Goal: Task Accomplishment & Management: Manage account settings

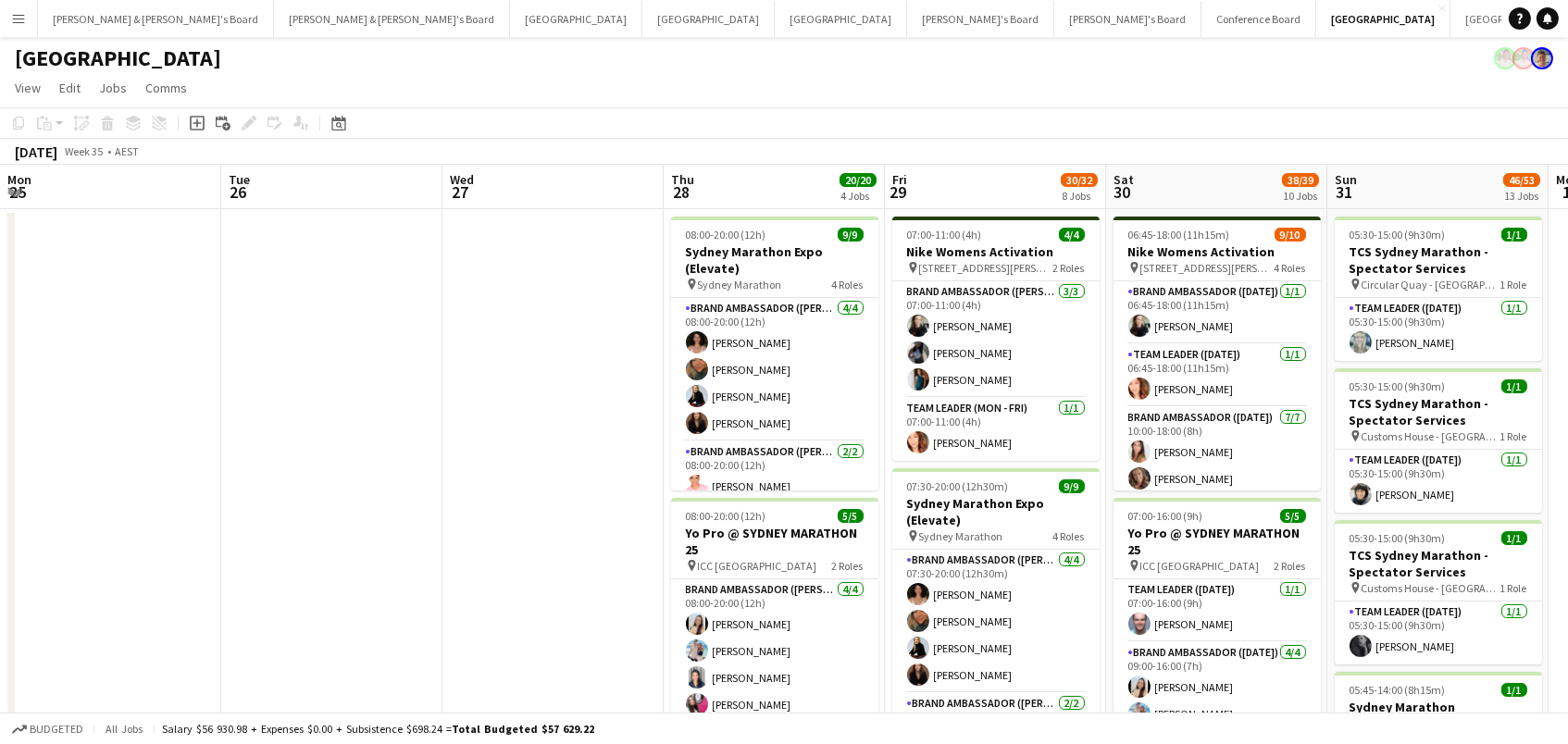
scroll to position [0, 572]
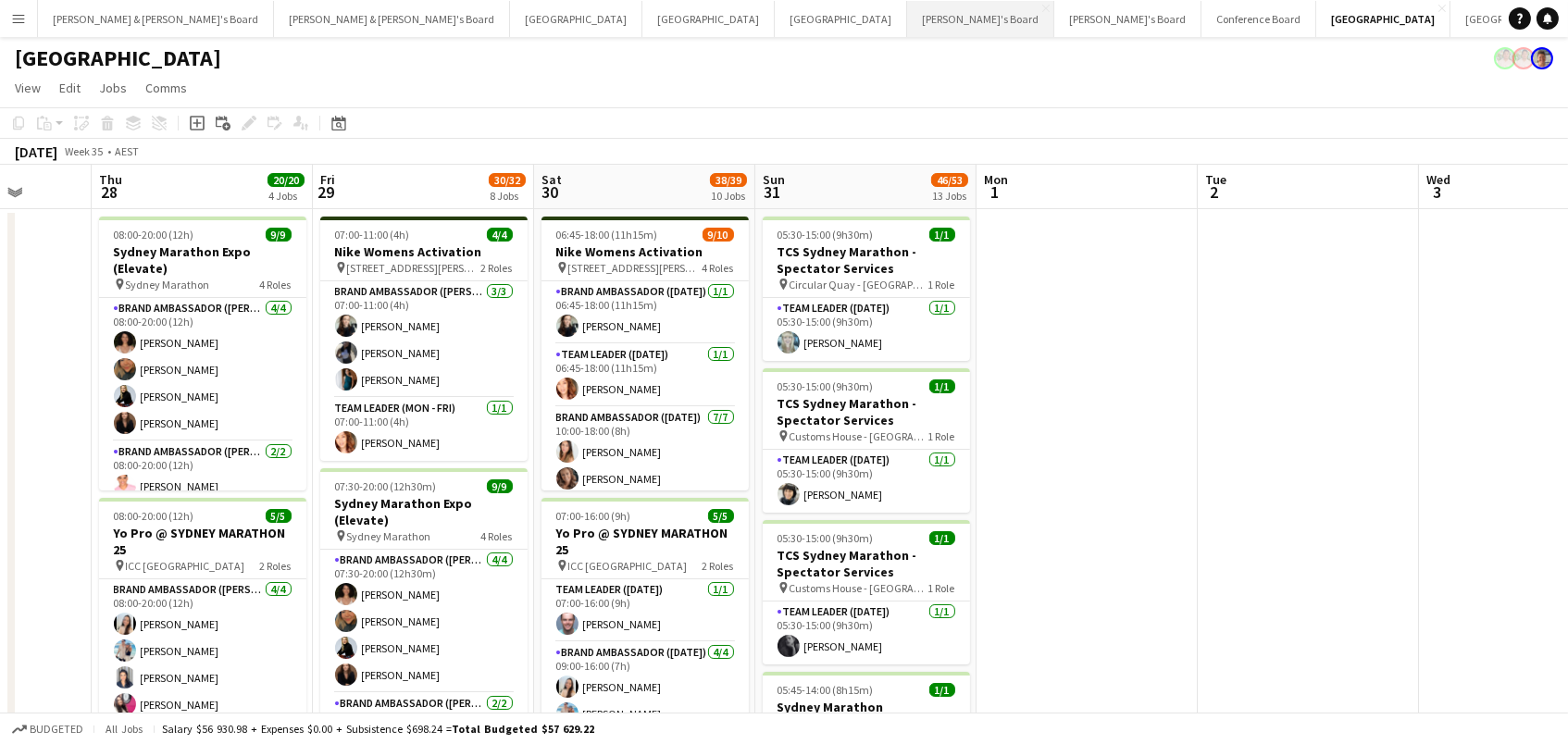
click at [907, 23] on button "Tennille's Board Close" at bounding box center [980, 19] width 147 height 36
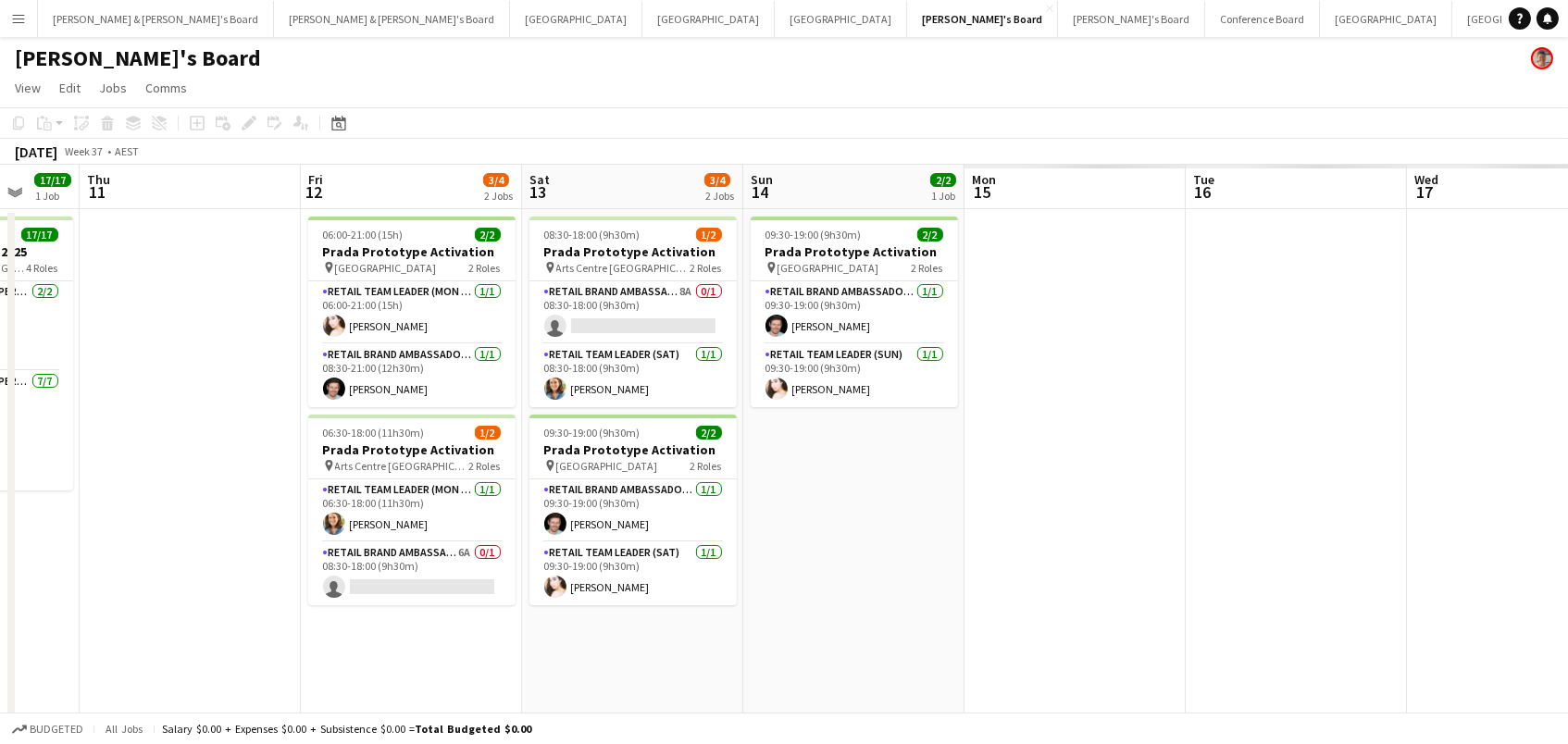
scroll to position [0, 844]
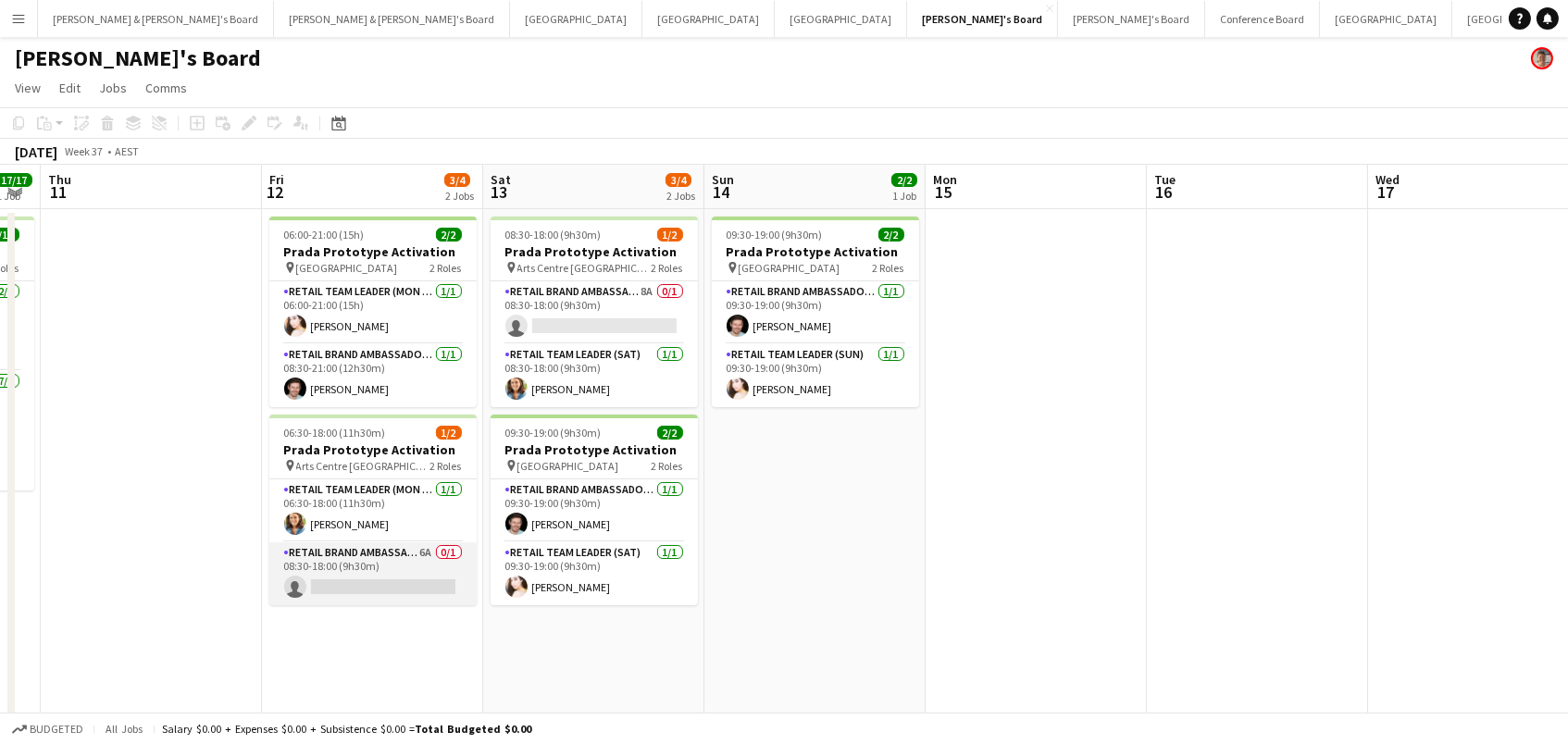
click at [416, 577] on app-card-role "RETAIL Brand Ambassador (Mon - Fri) 6A 0/1 08:30-18:00 (9h30m) single-neutral-a…" at bounding box center [373, 572] width 207 height 62
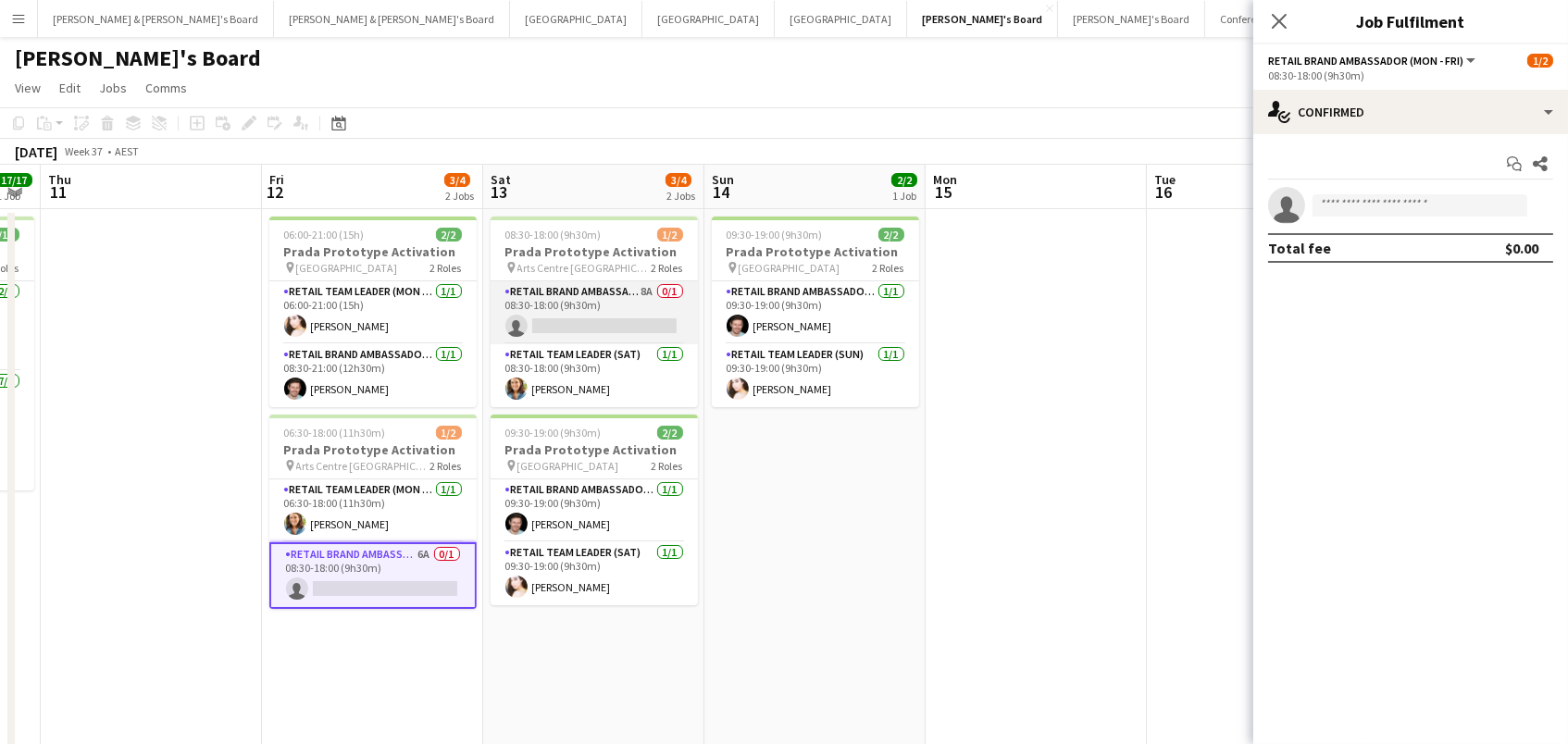
click at [620, 321] on app-card-role "RETAIL Brand Ambassador ([DATE]) 8A 0/1 08:30-18:00 (9h30m) single-neutral-acti…" at bounding box center [594, 312] width 207 height 62
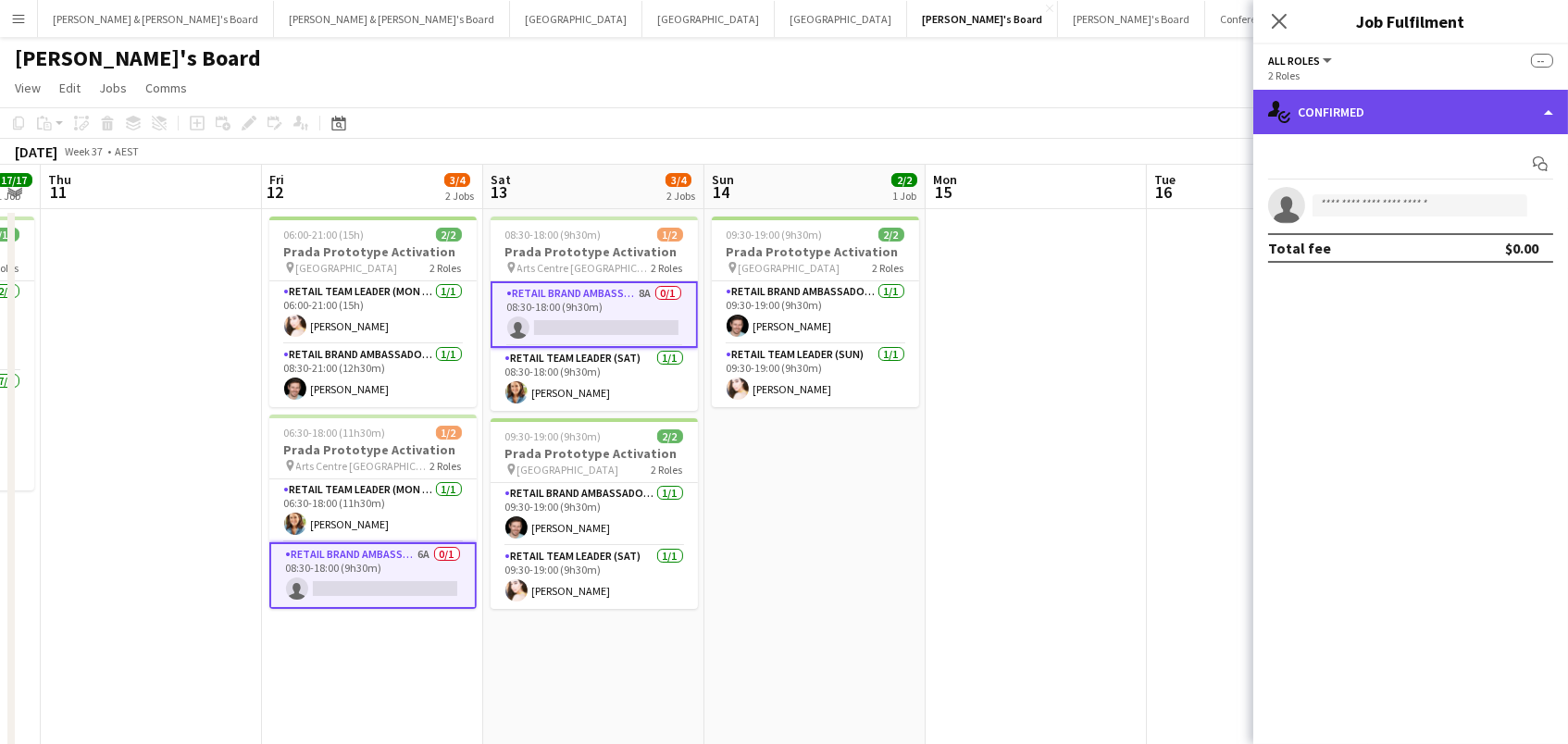
click at [1367, 100] on div "single-neutral-actions-check-2 Confirmed" at bounding box center [1409, 112] width 314 height 45
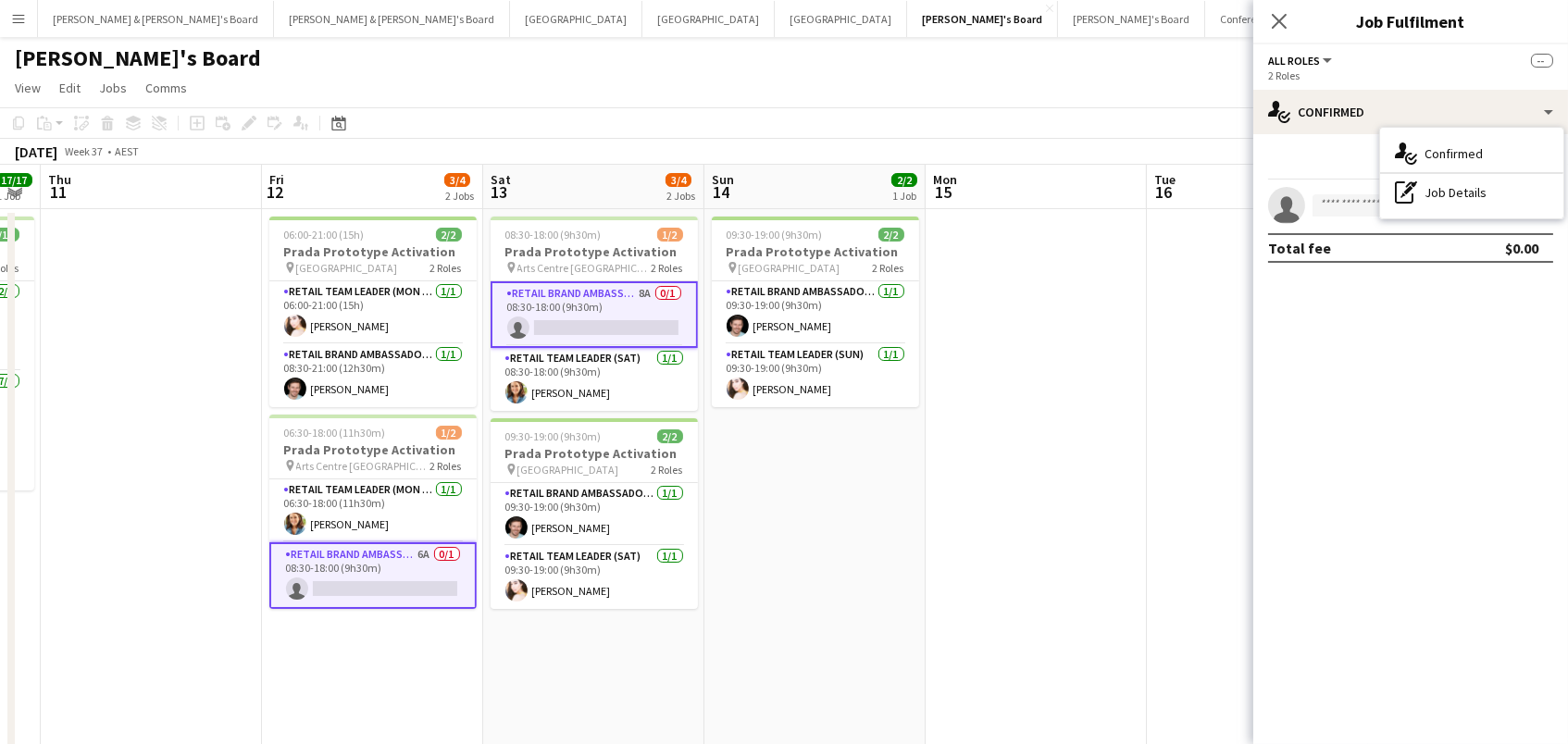
click at [353, 563] on app-card-role "RETAIL Brand Ambassador (Mon - Fri) 6A 0/1 08:30-18:00 (9h30m) single-neutral-a…" at bounding box center [373, 574] width 207 height 66
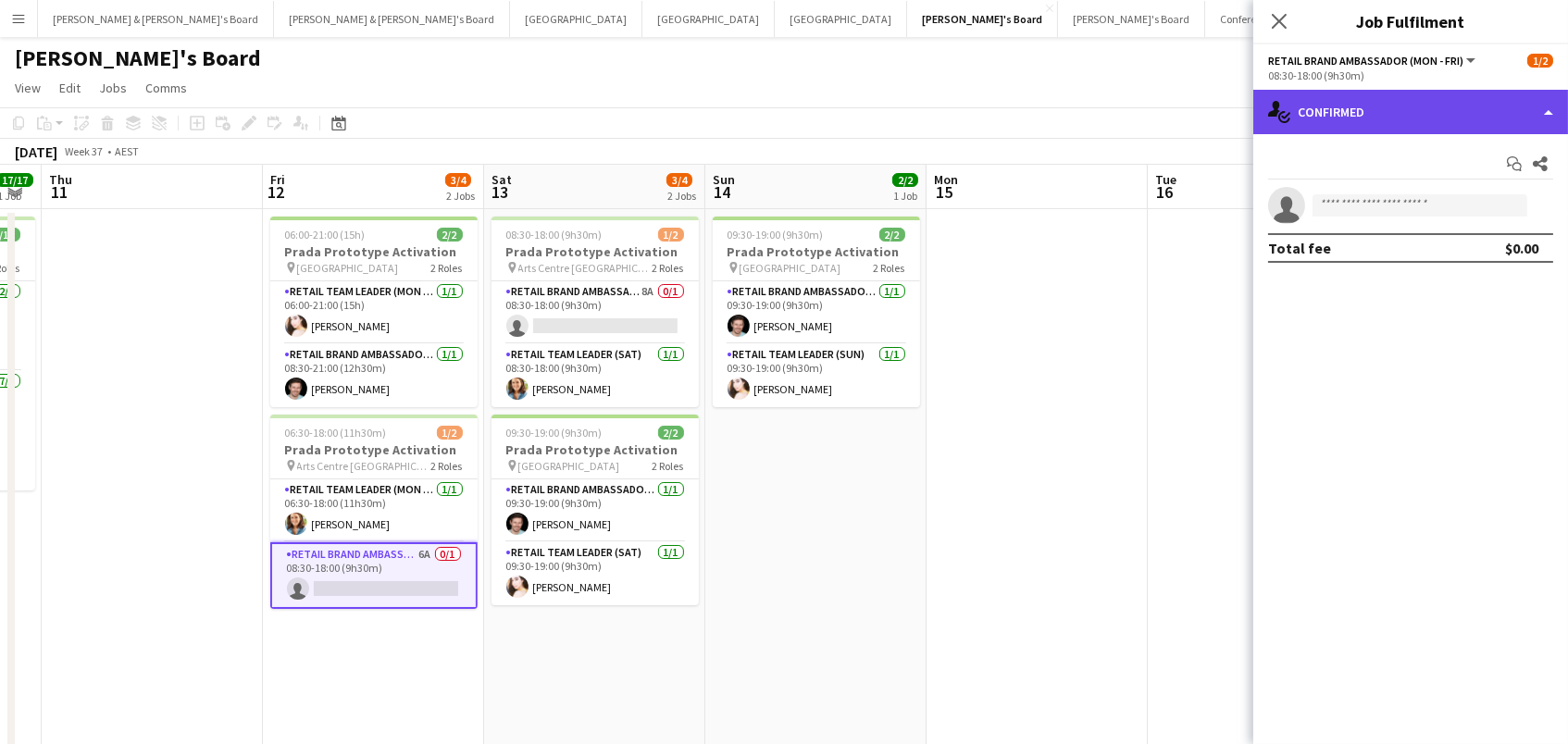
click at [1318, 117] on div "single-neutral-actions-check-2 Confirmed" at bounding box center [1409, 112] width 314 height 45
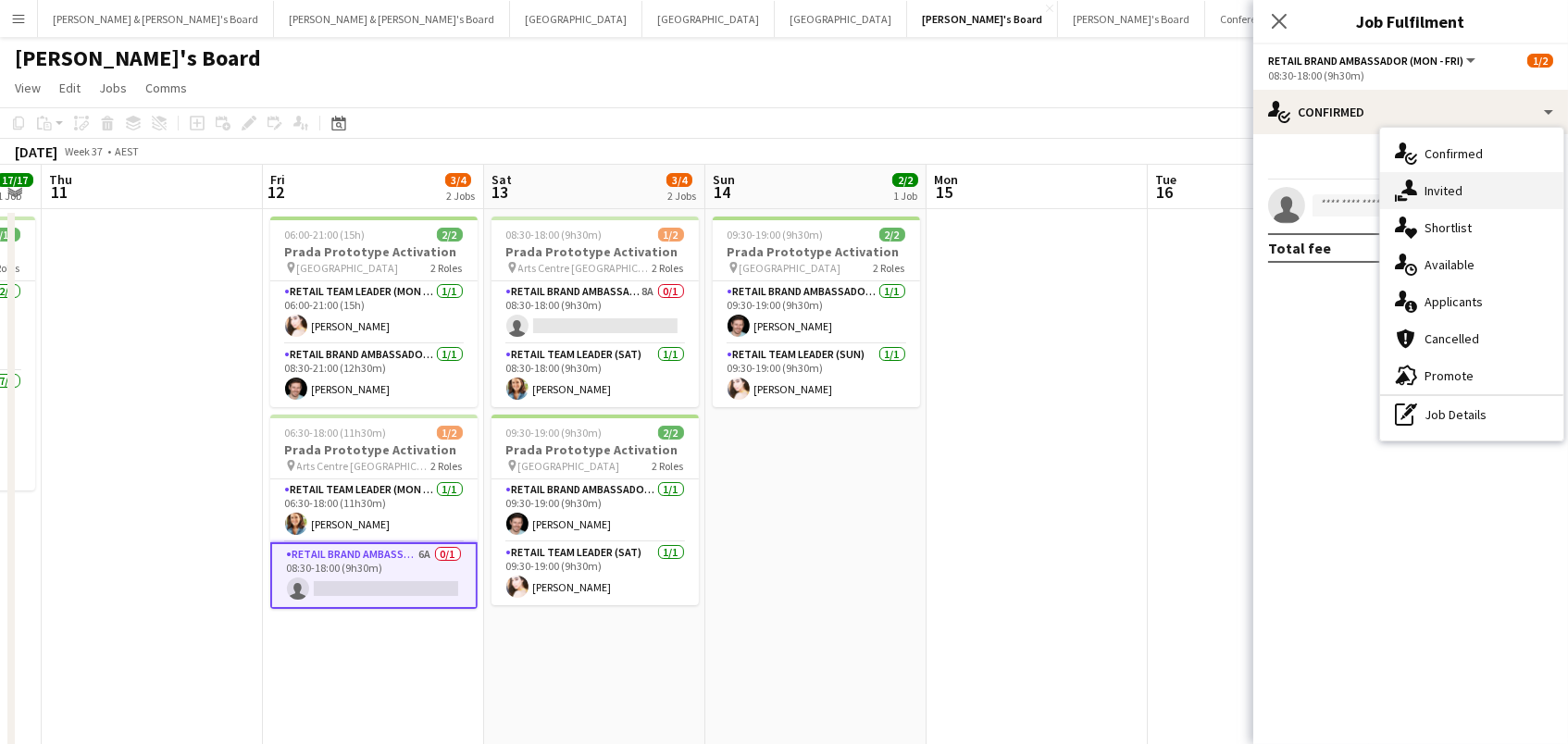
click at [1421, 181] on div "single-neutral-actions-share-1 Invited" at bounding box center [1471, 191] width 183 height 37
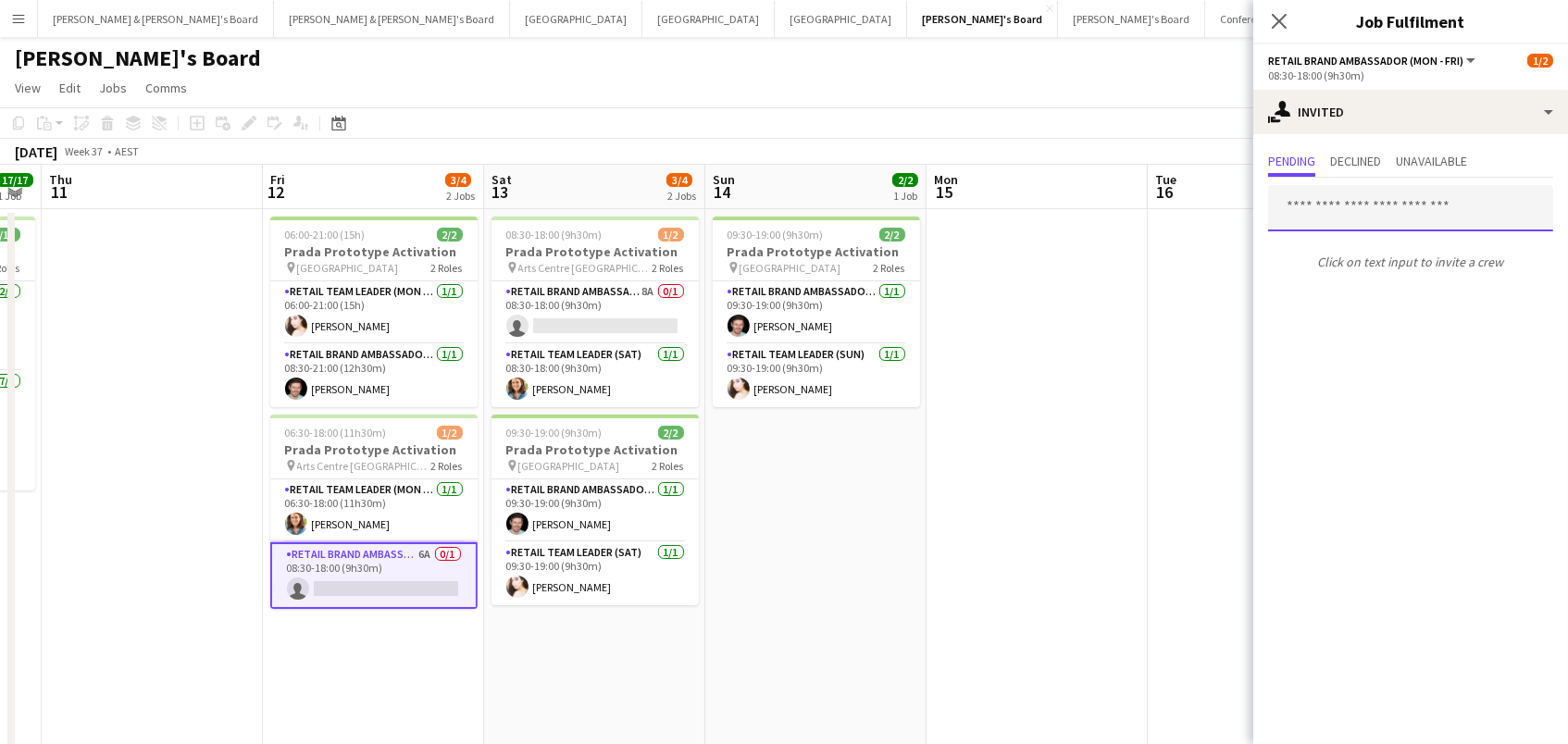
click at [1298, 208] on input "text" at bounding box center [1410, 208] width 285 height 47
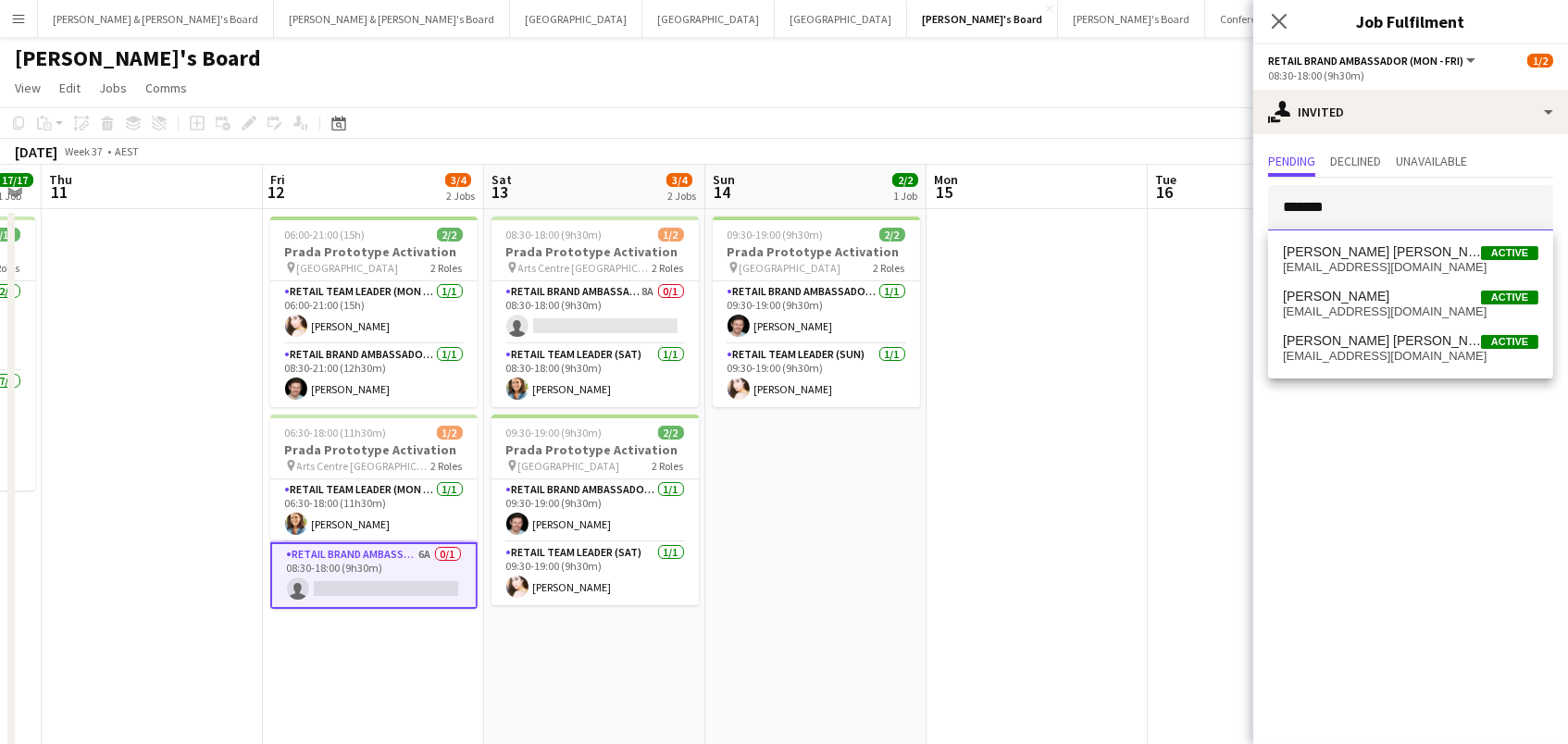
type input "*******"
drag, startPoint x: 1313, startPoint y: 241, endPoint x: 1349, endPoint y: 347, distance: 111.9
click at [1349, 347] on span "[PERSON_NAME] [PERSON_NAME]" at bounding box center [1381, 340] width 198 height 16
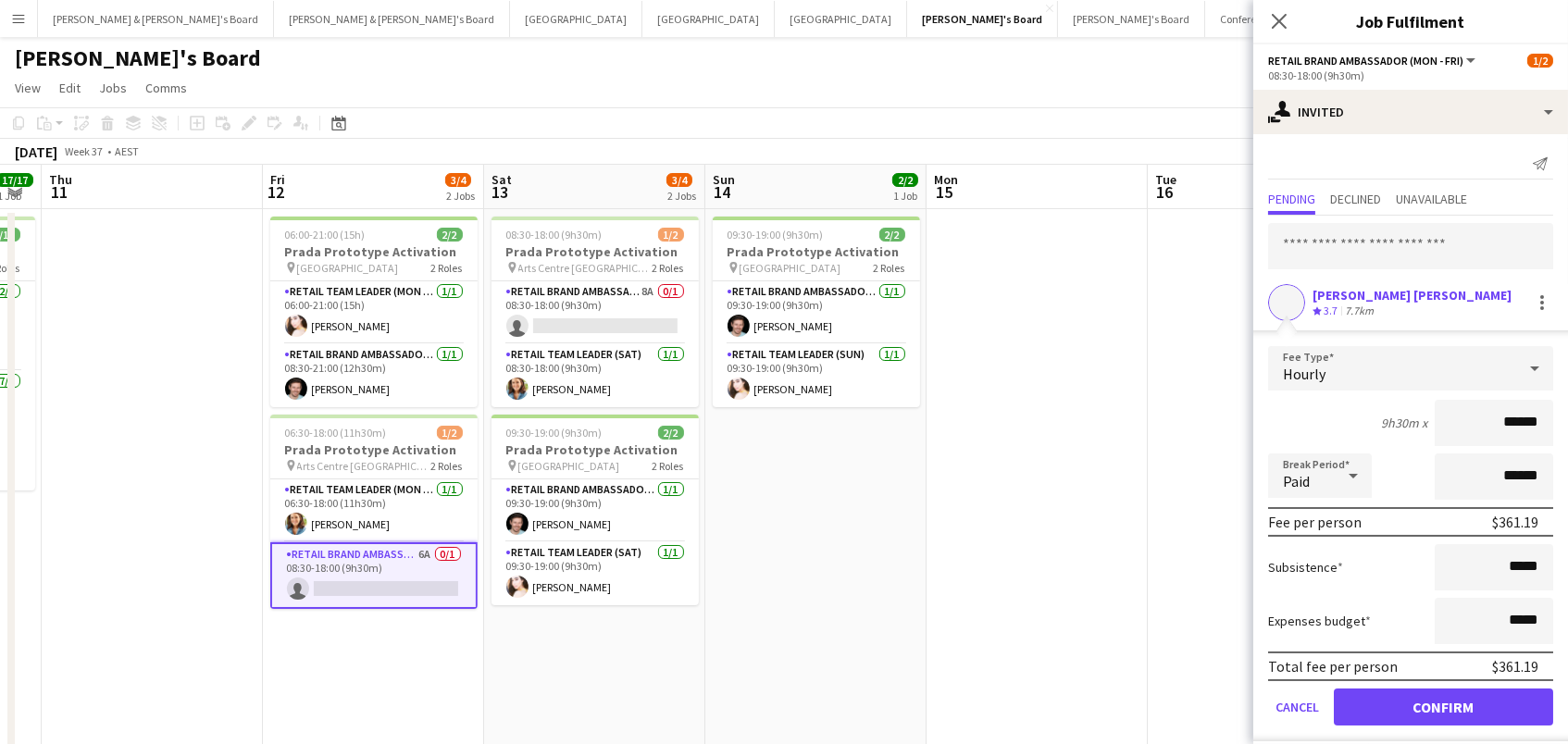
click at [1443, 704] on button "Confirm" at bounding box center [1443, 707] width 219 height 37
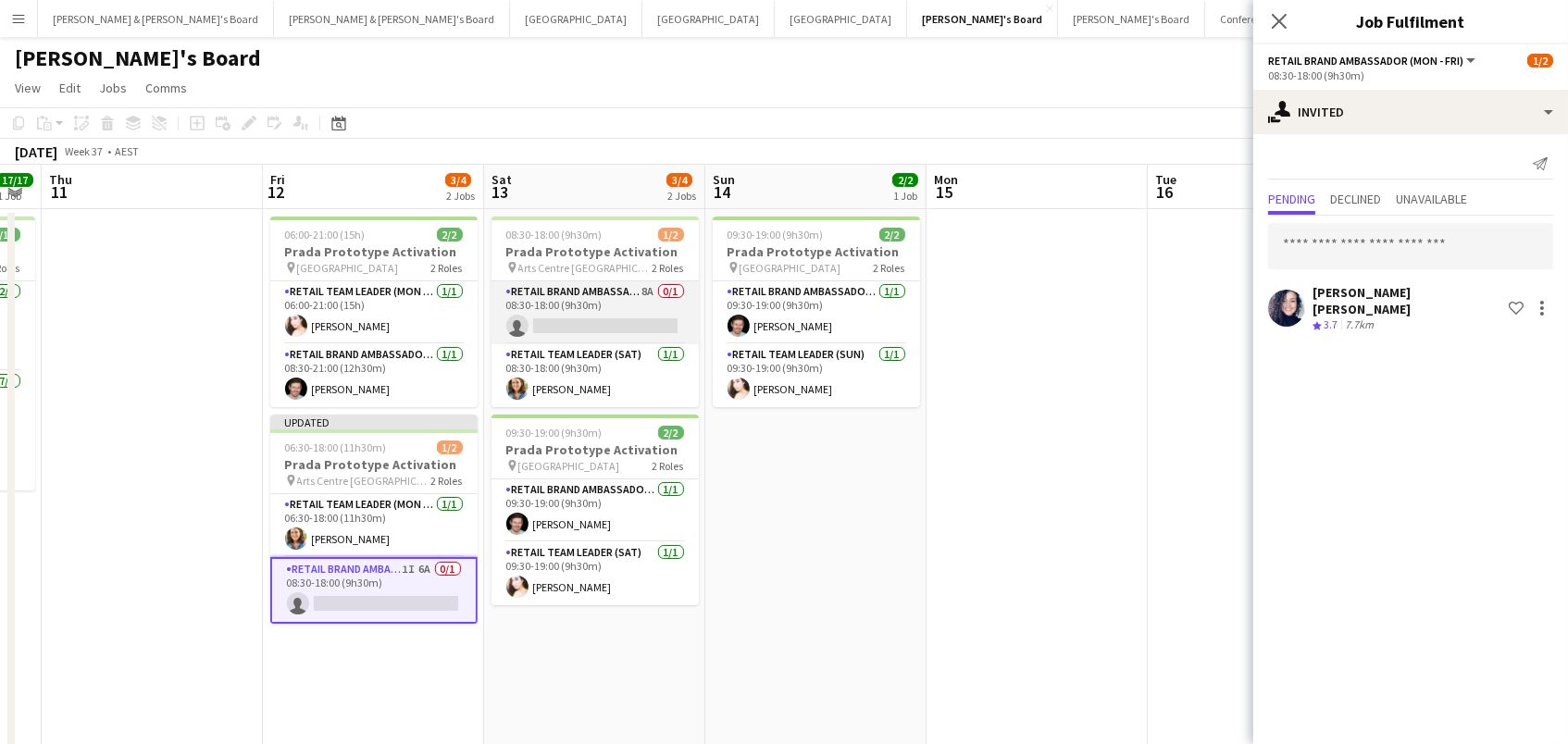
click at [566, 318] on app-card-role "RETAIL Brand Ambassador ([DATE]) 8A 0/1 08:30-18:00 (9h30m) single-neutral-acti…" at bounding box center [595, 312] width 207 height 62
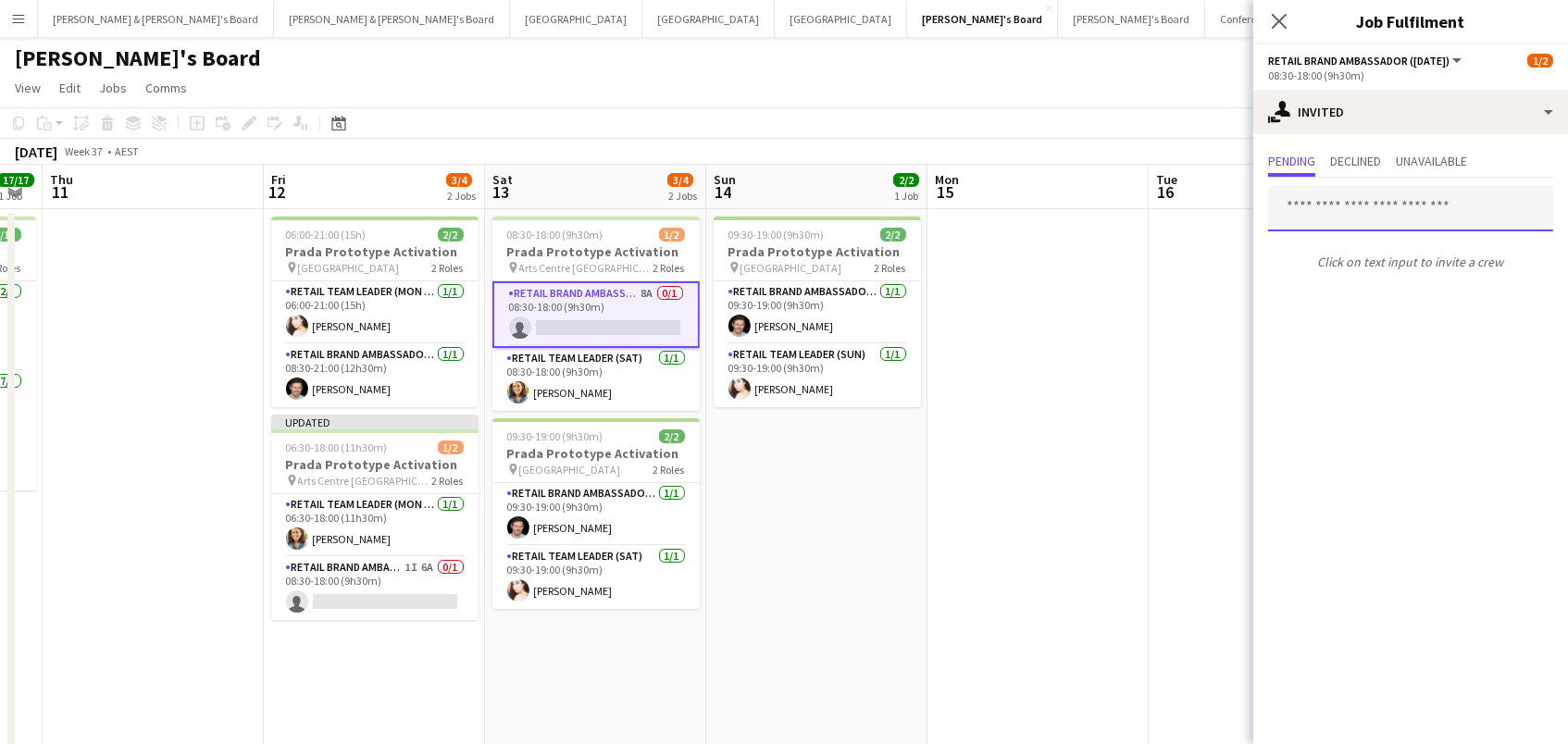
click at [1391, 204] on input "text" at bounding box center [1410, 208] width 285 height 47
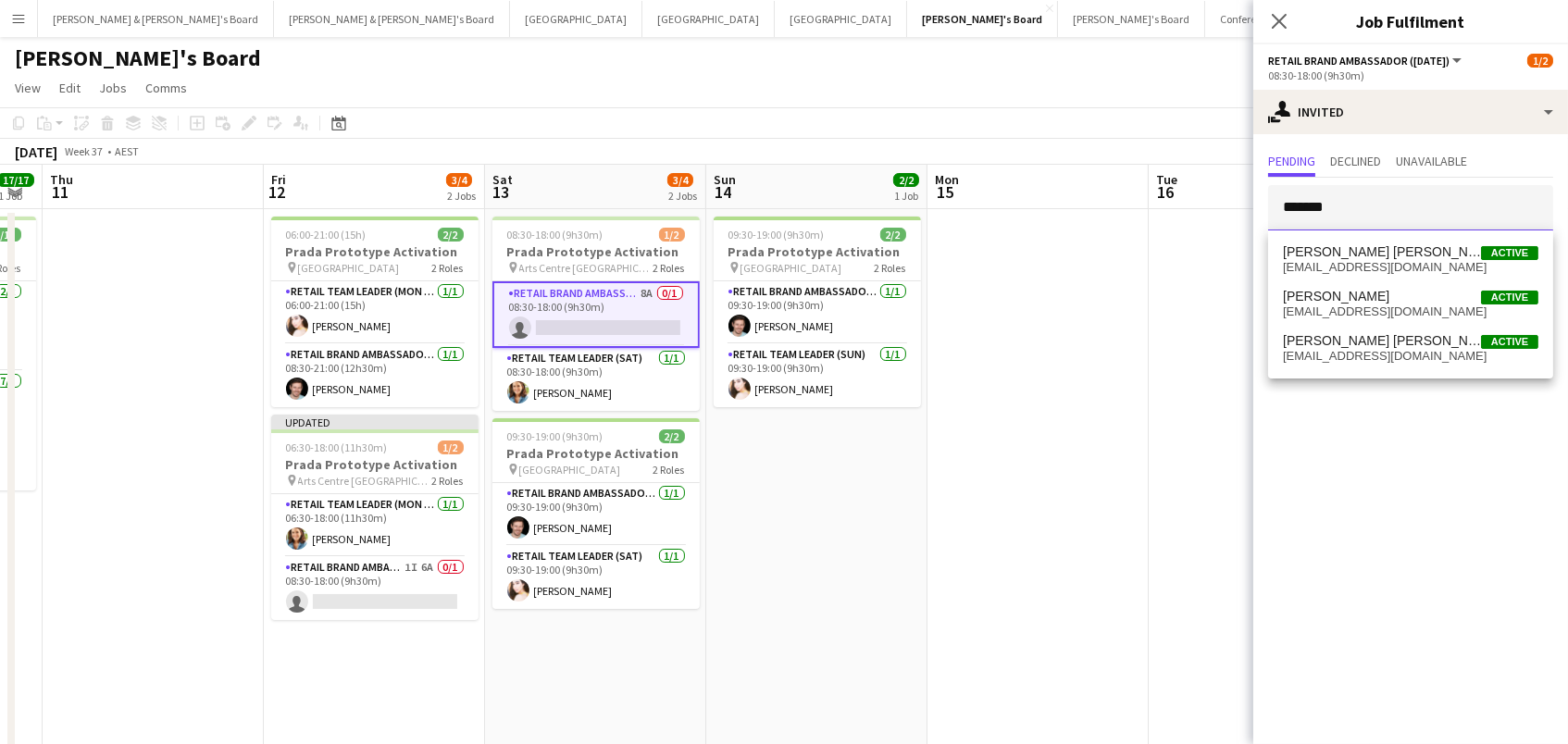
type input "*******"
drag, startPoint x: 1391, startPoint y: 204, endPoint x: 1383, endPoint y: 352, distance: 148.2
click at [1383, 352] on span "[EMAIL_ADDRESS][DOMAIN_NAME]" at bounding box center [1410, 356] width 256 height 15
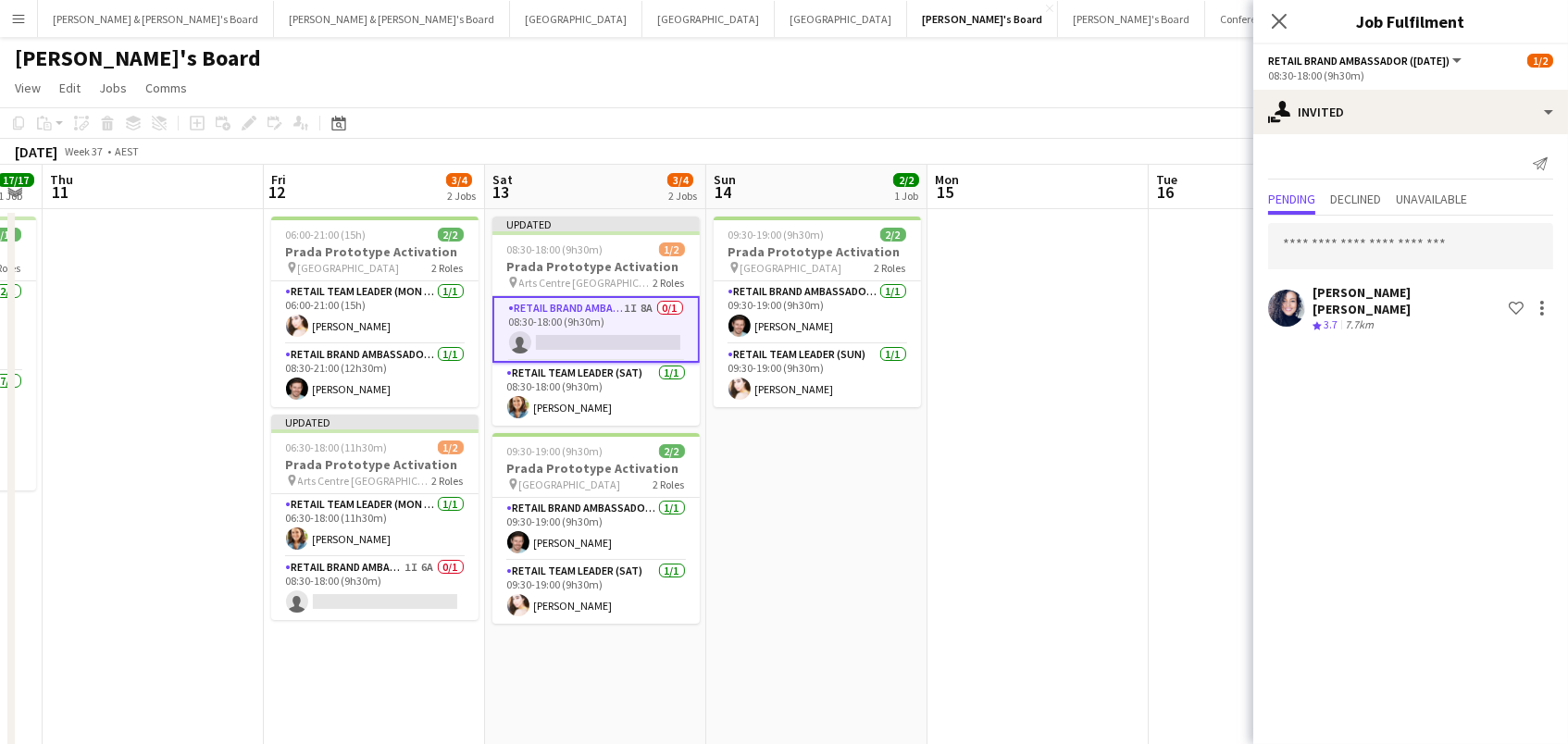
click at [1169, 354] on app-date-cell at bounding box center [1258, 520] width 221 height 623
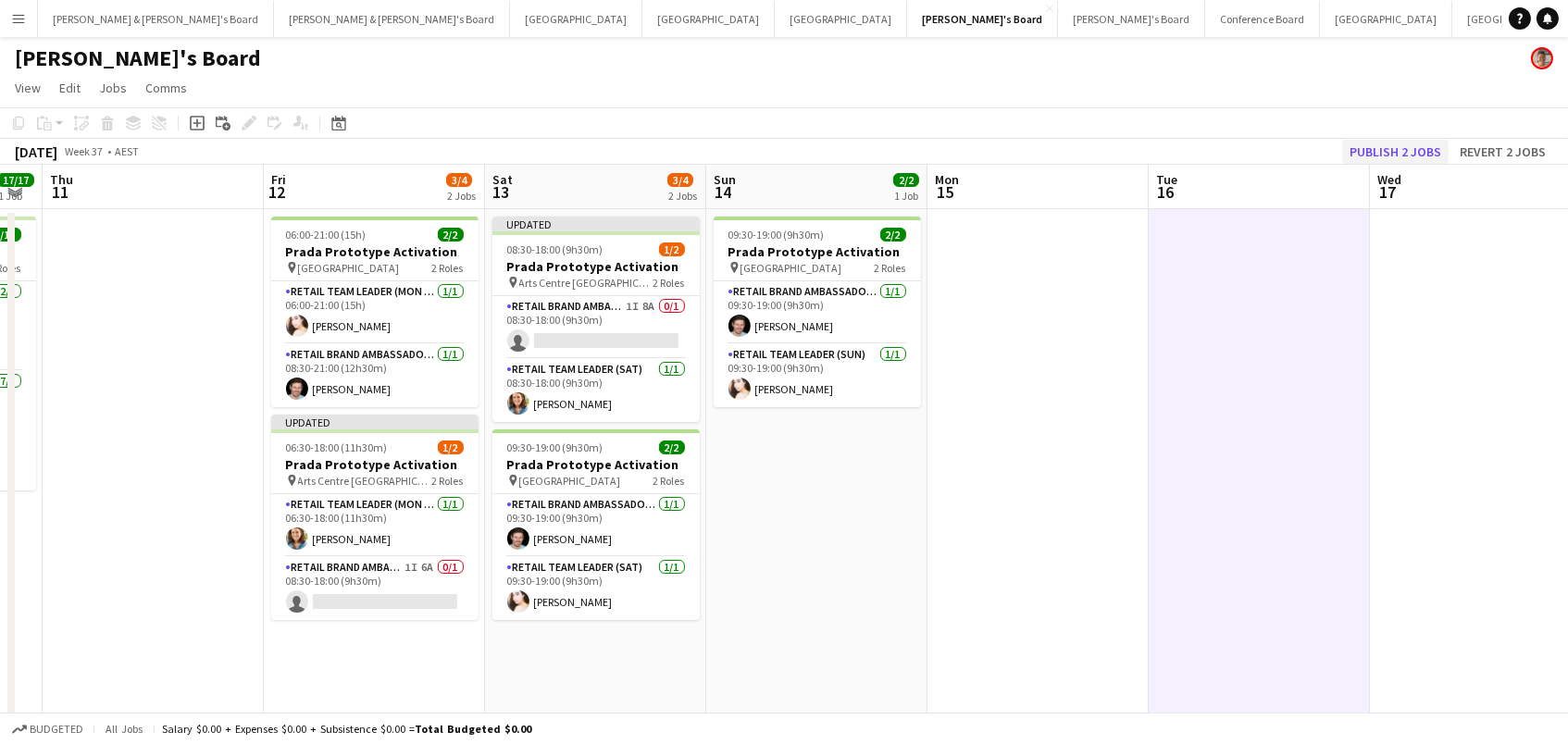
click at [1382, 143] on button "Publish 2 jobs" at bounding box center [1395, 152] width 106 height 24
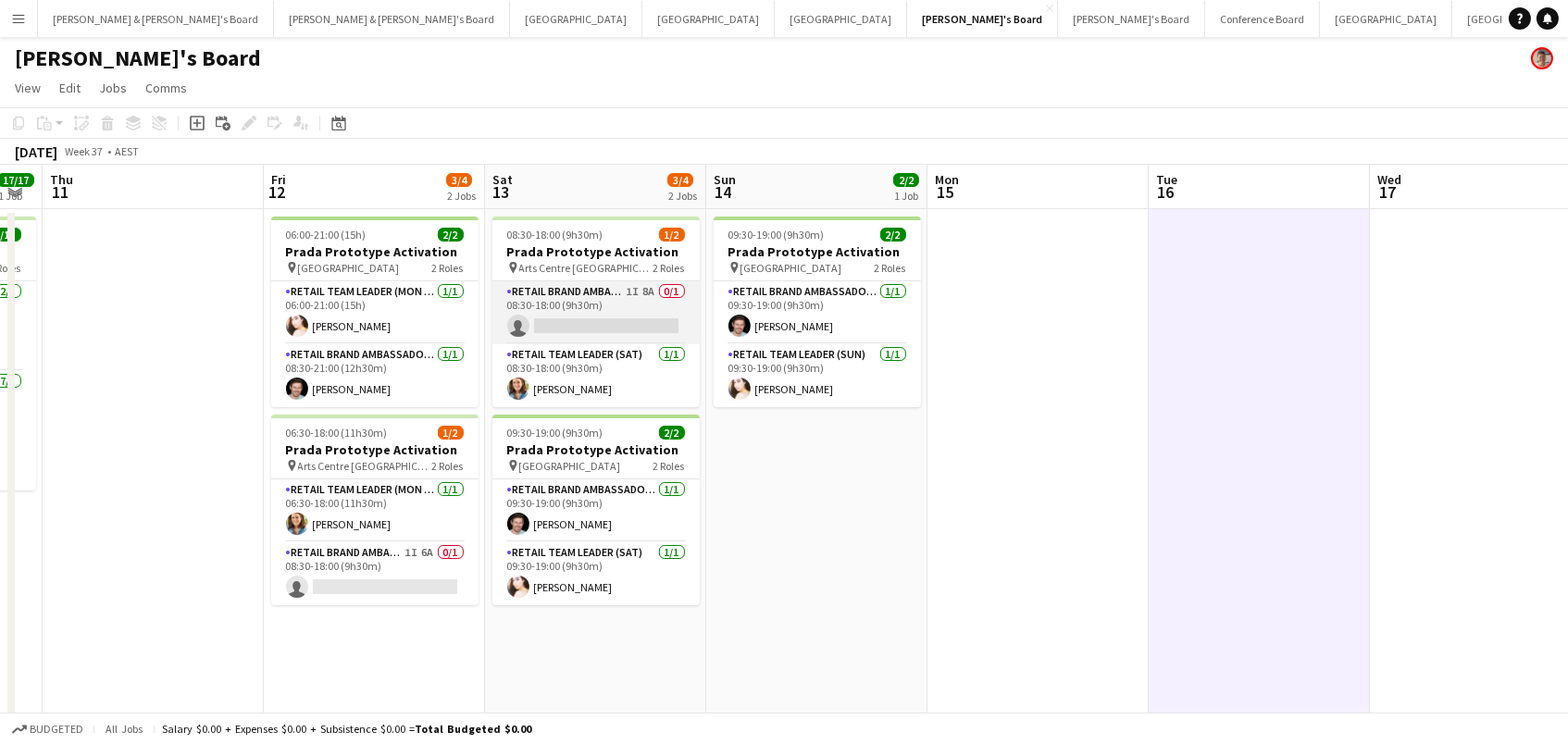
click at [653, 307] on app-card-role "RETAIL Brand Ambassador ([DATE]) 1I 8A 0/1 08:30-18:00 (9h30m) single-neutral-a…" at bounding box center [596, 312] width 207 height 62
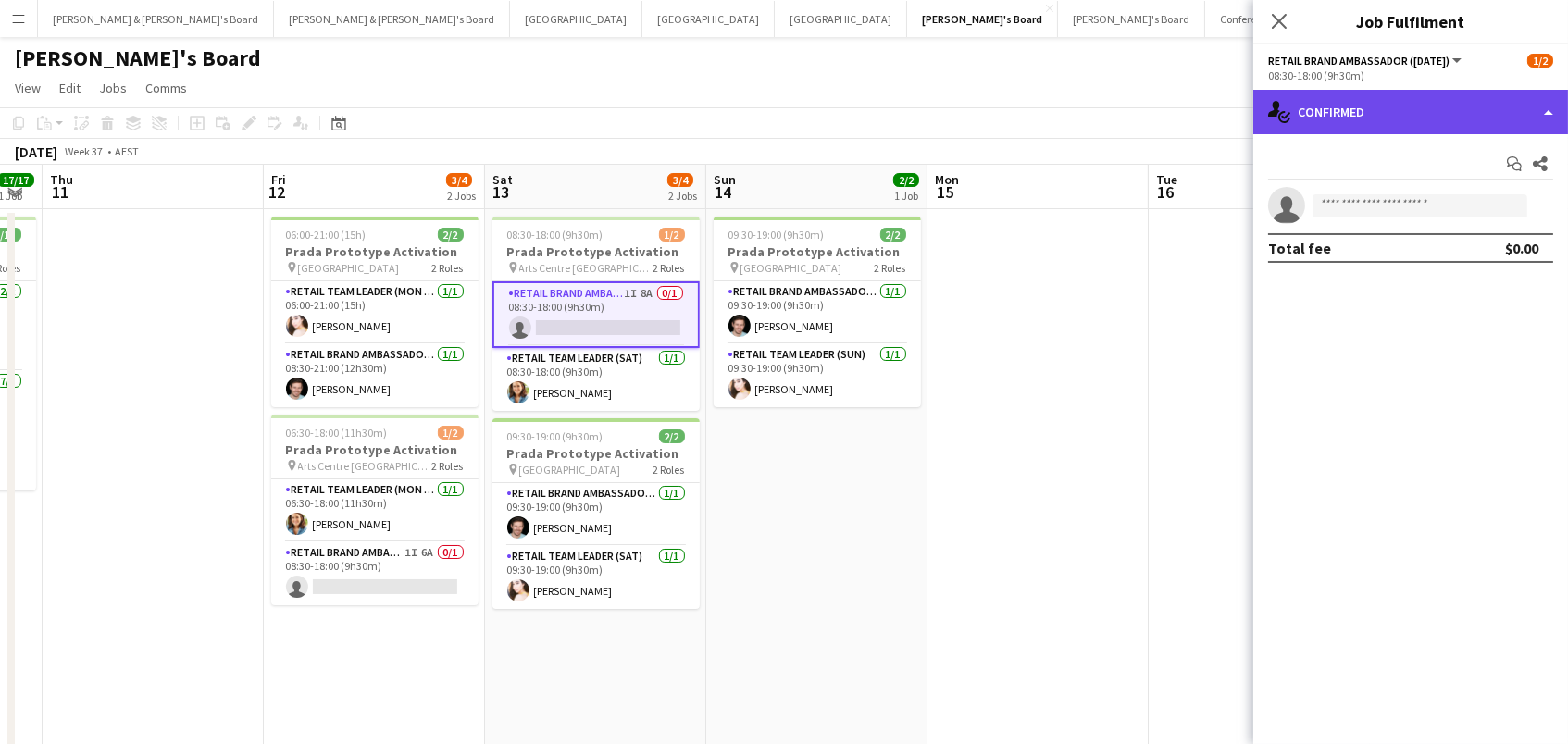
click at [1324, 110] on div "single-neutral-actions-check-2 Confirmed" at bounding box center [1409, 112] width 314 height 45
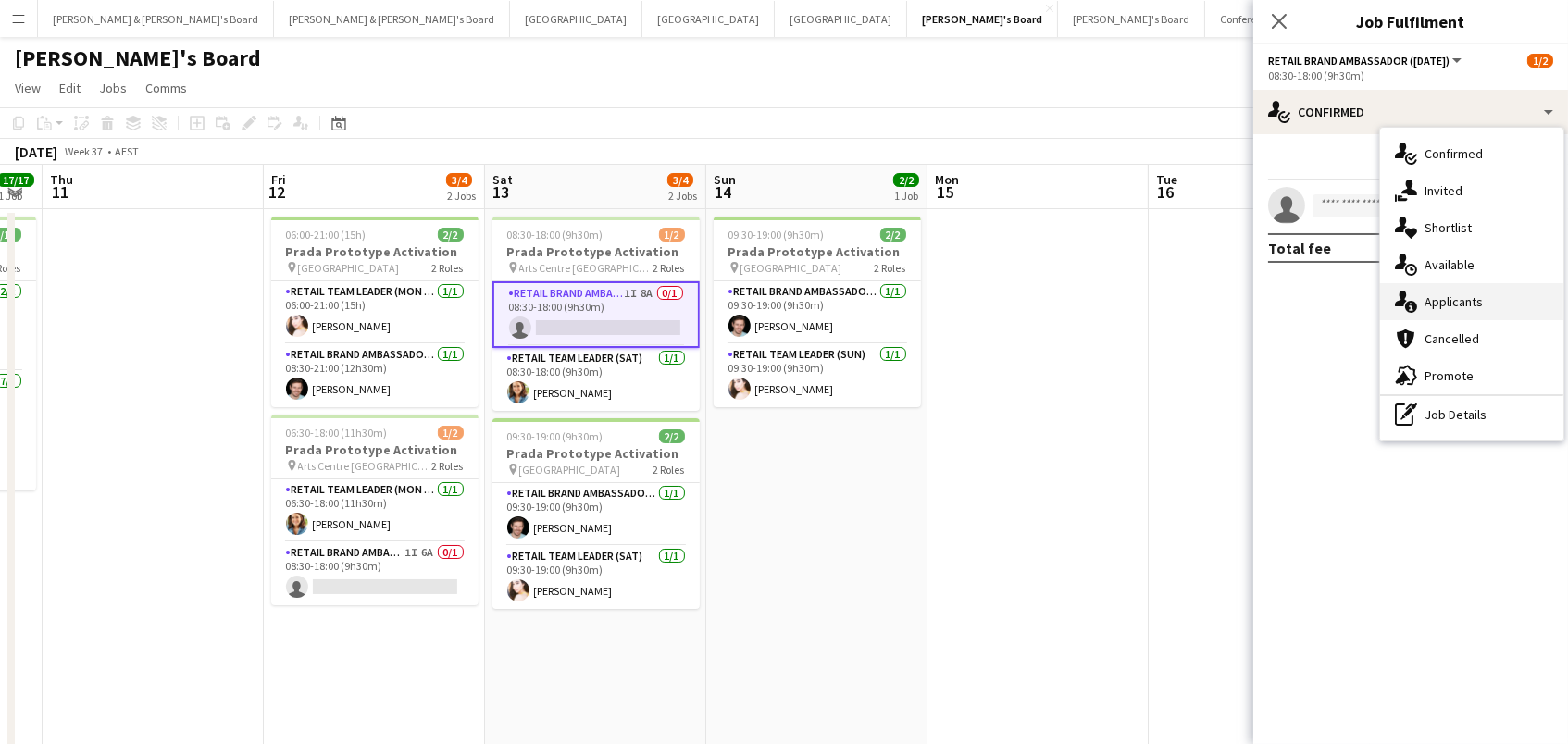
click at [1487, 306] on div "single-neutral-actions-information Applicants" at bounding box center [1471, 302] width 183 height 37
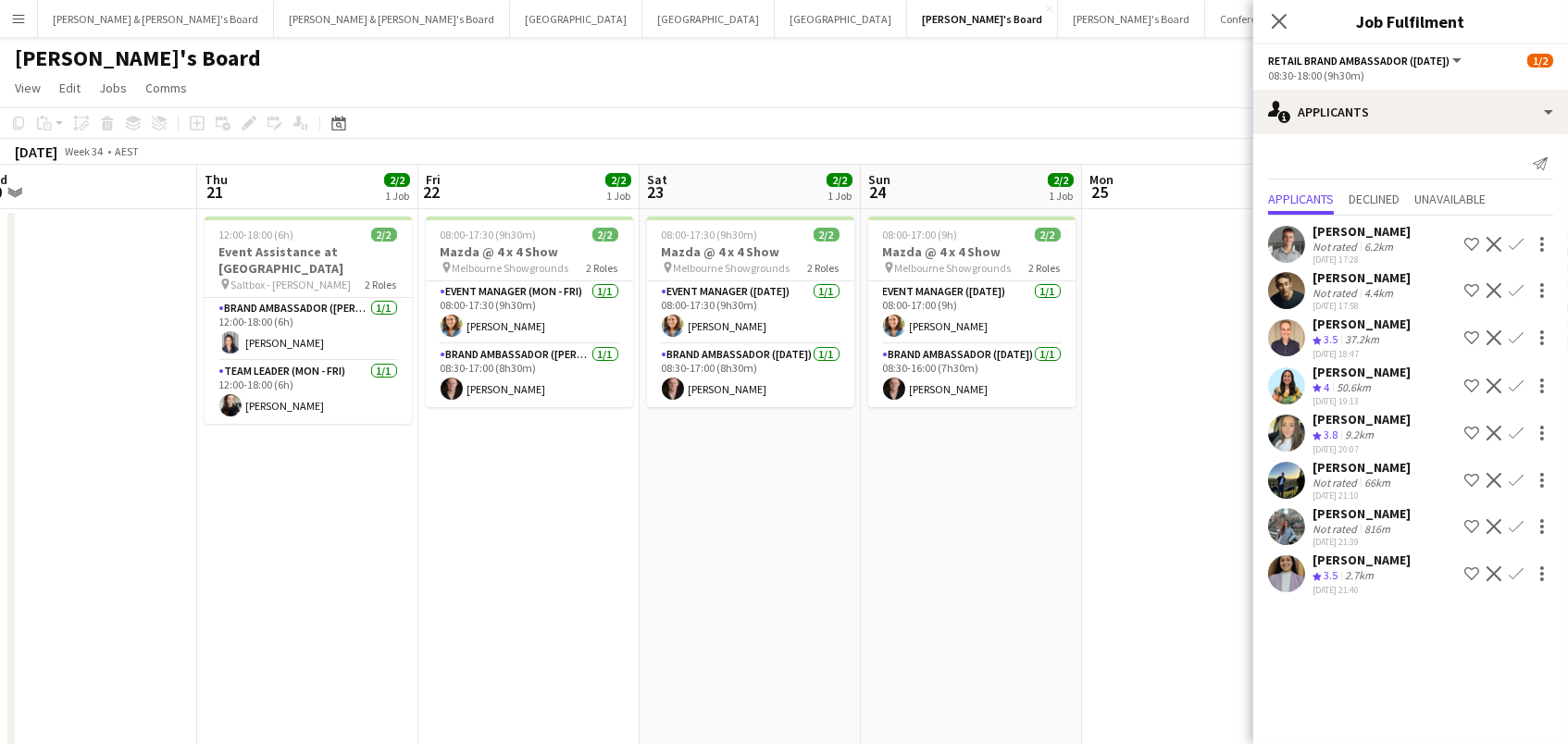
scroll to position [0, 465]
click at [1275, 21] on icon "Close pop-in" at bounding box center [1278, 21] width 18 height 18
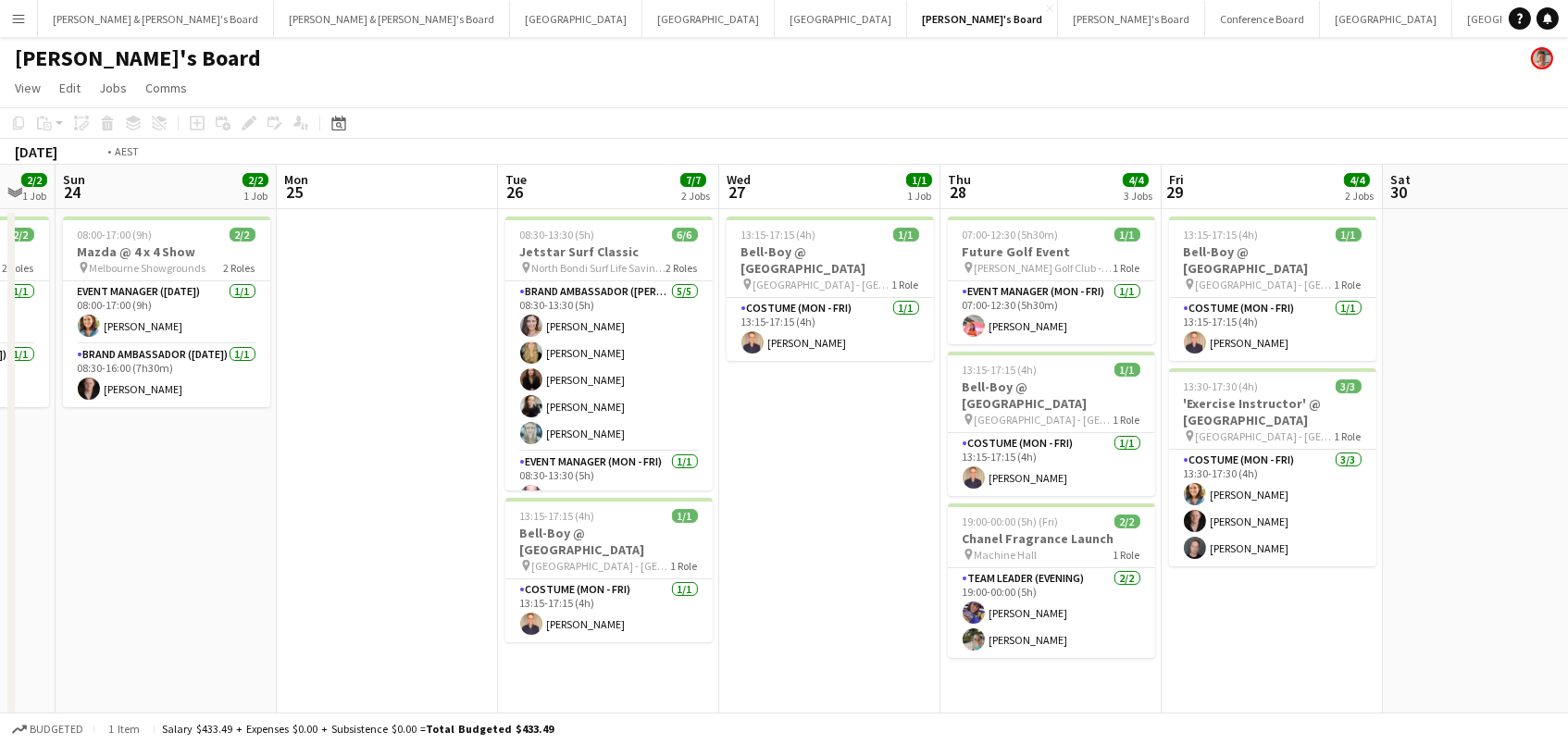
scroll to position [0, 590]
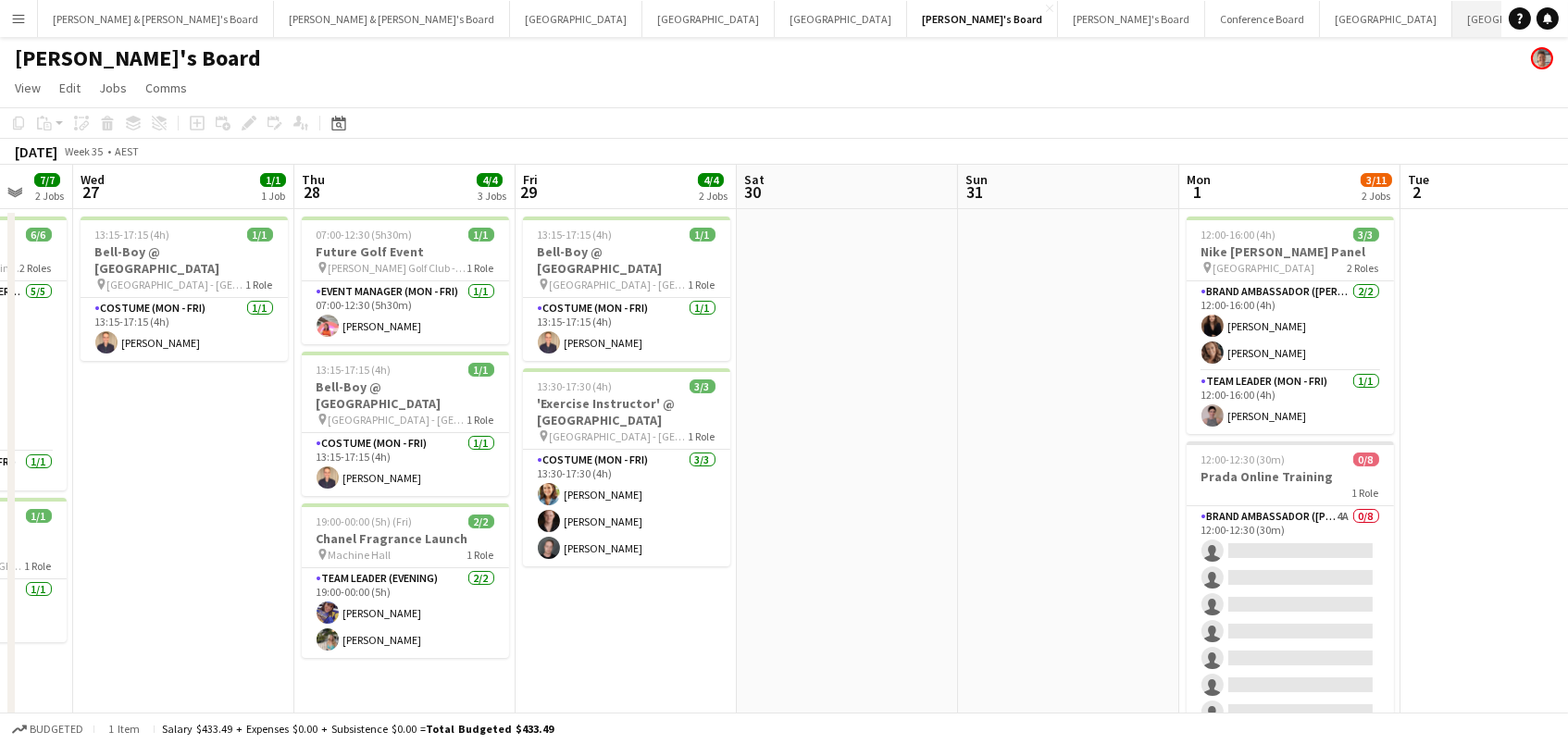
click at [1452, 27] on button "[GEOGRAPHIC_DATA]/[GEOGRAPHIC_DATA] Winter Close" at bounding box center [1561, 19] width 219 height 36
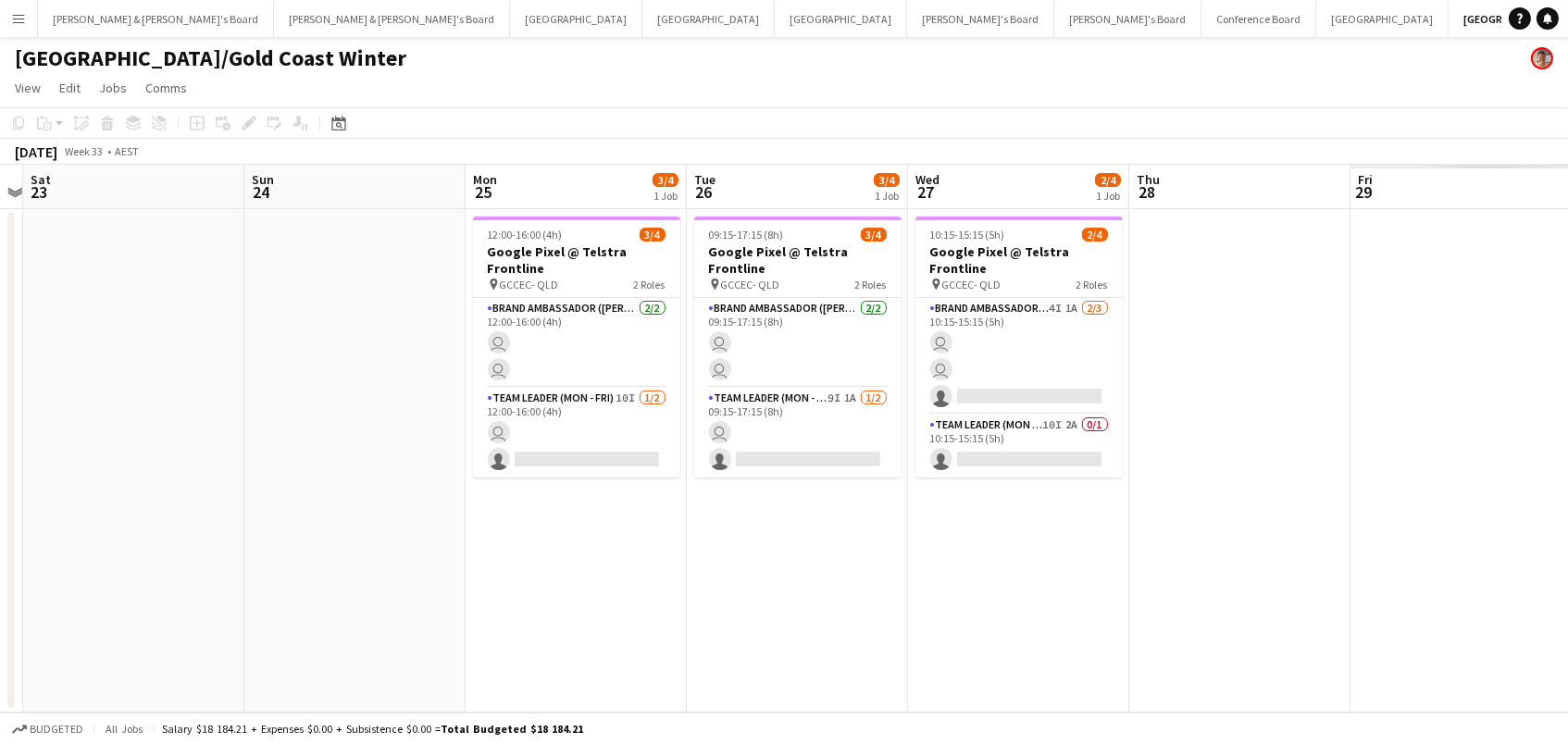
scroll to position [0, 681]
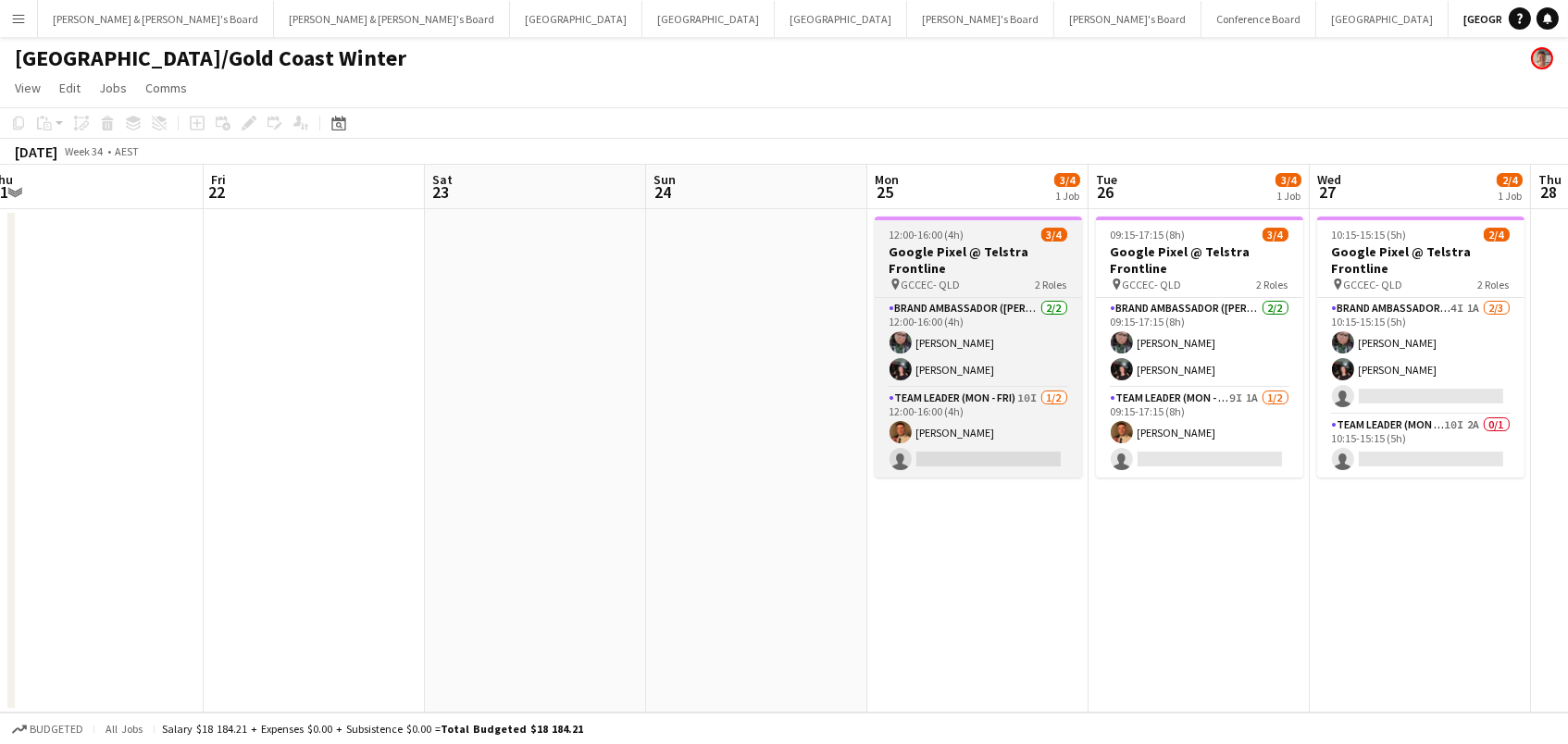
click at [973, 235] on div "12:00-16:00 (4h) 3/4" at bounding box center [978, 234] width 207 height 14
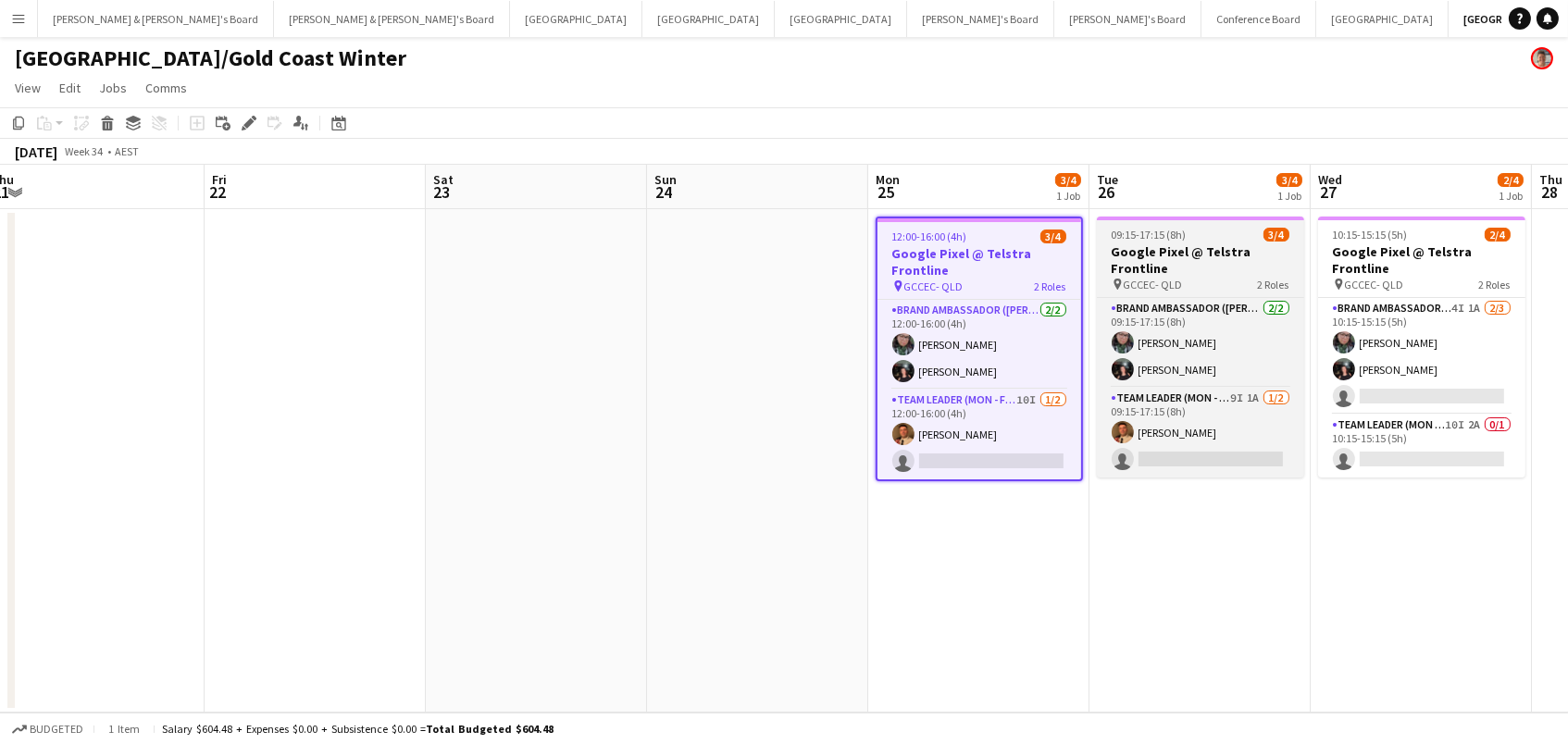
click at [1196, 252] on h3 "Google Pixel @ Telstra Frontline" at bounding box center [1200, 260] width 207 height 34
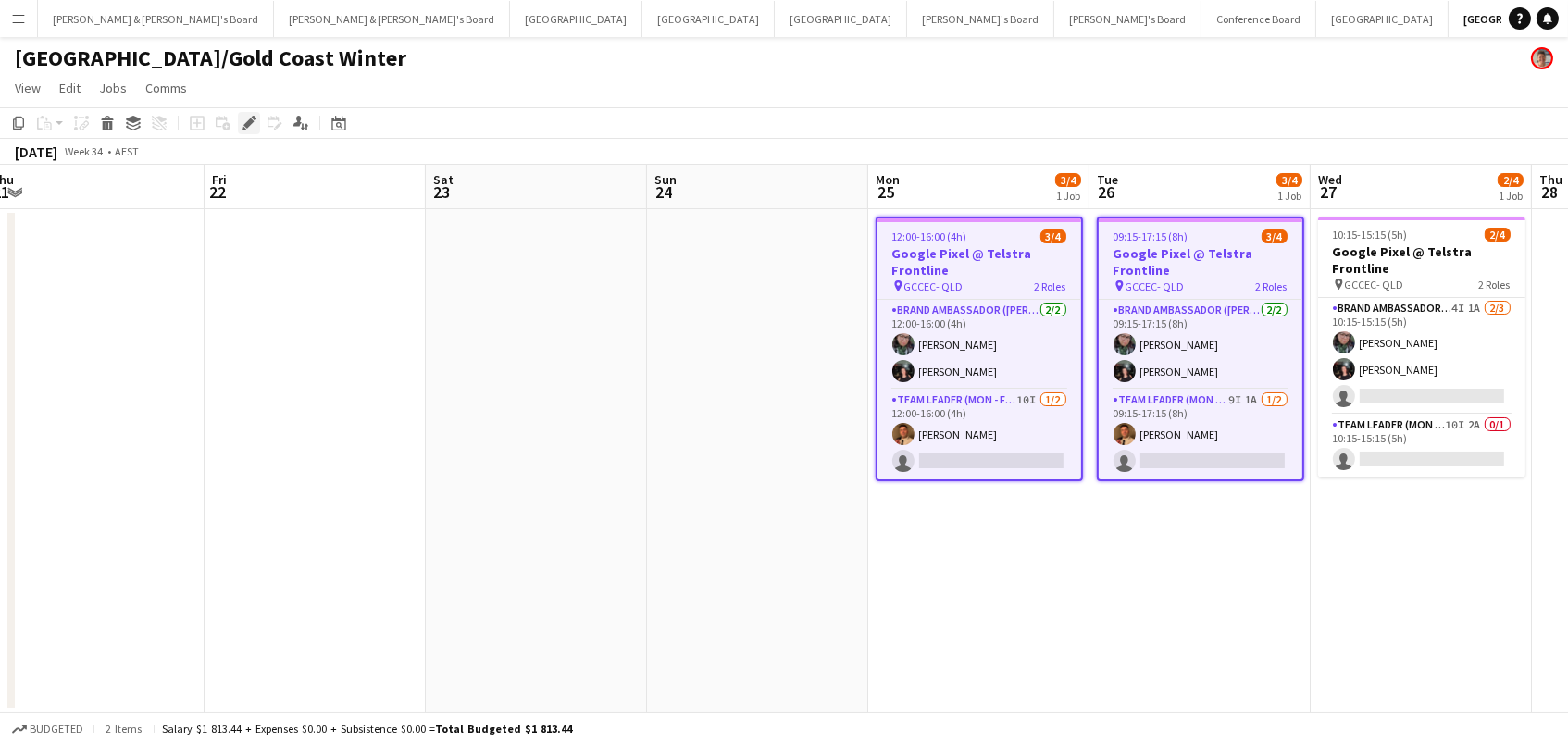
click at [248, 117] on icon "Edit" at bounding box center [249, 123] width 15 height 15
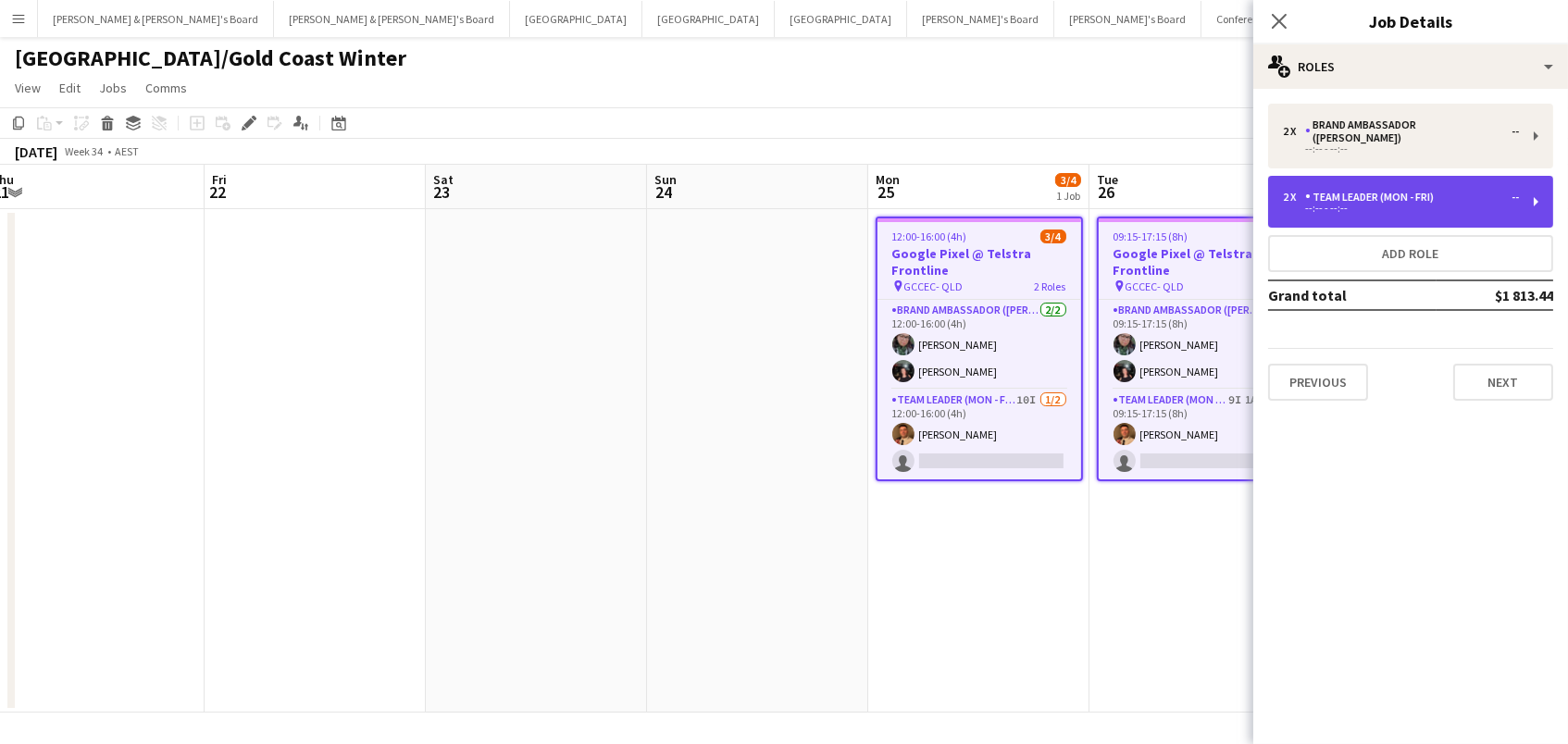
click at [1349, 200] on div "2 x Team Leader (Mon - Fri) -- --:-- - --:--" at bounding box center [1410, 202] width 285 height 52
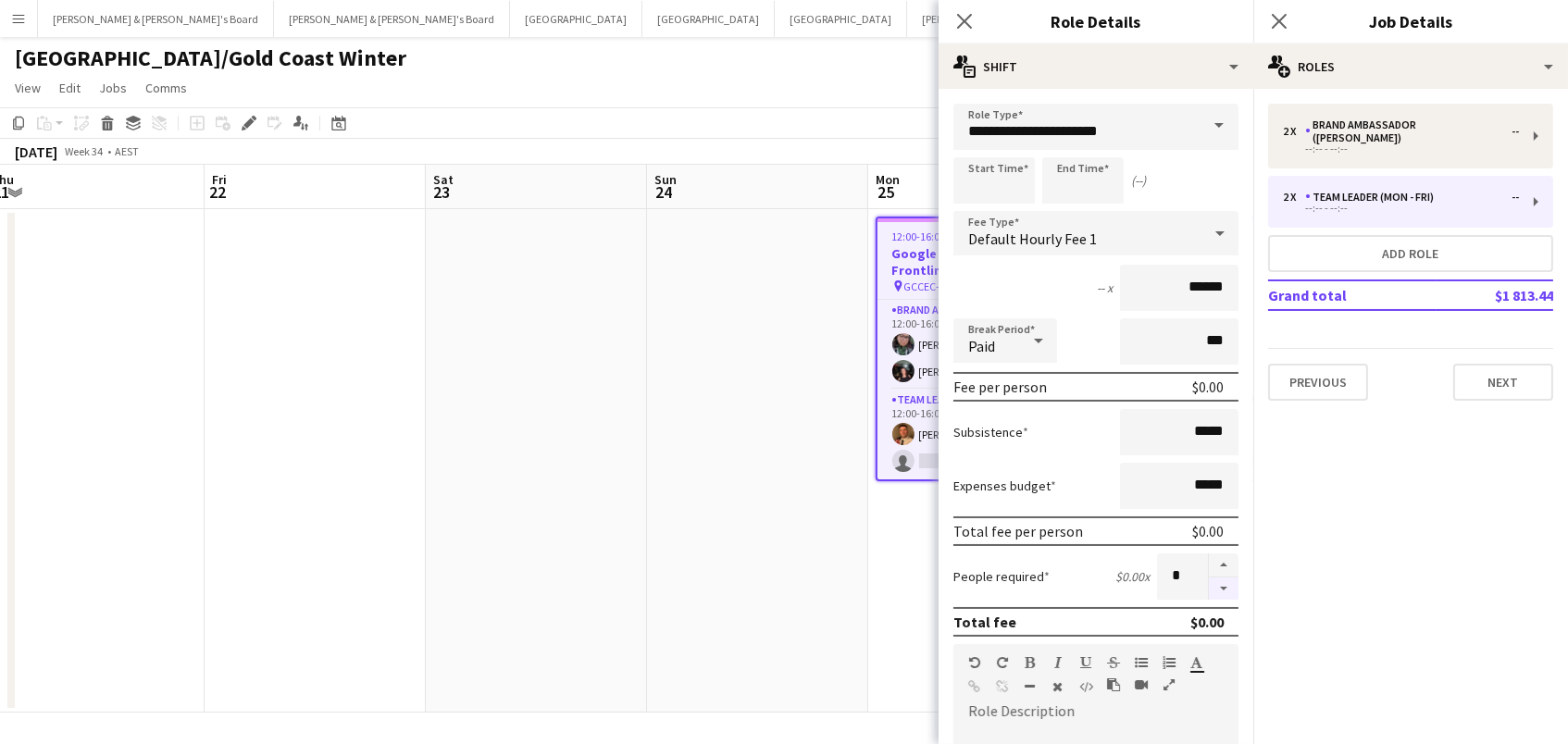
click at [1220, 584] on button "button" at bounding box center [1224, 588] width 30 height 23
type input "*"
click at [775, 541] on app-date-cell at bounding box center [757, 461] width 221 height 503
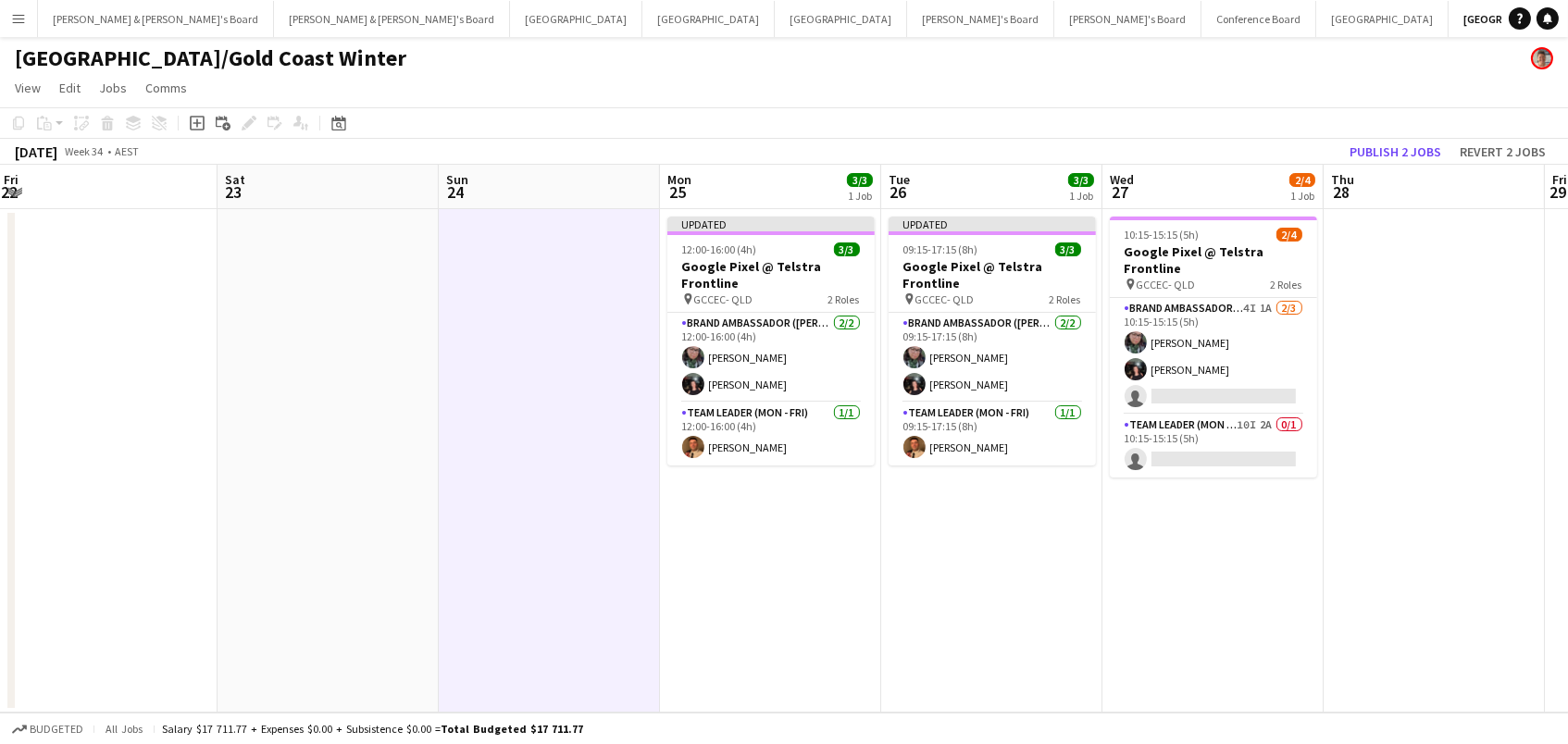
scroll to position [0, 617]
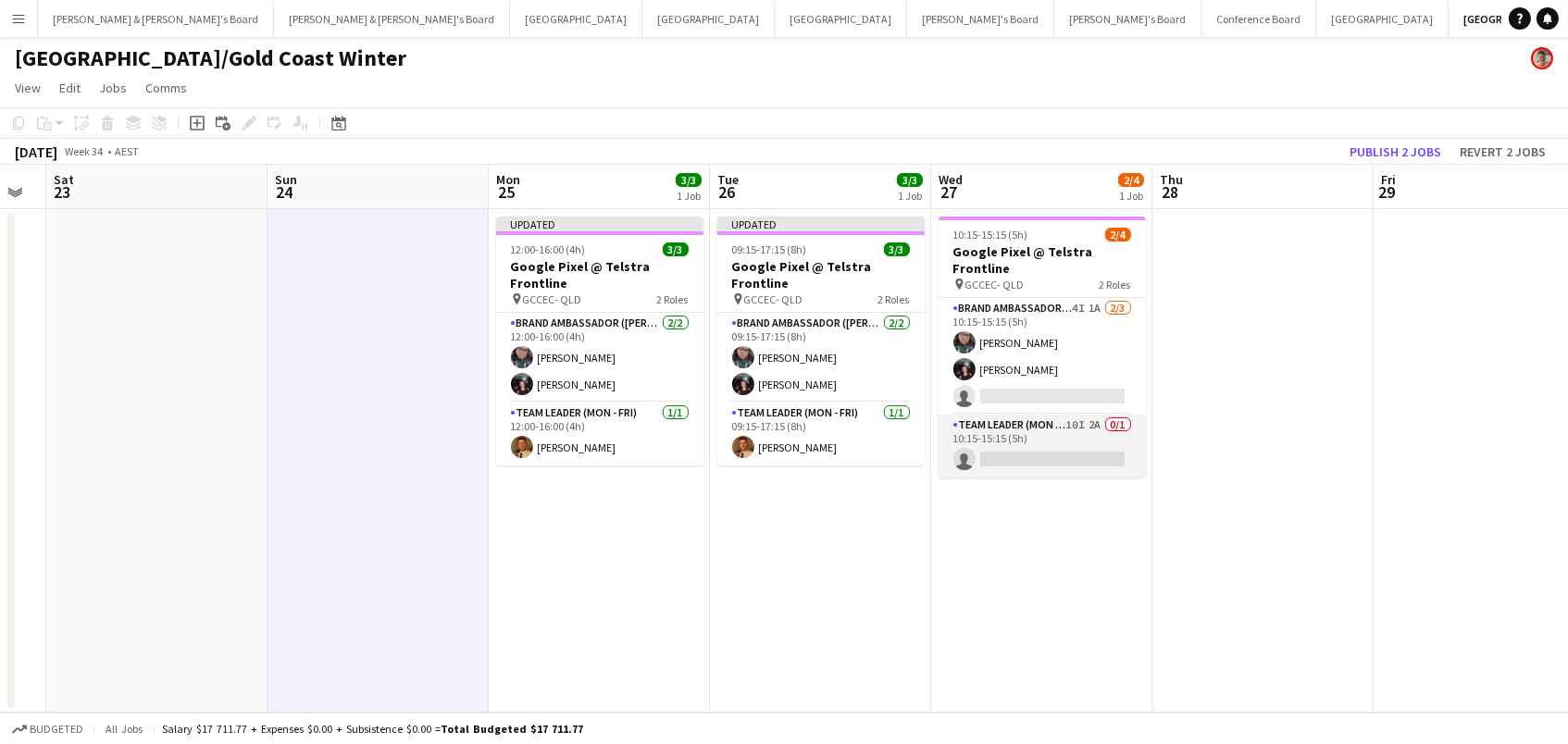
click at [1075, 445] on app-card-role "Team Leader (Mon - Fri) 10I 2A 0/1 10:15-15:15 (5h) single-neutral-actions" at bounding box center [1042, 446] width 207 height 62
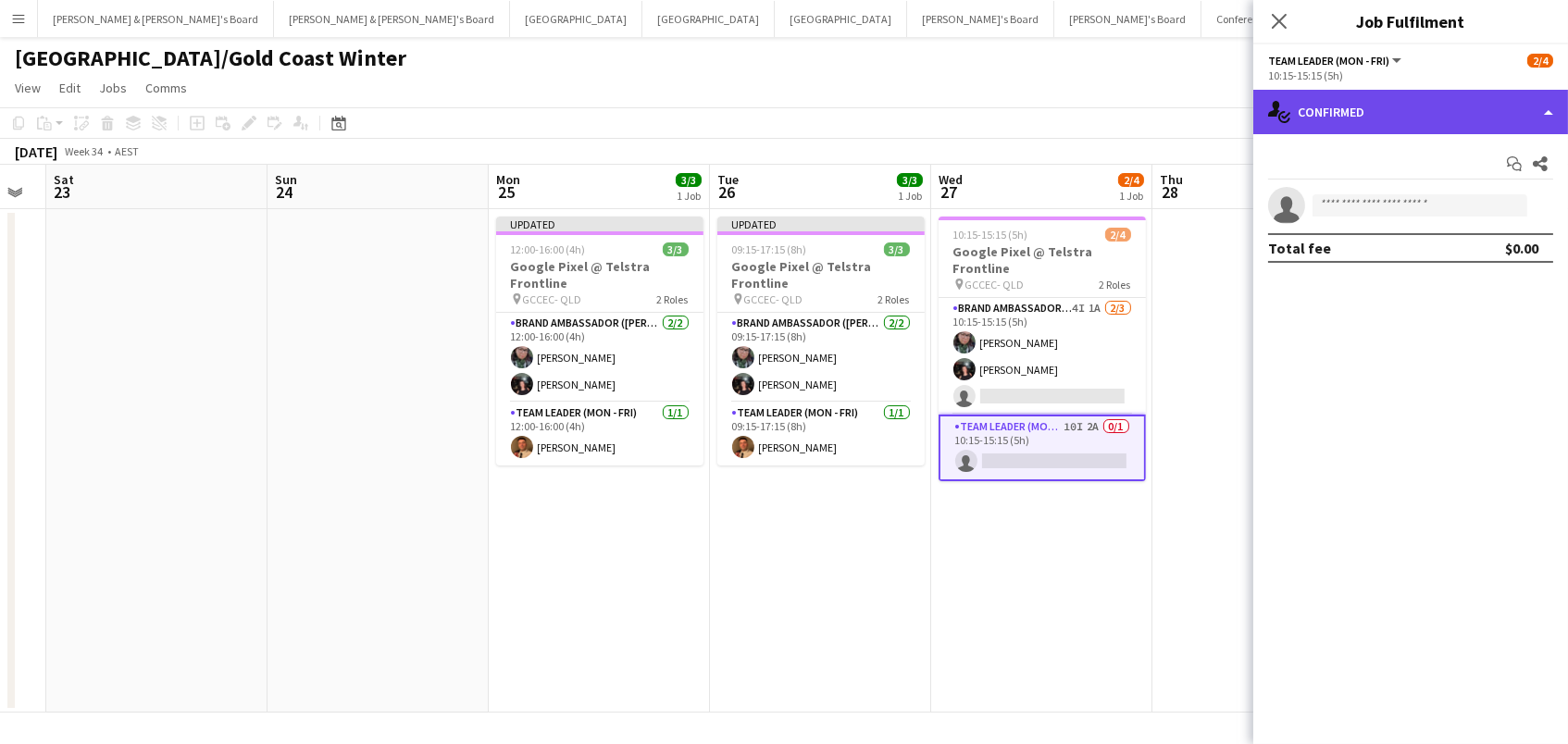
click at [1353, 109] on div "single-neutral-actions-check-2 Confirmed" at bounding box center [1409, 112] width 314 height 45
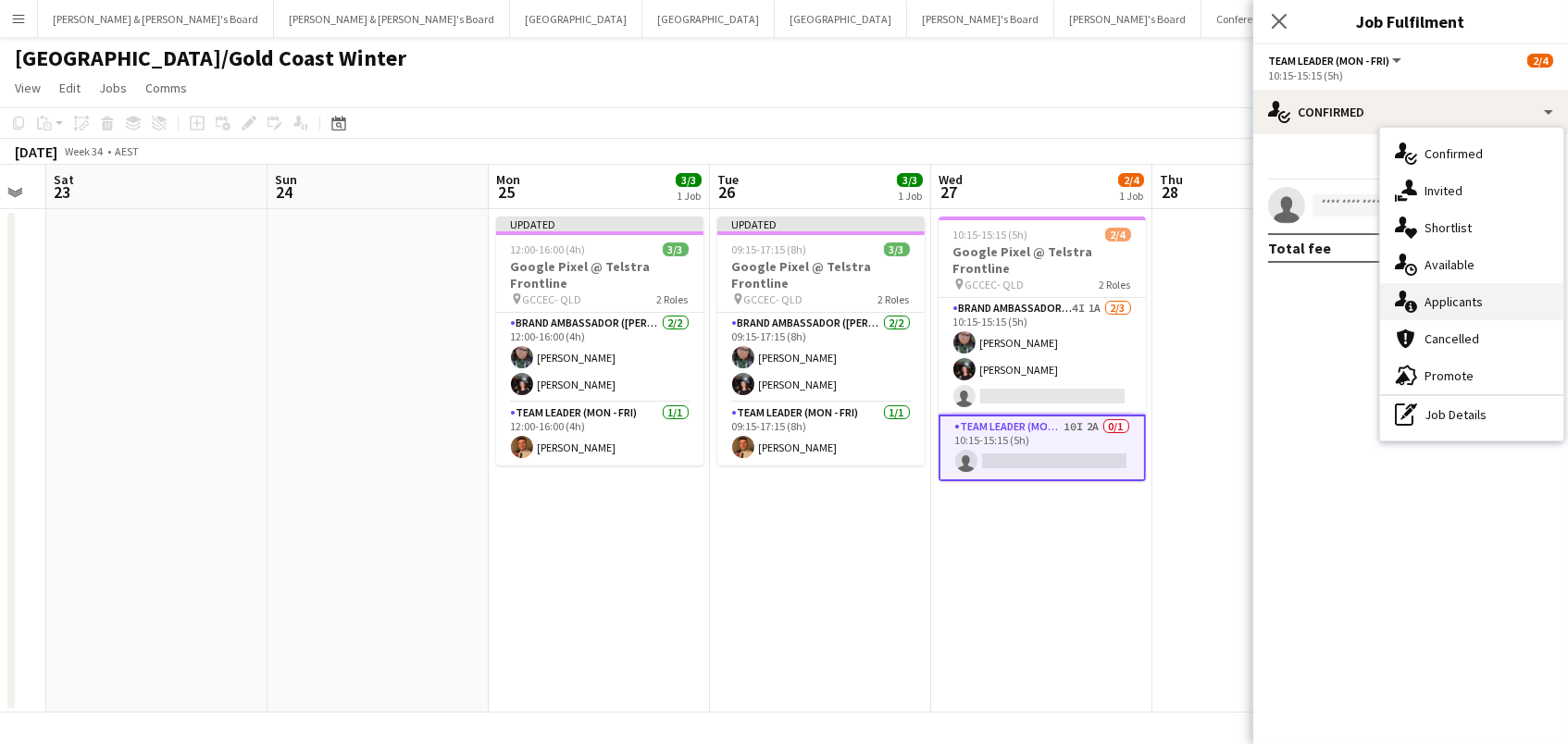
click at [1472, 300] on div "single-neutral-actions-information Applicants" at bounding box center [1471, 302] width 183 height 37
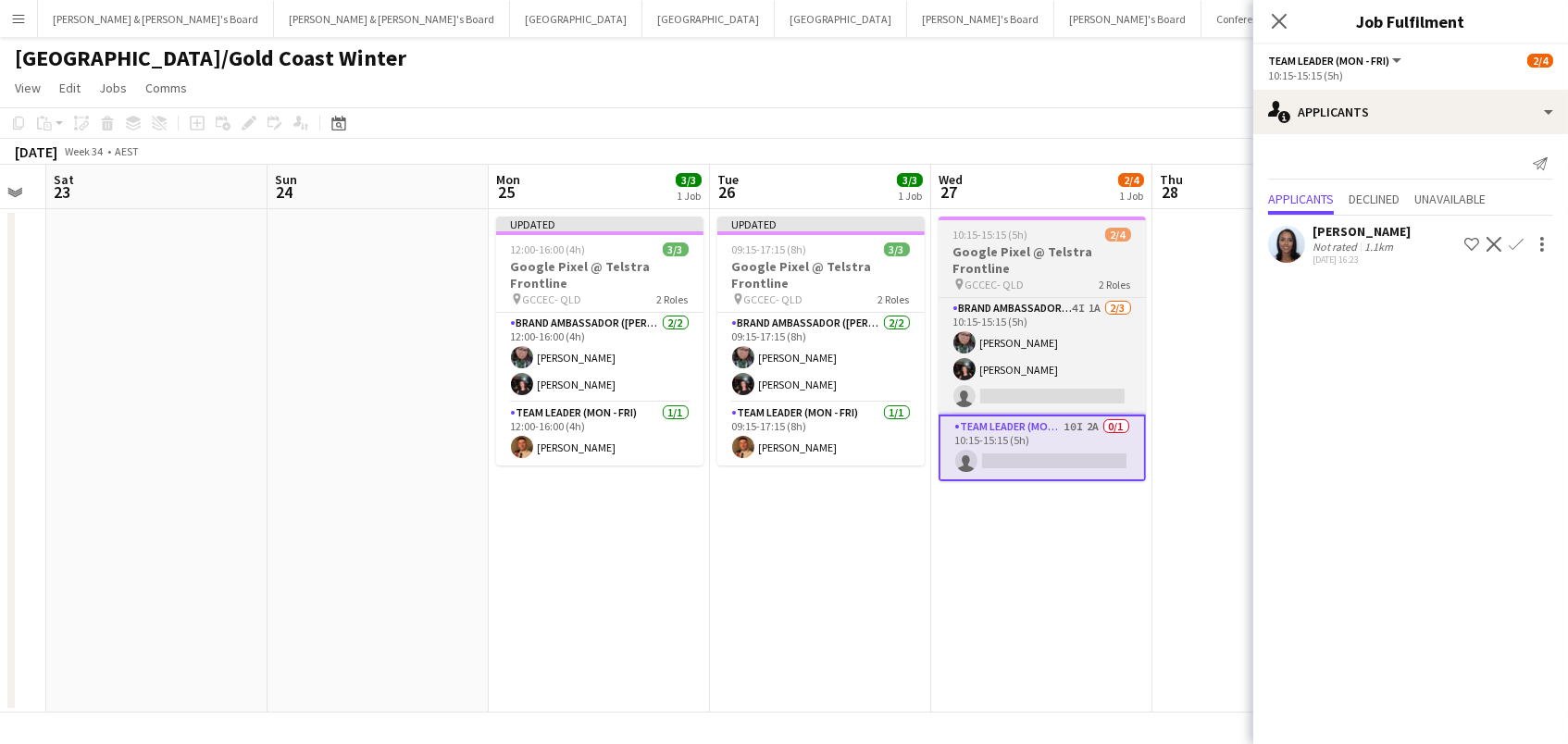
click at [1017, 219] on app-job-card "10:15-15:15 (5h) 2/4 Google Pixel @ Telstra Frontline pin GCCEC- QLD 2 Roles Br…" at bounding box center [1042, 349] width 207 height 265
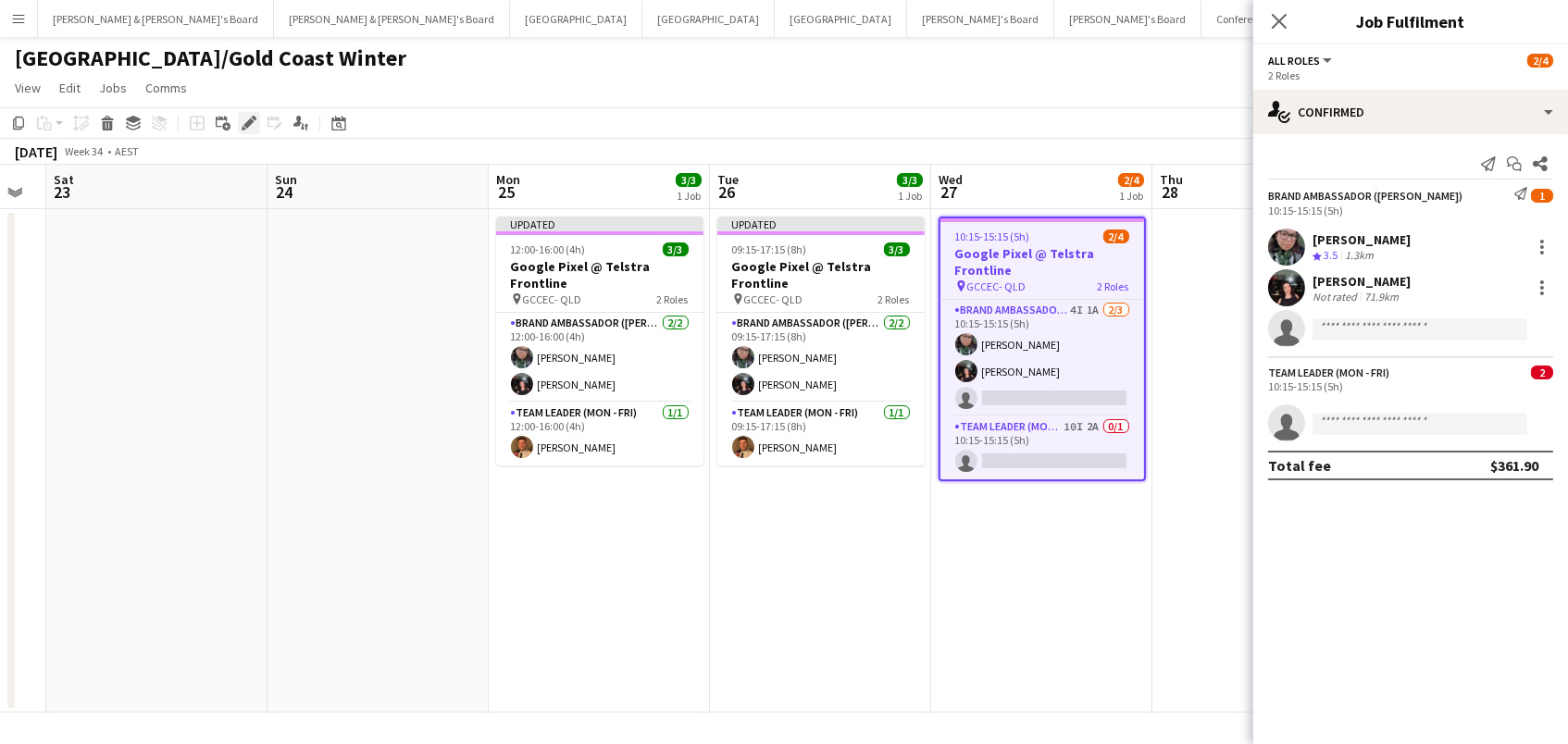
click at [239, 112] on div "Edit" at bounding box center [249, 123] width 22 height 22
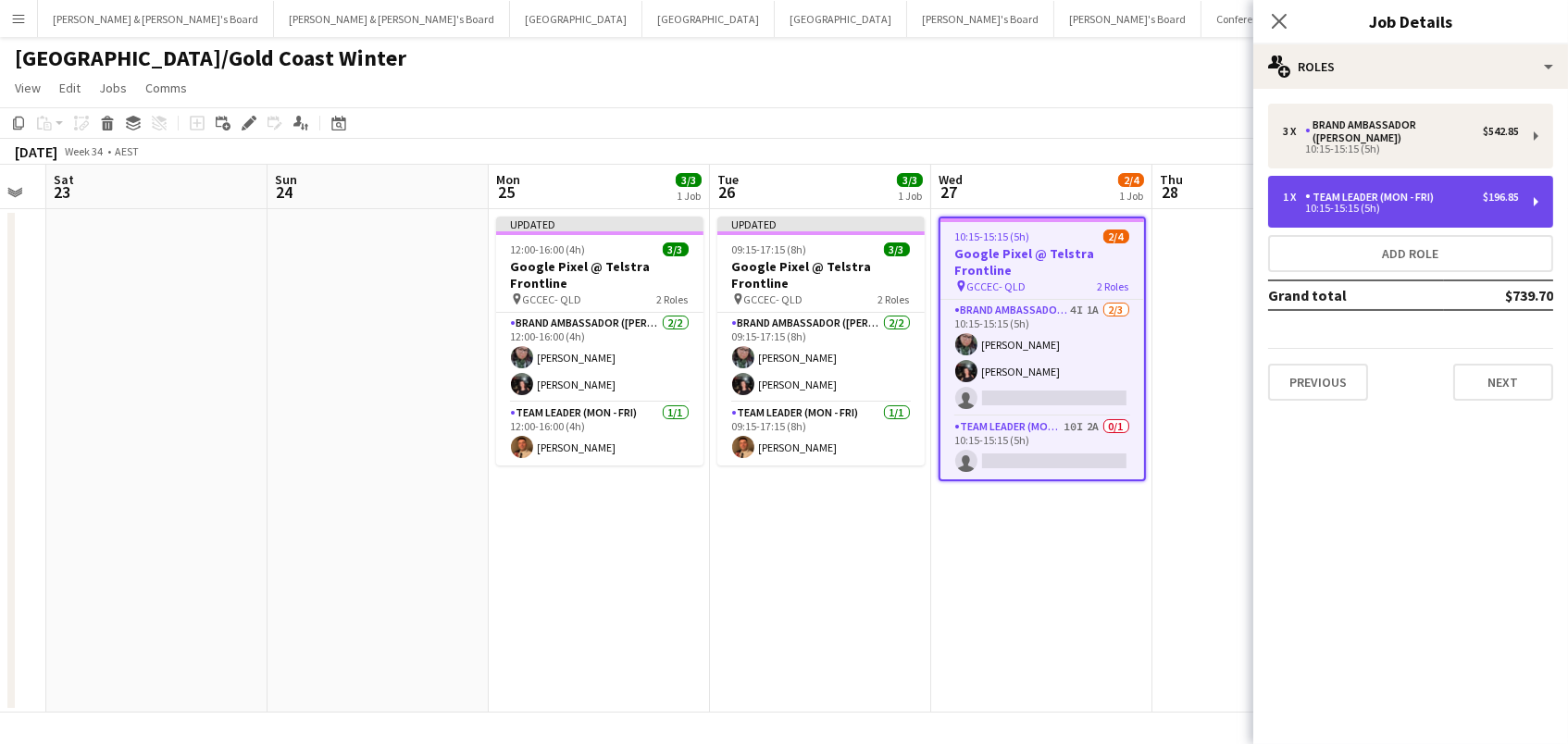
click at [1422, 190] on div "Team Leader (Mon - Fri)" at bounding box center [1373, 197] width 136 height 13
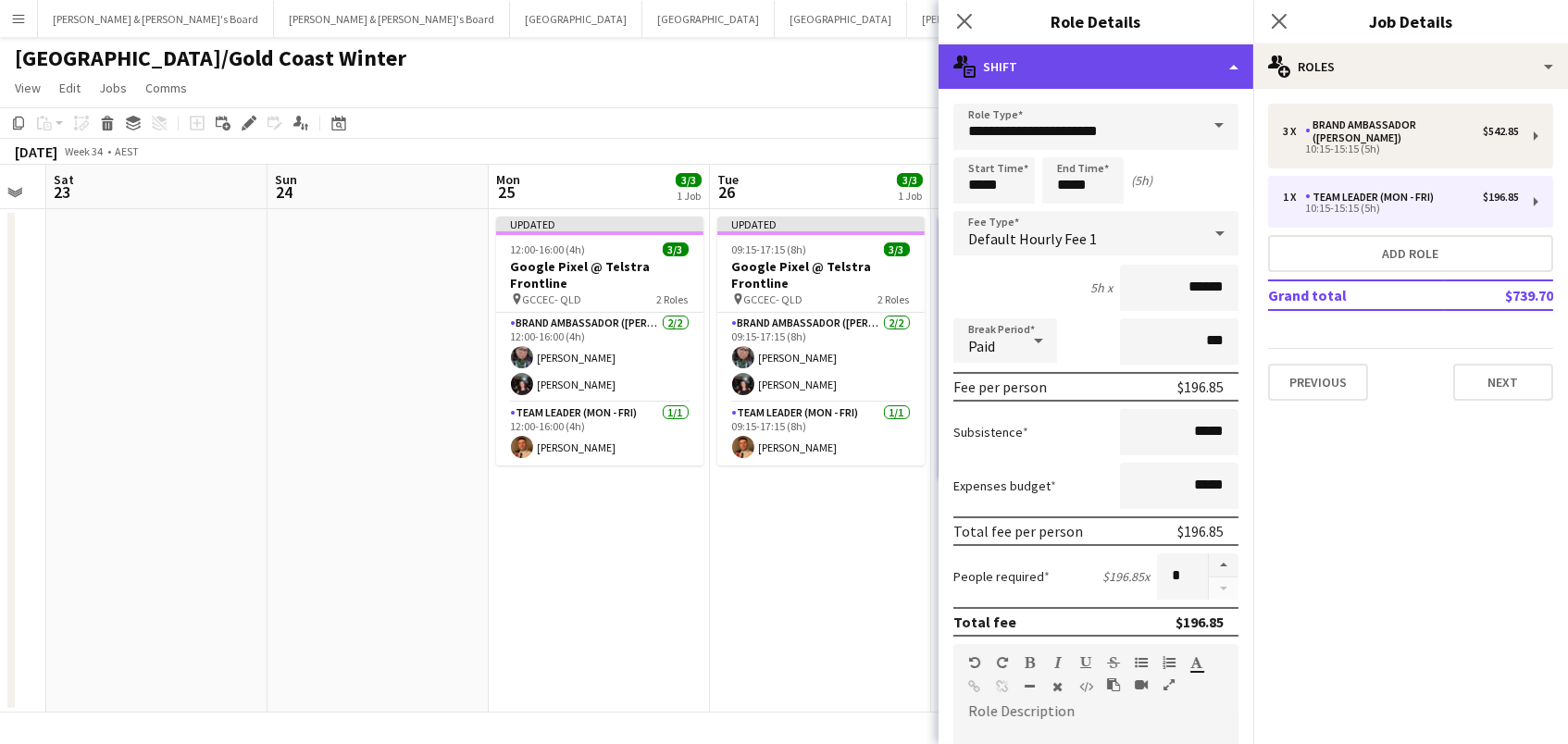
click at [1128, 52] on div "multiple-actions-text Shift" at bounding box center [1095, 67] width 314 height 45
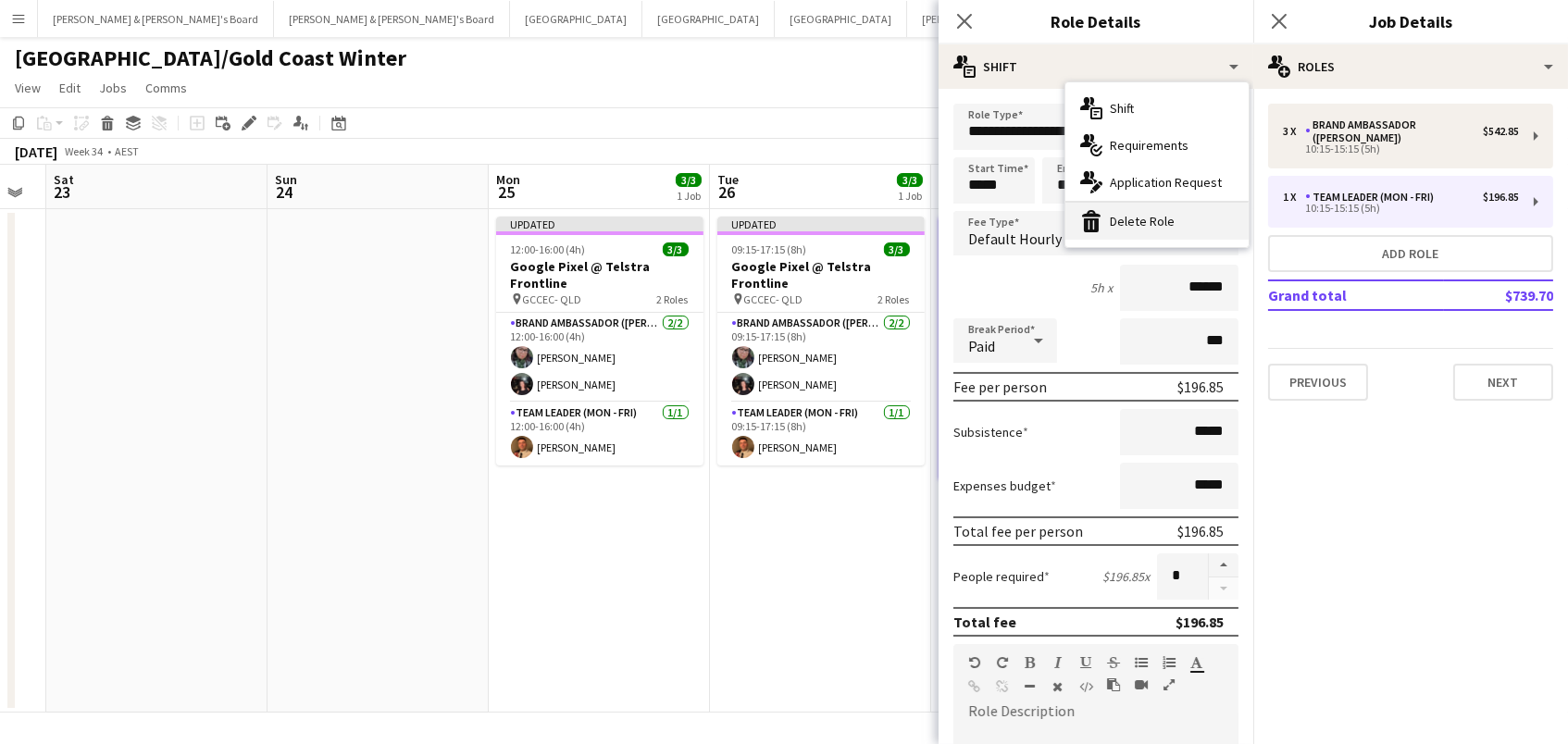
click at [1157, 219] on div "bin-2 Delete Role" at bounding box center [1157, 221] width 183 height 37
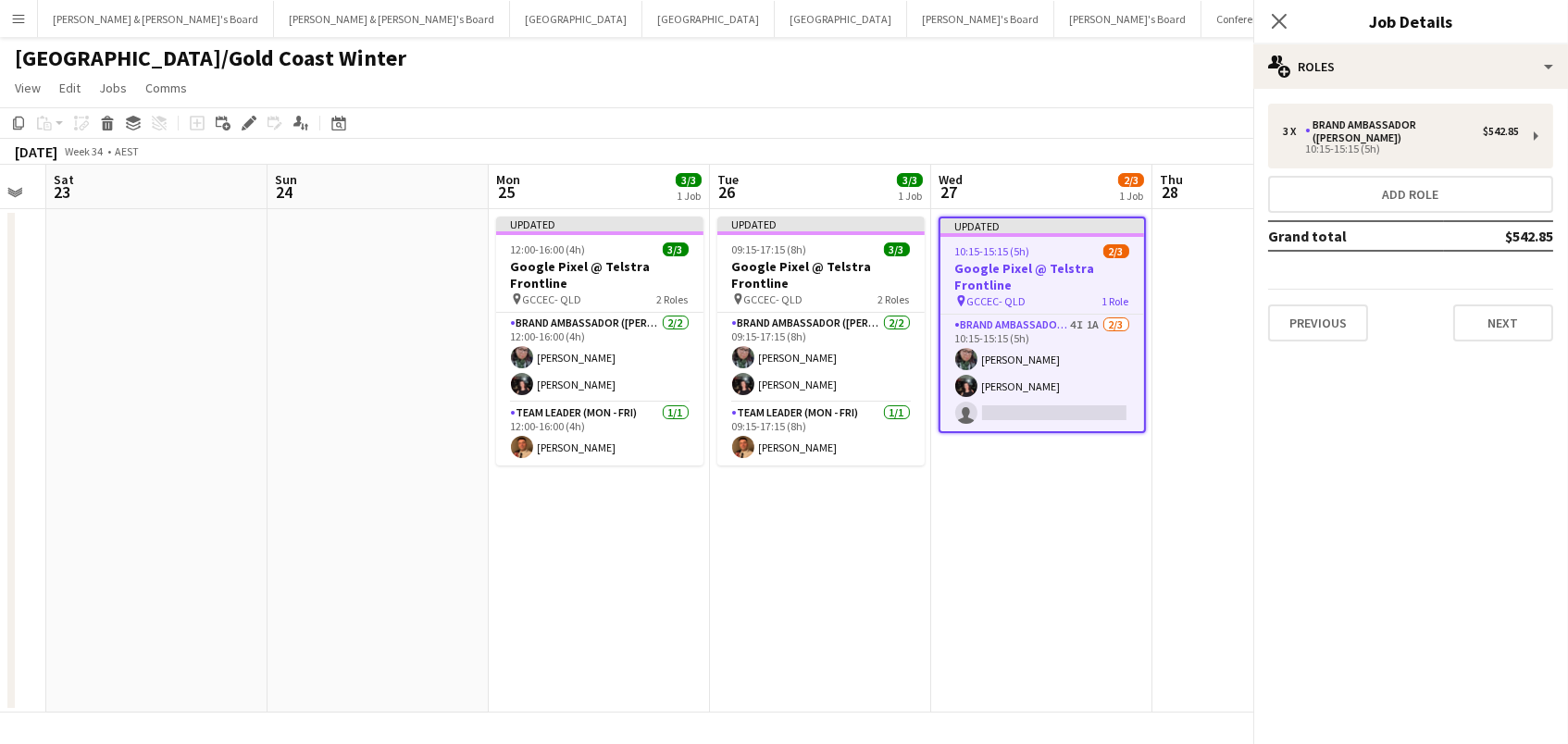
click at [867, 90] on app-page-menu "View Day view expanded Day view collapsed Month view Date picker Jump to [DATE]…" at bounding box center [784, 90] width 1568 height 35
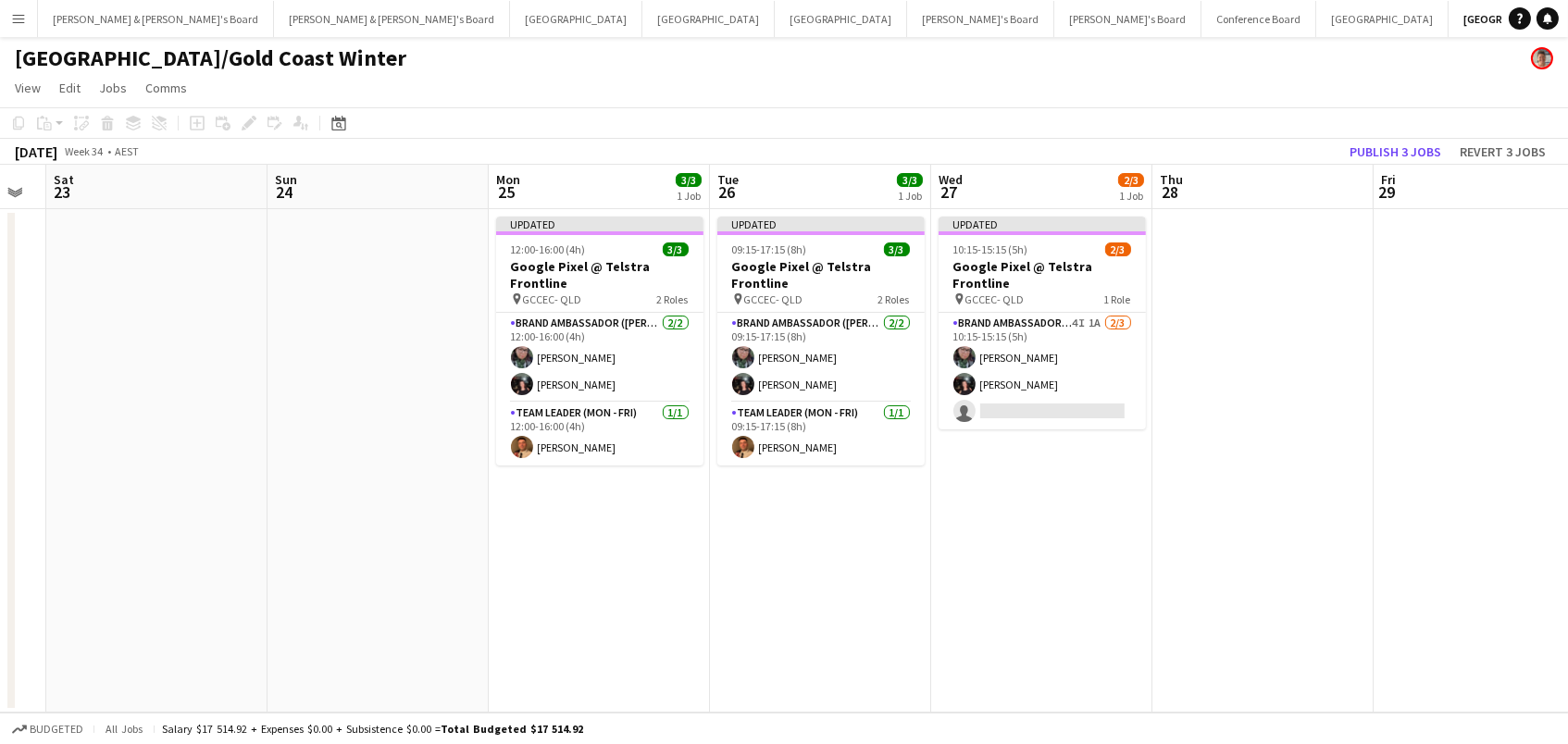
click at [1385, 165] on app-board-header-date "Fri 29" at bounding box center [1483, 187] width 221 height 45
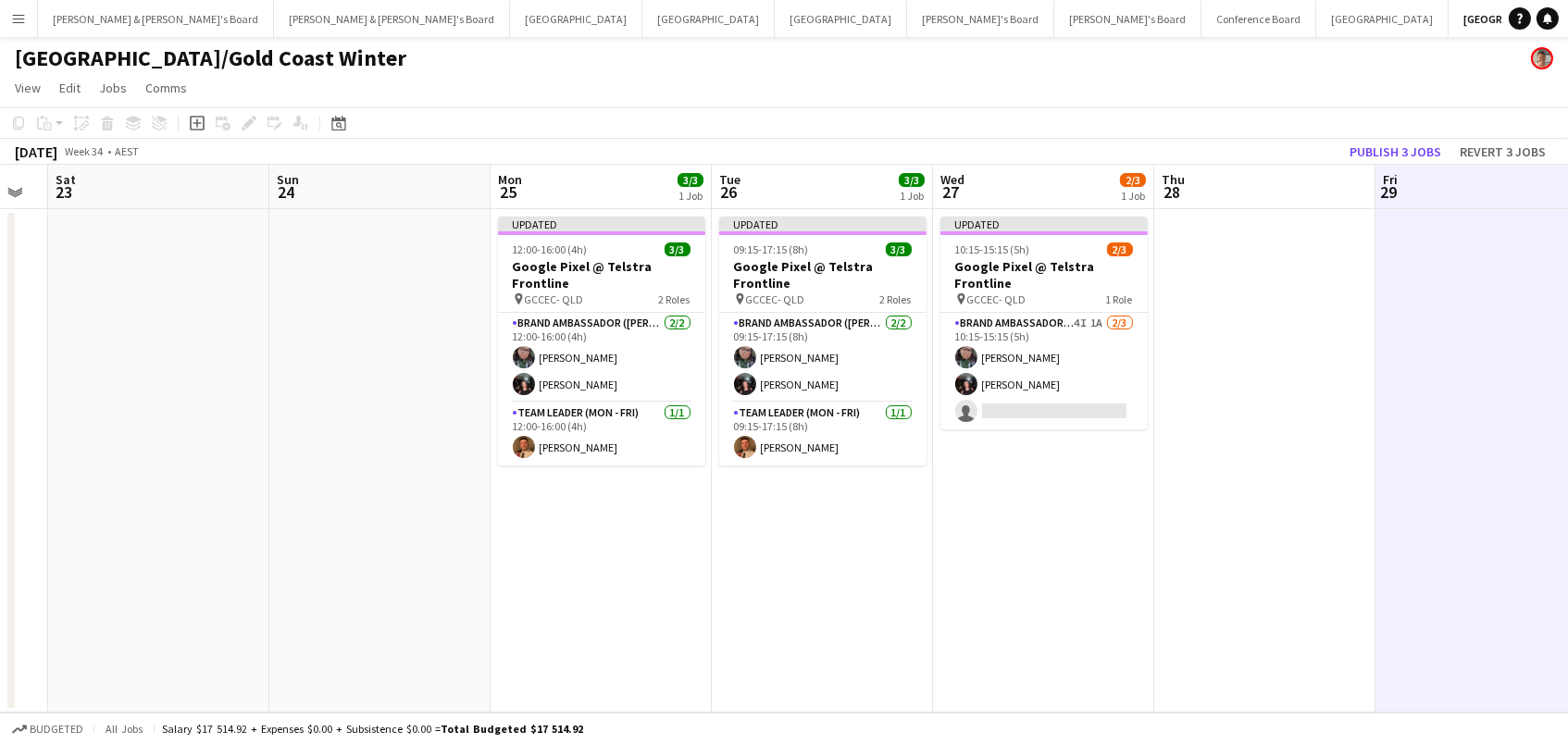
click at [1385, 165] on app-board-header-date "Fri 29" at bounding box center [1485, 187] width 221 height 45
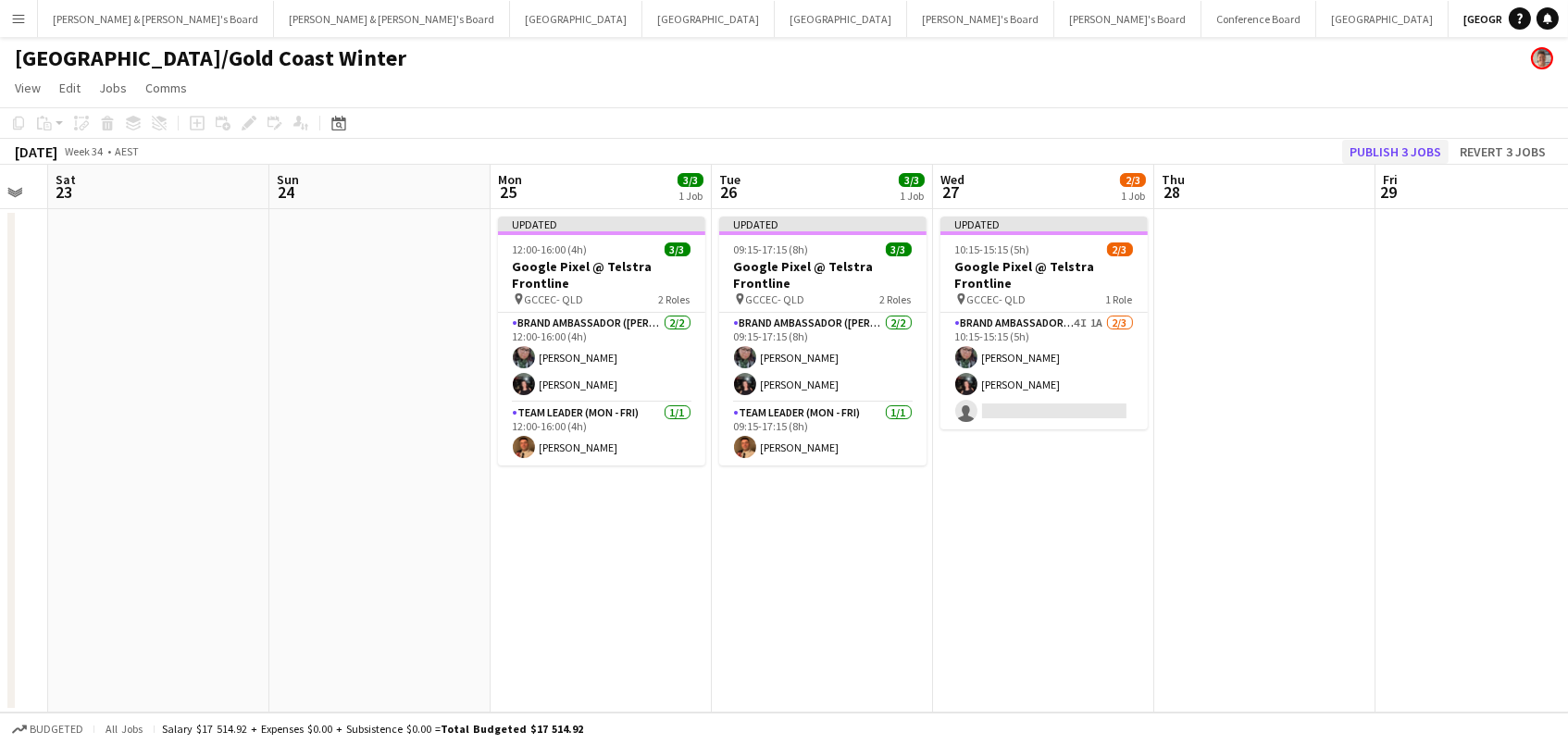
click at [1386, 152] on button "Publish 3 jobs" at bounding box center [1395, 152] width 106 height 24
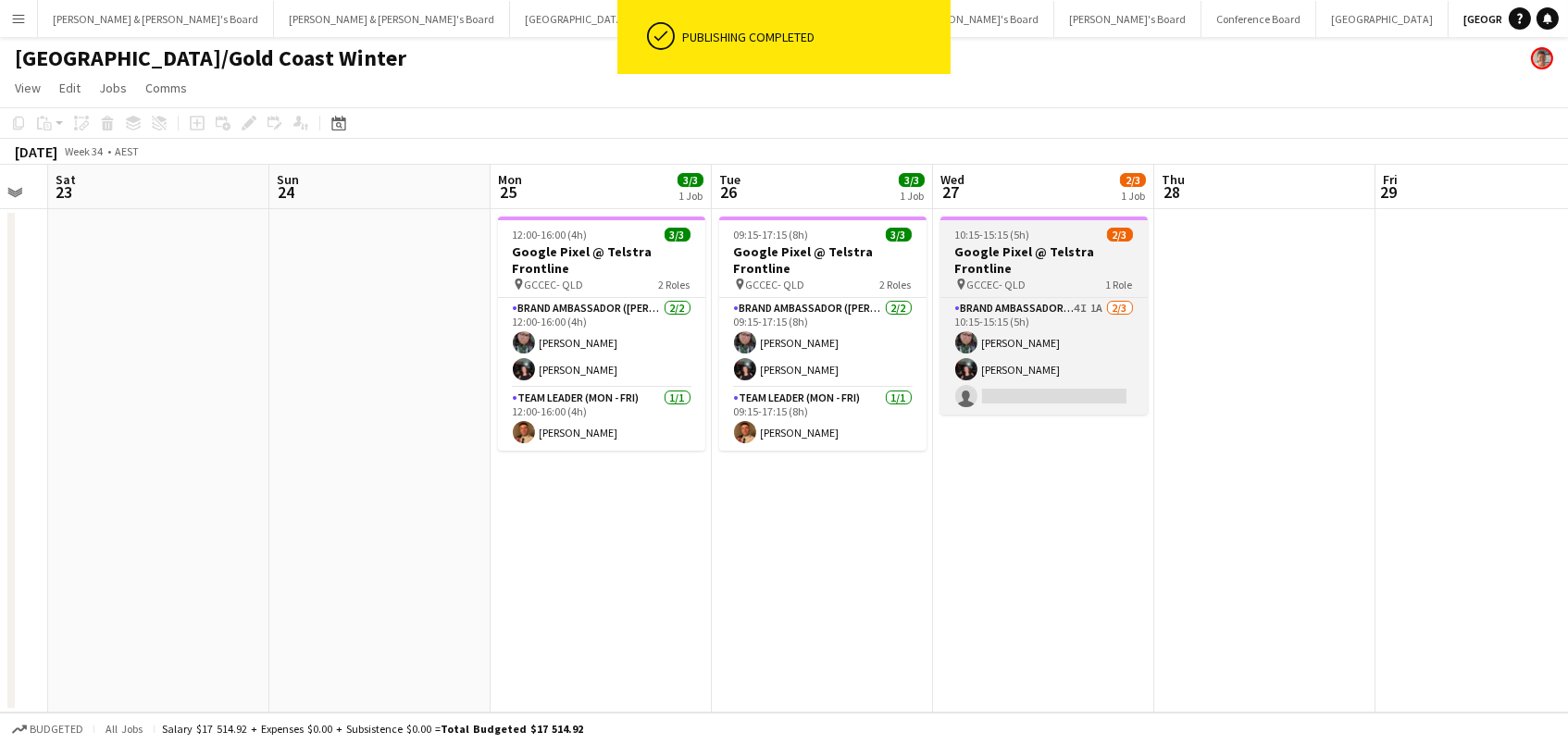
click at [1085, 339] on app-card-role "Brand Ambassador (Mon - Fri) 4I 1A [DATE] 10:15-15:15 (5h) [PERSON_NAME] [PERSO…" at bounding box center [1044, 355] width 207 height 117
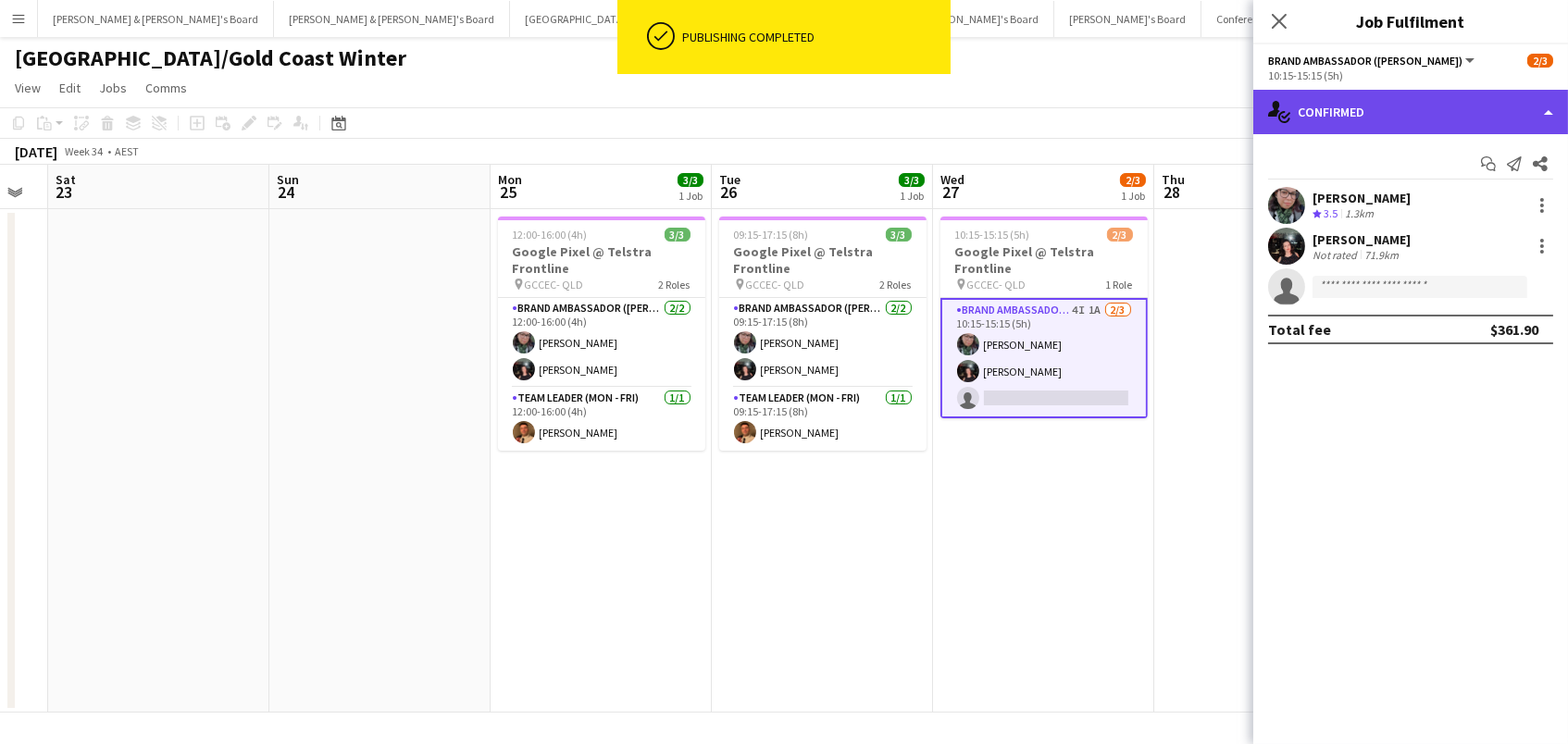
click at [1426, 110] on div "single-neutral-actions-check-2 Confirmed" at bounding box center [1409, 112] width 314 height 45
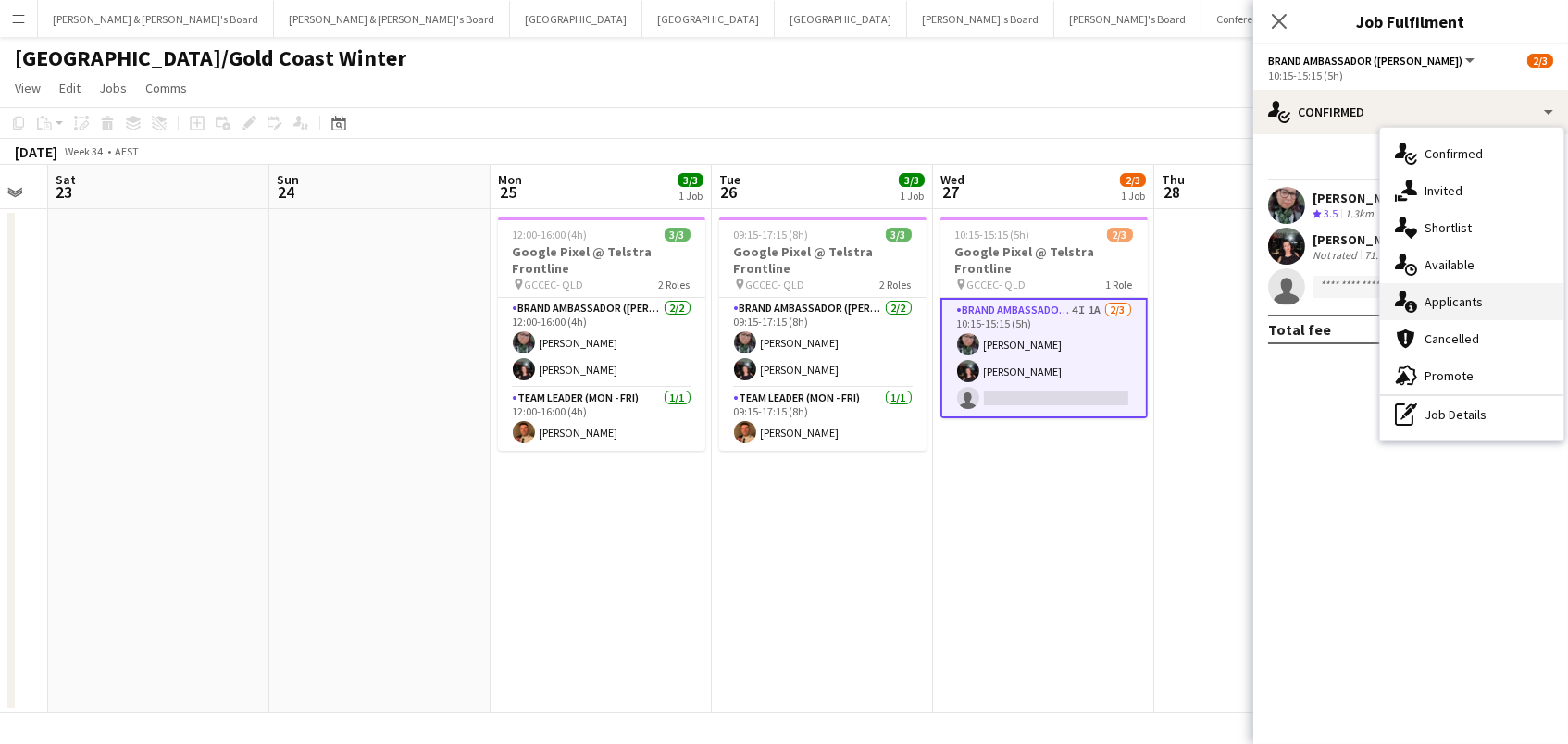
click at [1462, 310] on div "single-neutral-actions-information Applicants" at bounding box center [1471, 302] width 183 height 37
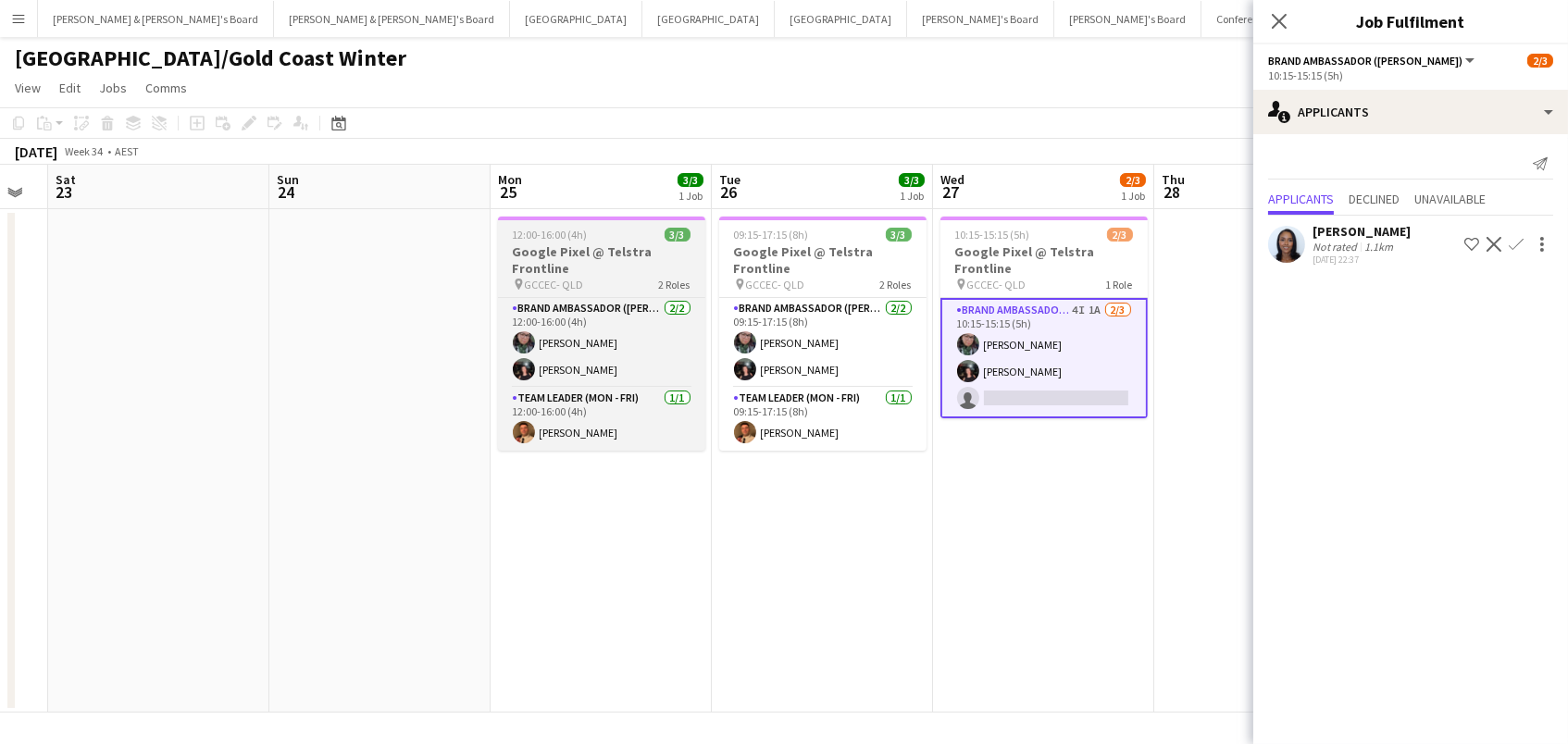
click at [673, 274] on h3 "Google Pixel @ Telstra Frontline" at bounding box center [602, 260] width 207 height 34
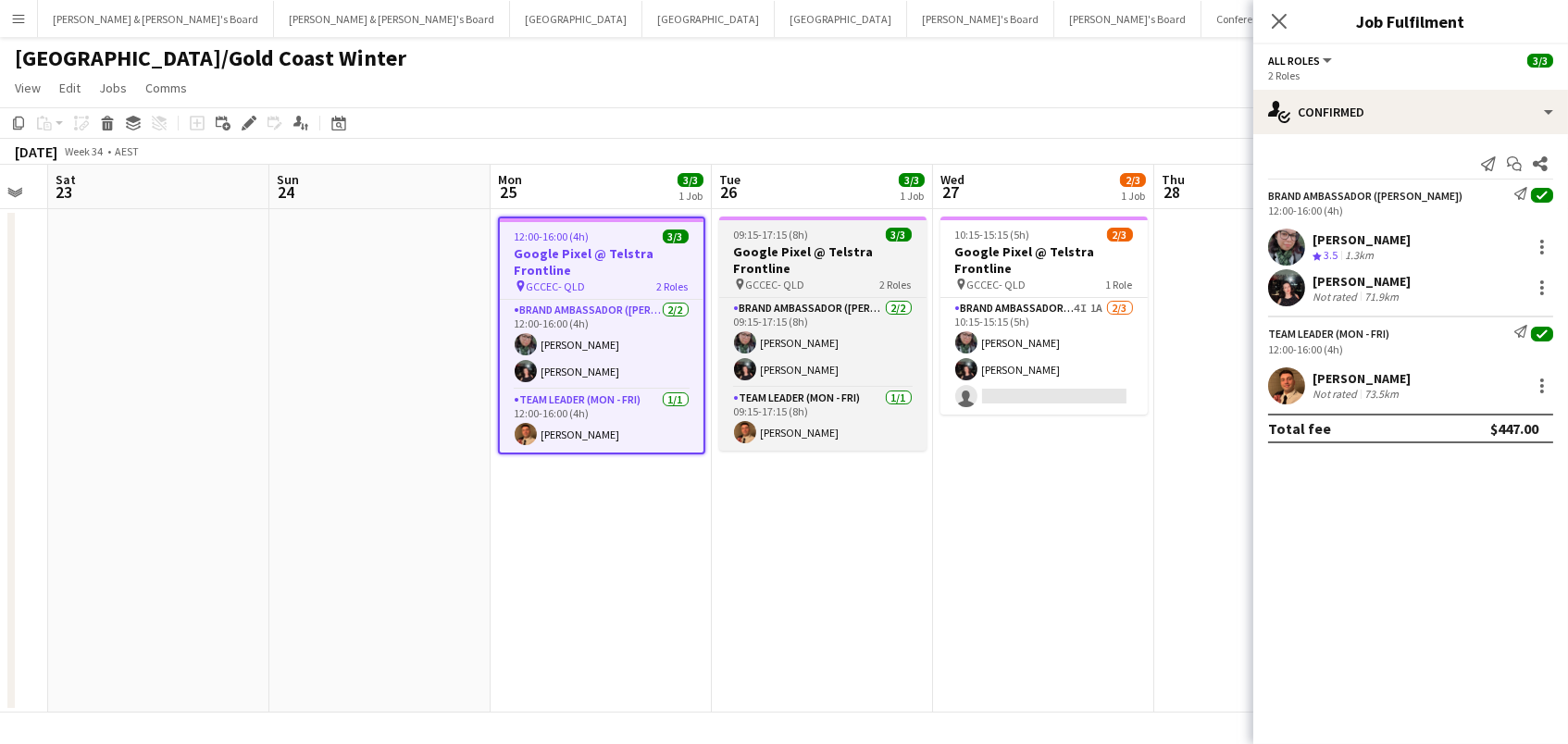
click at [770, 269] on h3 "Google Pixel @ Telstra Frontline" at bounding box center [823, 260] width 207 height 34
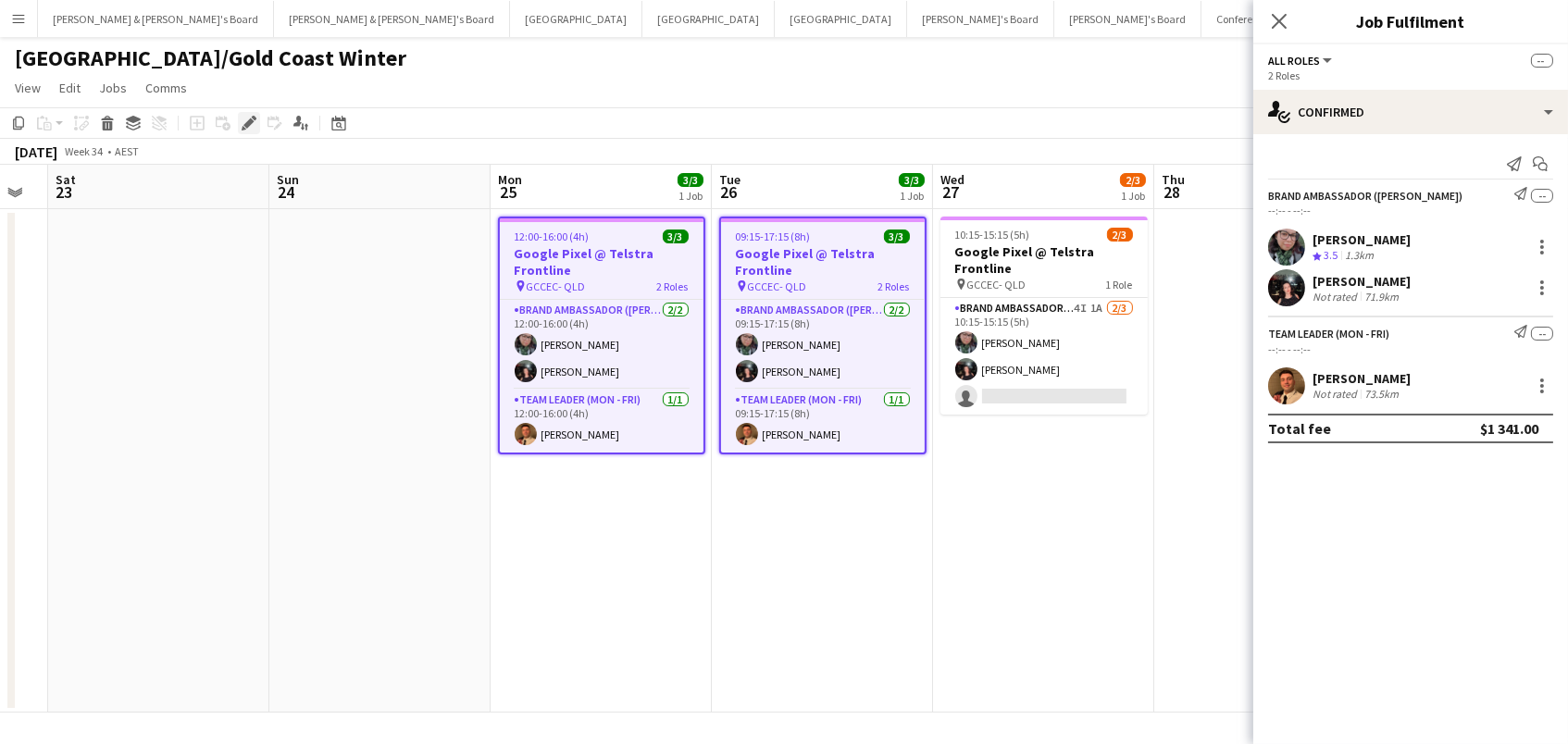
click at [251, 122] on icon "Edit" at bounding box center [249, 123] width 15 height 15
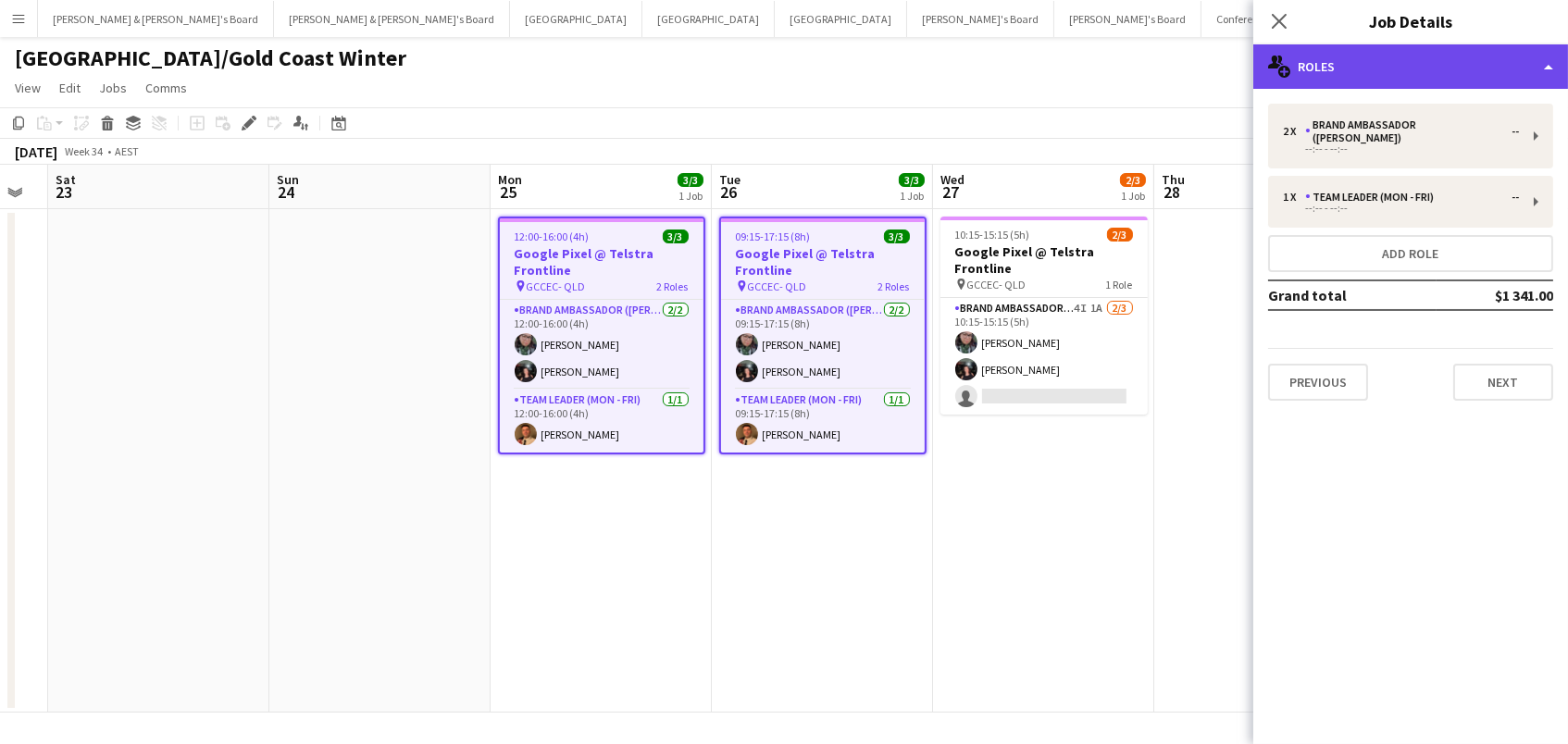
click at [1309, 82] on div "multiple-users-add Roles" at bounding box center [1409, 67] width 314 height 45
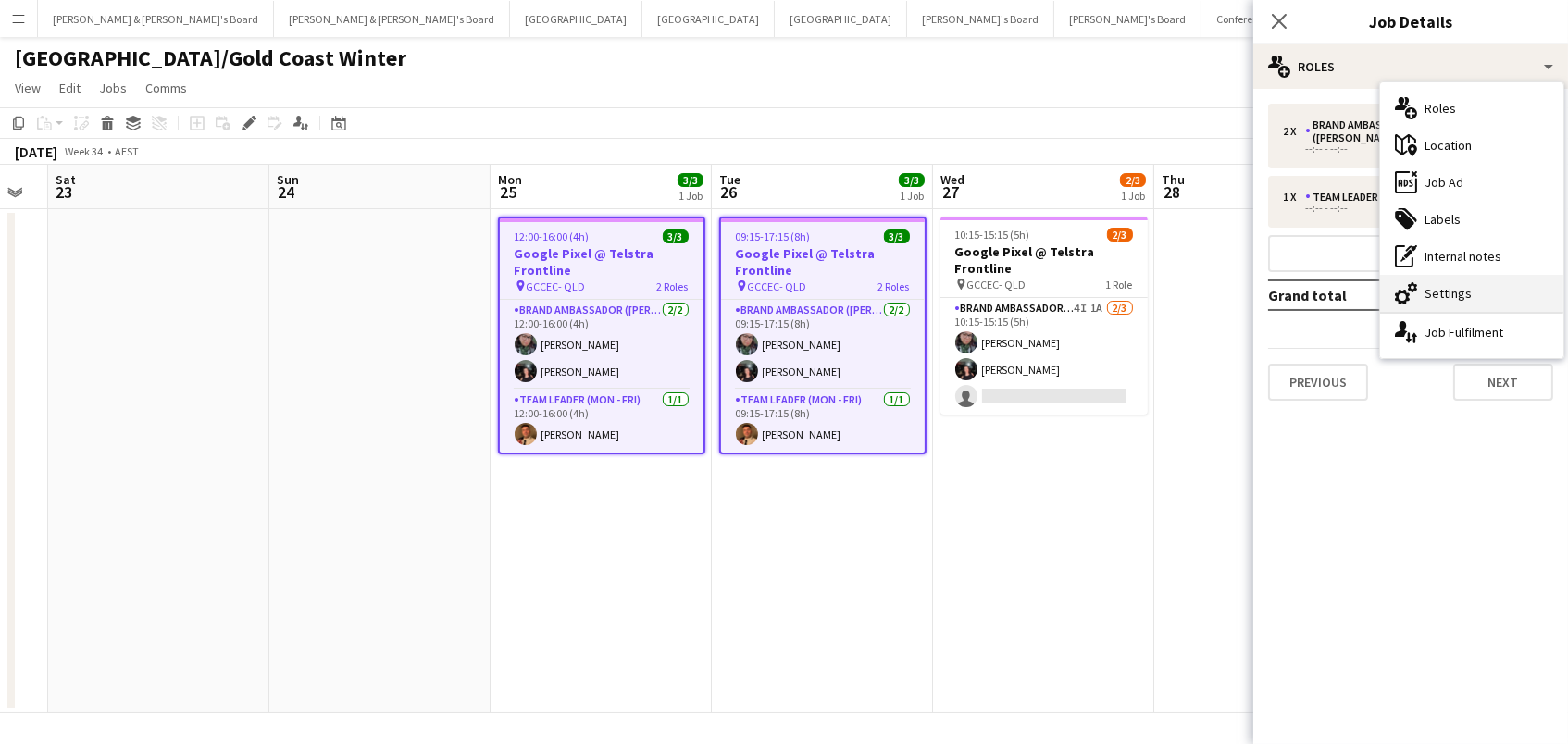
click at [1451, 302] on div "cog-double-3 Settings" at bounding box center [1471, 294] width 183 height 37
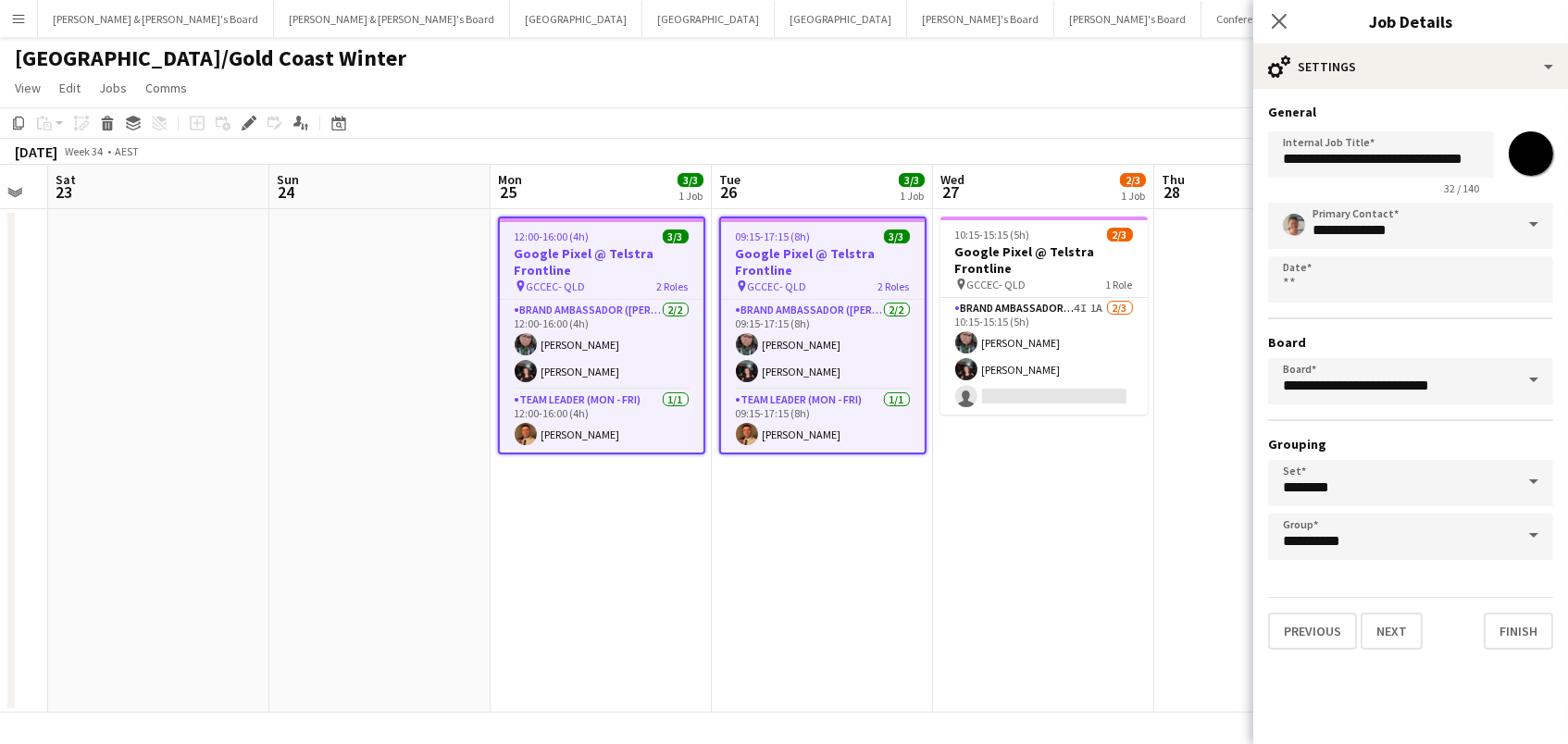
click at [1517, 156] on input "*******" at bounding box center [1530, 153] width 66 height 66
type input "*******"
click at [1170, 486] on app-date-cell at bounding box center [1264, 461] width 221 height 503
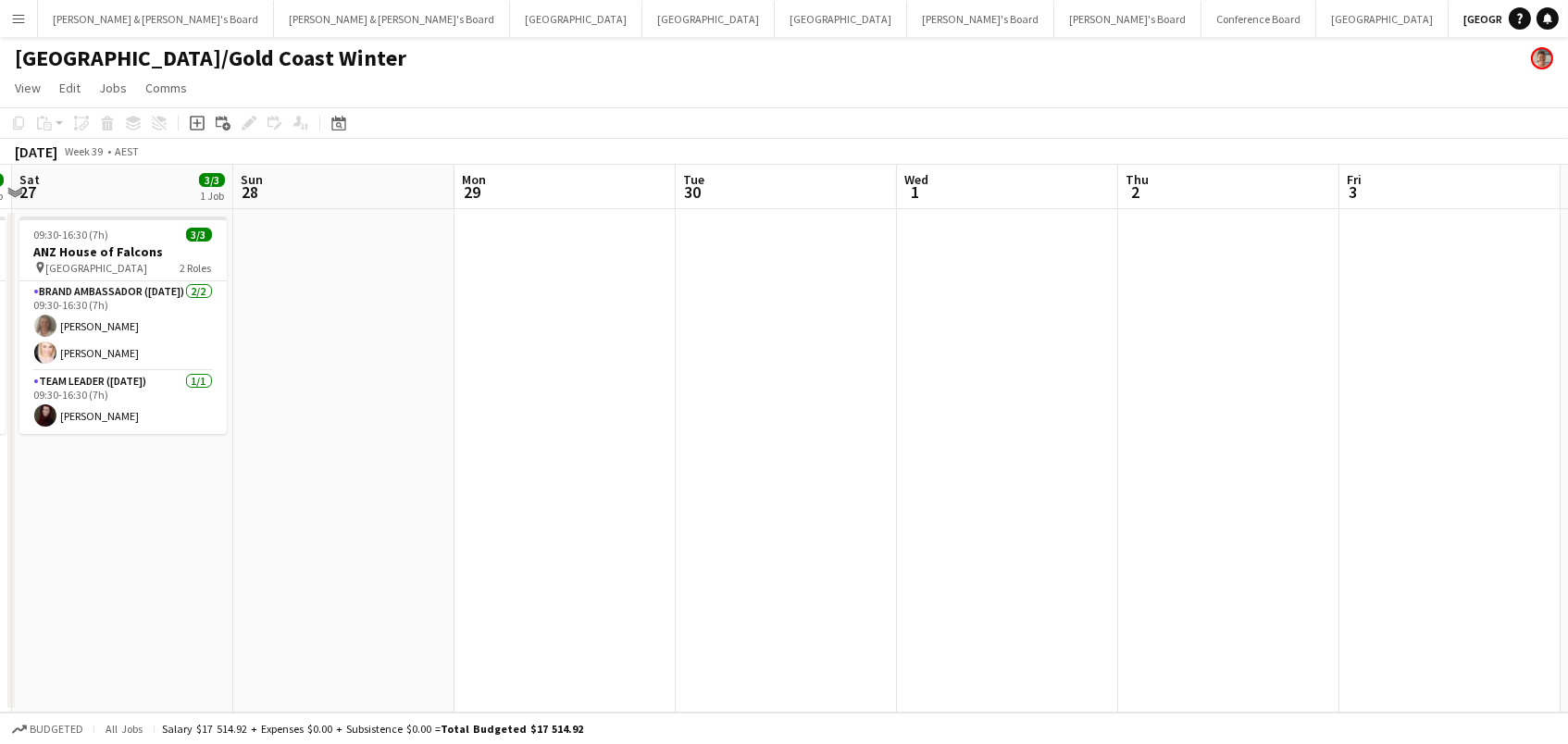
scroll to position [0, 631]
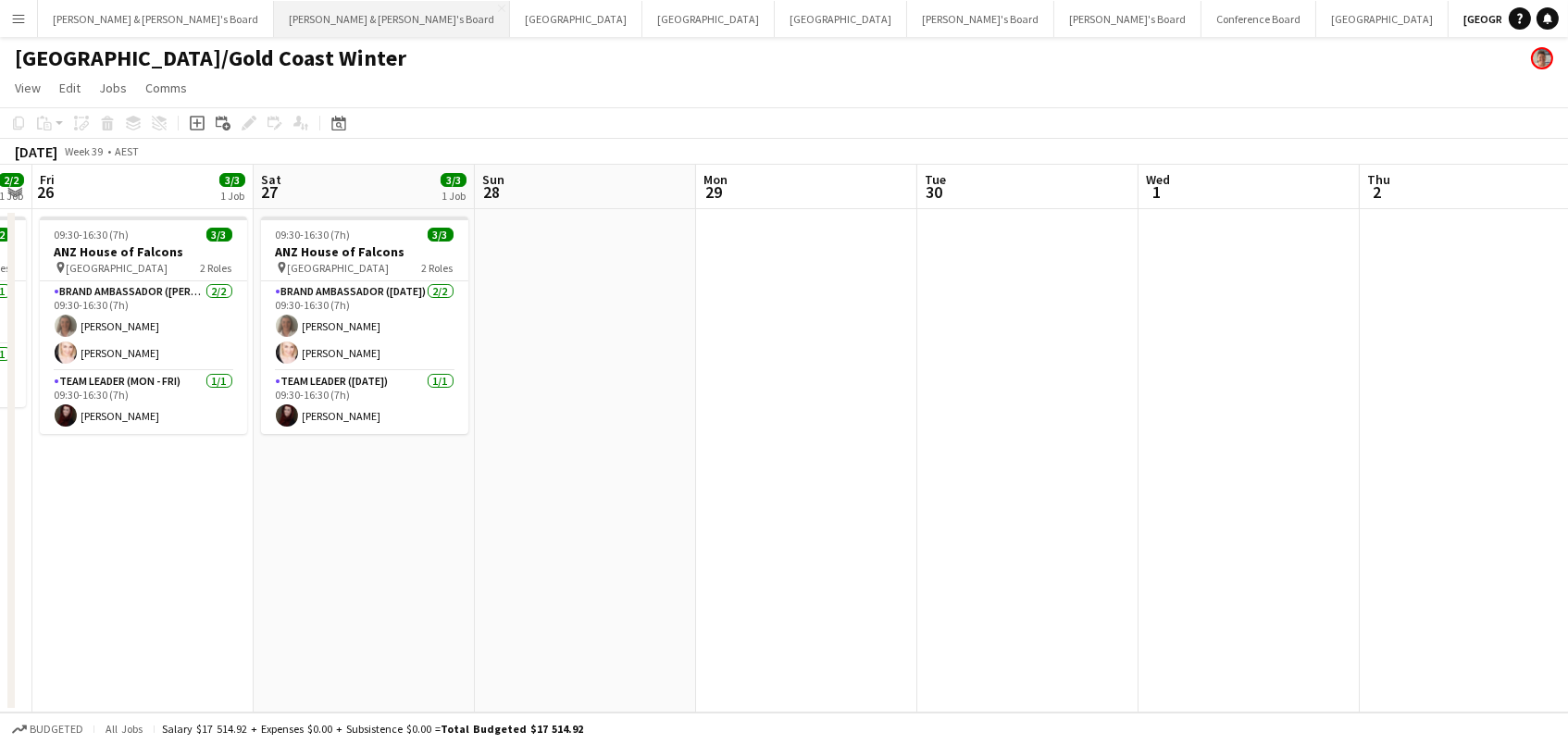
click at [274, 30] on button "[PERSON_NAME] & [PERSON_NAME]'s Board Close" at bounding box center [392, 19] width 236 height 36
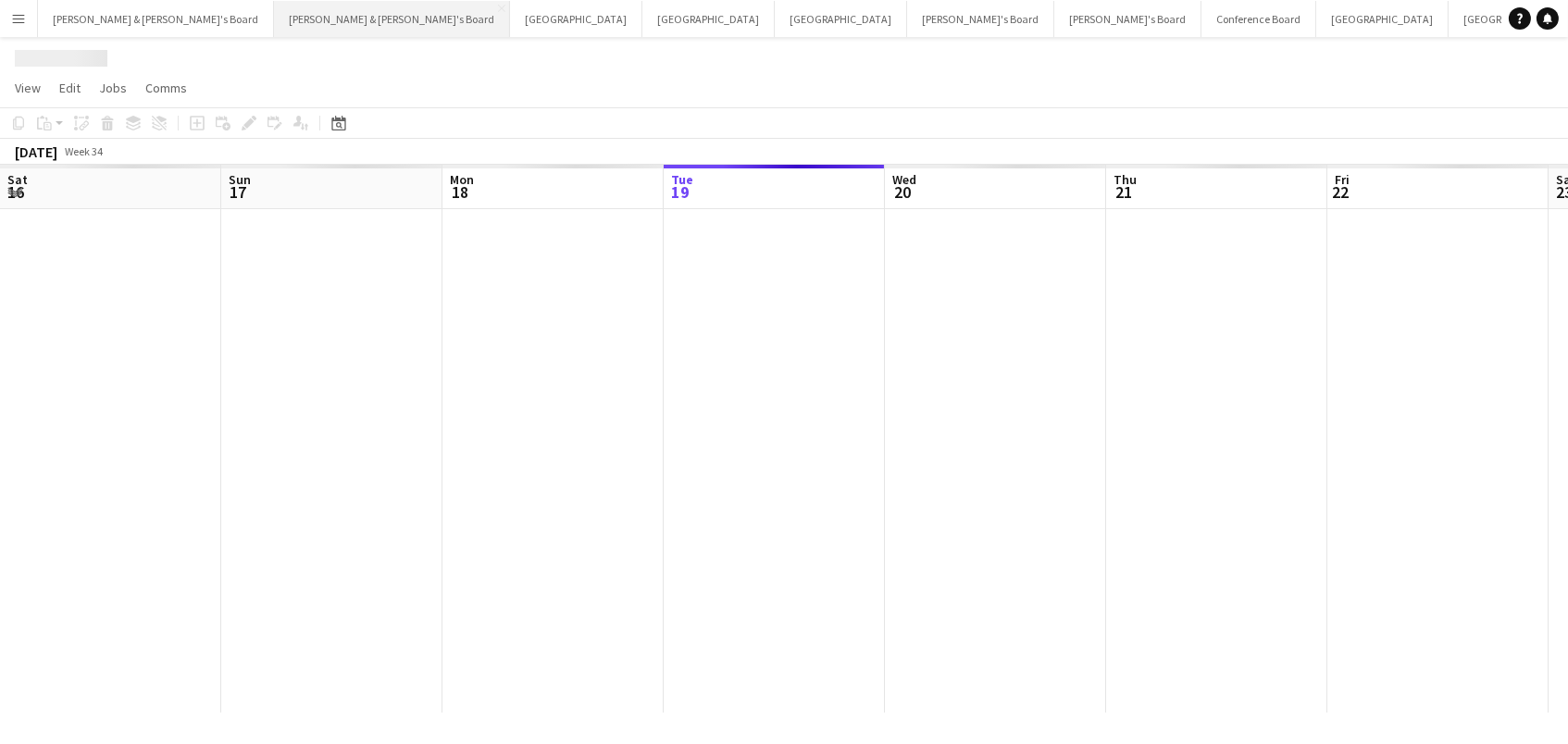
scroll to position [0, 441]
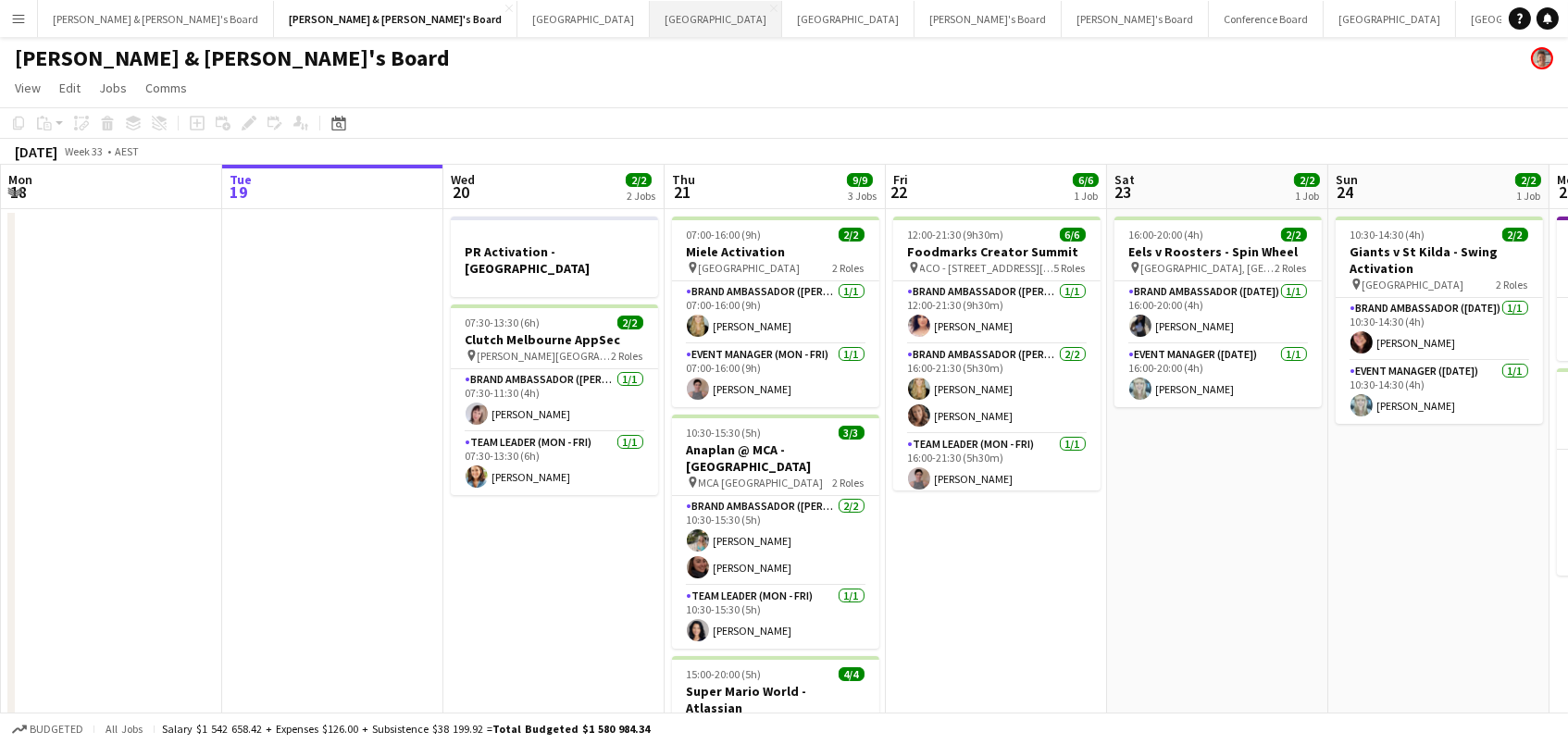
click at [650, 16] on button "Perth Close" at bounding box center [716, 19] width 132 height 36
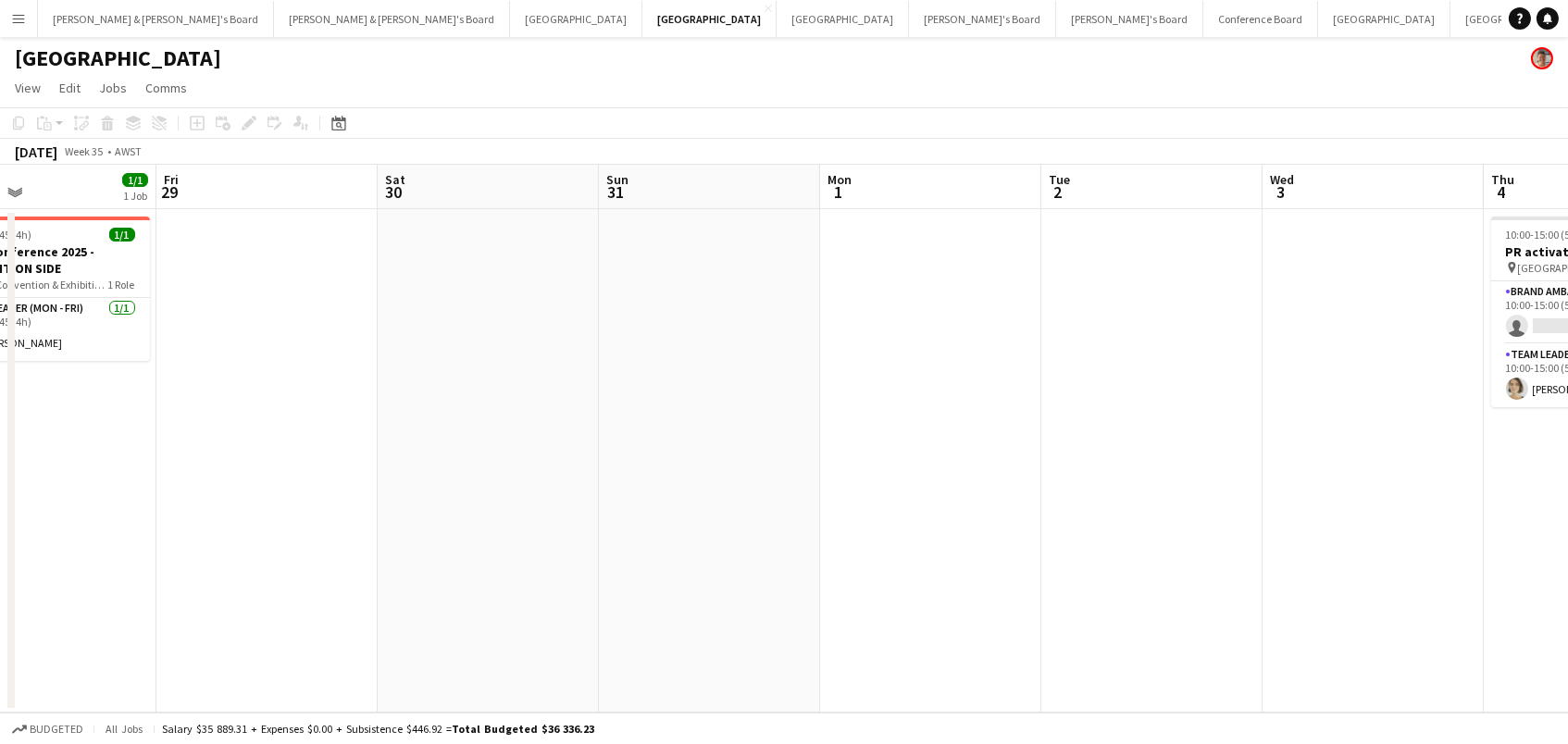
scroll to position [0, 507]
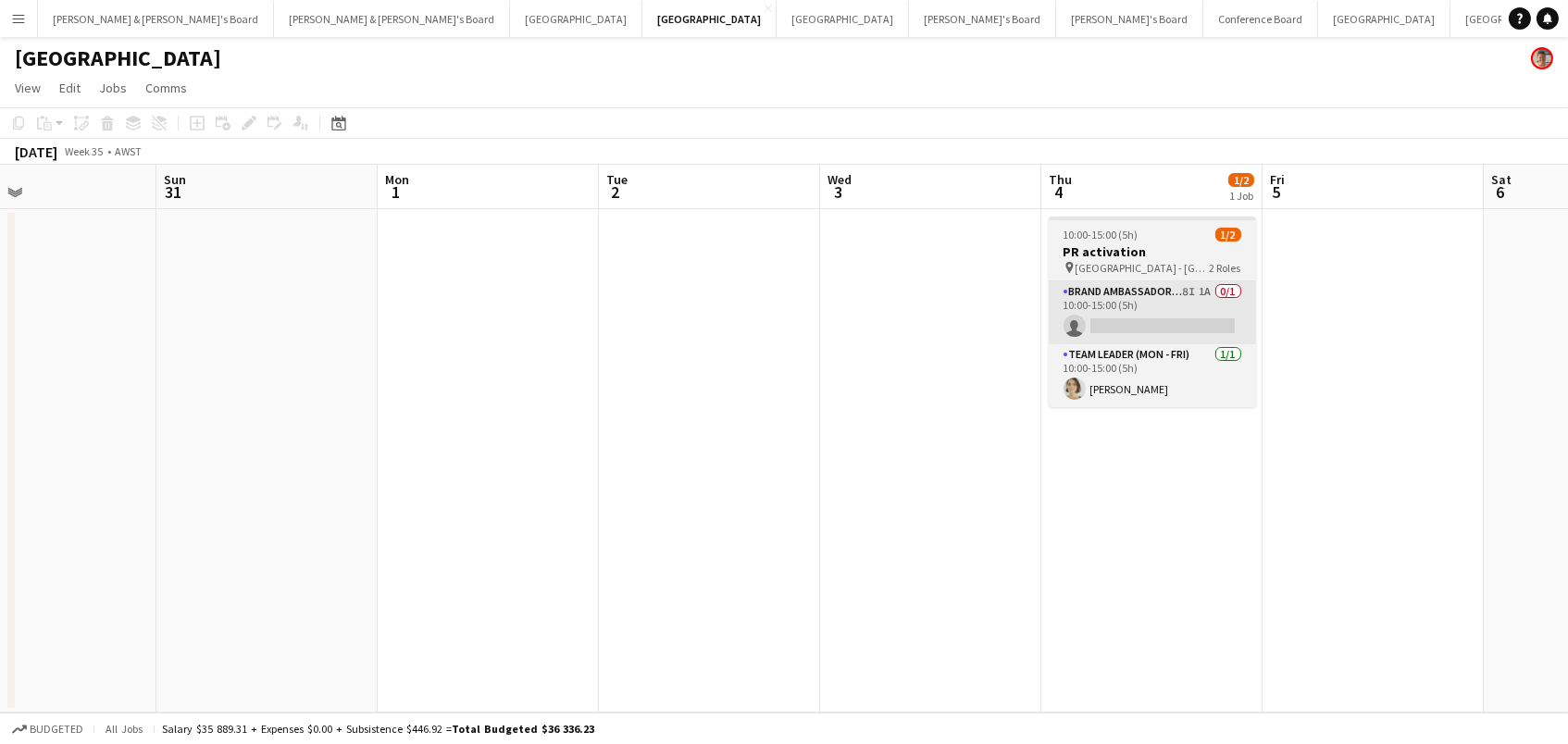
click at [1168, 312] on app-card-role "Brand Ambassador (Mon - Fri) 8I 1A 0/1 10:00-15:00 (5h) single-neutral-actions" at bounding box center [1152, 312] width 207 height 62
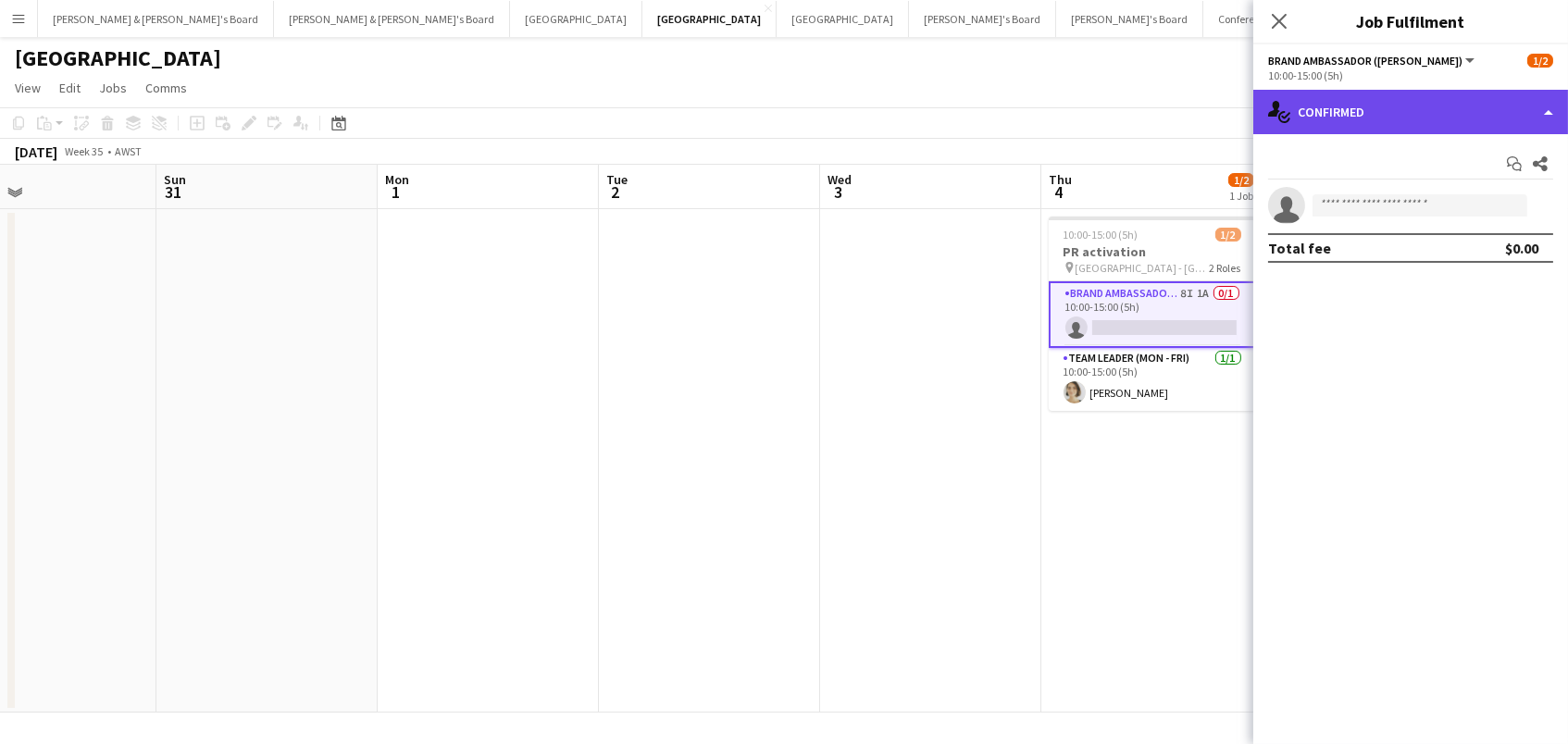
click at [1368, 109] on div "single-neutral-actions-check-2 Confirmed" at bounding box center [1409, 112] width 314 height 45
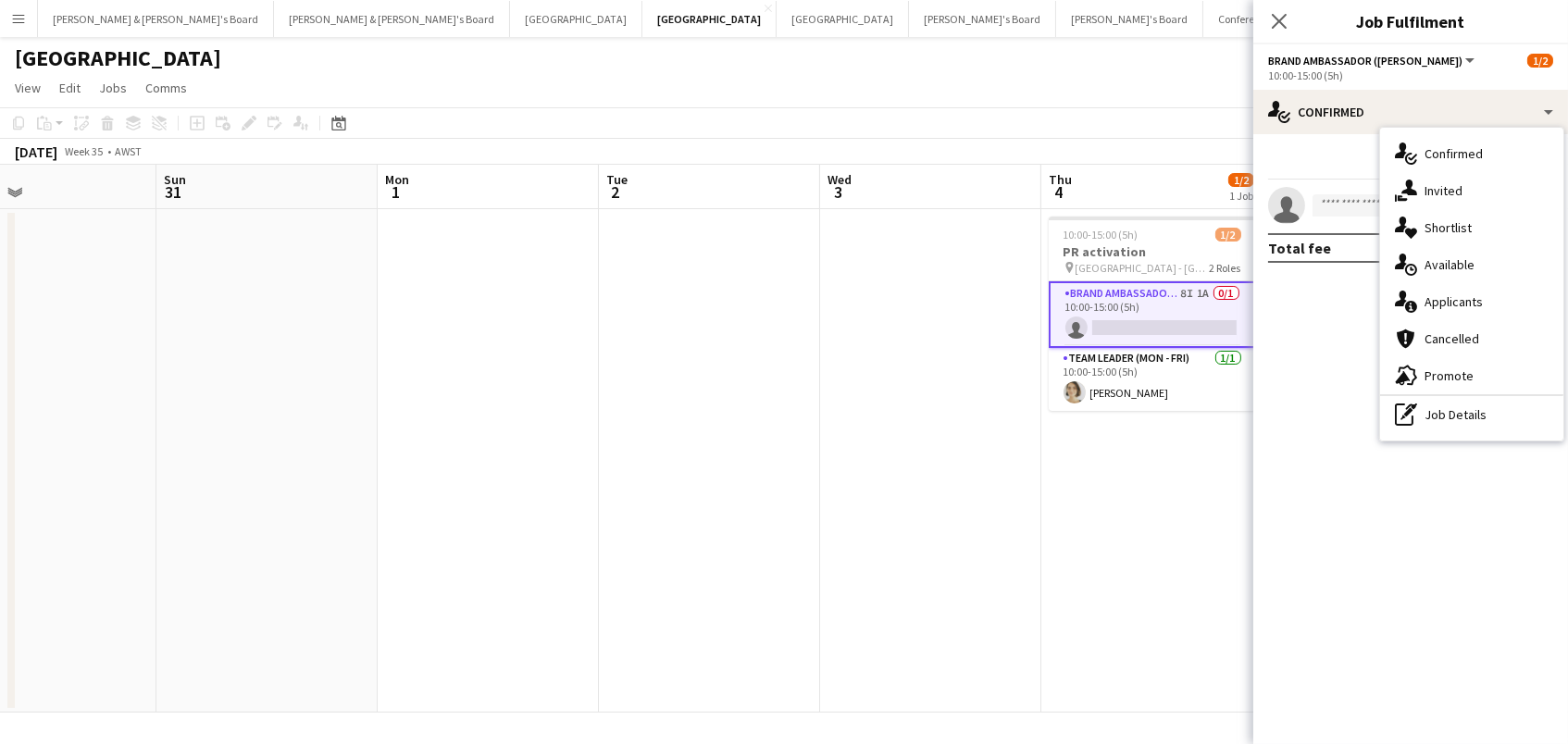
click at [1471, 298] on div "single-neutral-actions-information Applicants" at bounding box center [1471, 302] width 183 height 37
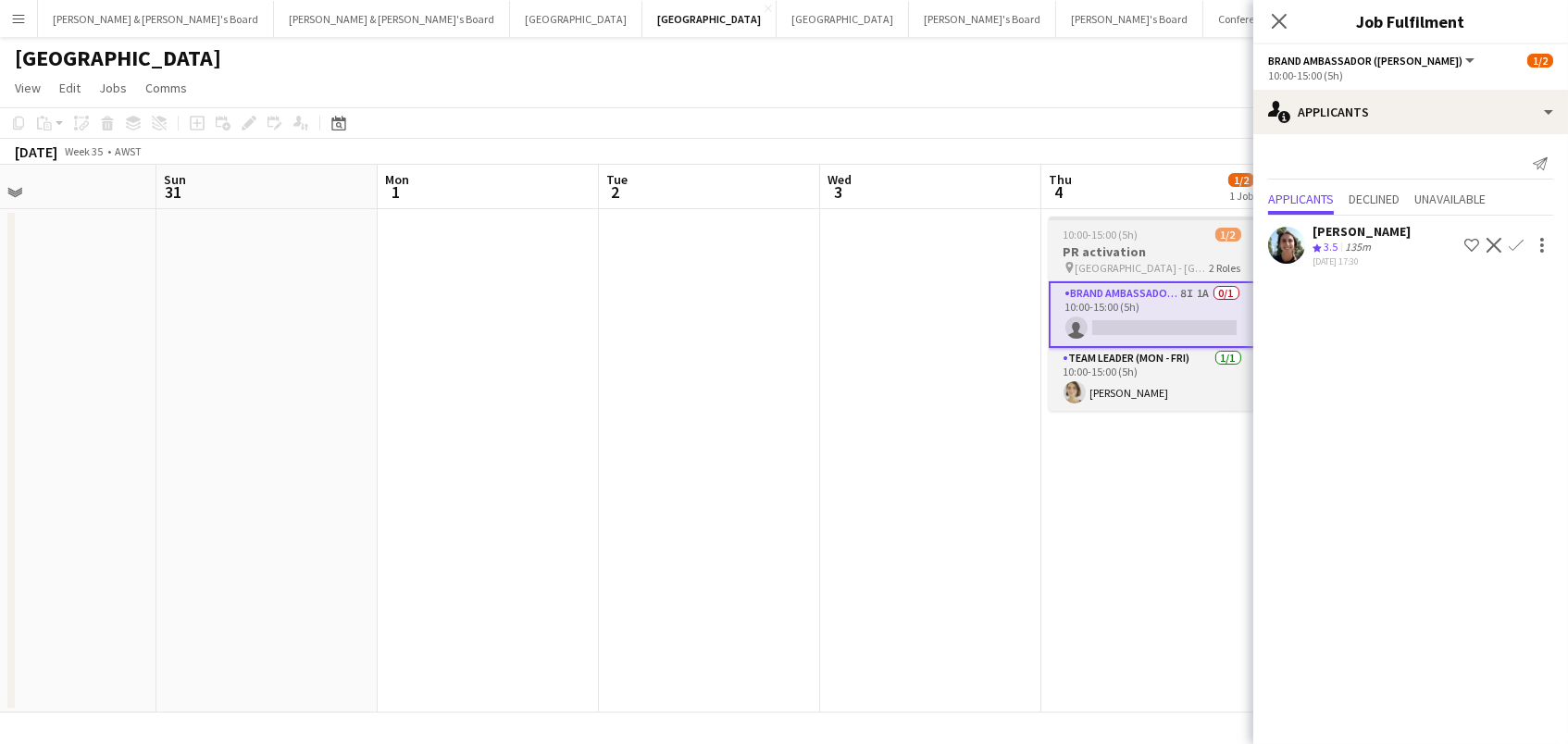
scroll to position [0, 506]
click at [1116, 264] on span "[GEOGRAPHIC_DATA] - [GEOGRAPHIC_DATA]" at bounding box center [1144, 268] width 134 height 14
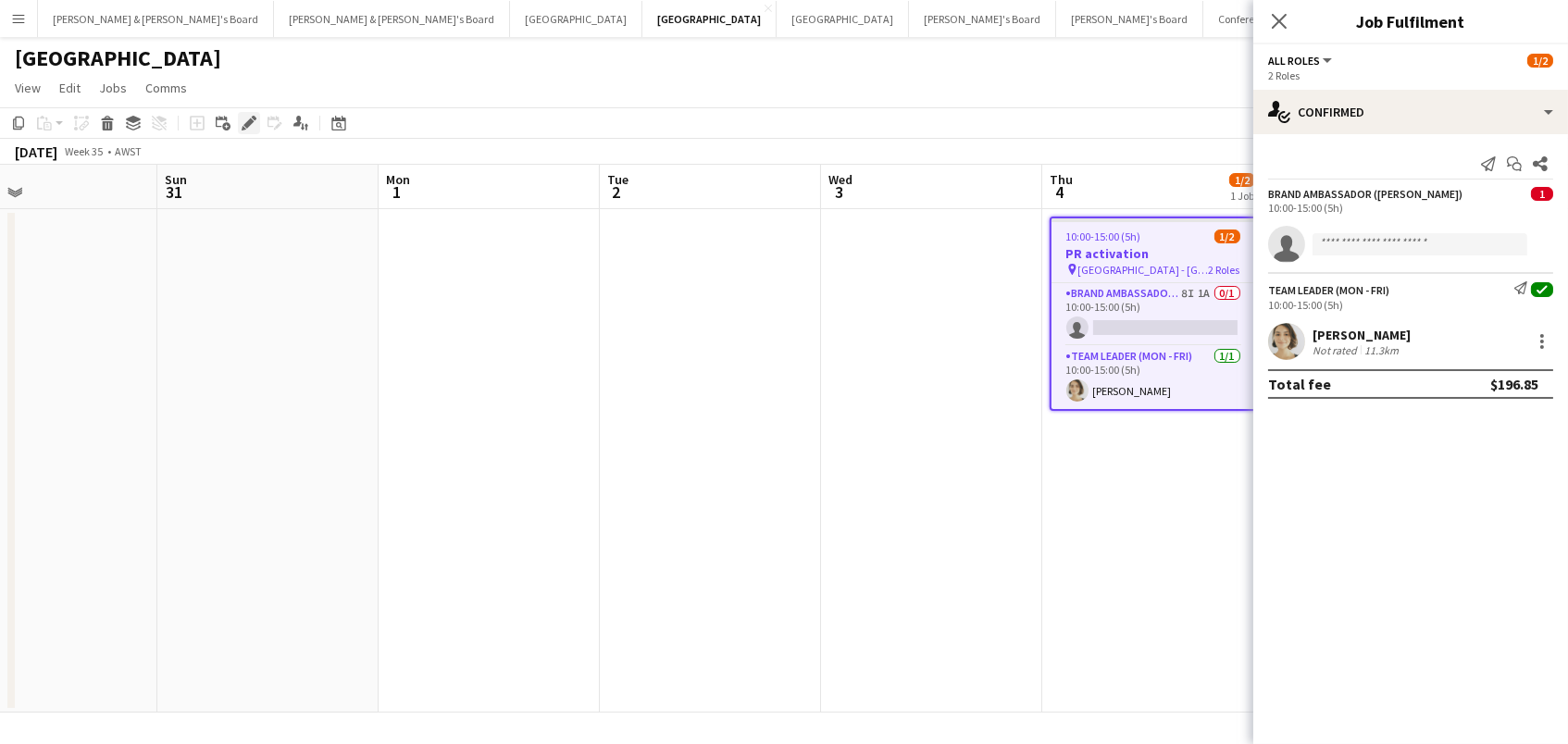
click at [247, 121] on icon at bounding box center [248, 123] width 10 height 10
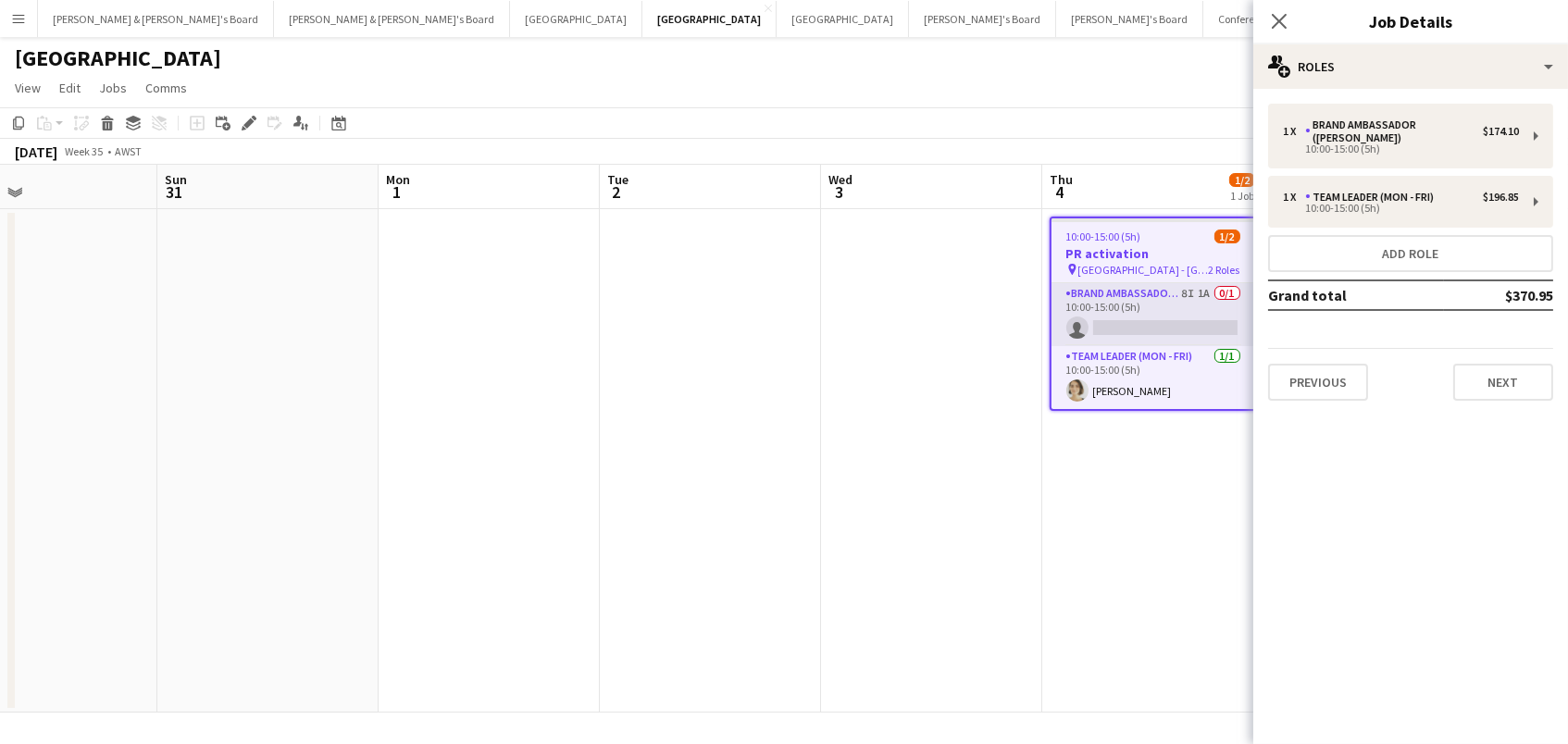
click at [1133, 307] on app-card-role "Brand Ambassador (Mon - Fri) 8I 1A 0/1 10:00-15:00 (5h) single-neutral-actions" at bounding box center [1153, 314] width 203 height 62
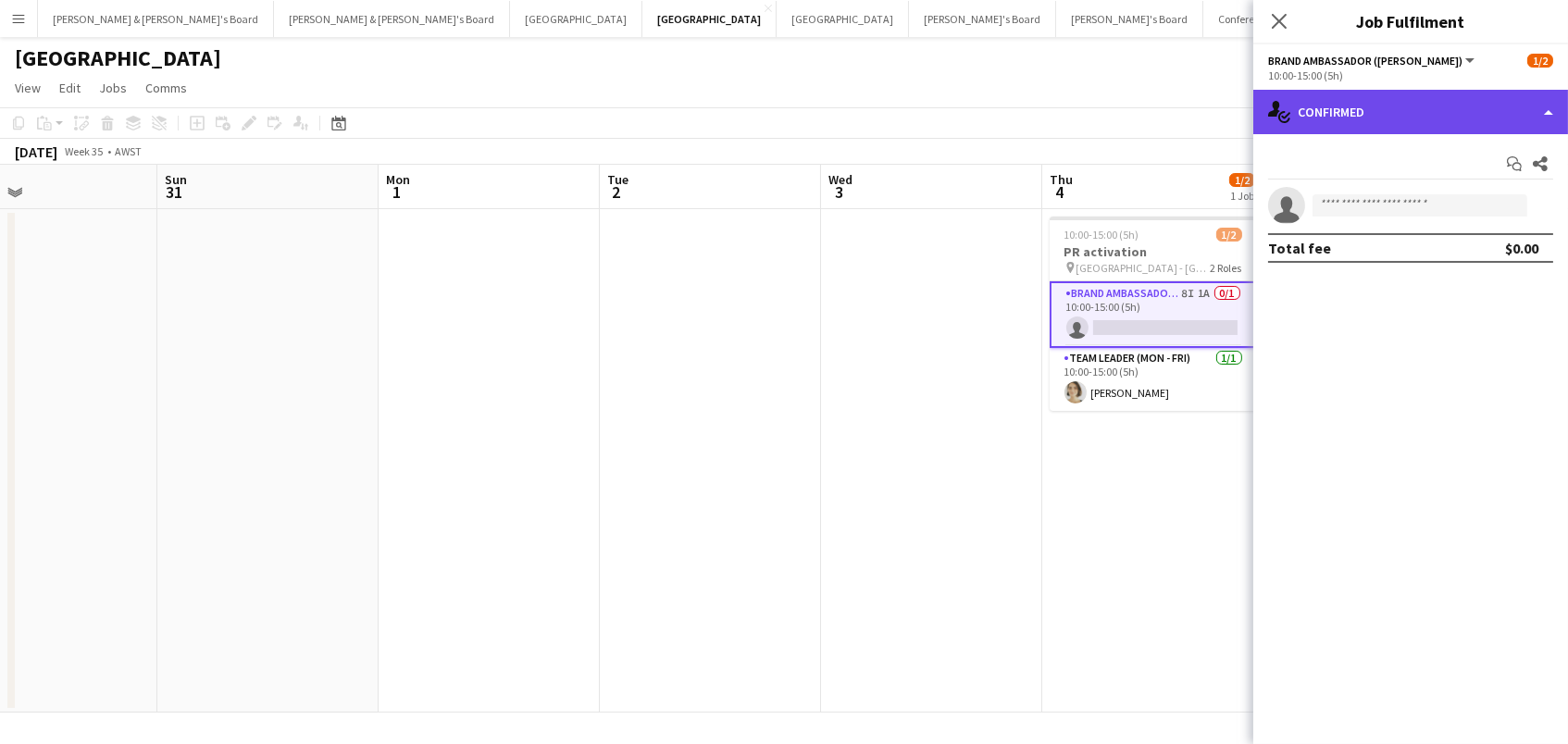
click at [1367, 108] on div "single-neutral-actions-check-2 Confirmed" at bounding box center [1409, 112] width 314 height 45
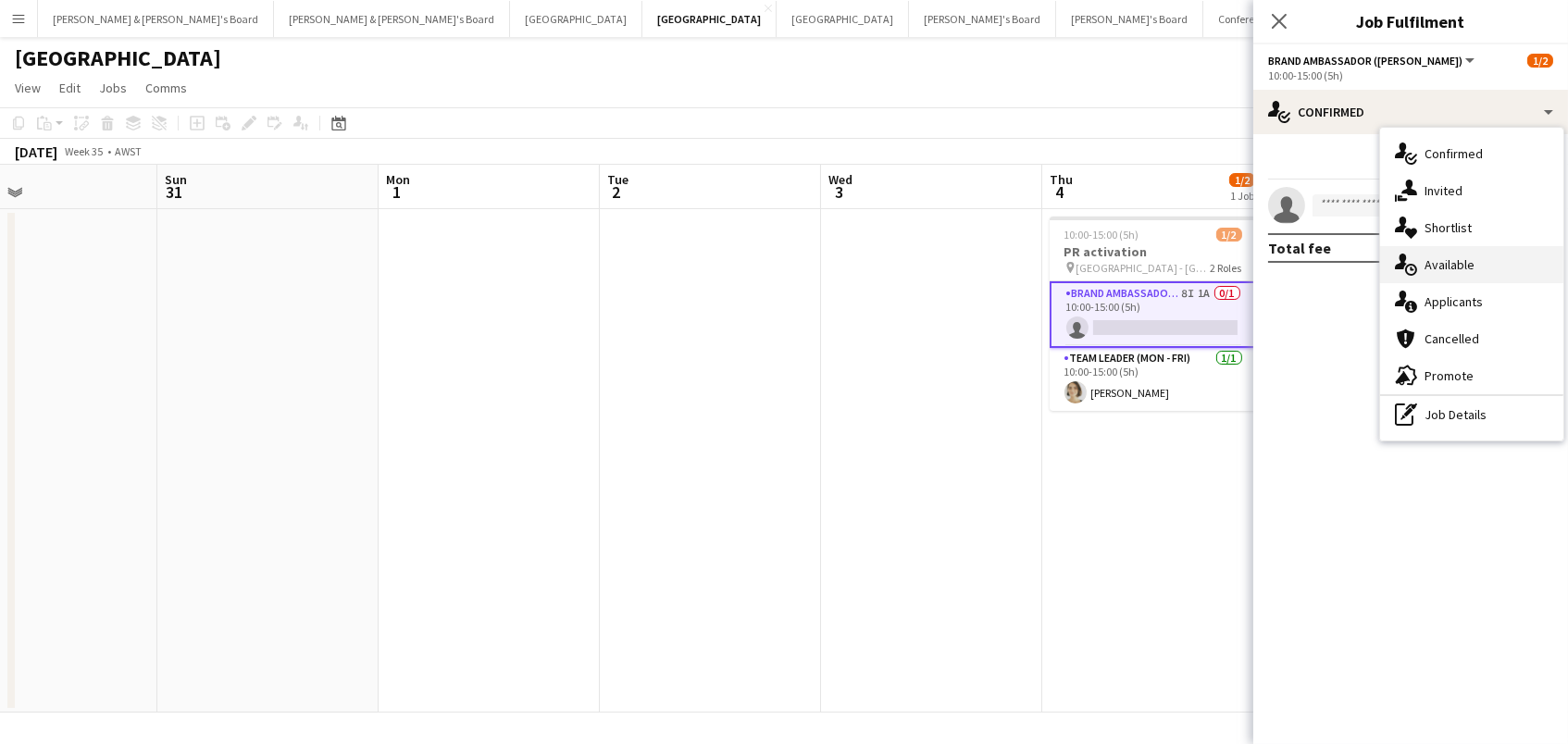
click at [1453, 263] on div "single-neutral-actions-upload Available" at bounding box center [1471, 265] width 183 height 37
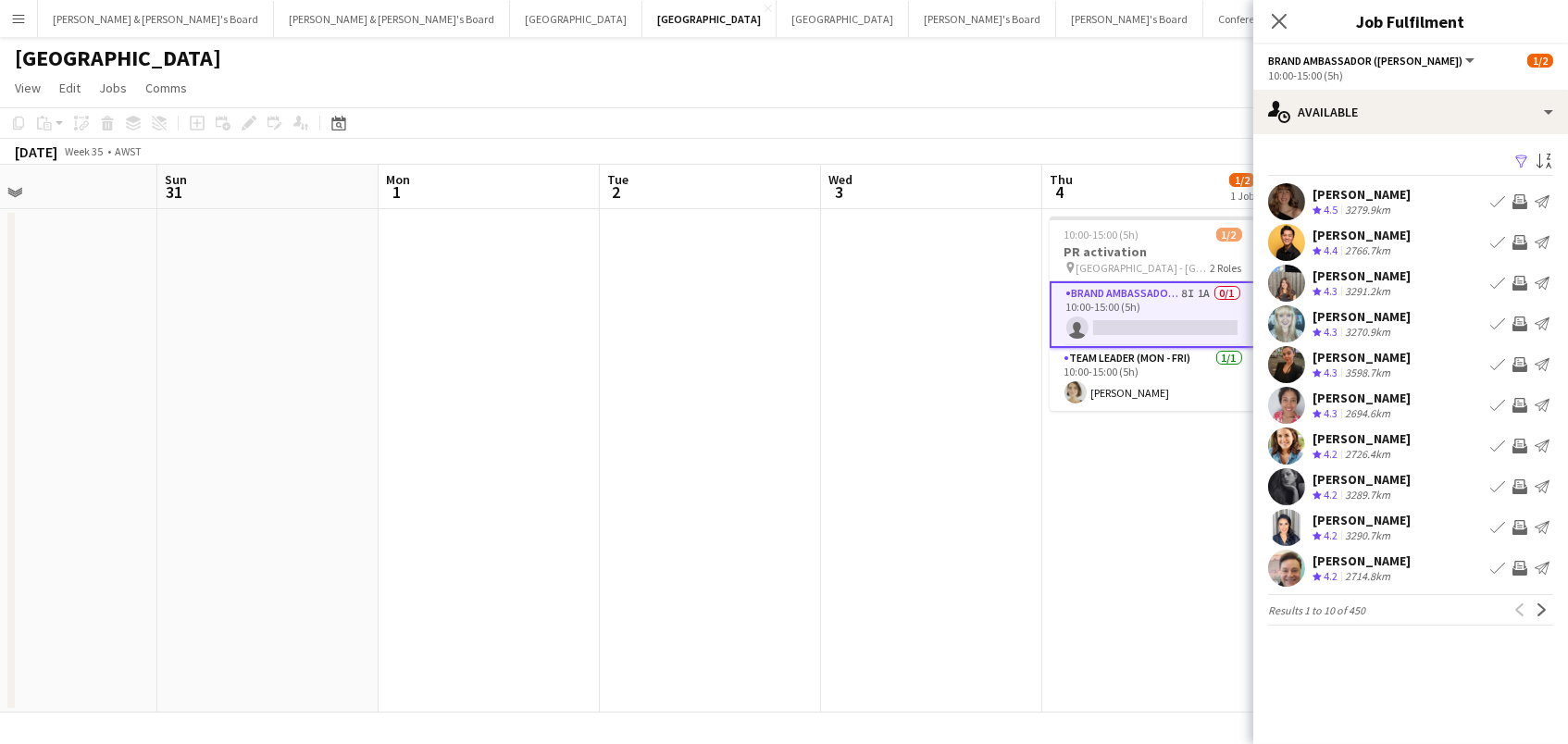
click at [1521, 155] on app-icon "Filter" at bounding box center [1521, 162] width 15 height 18
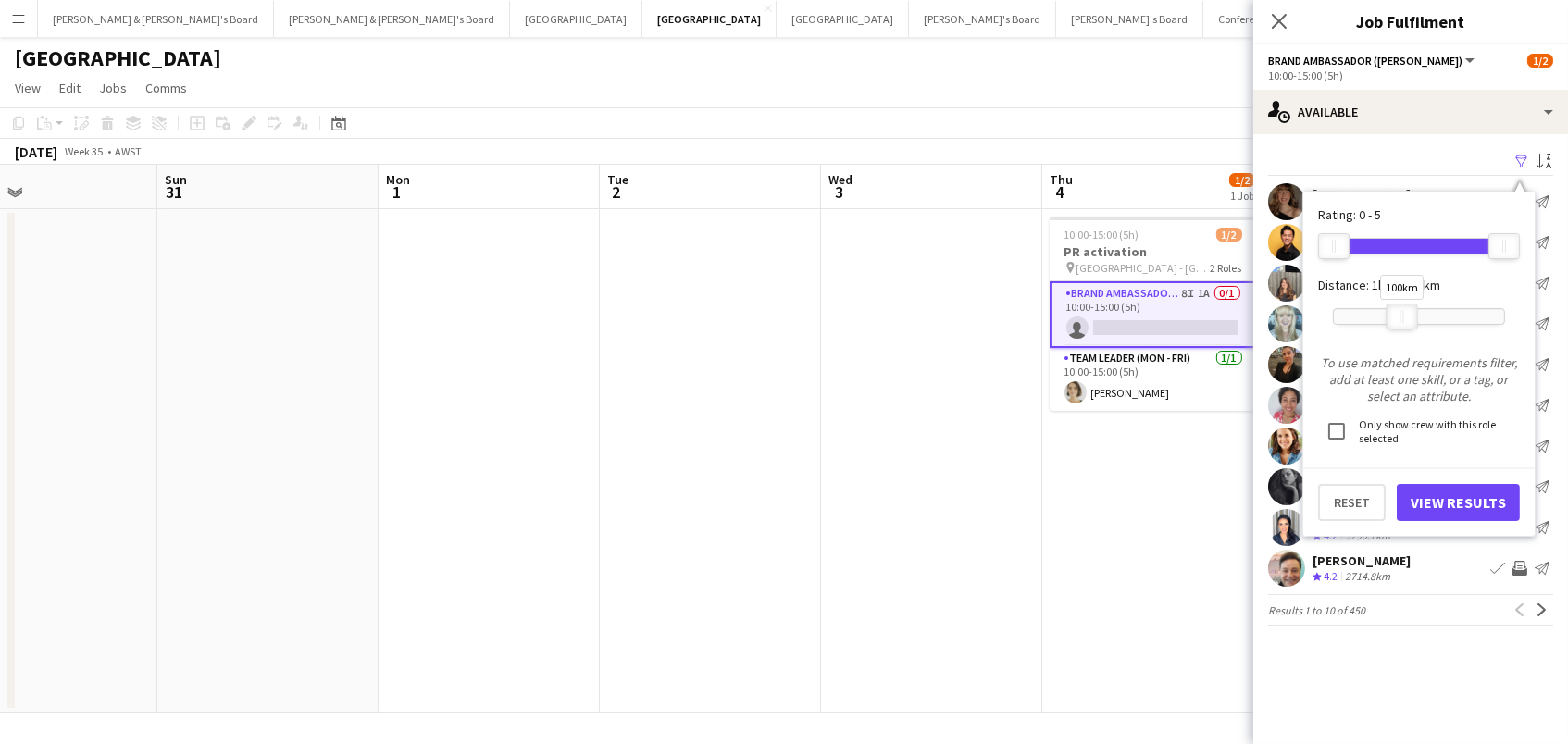
drag, startPoint x: 1512, startPoint y: 312, endPoint x: 1411, endPoint y: 315, distance: 101.0
click at [1411, 315] on div at bounding box center [1402, 316] width 30 height 24
click at [1428, 497] on button "View Results" at bounding box center [1458, 503] width 123 height 37
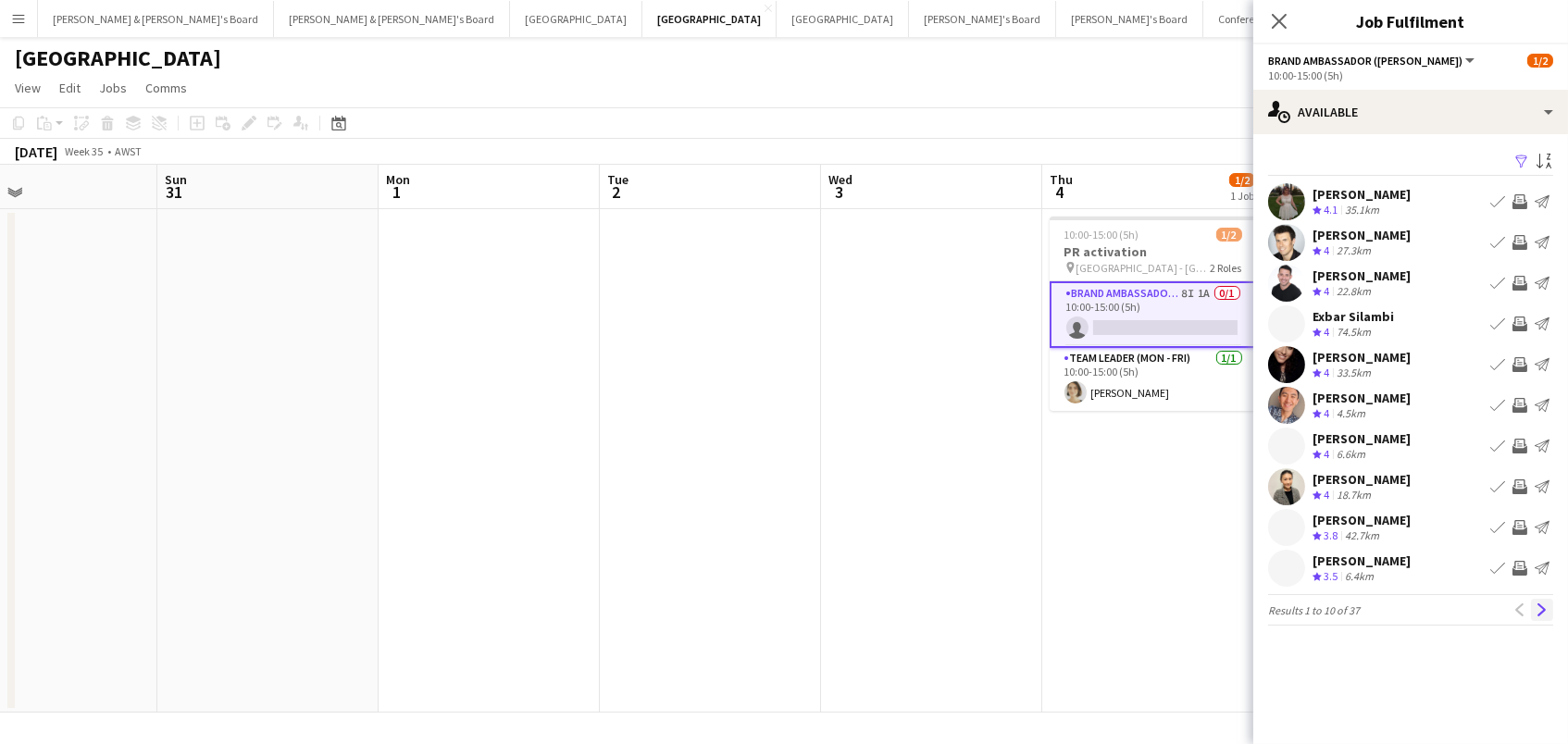
click at [1545, 608] on app-icon "Next" at bounding box center [1542, 610] width 13 height 13
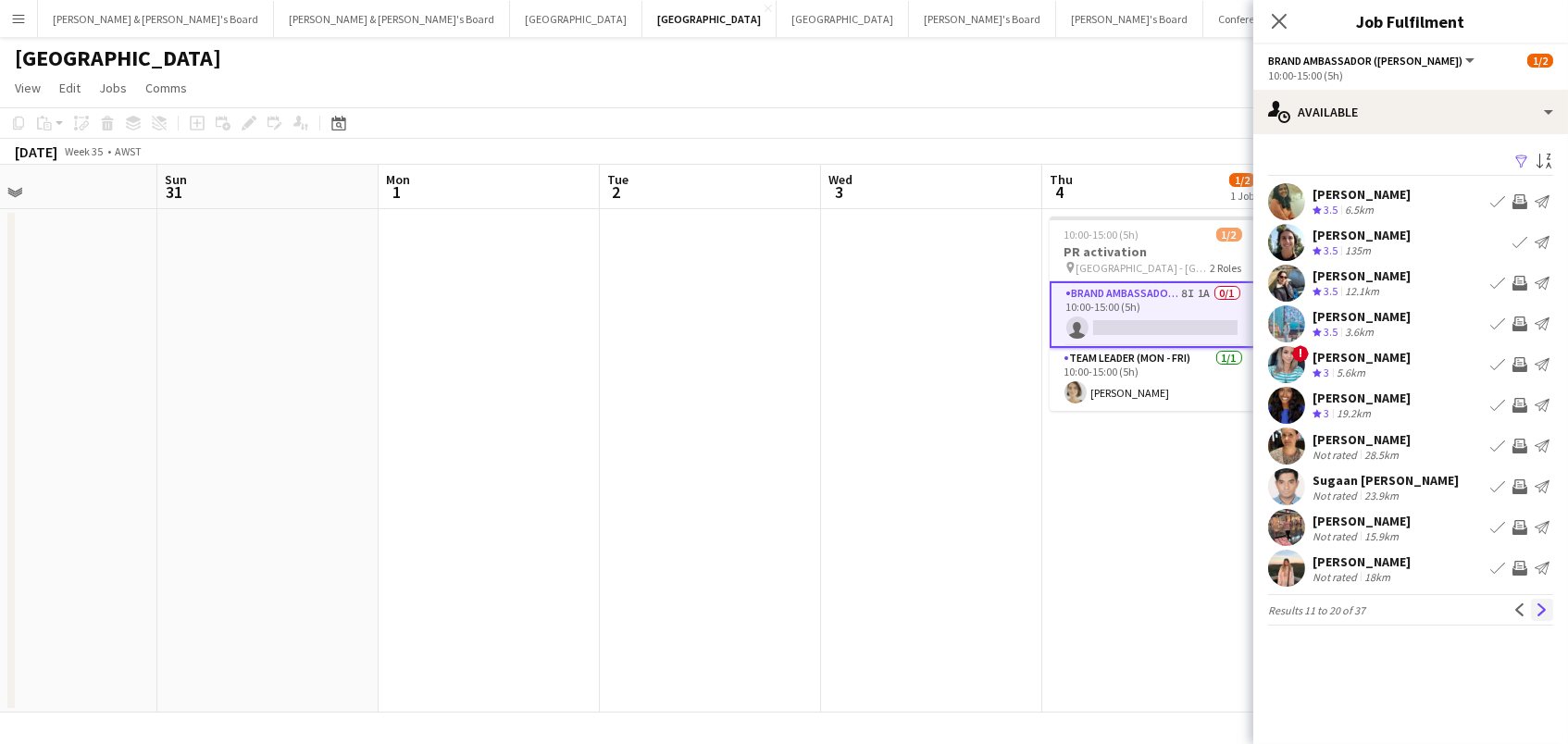
click at [1544, 606] on app-icon "Next" at bounding box center [1542, 610] width 13 height 13
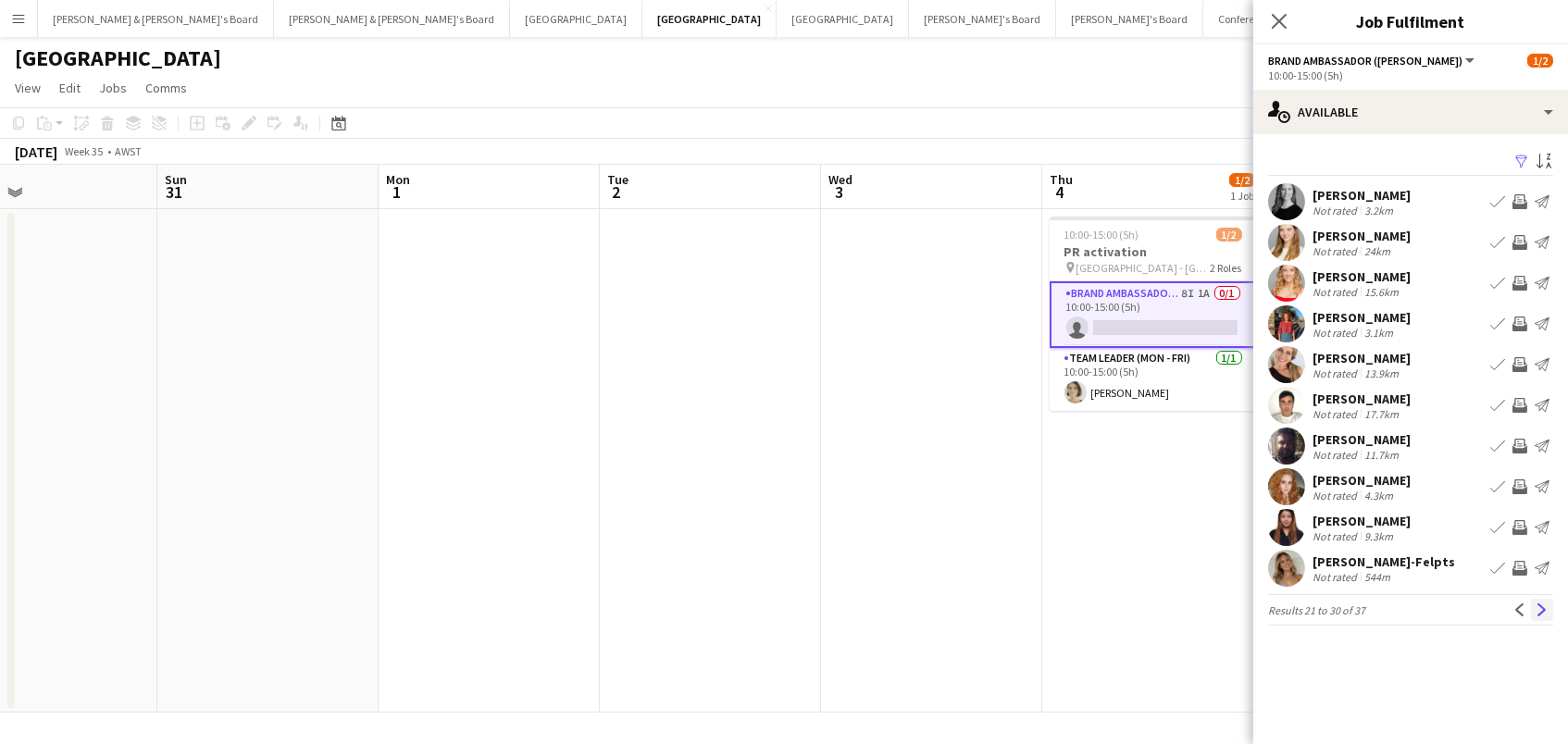
click at [1543, 610] on app-icon "Next" at bounding box center [1542, 610] width 13 height 13
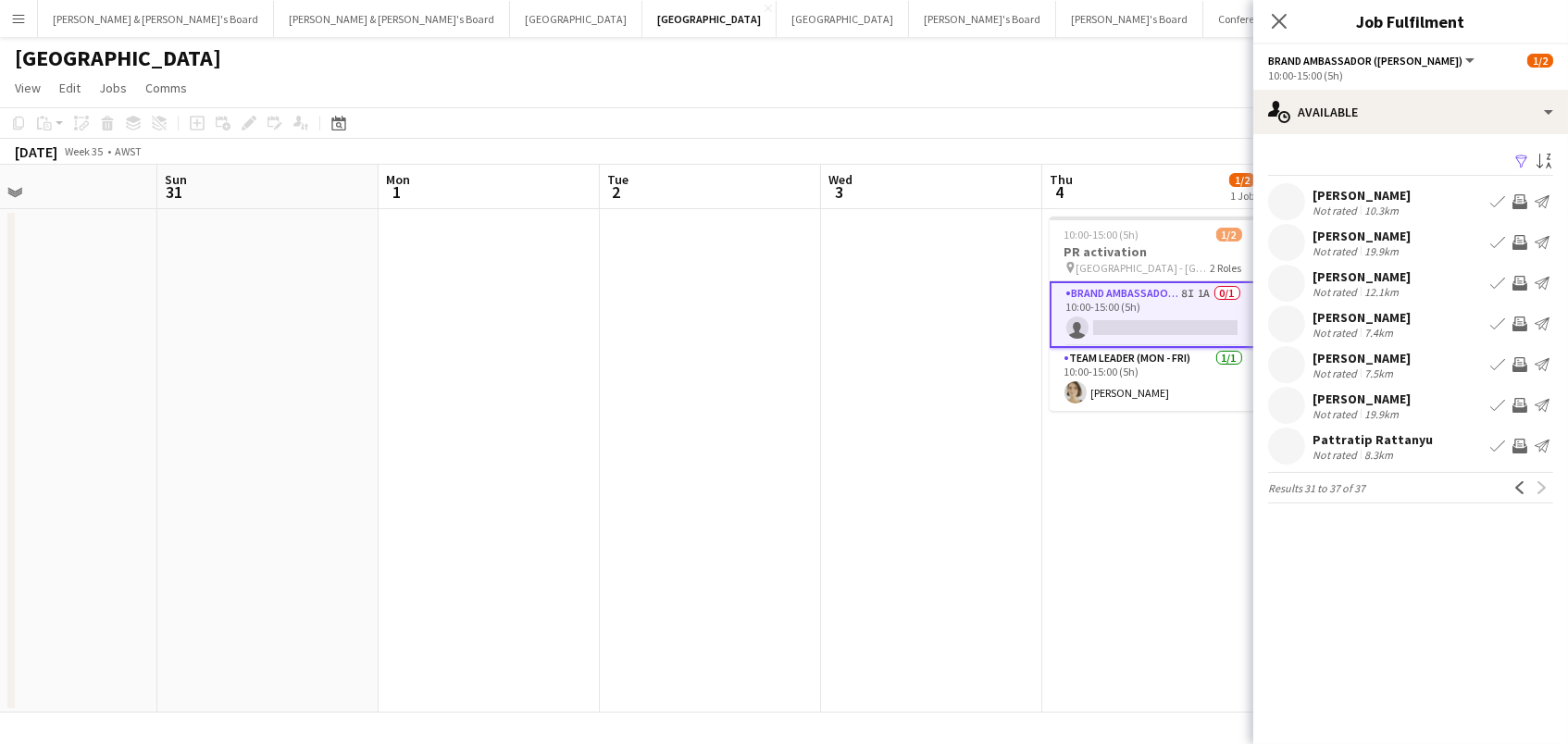
click at [1318, 186] on div "[PERSON_NAME]" at bounding box center [1361, 195] width 98 height 17
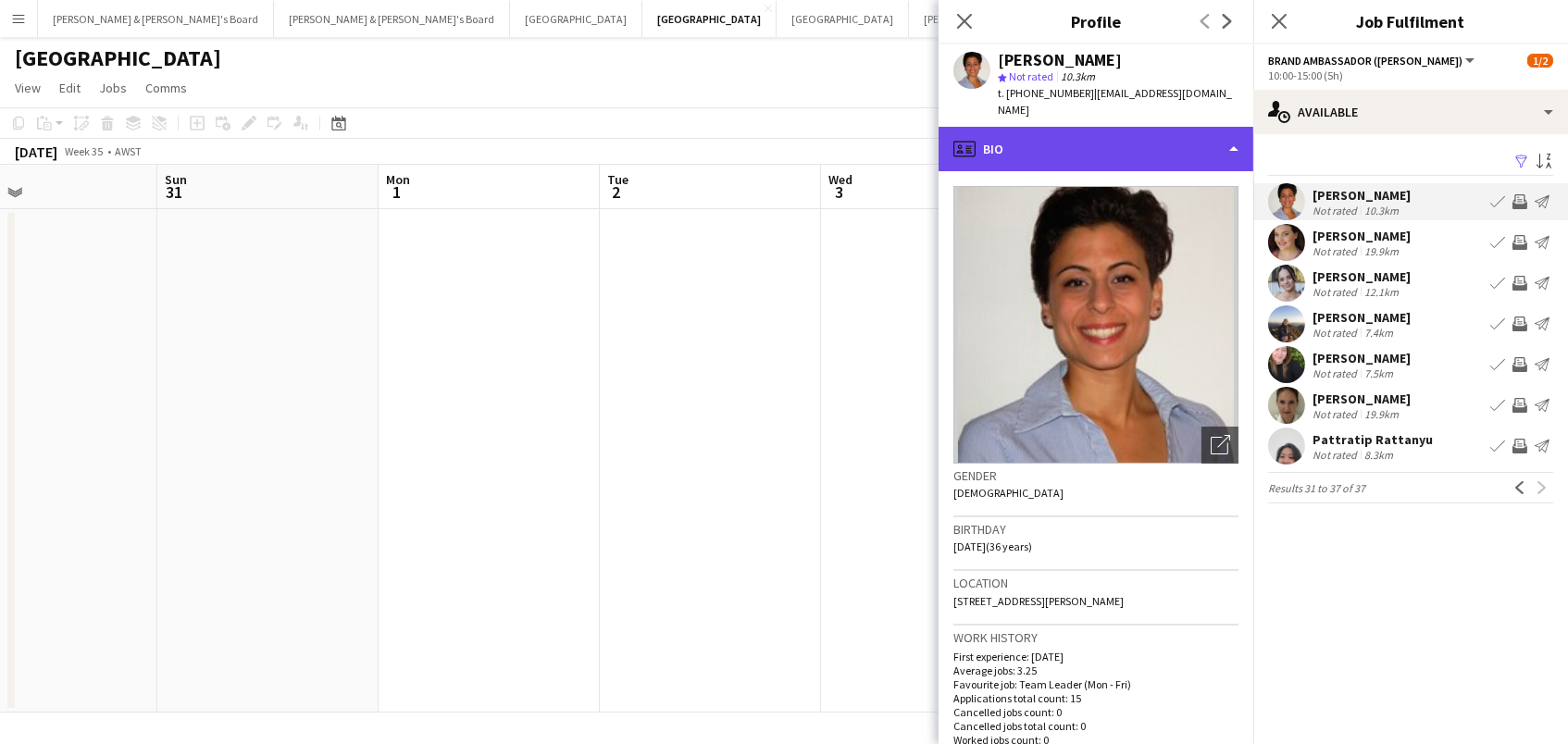
click at [1128, 127] on div "profile Bio" at bounding box center [1095, 149] width 314 height 45
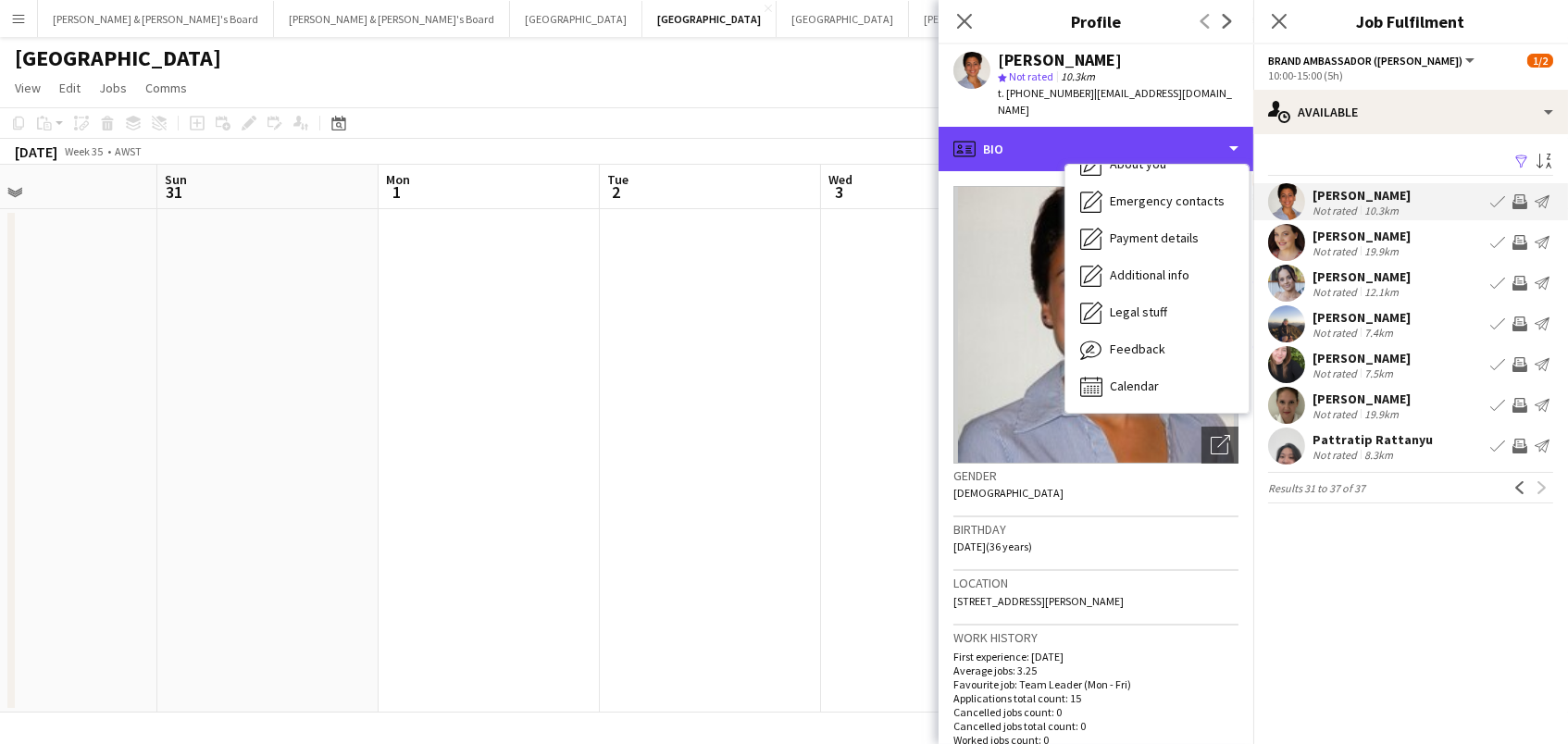
scroll to position [137, 0]
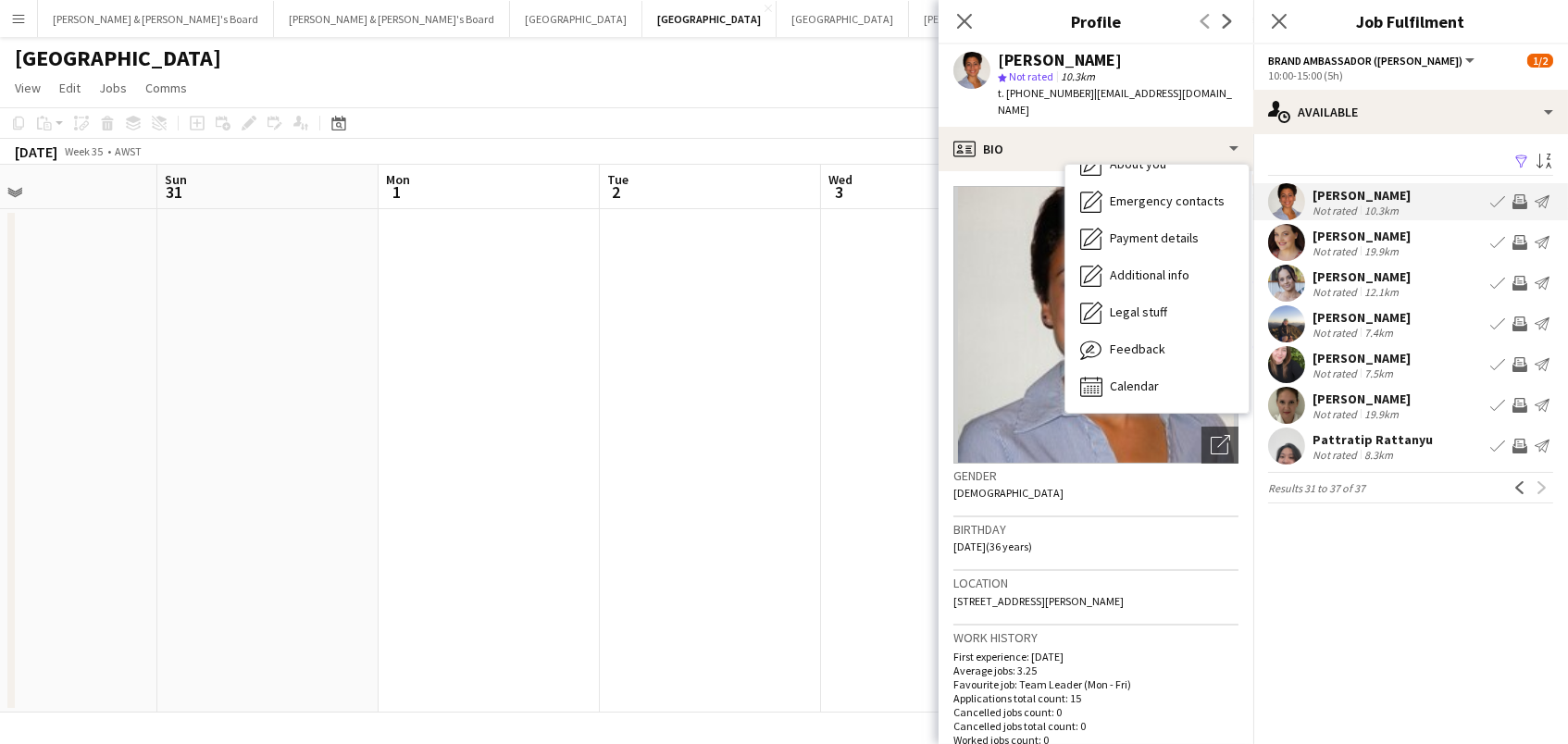
click at [1171, 379] on div "Calendar Calendar" at bounding box center [1157, 387] width 183 height 37
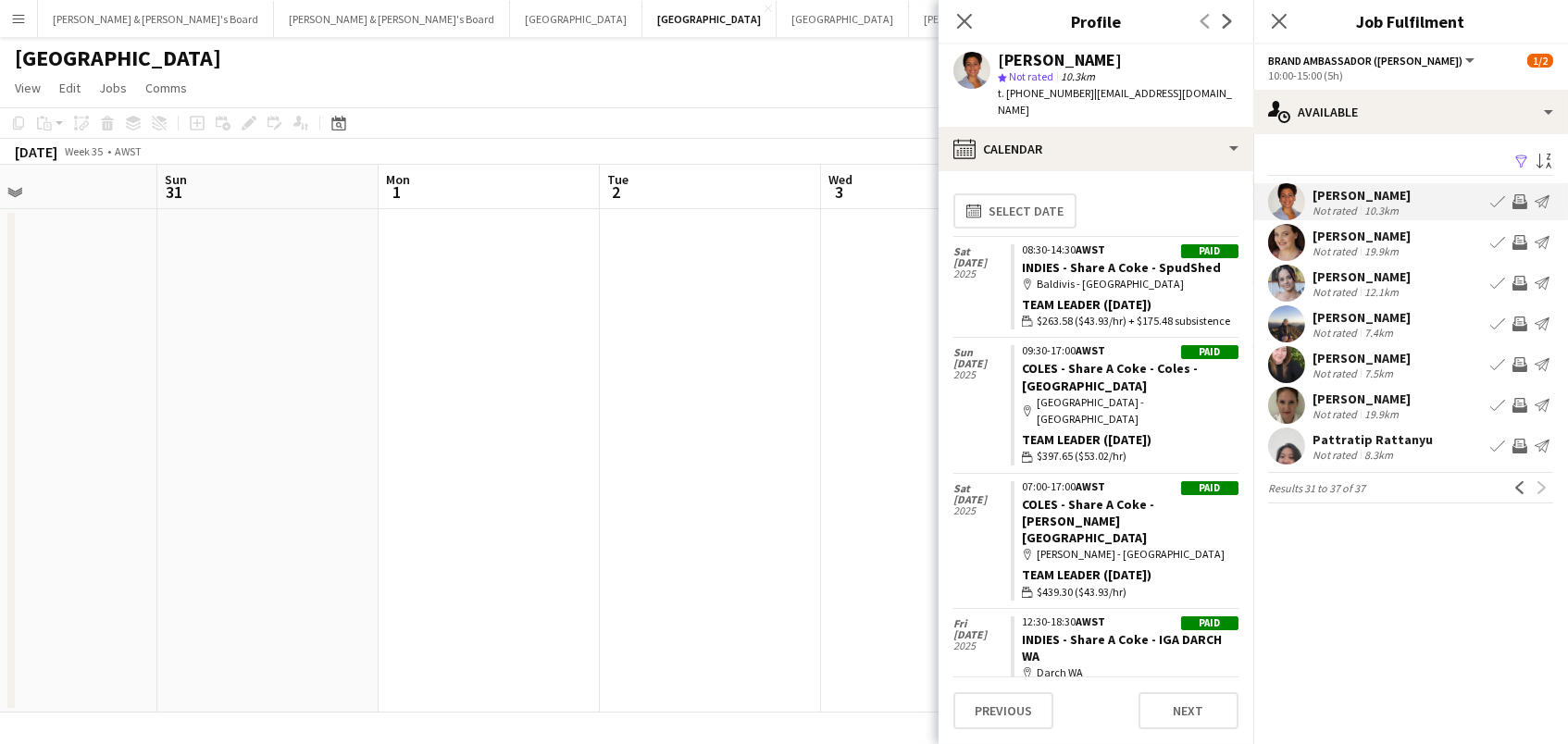
click at [1522, 195] on app-icon "Invite crew" at bounding box center [1519, 201] width 15 height 15
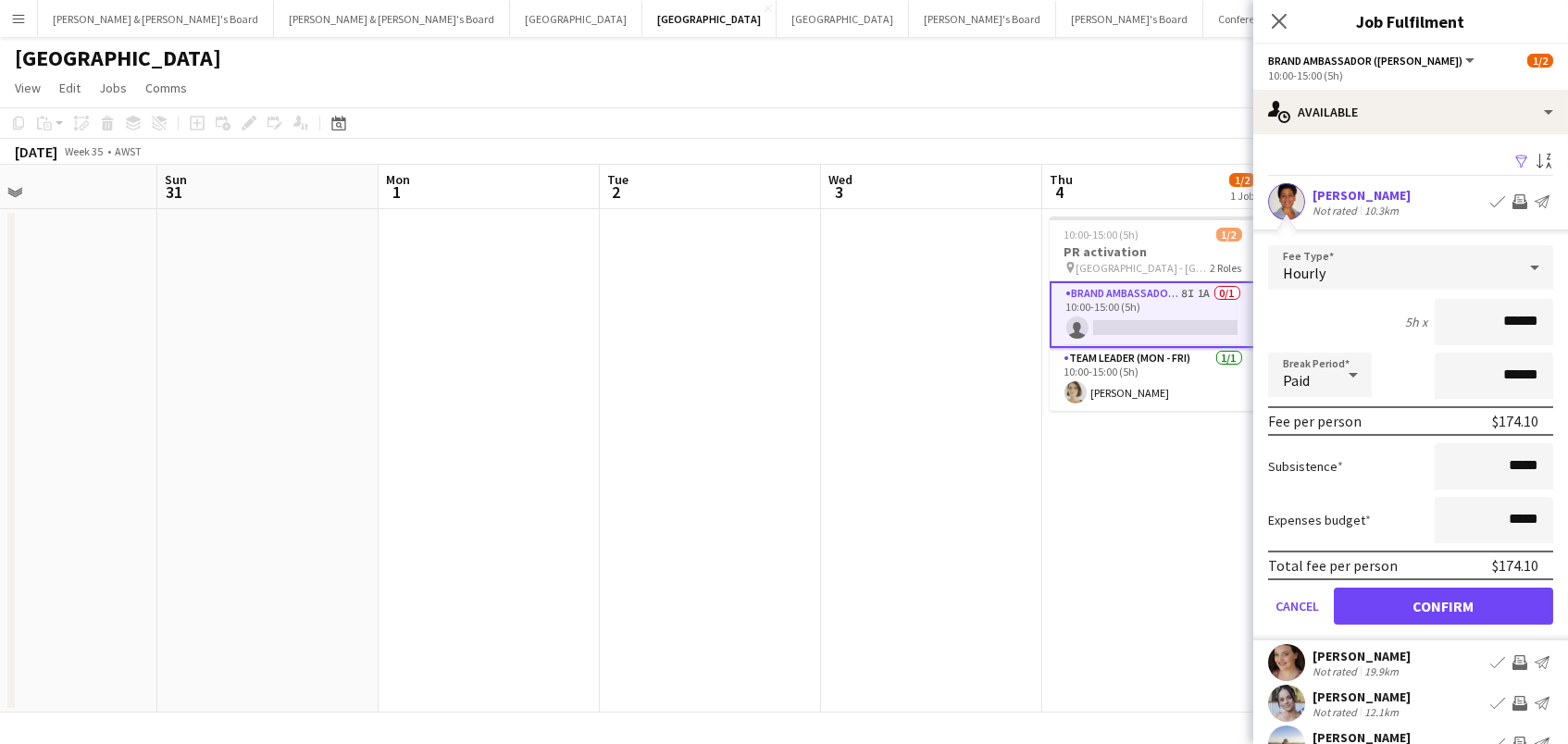
click at [1443, 603] on button "Confirm" at bounding box center [1443, 606] width 219 height 37
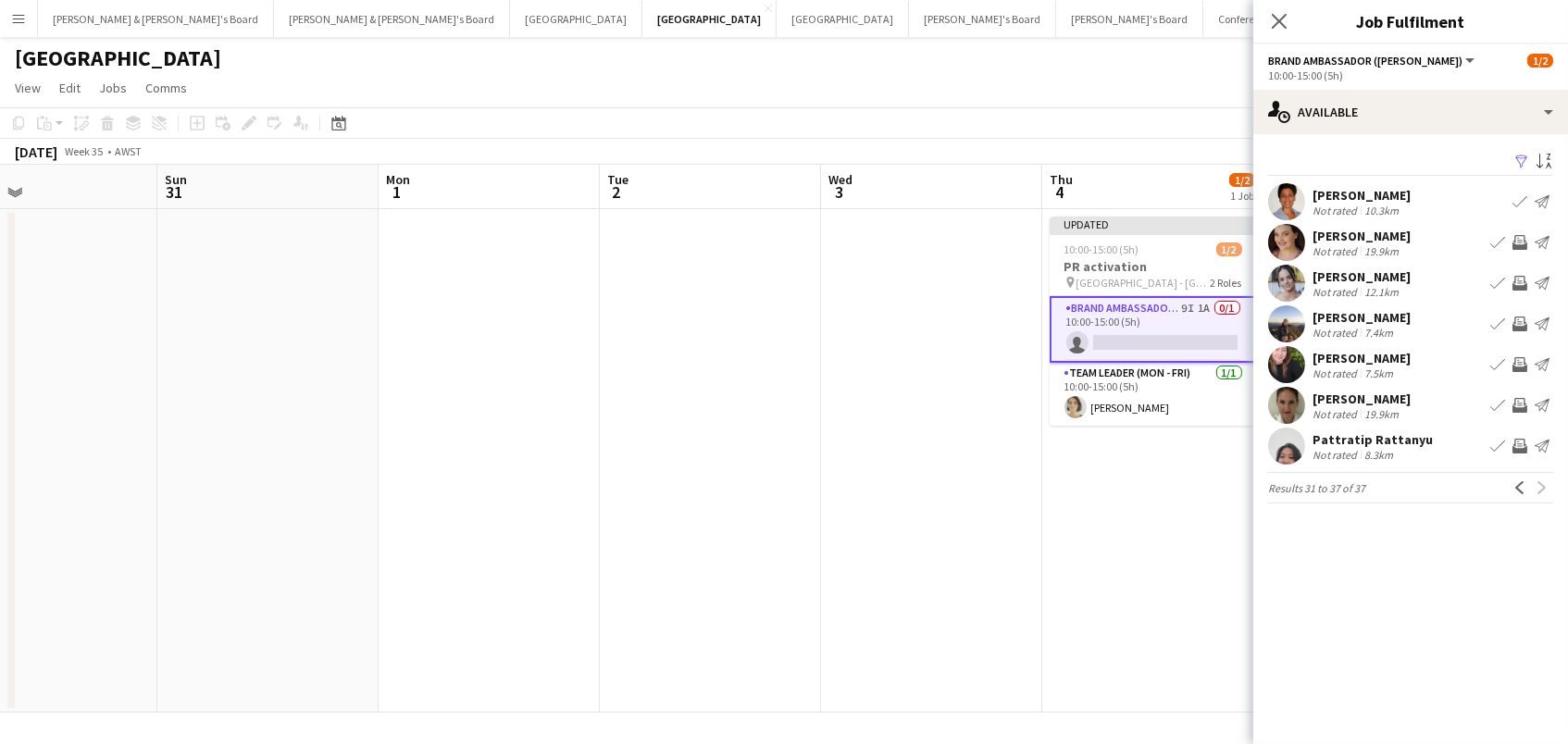
click at [1181, 88] on app-page-menu "View Day view expanded Day view collapsed Month view Date picker Jump to [DATE]…" at bounding box center [784, 90] width 1568 height 35
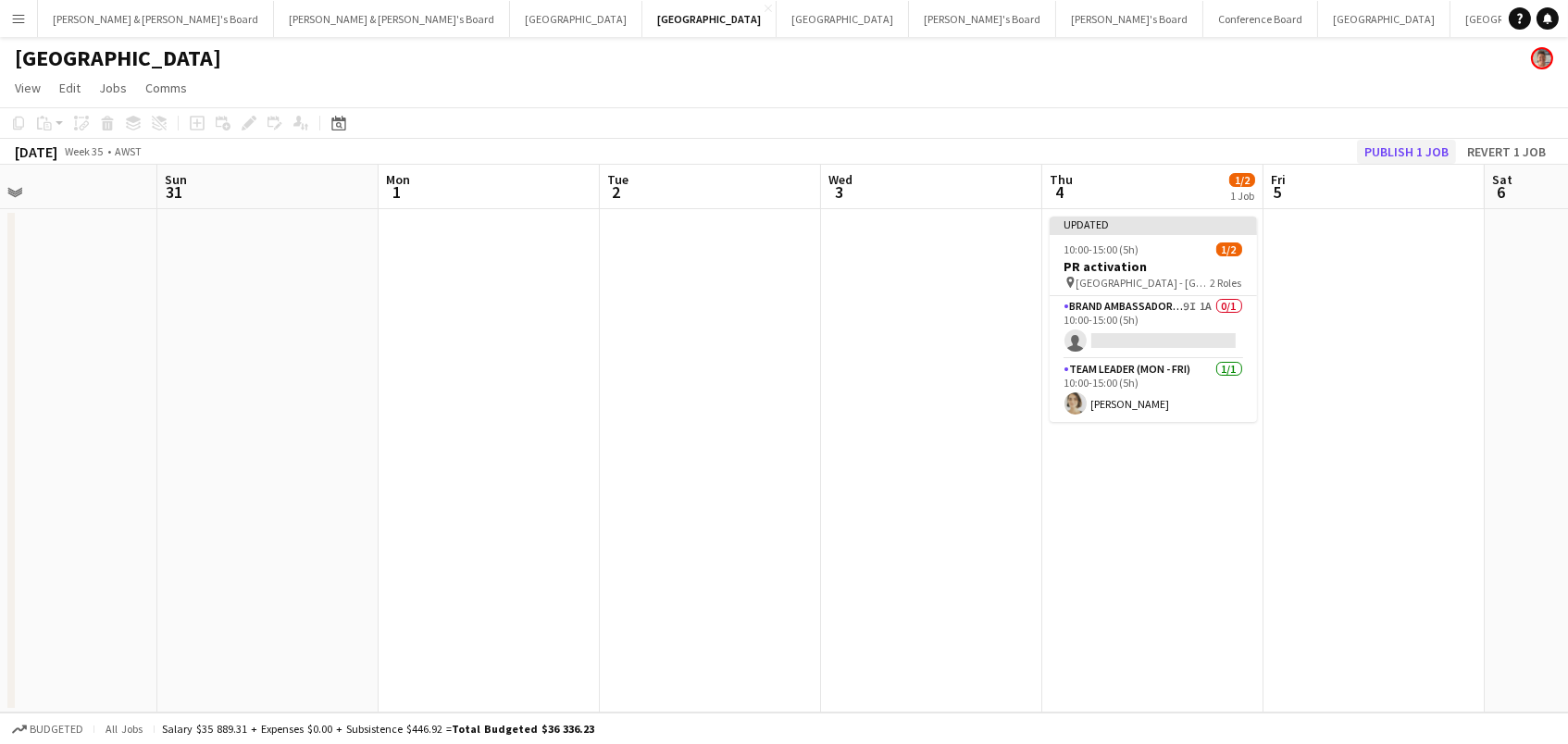
click at [1418, 145] on button "Publish 1 job" at bounding box center [1407, 152] width 99 height 24
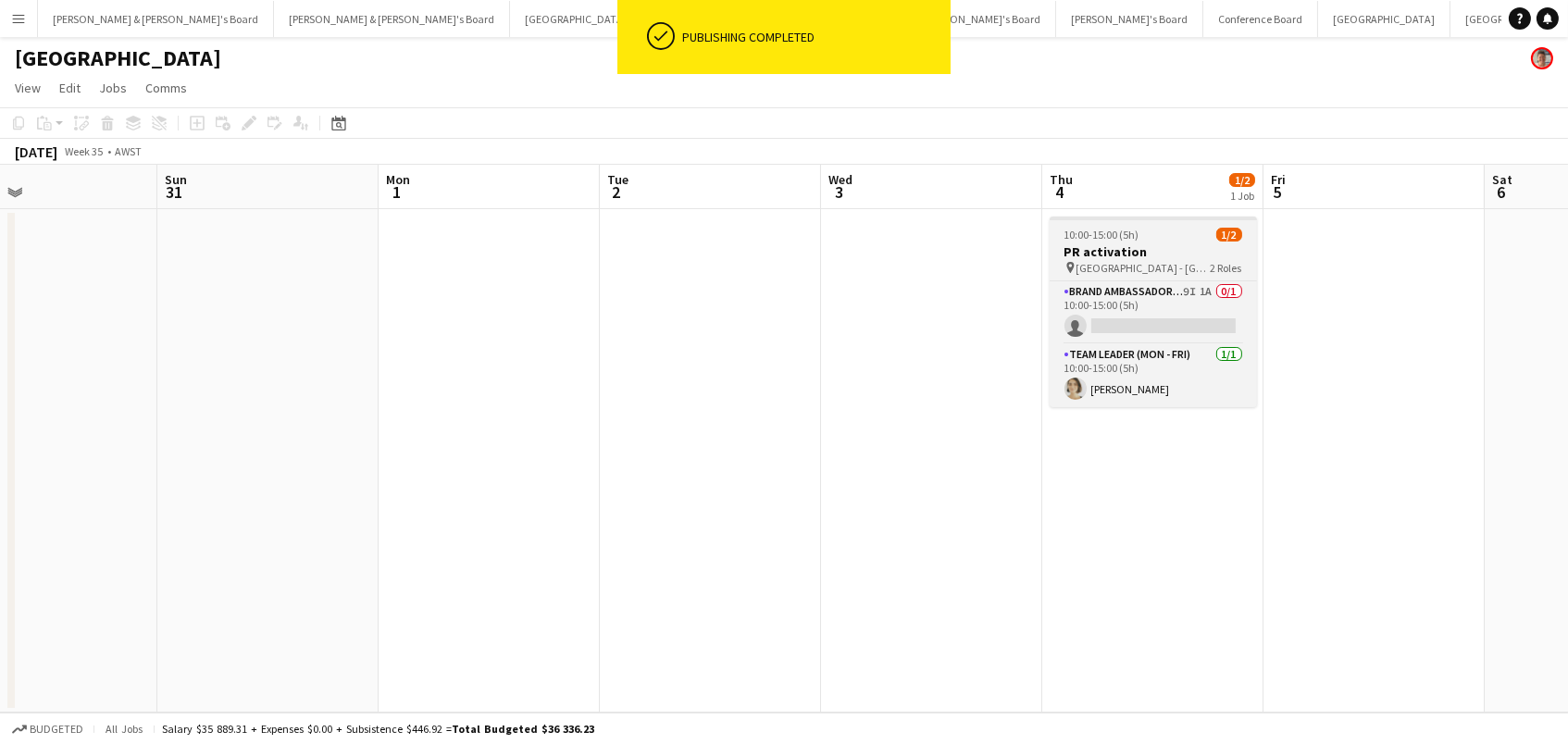
click at [1204, 248] on h3 "PR activation" at bounding box center [1153, 252] width 207 height 17
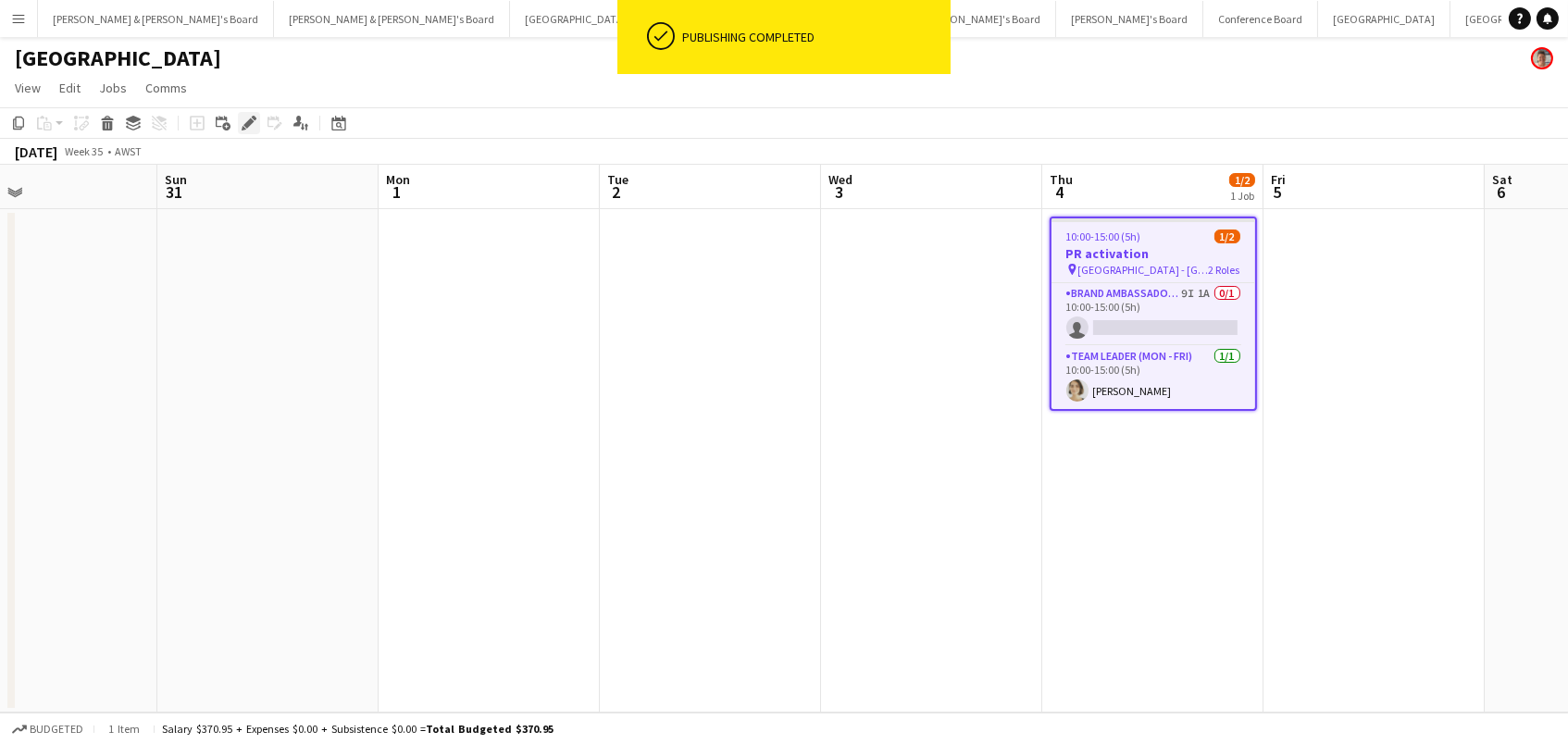
click at [248, 122] on icon at bounding box center [248, 123] width 10 height 10
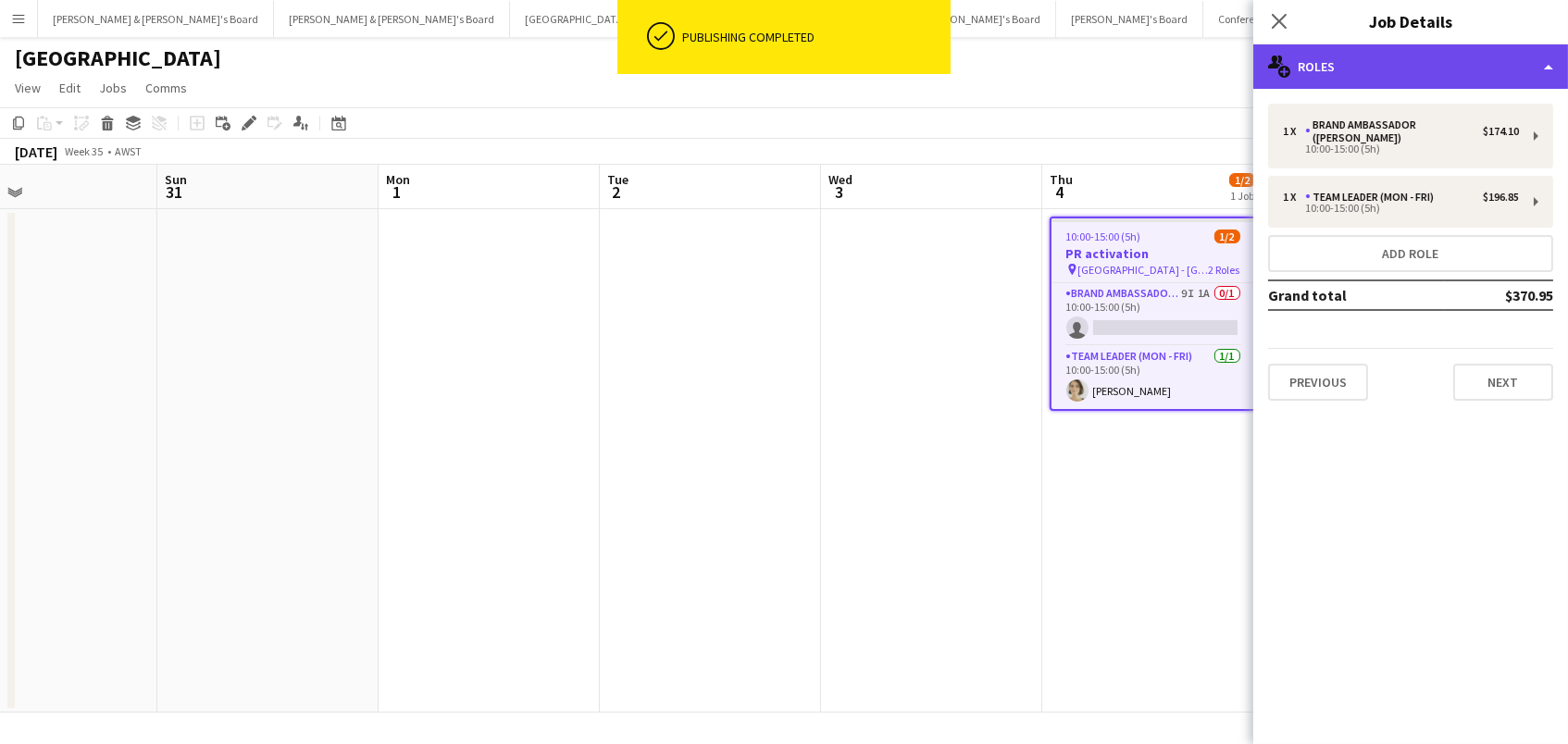
click at [1353, 70] on div "multiple-users-add Roles" at bounding box center [1409, 67] width 314 height 45
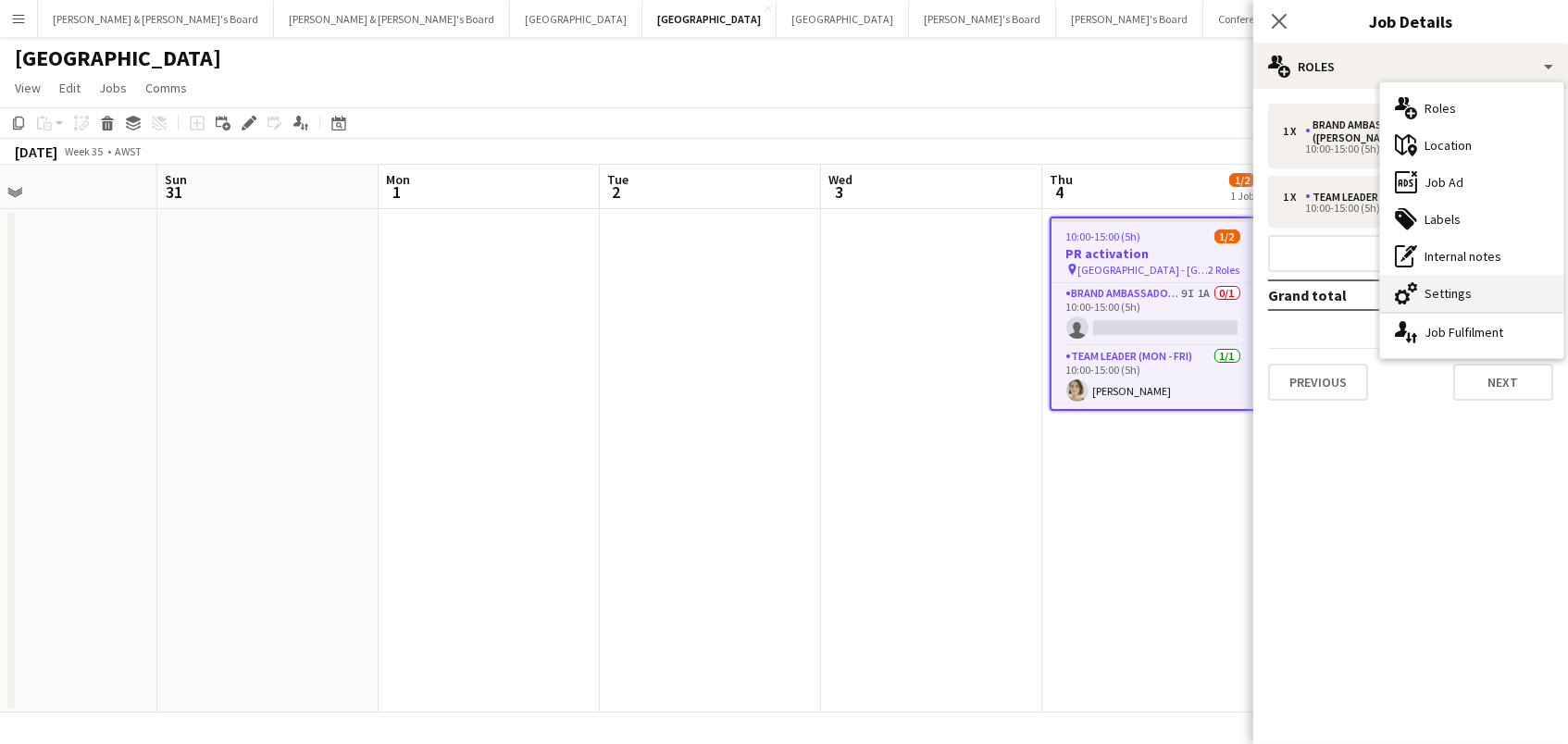
click at [1434, 288] on div "cog-double-3 Settings" at bounding box center [1471, 294] width 183 height 37
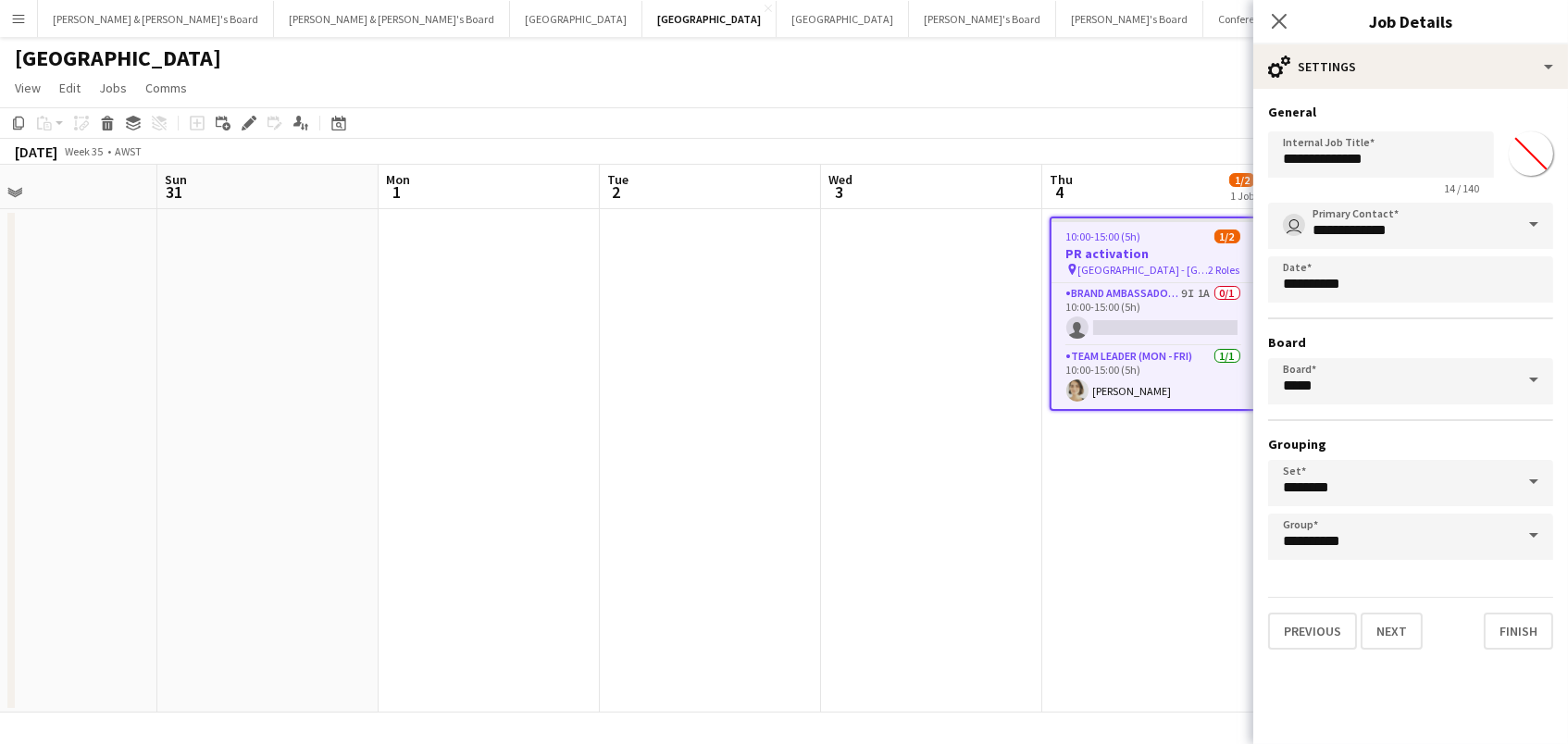
click at [1525, 140] on input "*******" at bounding box center [1530, 153] width 66 height 66
type input "*******"
click at [1196, 115] on app-toolbar "Copy Paste Paste Command V Paste with crew Command Shift V Paste linked Job [GE…" at bounding box center [784, 123] width 1568 height 32
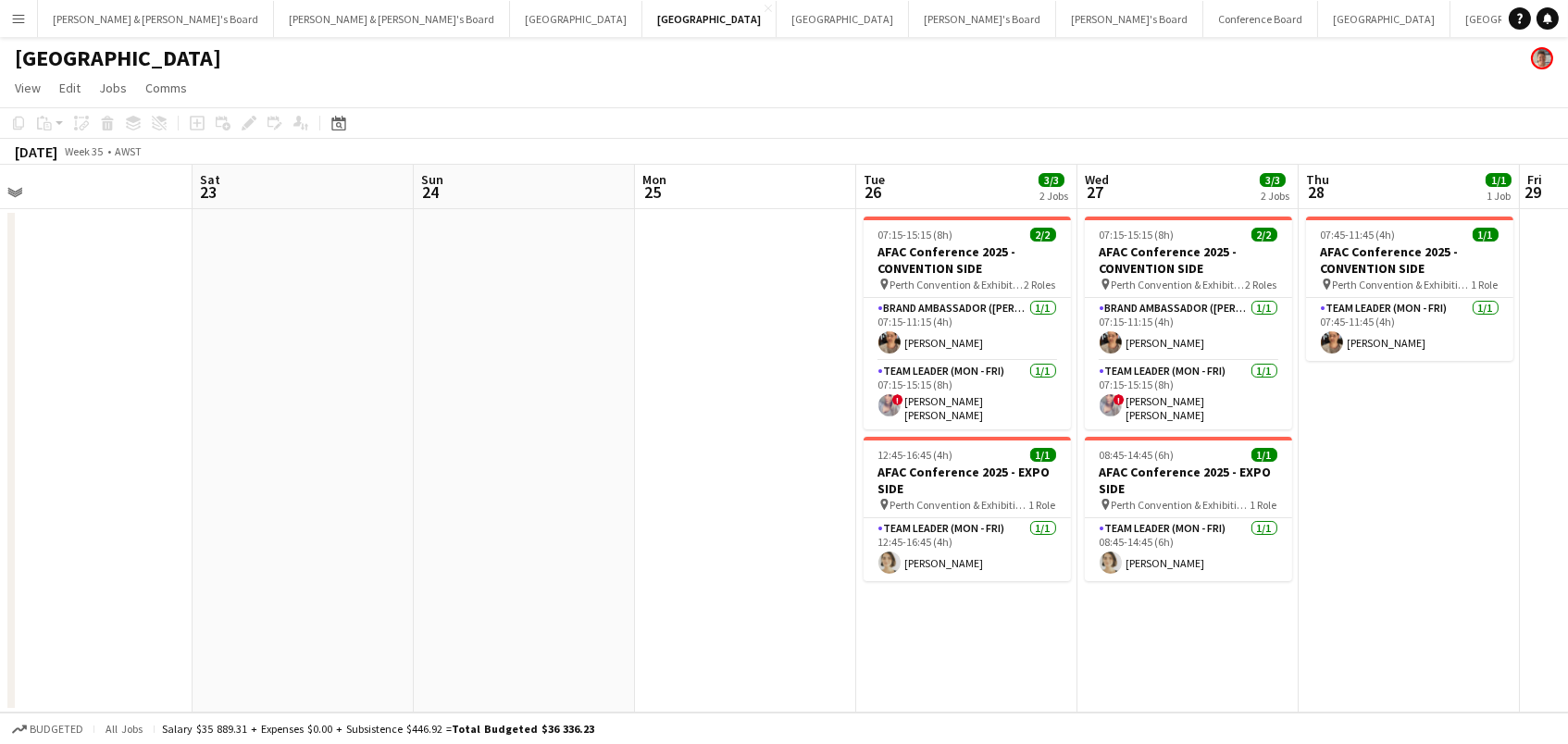
scroll to position [0, 383]
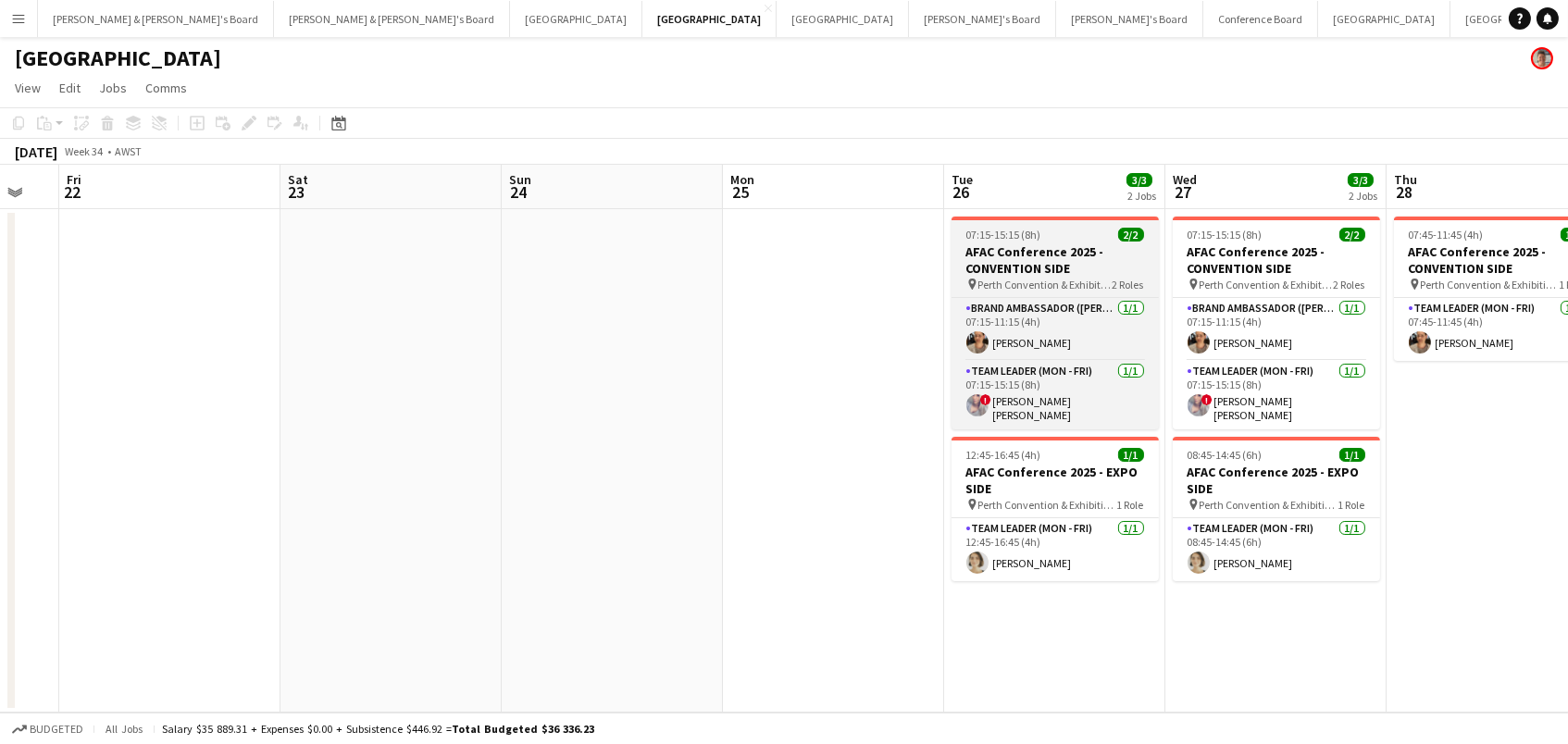
click at [1066, 255] on h3 "AFAC Conference 2025 - CONVENTION SIDE" at bounding box center [1055, 260] width 207 height 34
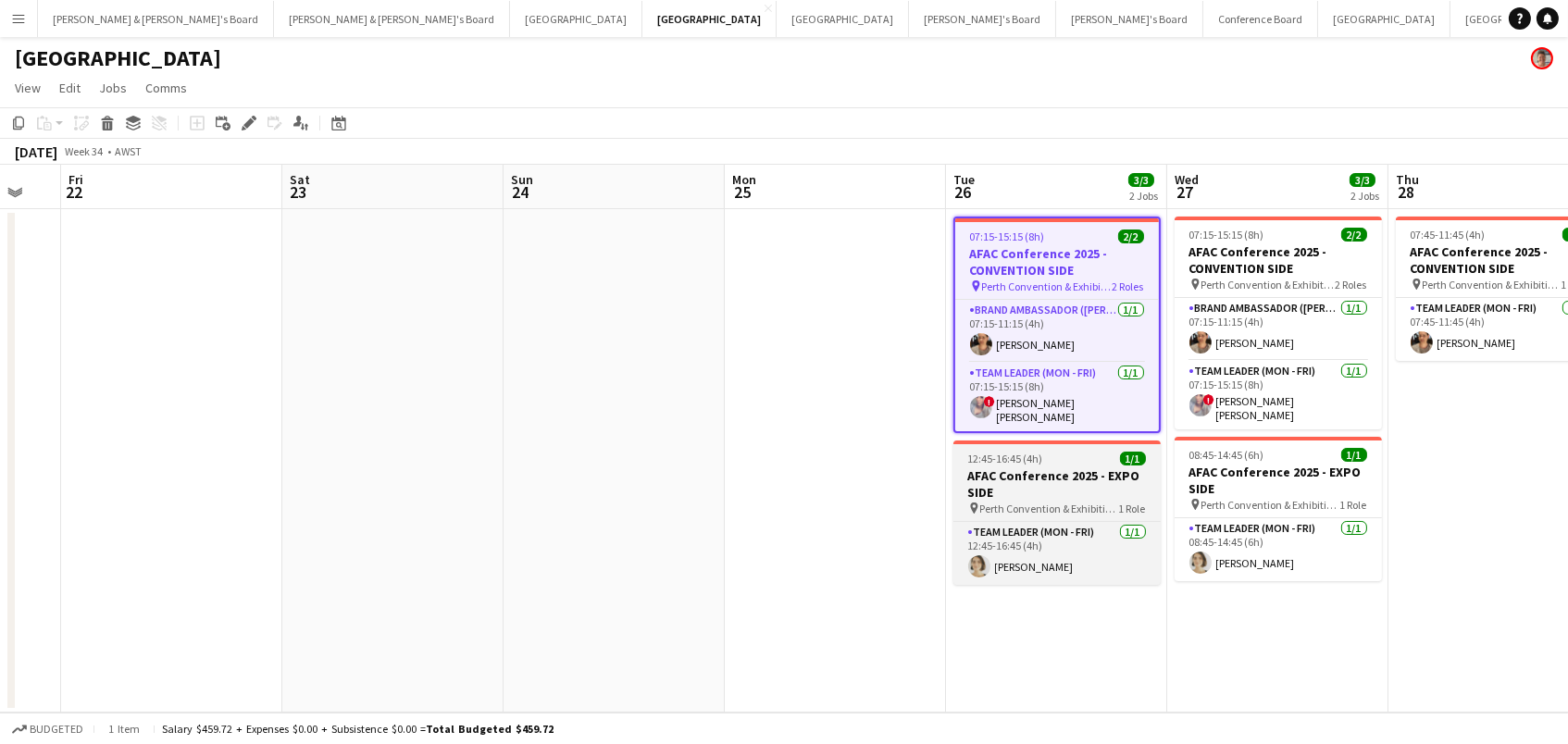
click at [1083, 454] on div "12:45-16:45 (4h) 1/1" at bounding box center [1057, 458] width 207 height 14
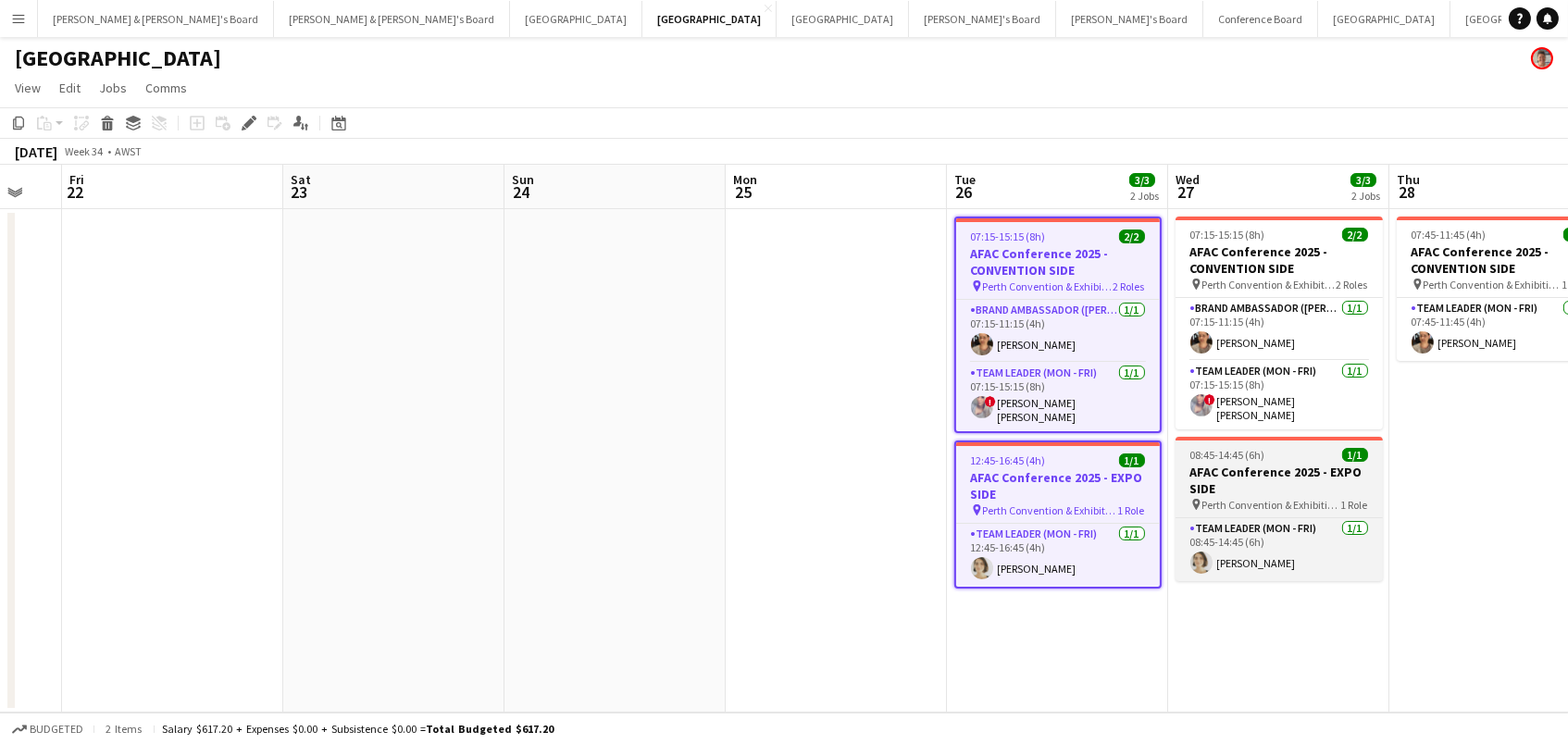
click at [1231, 485] on h3 "AFAC Conference 2025 - EXPO SIDE" at bounding box center [1279, 480] width 207 height 34
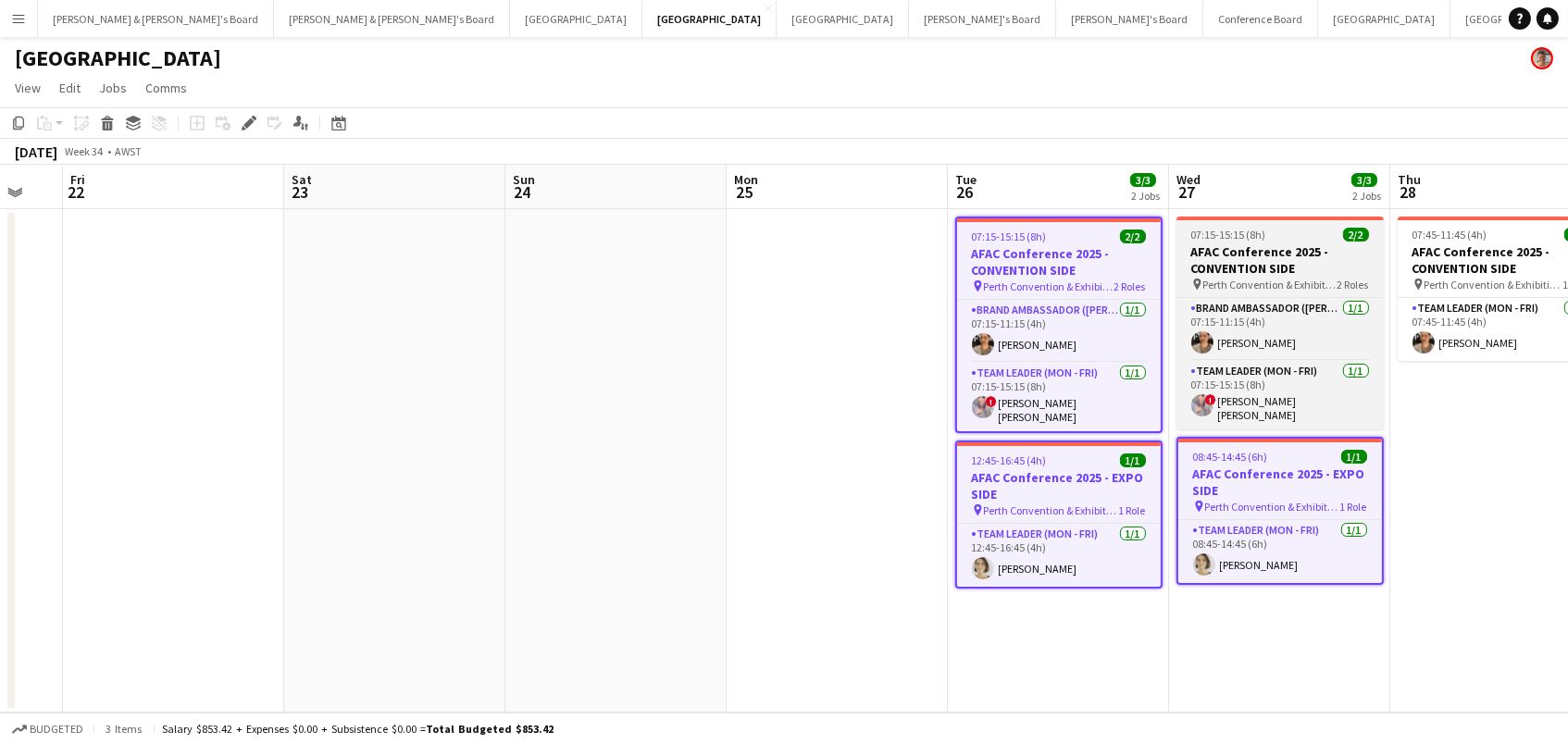
click at [1232, 280] on span "Perth Convention & Exhibition Centre" at bounding box center [1270, 284] width 134 height 14
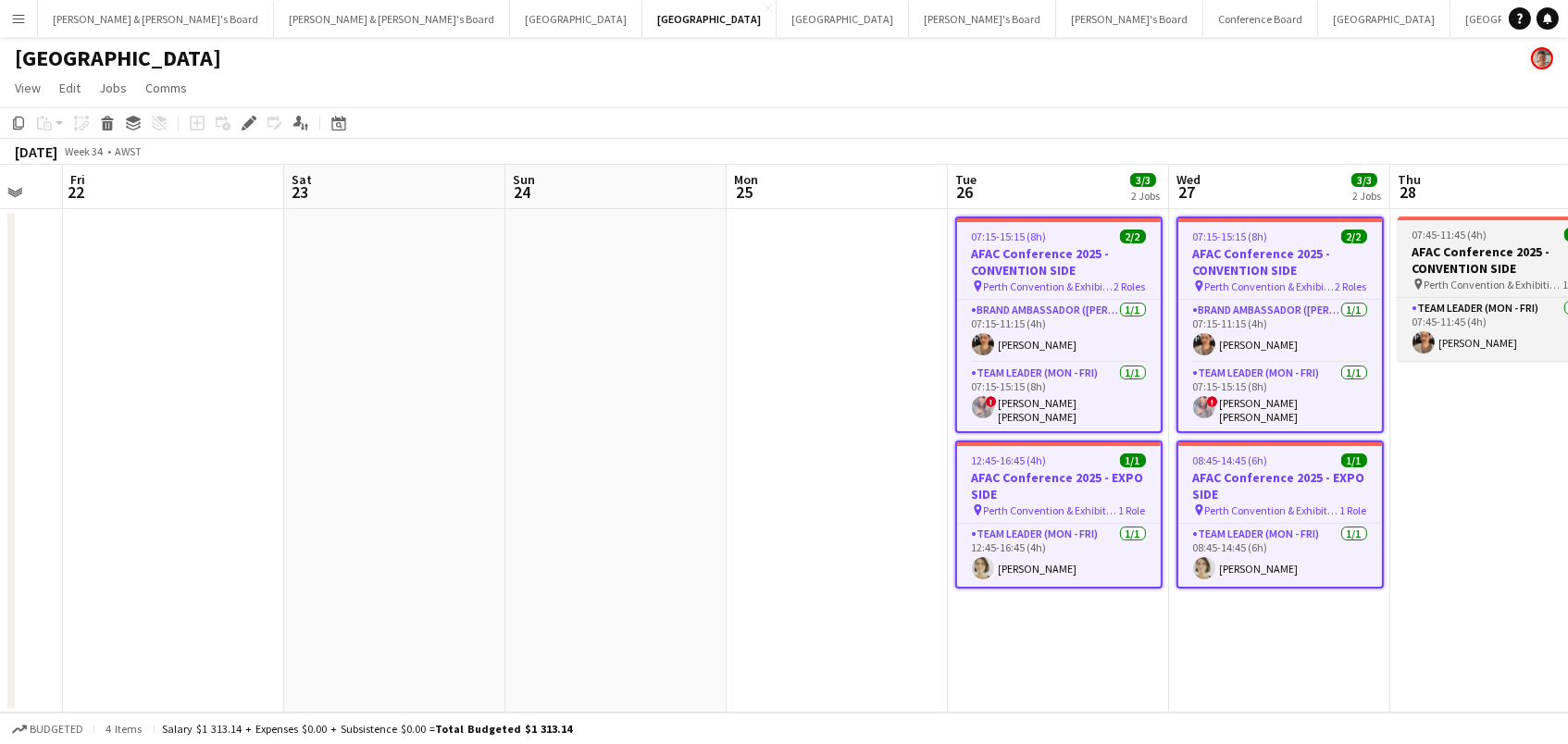
click at [1415, 258] on h3 "AFAC Conference 2025 - CONVENTION SIDE" at bounding box center [1501, 260] width 207 height 34
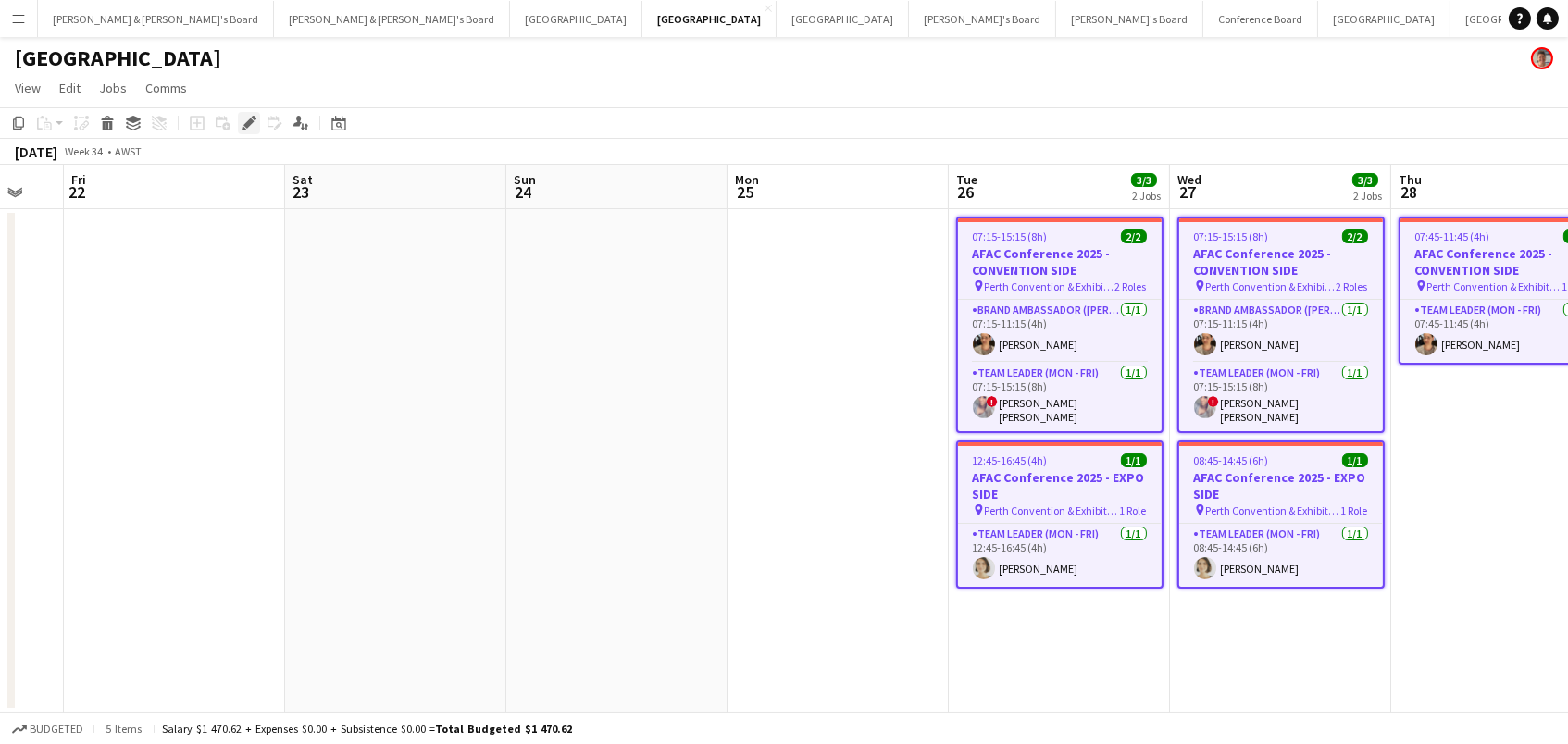
click at [254, 122] on icon "Edit" at bounding box center [249, 123] width 15 height 15
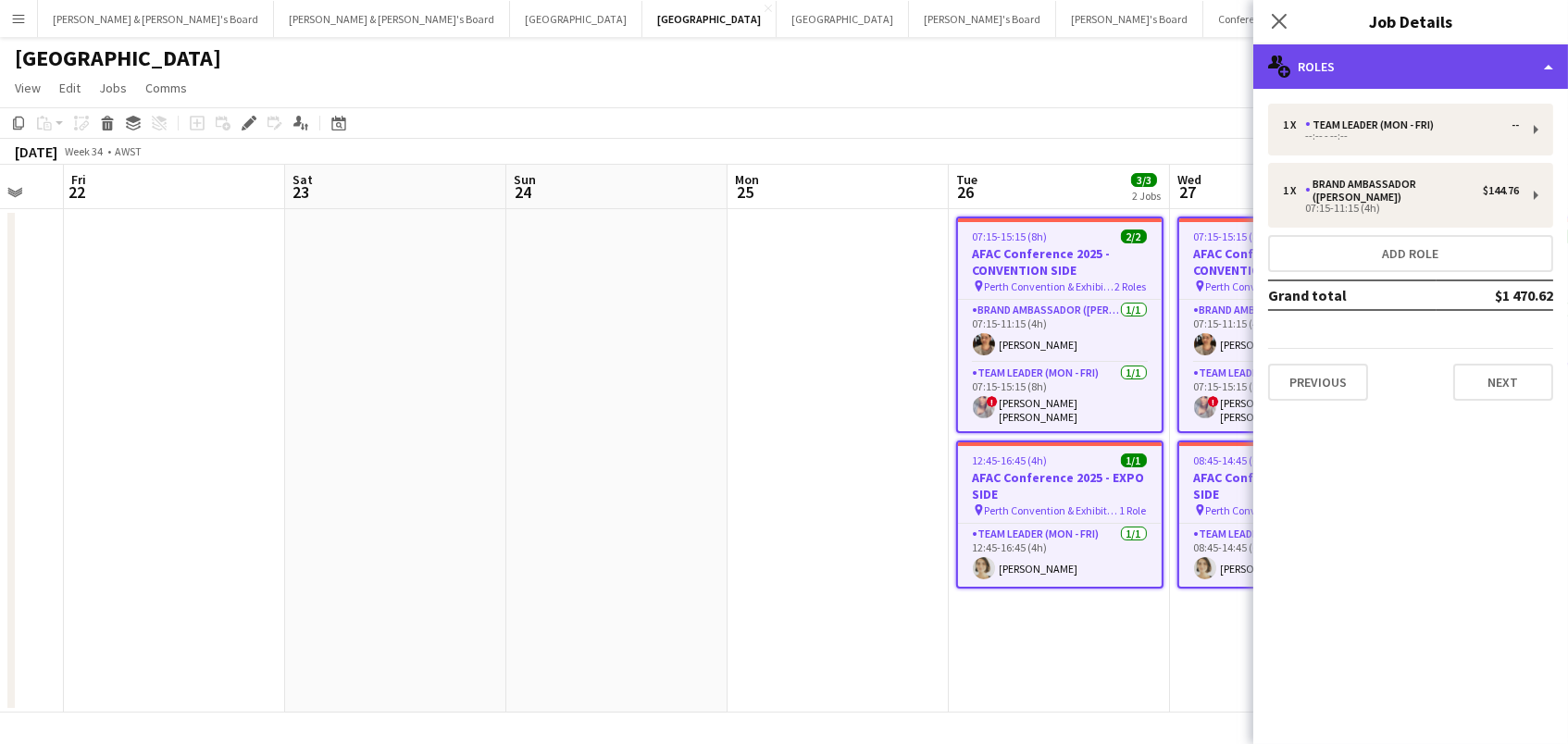
click at [1361, 81] on div "multiple-users-add Roles" at bounding box center [1409, 67] width 314 height 45
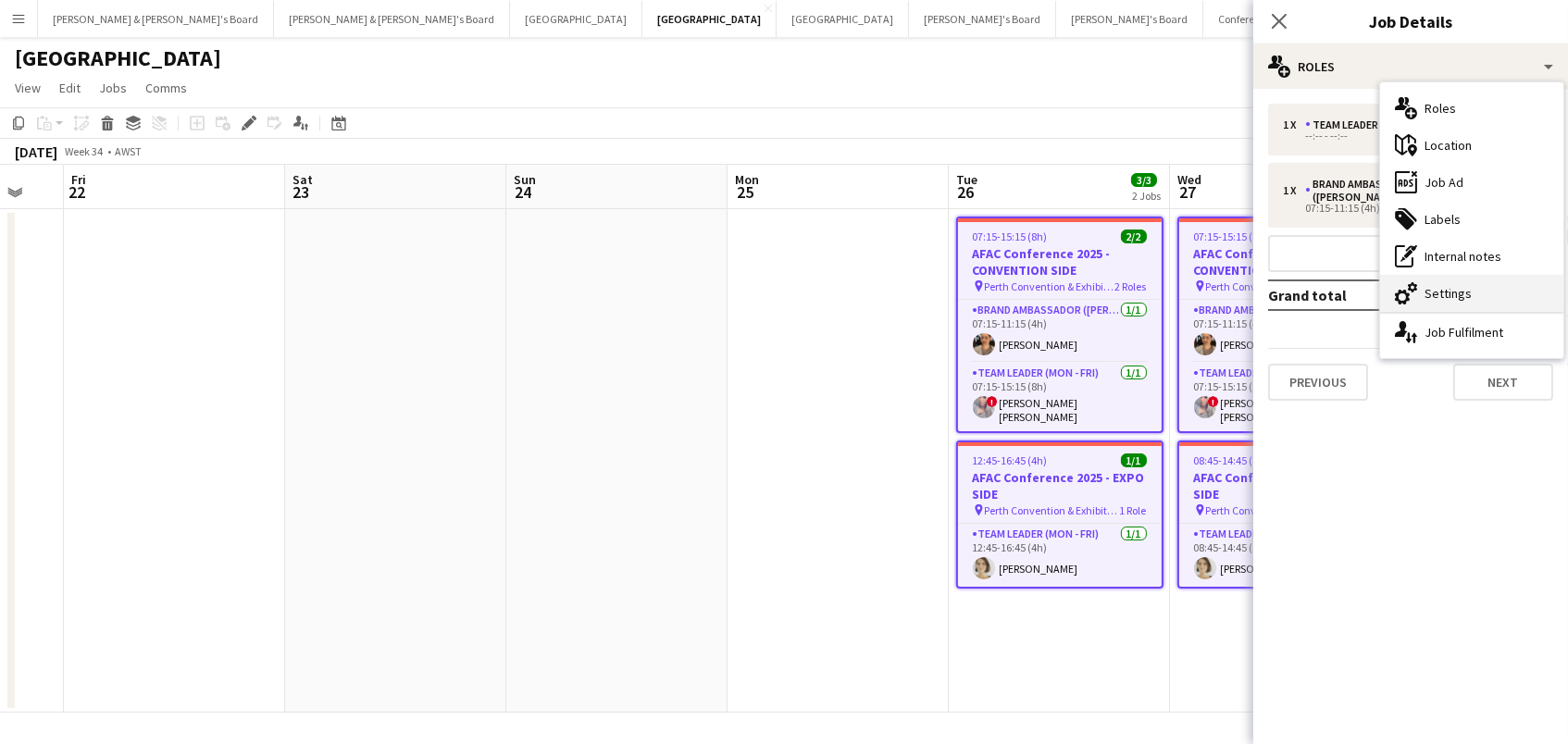
click at [1446, 303] on div "cog-double-3 Settings" at bounding box center [1471, 294] width 183 height 37
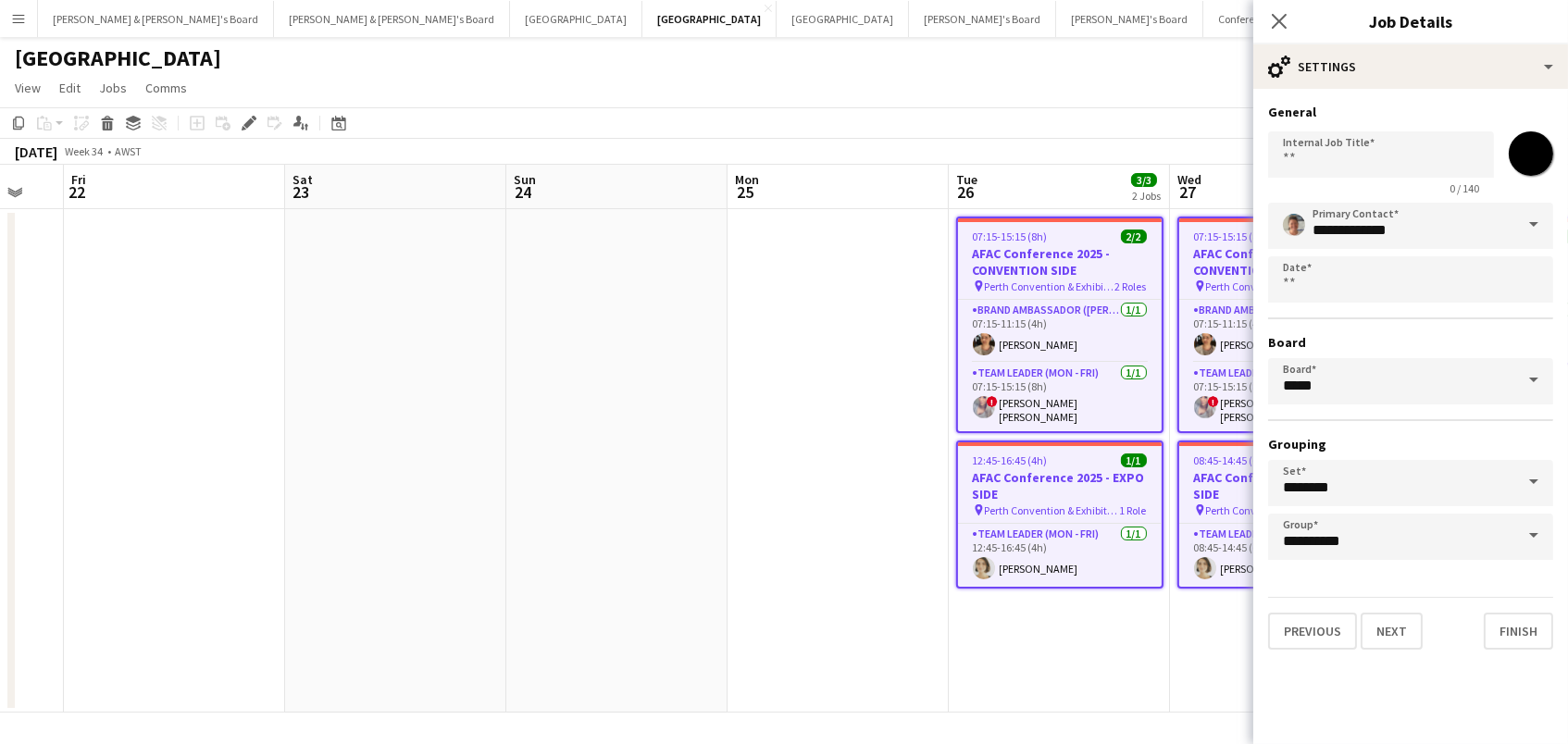
click at [1533, 162] on input "*******" at bounding box center [1530, 153] width 66 height 66
type input "*******"
click at [1216, 127] on app-toolbar "Copy Paste Paste Command V Paste with crew Command Shift V Paste linked Job [GE…" at bounding box center [784, 123] width 1568 height 32
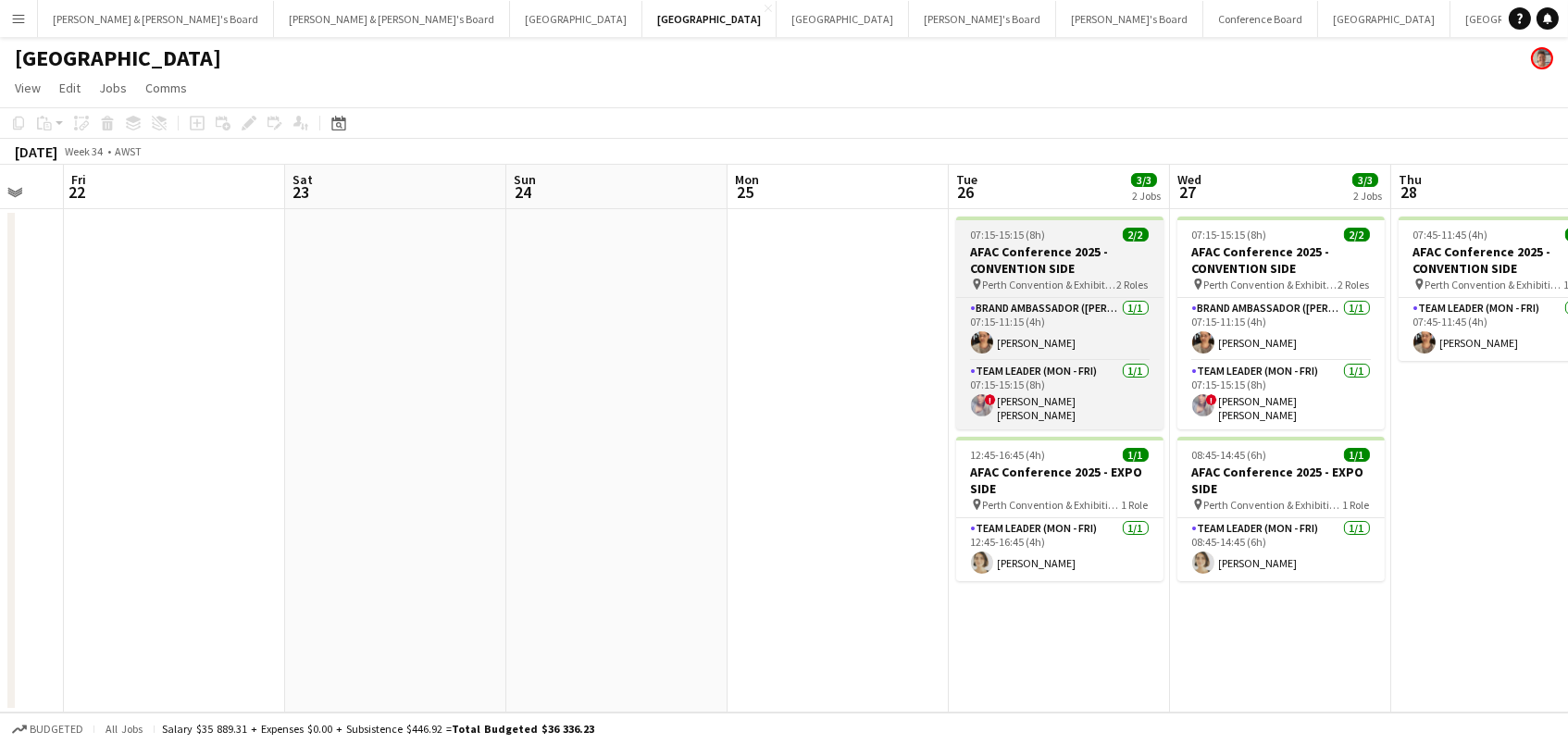
click at [1026, 252] on h3 "AFAC Conference 2025 - CONVENTION SIDE" at bounding box center [1060, 260] width 207 height 34
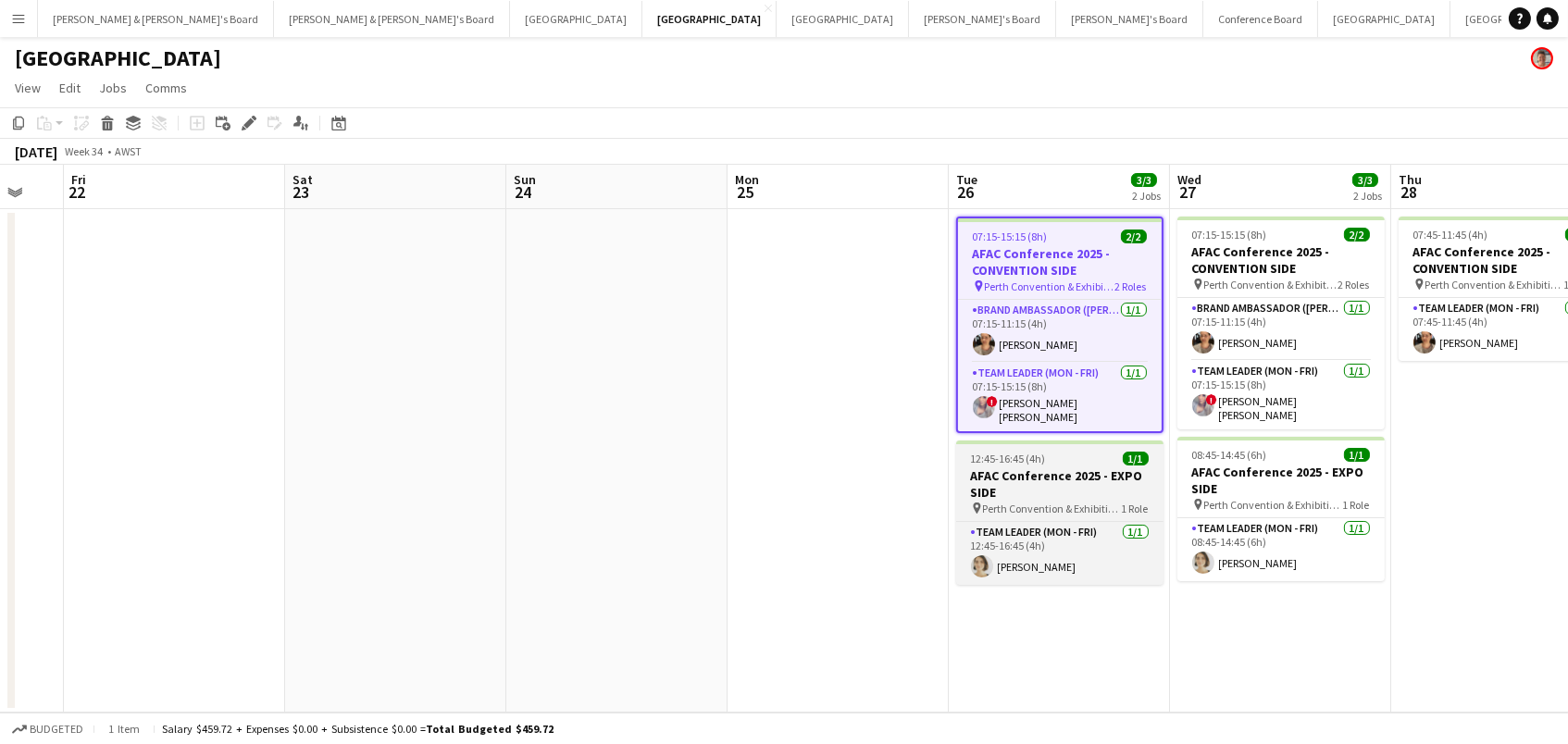
click at [1085, 451] on div "12:45-16:45 (4h) 1/1" at bounding box center [1060, 458] width 207 height 14
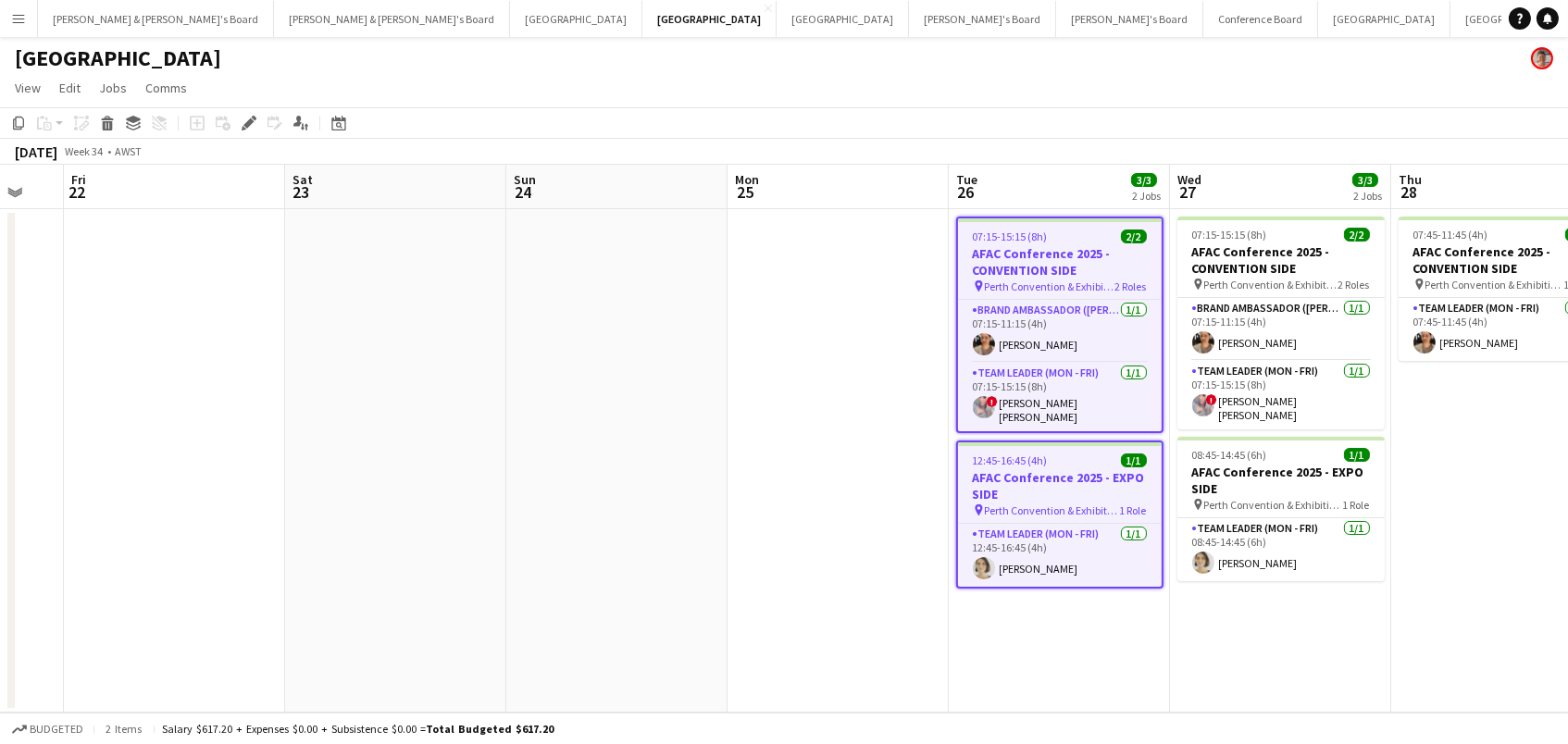
scroll to position [0, 378]
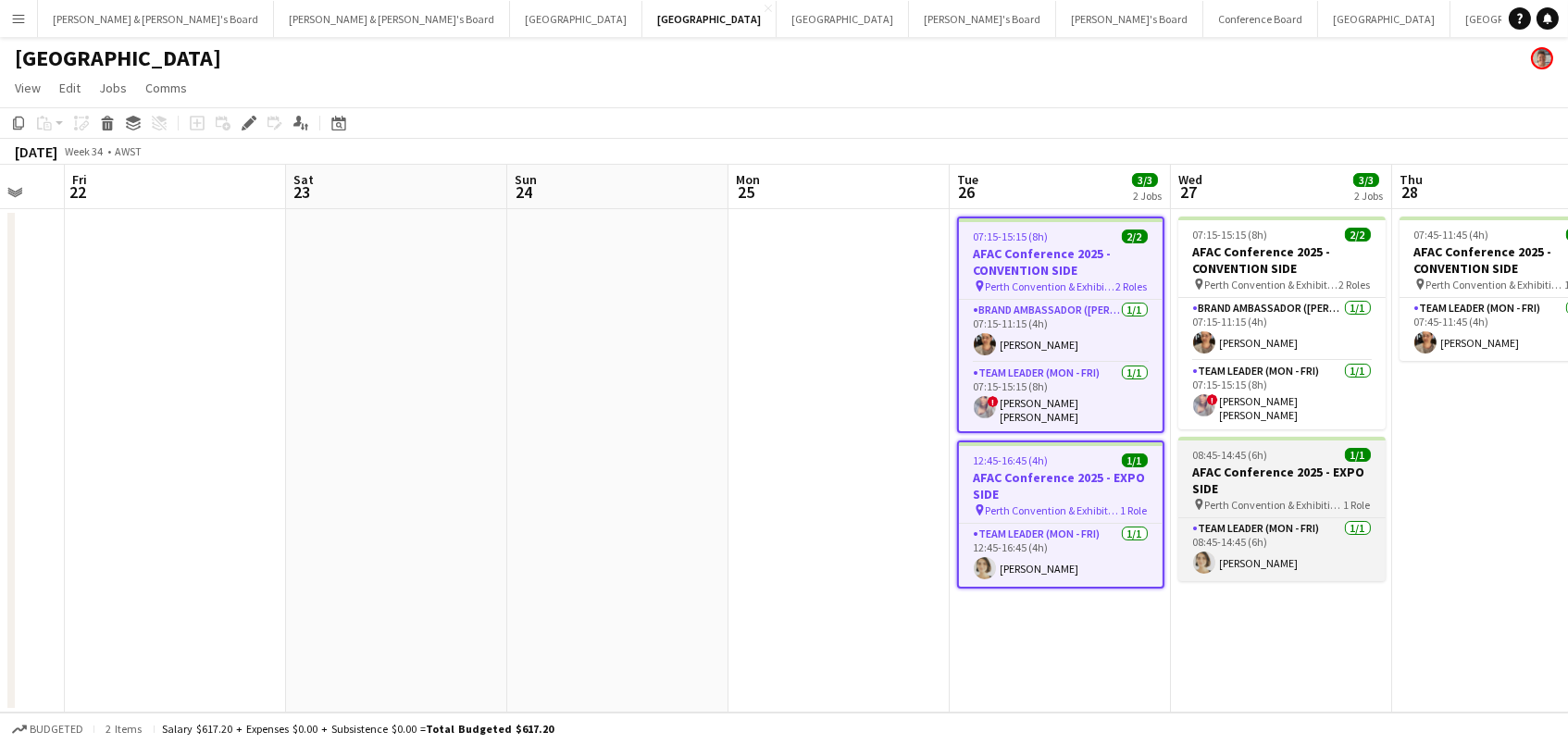
click at [1256, 476] on h3 "AFAC Conference 2025 - EXPO SIDE" at bounding box center [1282, 480] width 207 height 34
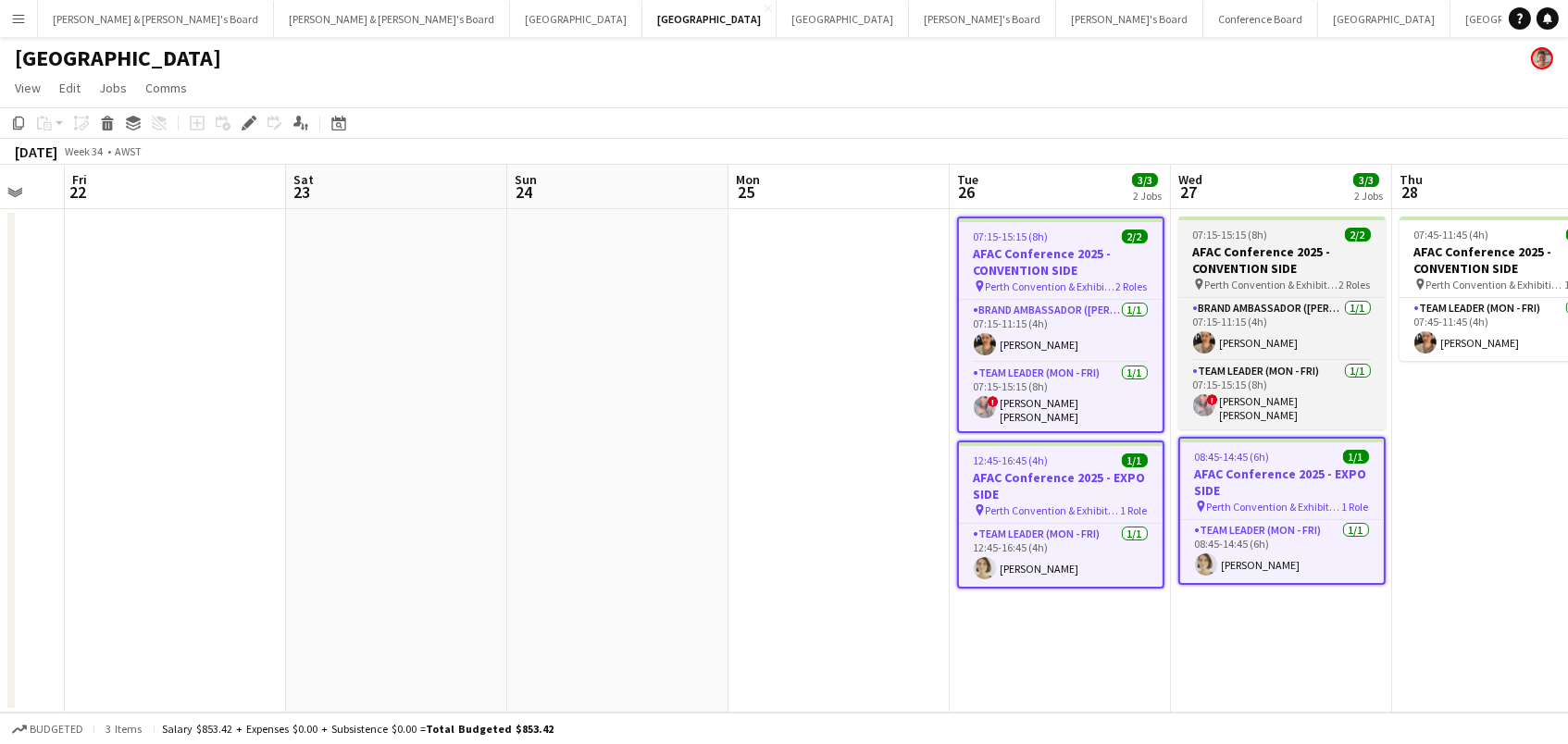
click at [1261, 261] on h3 "AFAC Conference 2025 - CONVENTION SIDE" at bounding box center [1282, 260] width 207 height 34
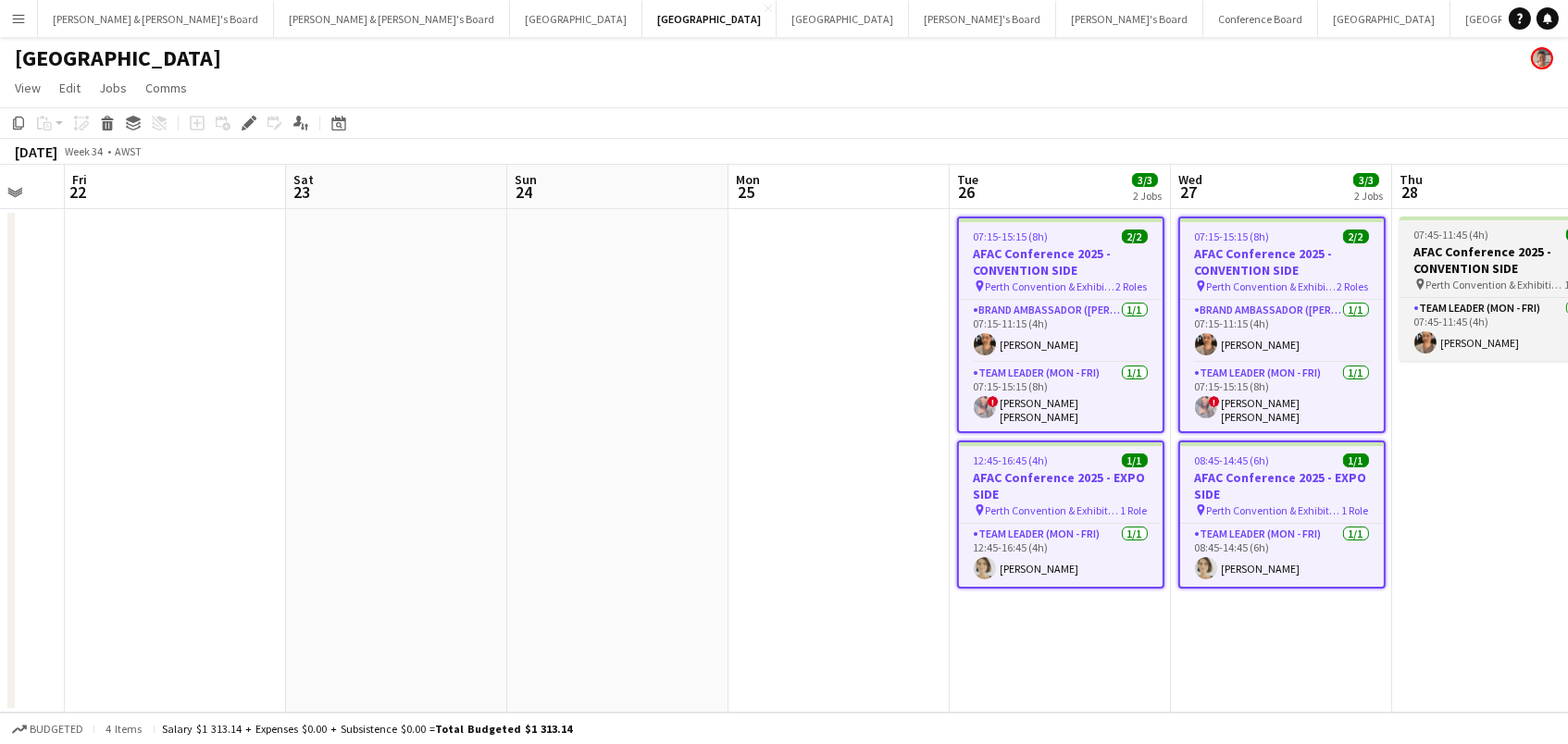
click at [1443, 261] on h3 "AFAC Conference 2025 - CONVENTION SIDE" at bounding box center [1503, 260] width 207 height 34
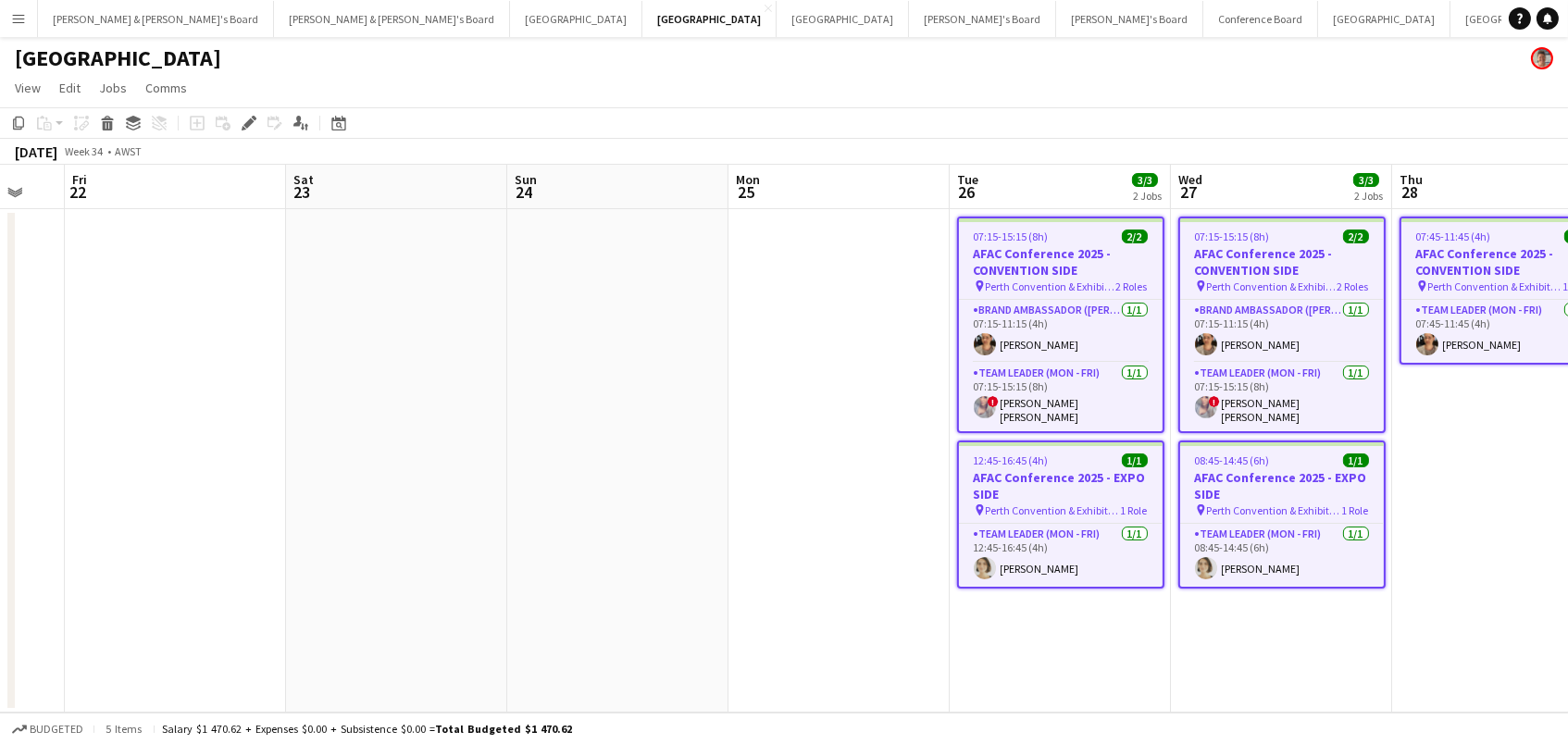
scroll to position [0, 377]
click at [18, 125] on icon "Copy" at bounding box center [19, 123] width 15 height 15
click at [1090, 252] on h3 "AFAC Conference 2025 - CONVENTION SIDE" at bounding box center [1062, 262] width 203 height 34
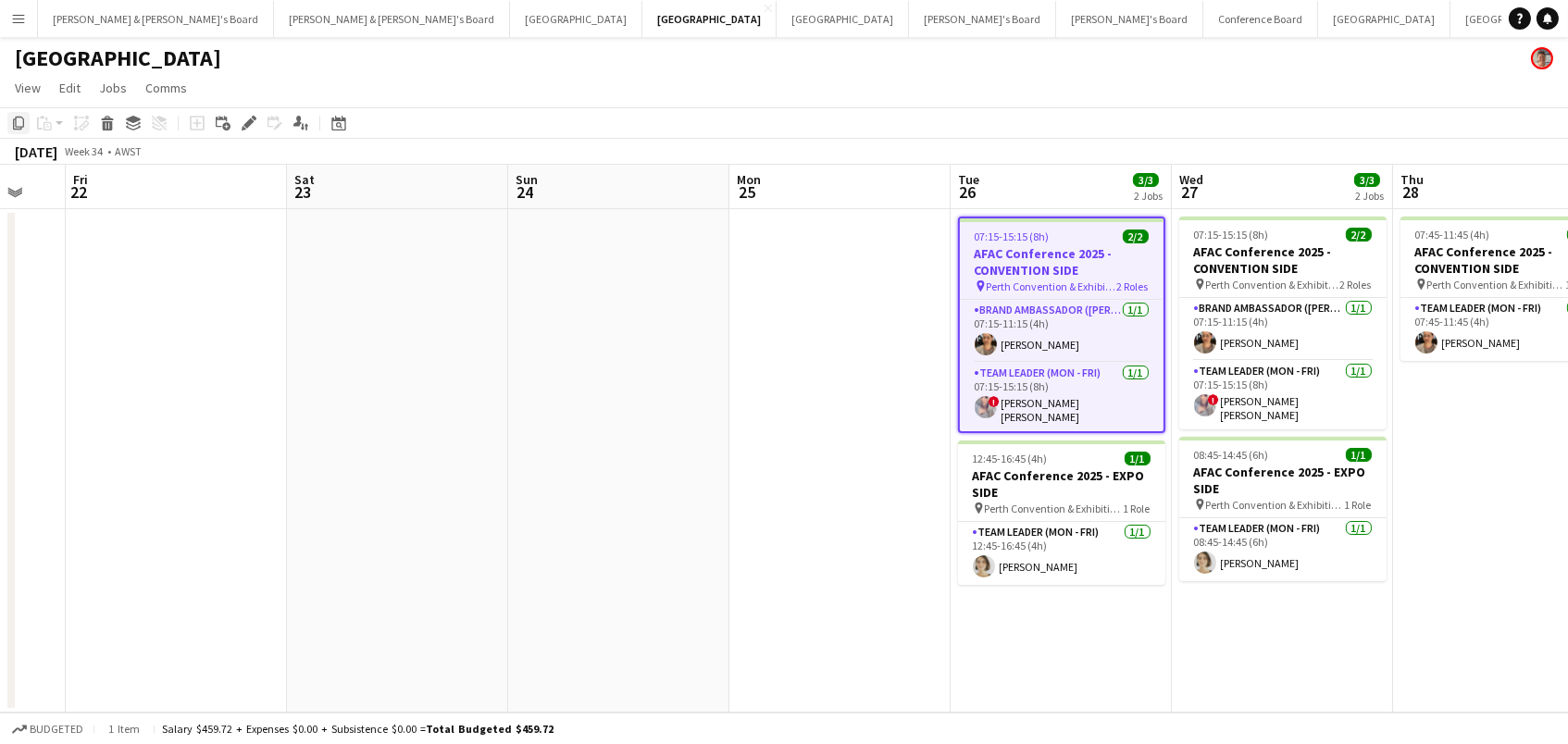
click at [21, 121] on icon "Copy" at bounding box center [19, 123] width 15 height 15
click at [1005, 643] on app-date-cell "07:15-15:15 (8h) 2/2 AFAC Conference 2025 - CONVENTION SIDE pin Perth Conventio…" at bounding box center [1061, 461] width 221 height 503
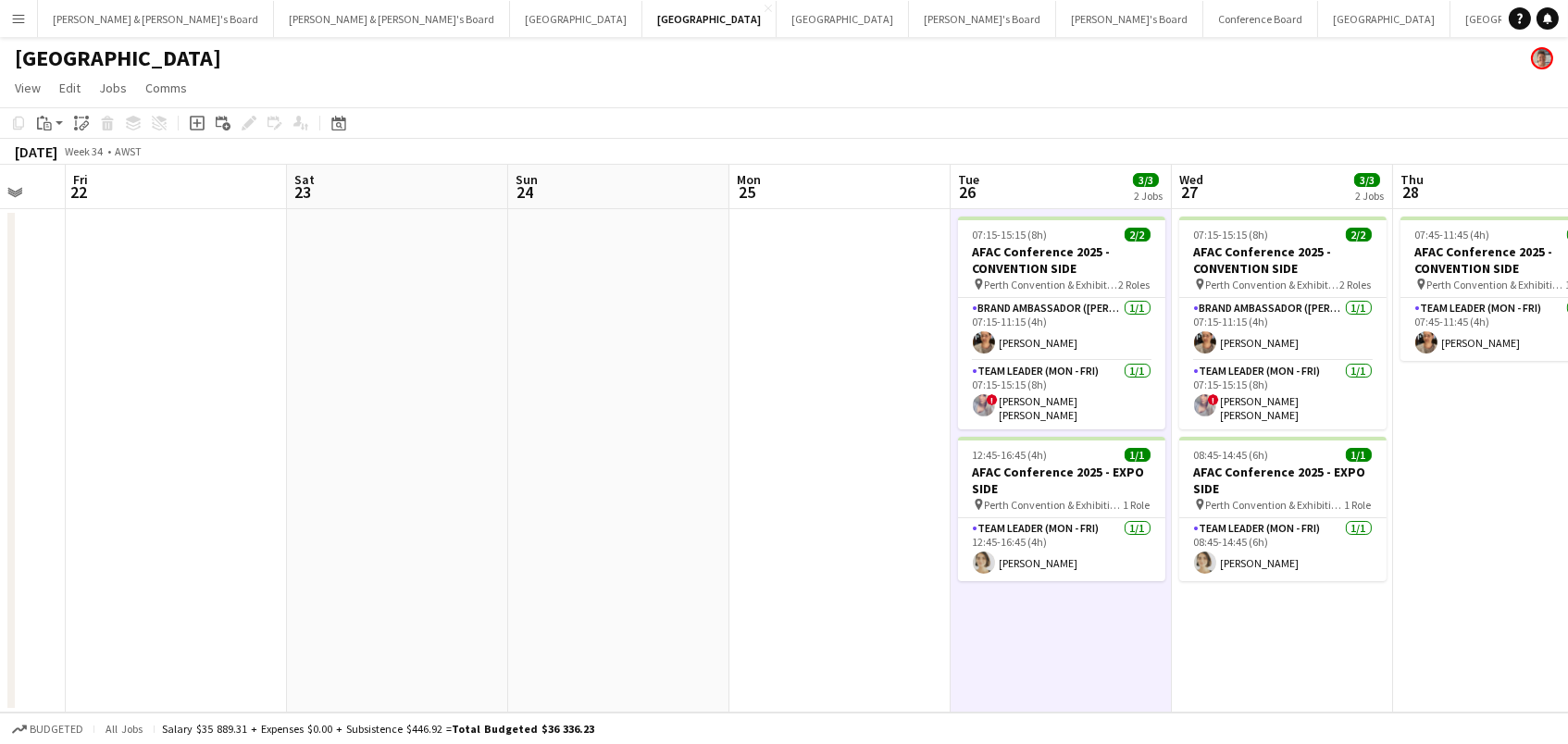
scroll to position [0, 375]
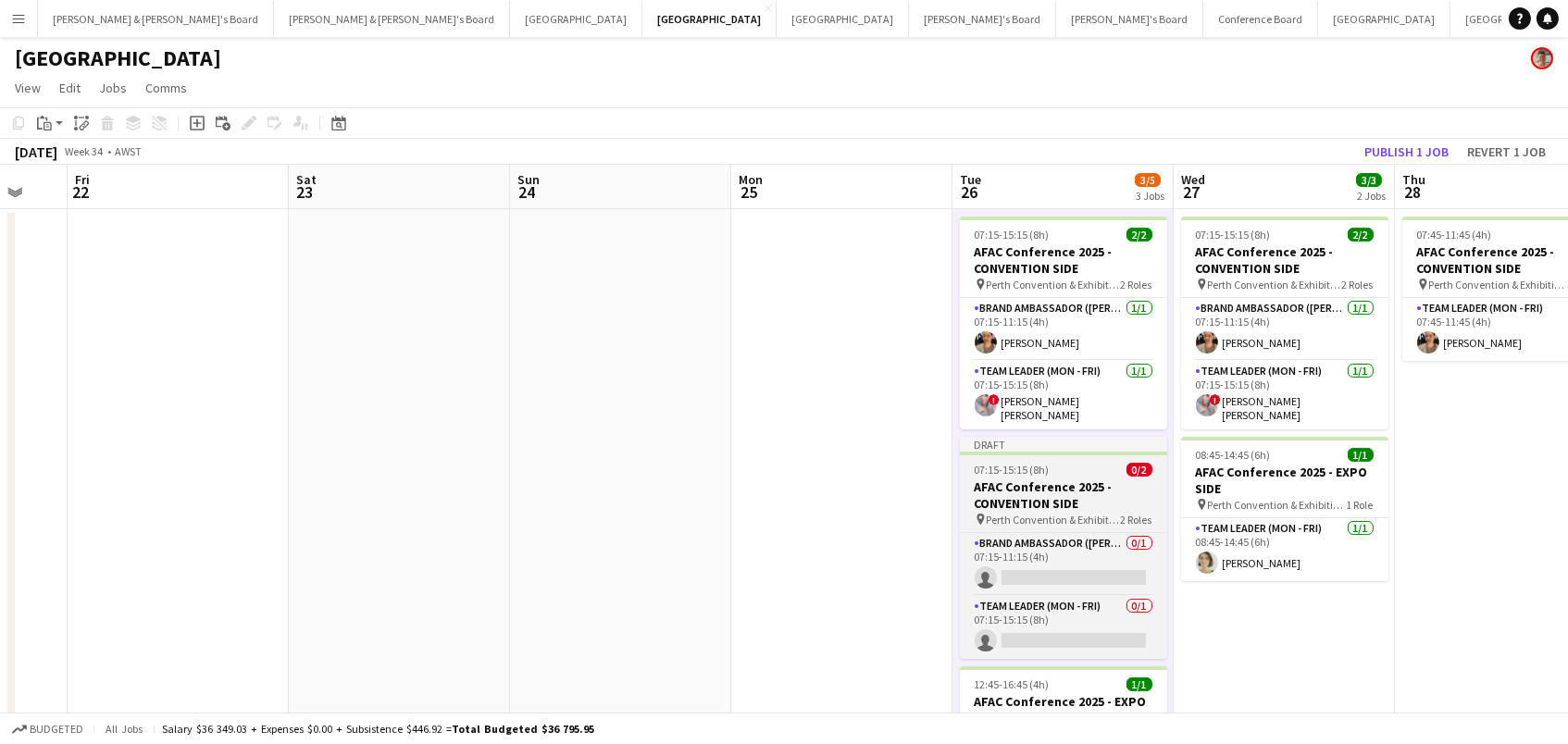
click at [1033, 489] on h3 "AFAC Conference 2025 - CONVENTION SIDE" at bounding box center [1063, 495] width 207 height 34
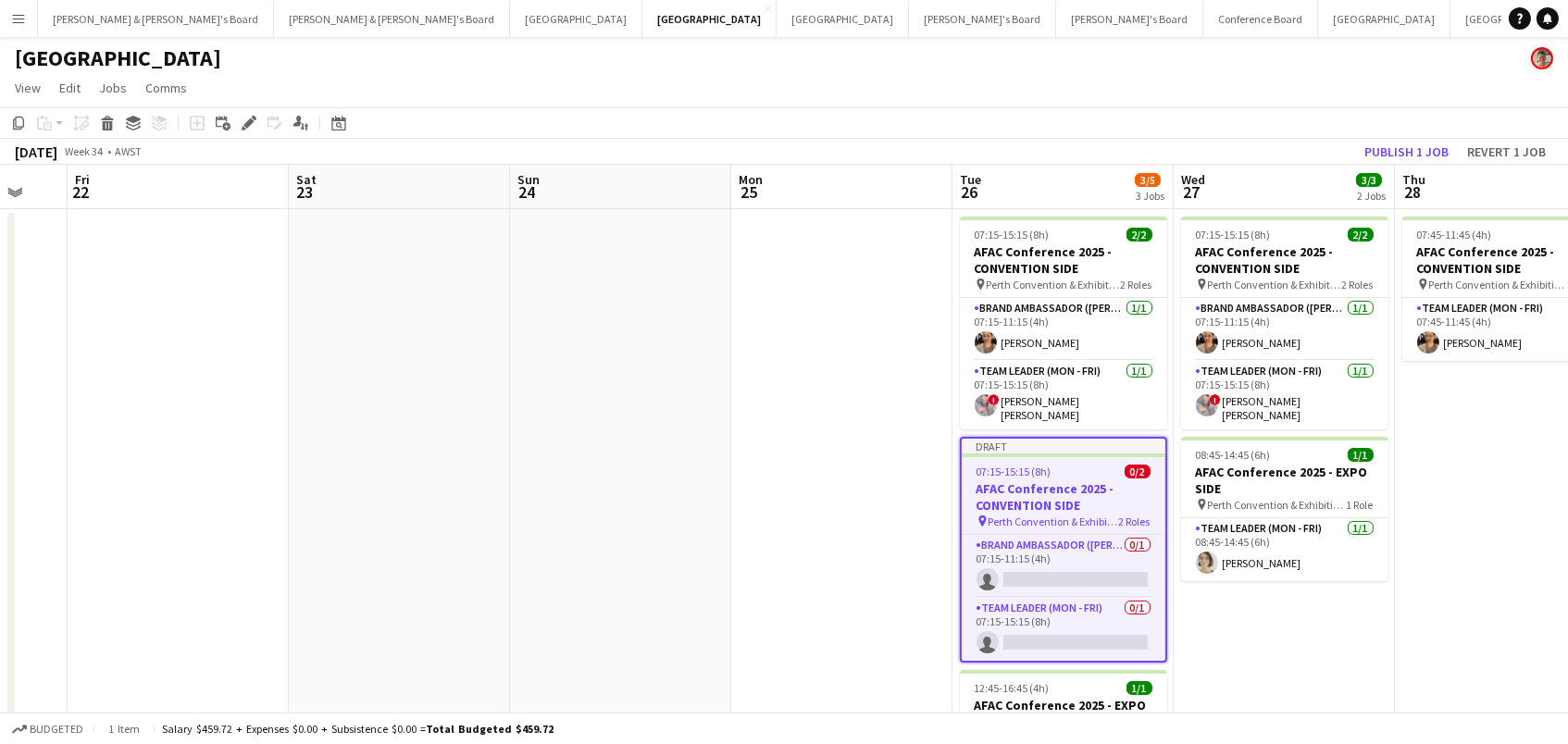
scroll to position [0, 374]
click at [242, 128] on icon at bounding box center [243, 128] width 5 height 5
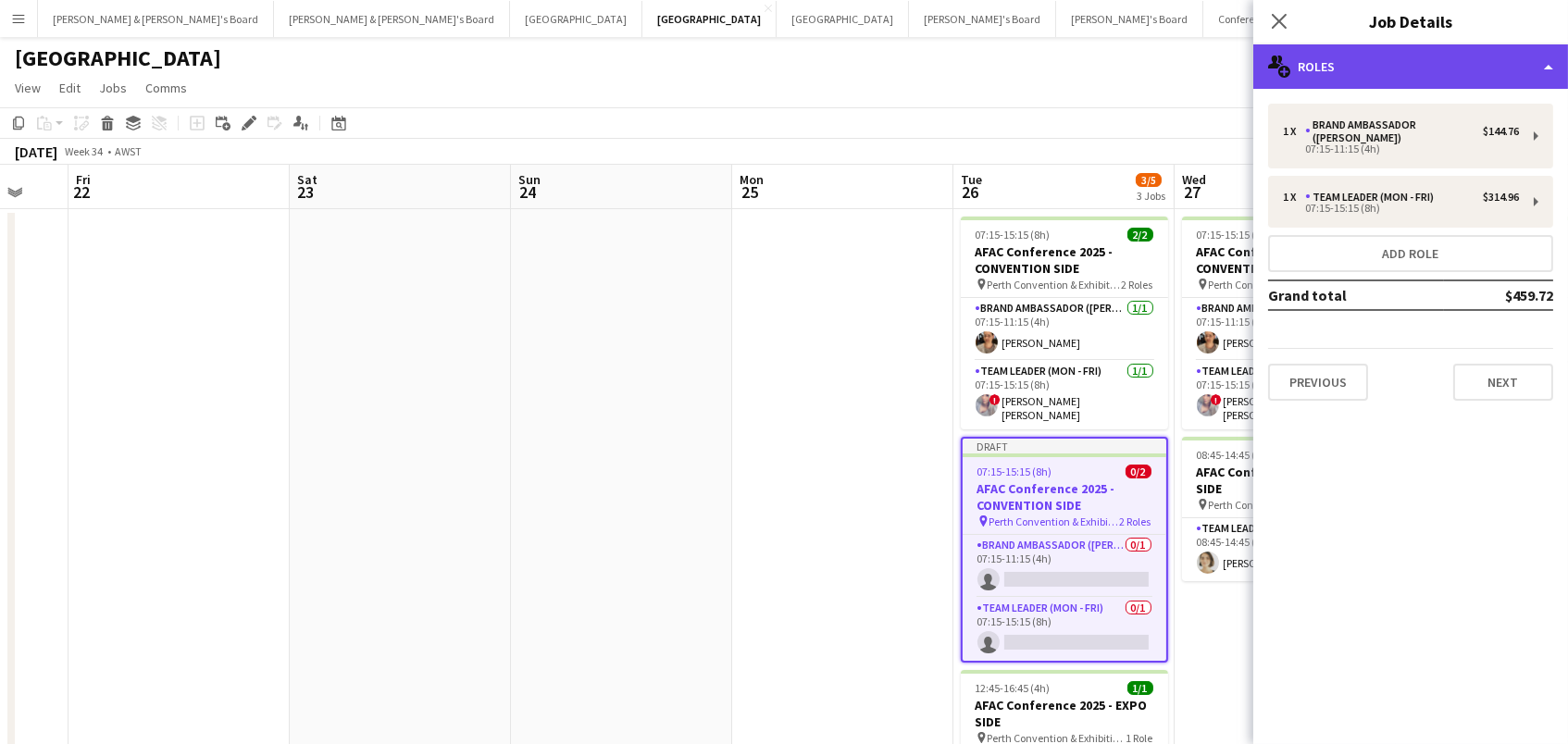
click at [1323, 57] on div "multiple-users-add Roles" at bounding box center [1409, 67] width 314 height 45
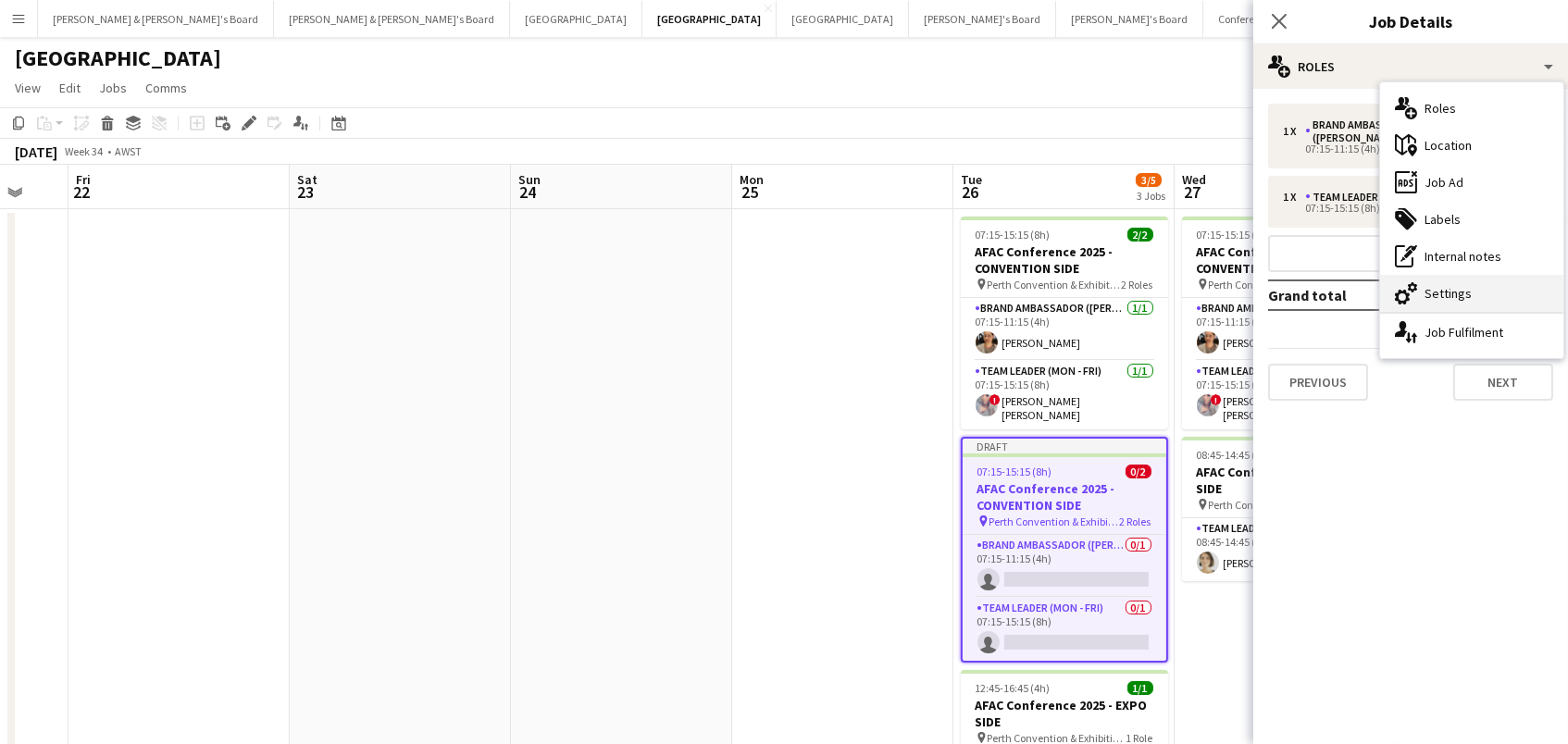
click at [1485, 292] on div "cog-double-3 Settings" at bounding box center [1471, 294] width 183 height 37
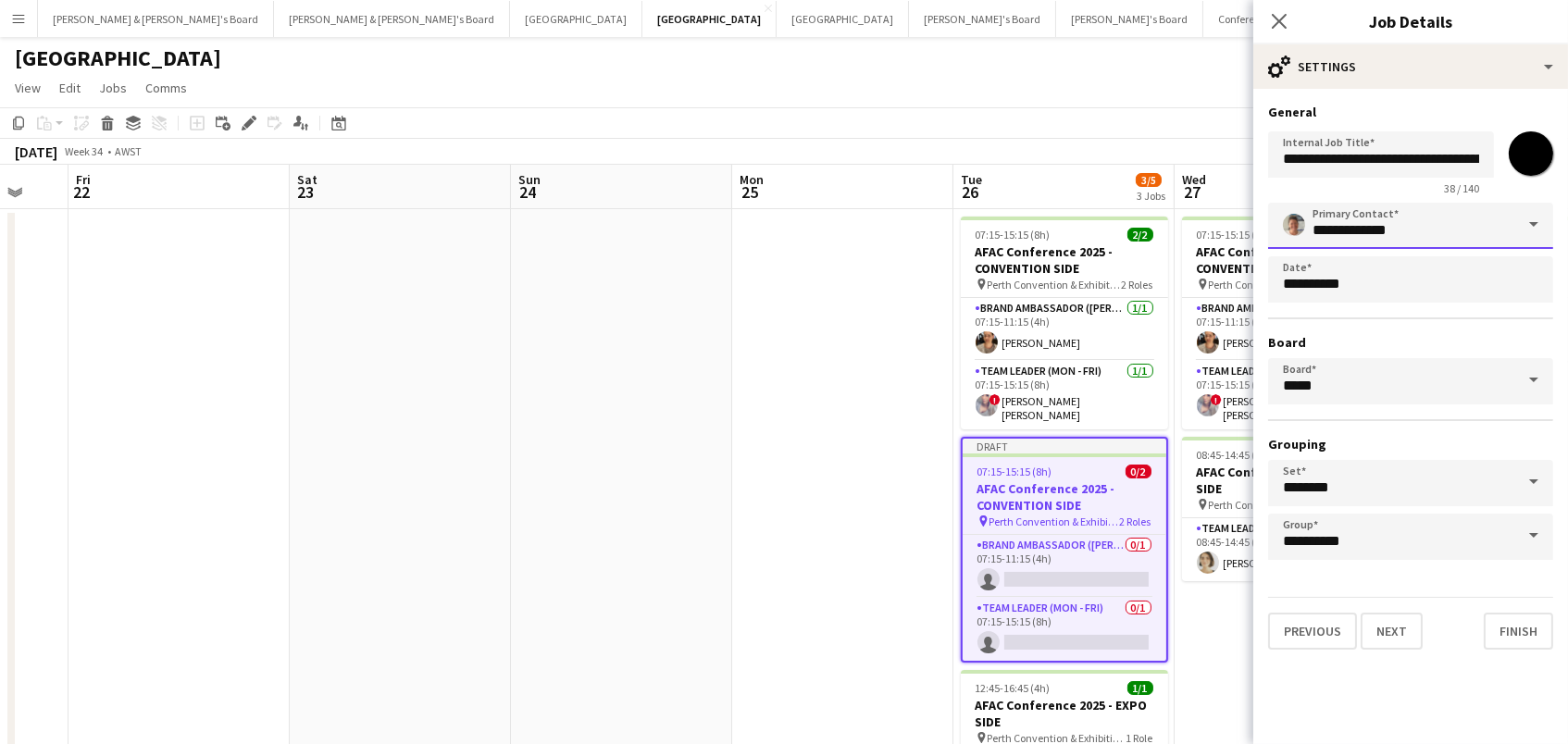
click at [1335, 237] on input "**********" at bounding box center [1410, 226] width 285 height 47
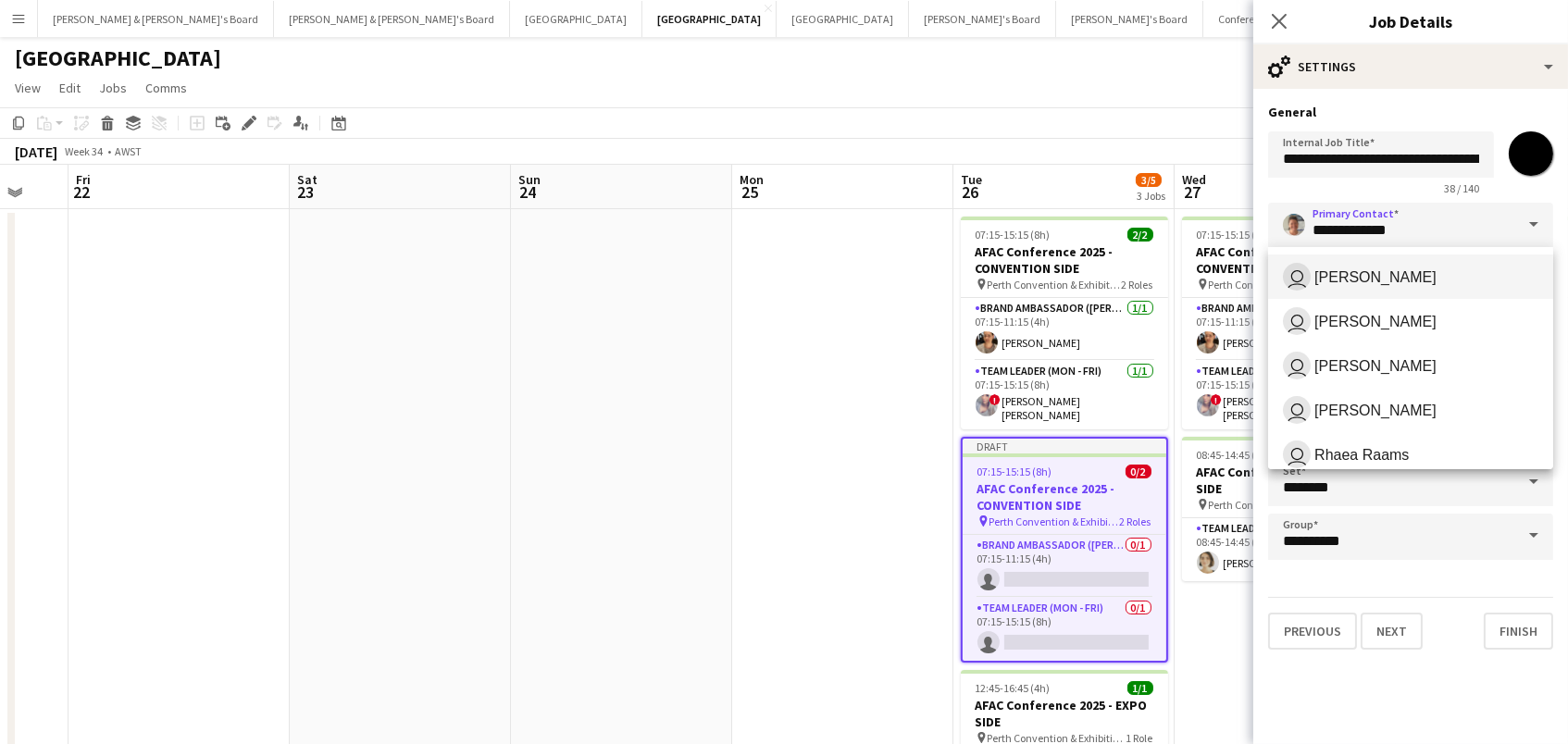
click at [1353, 276] on span "[PERSON_NAME]" at bounding box center [1375, 277] width 122 height 18
type input "**********"
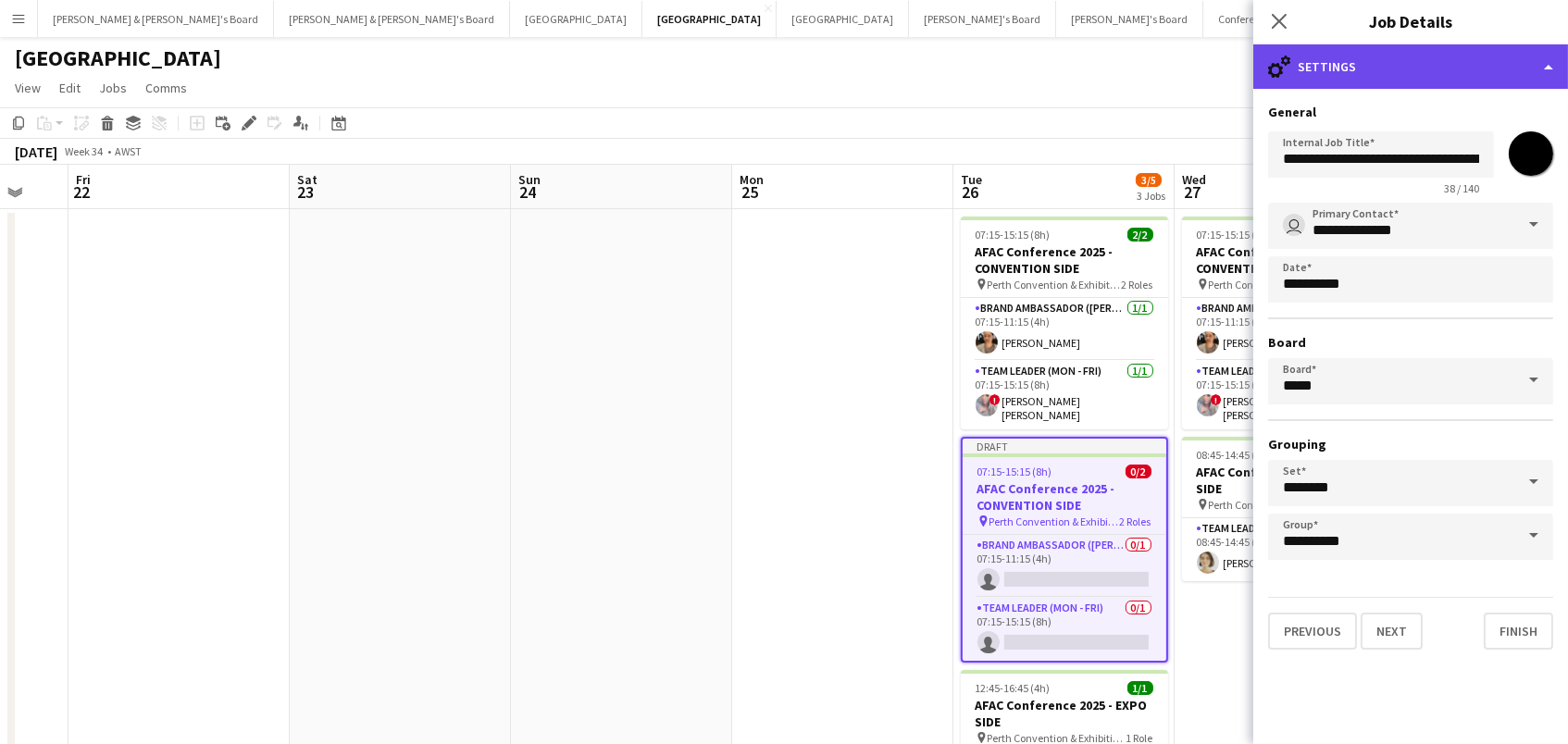
click at [1312, 81] on div "cog-double-3 Settings" at bounding box center [1409, 67] width 314 height 45
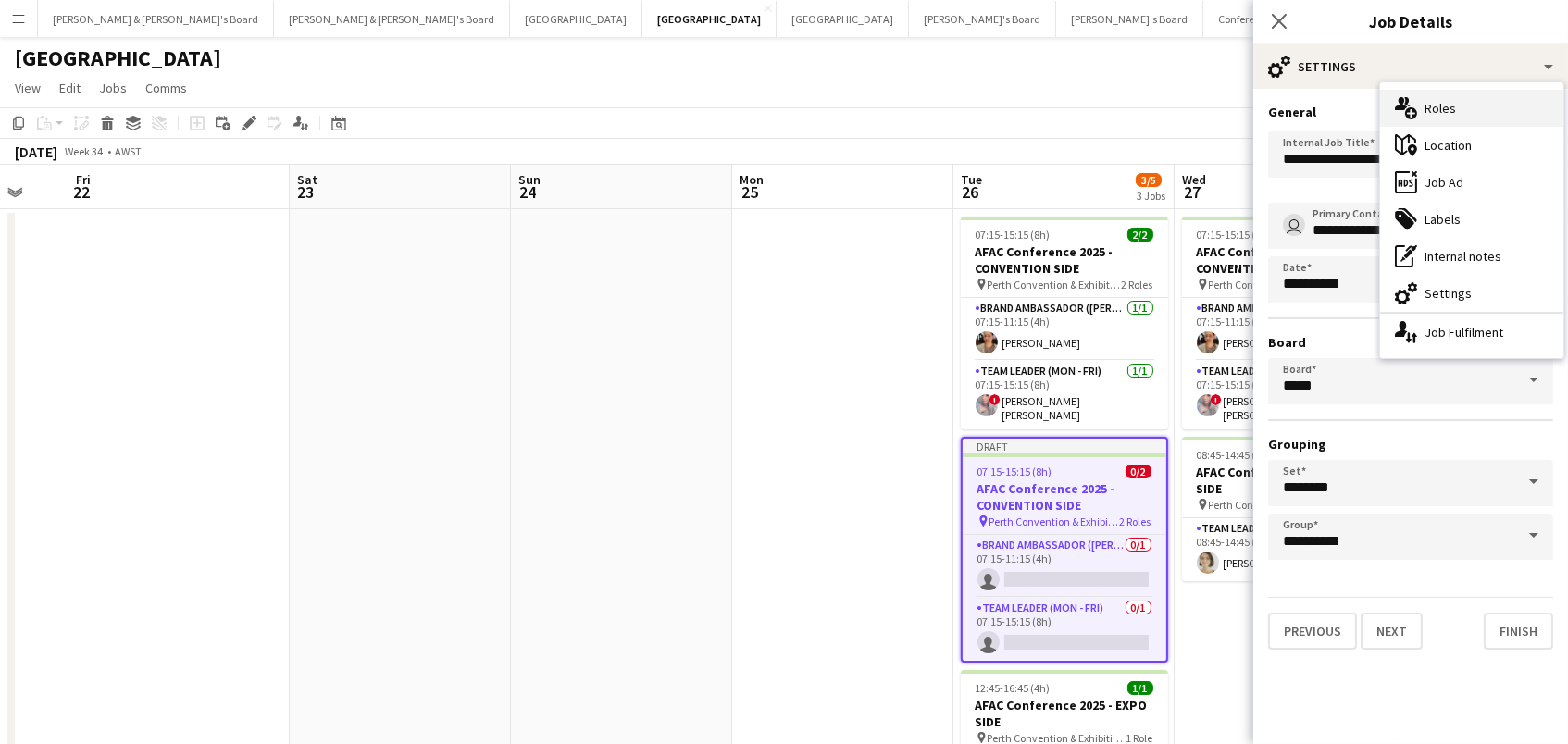
click at [1420, 106] on div "multiple-users-add Roles" at bounding box center [1471, 108] width 183 height 37
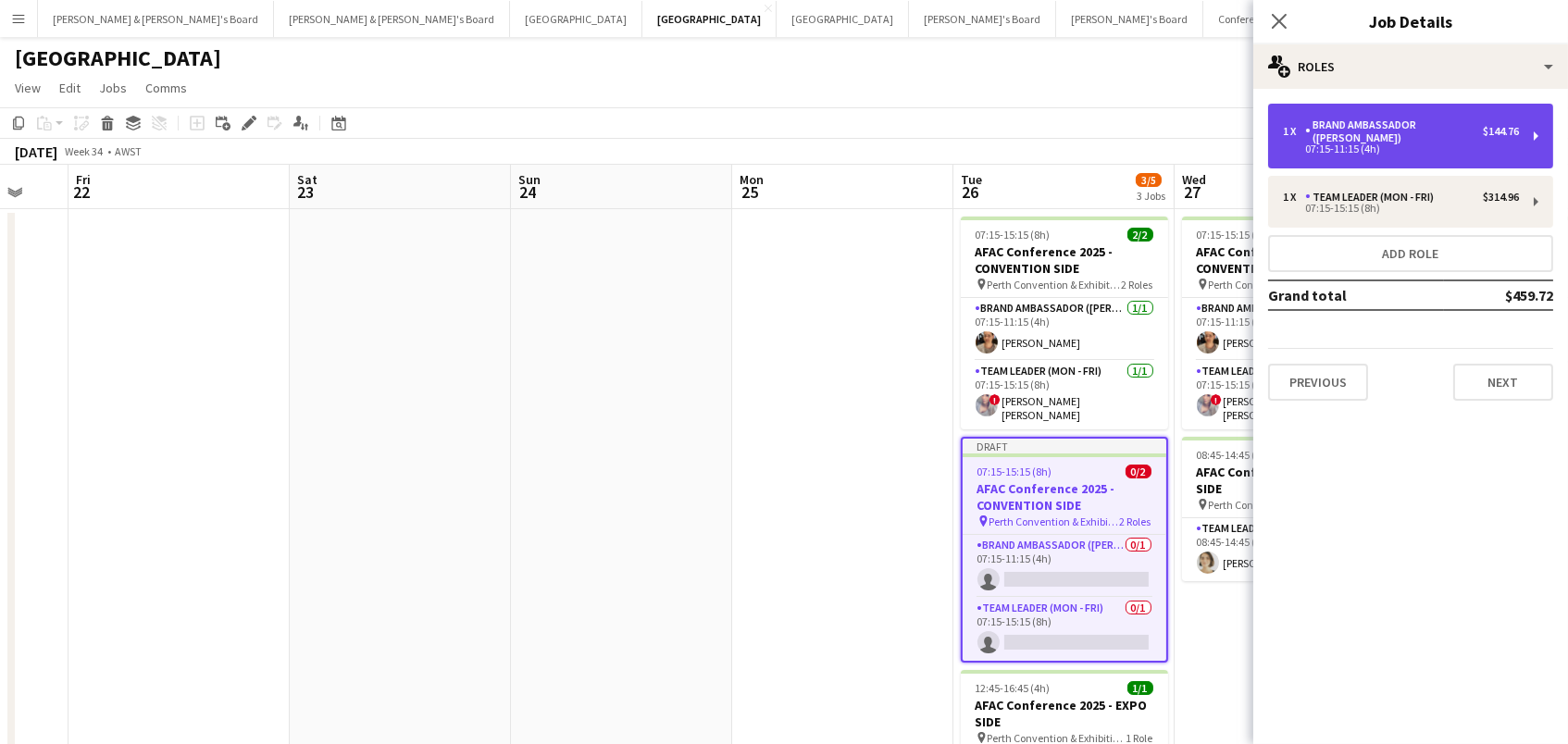
click at [1439, 145] on div "07:15-11:15 (4h)" at bounding box center [1400, 149] width 236 height 9
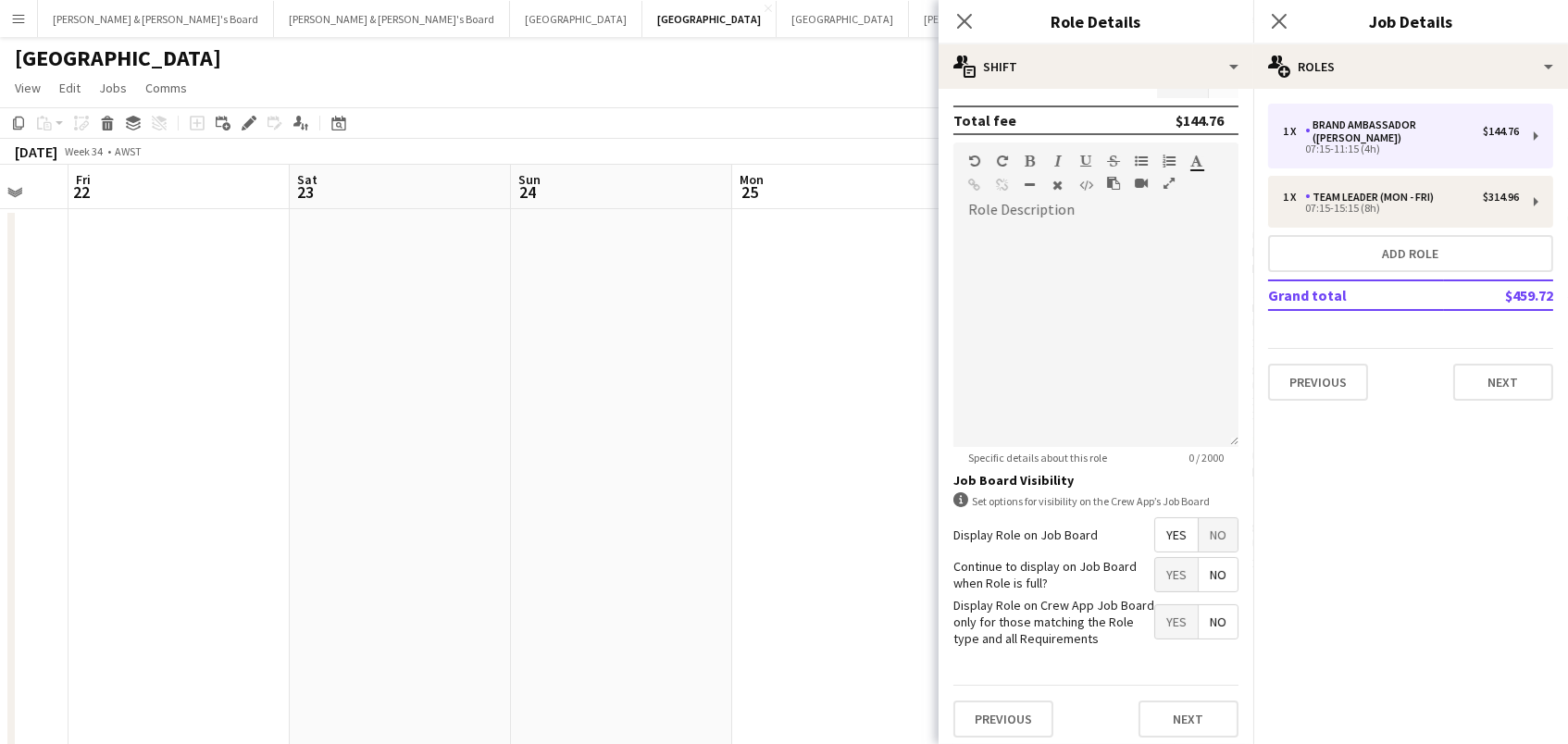
click at [1212, 518] on span "No" at bounding box center [1218, 535] width 39 height 34
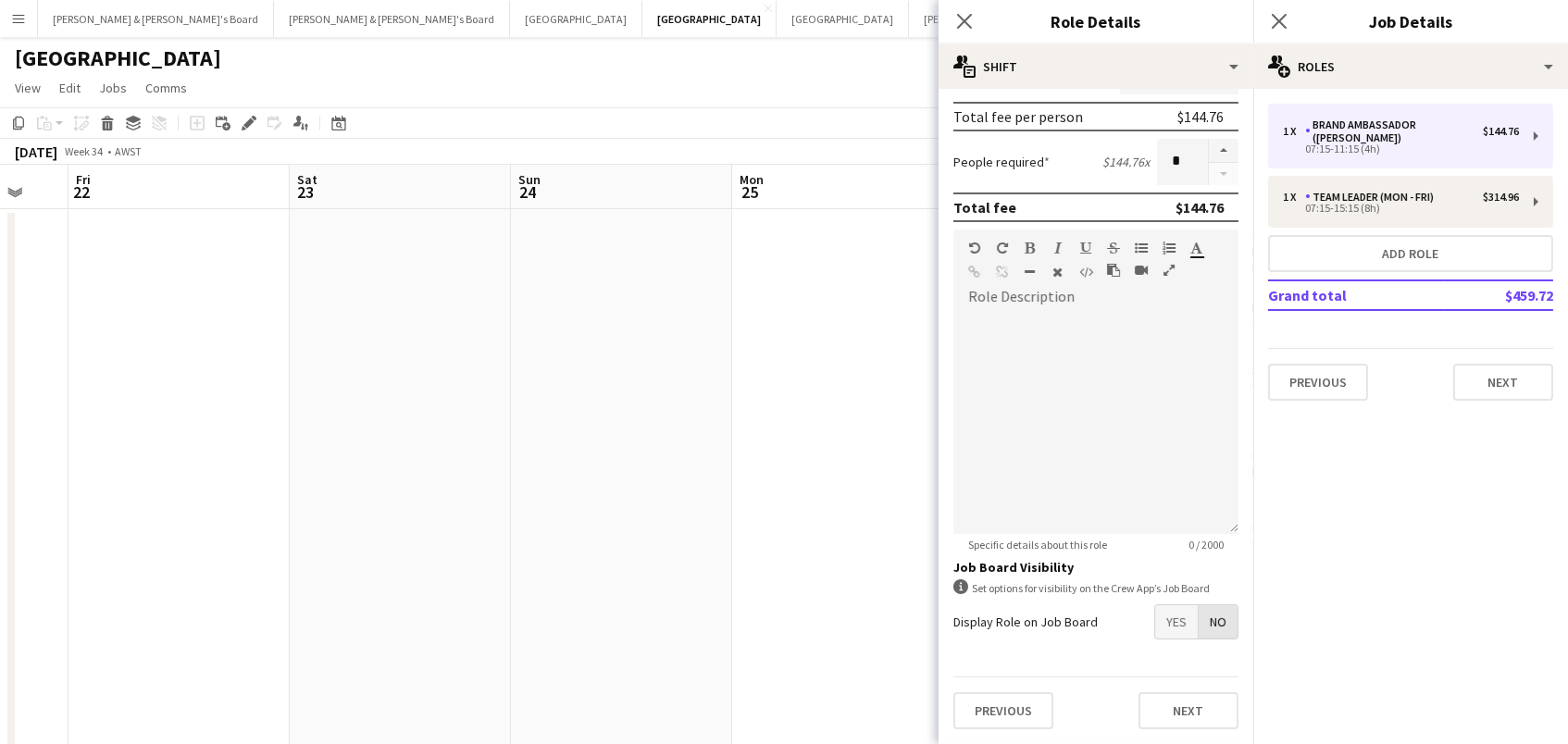
scroll to position [409, 0]
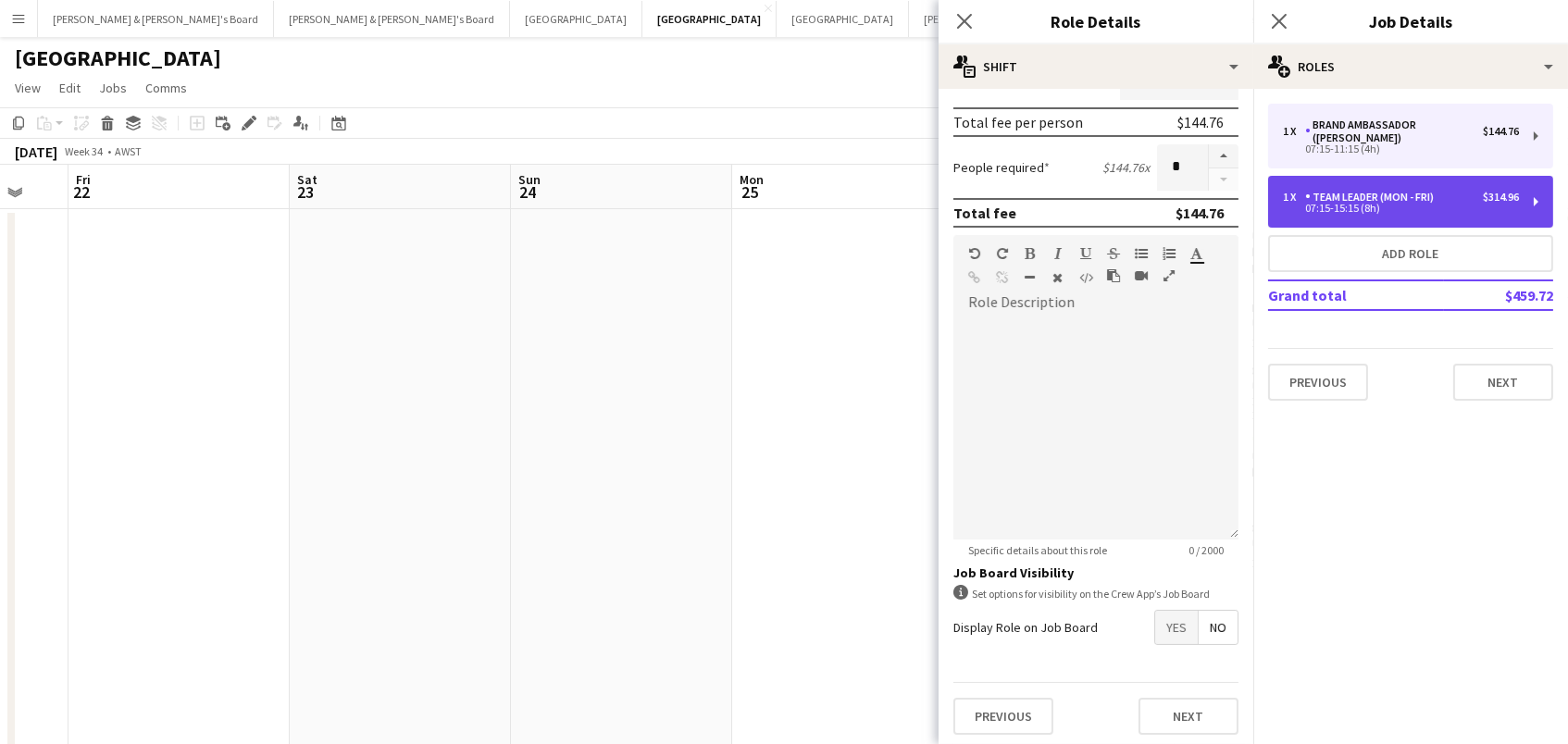
click at [1286, 190] on div "1 x" at bounding box center [1294, 197] width 22 height 13
type input "**********"
type input "*****"
type input "******"
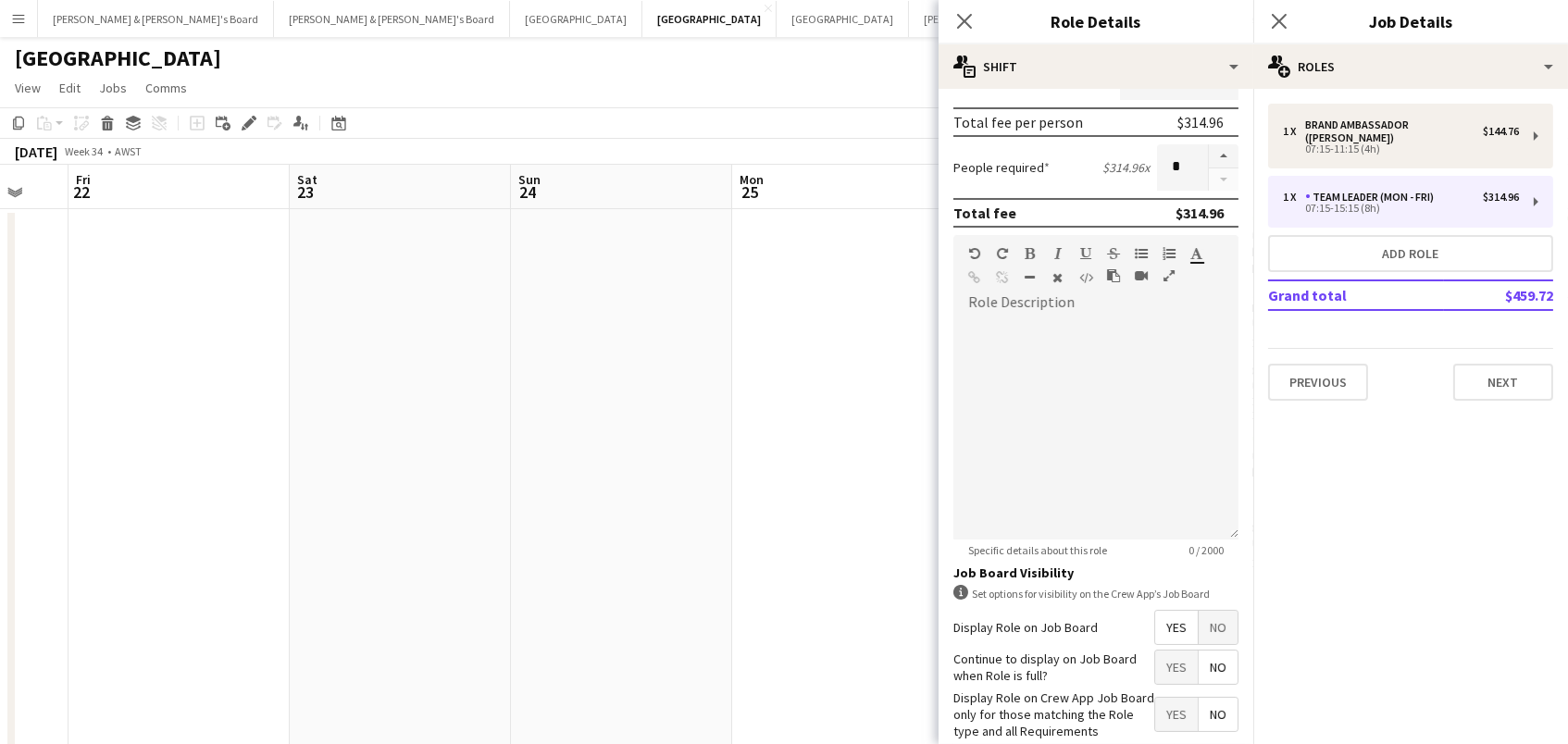
click at [1212, 627] on span "No" at bounding box center [1218, 627] width 39 height 34
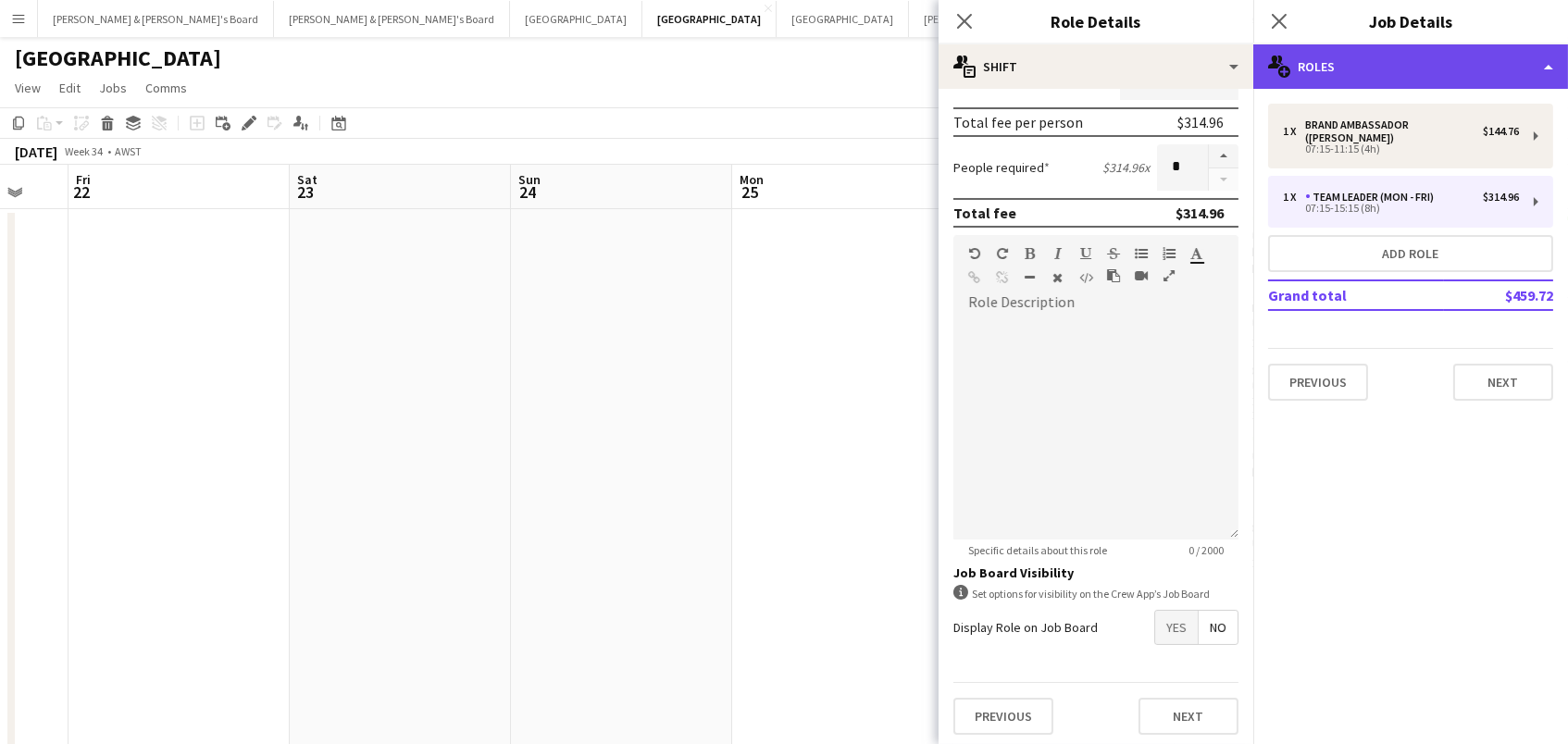
click at [1312, 78] on div "multiple-users-add Roles" at bounding box center [1409, 67] width 314 height 45
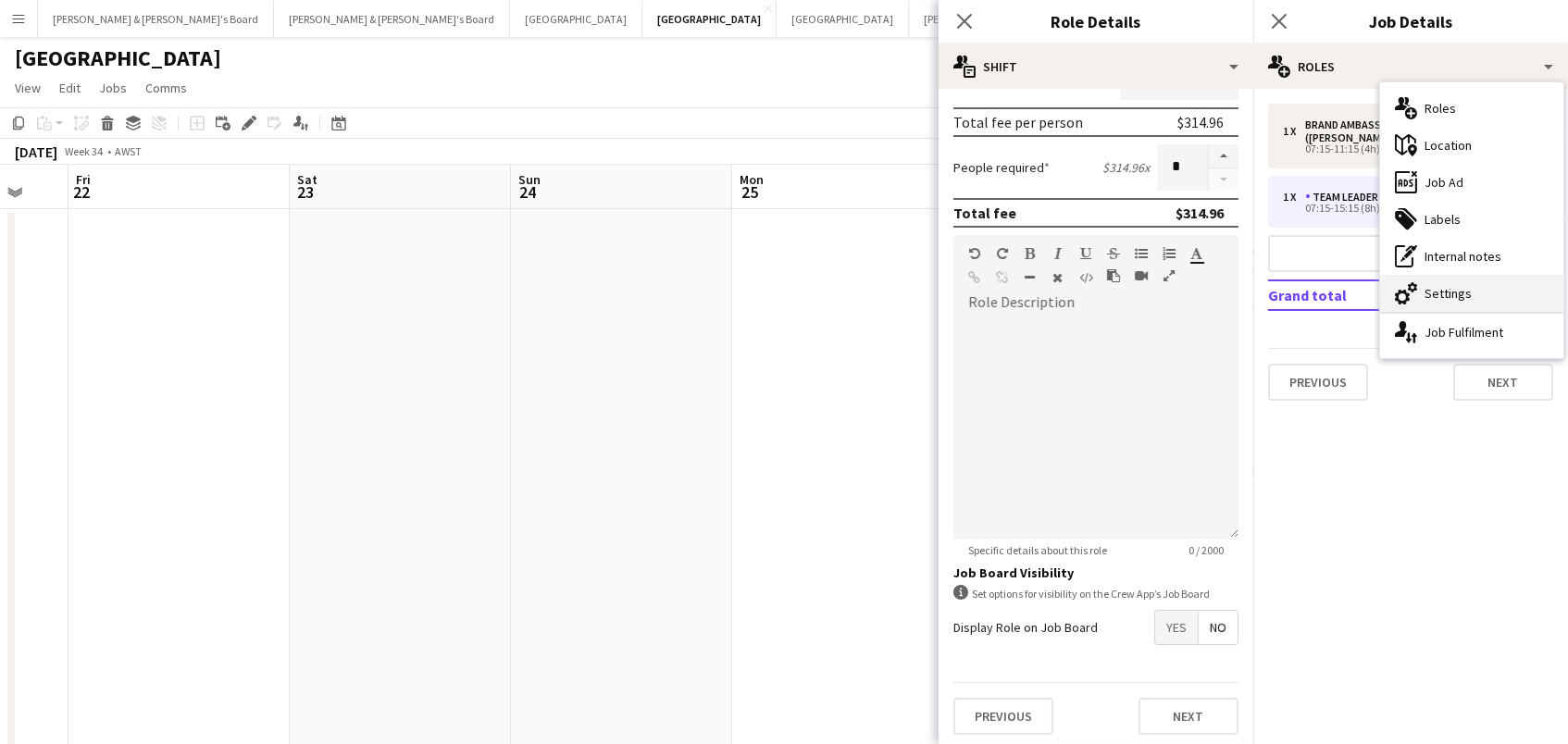
click at [1497, 302] on div "cog-double-3 Settings" at bounding box center [1471, 294] width 183 height 37
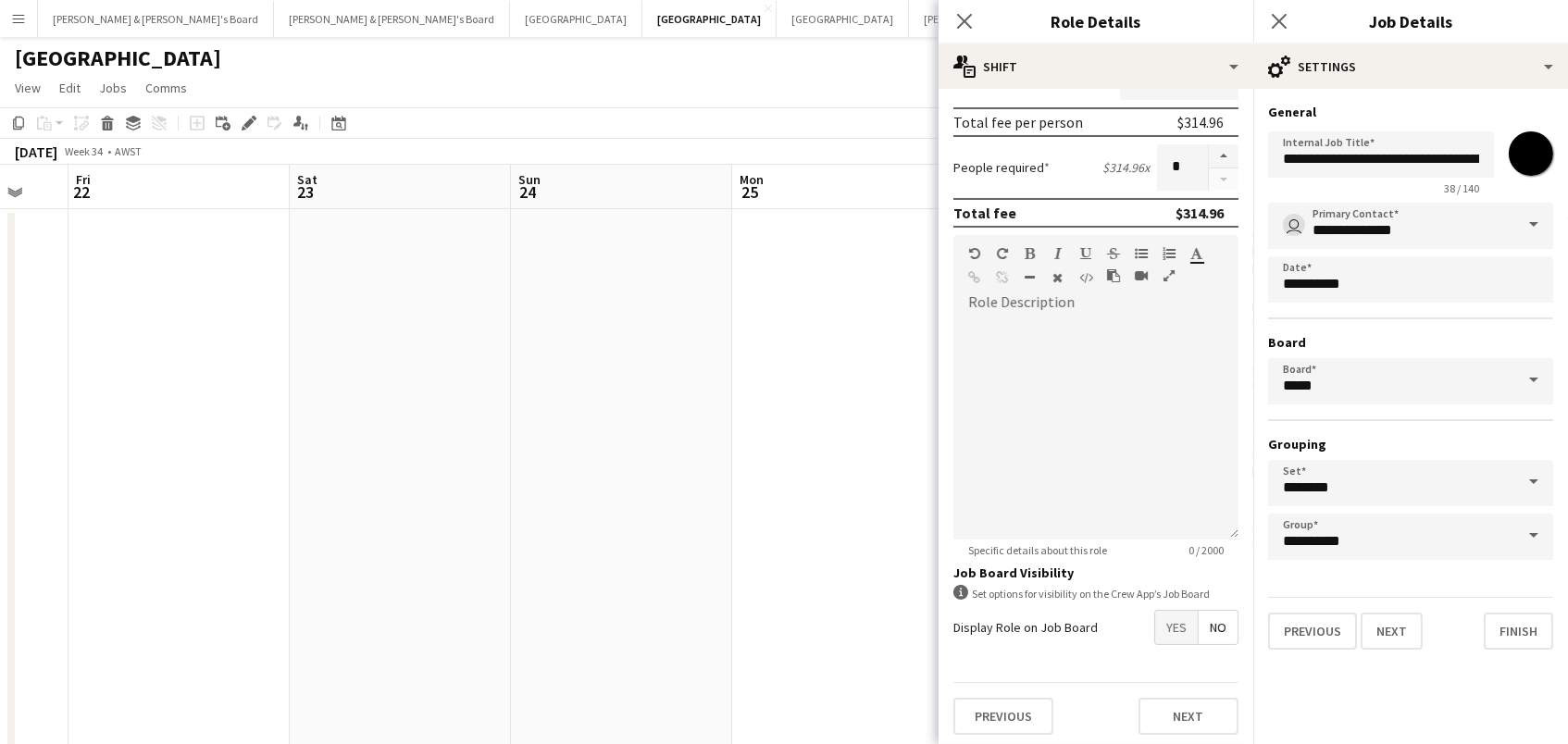
click at [1526, 169] on input "*******" at bounding box center [1530, 153] width 66 height 66
type input "*******"
click at [817, 228] on app-date-cell at bounding box center [842, 528] width 221 height 638
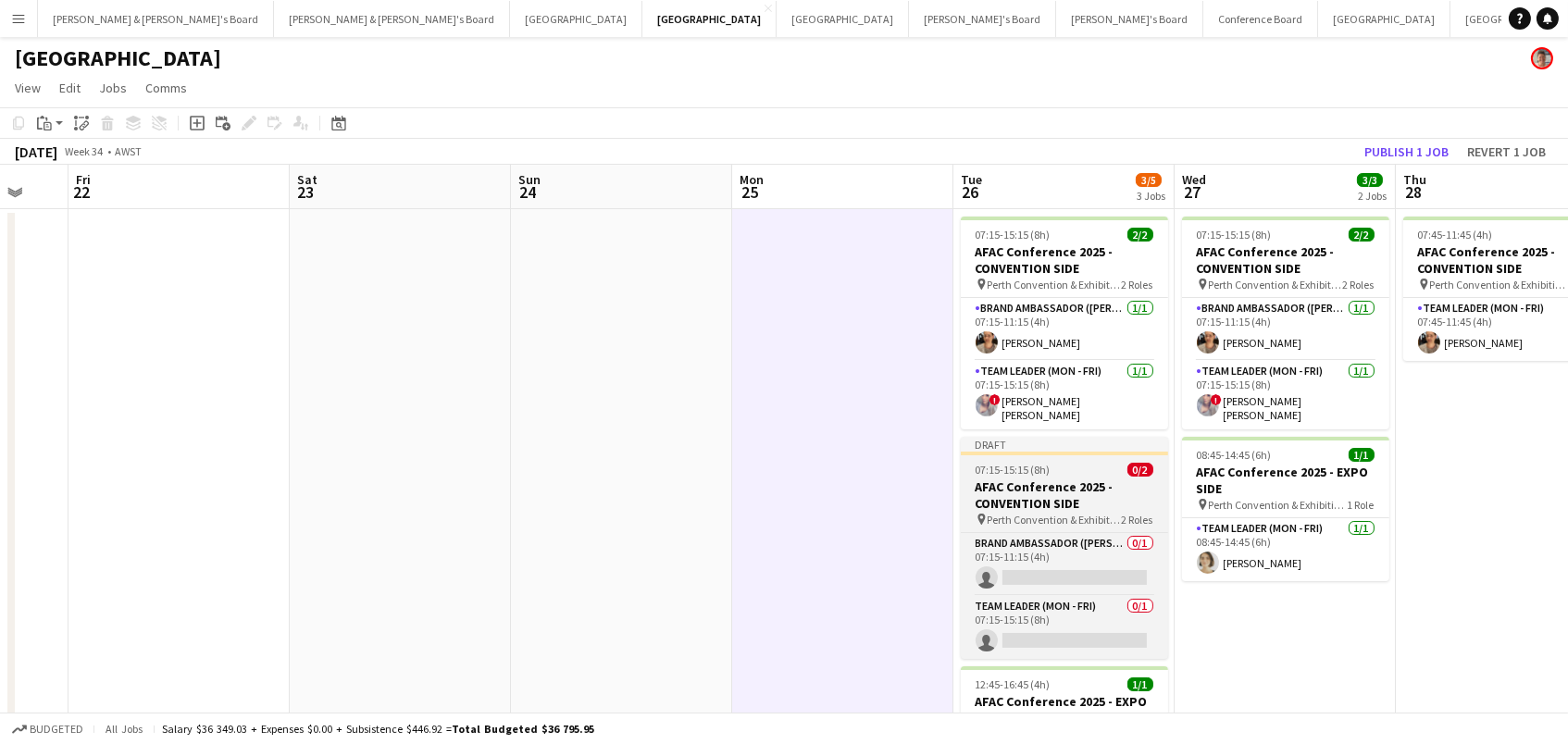
click at [1107, 488] on h3 "AFAC Conference 2025 - CONVENTION SIDE" at bounding box center [1064, 495] width 207 height 34
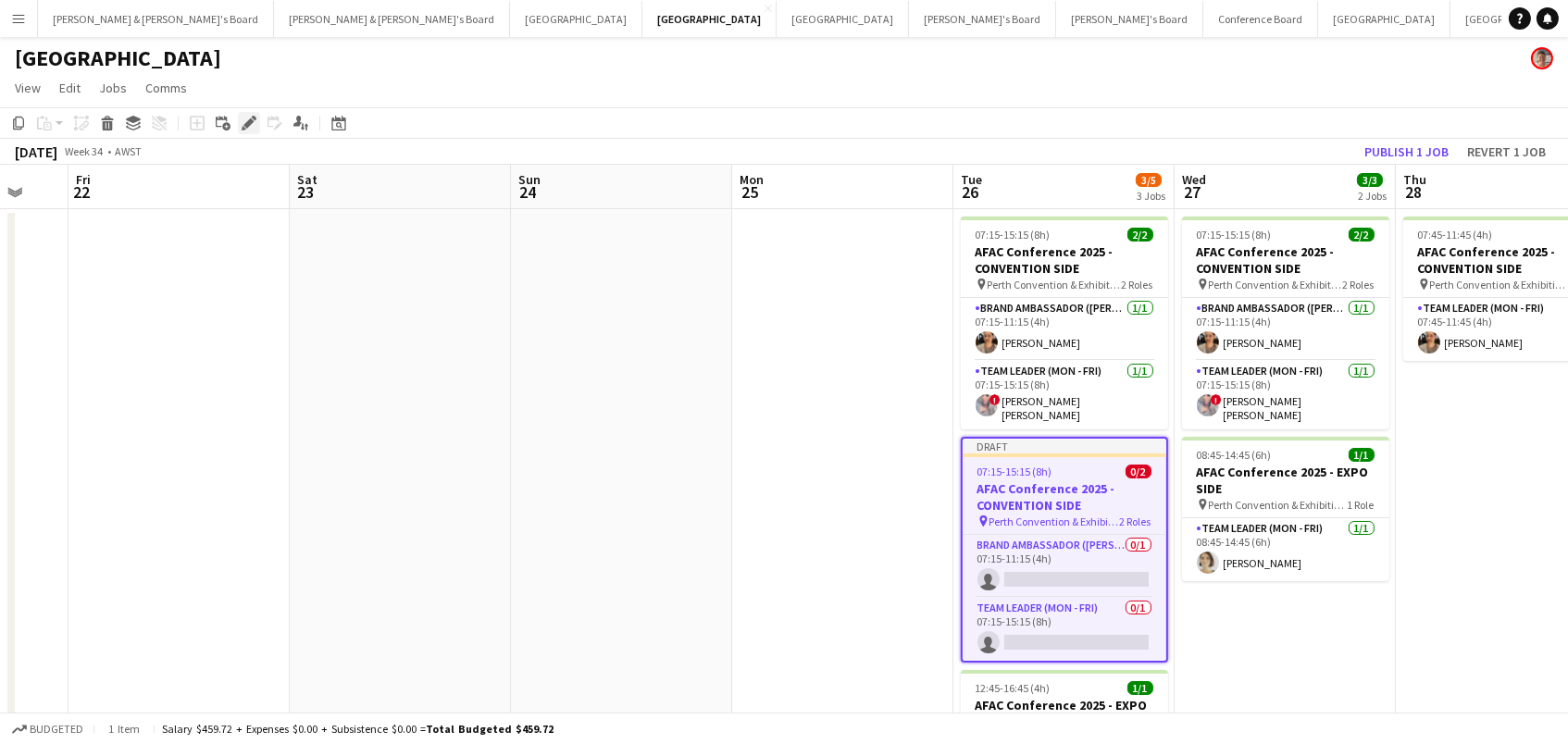
click at [243, 122] on icon "Edit" at bounding box center [249, 123] width 15 height 15
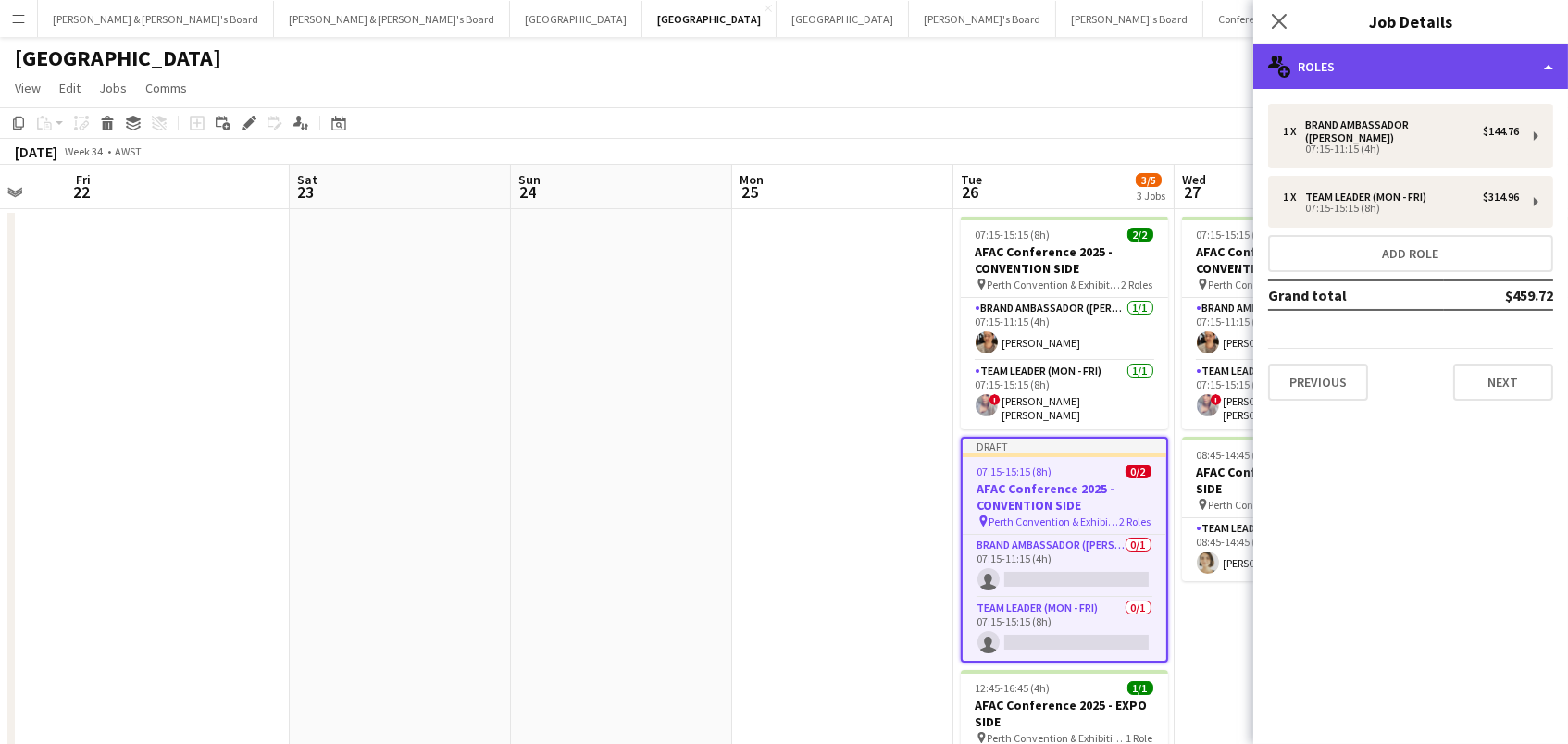
click at [1370, 48] on div "multiple-users-add Roles" at bounding box center [1409, 67] width 314 height 45
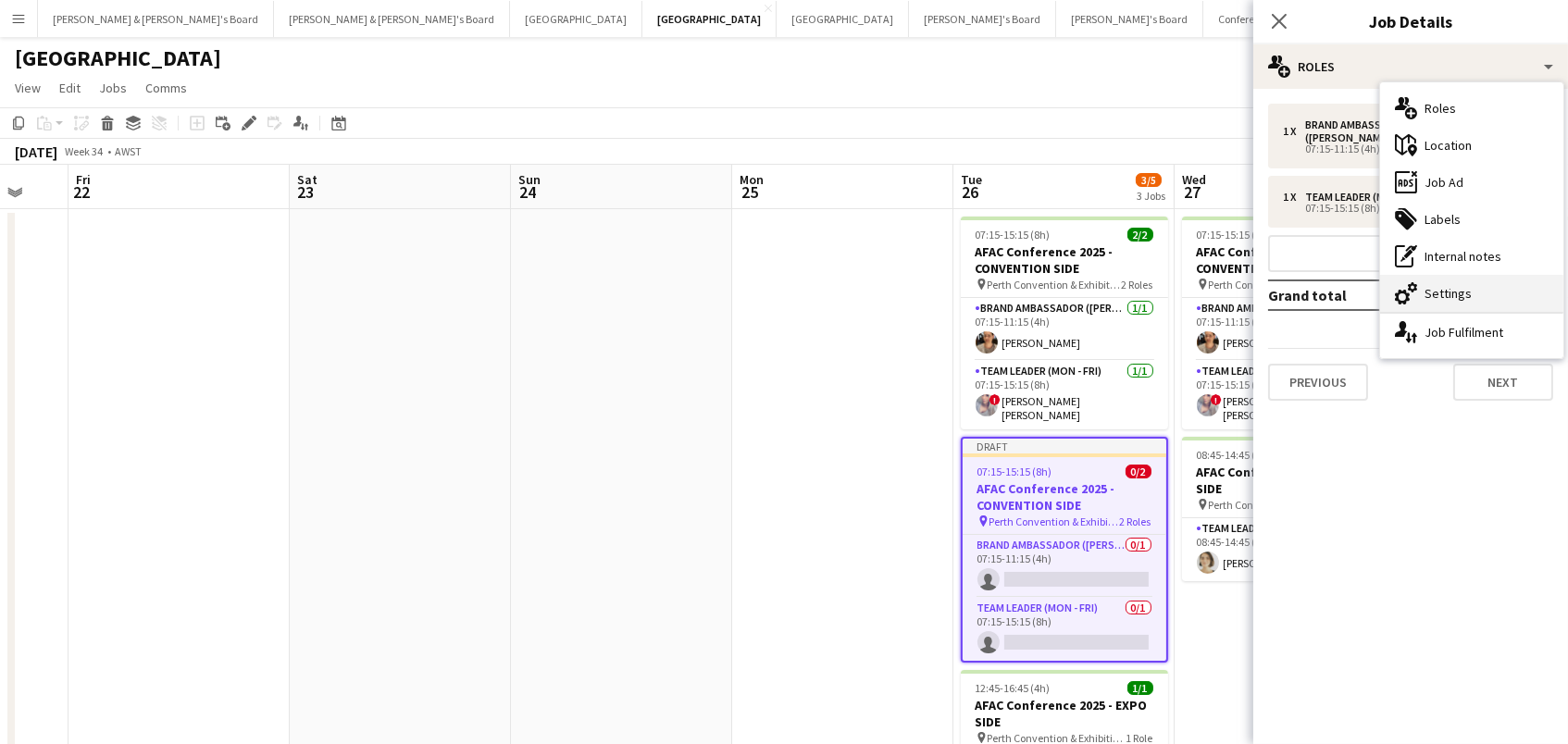
click at [1458, 300] on div "cog-double-3 Settings" at bounding box center [1471, 294] width 183 height 37
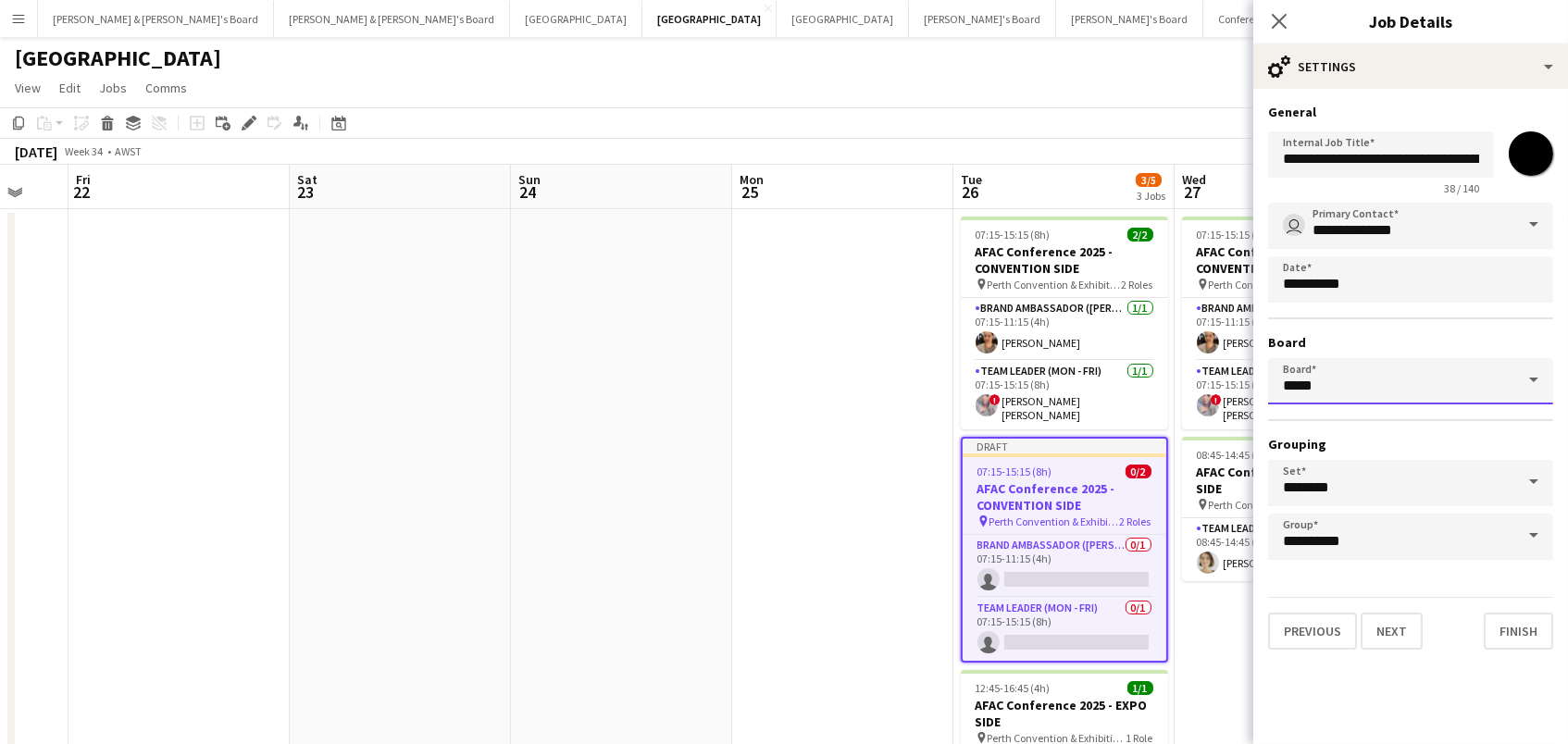
click at [1383, 372] on input "*****" at bounding box center [1410, 381] width 285 height 47
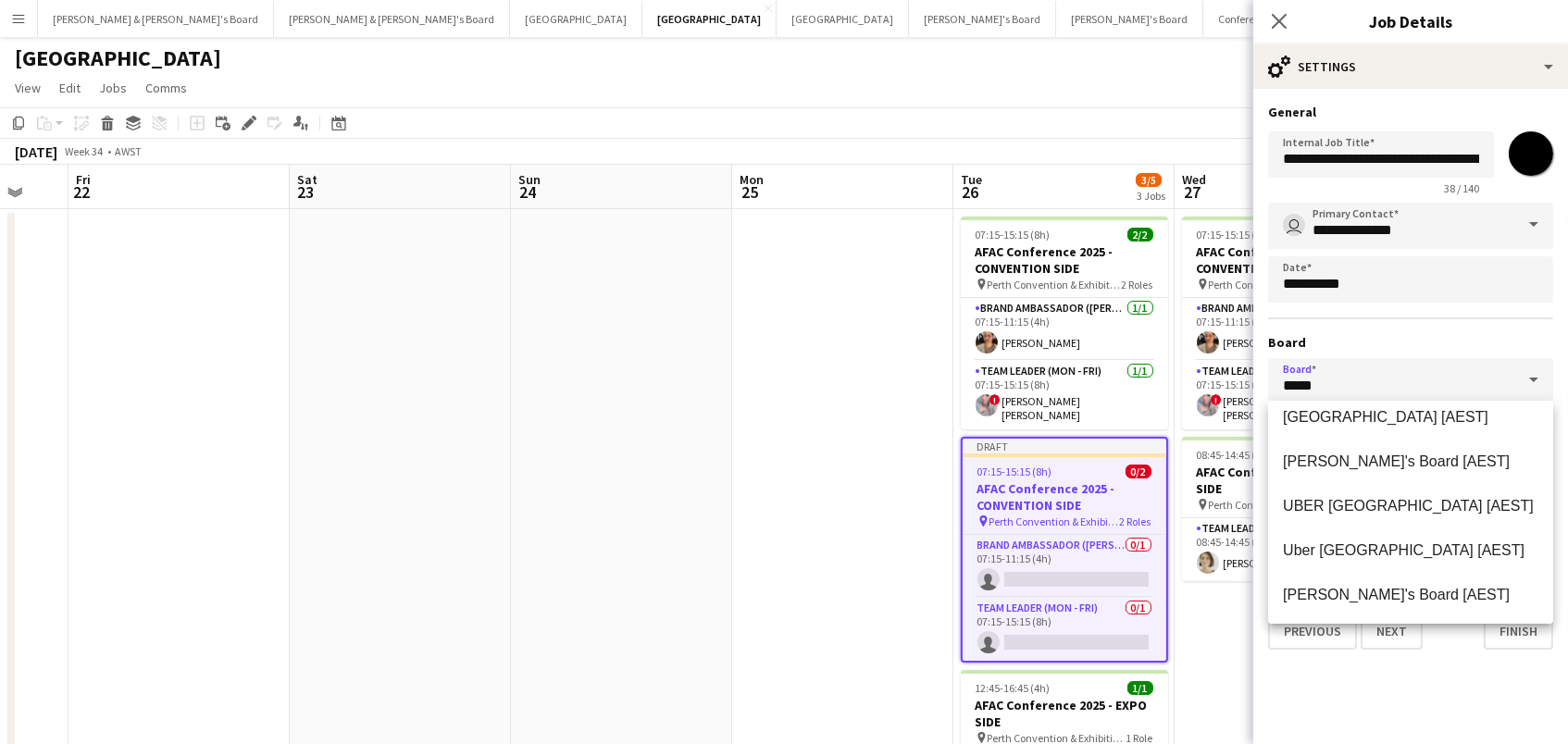
scroll to position [681, 0]
click at [1378, 462] on span "[PERSON_NAME]'s Board [AEST]" at bounding box center [1395, 461] width 227 height 16
type input "*****"
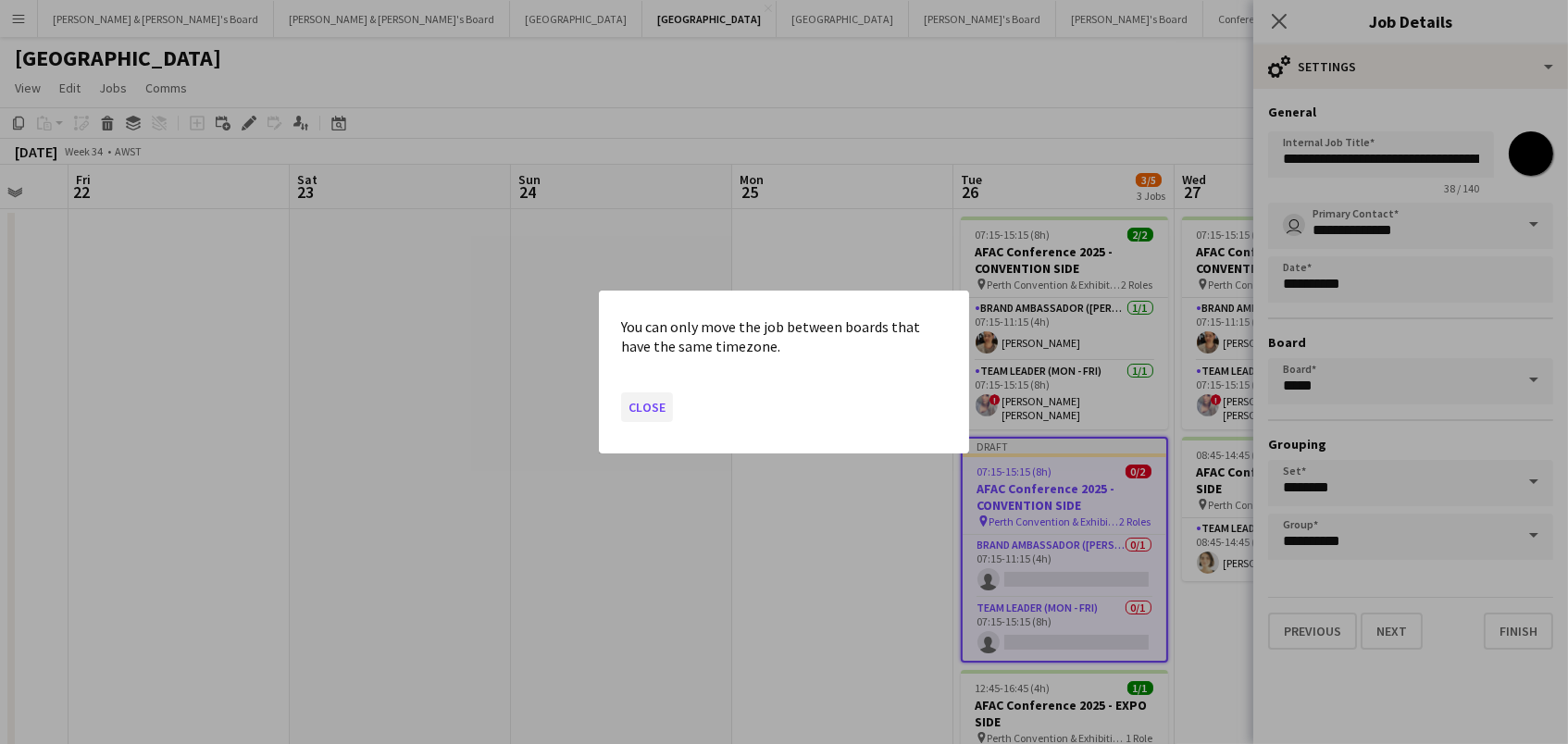
click at [653, 410] on button "Close" at bounding box center [647, 407] width 52 height 30
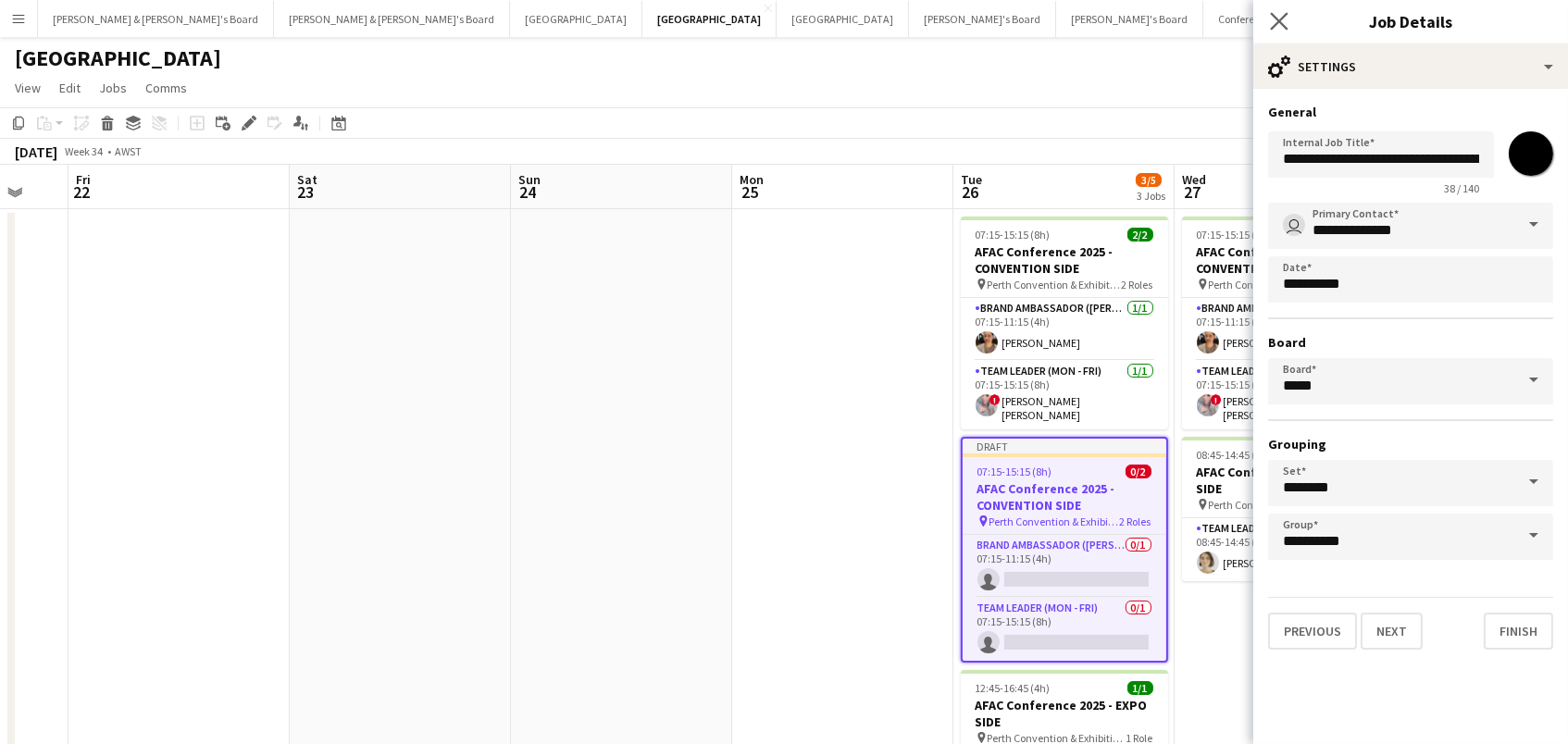
click at [1279, 32] on app-icon "Close pop-in" at bounding box center [1279, 21] width 27 height 27
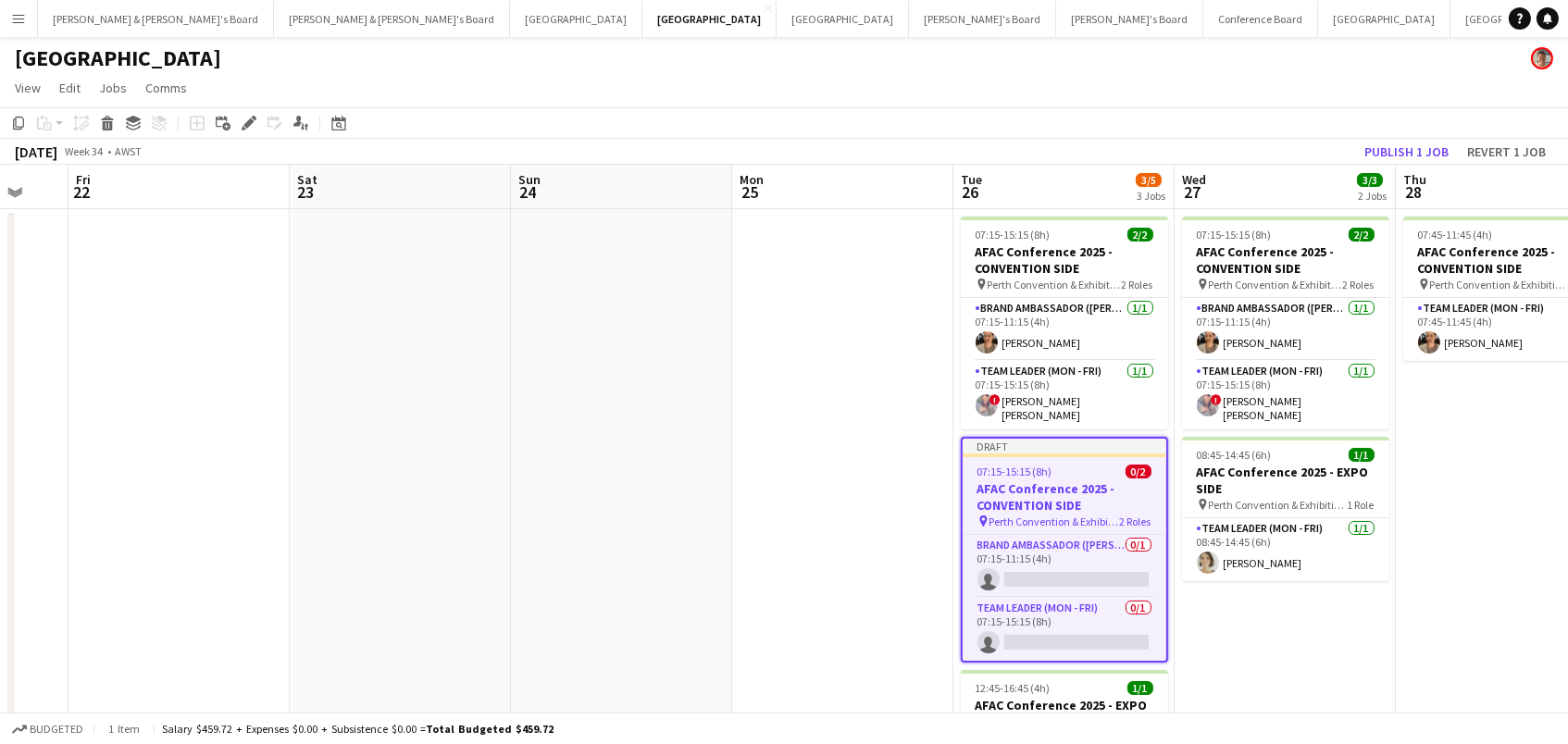
click at [1080, 480] on h3 "AFAC Conference 2025 - CONVENTION SIDE" at bounding box center [1064, 497] width 203 height 34
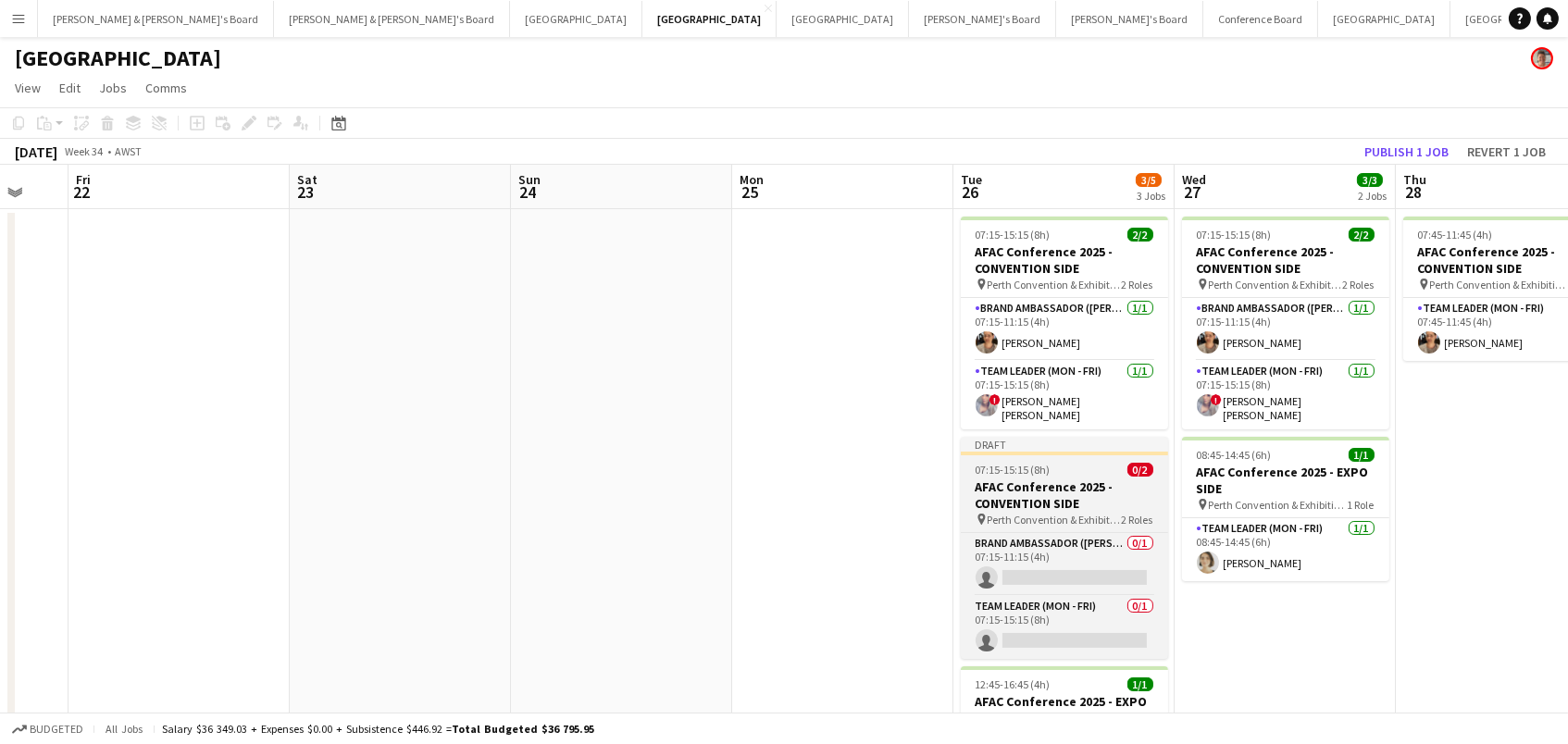
click at [1080, 478] on h3 "AFAC Conference 2025 - CONVENTION SIDE" at bounding box center [1064, 495] width 207 height 34
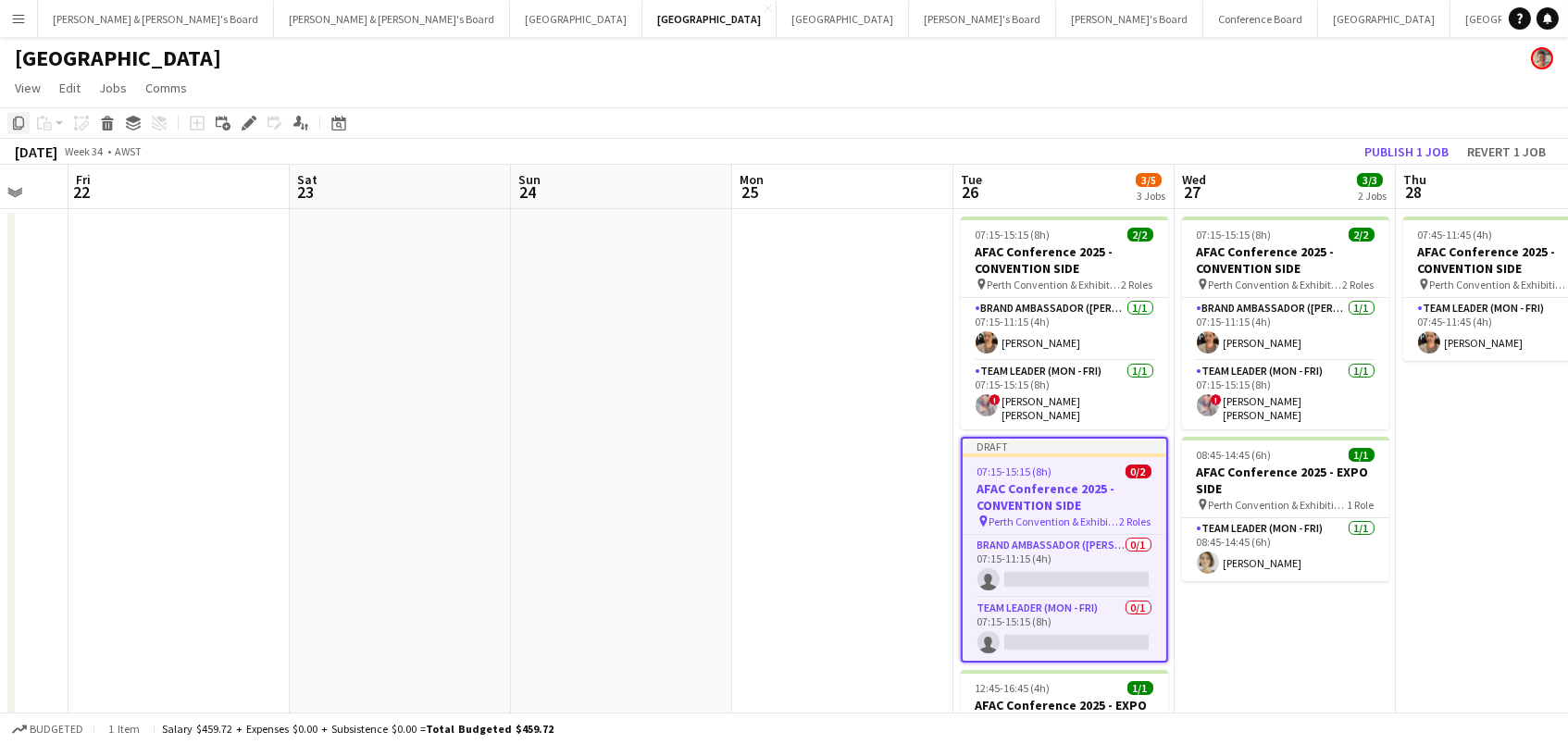
click at [20, 122] on icon "Copy" at bounding box center [19, 123] width 15 height 15
click at [108, 121] on icon at bounding box center [107, 126] width 10 height 9
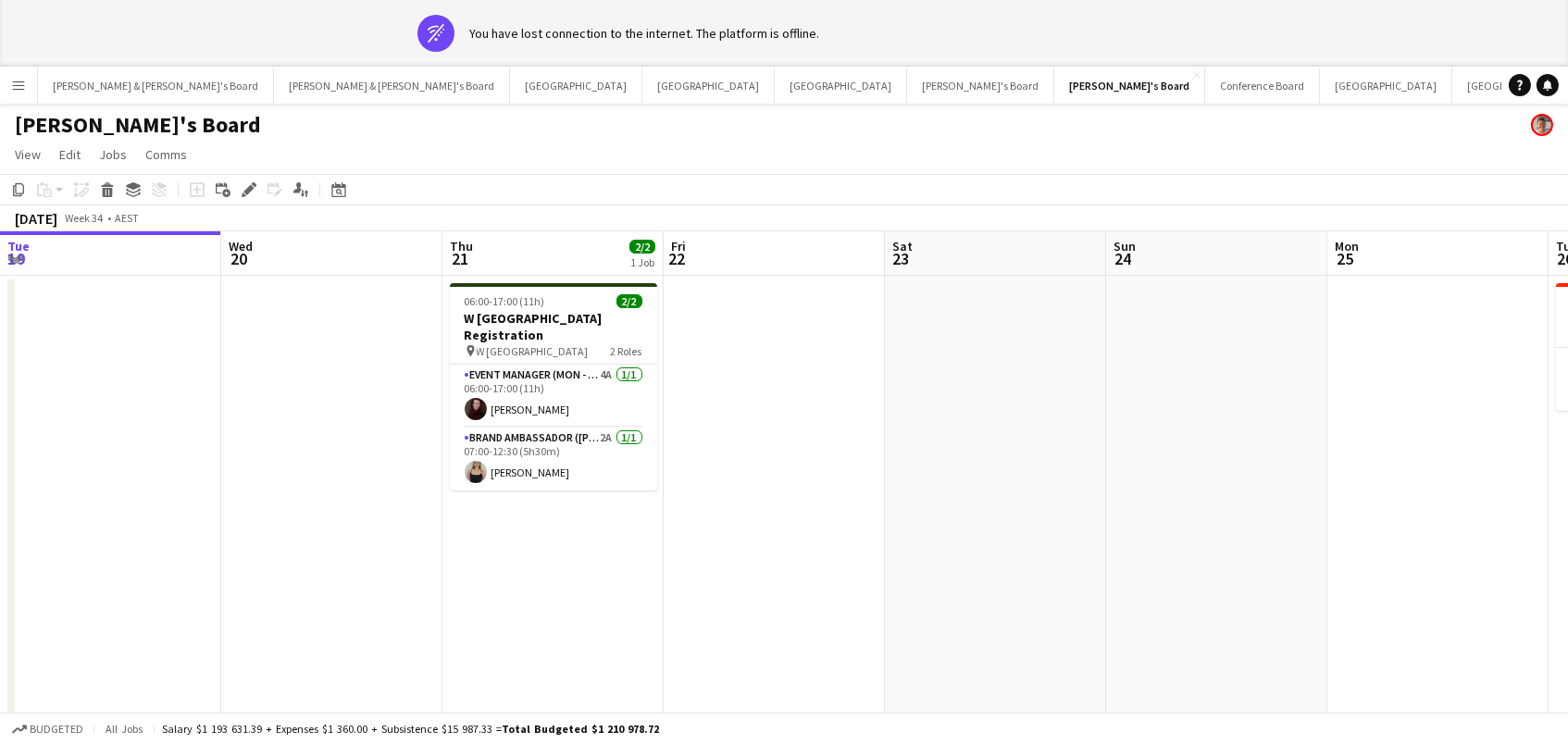
scroll to position [0, 390]
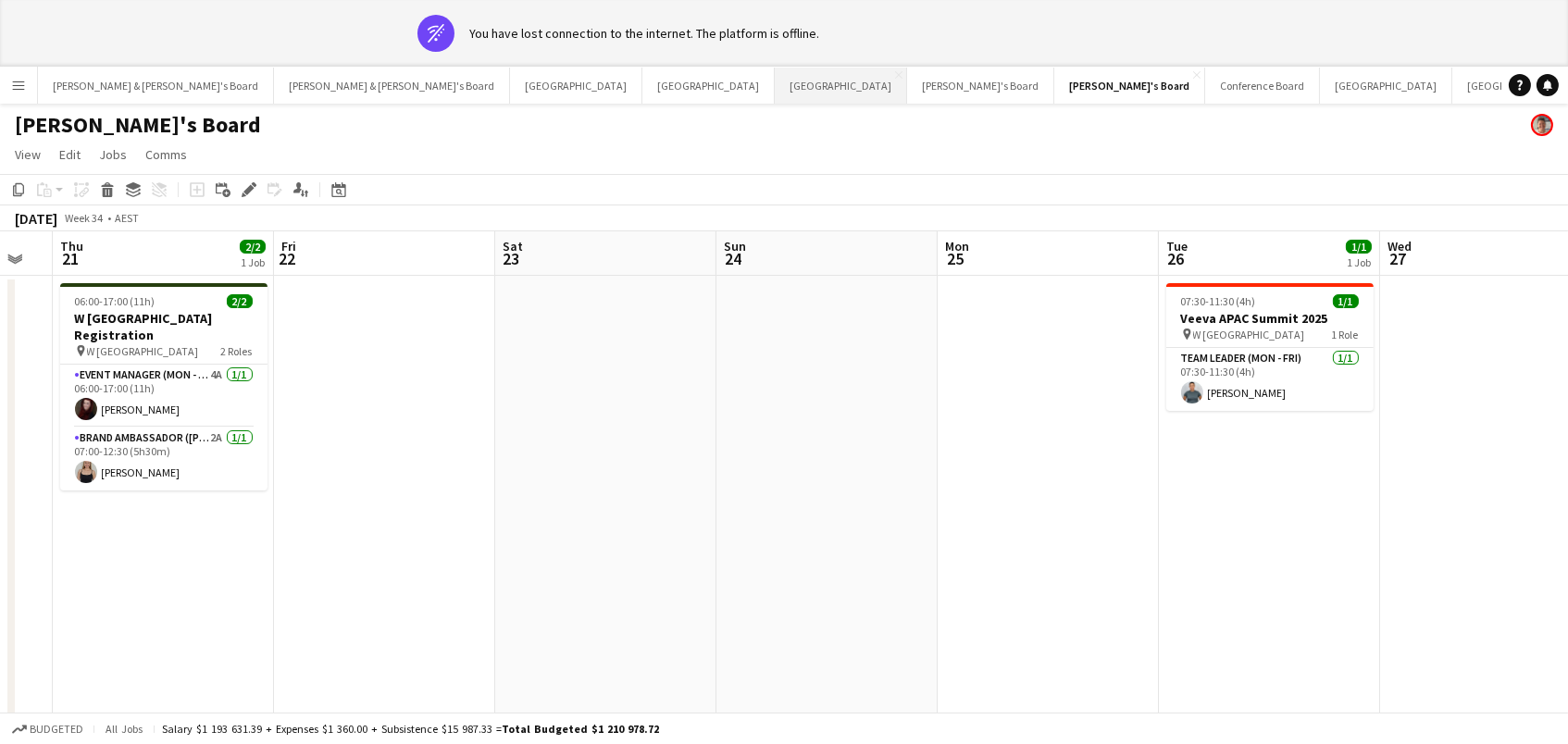
click at [774, 75] on button "Melbourne Close" at bounding box center [840, 85] width 132 height 36
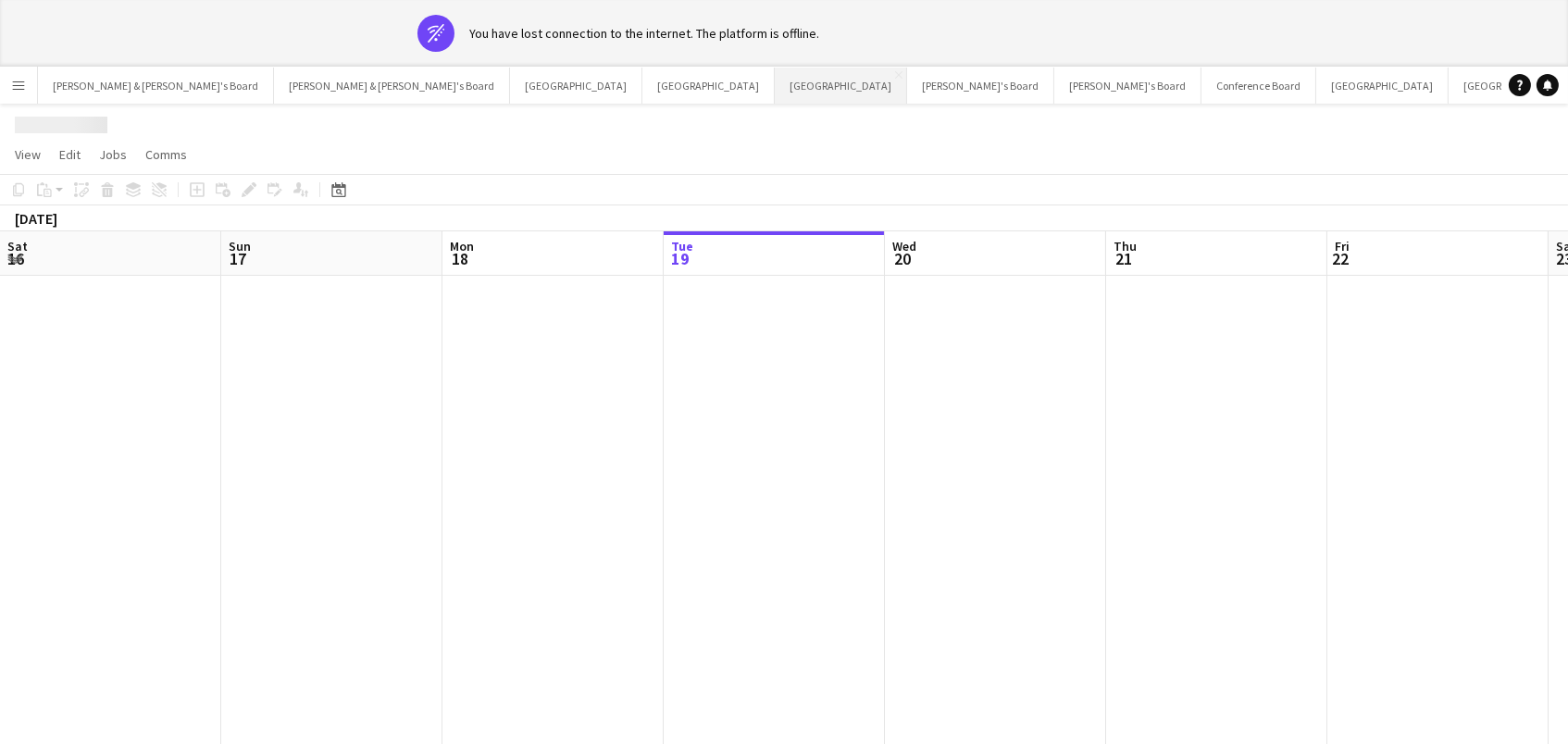
scroll to position [0, 441]
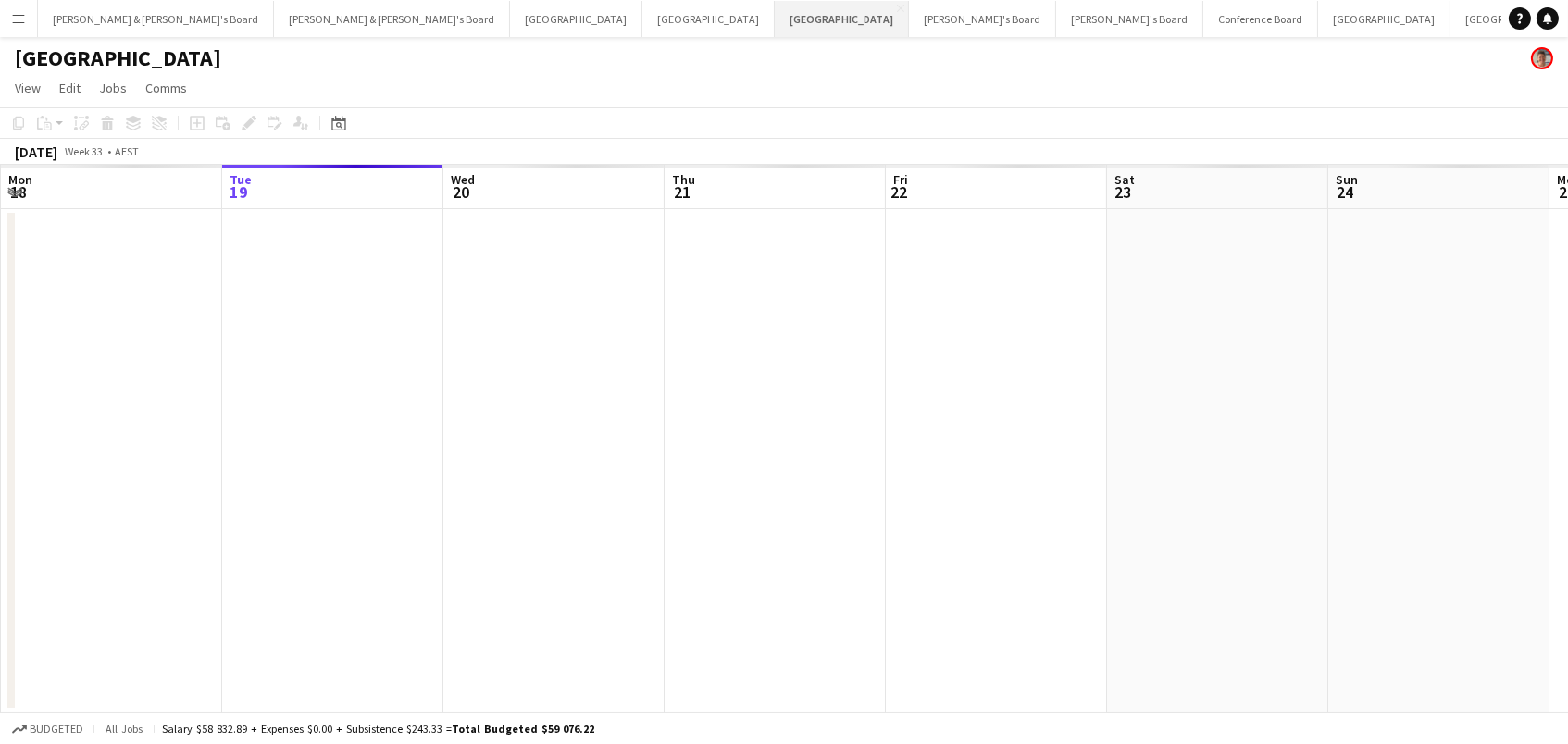
click at [476, 91] on app-page-menu "View Day view expanded Day view collapsed Month view Date picker Jump to [DATE]…" at bounding box center [784, 90] width 1568 height 35
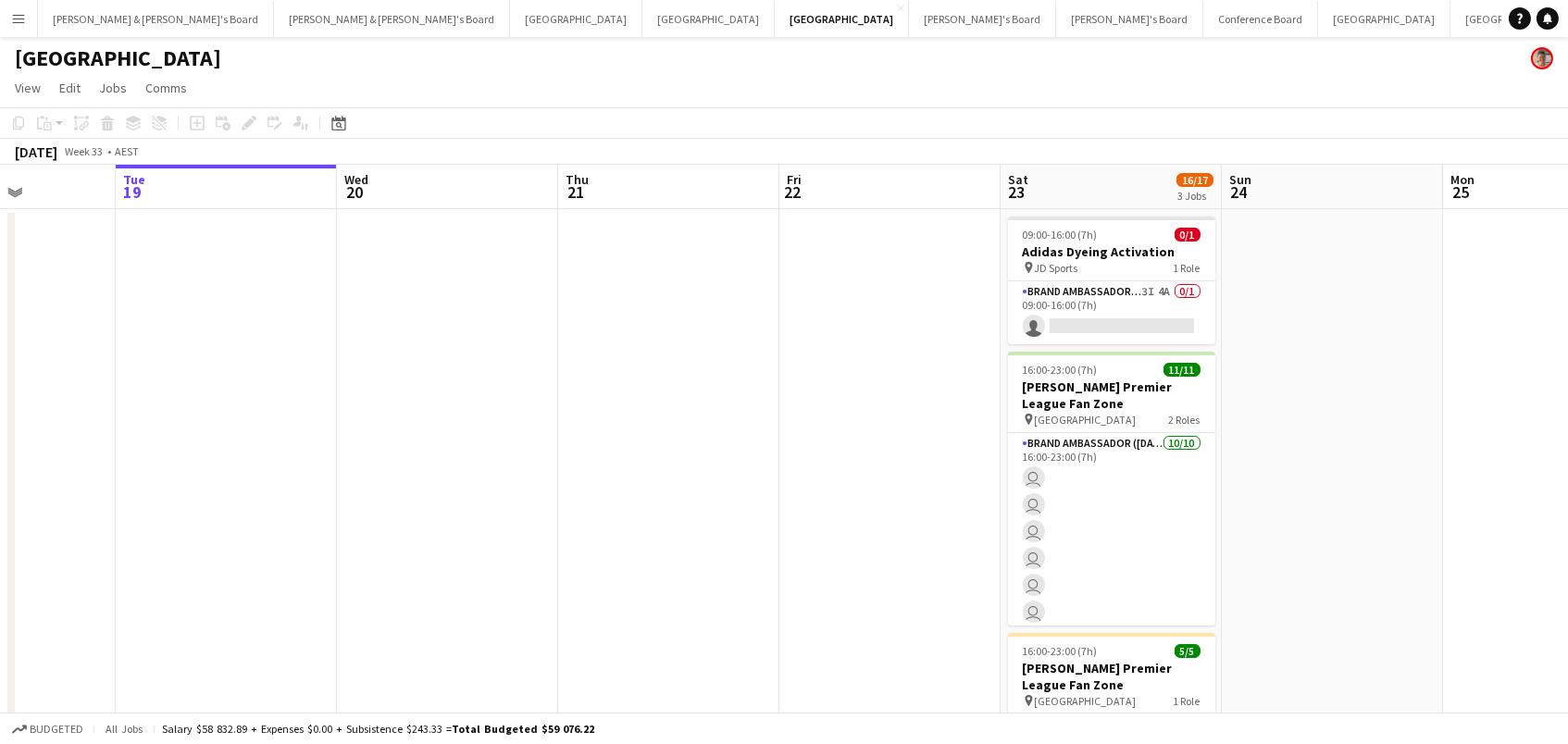
scroll to position [0, 614]
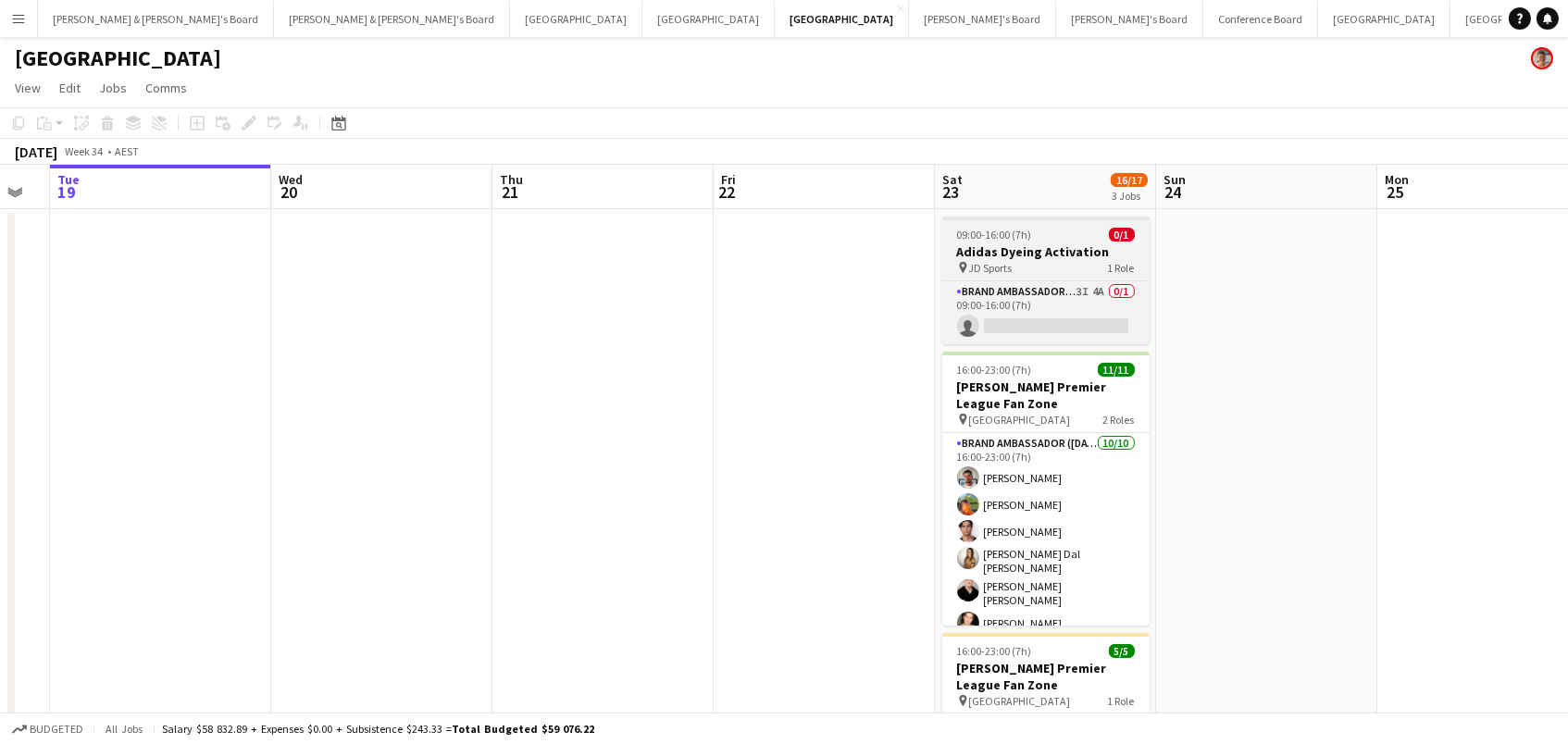
click at [967, 235] on span "09:00-16:00 (7h)" at bounding box center [994, 234] width 75 height 14
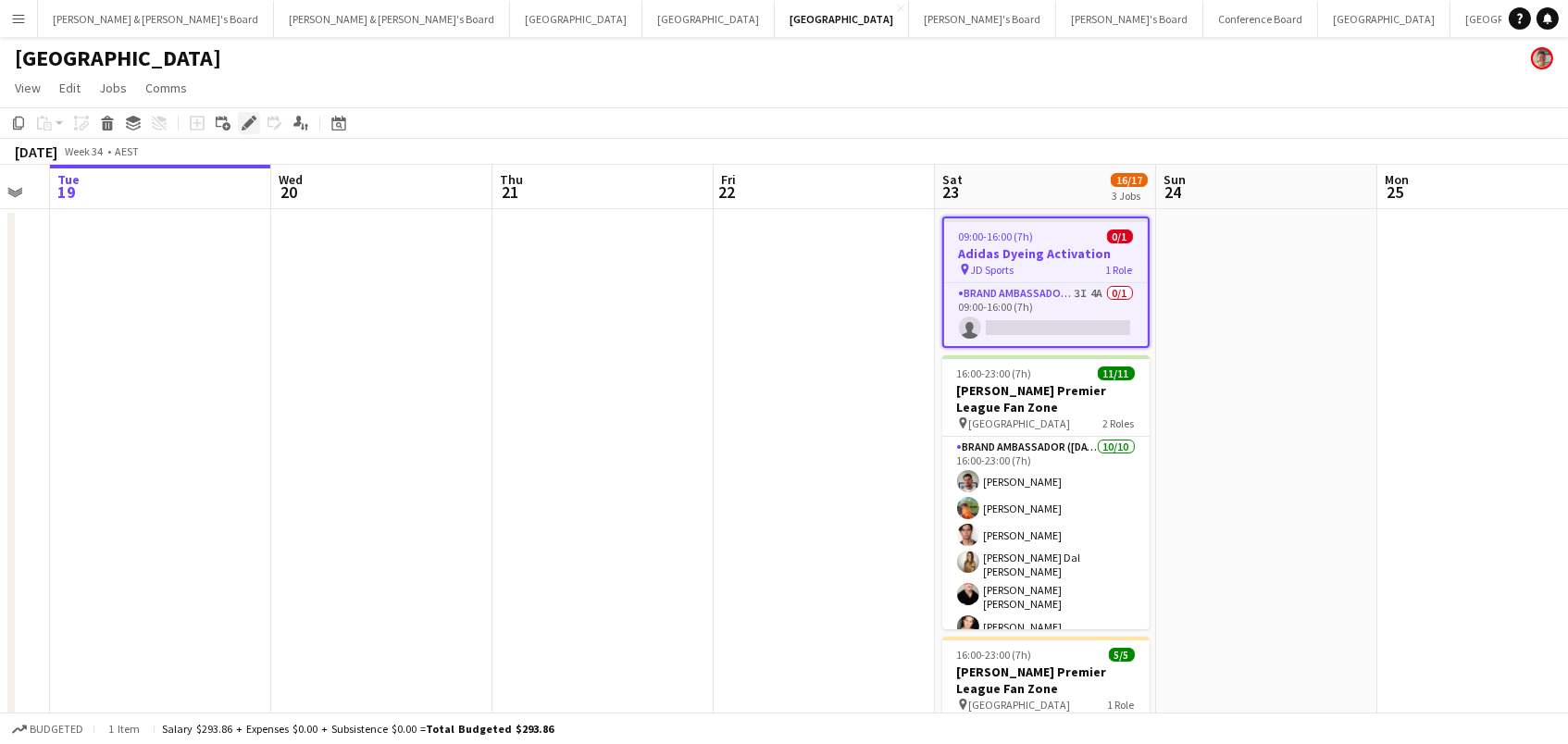
click at [243, 121] on icon "Edit" at bounding box center [249, 123] width 15 height 15
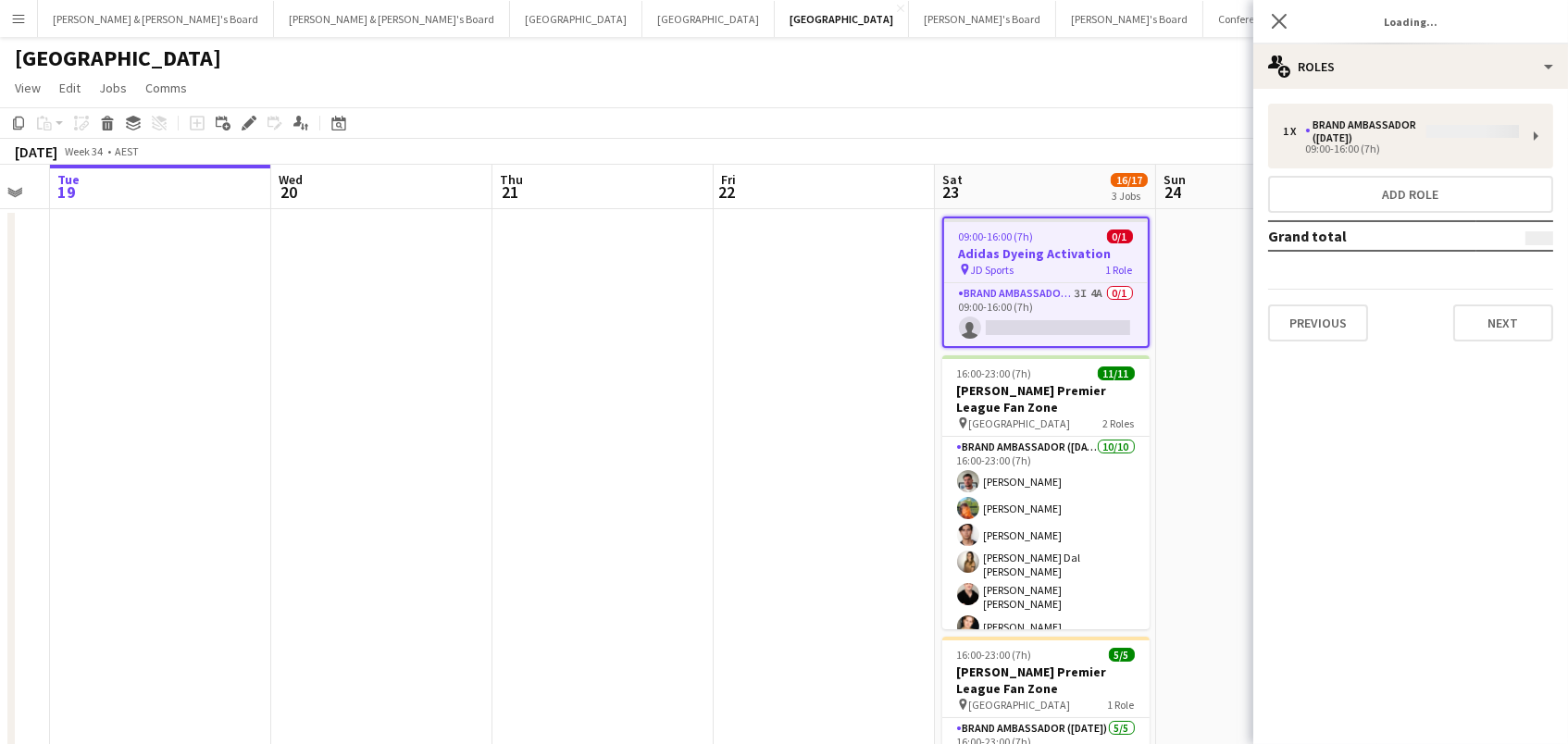
type input "*******"
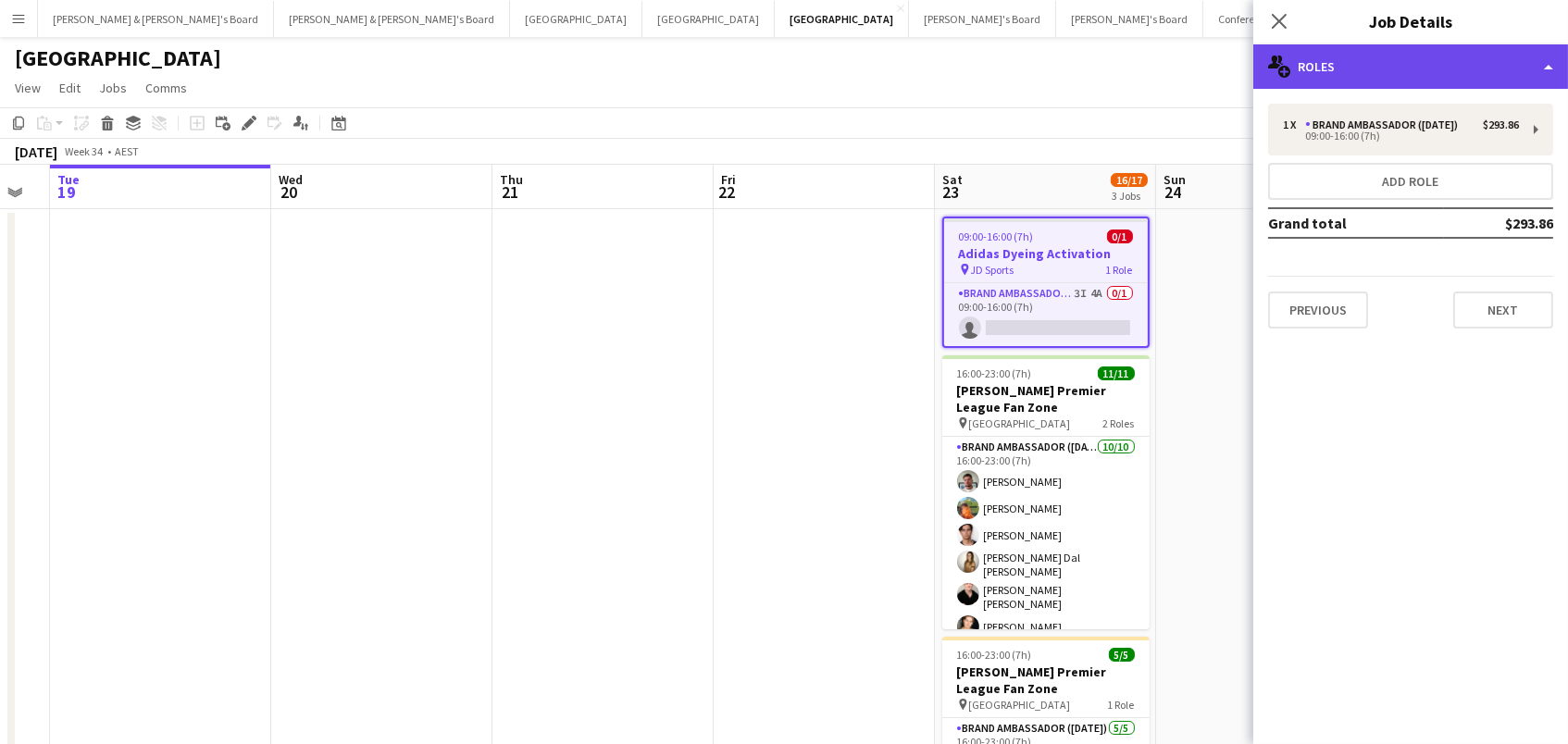
click at [1315, 71] on div "multiple-users-add Roles" at bounding box center [1409, 67] width 314 height 45
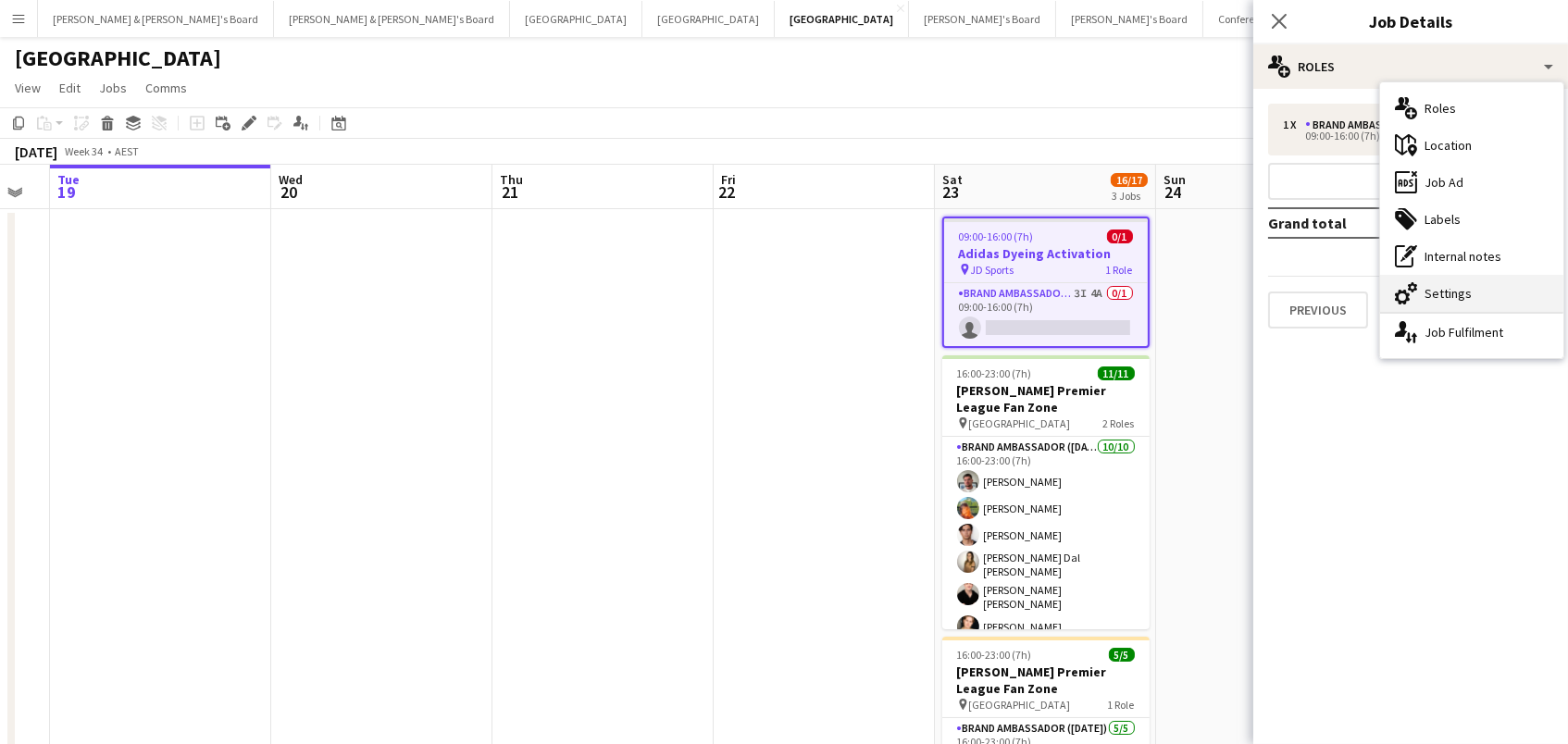
click at [1461, 279] on div "cog-double-3 Settings" at bounding box center [1471, 294] width 183 height 37
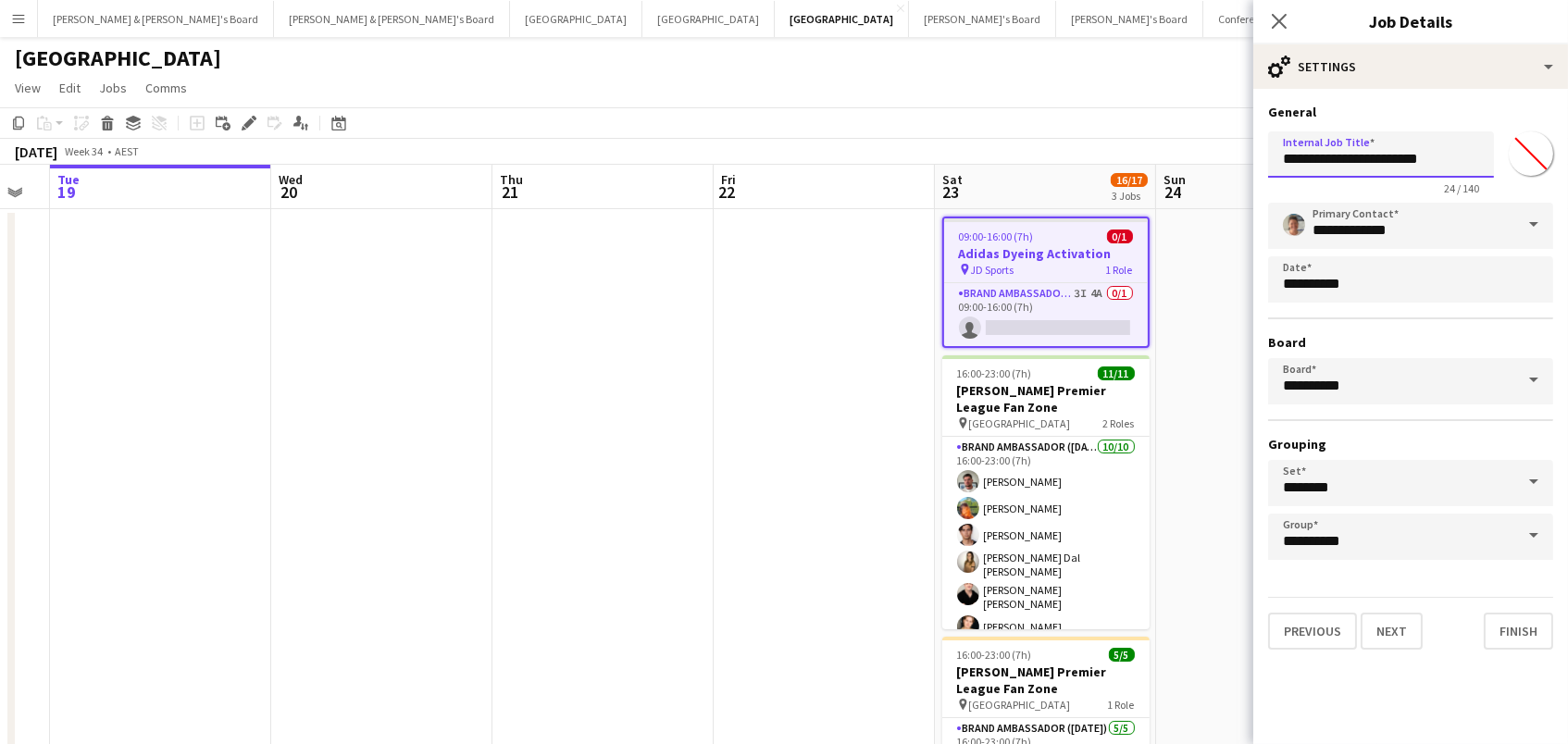
drag, startPoint x: 1465, startPoint y: 170, endPoint x: 1085, endPoint y: 88, distance: 388.7
click at [1085, 88] on body "Menu Boards Boards Boards All jobs Status Workforce Workforce My Workforce Recr…" at bounding box center [784, 486] width 1568 height 972
click at [1275, 21] on icon "Close pop-in" at bounding box center [1278, 21] width 18 height 18
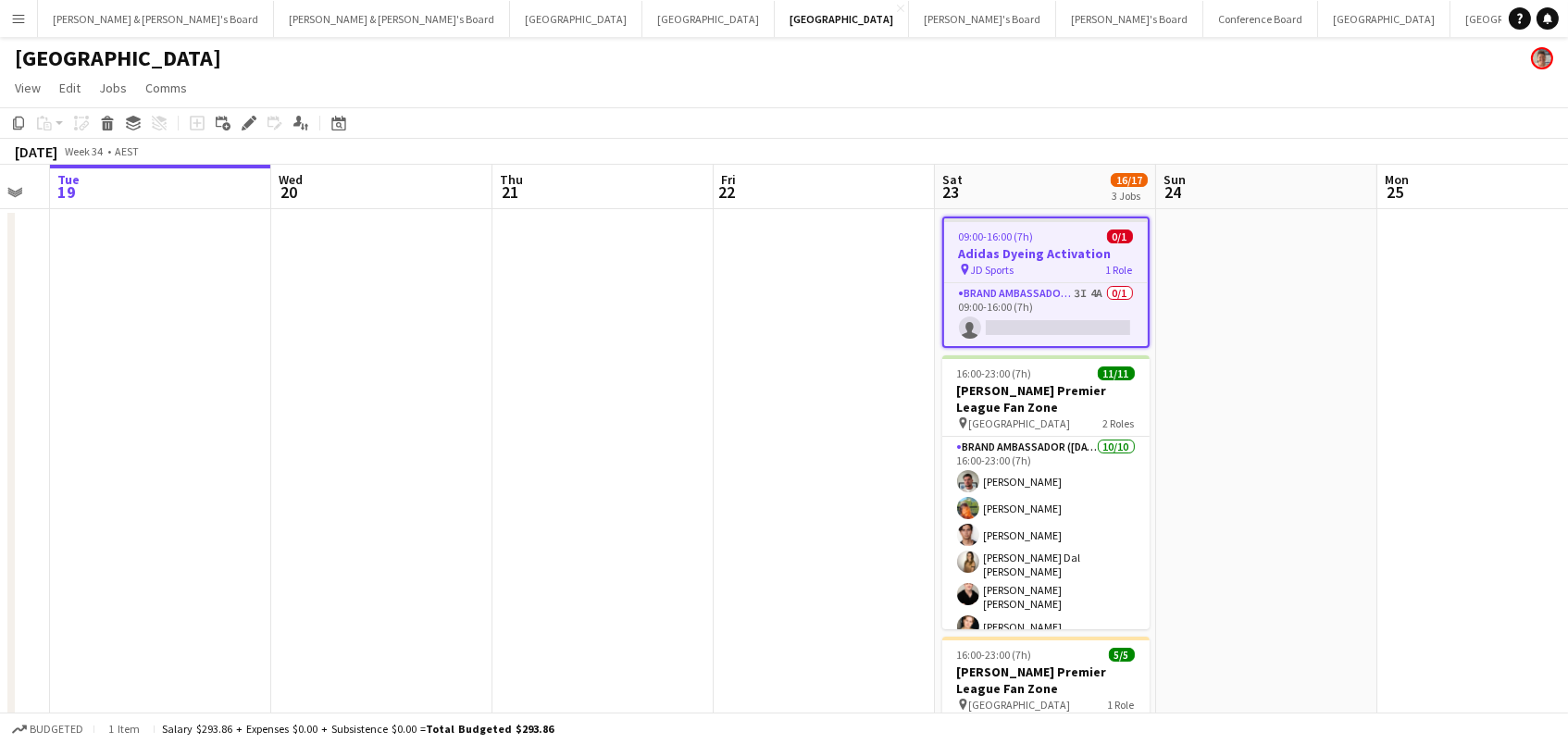
scroll to position [0, 613]
click at [1006, 256] on h3 "Adidas Dyeing Activation" at bounding box center [1047, 254] width 203 height 17
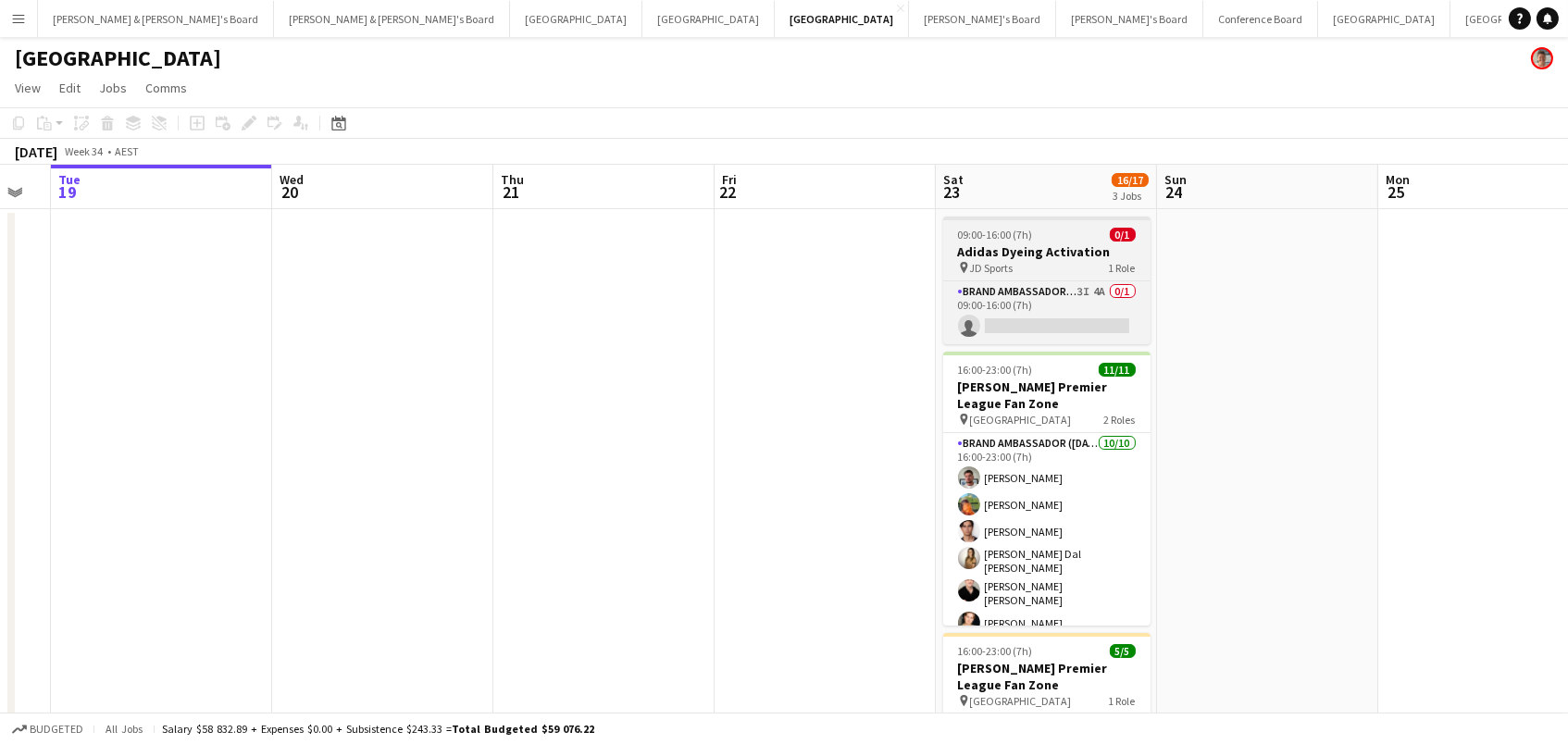
click at [983, 261] on span "JD Sports" at bounding box center [992, 268] width 44 height 14
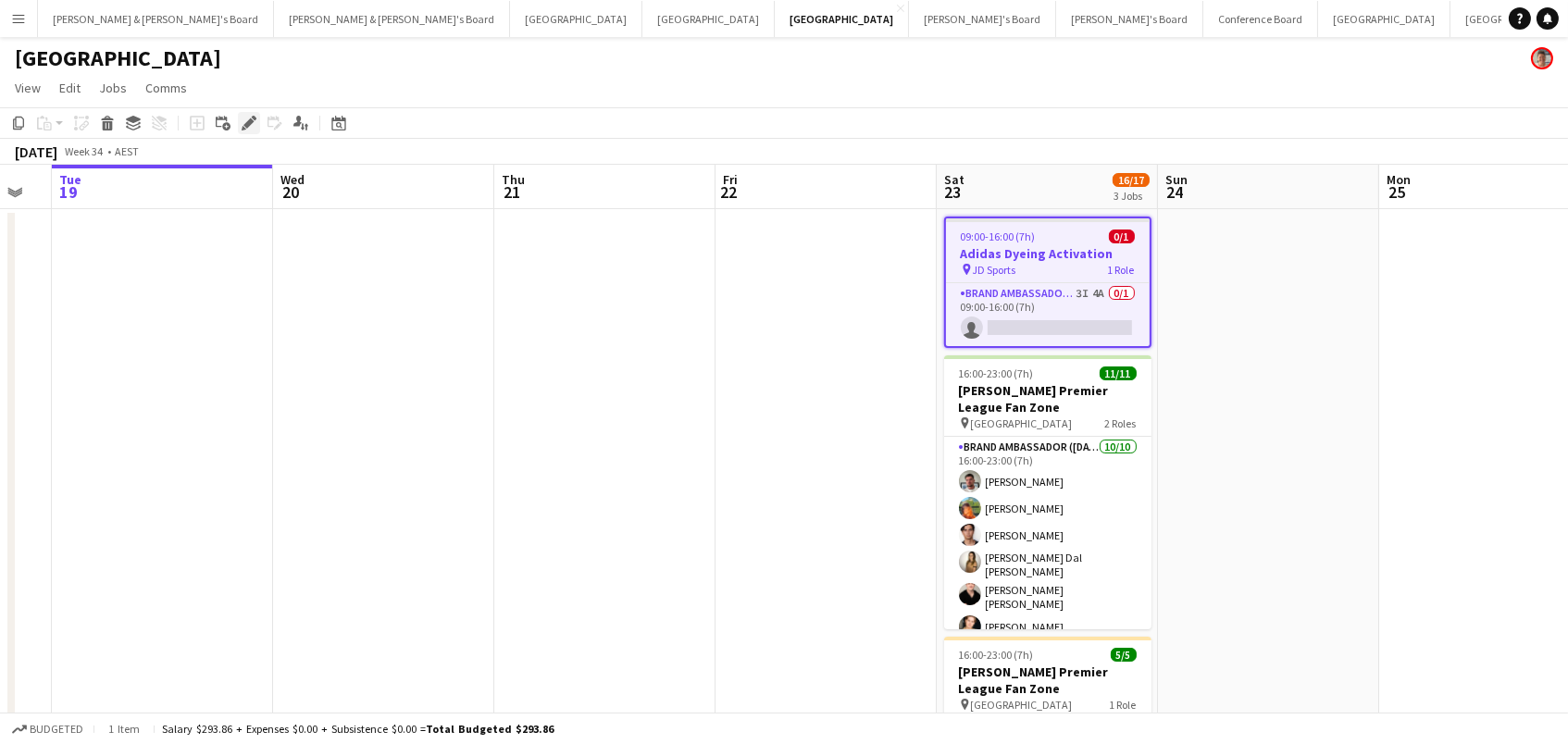
click at [245, 118] on icon "Edit" at bounding box center [249, 123] width 15 height 15
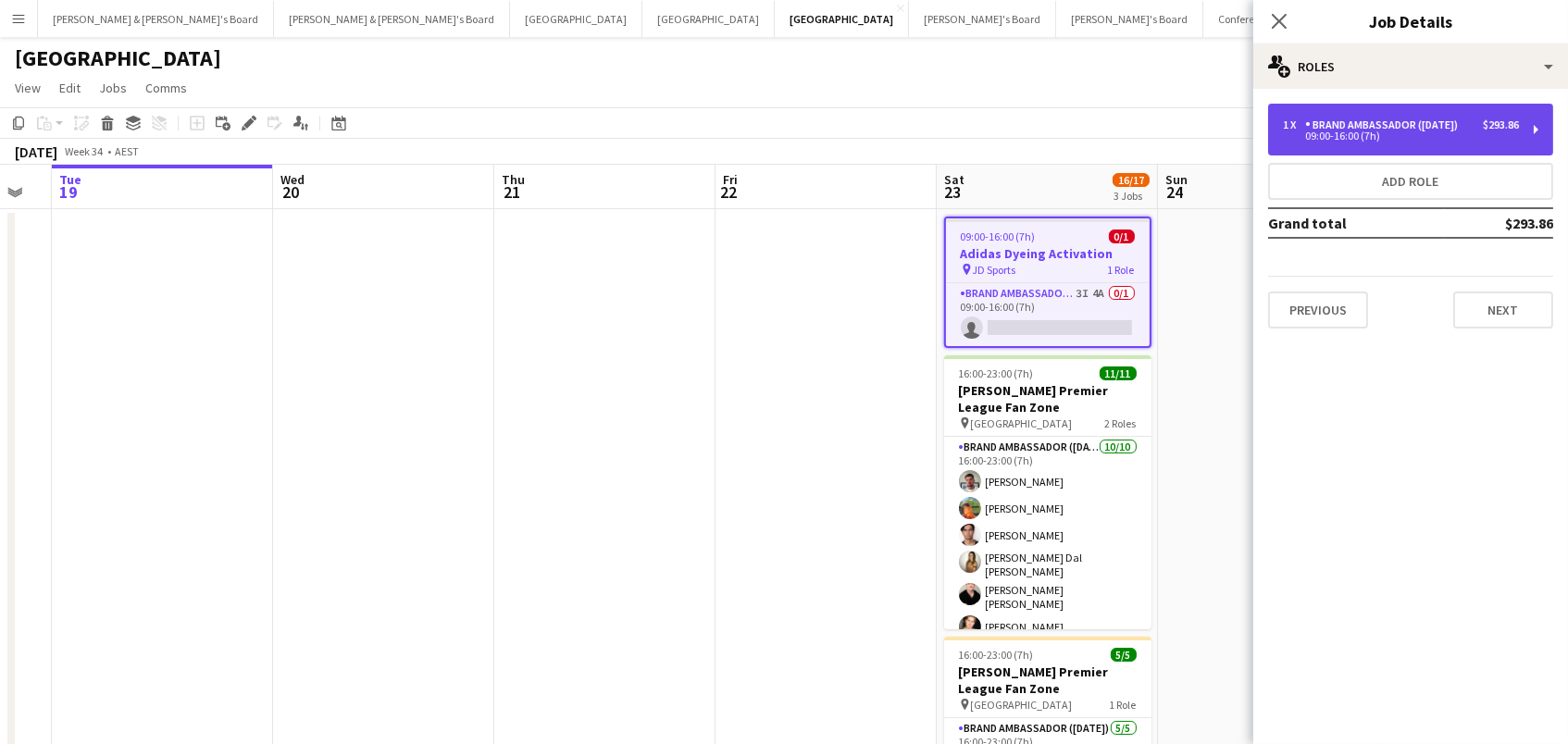
click at [1384, 127] on div "Brand Ambassador ([DATE])" at bounding box center [1385, 125] width 160 height 13
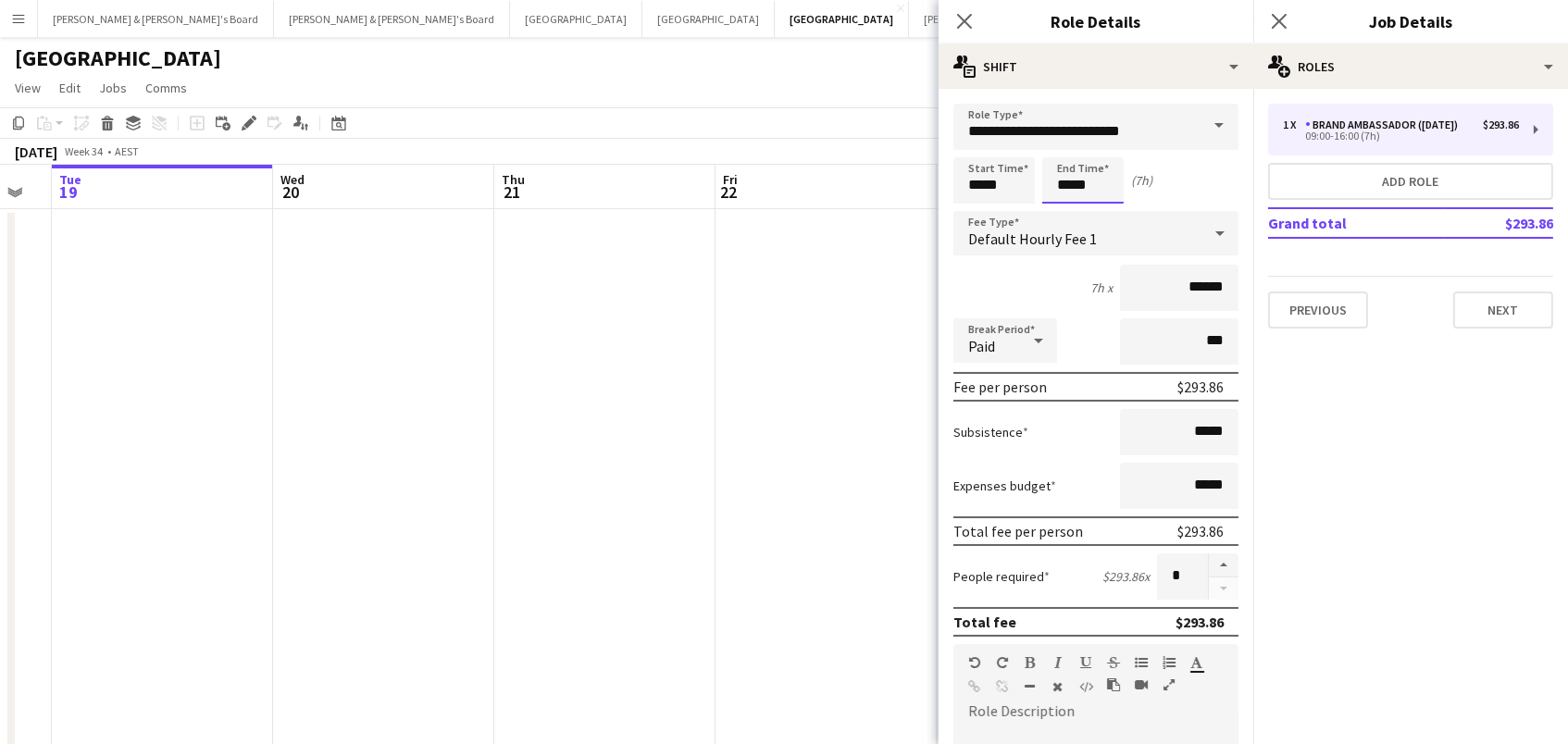
click at [1110, 186] on input "*****" at bounding box center [1082, 181] width 81 height 47
click at [1103, 150] on div at bounding box center [1102, 148] width 37 height 19
type input "*****"
click at [1103, 150] on div at bounding box center [1102, 148] width 37 height 19
click at [788, 287] on app-date-cell at bounding box center [826, 574] width 221 height 732
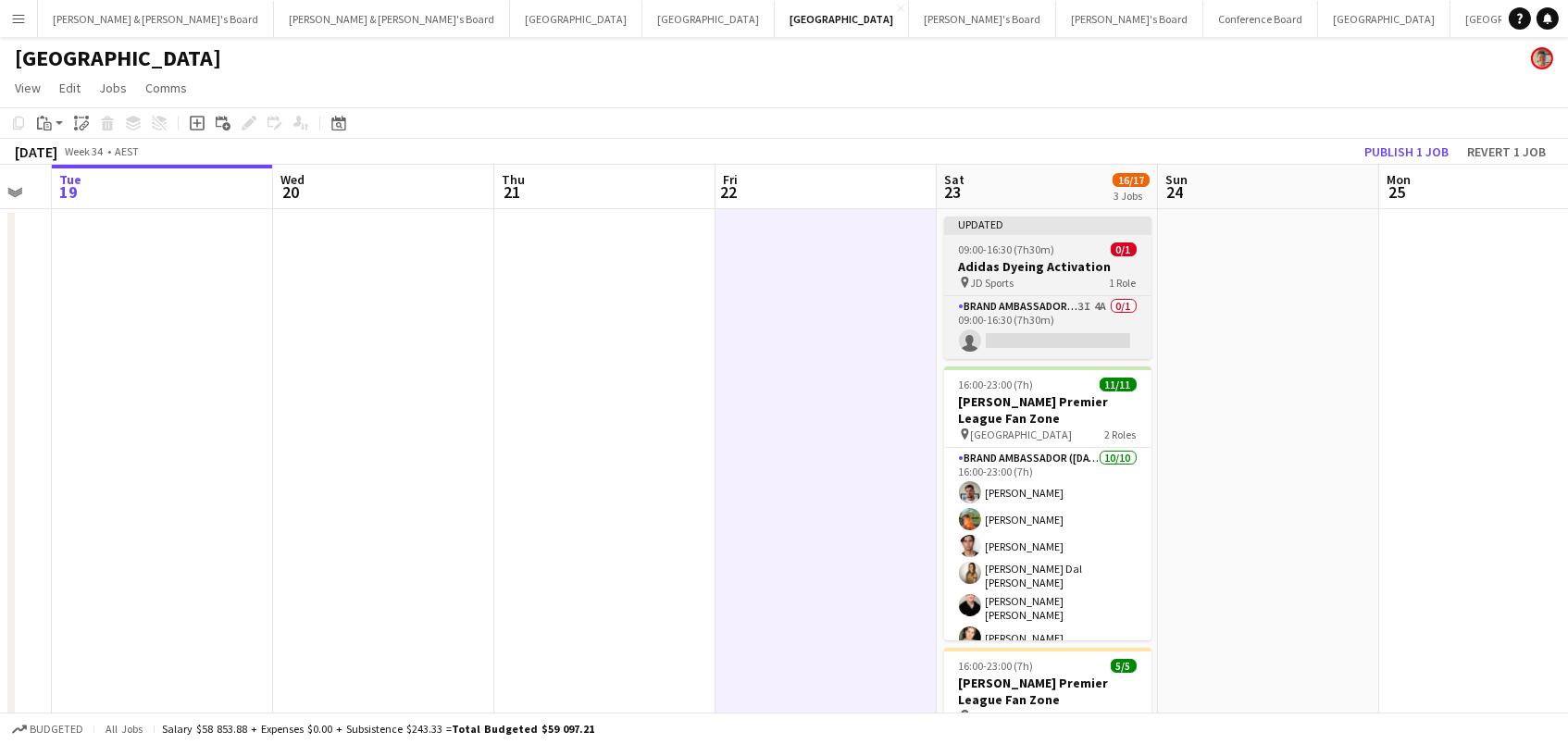
click at [1082, 227] on div "Updated" at bounding box center [1048, 224] width 207 height 15
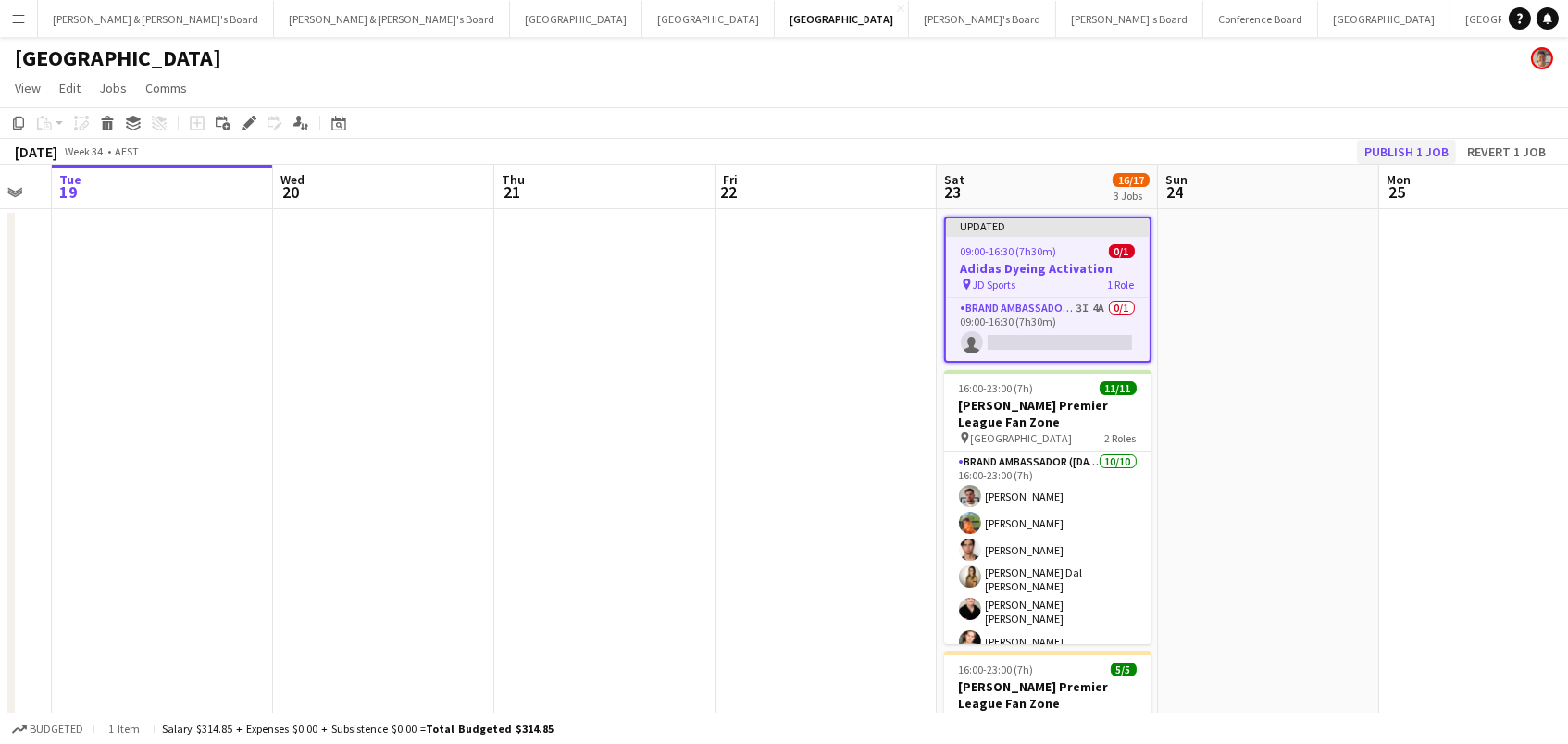
click at [1396, 146] on button "Publish 1 job" at bounding box center [1407, 152] width 99 height 24
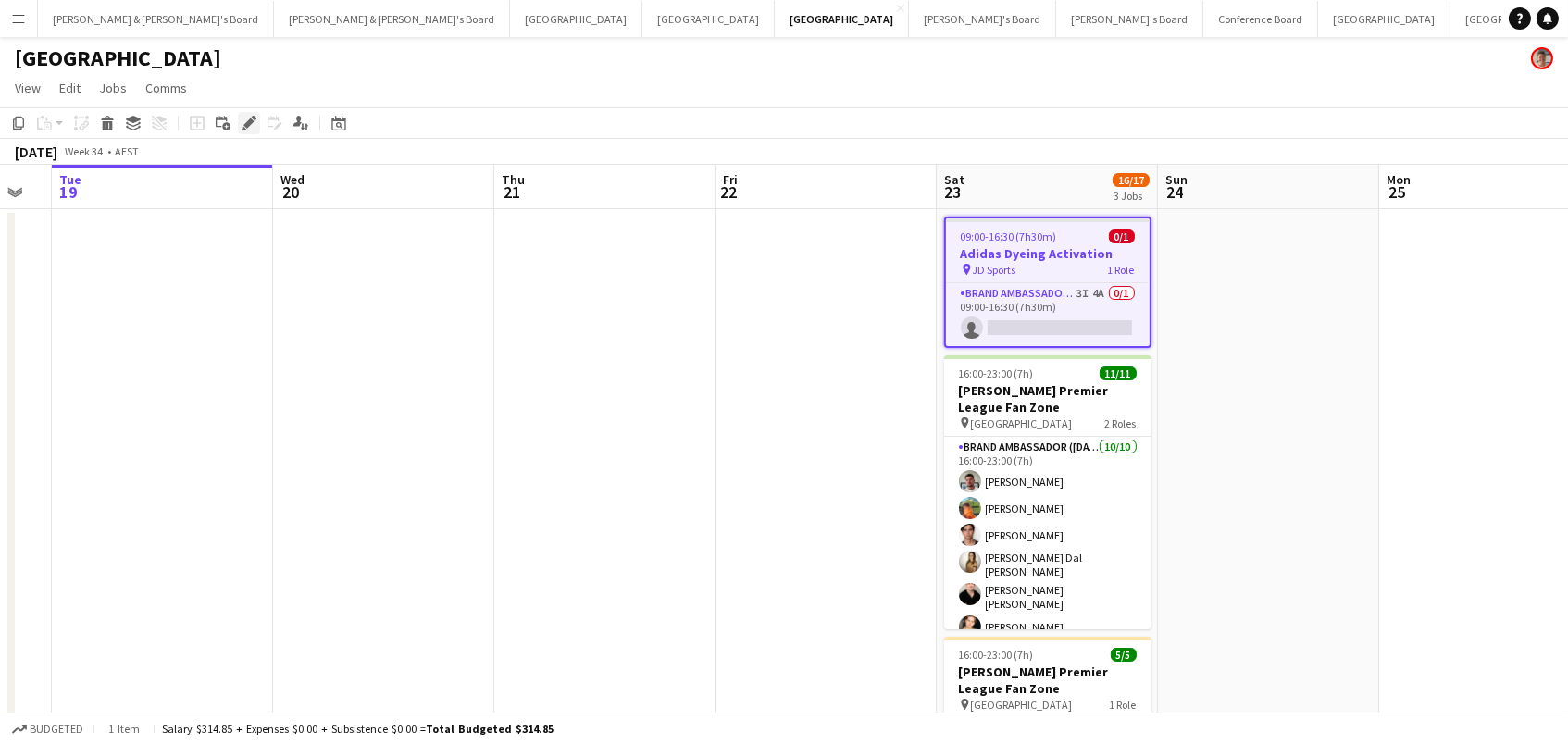
click at [248, 116] on icon "Edit" at bounding box center [249, 123] width 15 height 15
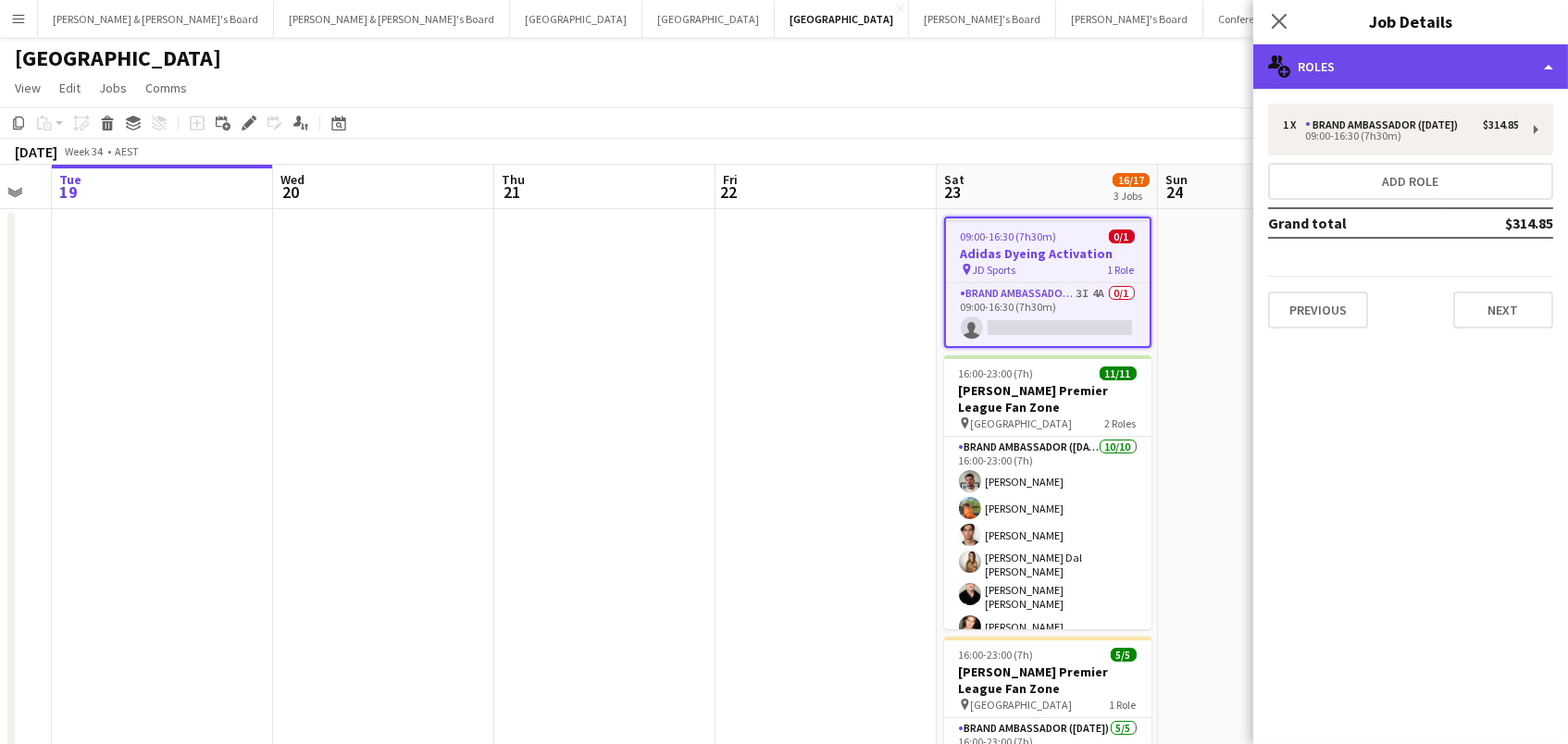
click at [1379, 59] on div "multiple-users-add Roles" at bounding box center [1409, 67] width 314 height 45
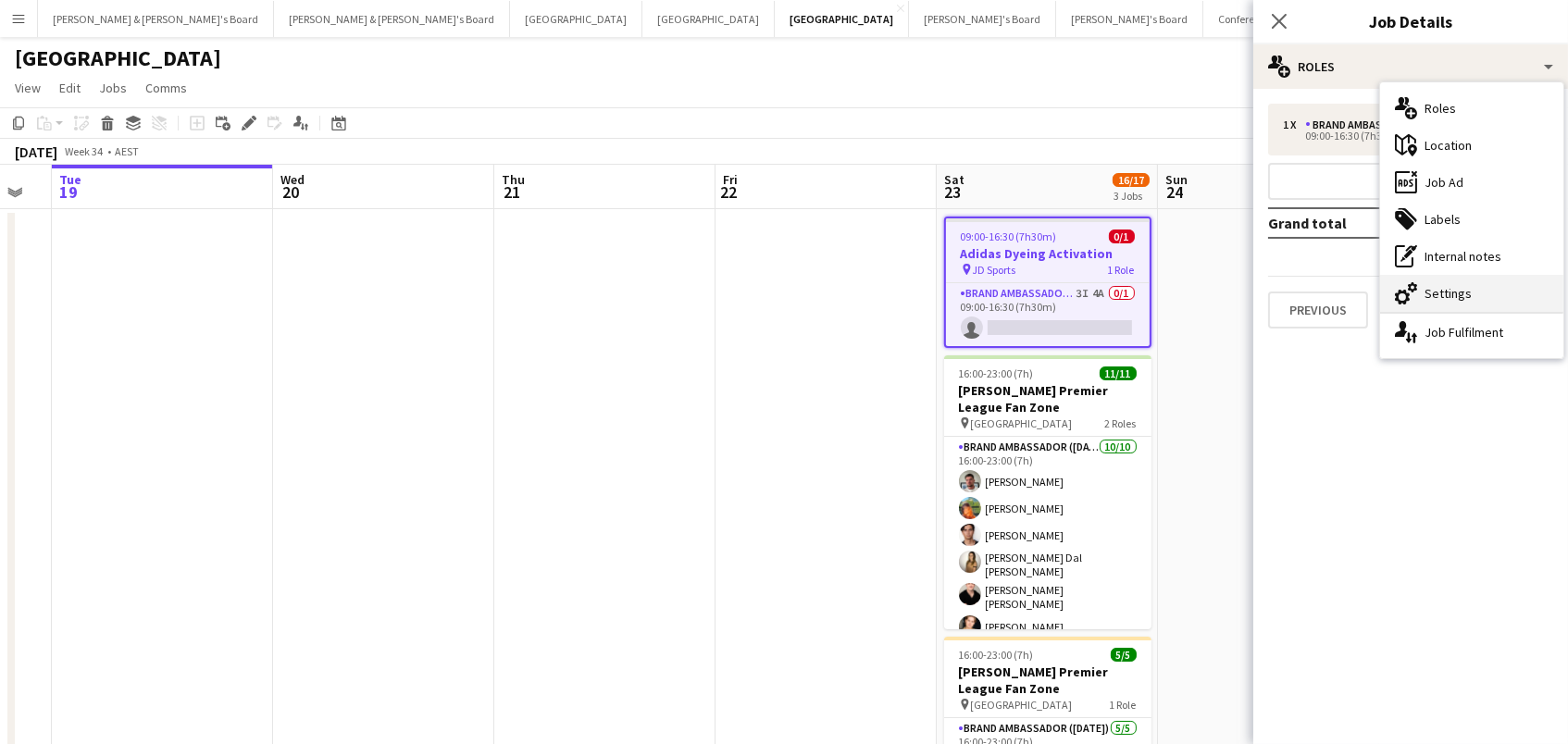
click at [1453, 291] on div "cog-double-3 Settings" at bounding box center [1471, 294] width 183 height 37
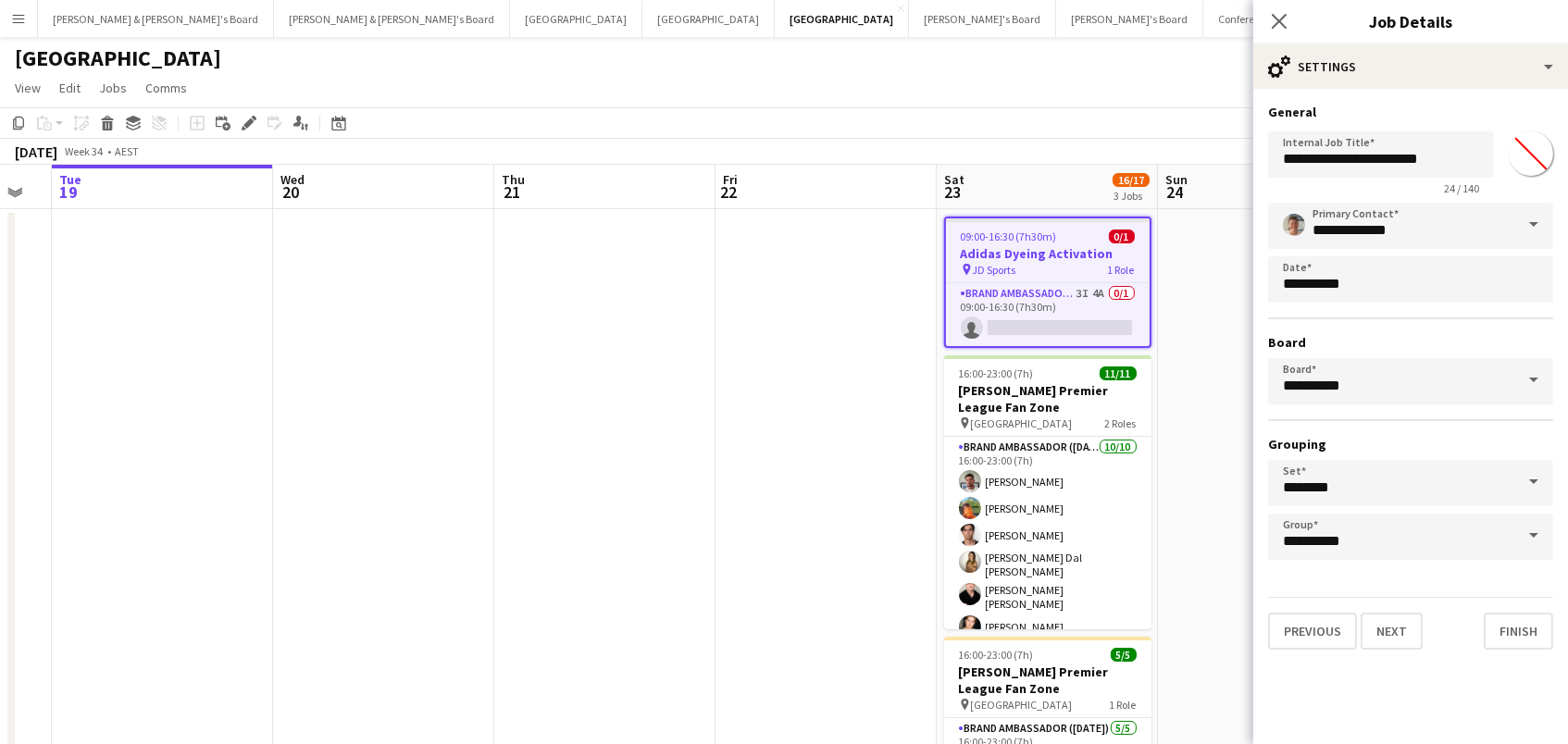
click at [1519, 145] on input "*******" at bounding box center [1530, 153] width 66 height 66
type input "*******"
click at [1194, 124] on app-toolbar "Copy Paste Paste Command V Paste with crew Command Shift V Paste linked Job [GE…" at bounding box center [784, 123] width 1568 height 32
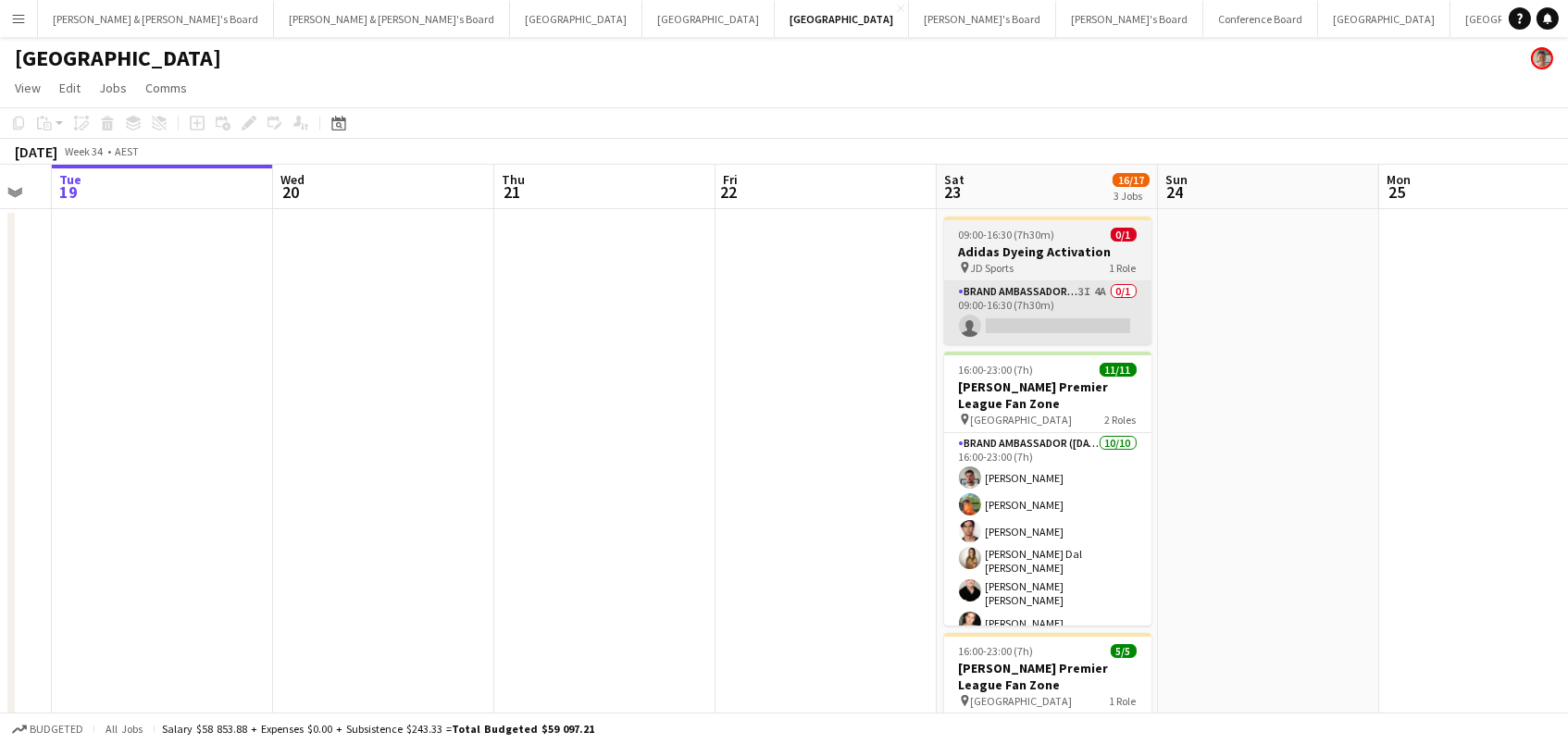
click at [1056, 285] on app-card-role "Brand Ambassador (Saturday) 3I 4A 0/1 09:00-16:30 (7h30m) single-neutral-actions" at bounding box center [1048, 312] width 207 height 62
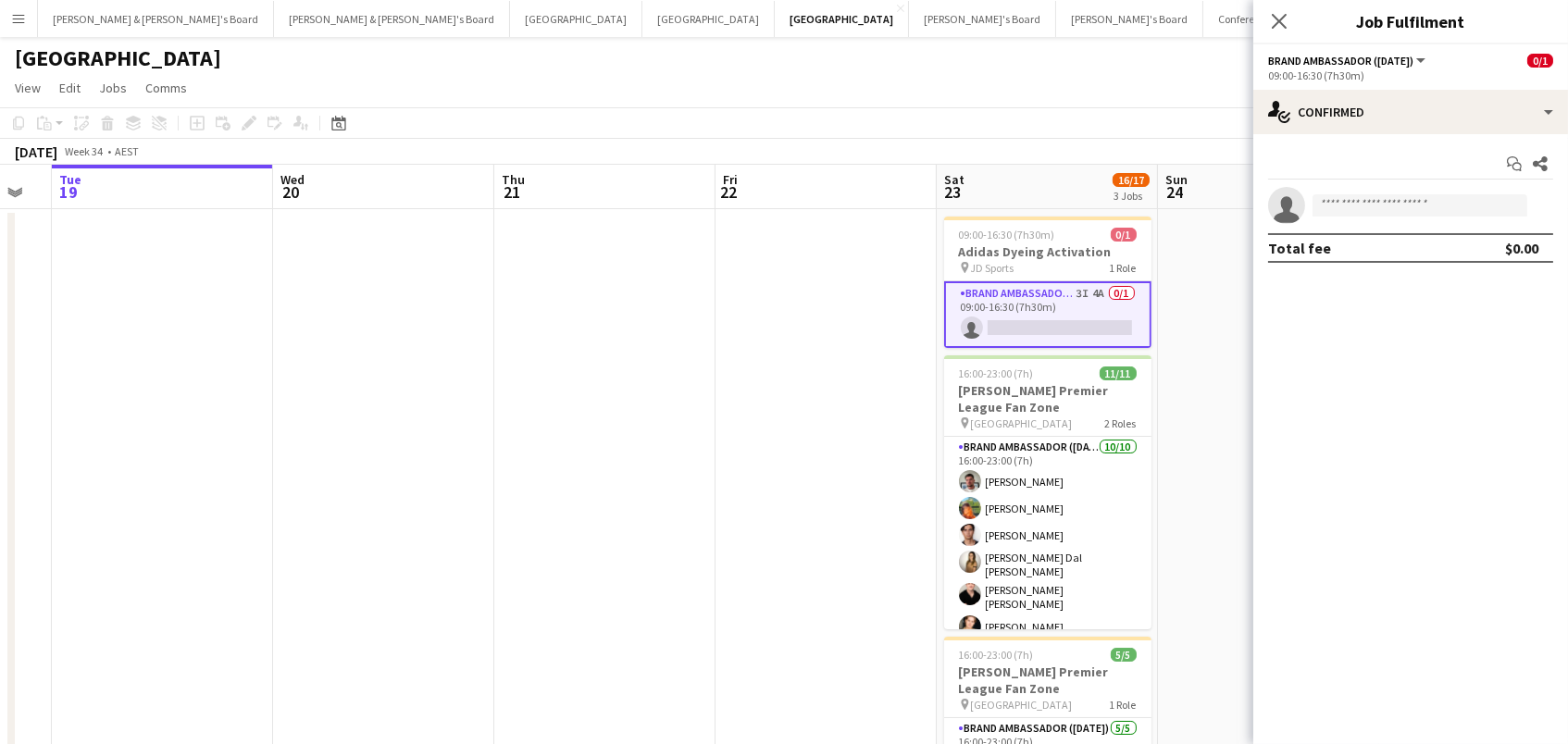
click at [1367, 138] on div "Start chat Share single-neutral-actions Total fee $0.00" at bounding box center [1409, 206] width 314 height 144
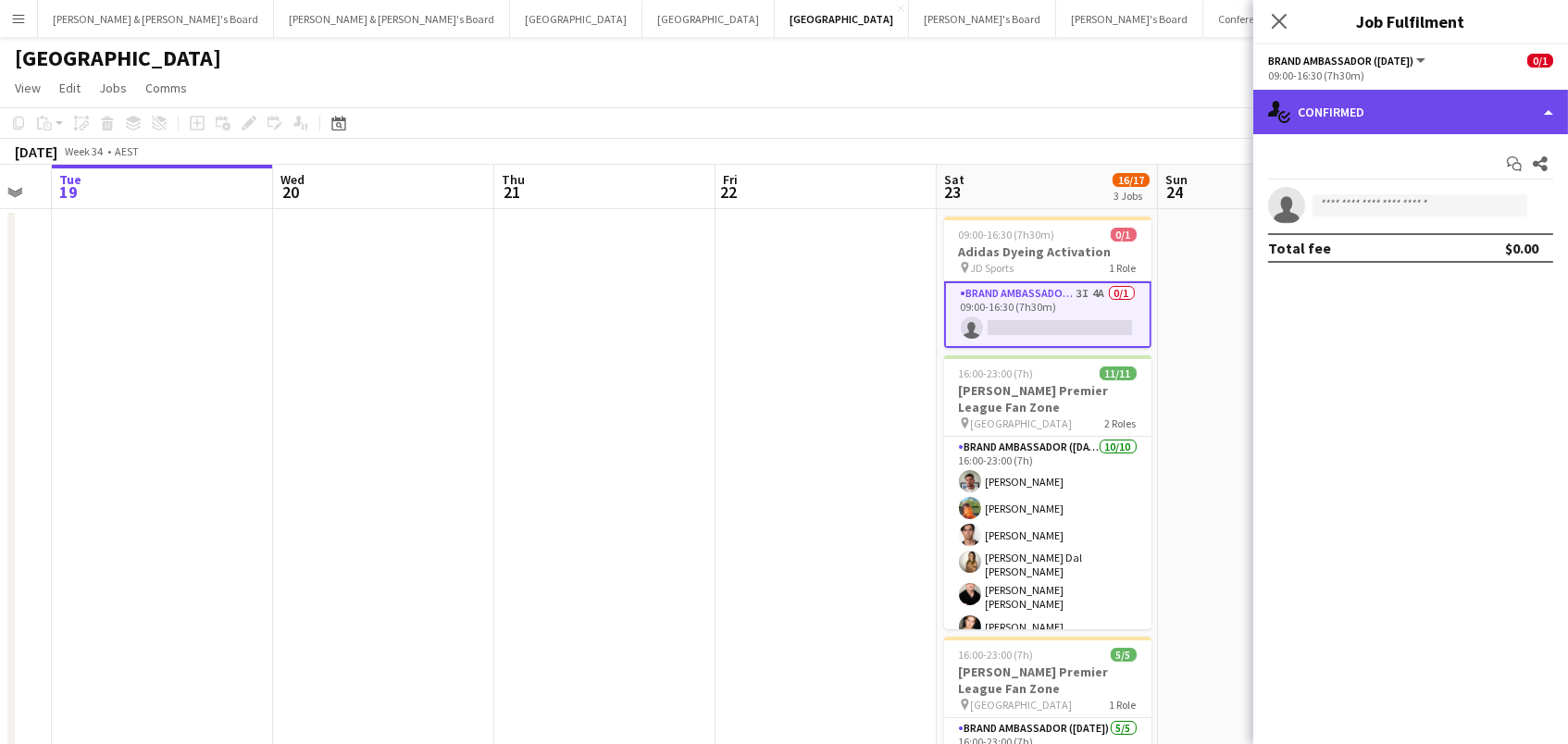
click at [1367, 129] on div "single-neutral-actions-check-2 Confirmed" at bounding box center [1409, 112] width 314 height 45
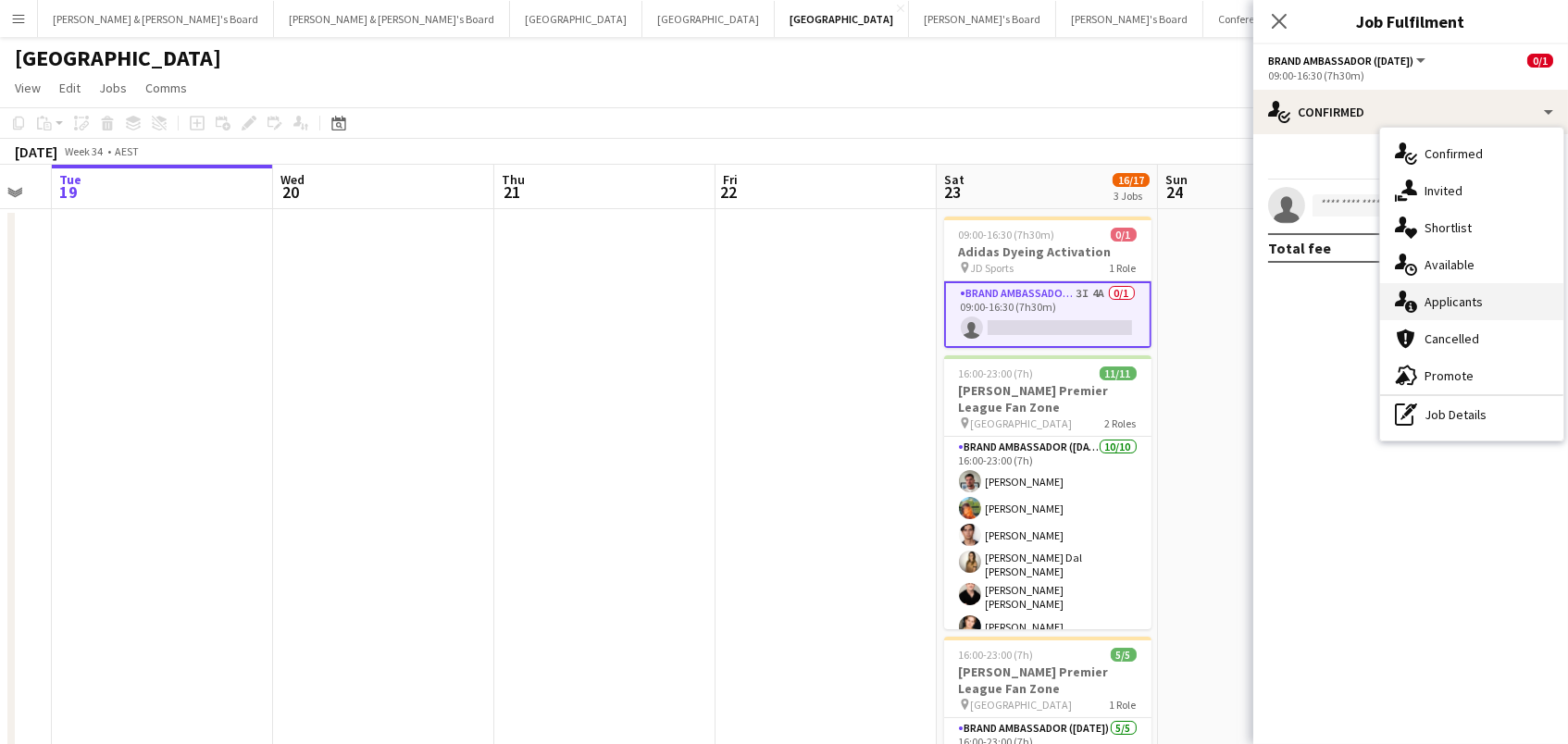
click at [1411, 312] on div "single-neutral-actions-information Applicants" at bounding box center [1471, 302] width 183 height 37
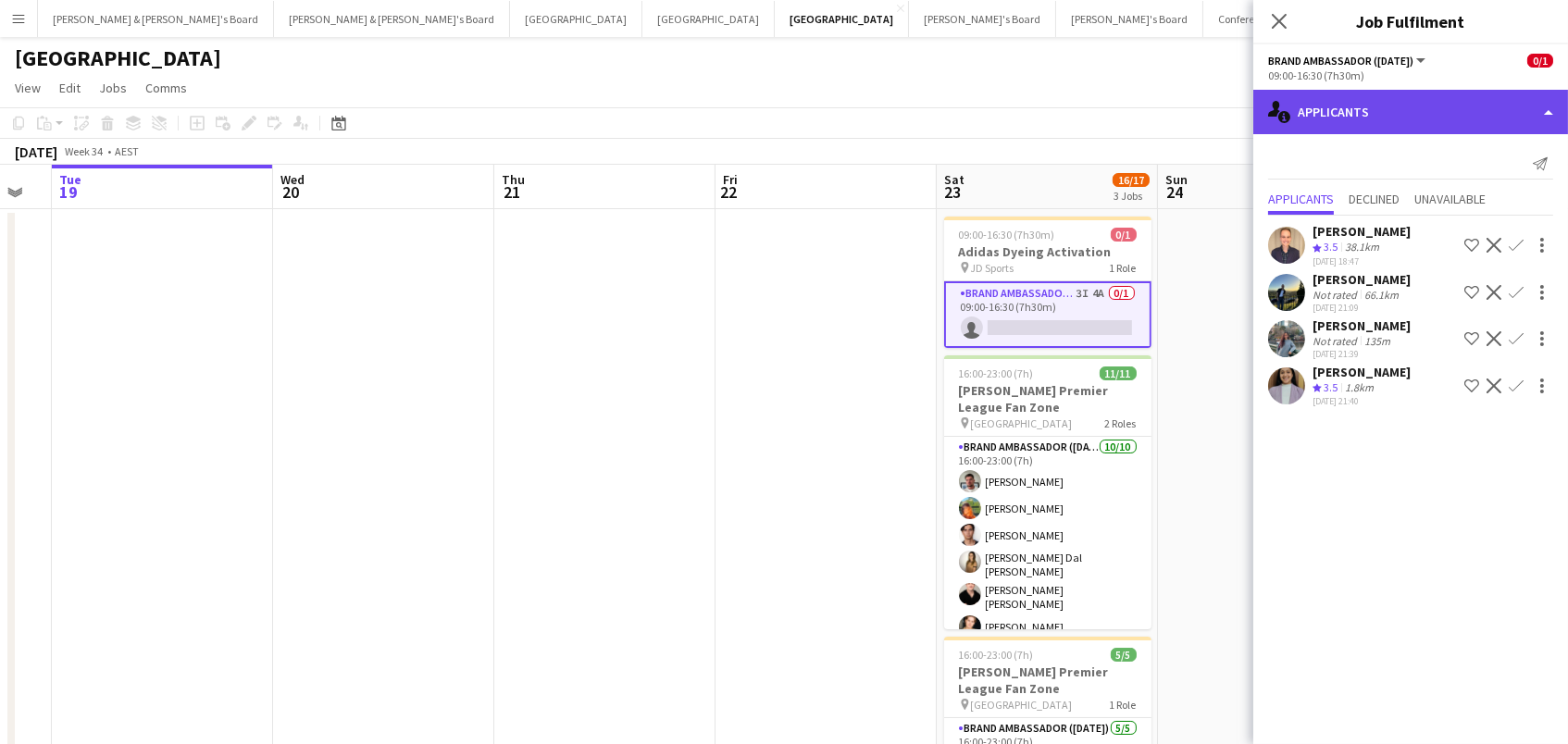
click at [1382, 101] on div "single-neutral-actions-information Applicants" at bounding box center [1409, 112] width 314 height 45
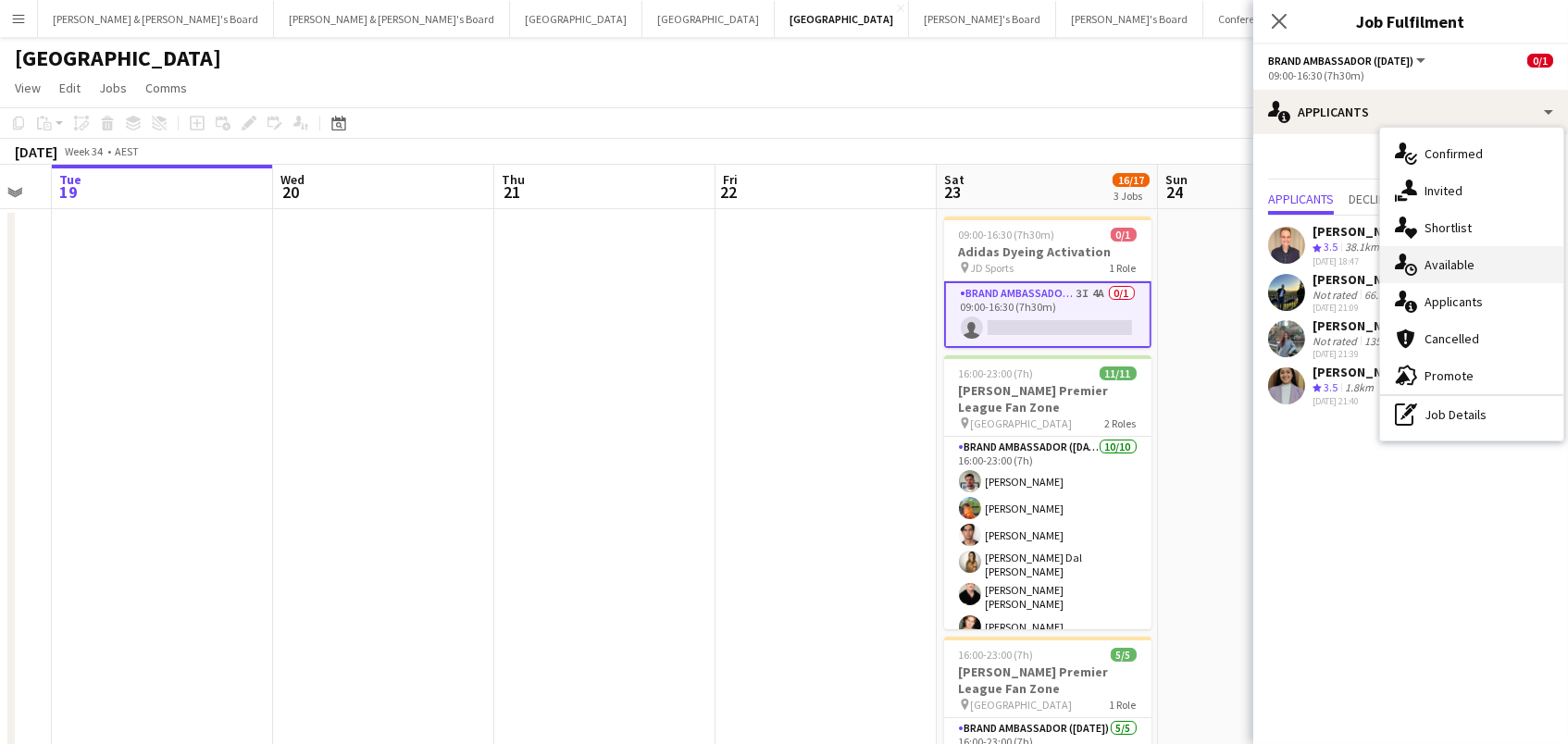
click at [1427, 261] on div "single-neutral-actions-upload Available" at bounding box center [1471, 265] width 183 height 37
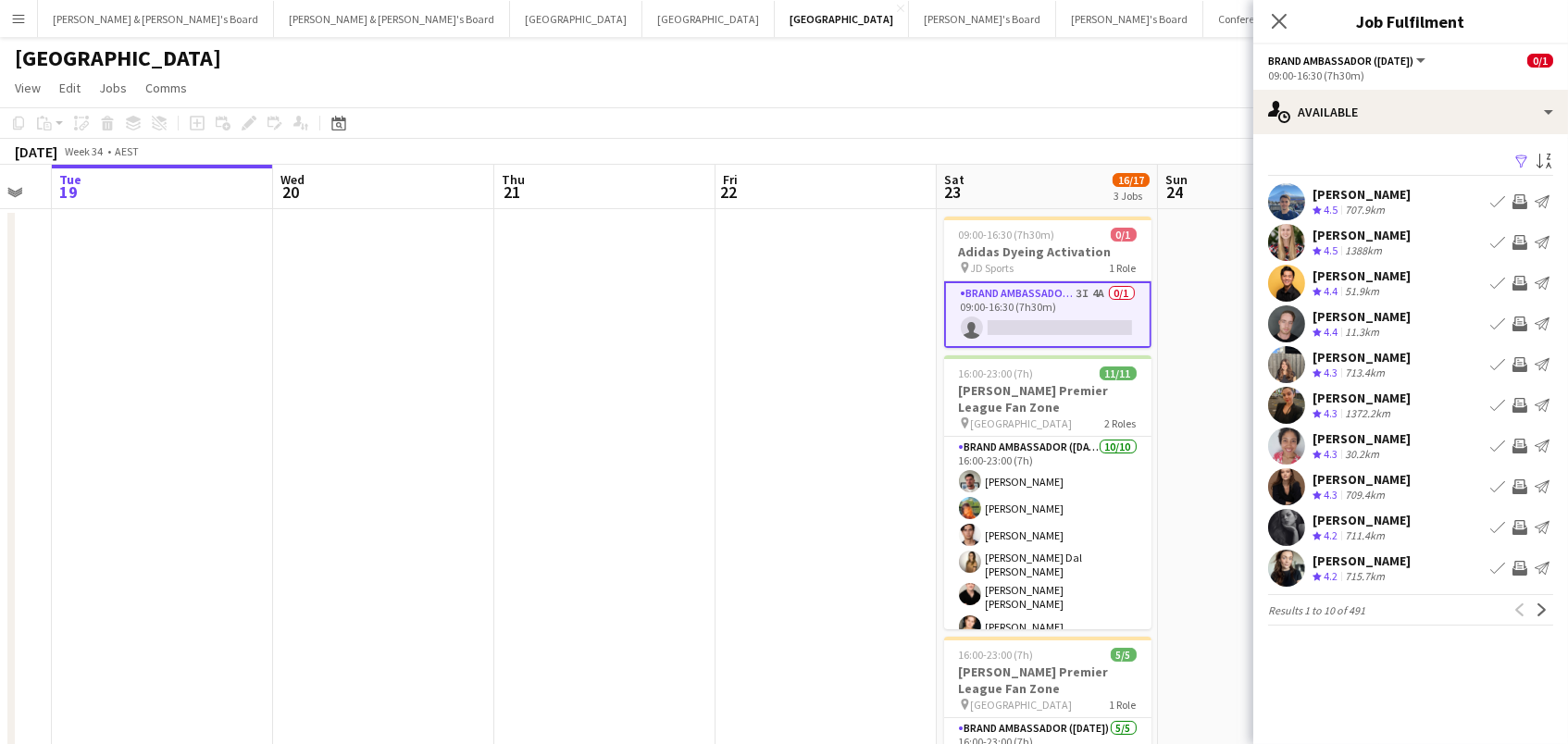
click at [1526, 162] on app-icon "Filter" at bounding box center [1521, 162] width 15 height 18
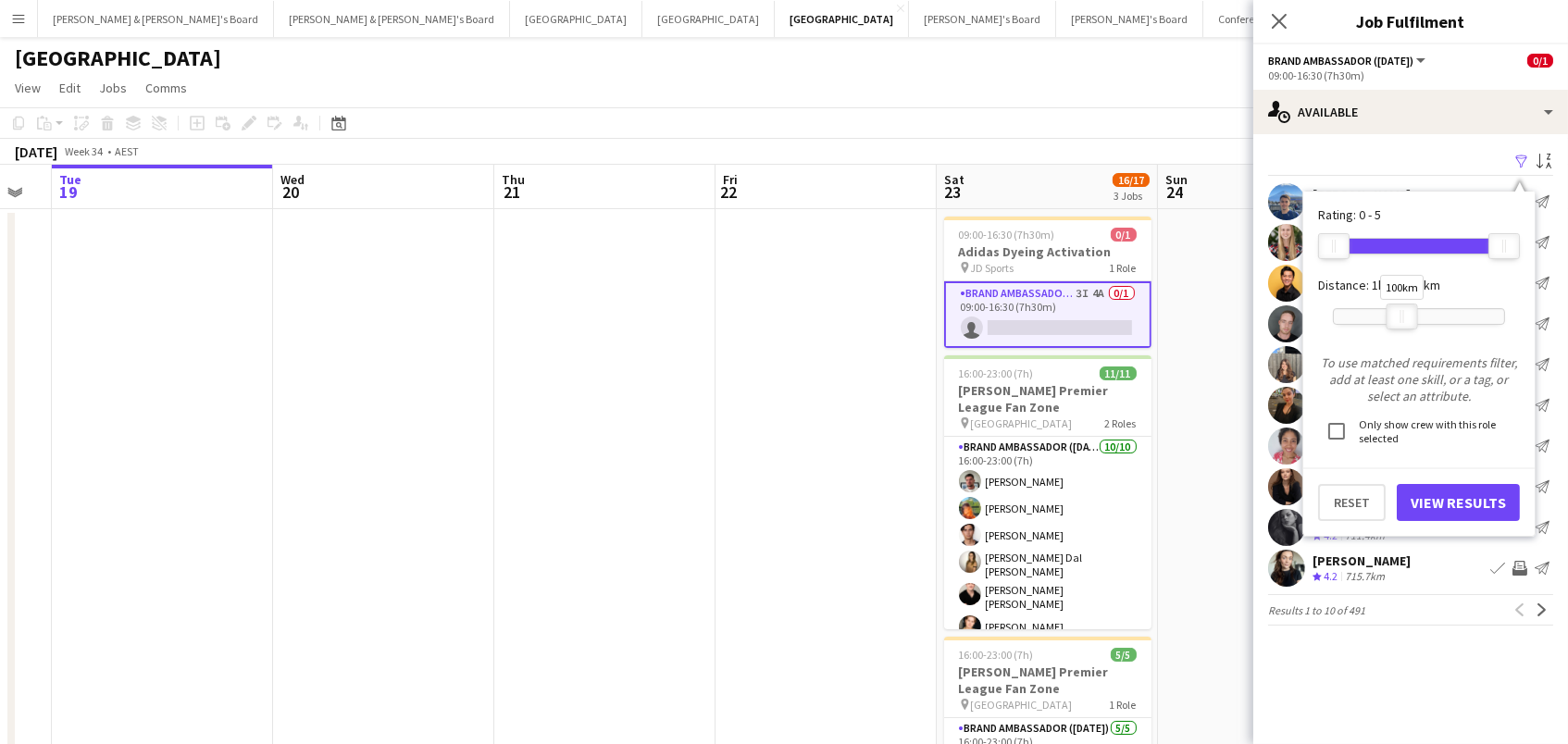
drag, startPoint x: 1503, startPoint y: 312, endPoint x: 1401, endPoint y: 321, distance: 102.4
click at [1401, 321] on div at bounding box center [1402, 316] width 30 height 24
click at [1434, 492] on button "View Results" at bounding box center [1458, 503] width 123 height 37
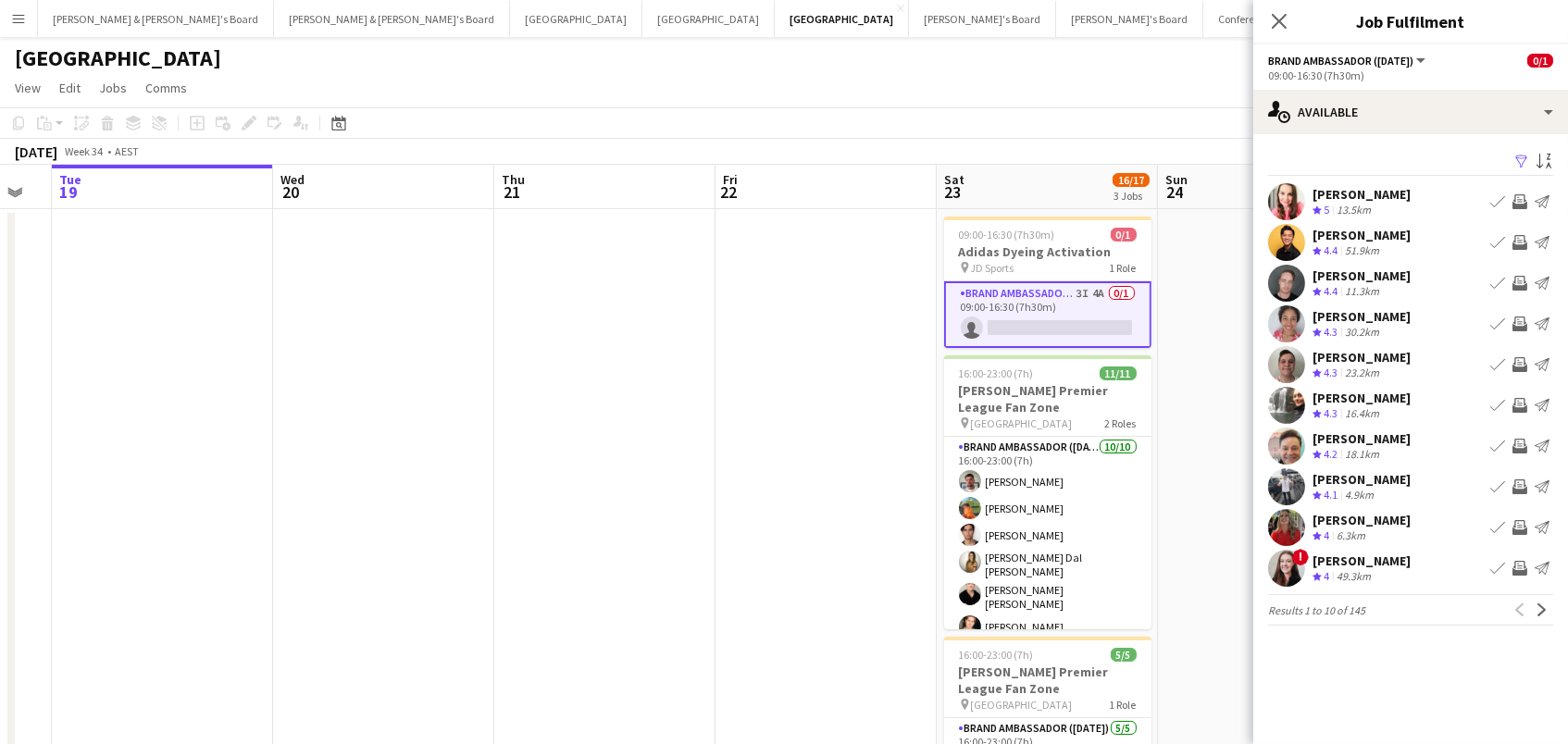
click at [1519, 242] on app-icon "Invite crew" at bounding box center [1519, 242] width 15 height 15
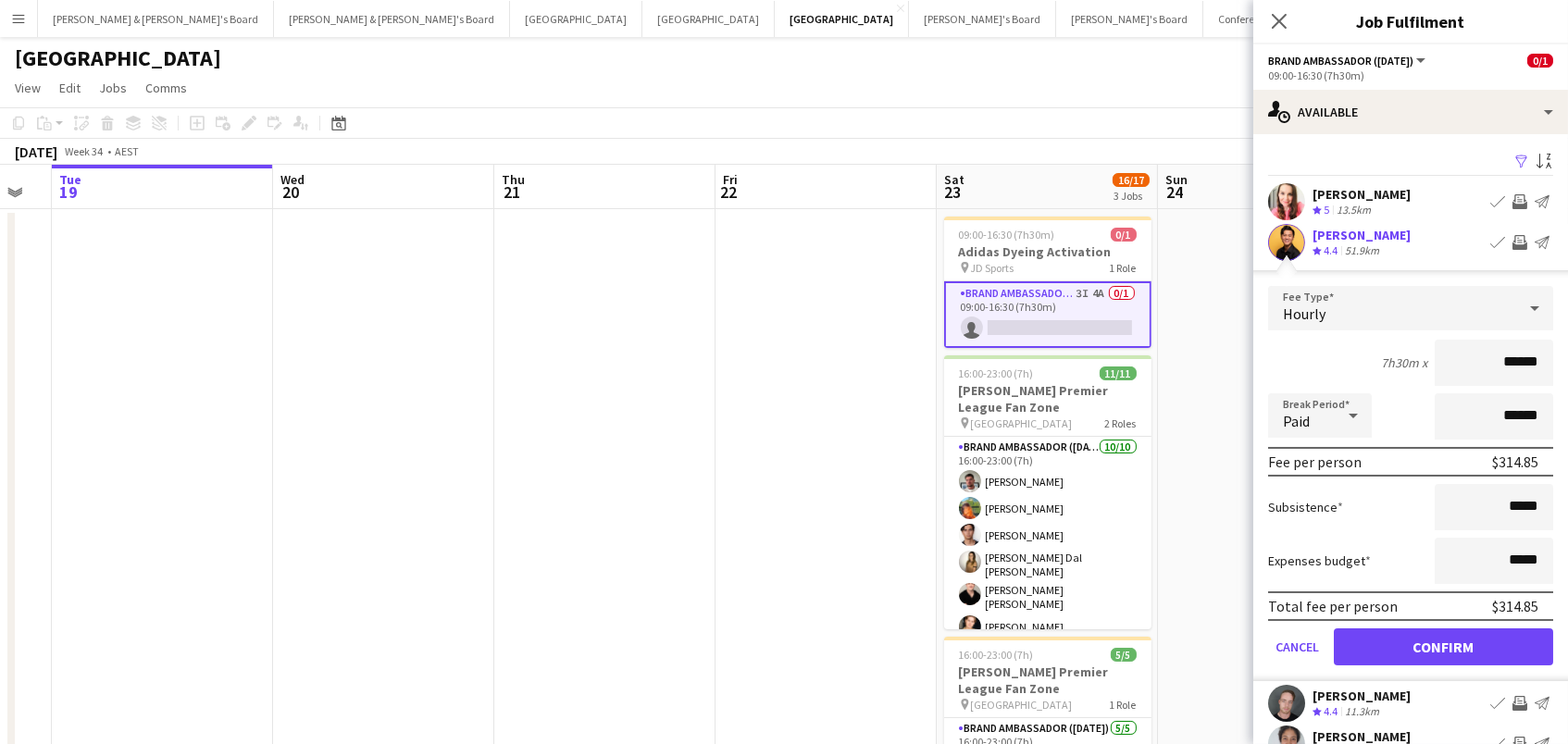
click at [1443, 644] on button "Confirm" at bounding box center [1443, 647] width 219 height 37
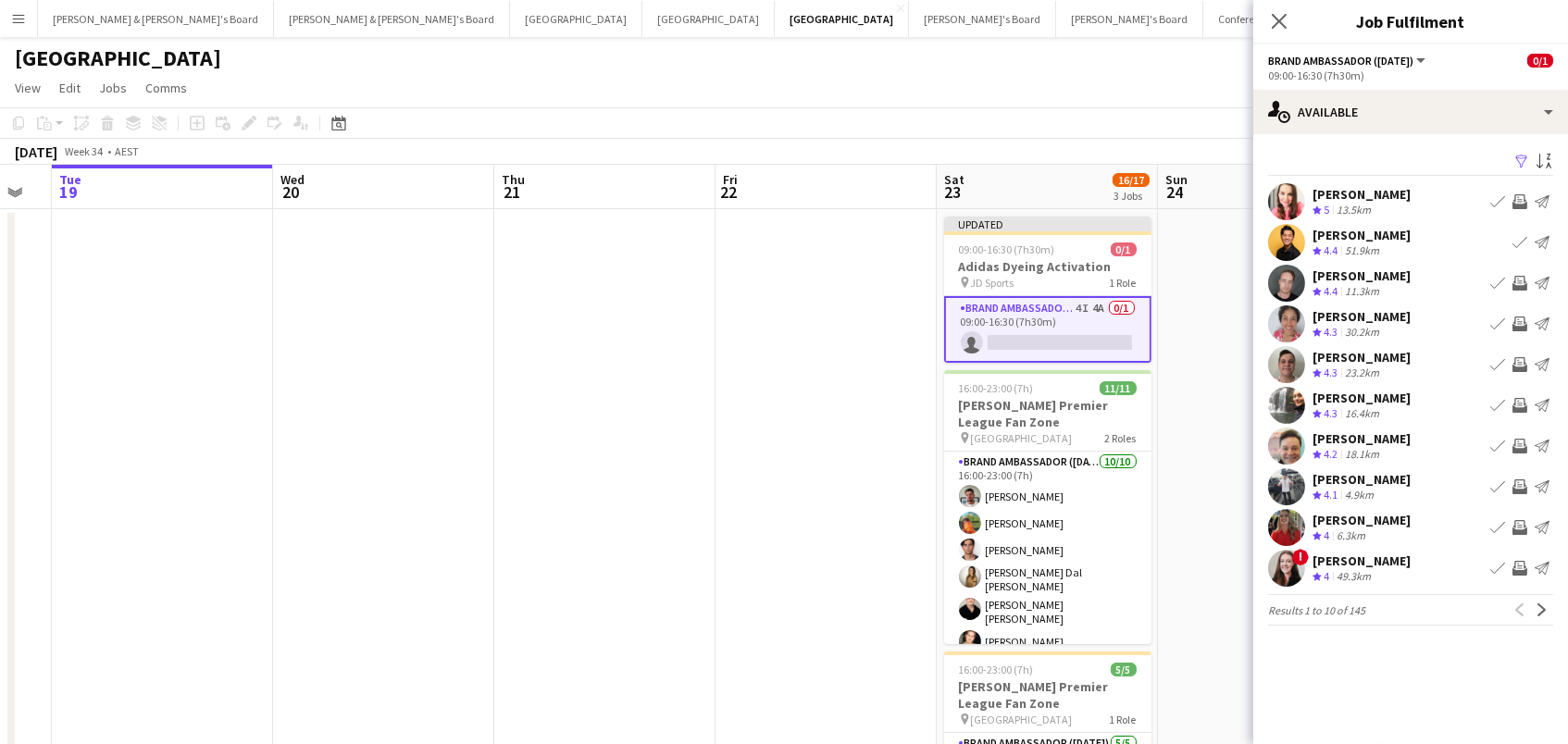
click at [1519, 324] on app-icon "Invite crew" at bounding box center [1519, 324] width 15 height 15
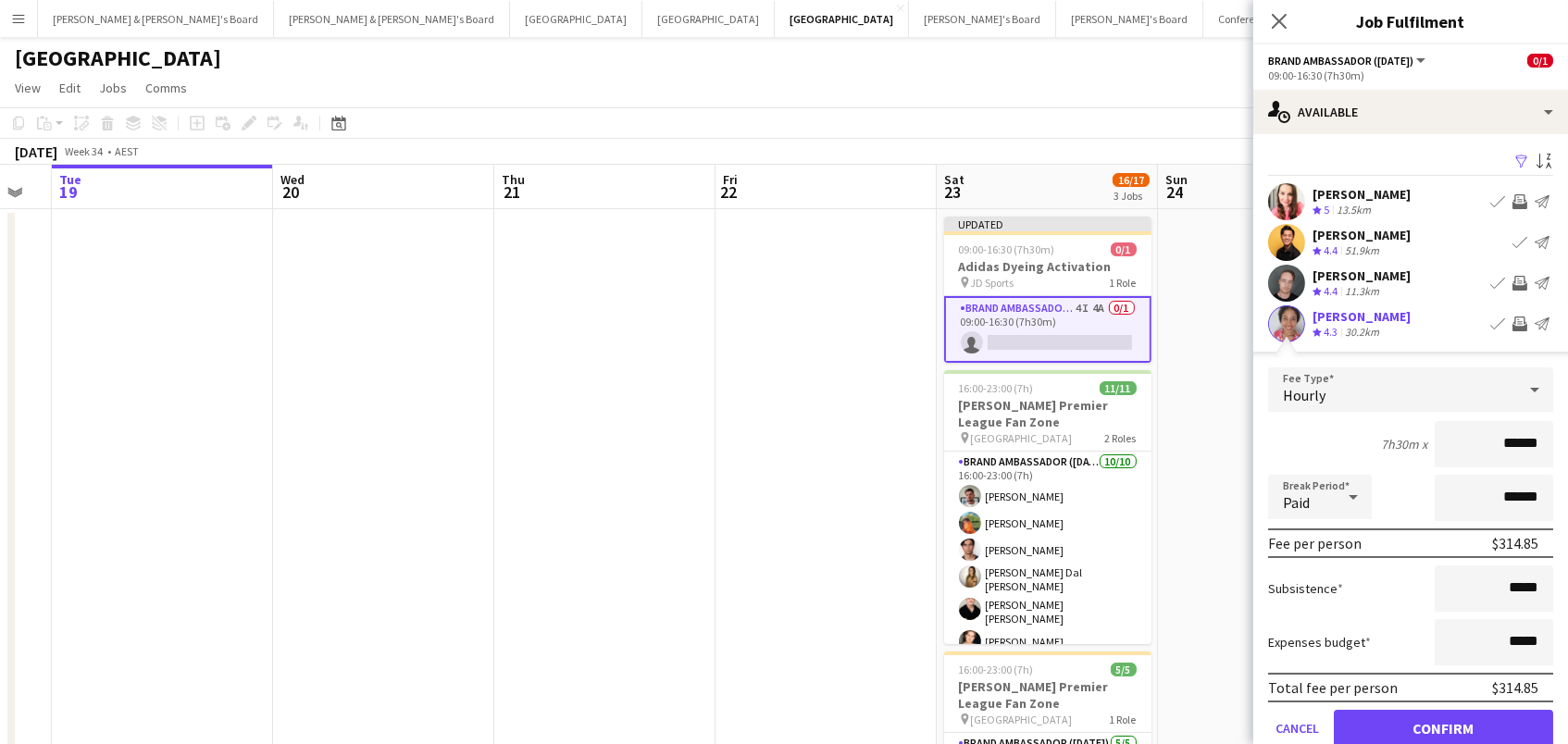
click at [1443, 725] on button "Confirm" at bounding box center [1443, 728] width 219 height 37
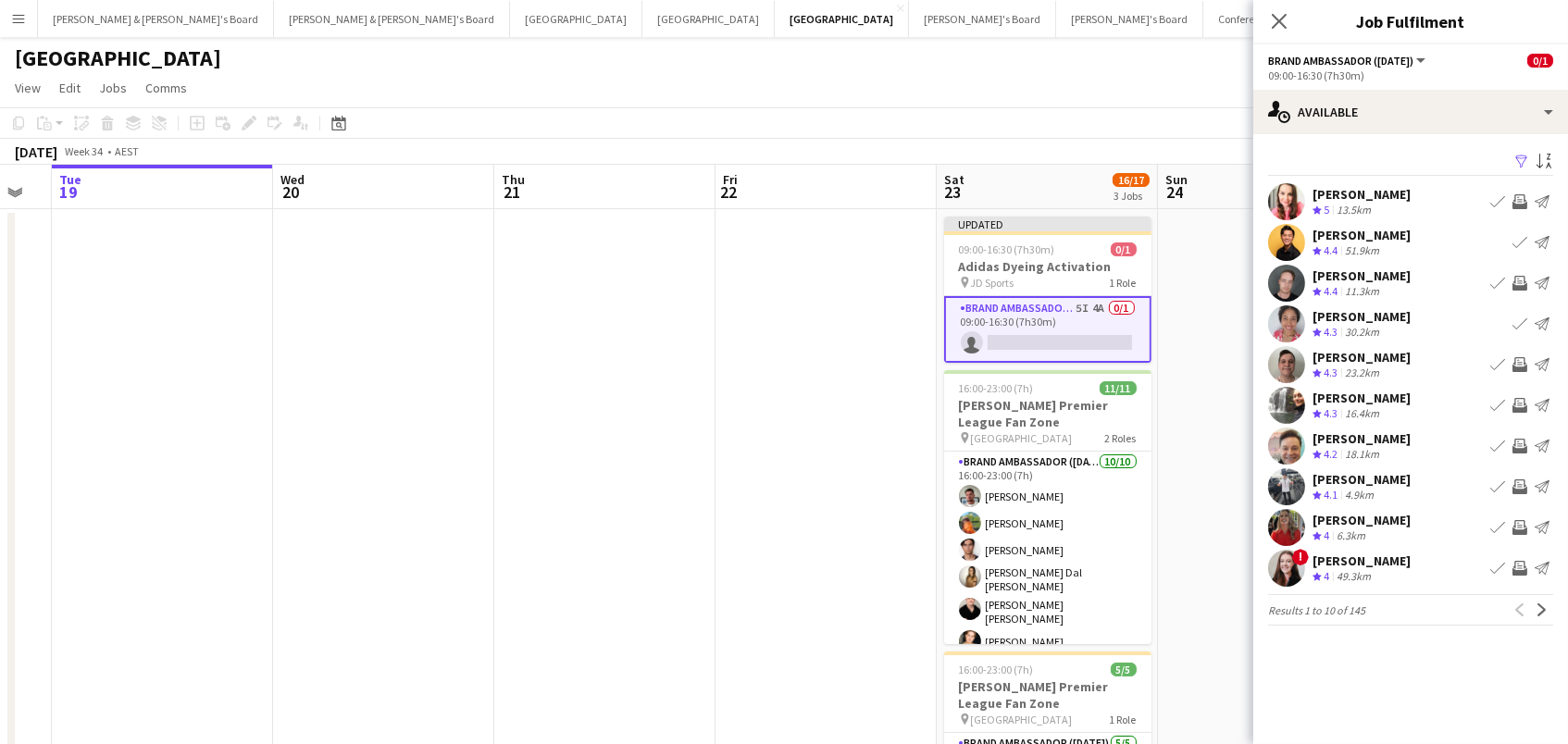
click at [1517, 523] on app-icon "Invite crew" at bounding box center [1519, 528] width 15 height 15
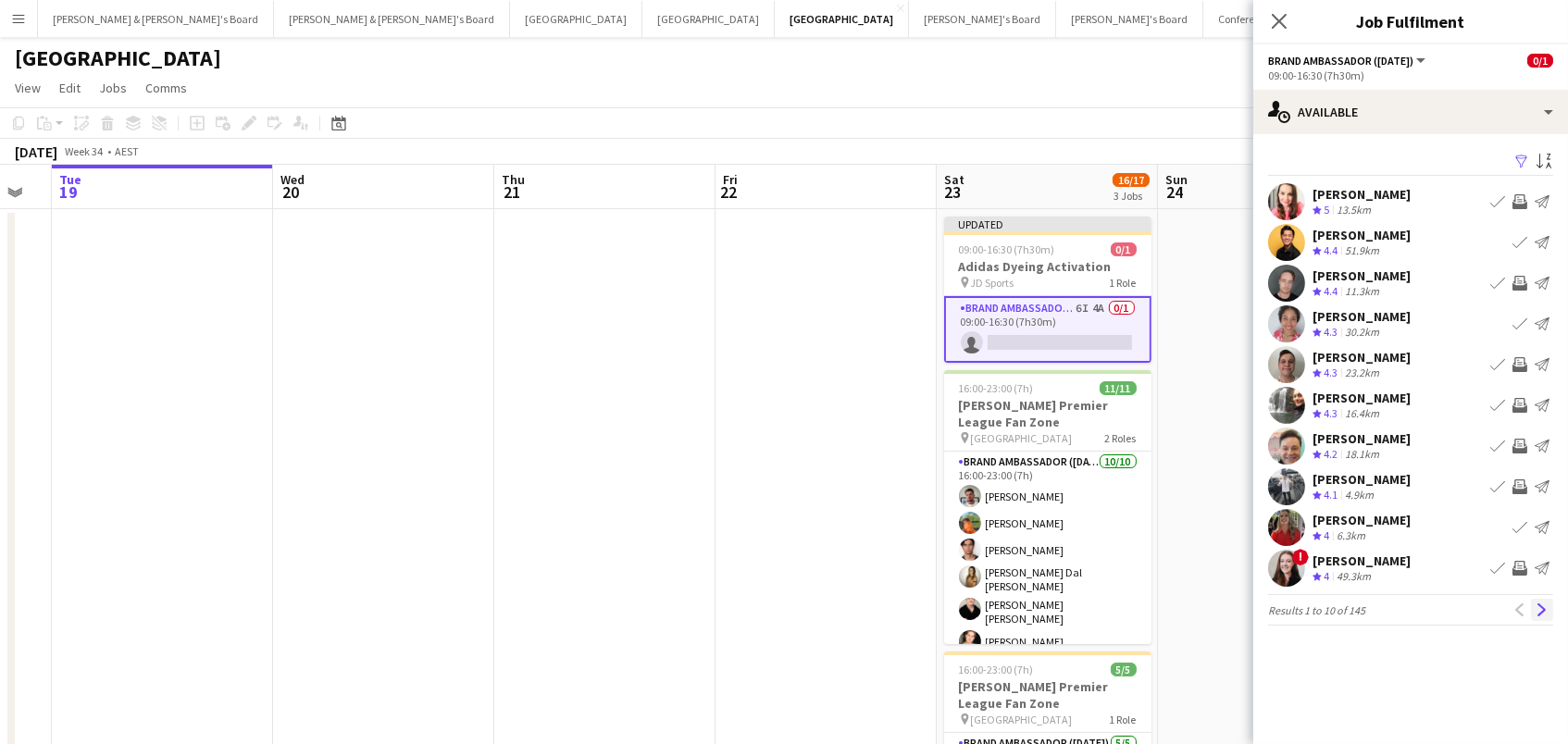
click at [1541, 603] on app-icon "Next" at bounding box center [1542, 610] width 13 height 13
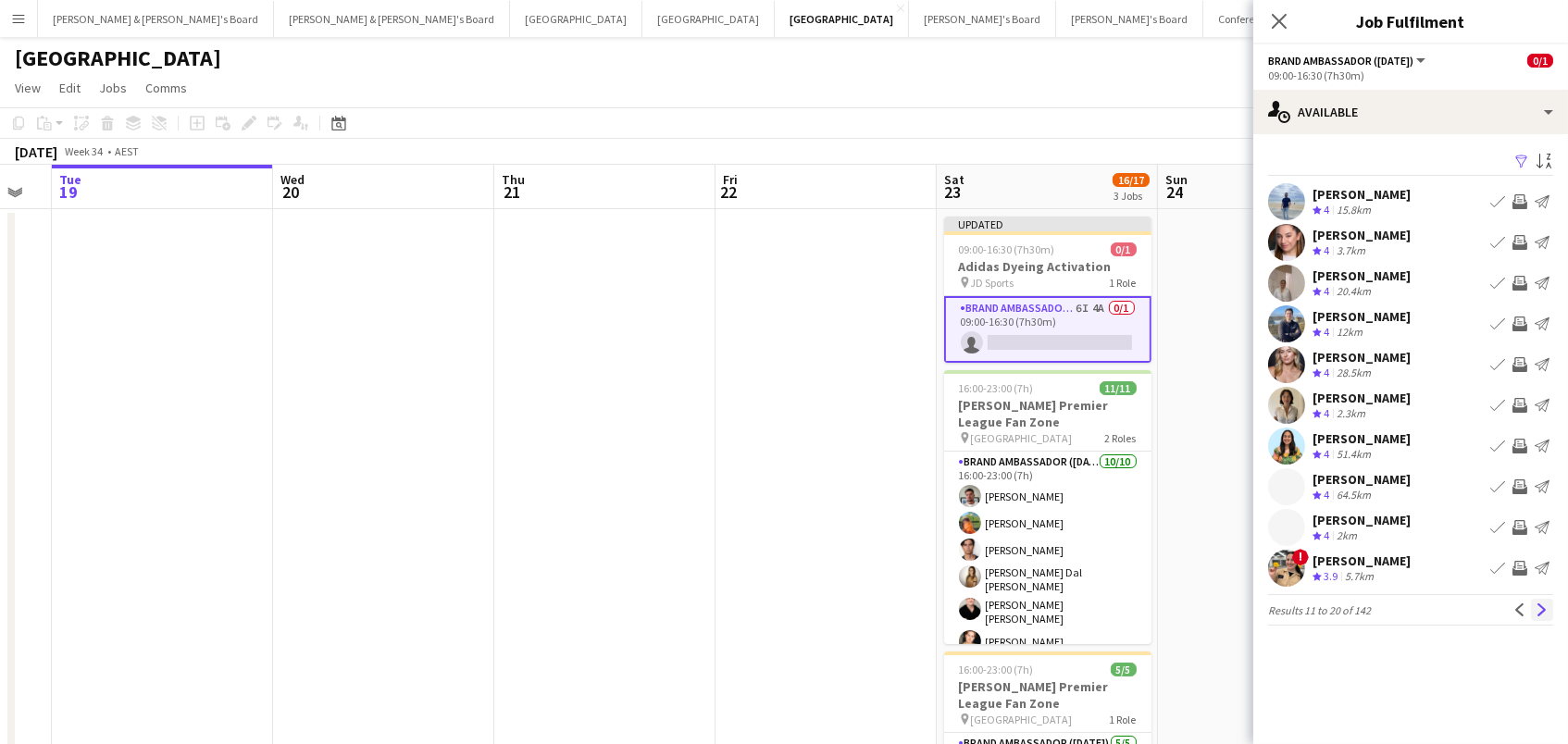
click at [1541, 609] on app-icon "Next" at bounding box center [1542, 610] width 13 height 13
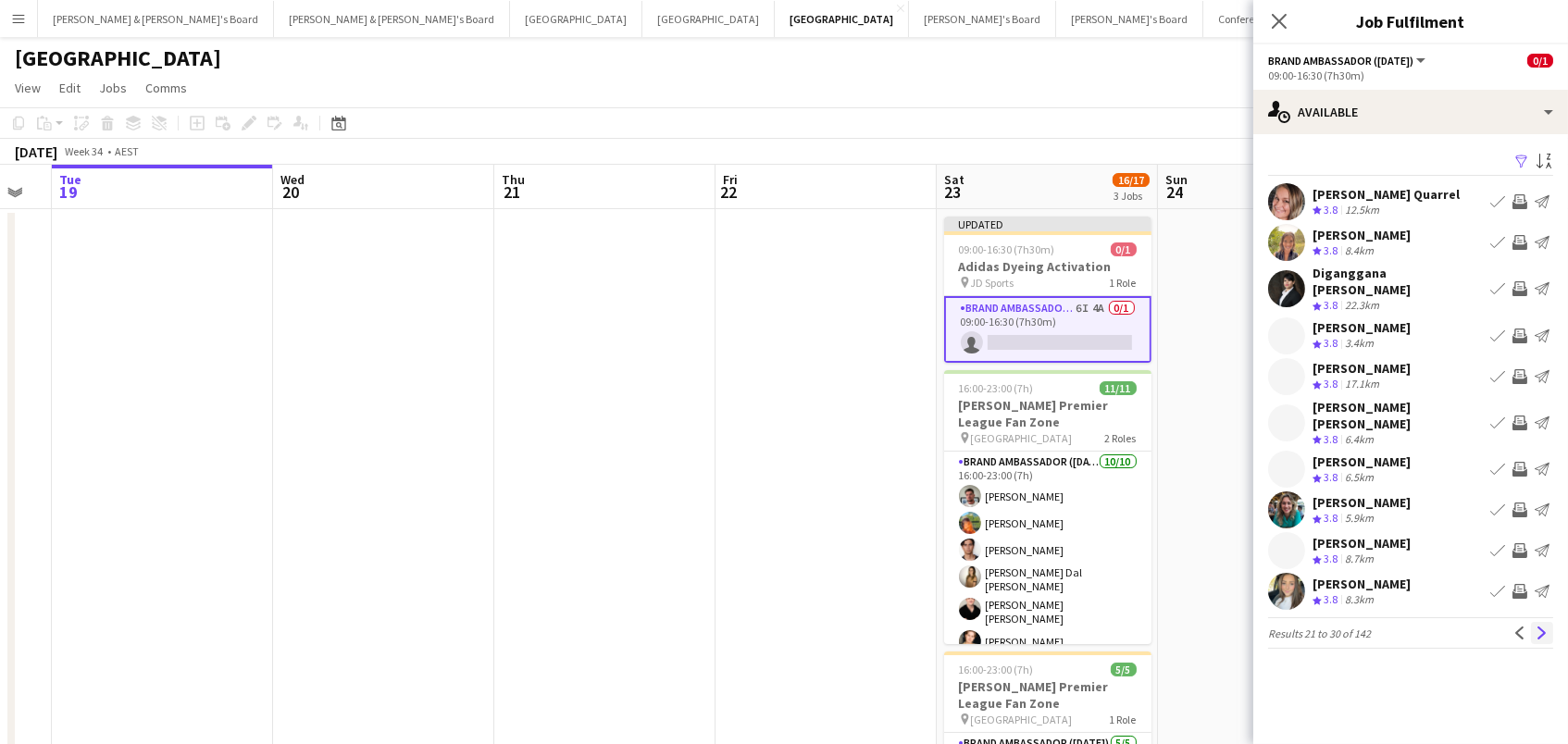
click at [1540, 627] on app-icon "Next" at bounding box center [1542, 633] width 13 height 13
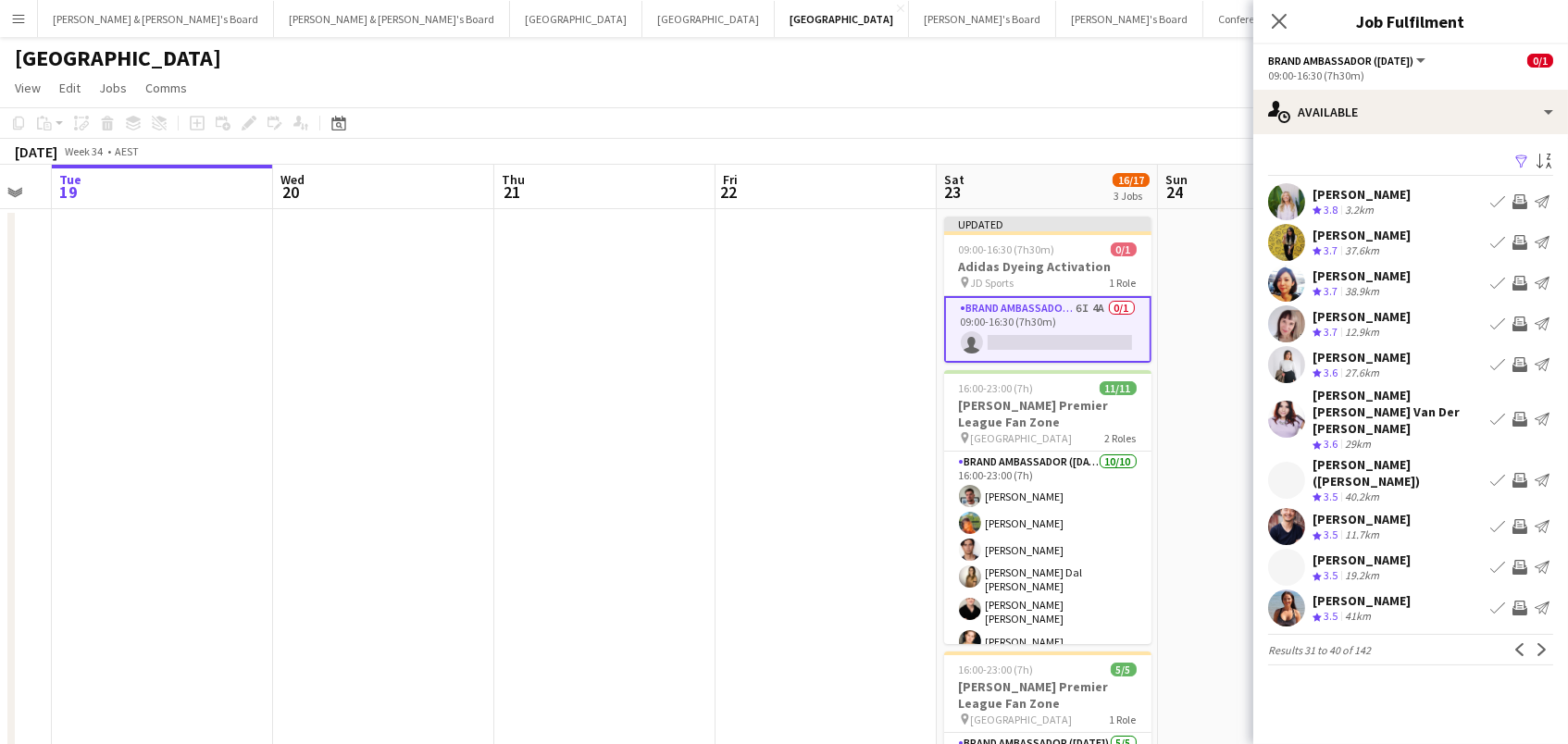
click at [1522, 196] on app-icon "Invite crew" at bounding box center [1519, 201] width 15 height 15
click at [1545, 639] on button "Next" at bounding box center [1542, 650] width 22 height 22
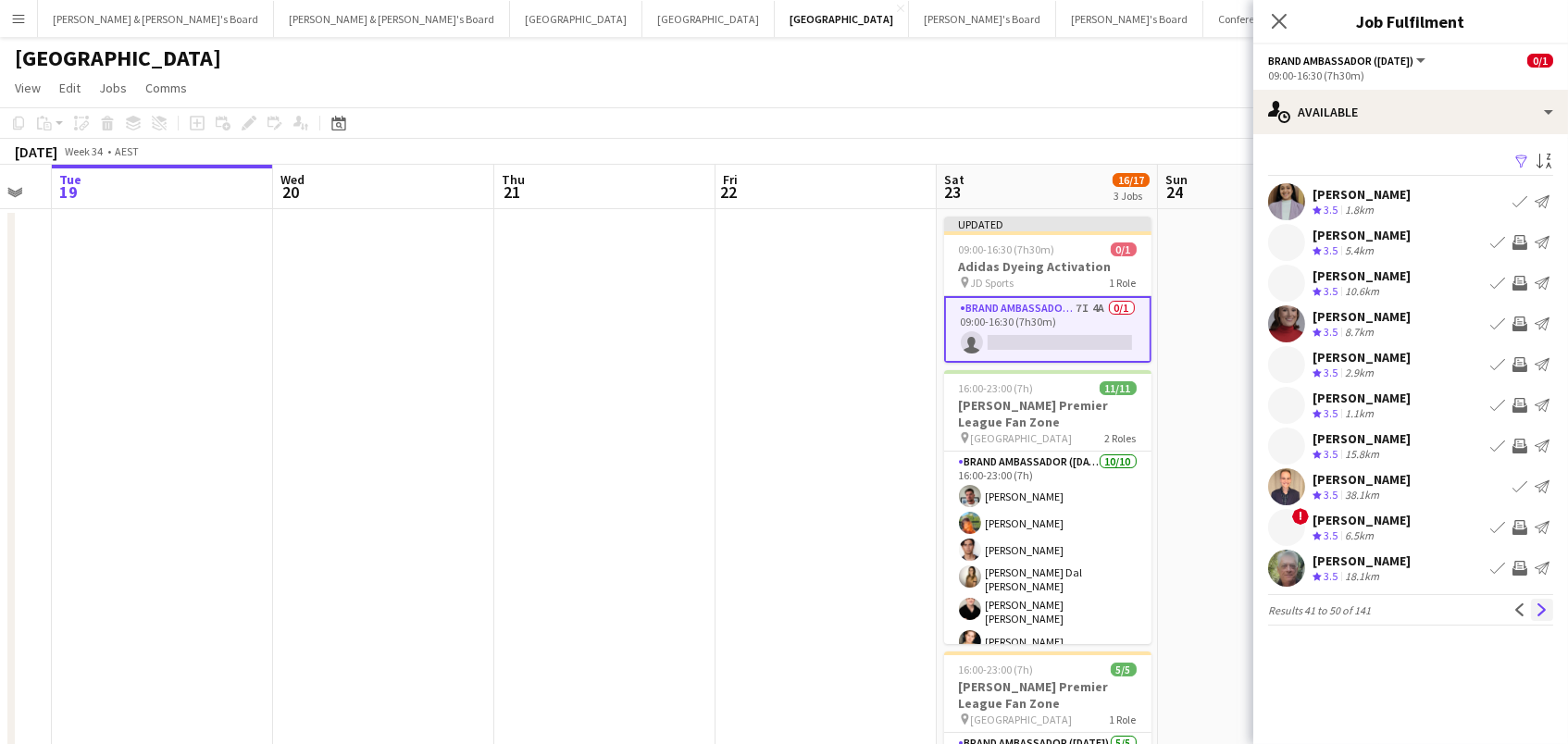
click at [1543, 606] on app-icon "Next" at bounding box center [1542, 610] width 13 height 13
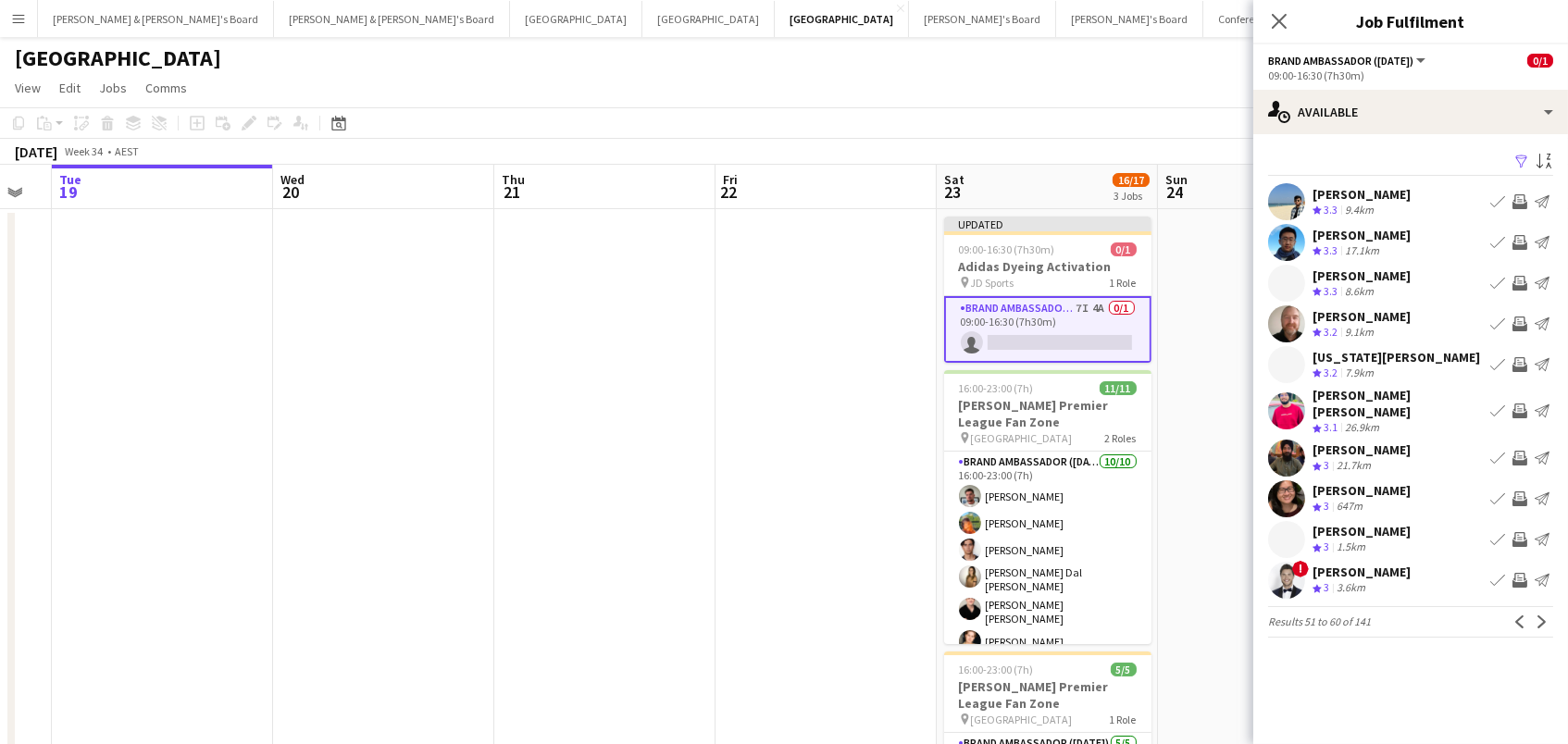
click at [1211, 434] on app-date-cell at bounding box center [1268, 574] width 221 height 732
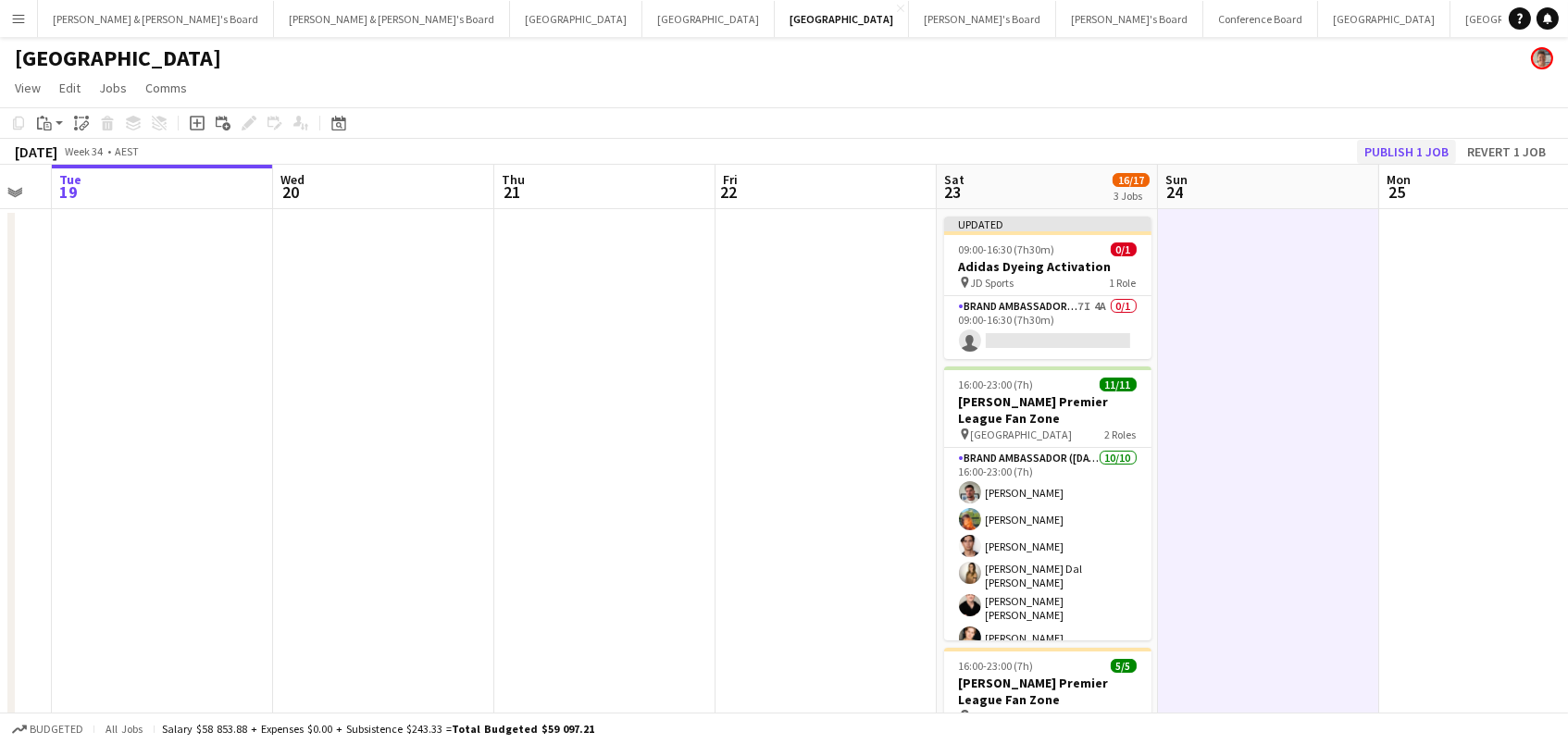
click at [1372, 146] on button "Publish 1 job" at bounding box center [1407, 152] width 99 height 24
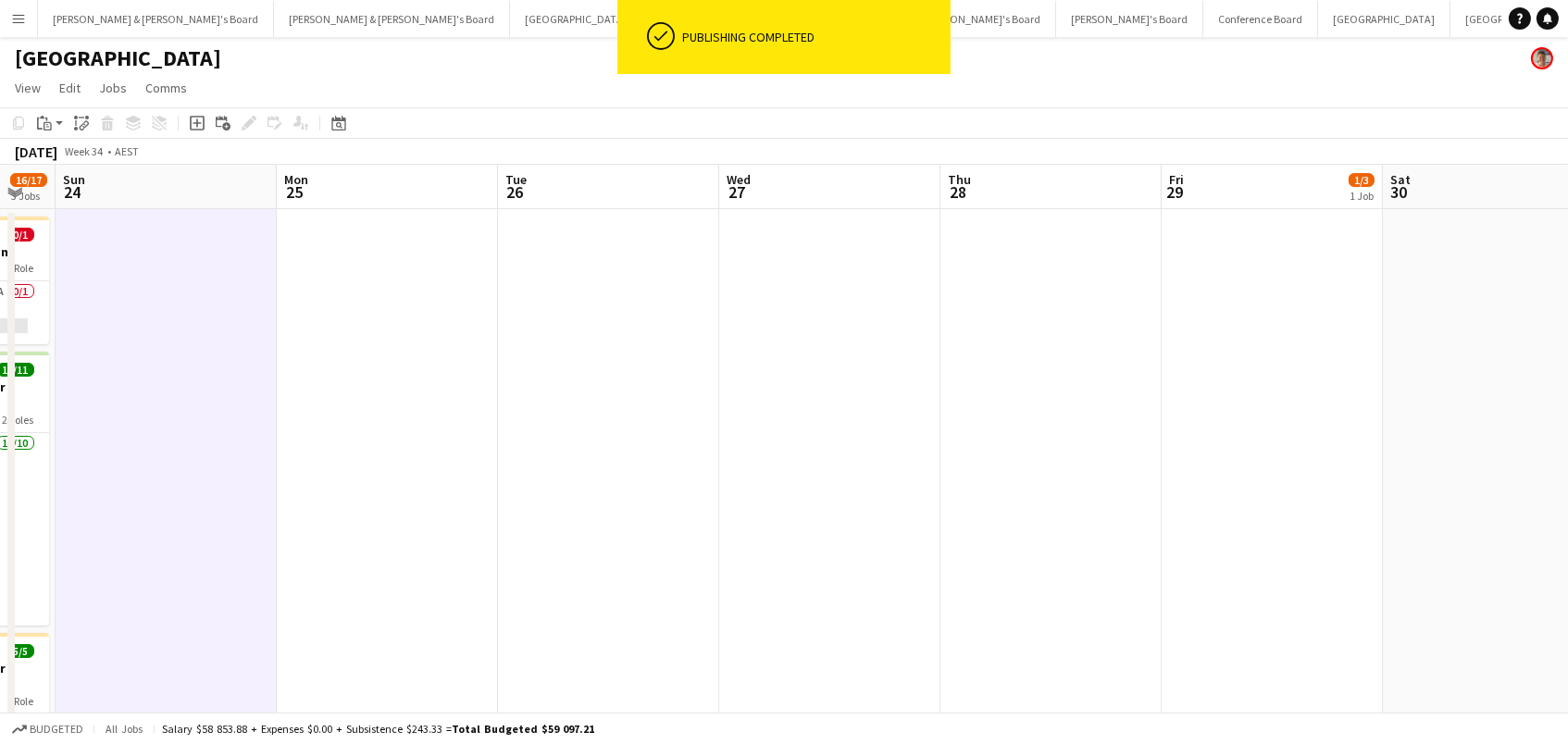
scroll to position [0, 516]
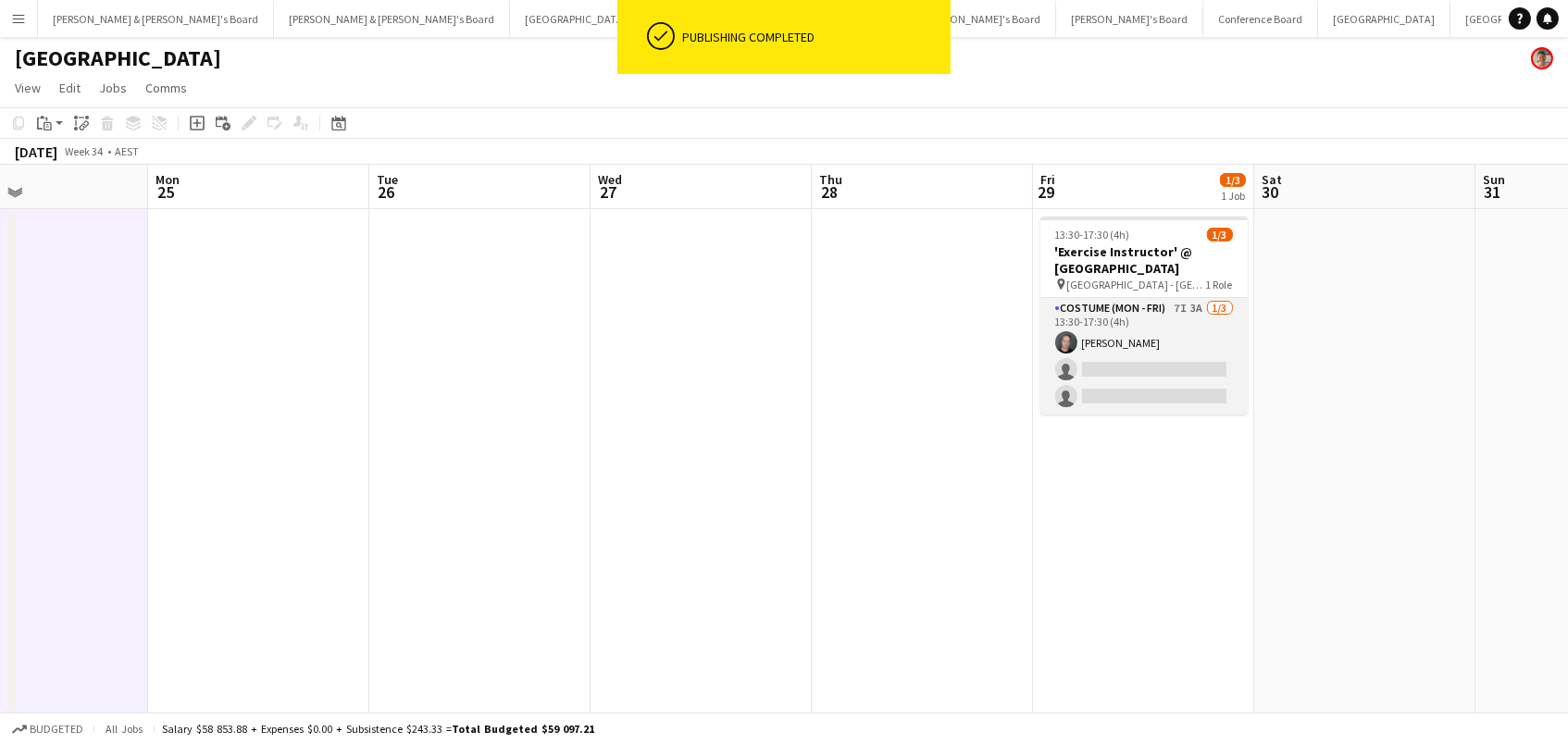
click at [1186, 332] on app-card-role "Costume (Mon - Fri) 7I 3A 1/3 13:30-17:30 (4h) Jy Samon single-neutral-actions …" at bounding box center [1144, 355] width 207 height 117
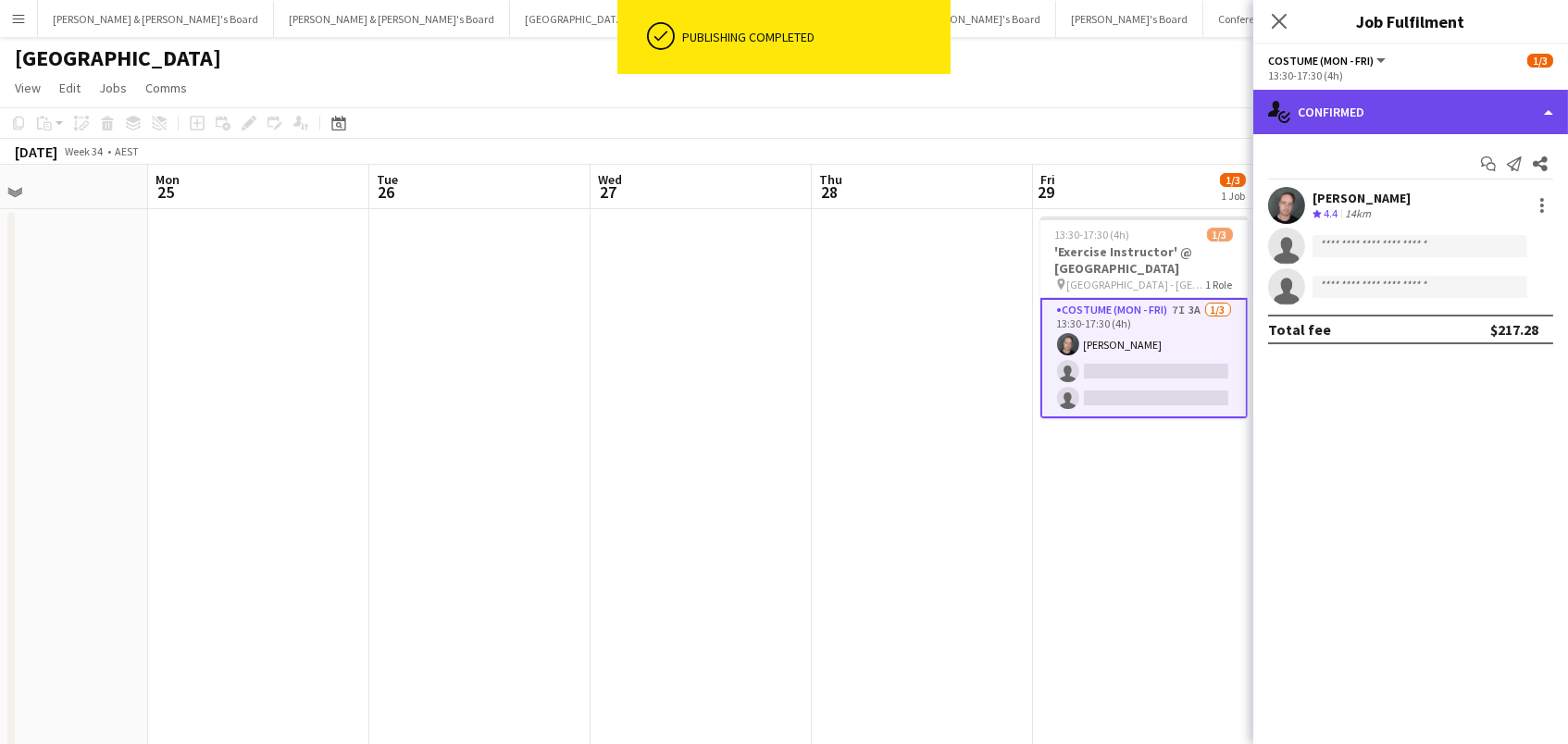
click at [1434, 109] on div "single-neutral-actions-check-2 Confirmed" at bounding box center [1409, 112] width 314 height 45
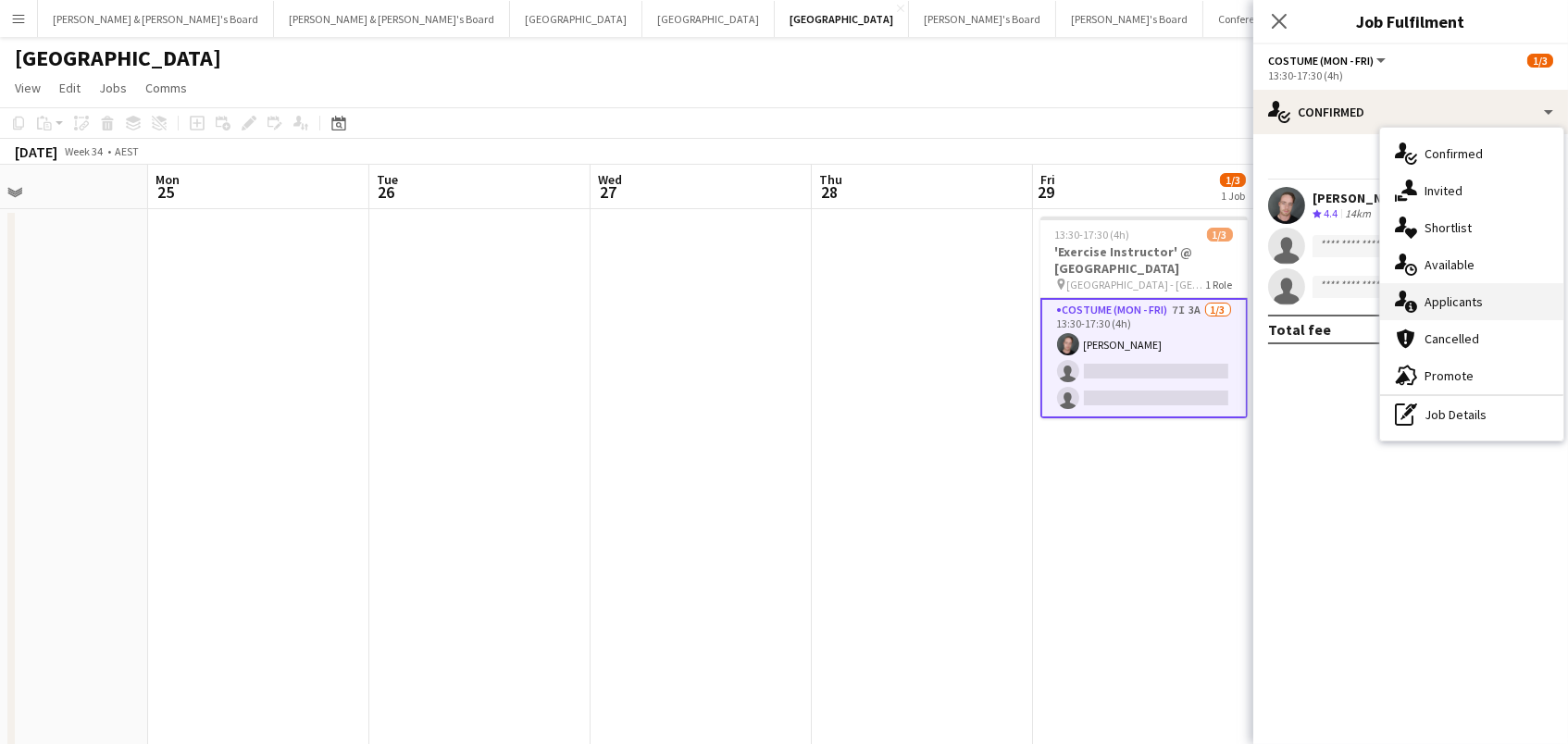
click at [1470, 300] on div "single-neutral-actions-information Applicants" at bounding box center [1471, 302] width 183 height 37
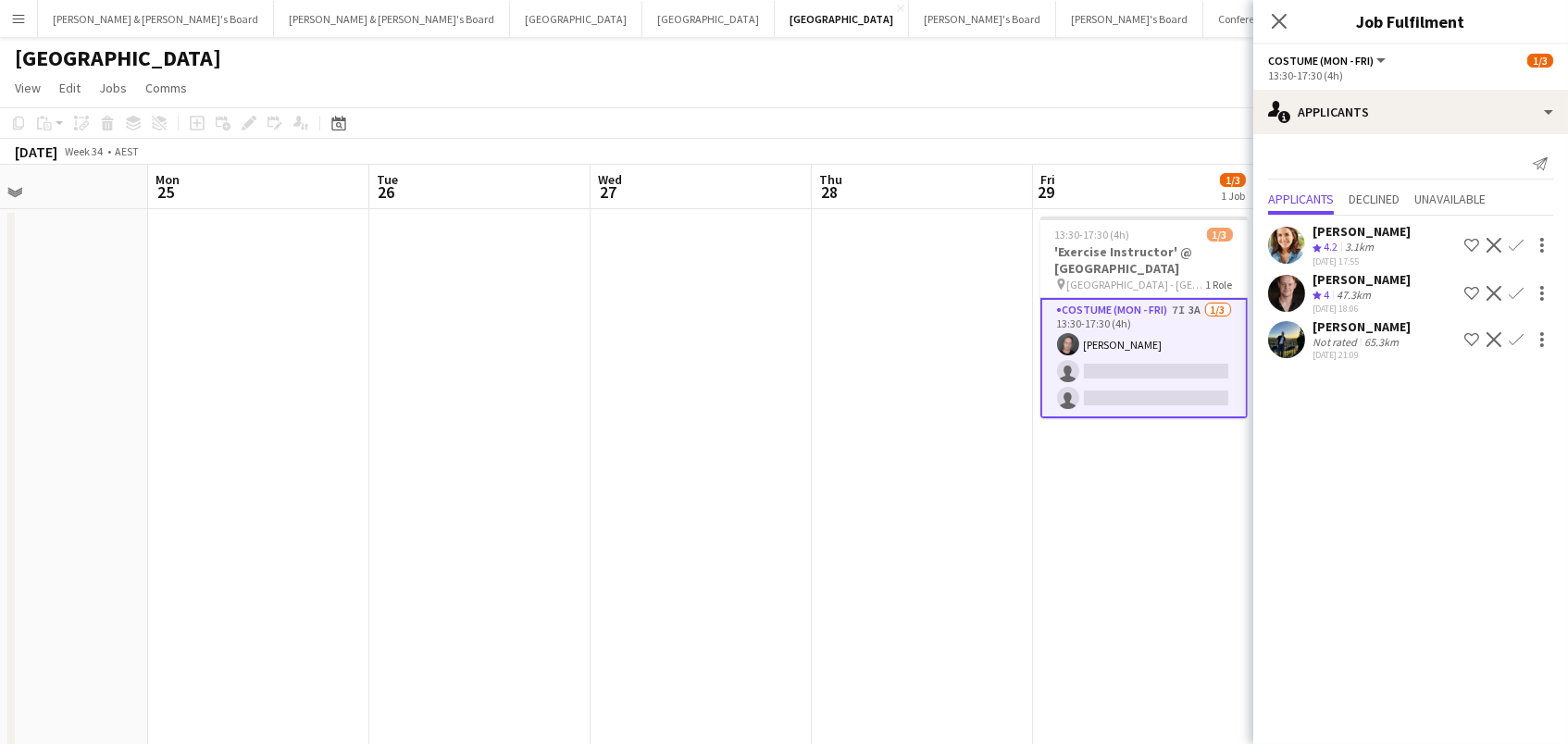
click at [1517, 240] on app-icon "Confirm" at bounding box center [1516, 245] width 15 height 15
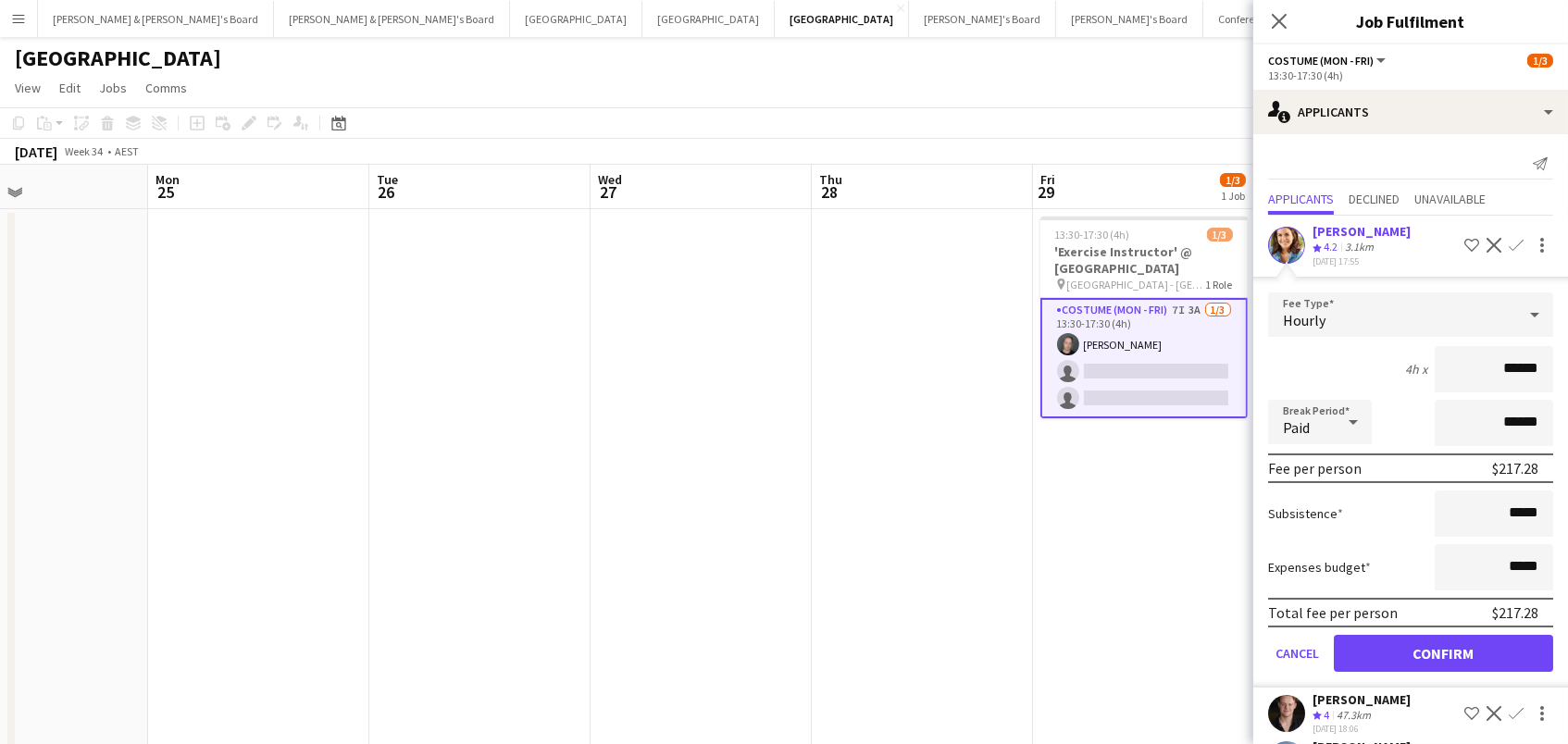
click at [1402, 652] on button "Confirm" at bounding box center [1443, 654] width 219 height 37
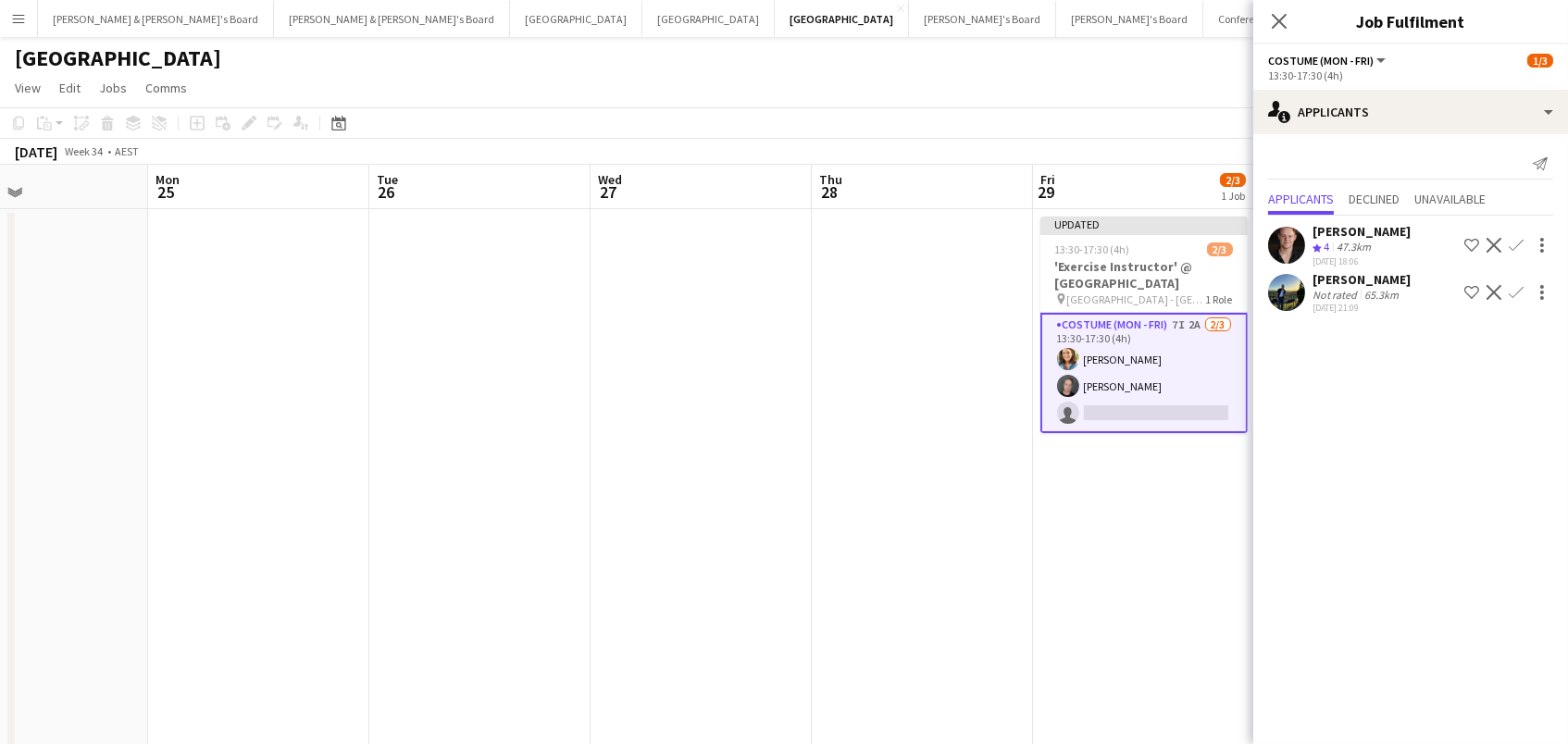
click at [1513, 239] on app-icon "Confirm" at bounding box center [1516, 245] width 15 height 15
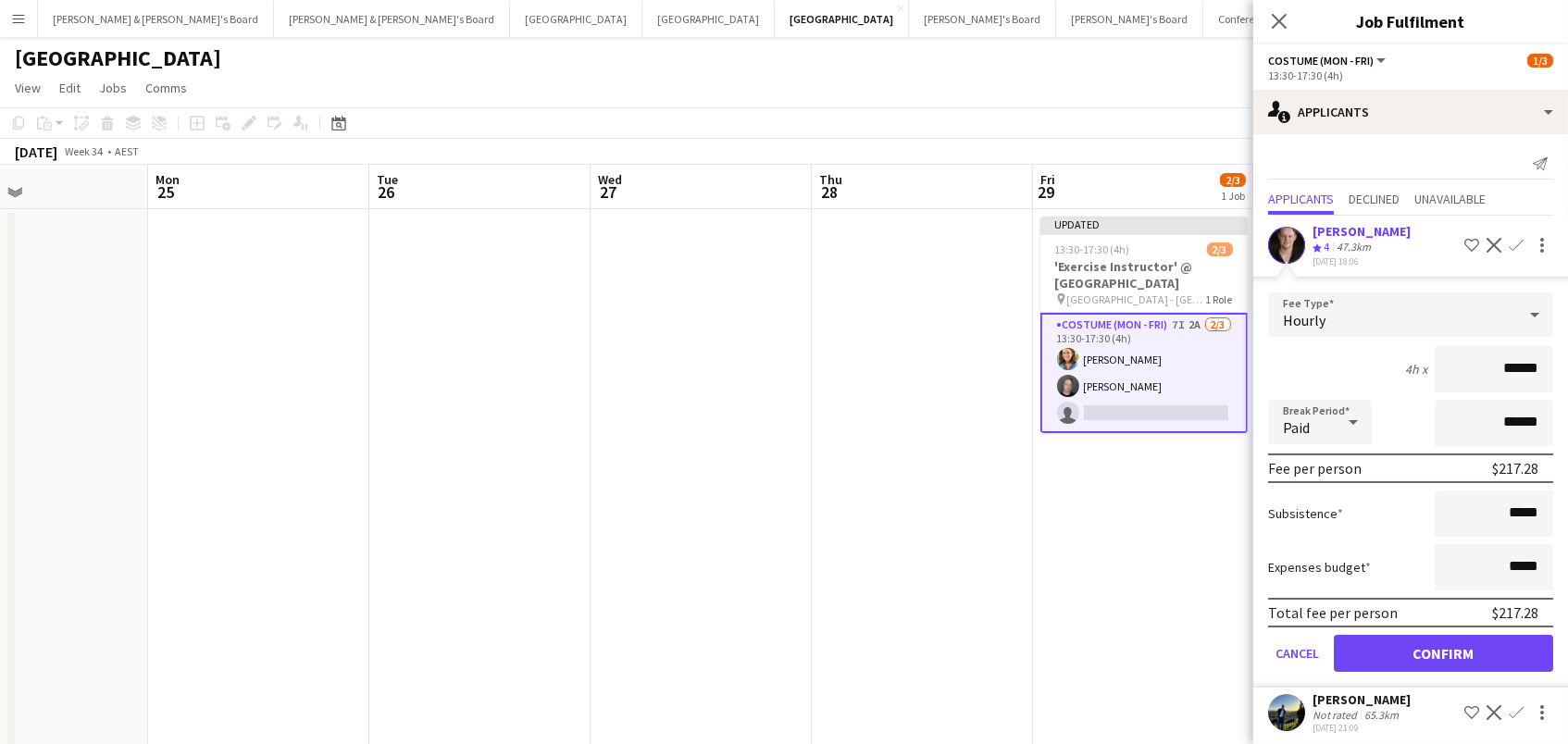
click at [1443, 648] on button "Confirm" at bounding box center [1443, 654] width 219 height 37
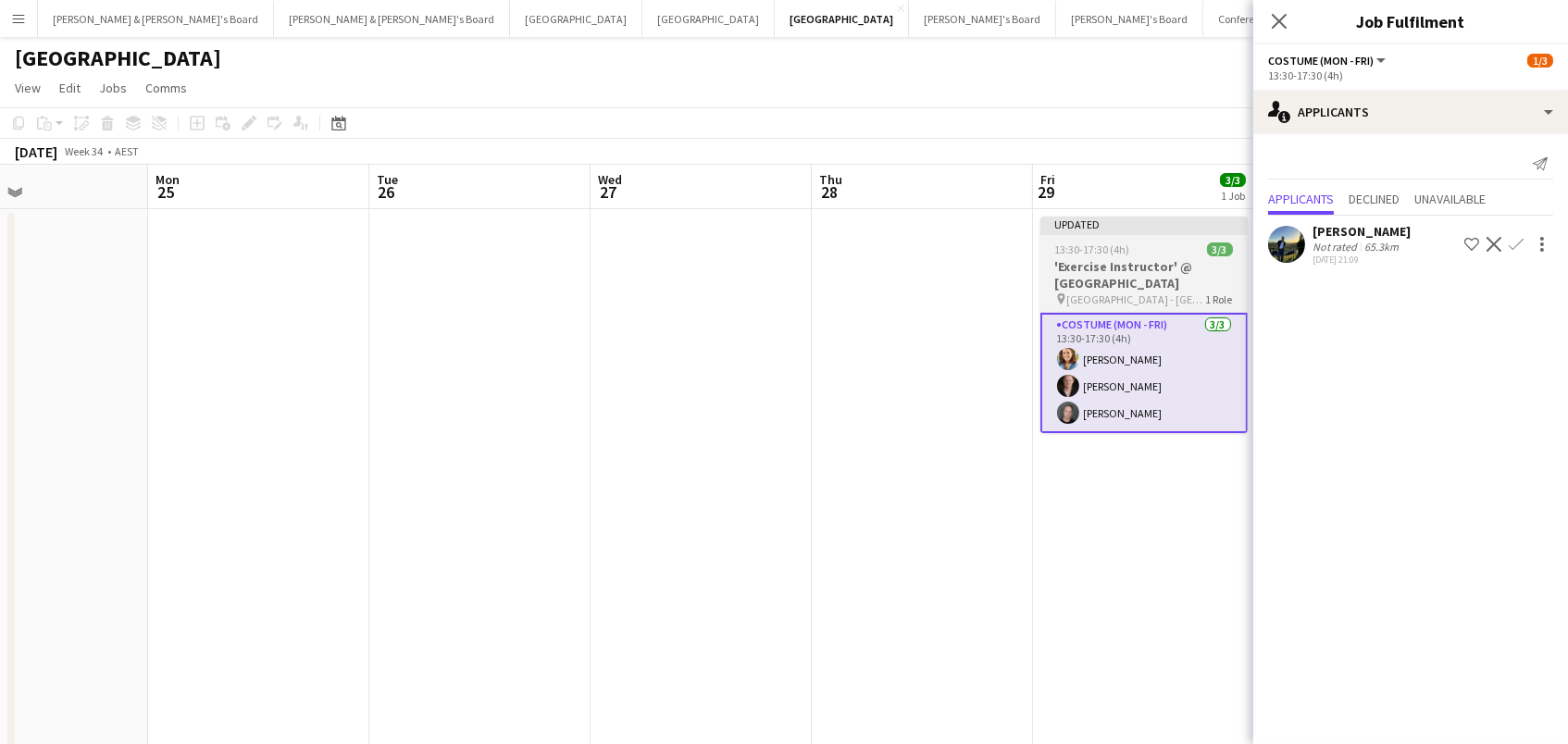
click at [1145, 239] on app-job-card "Updated 13:30-17:30 (4h) 3/3 'Exercise Instructor' @ Ormond House pin Ormond Ho…" at bounding box center [1144, 324] width 207 height 216
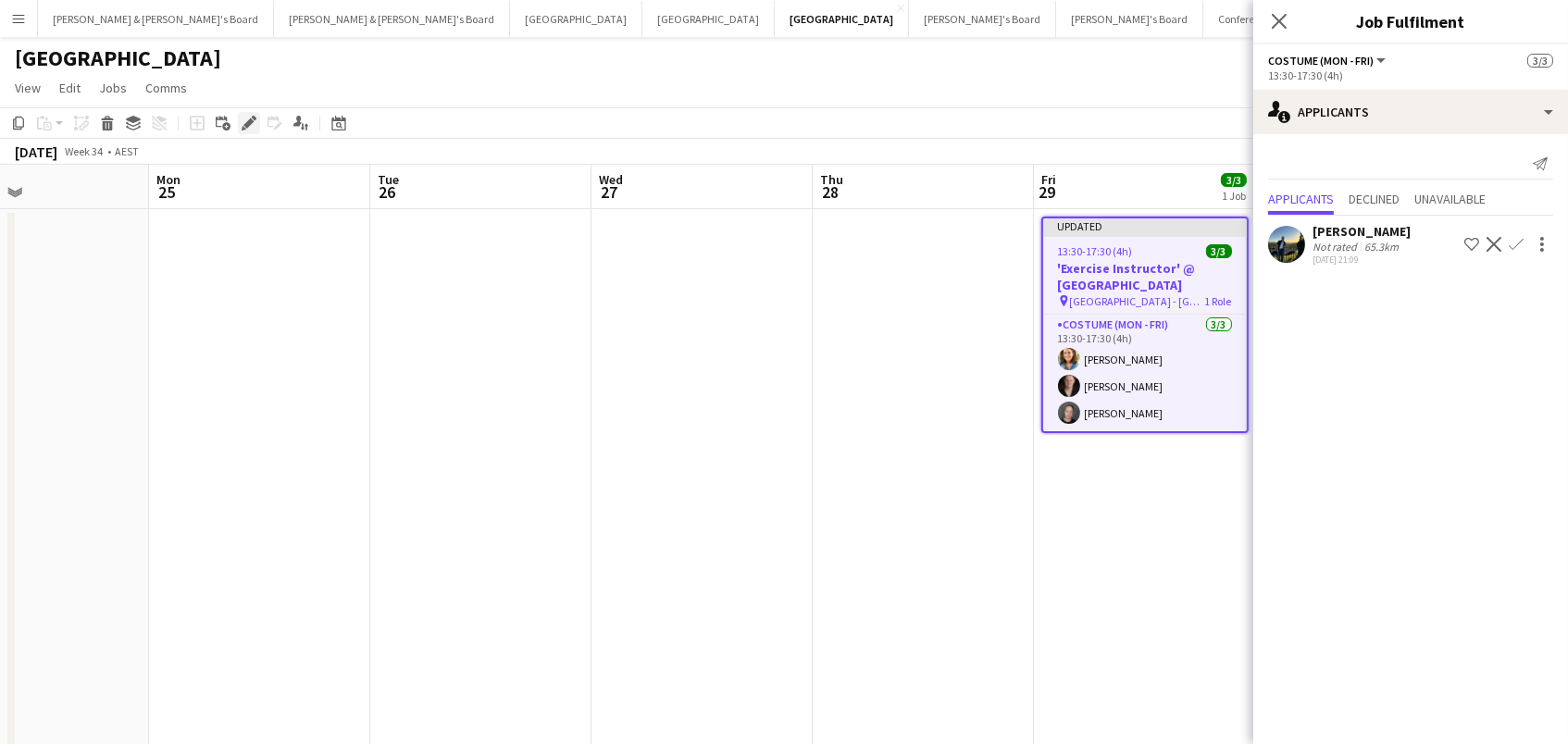
click at [242, 118] on icon "Edit" at bounding box center [249, 123] width 15 height 15
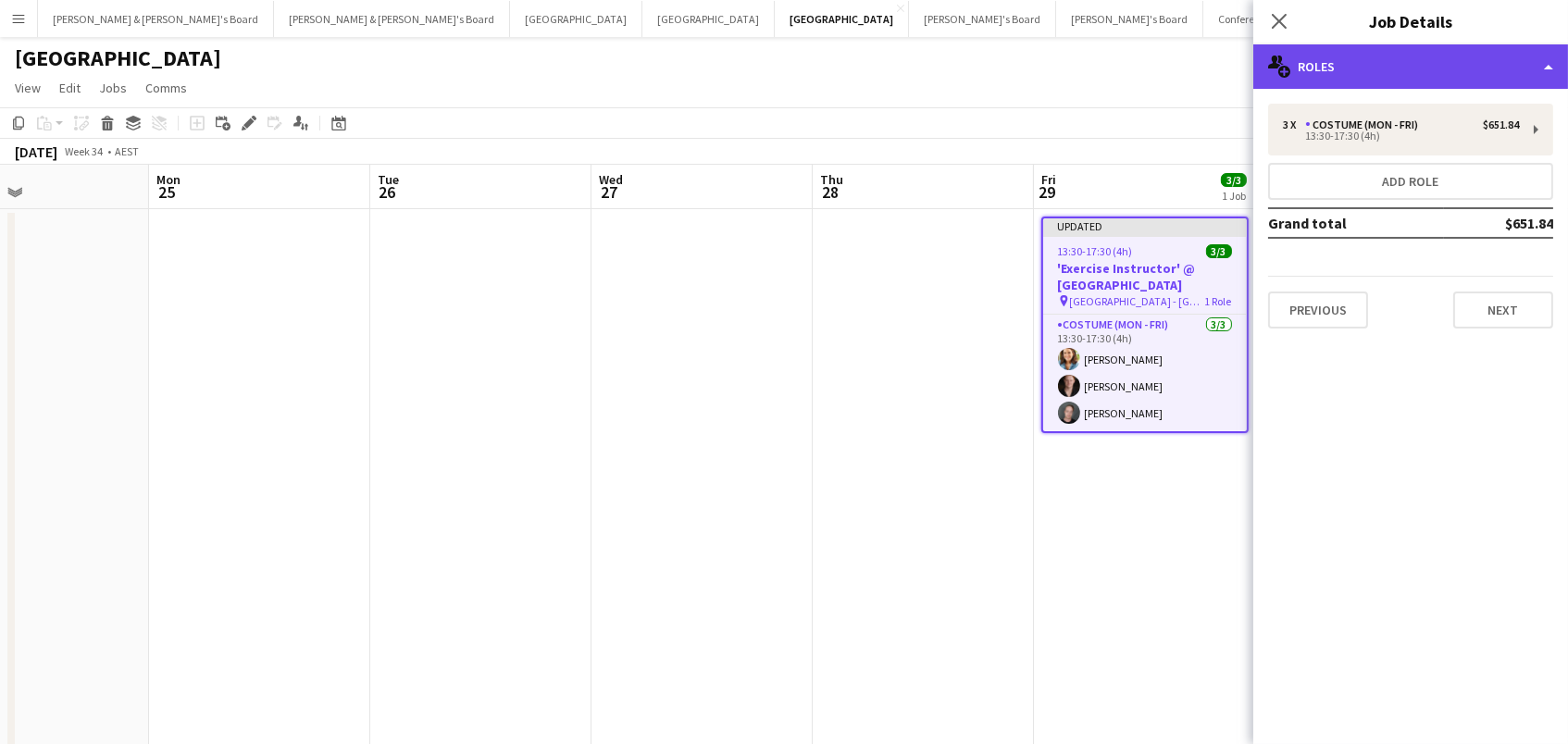
click at [1324, 75] on div "multiple-users-add Roles" at bounding box center [1409, 67] width 314 height 45
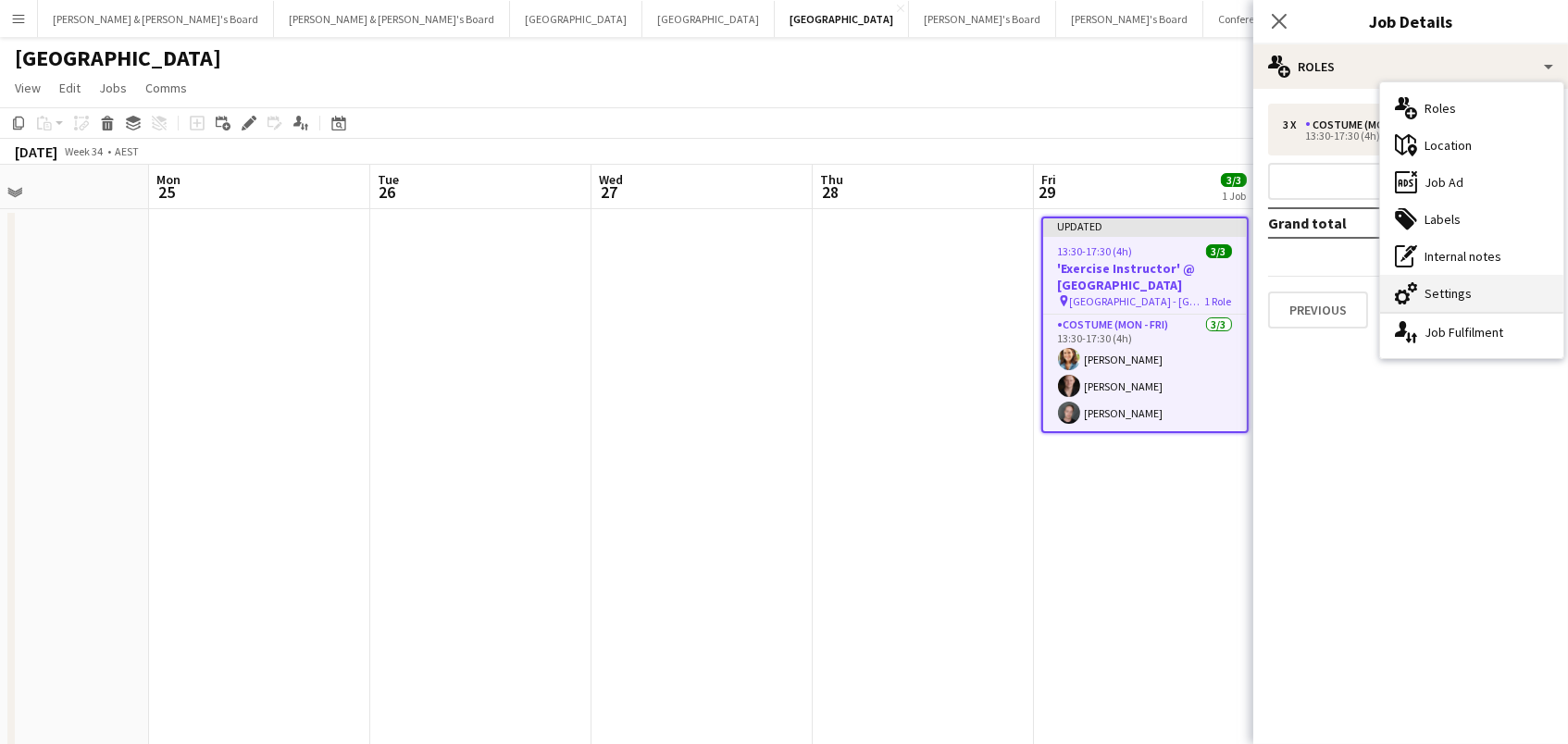
click at [1428, 297] on div "cog-double-3 Settings" at bounding box center [1471, 294] width 183 height 37
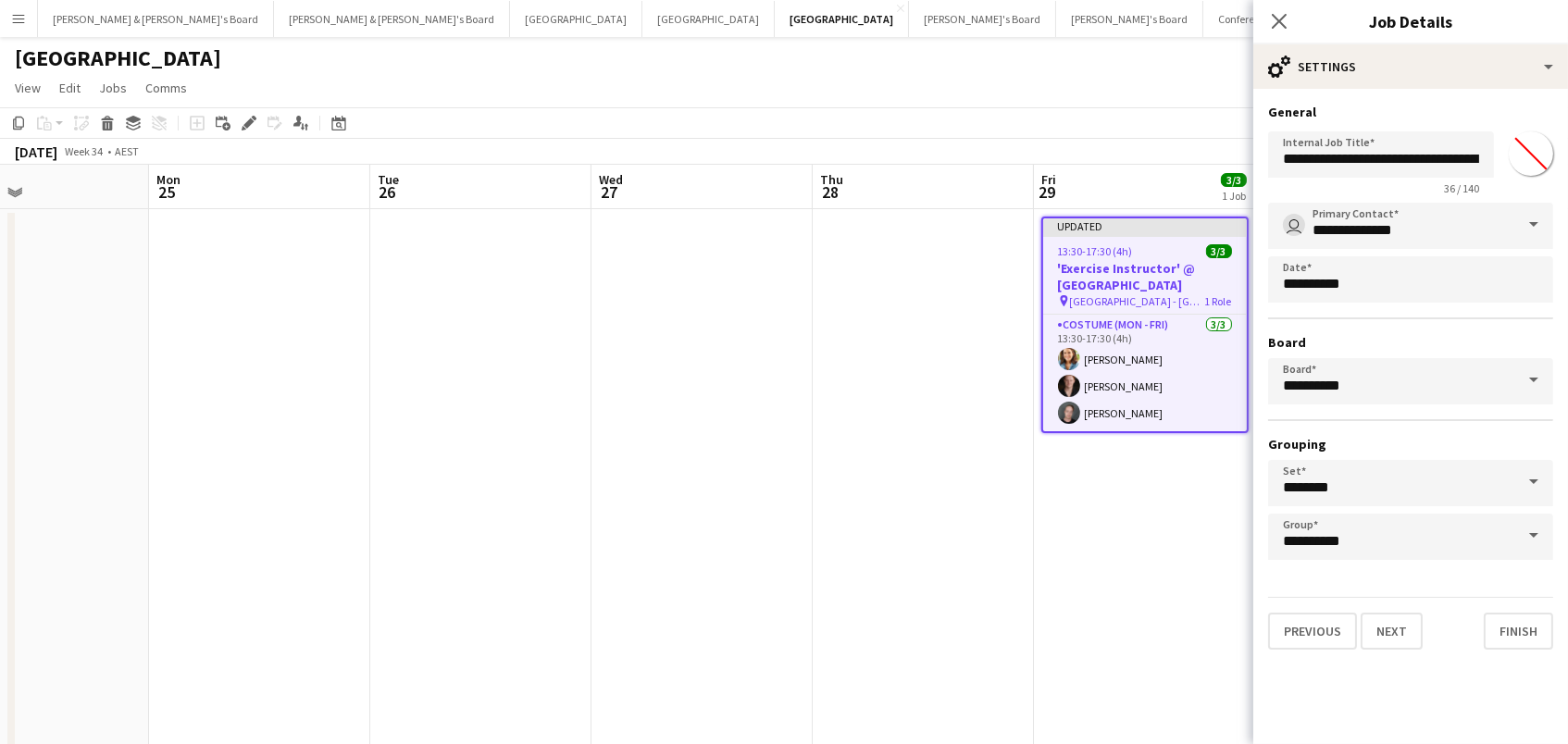
click at [1533, 172] on input "*******" at bounding box center [1530, 153] width 66 height 66
type input "*******"
click at [1341, 391] on input "*********" at bounding box center [1410, 381] width 285 height 47
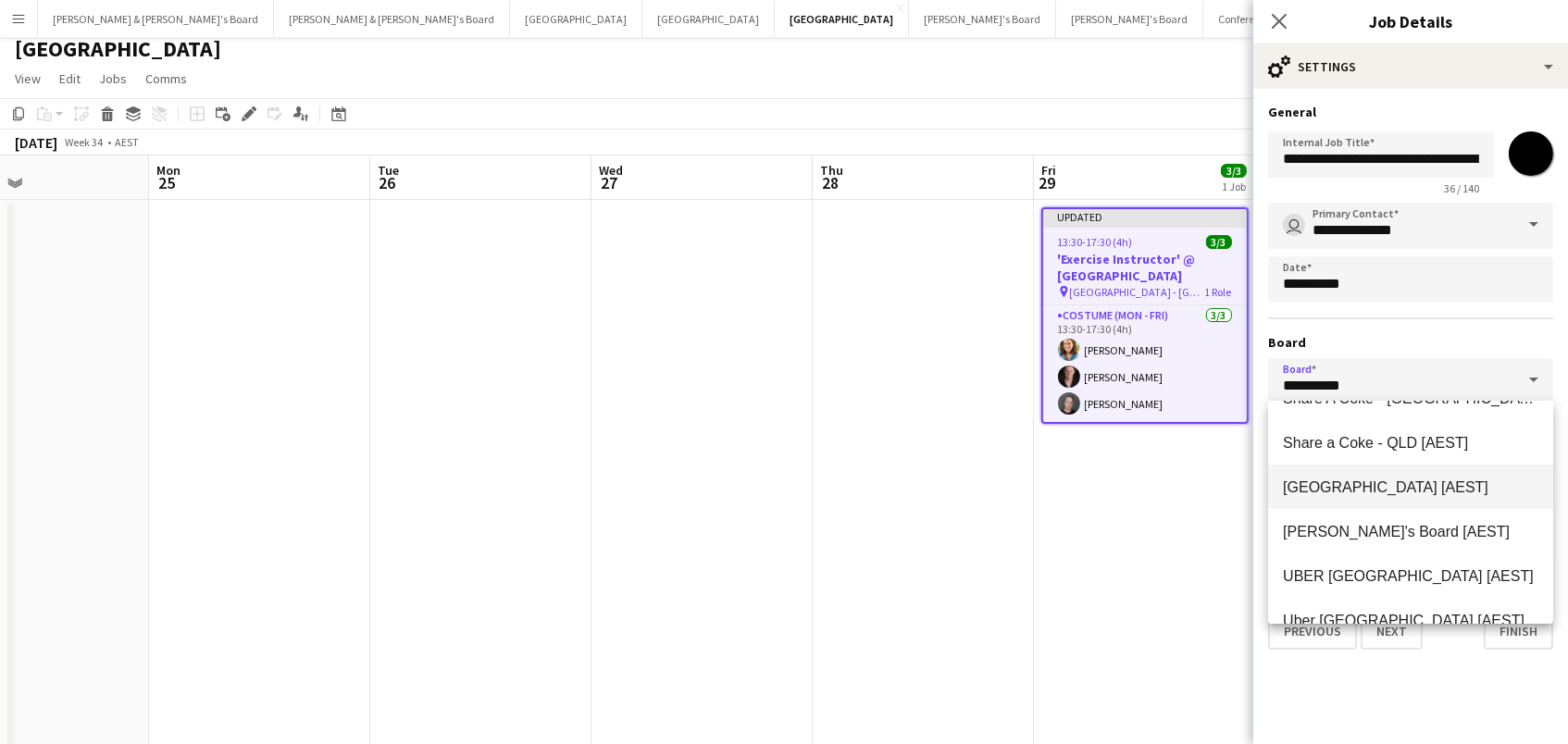
scroll to position [613, 0]
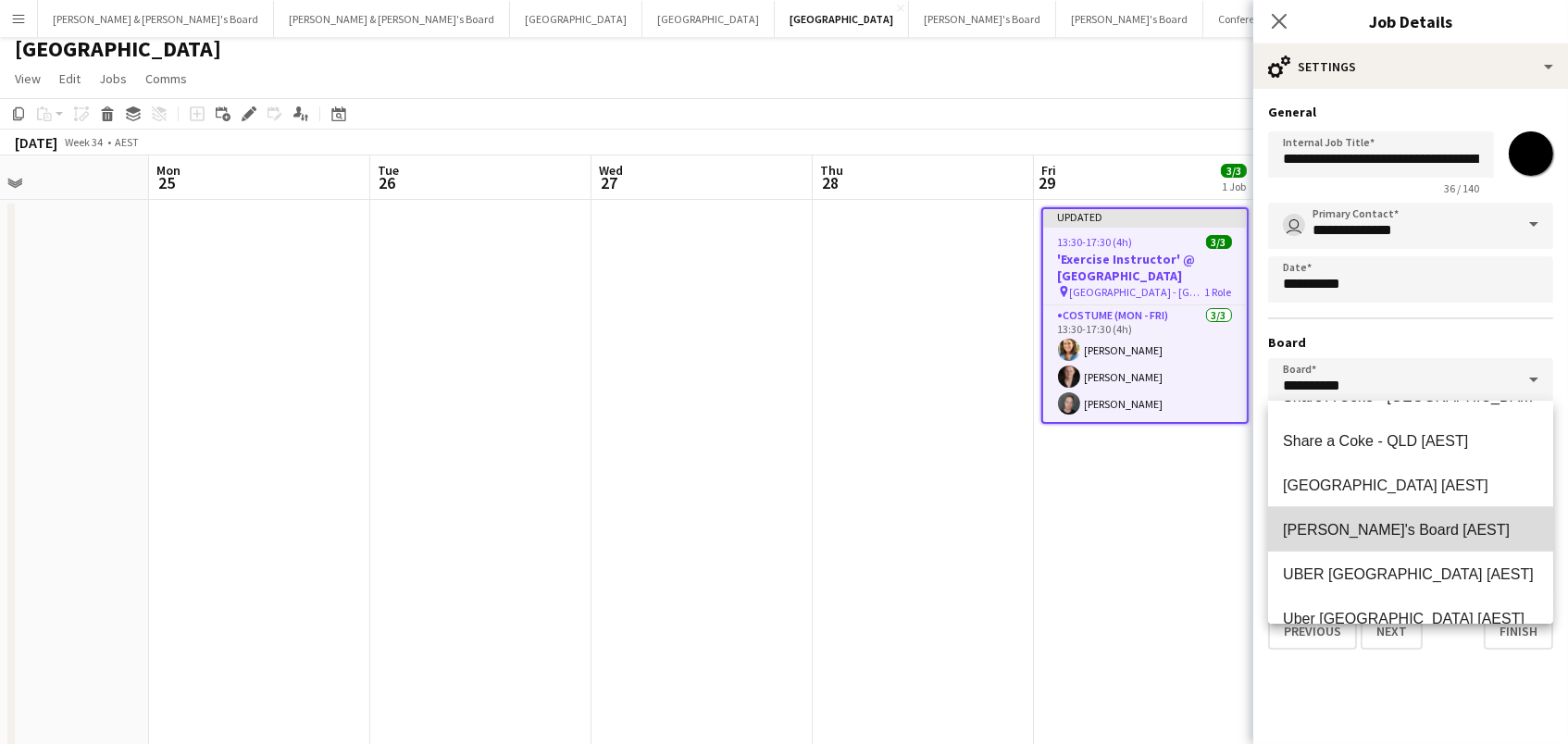
click at [1348, 527] on span "[PERSON_NAME]'s Board [AEST]" at bounding box center [1395, 530] width 227 height 16
type input "**********"
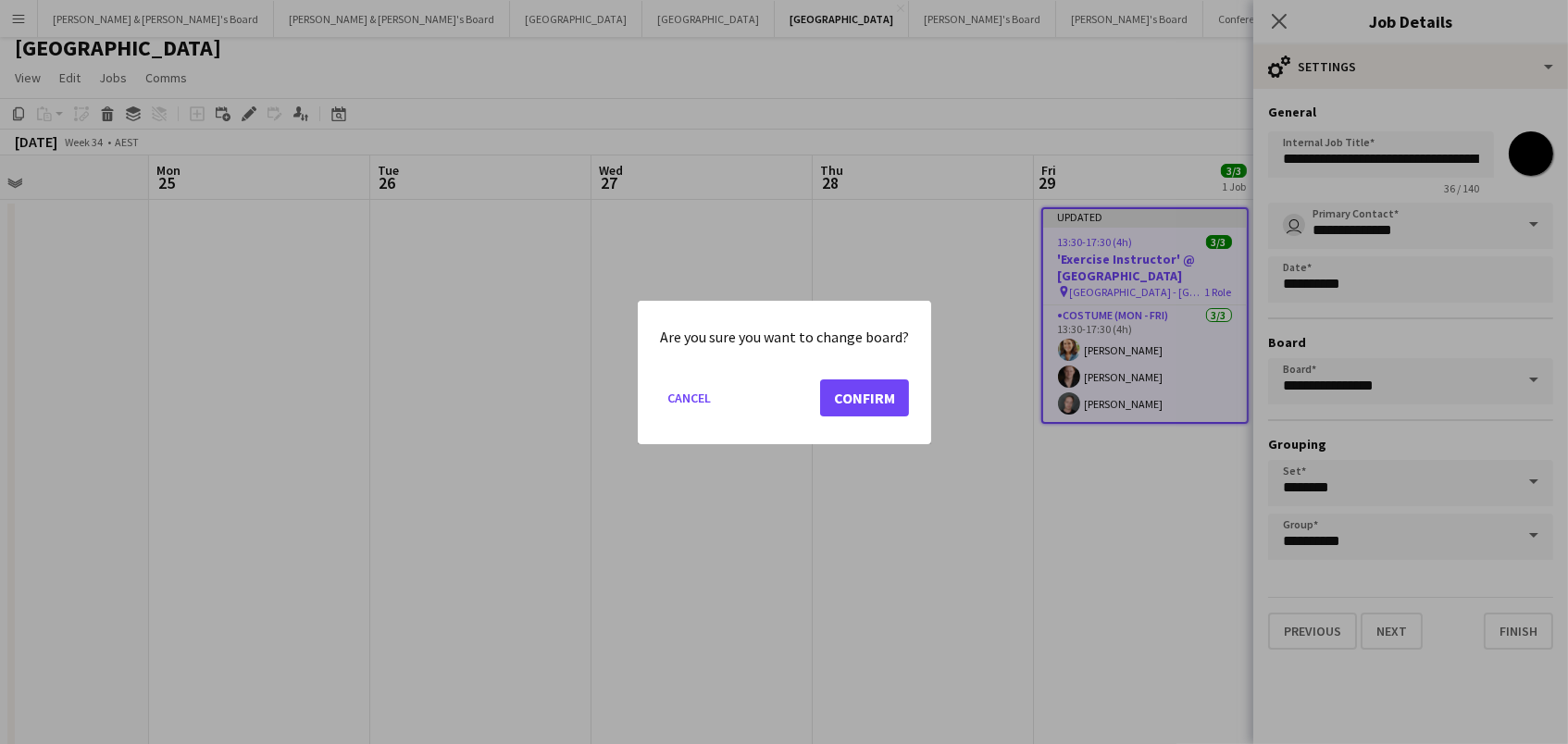
click at [846, 403] on button "Confirm" at bounding box center [864, 397] width 89 height 37
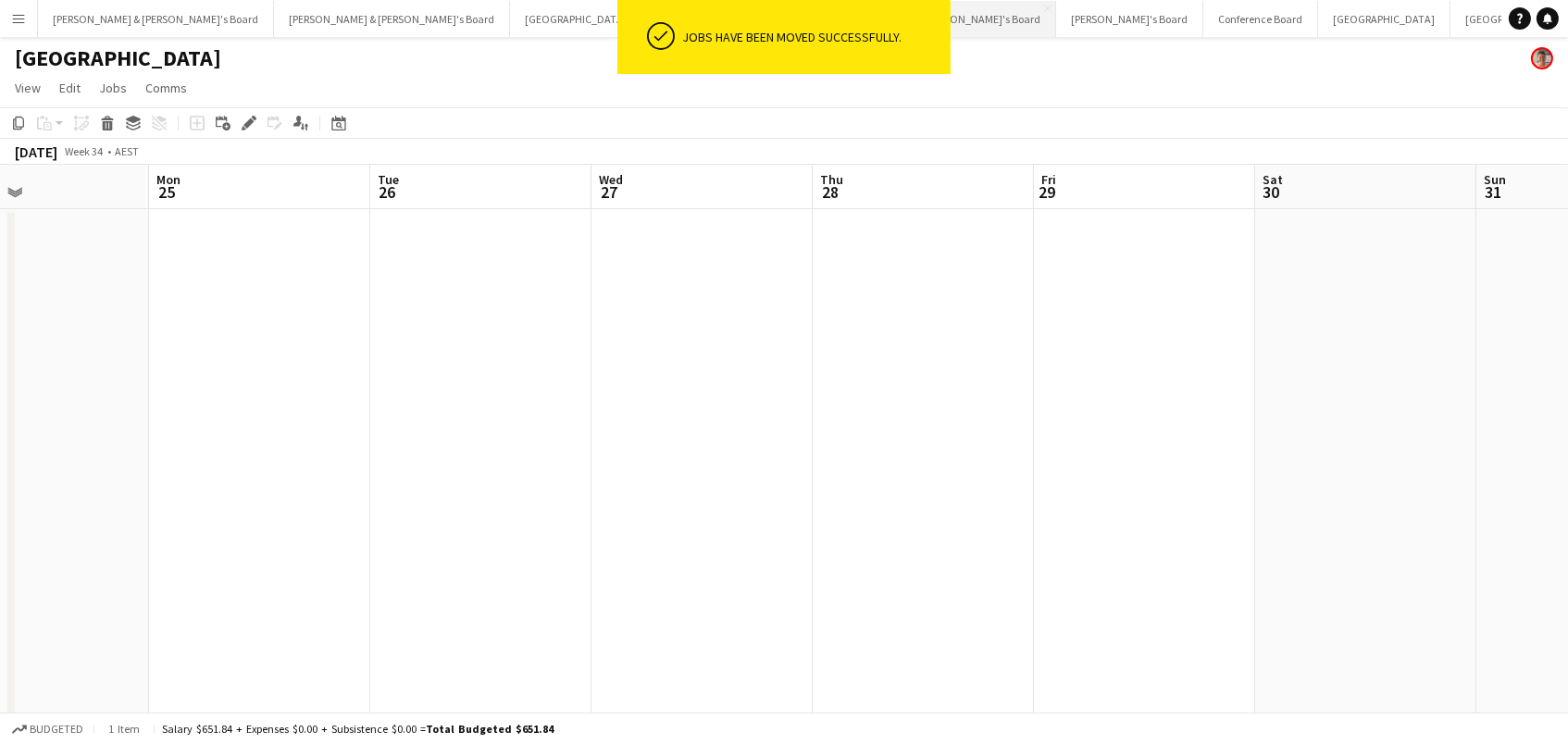
click at [909, 30] on button "Tennille's Board Close" at bounding box center [982, 19] width 147 height 36
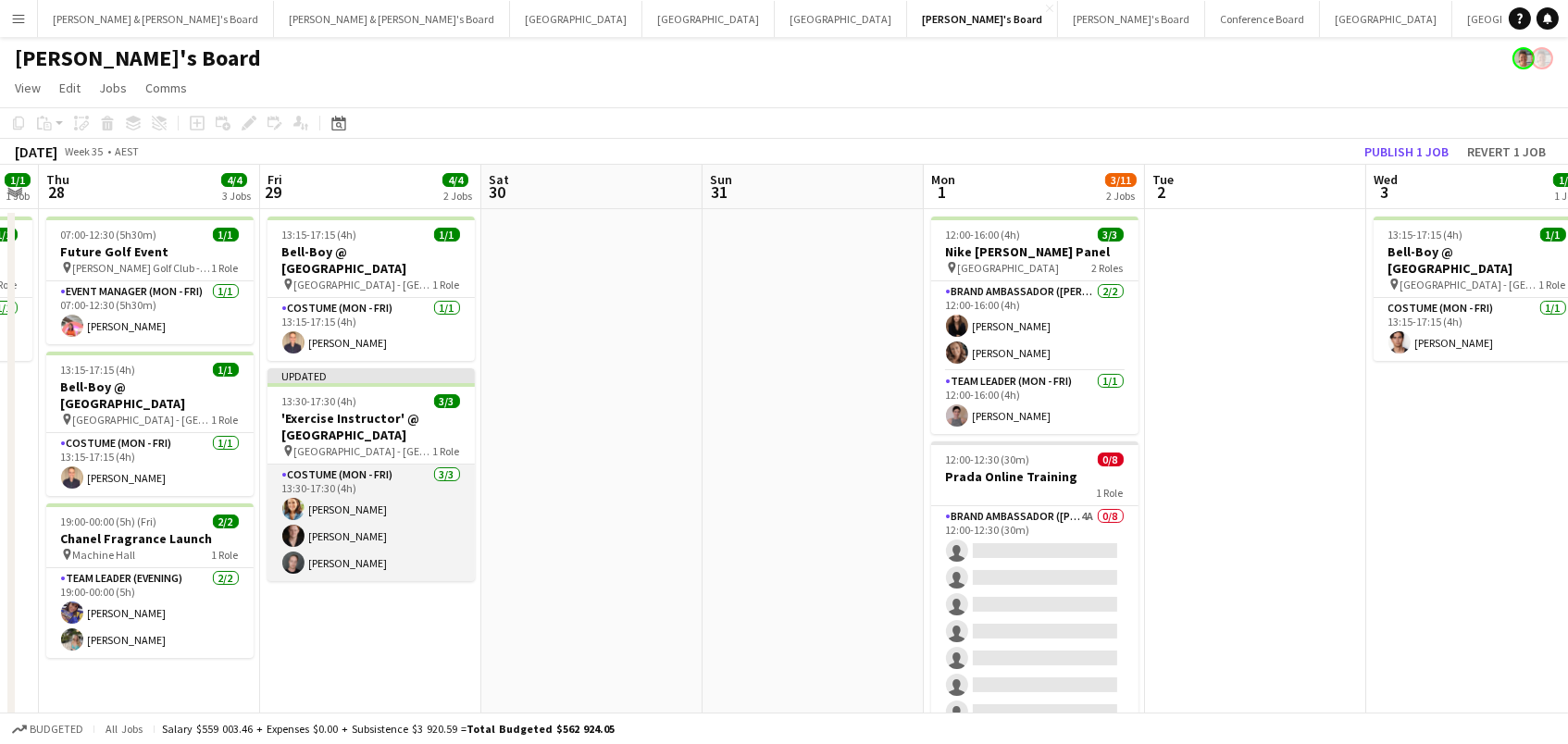
scroll to position [0, 922]
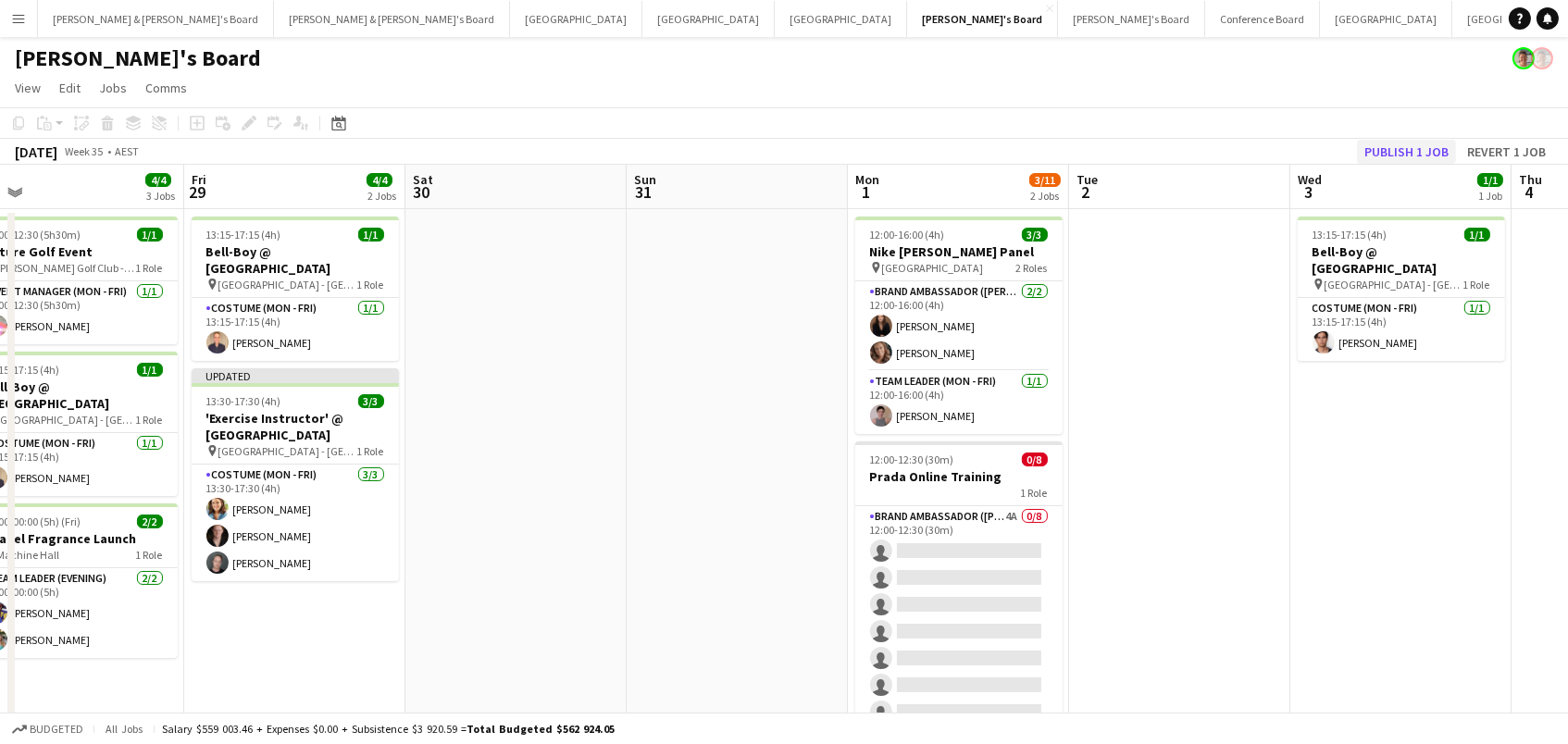
click at [1370, 146] on button "Publish 1 job" at bounding box center [1407, 152] width 99 height 24
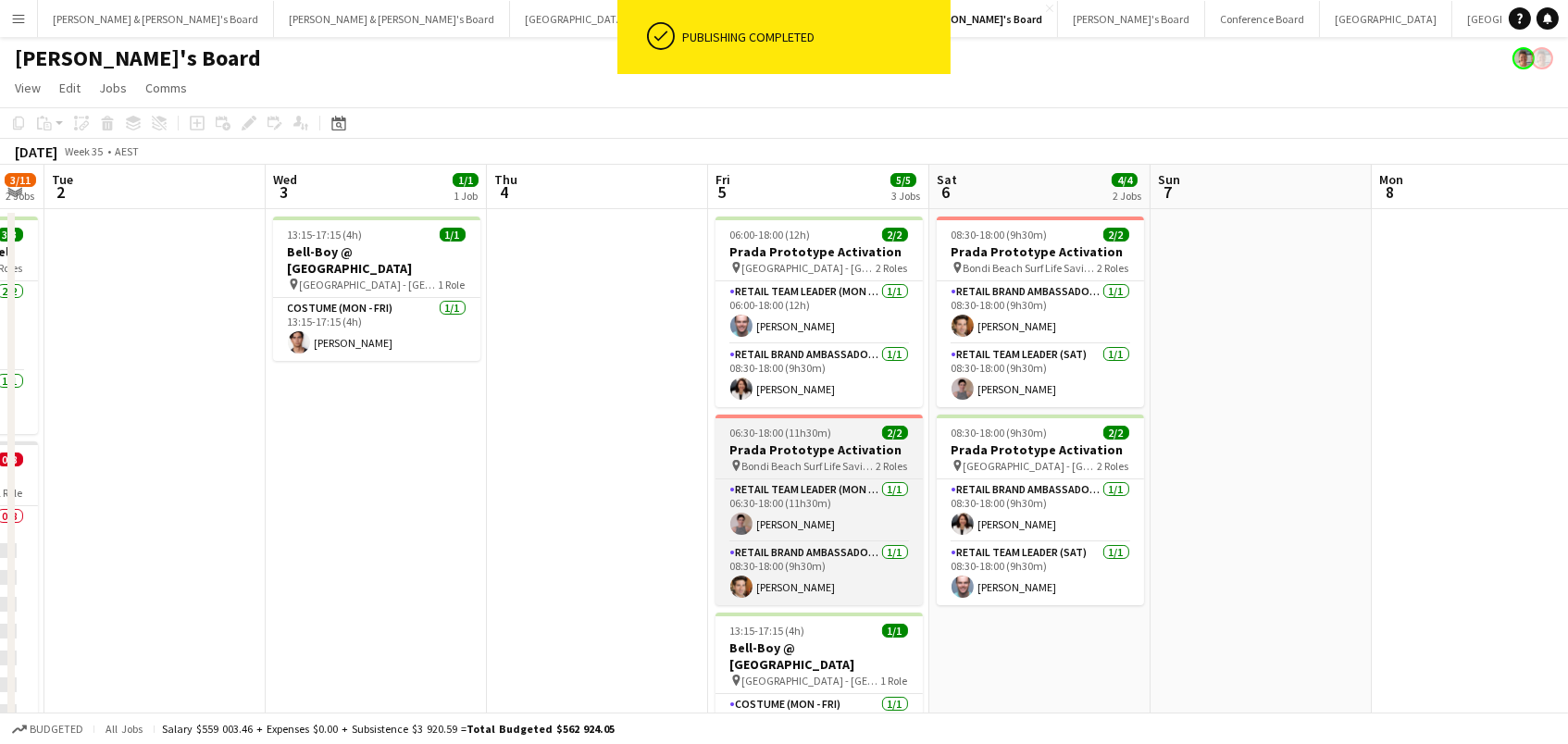
scroll to position [0, 812]
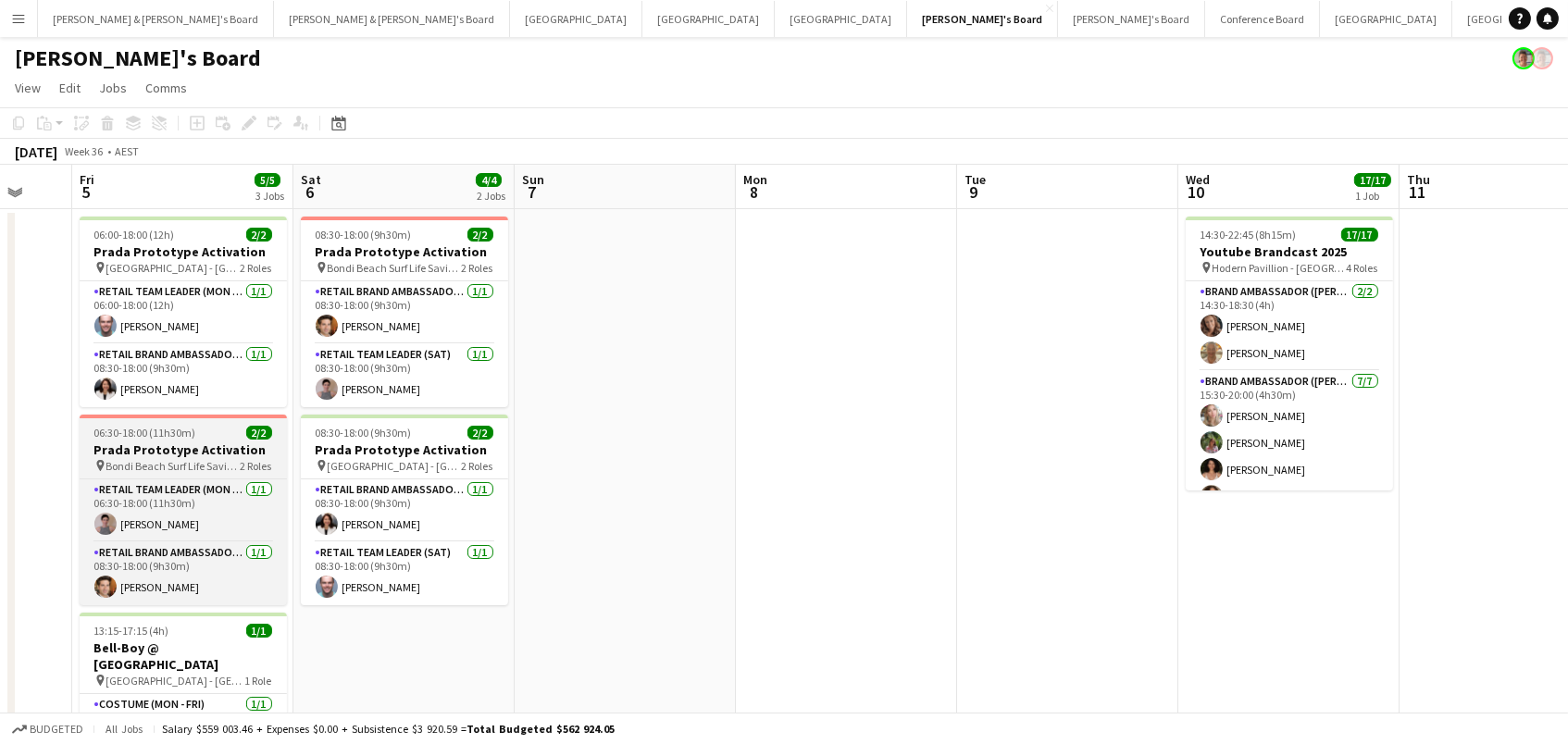
click at [229, 459] on span "Bondi Beach Surf Life Saving Club" at bounding box center [173, 465] width 134 height 14
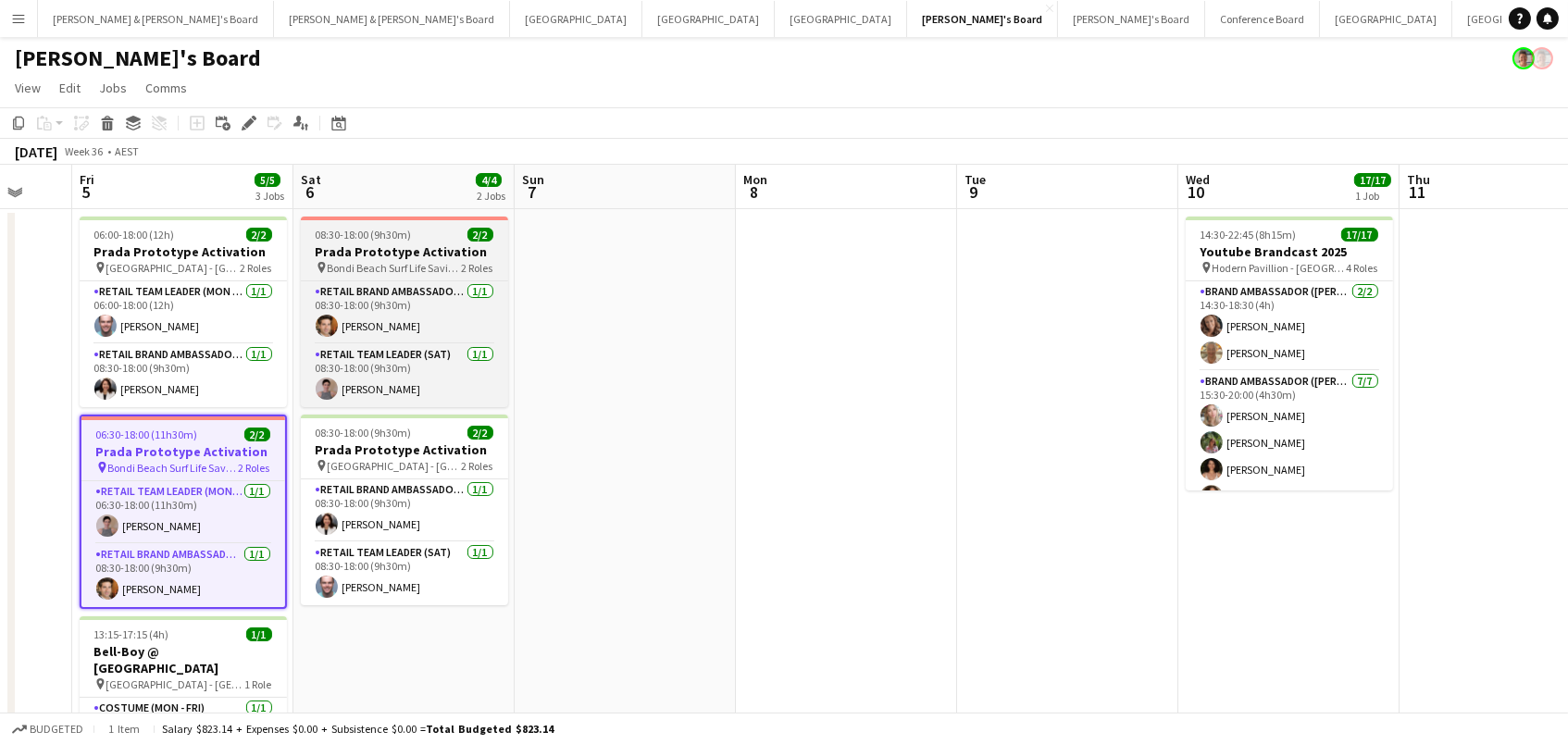
click at [358, 255] on h3 "Prada Prototype Activation" at bounding box center [404, 252] width 207 height 17
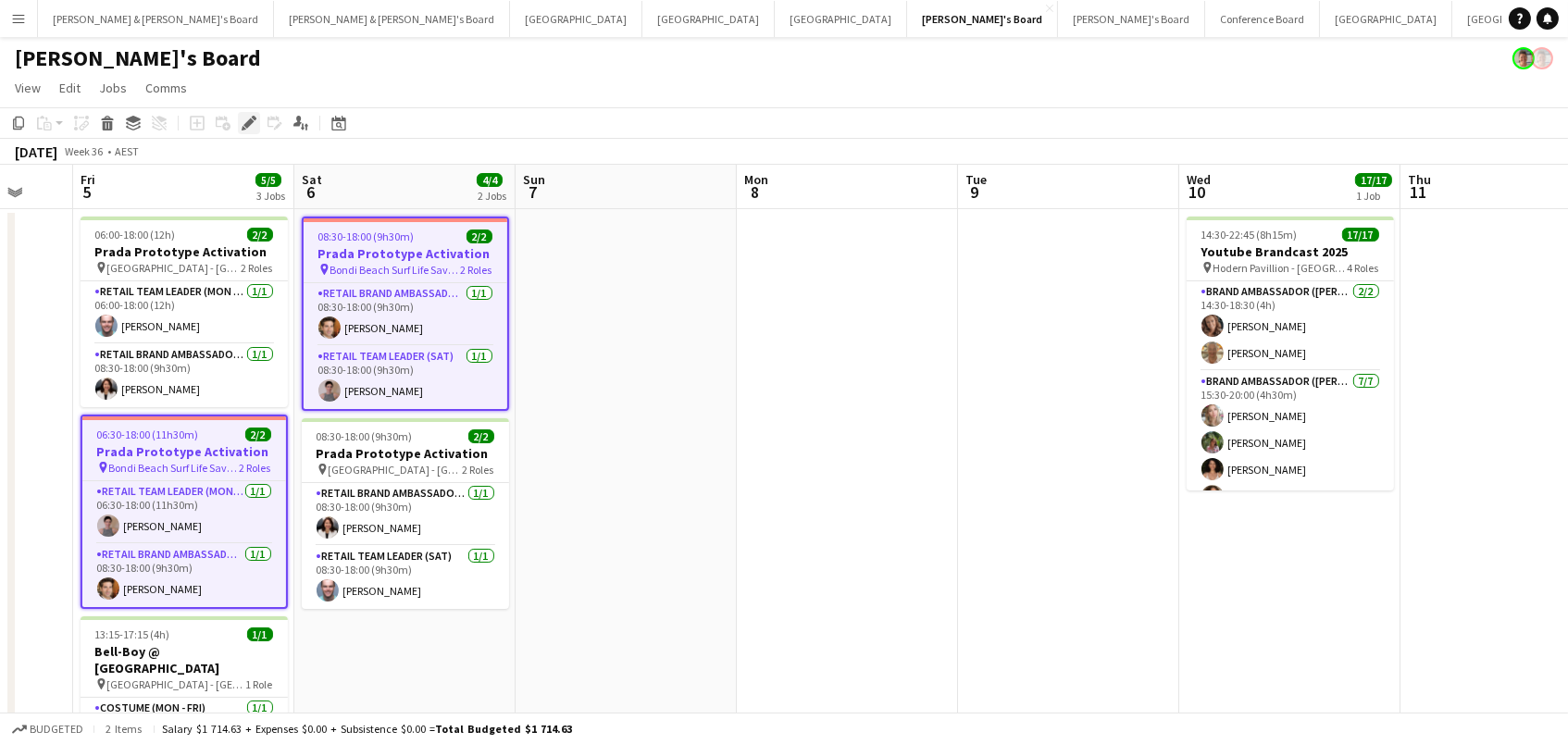
click at [248, 126] on icon "Edit" at bounding box center [249, 123] width 15 height 15
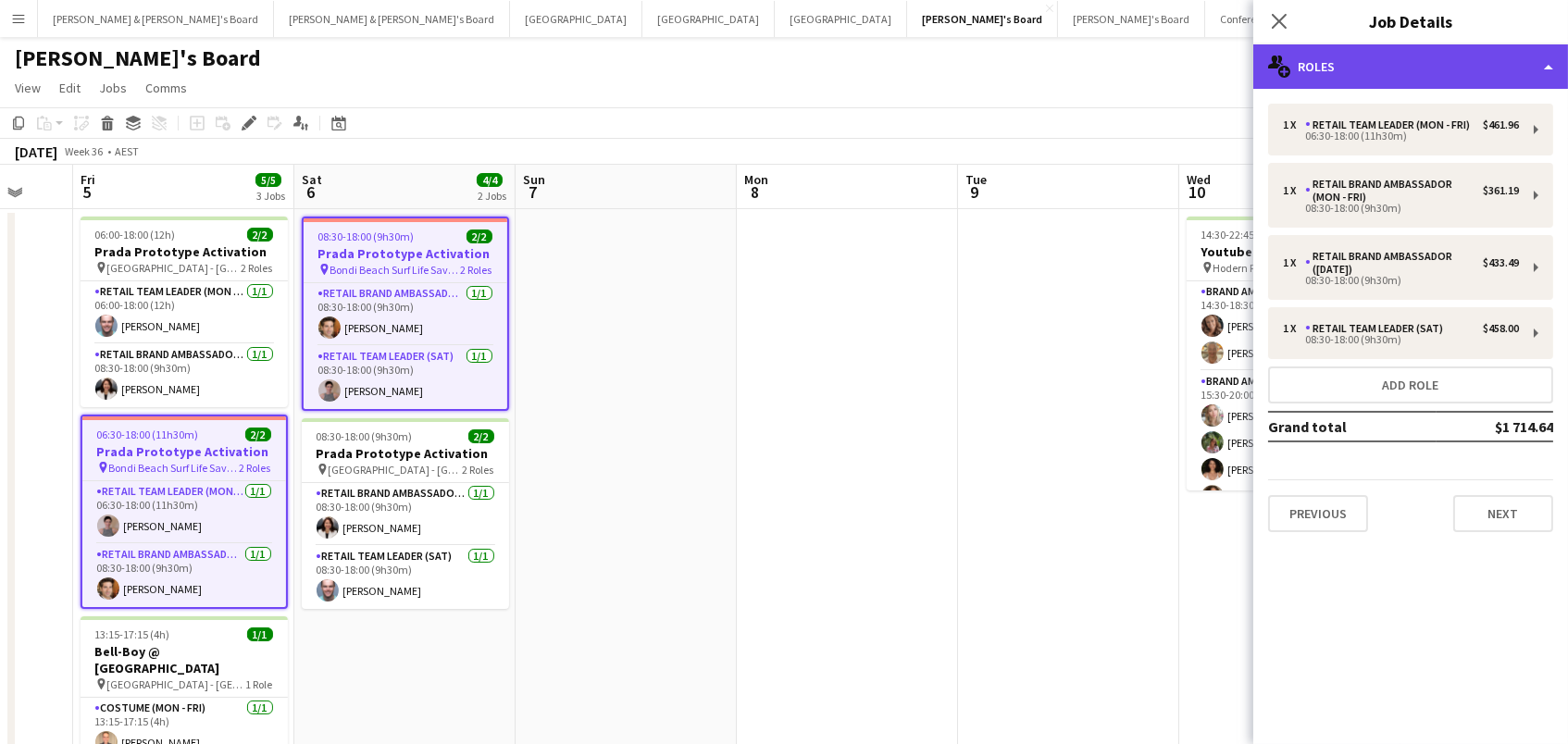
click at [1359, 73] on div "multiple-users-add Roles" at bounding box center [1409, 67] width 314 height 45
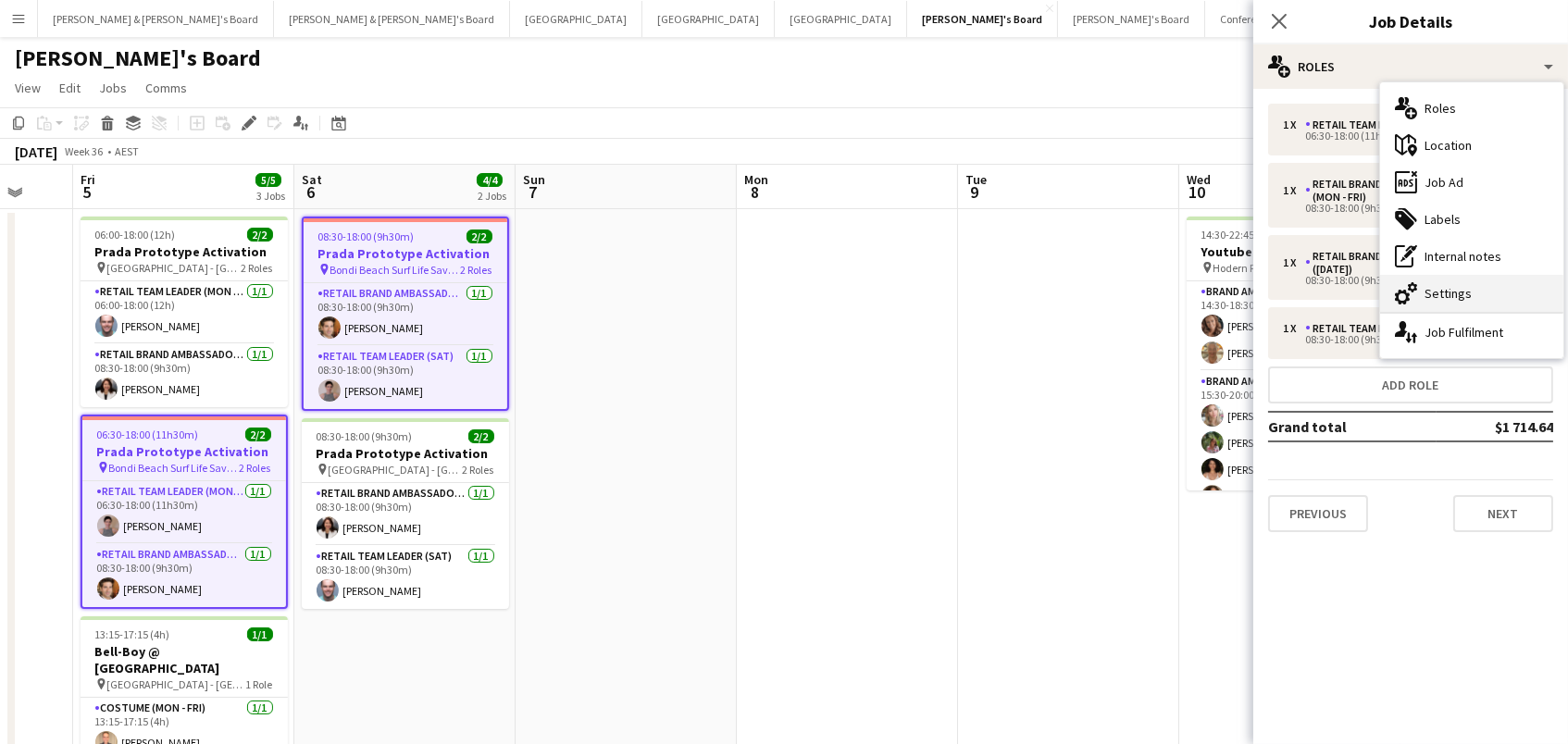
click at [1429, 299] on div "cog-double-3 Settings" at bounding box center [1471, 294] width 183 height 37
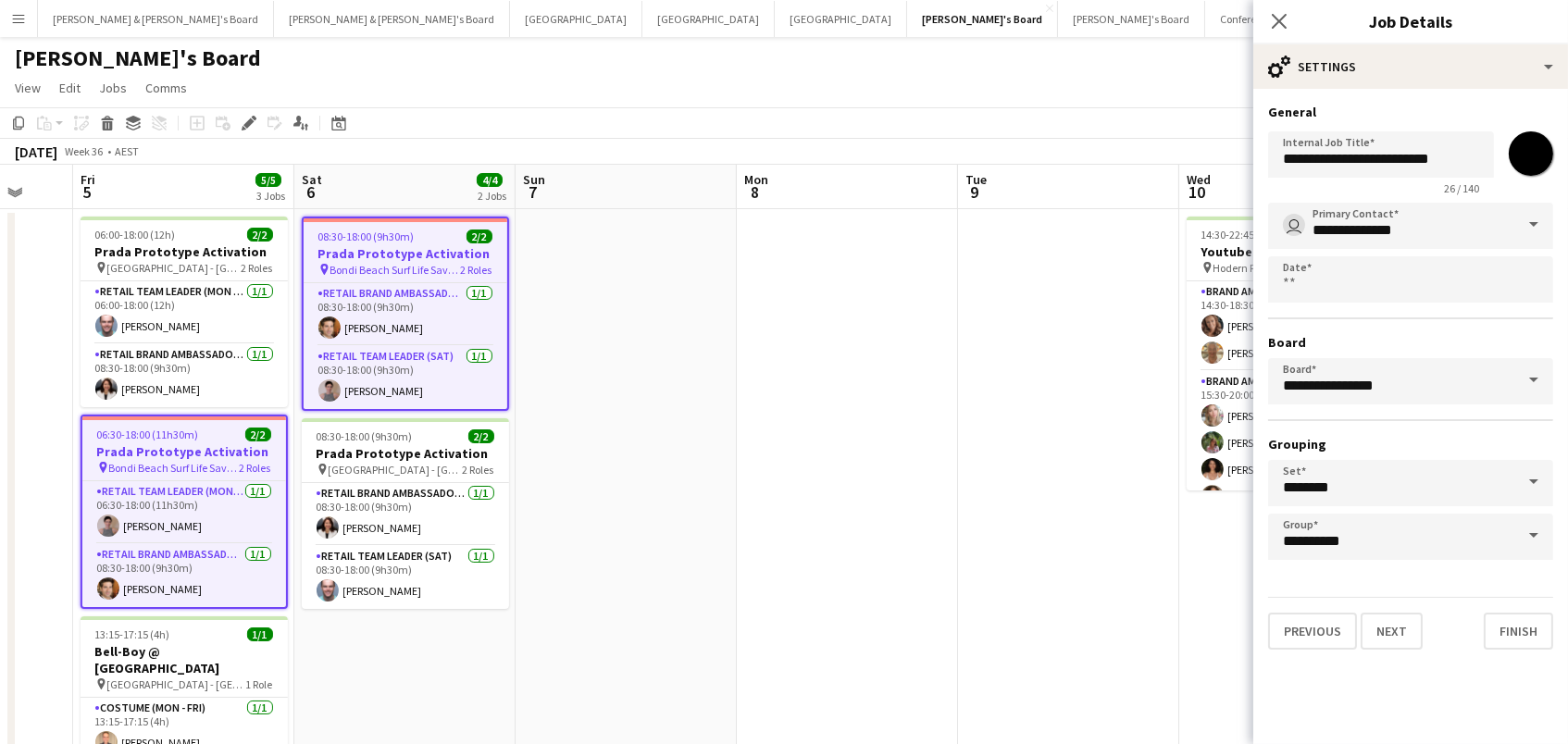
click at [1520, 159] on input "*******" at bounding box center [1530, 153] width 66 height 66
type input "*******"
click at [934, 392] on app-date-cell at bounding box center [847, 520] width 221 height 623
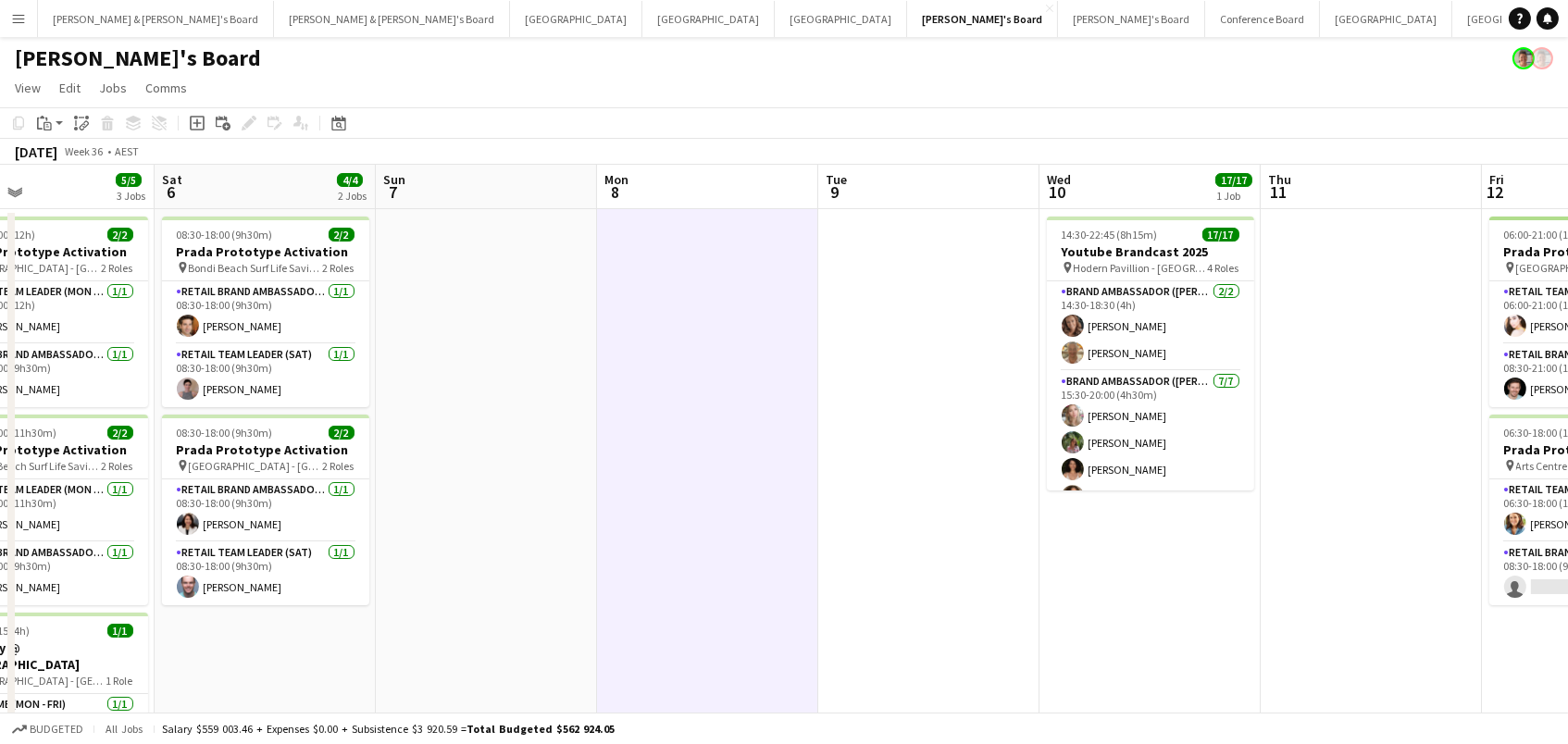
scroll to position [0, 637]
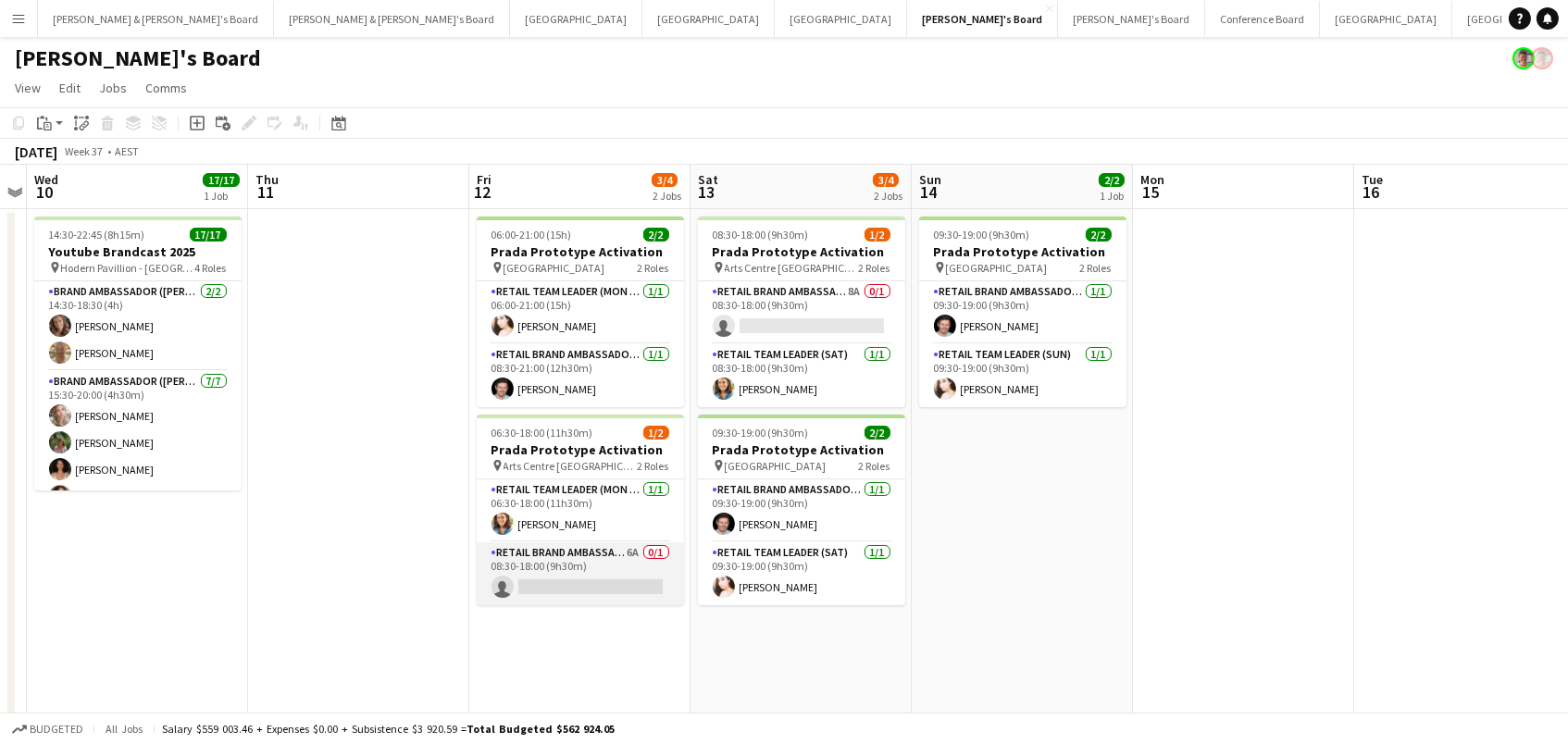
click at [578, 570] on app-card-role "RETAIL Brand Ambassador (Mon - Fri) 6A 0/1 08:30-18:00 (9h30m) single-neutral-a…" at bounding box center [580, 572] width 207 height 62
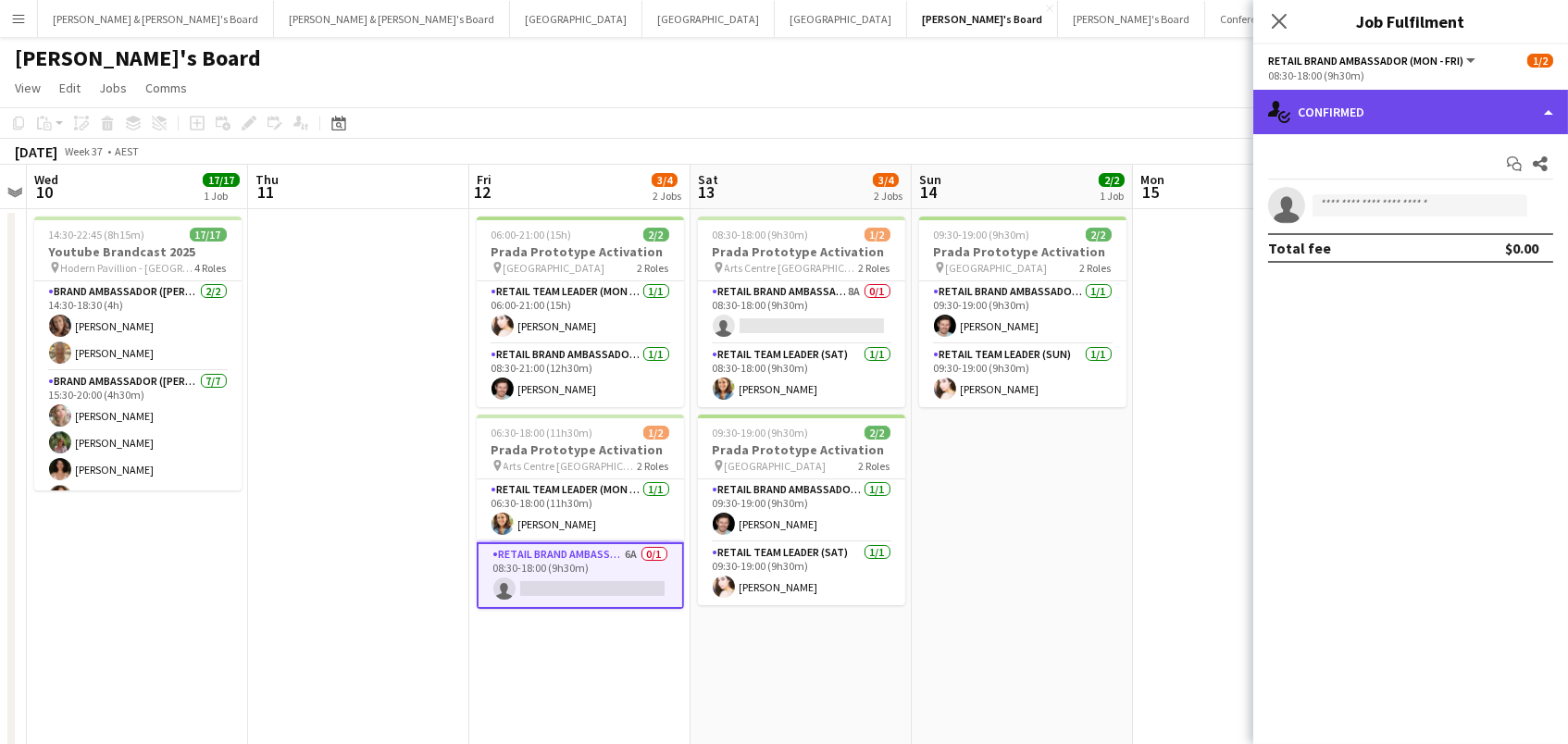
click at [1337, 112] on div "single-neutral-actions-check-2 Confirmed" at bounding box center [1409, 112] width 314 height 45
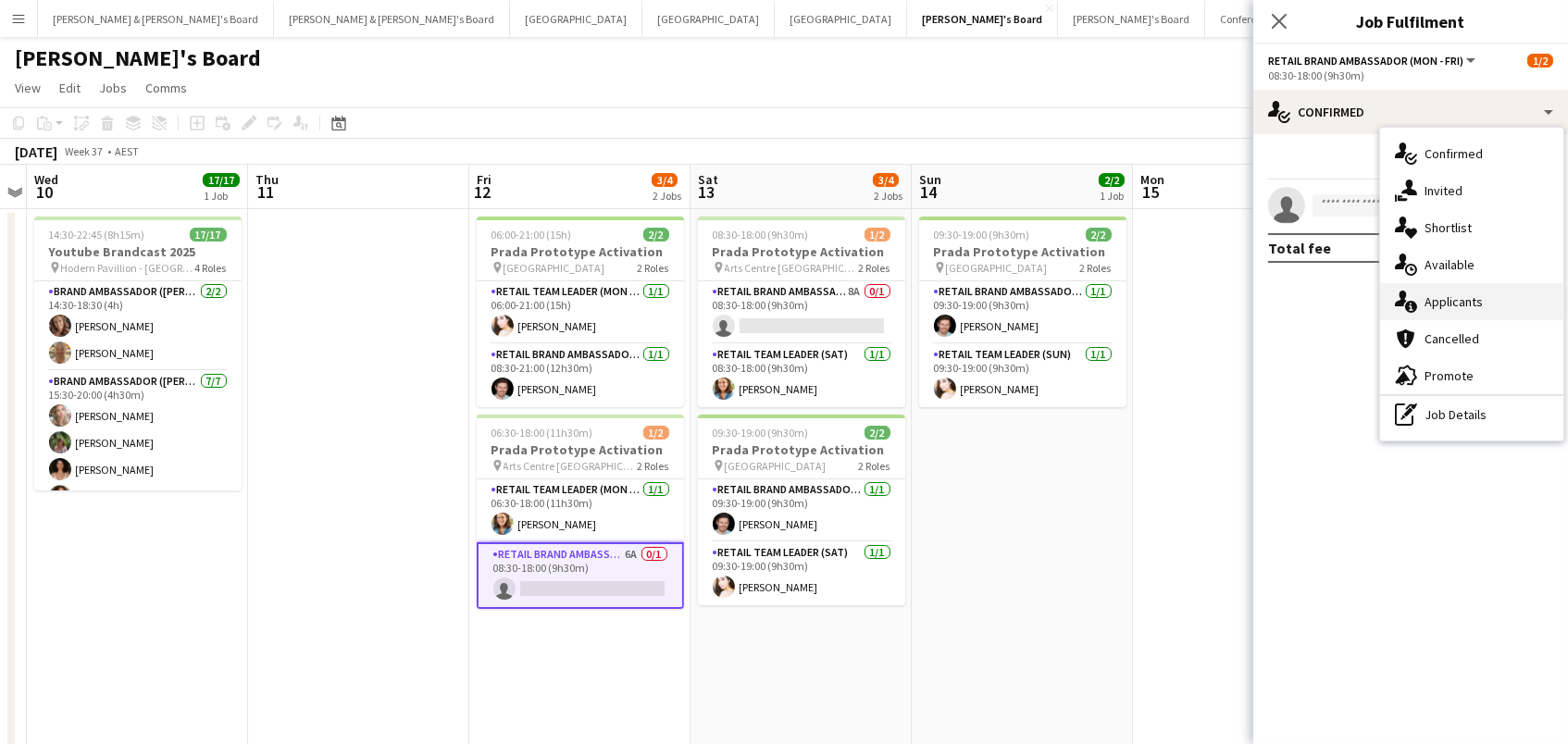
click at [1410, 312] on div "single-neutral-actions-information Applicants" at bounding box center [1471, 302] width 183 height 37
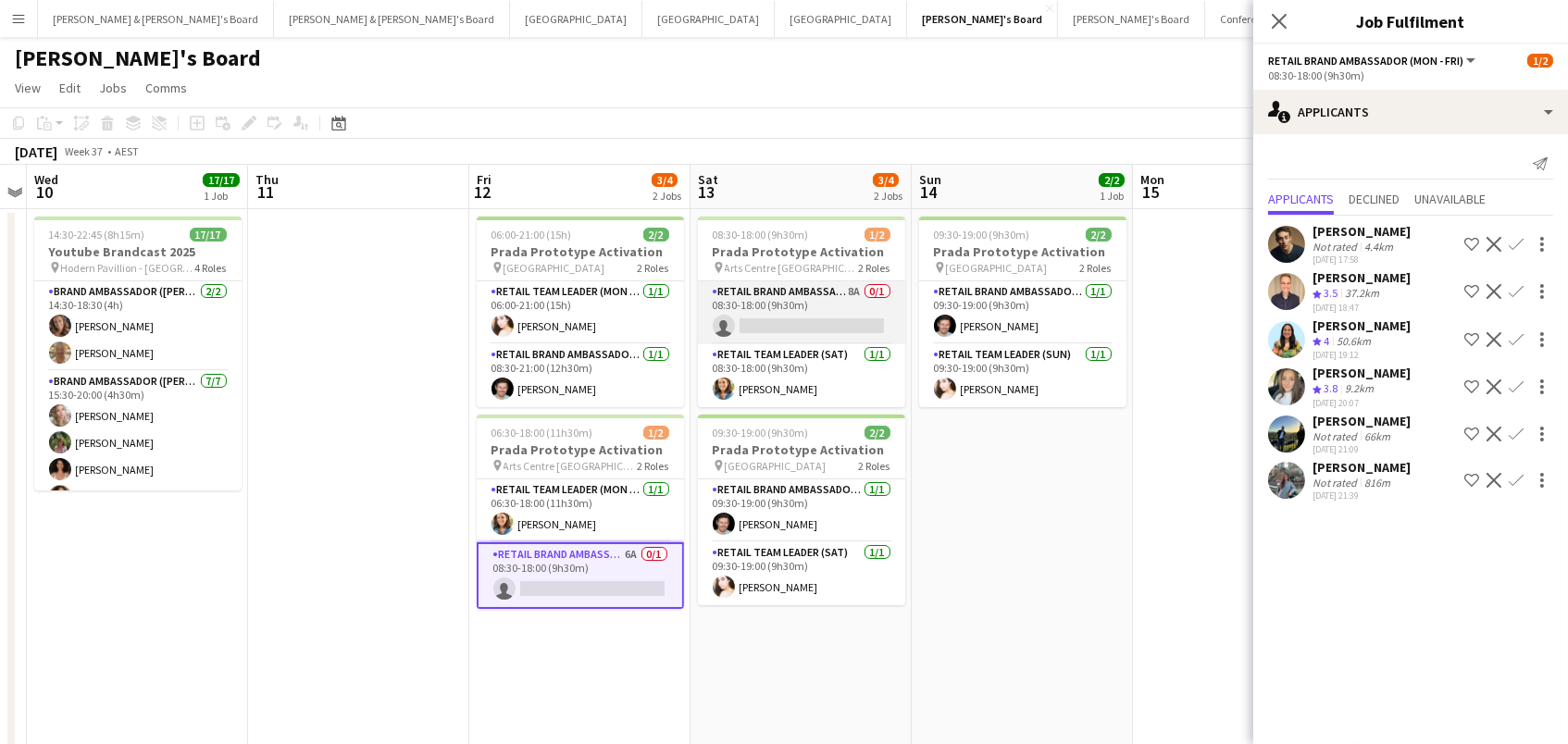
click at [815, 309] on app-card-role "RETAIL Brand Ambassador ([DATE]) 8A 0/1 08:30-18:00 (9h30m) single-neutral-acti…" at bounding box center [801, 312] width 207 height 62
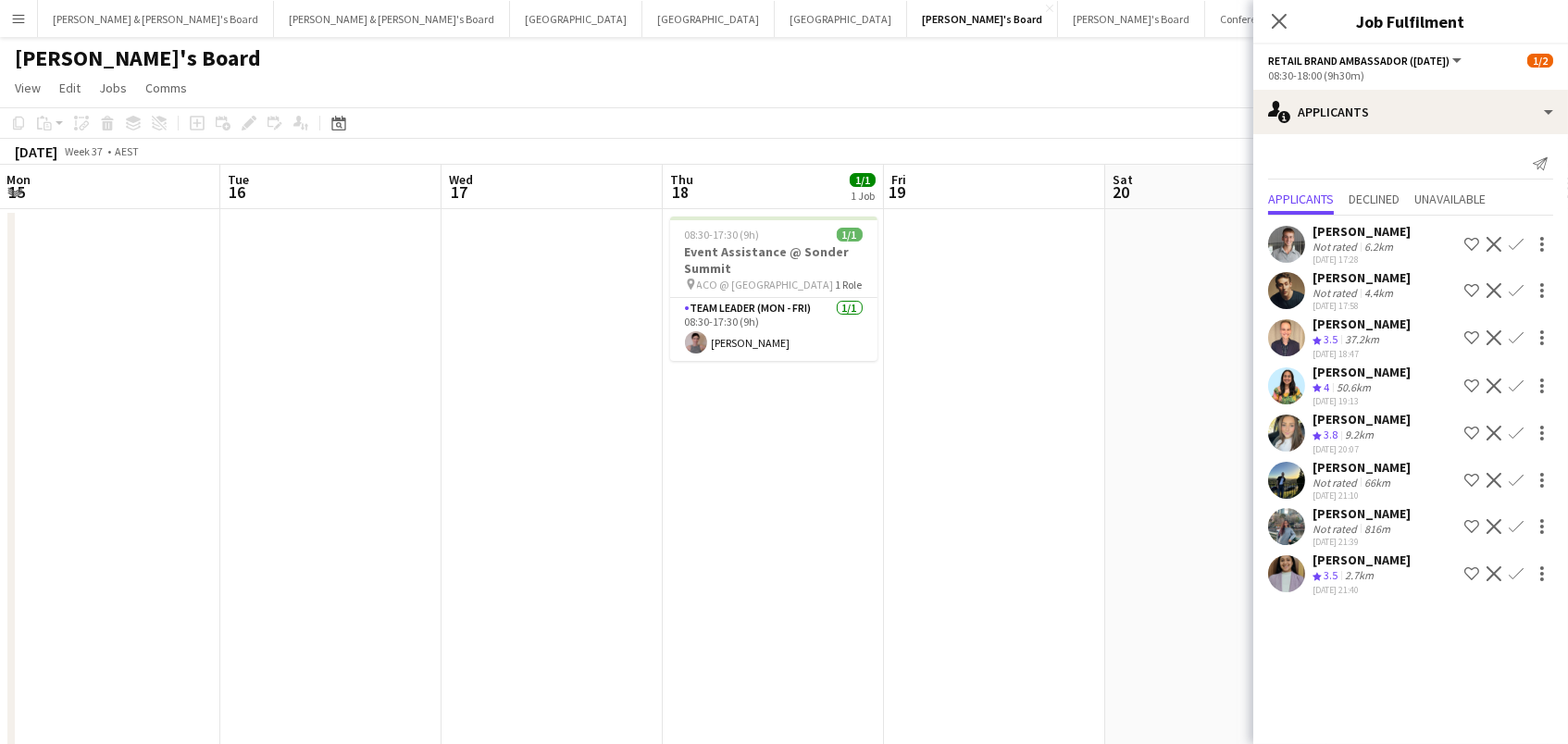
scroll to position [0, 934]
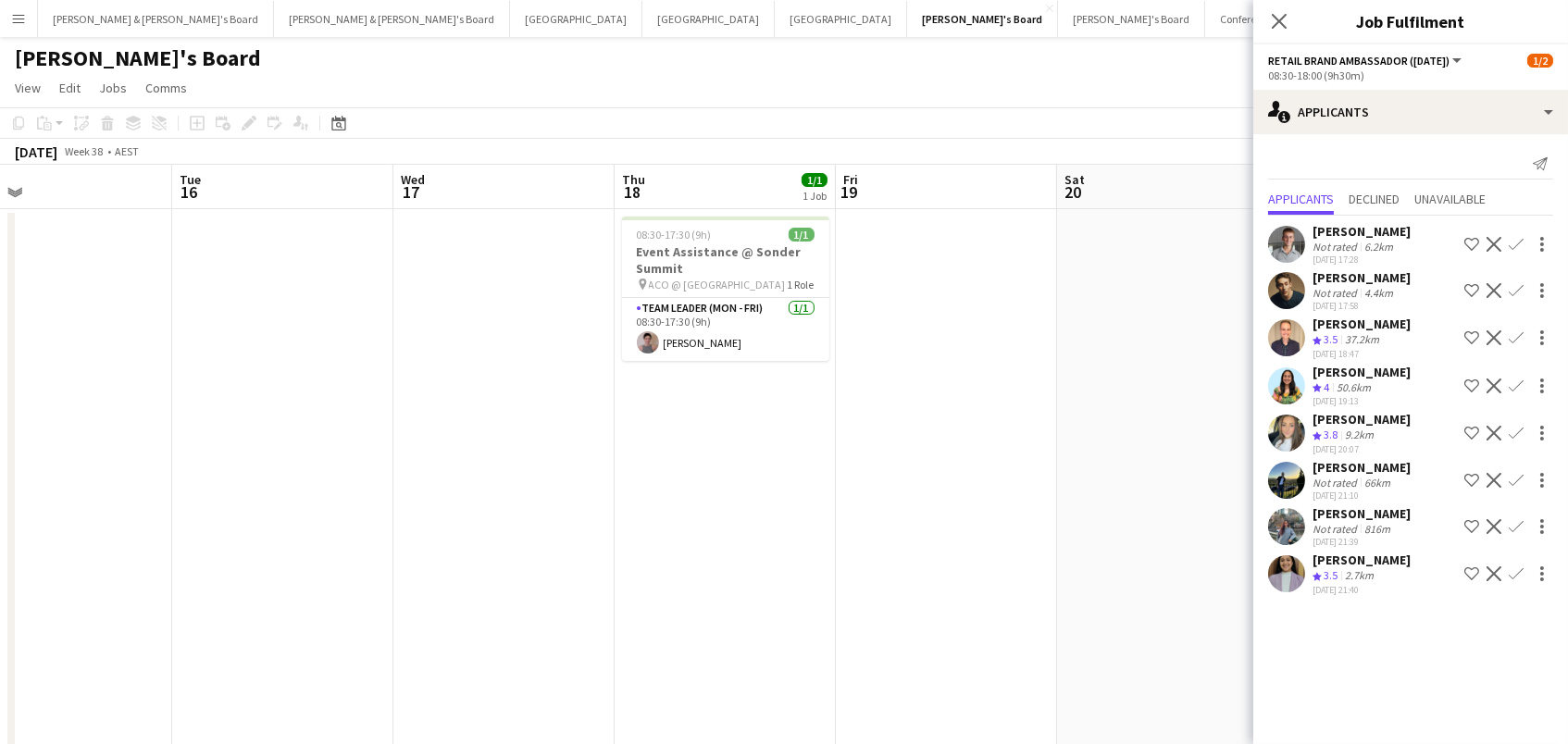
click at [1075, 434] on app-date-cell at bounding box center [1167, 520] width 221 height 623
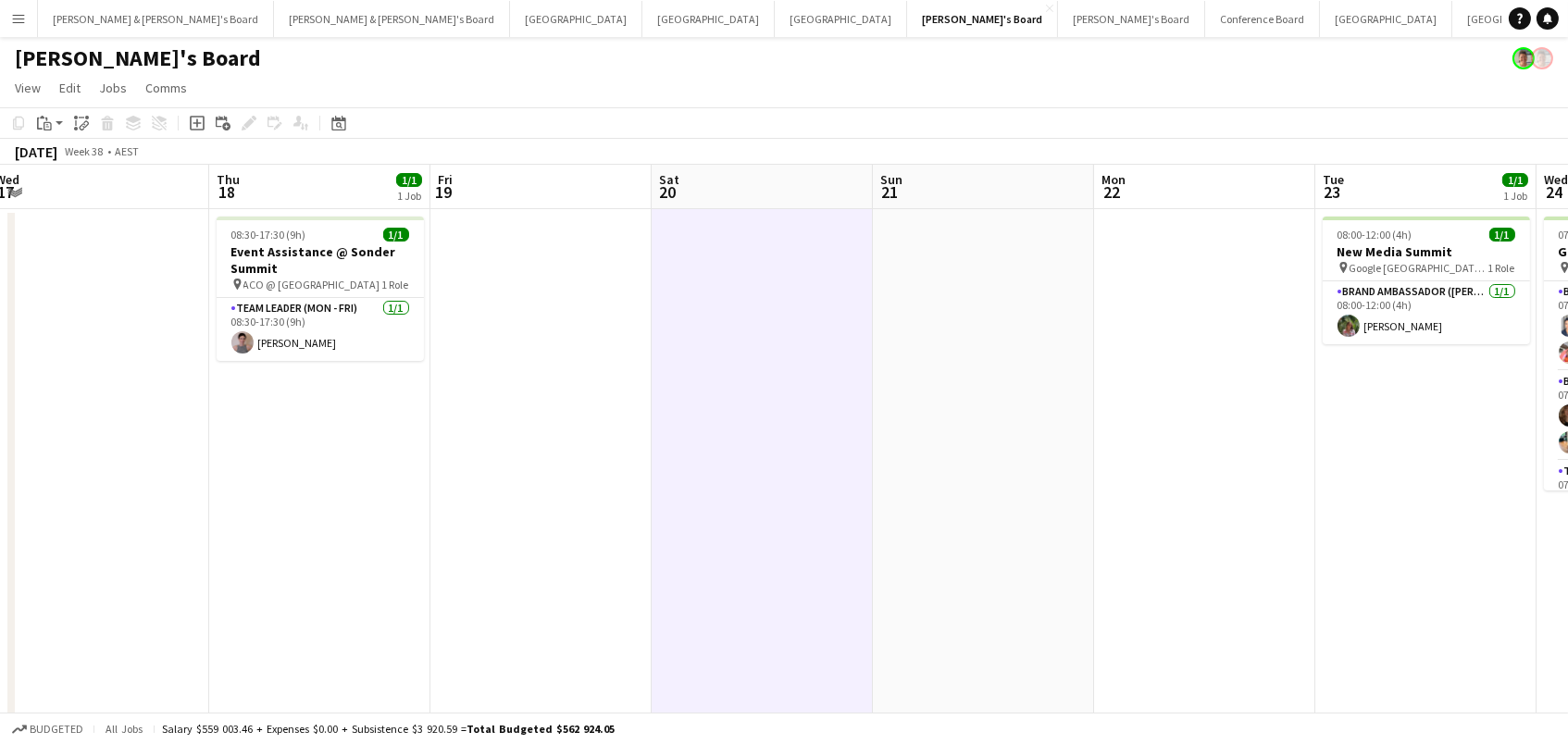
scroll to position [0, 382]
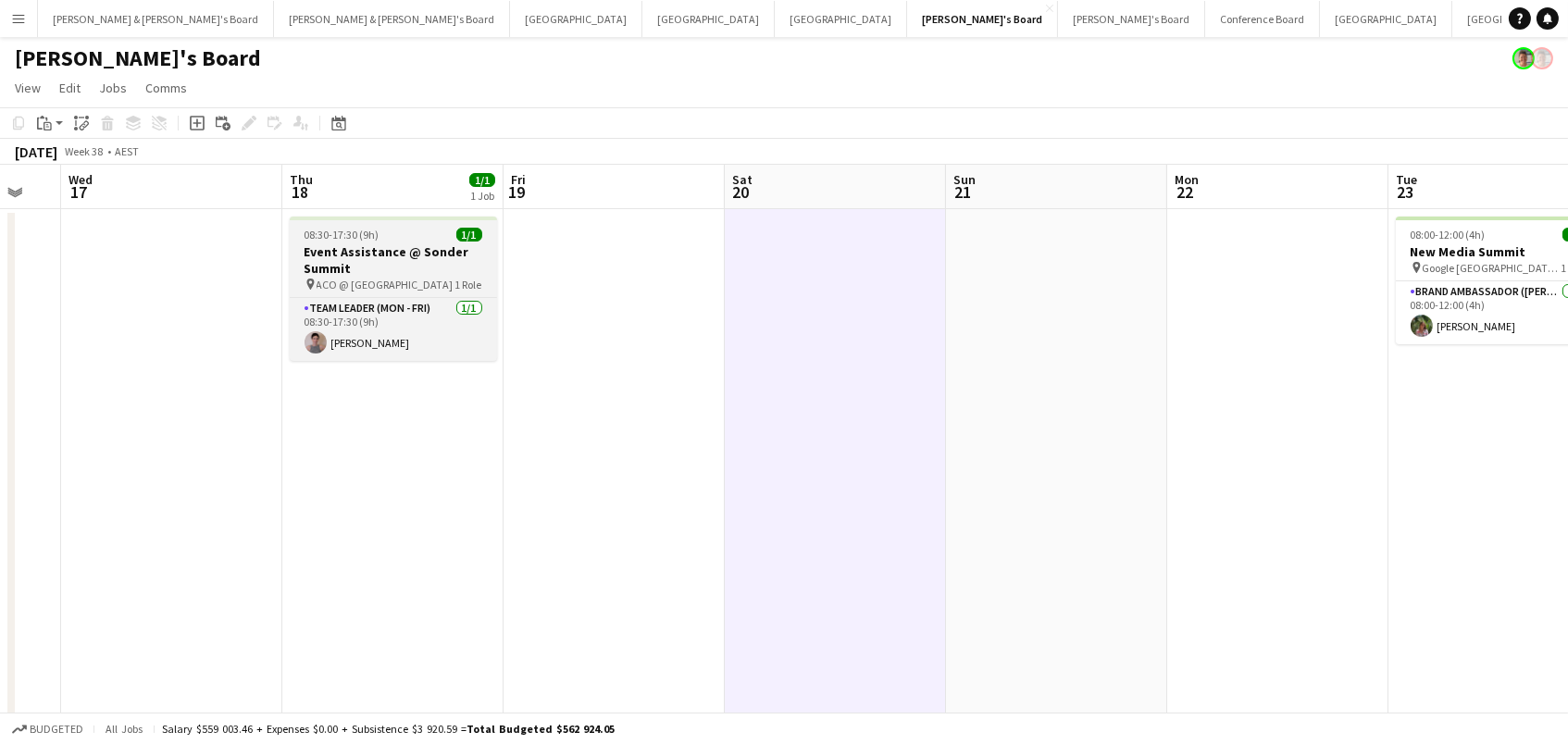
click at [360, 248] on h3 "Event Assistance @ Sonder Summit" at bounding box center [394, 260] width 207 height 34
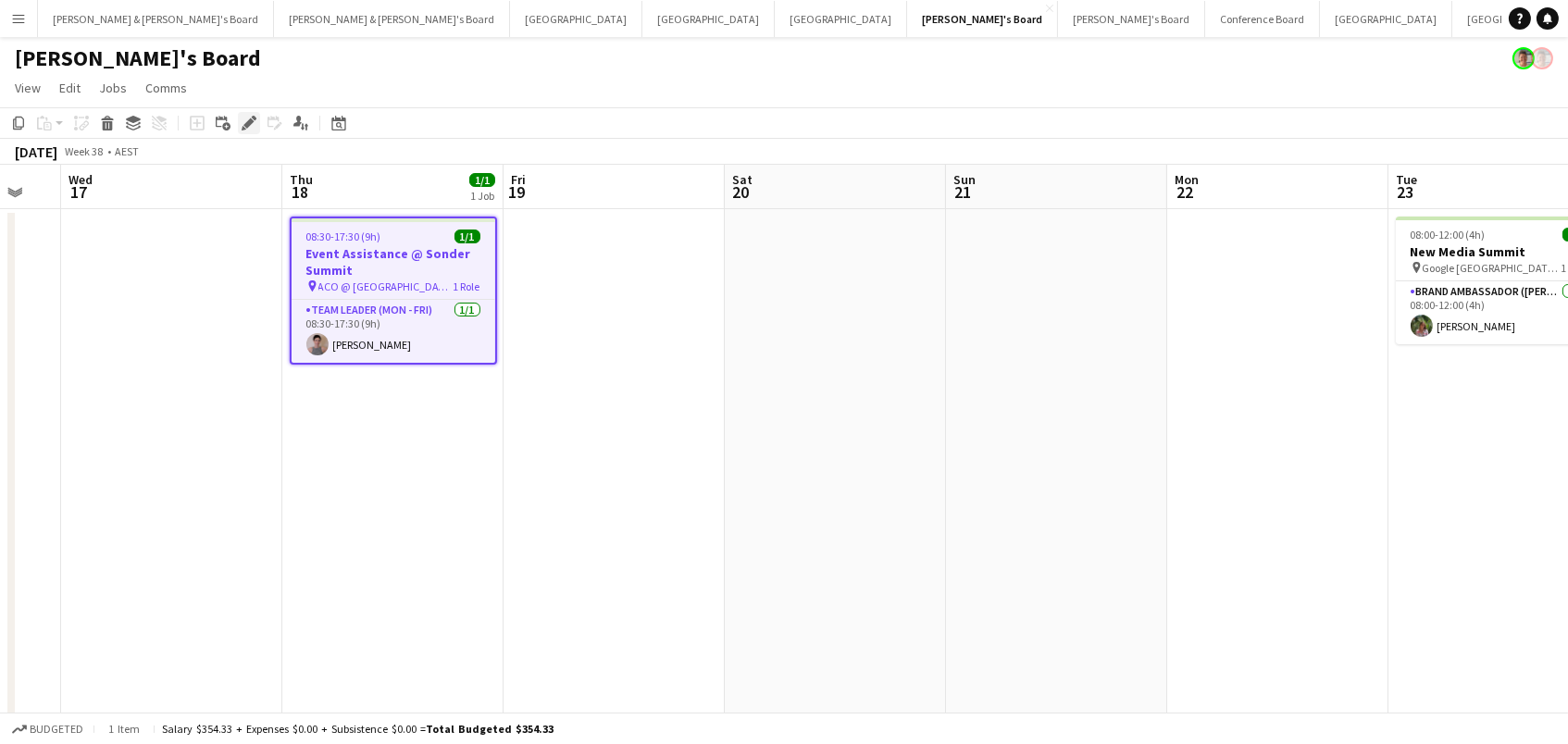
click at [243, 122] on icon "Edit" at bounding box center [249, 123] width 15 height 15
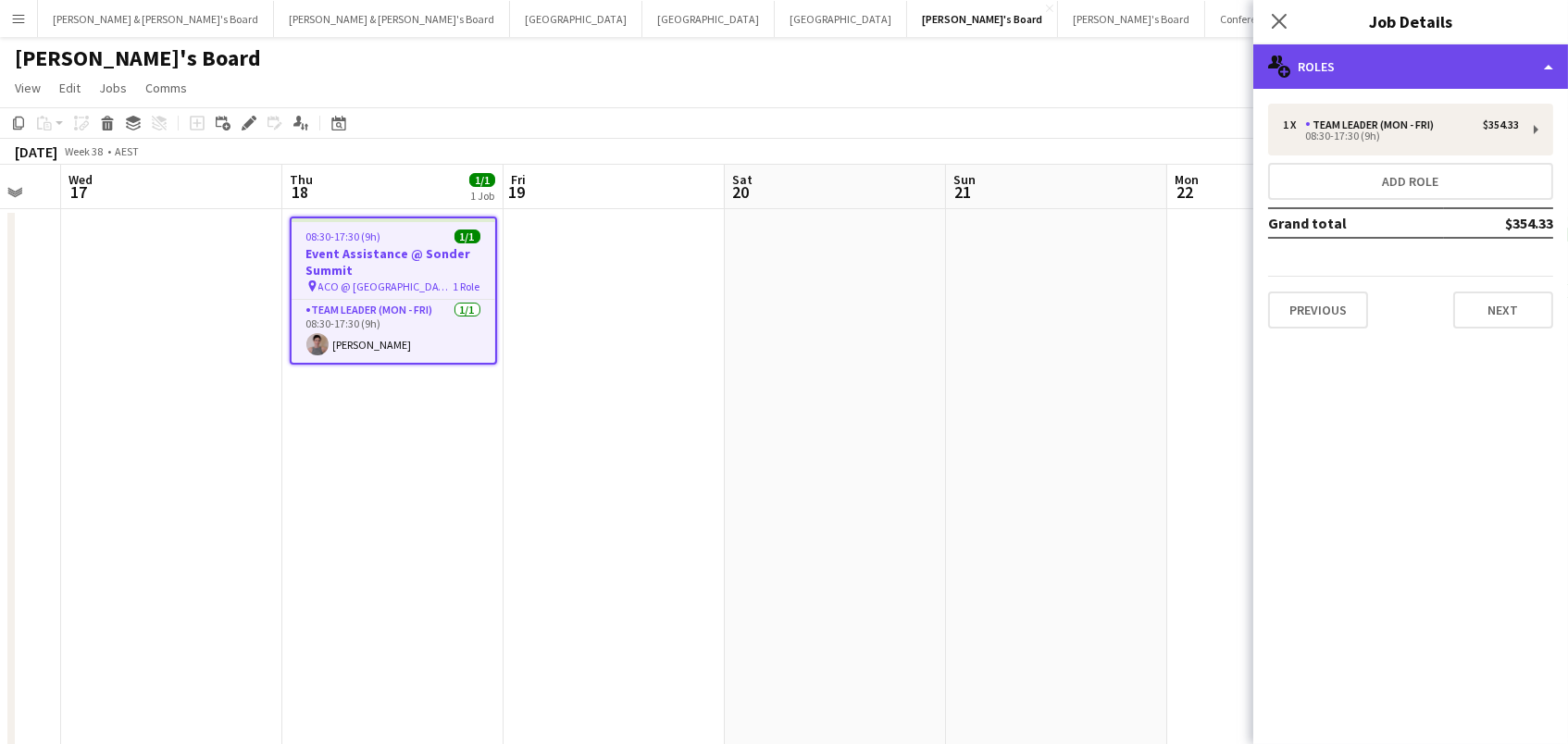
click at [1473, 60] on div "multiple-users-add Roles" at bounding box center [1409, 67] width 314 height 45
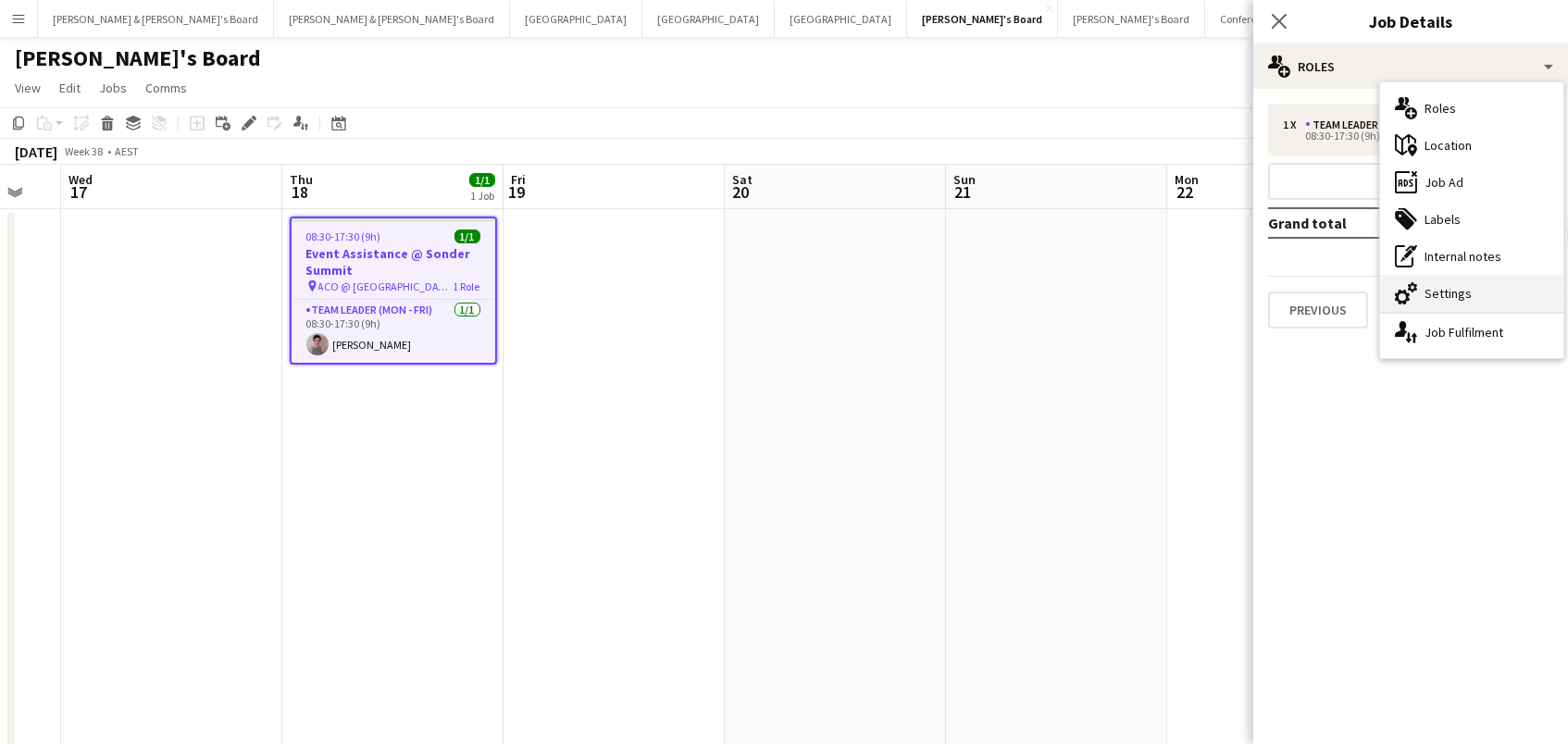
click at [1506, 299] on div "cog-double-3 Settings" at bounding box center [1471, 294] width 183 height 37
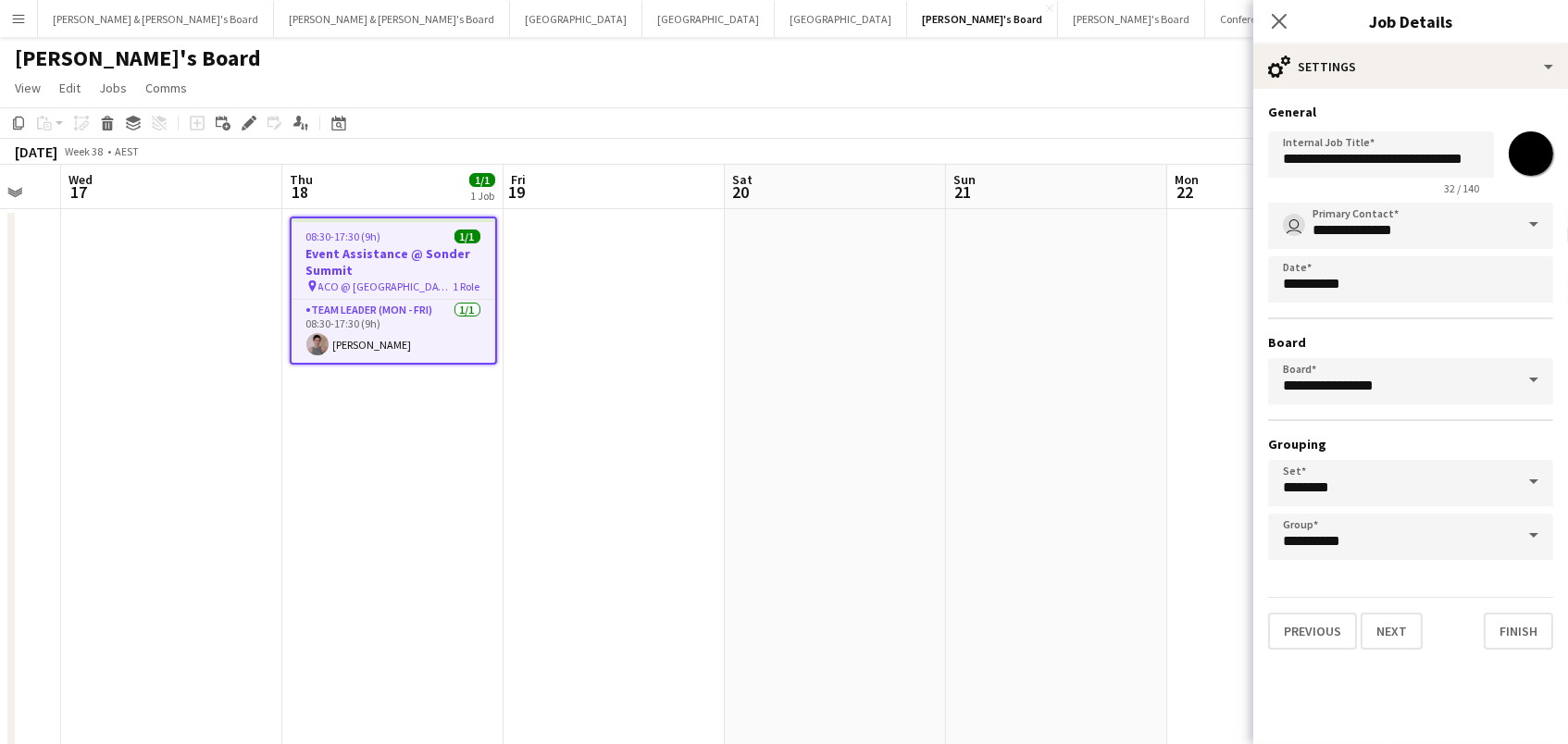
click at [1531, 168] on input "*******" at bounding box center [1530, 153] width 66 height 66
type input "*******"
click at [999, 236] on app-date-cell at bounding box center [1056, 520] width 221 height 623
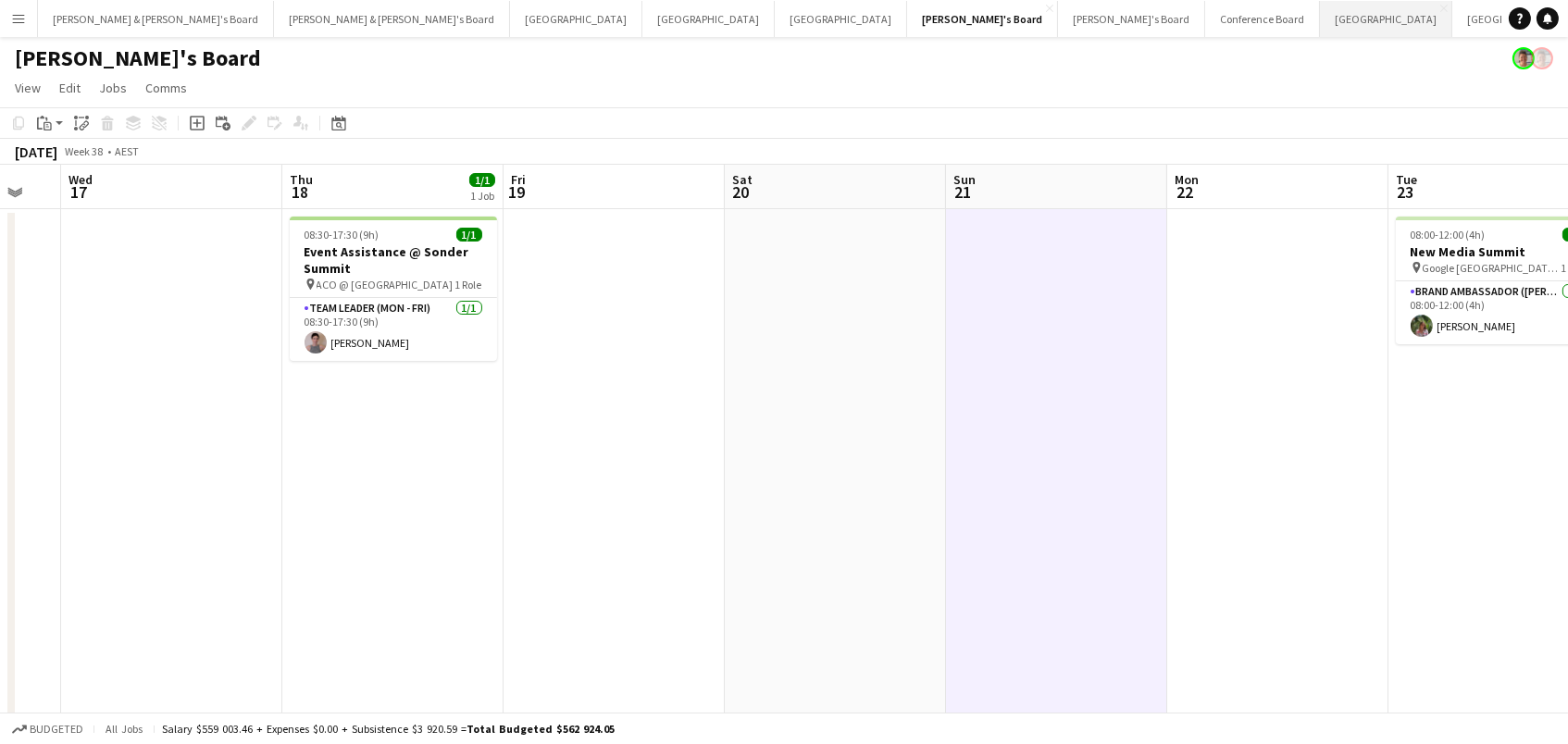
click at [1320, 18] on button "Sydney Close" at bounding box center [1386, 19] width 132 height 36
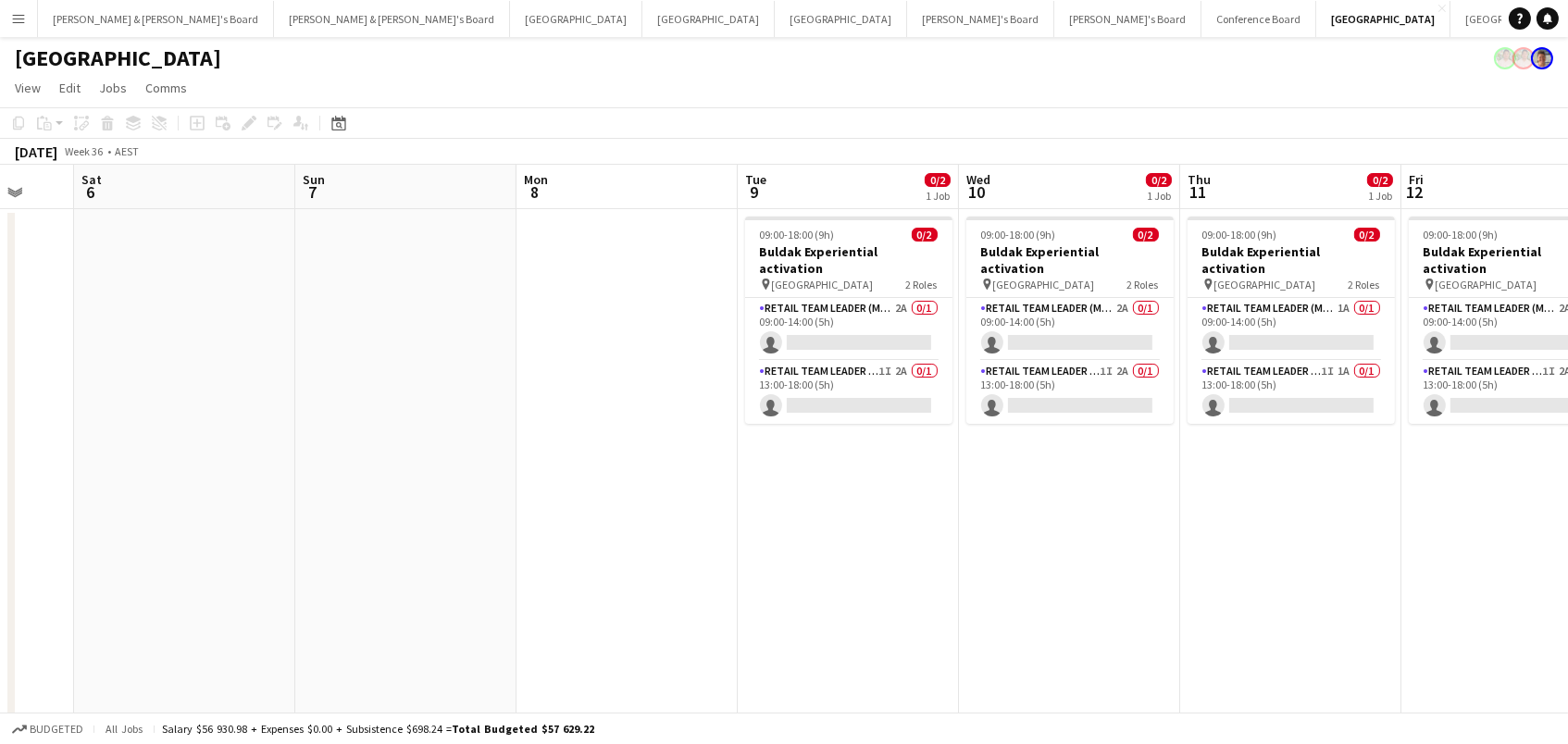
scroll to position [0, 646]
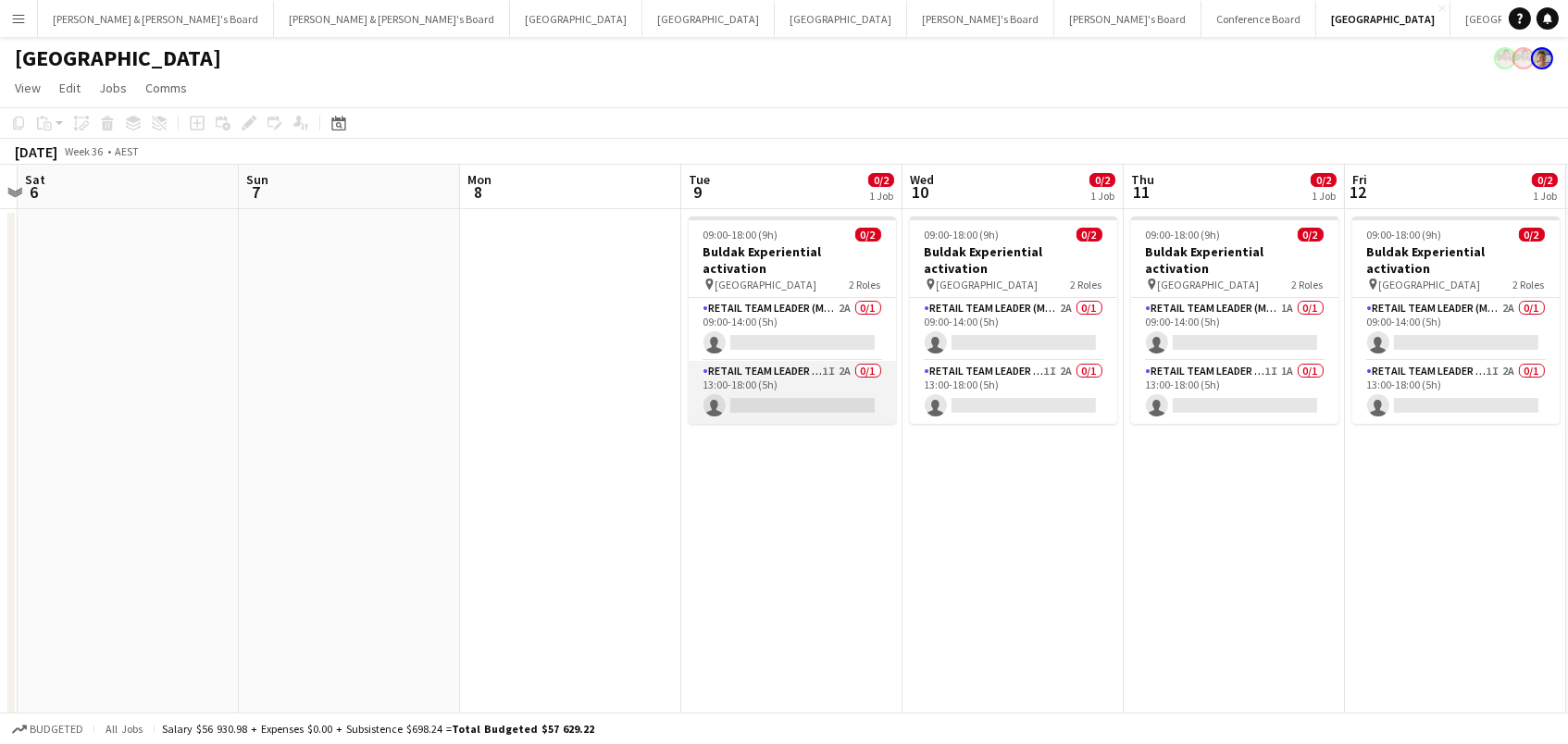
click at [772, 374] on app-card-role "RETAIL Team Leader (Mon - Fri) 1I 2A 0/1 13:00-18:00 (5h) single-neutral-actions" at bounding box center [792, 392] width 207 height 62
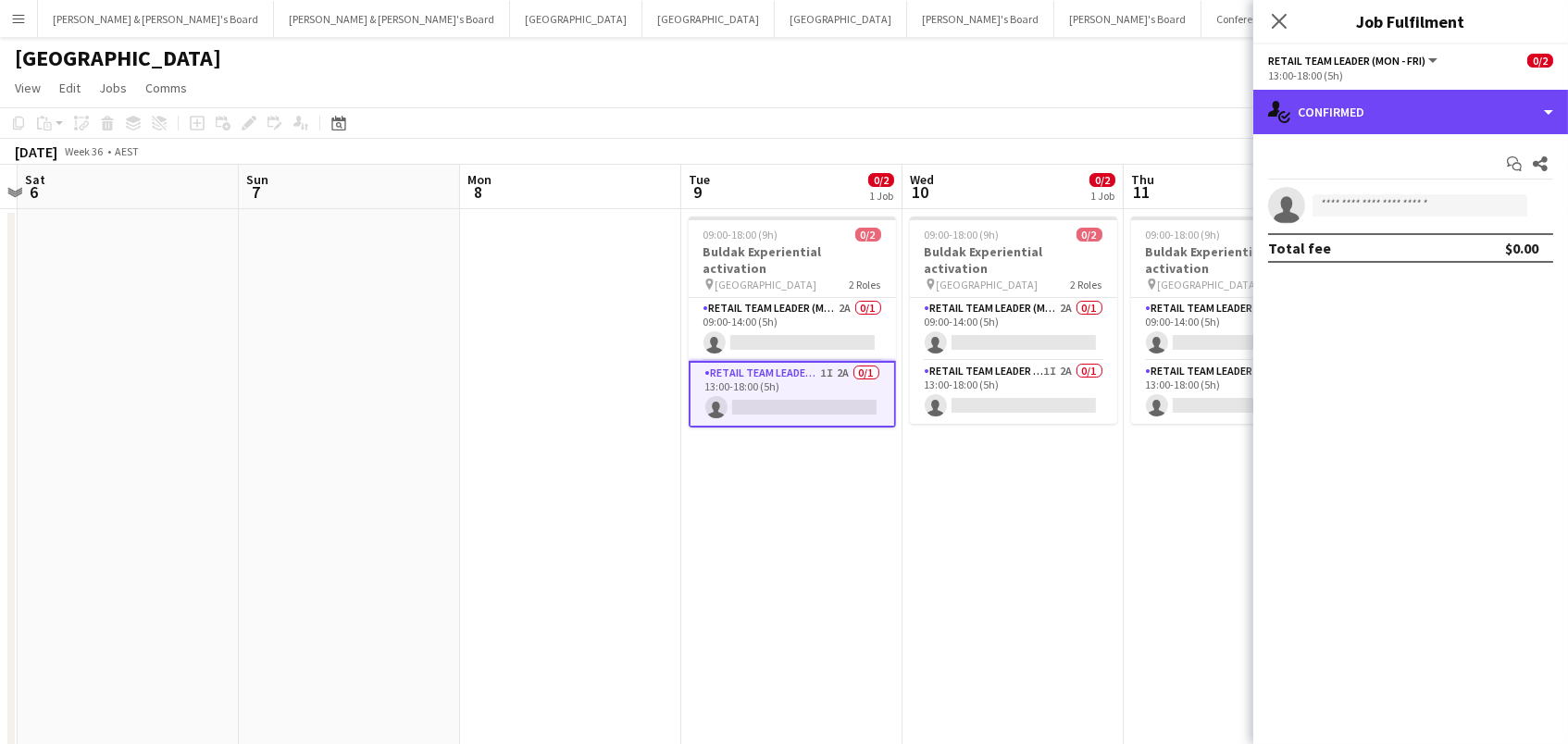
click at [1354, 116] on div "single-neutral-actions-check-2 Confirmed" at bounding box center [1409, 112] width 314 height 45
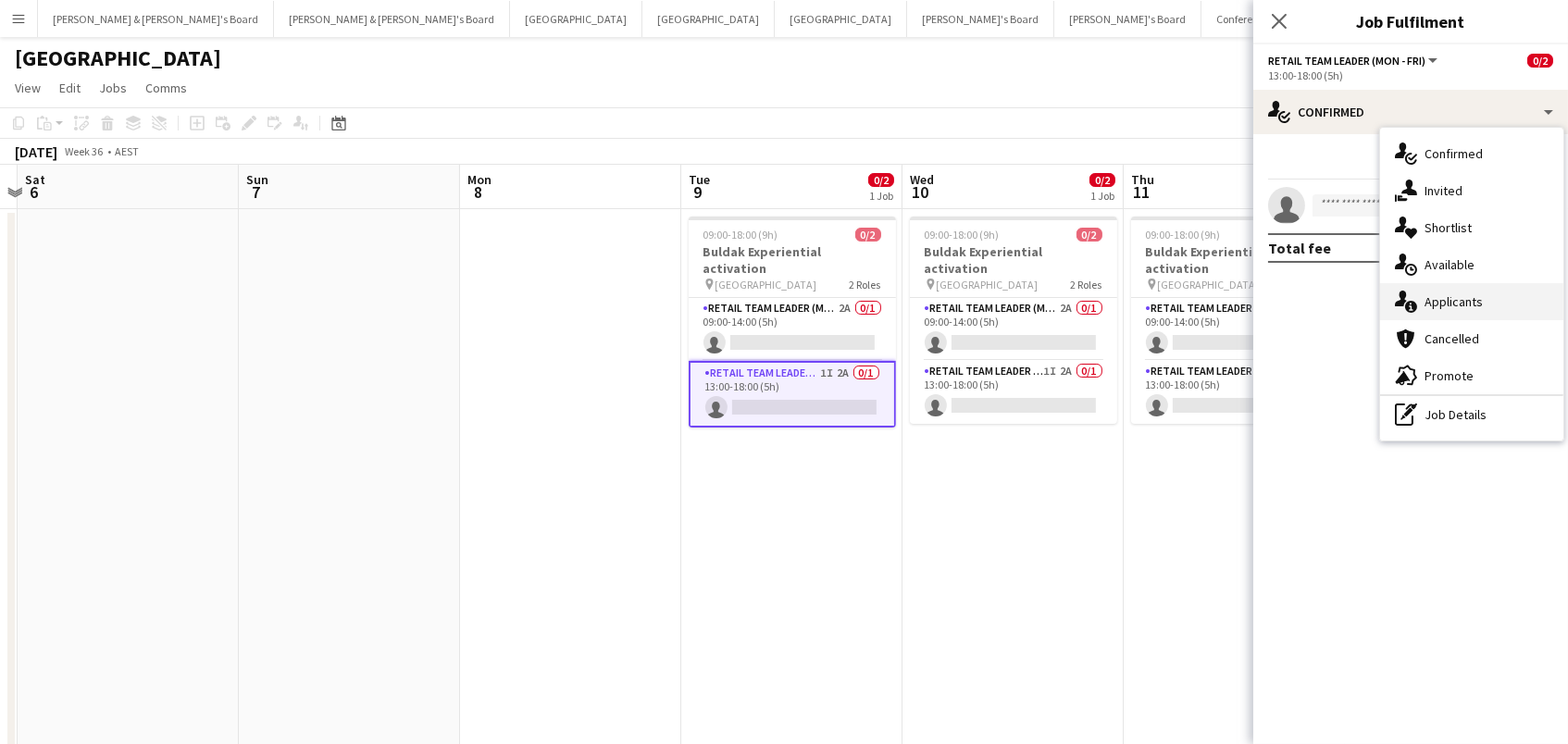
click at [1427, 295] on div "single-neutral-actions-information Applicants" at bounding box center [1471, 302] width 183 height 37
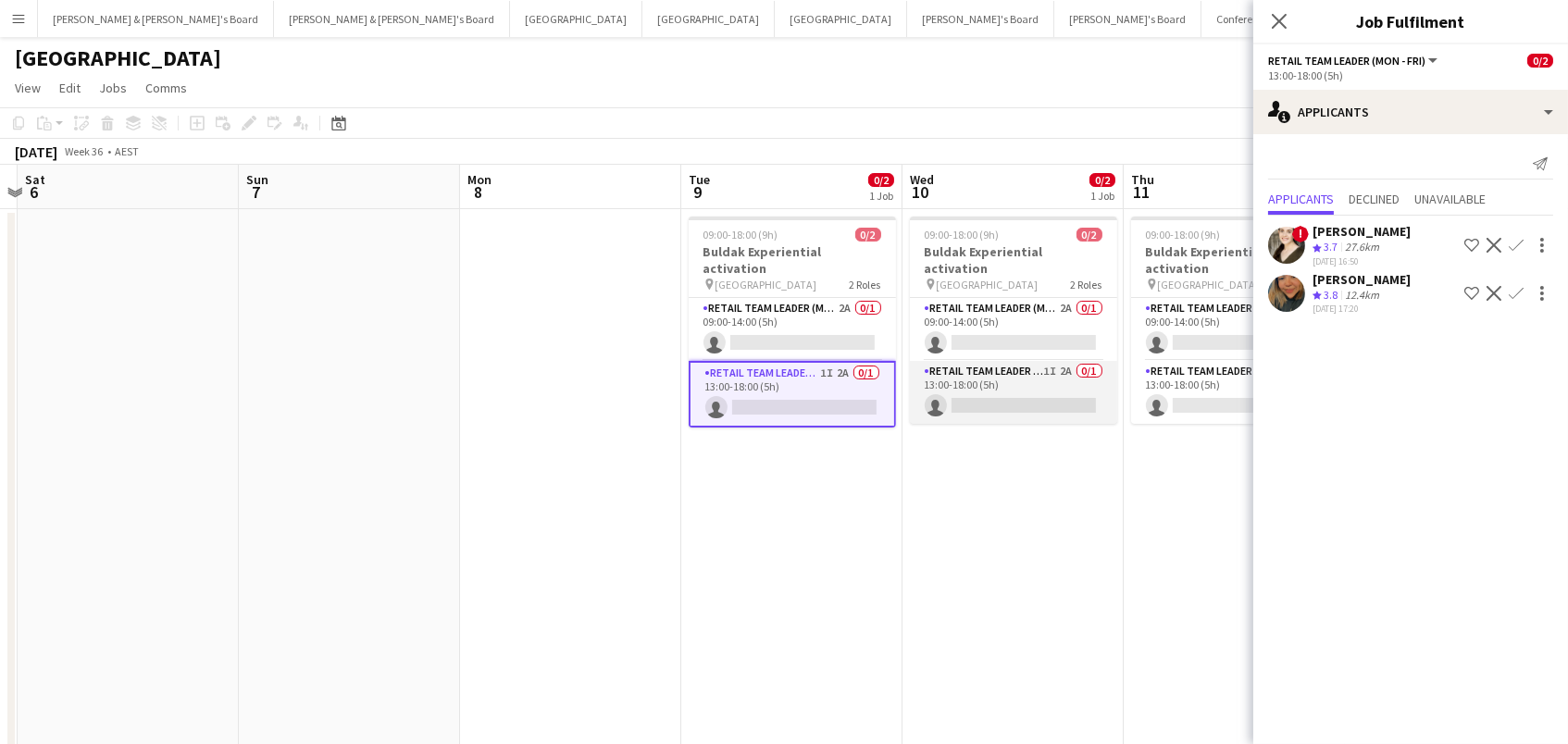
click at [1013, 379] on app-card-role "RETAIL Team Leader (Mon - Fri) 1I 2A 0/1 13:00-18:00 (5h) single-neutral-actions" at bounding box center [1013, 392] width 207 height 62
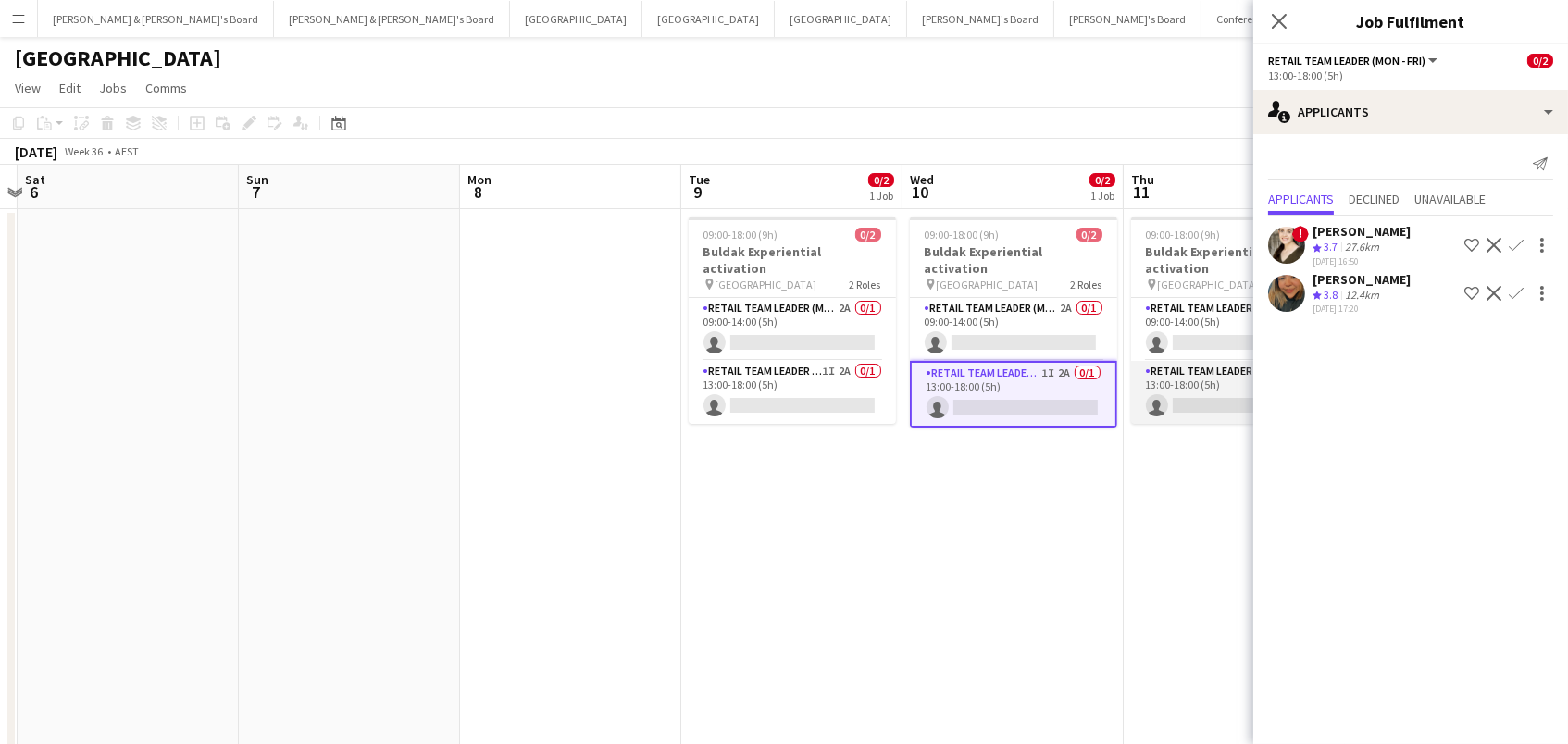
click at [1175, 375] on app-card-role "RETAIL Team Leader (Mon - Fri) 1I 1A 0/1 13:00-18:00 (5h) single-neutral-actions" at bounding box center [1234, 392] width 207 height 62
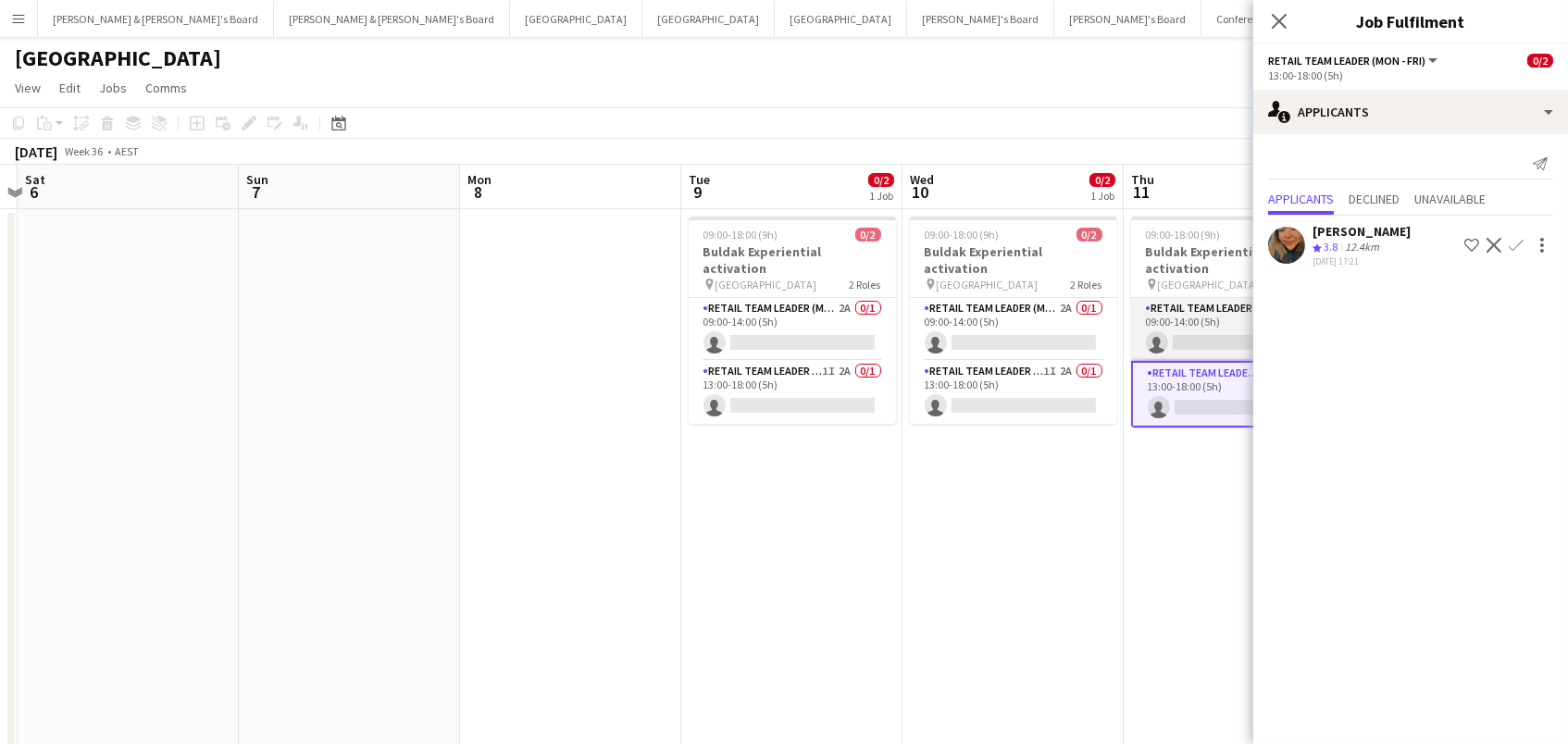
click at [1176, 305] on app-card-role "RETAIL Team Leader (Mon - Fri) 1A 0/1 09:00-14:00 (5h) single-neutral-actions" at bounding box center [1234, 328] width 207 height 62
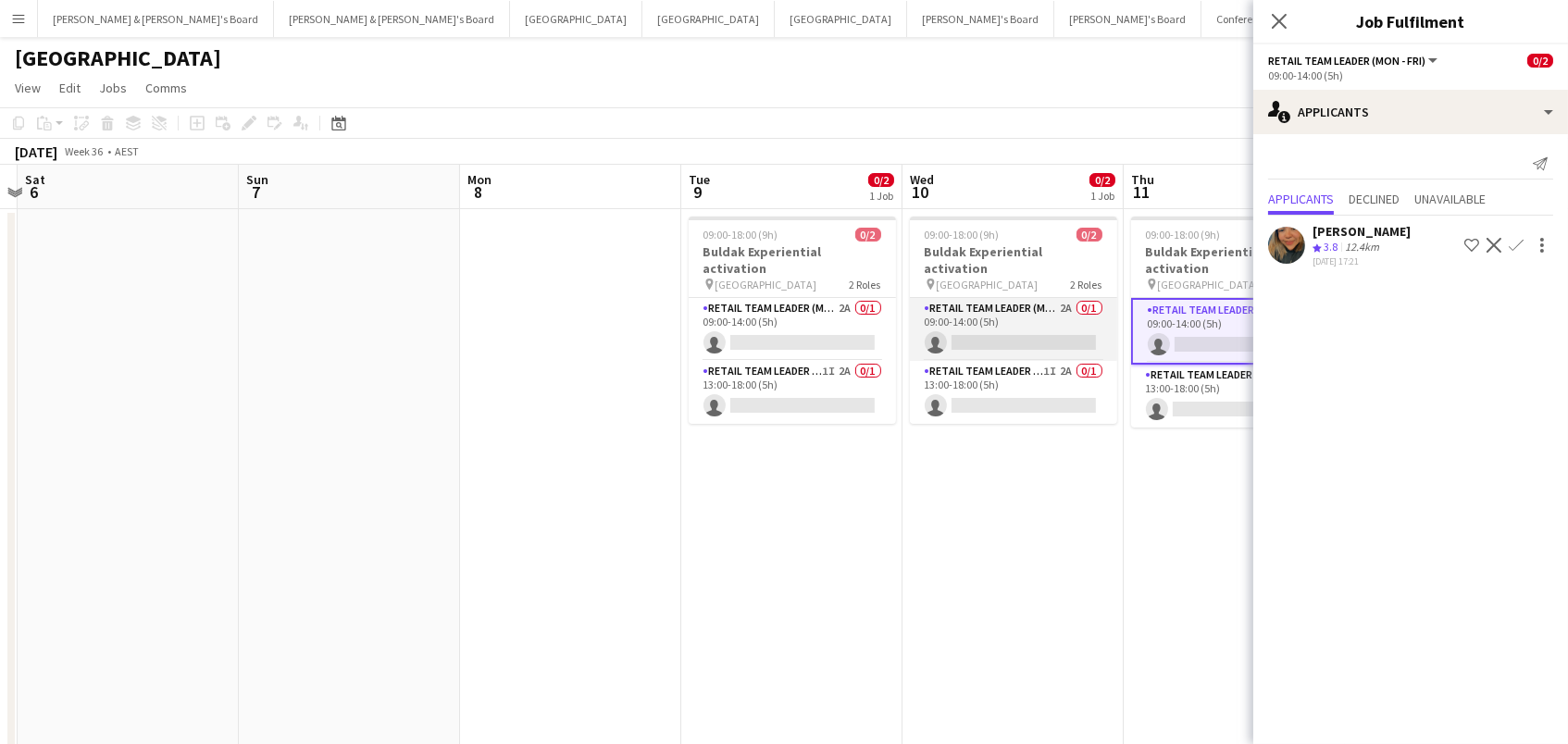
click at [1038, 324] on app-card-role "RETAIL Team Leader (Mon - Fri) 2A 0/1 09:00-14:00 (5h) single-neutral-actions" at bounding box center [1013, 328] width 207 height 62
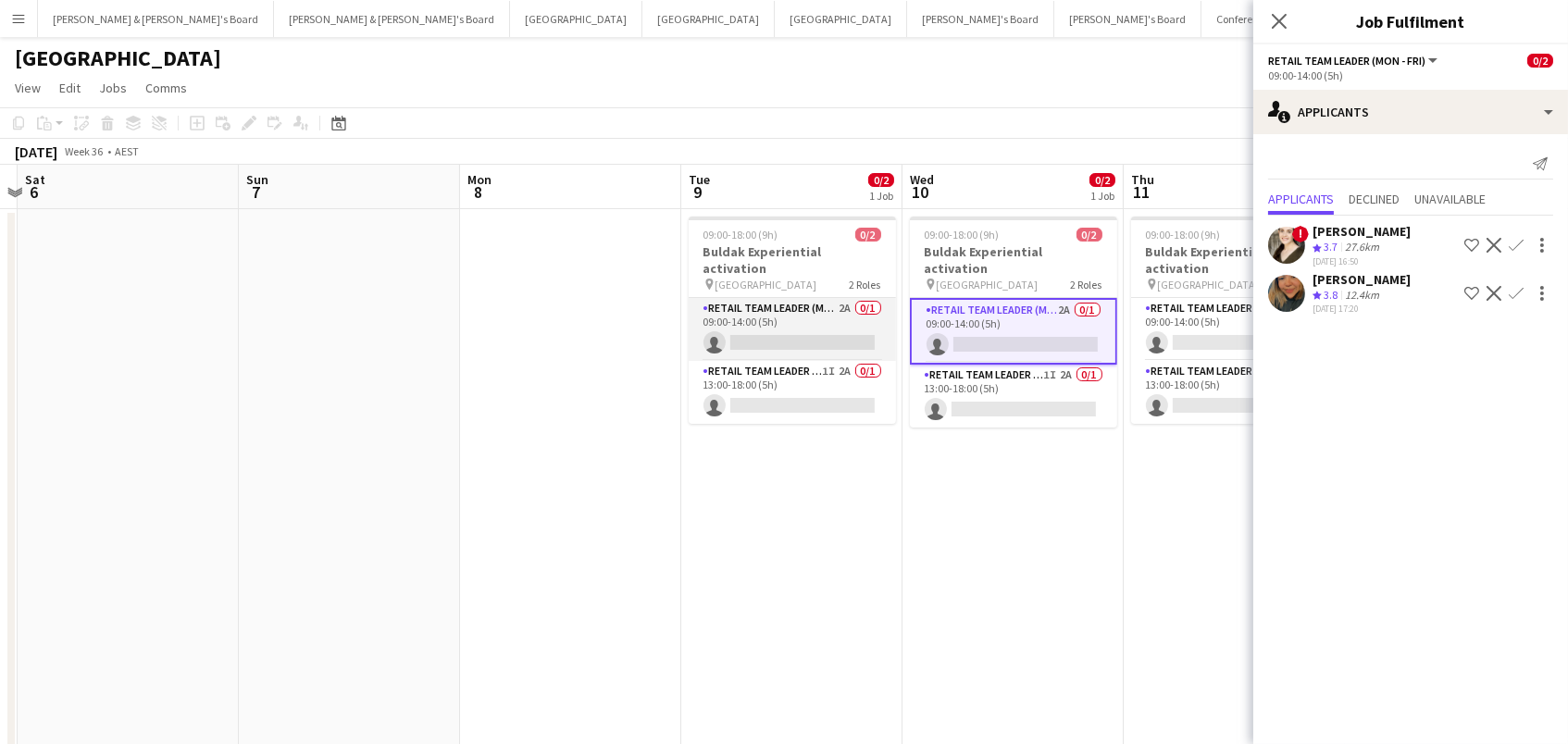
click at [819, 311] on app-card-role "RETAIL Team Leader (Mon - Fri) 2A 0/1 09:00-14:00 (5h) single-neutral-actions" at bounding box center [792, 328] width 207 height 62
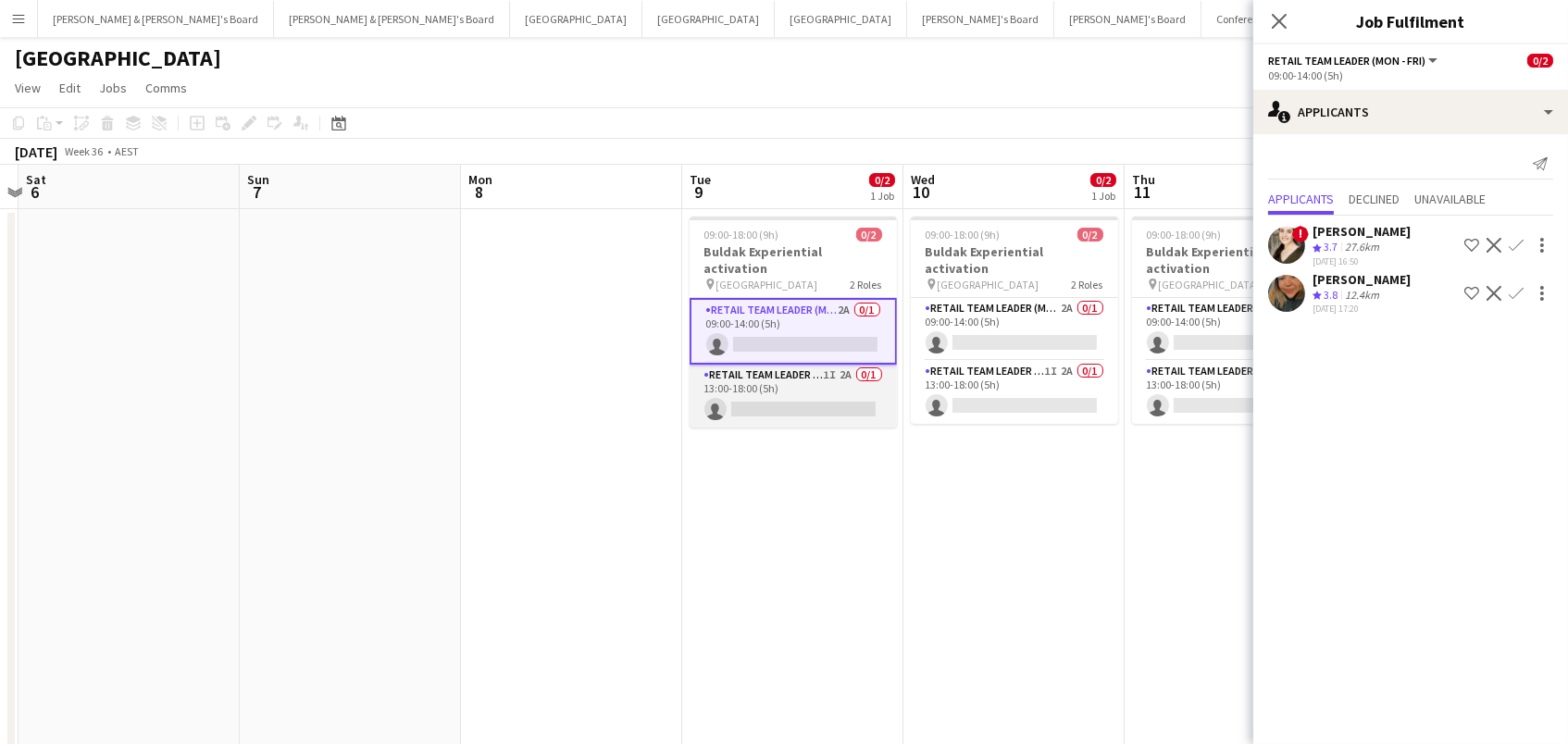
click at [807, 379] on app-card-role "RETAIL Team Leader (Mon - Fri) 1I 2A 0/1 13:00-18:00 (5h) single-neutral-actions" at bounding box center [793, 395] width 207 height 62
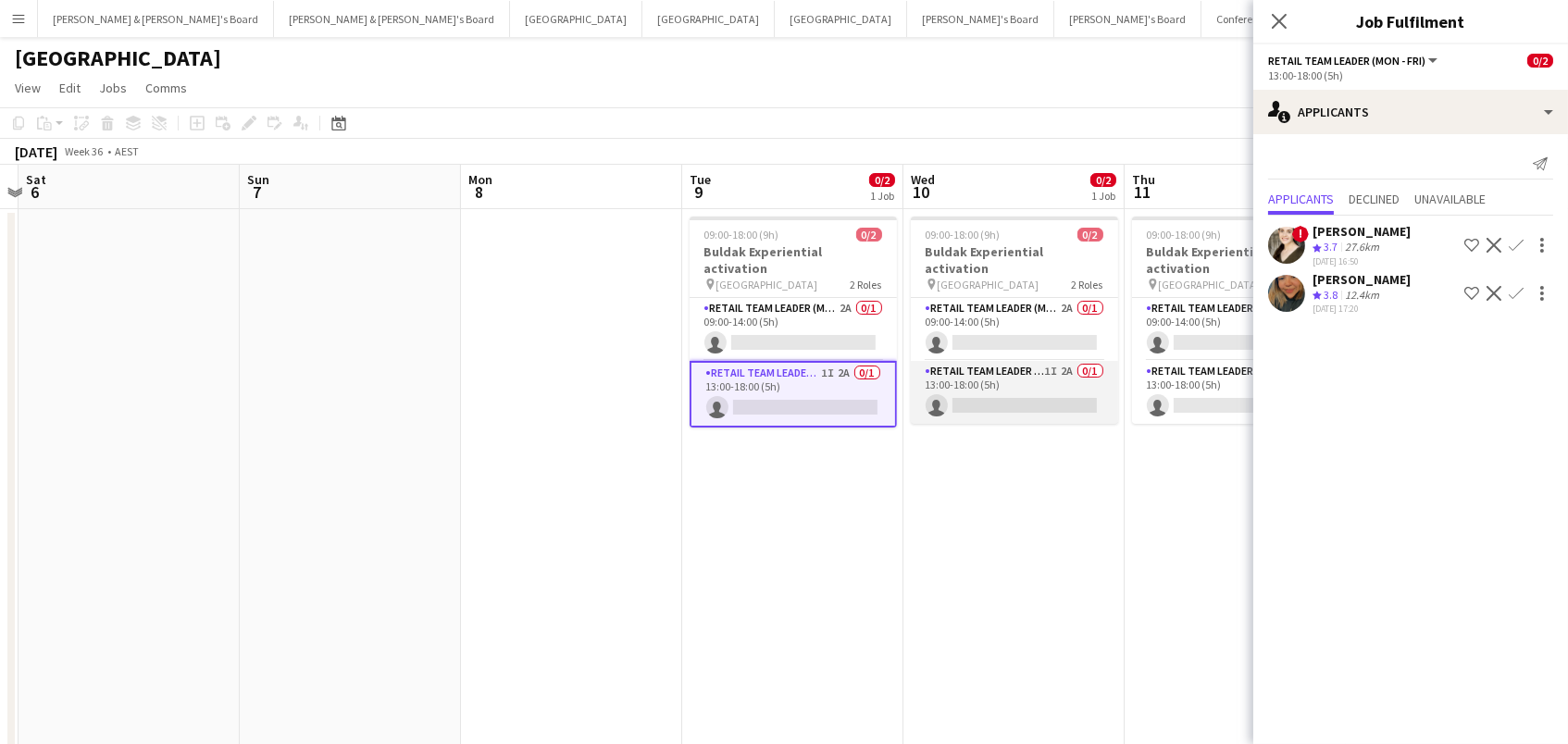
click at [1026, 365] on app-card-role "RETAIL Team Leader (Mon - Fri) 1I 2A 0/1 13:00-18:00 (5h) single-neutral-actions" at bounding box center [1014, 392] width 207 height 62
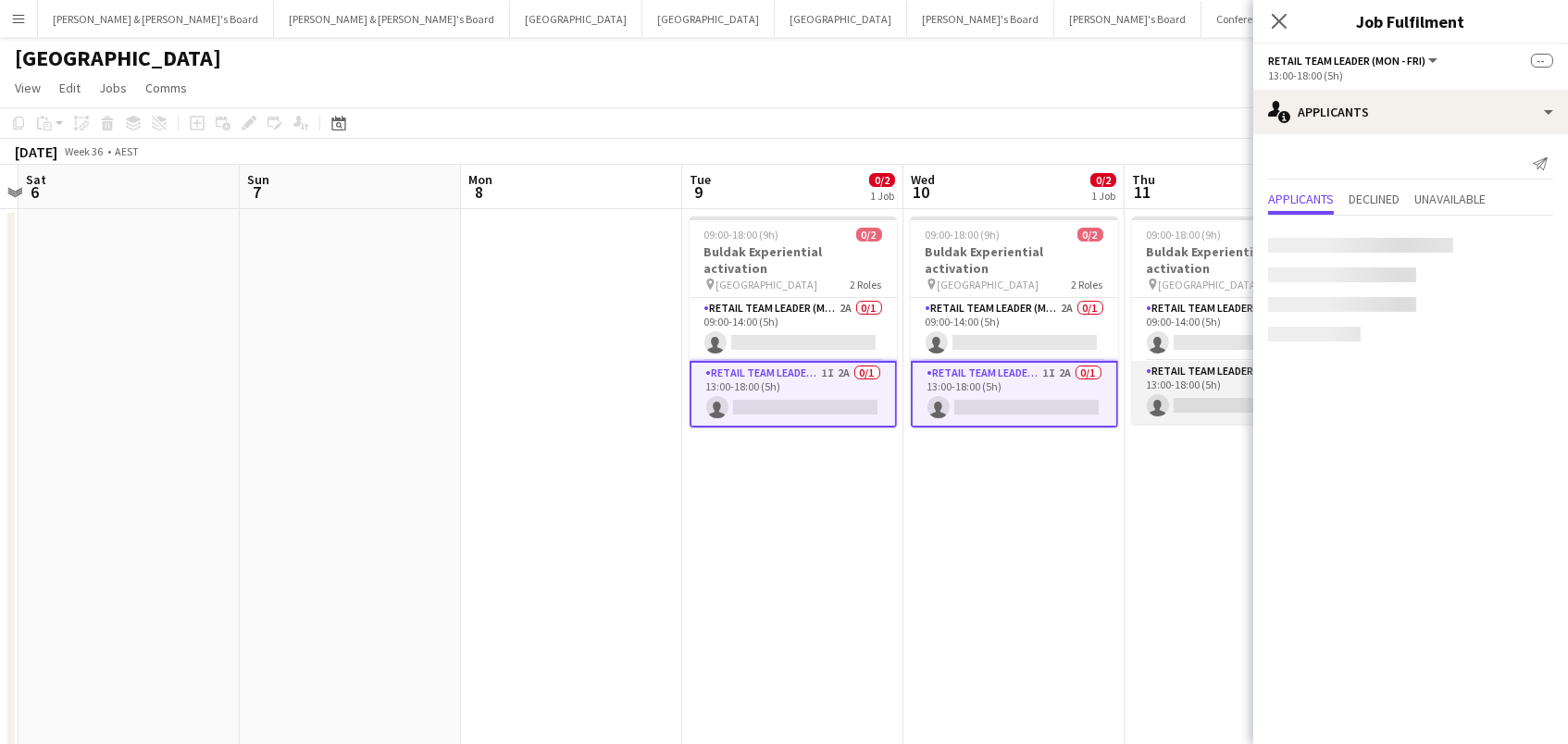
click at [1157, 367] on app-card-role "RETAIL Team Leader (Mon - Fri) 1I 1A 0/1 13:00-18:00 (5h) single-neutral-actions" at bounding box center [1235, 392] width 207 height 62
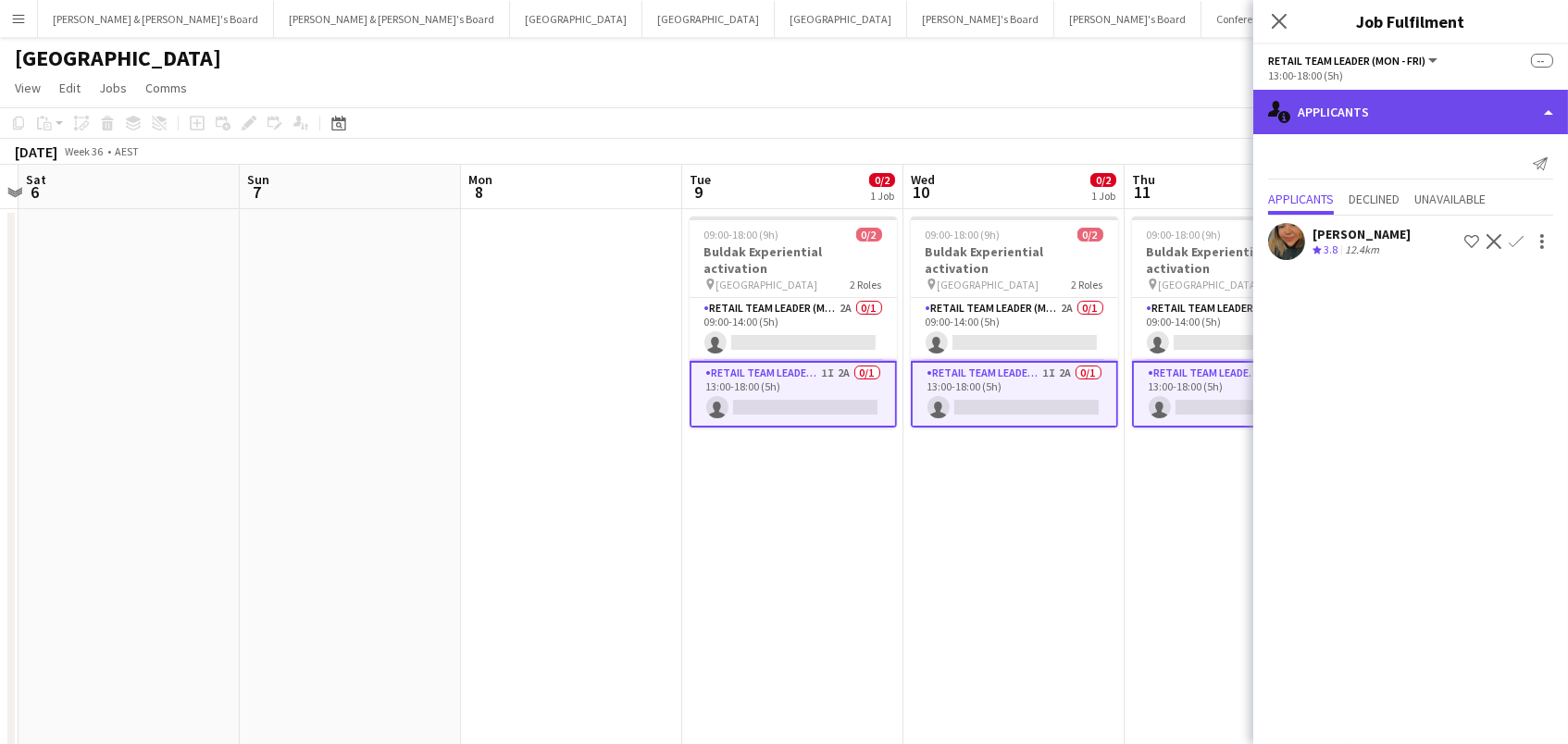
click at [1336, 117] on div "single-neutral-actions-information Applicants" at bounding box center [1409, 112] width 314 height 45
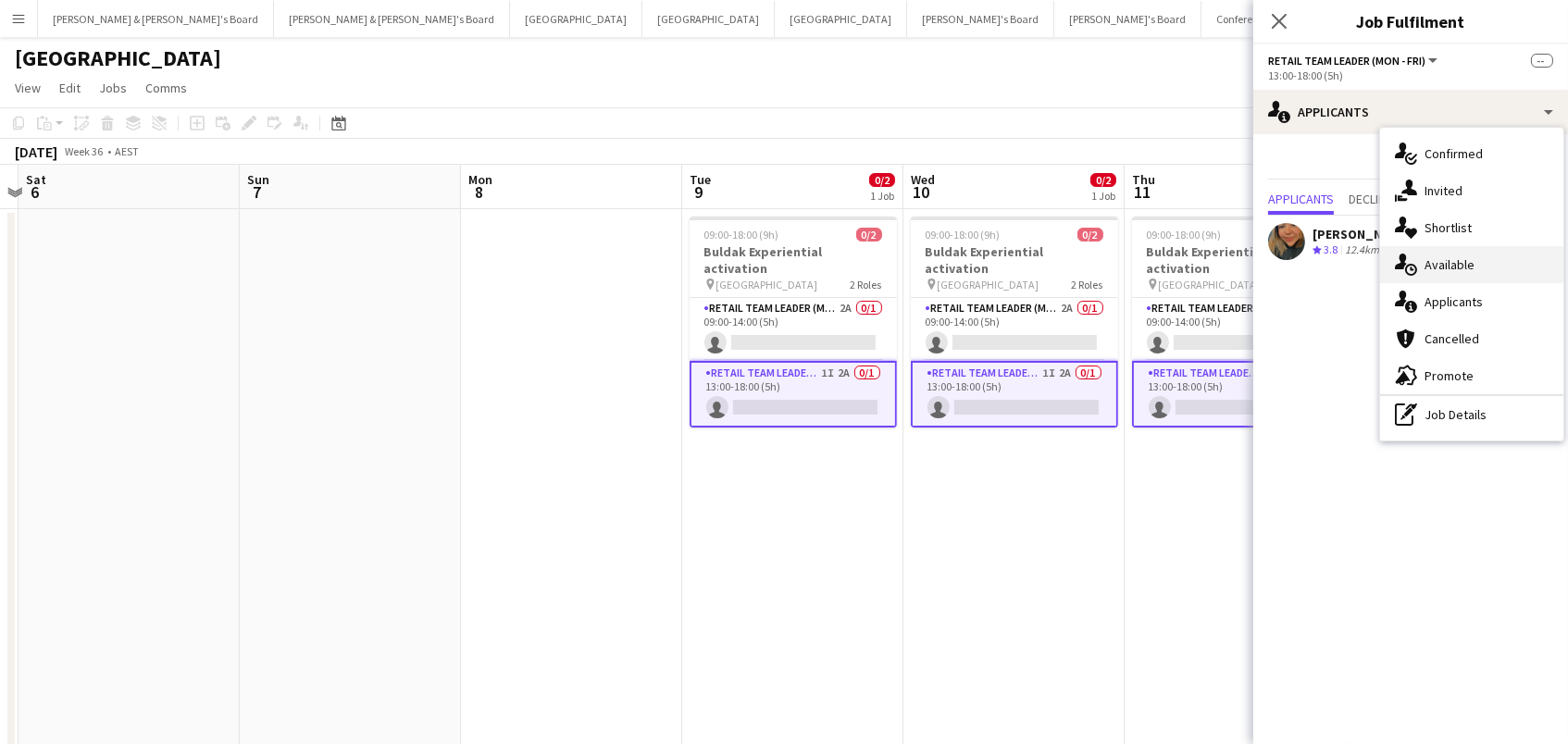
click at [1424, 272] on div "single-neutral-actions-upload Available" at bounding box center [1471, 265] width 183 height 37
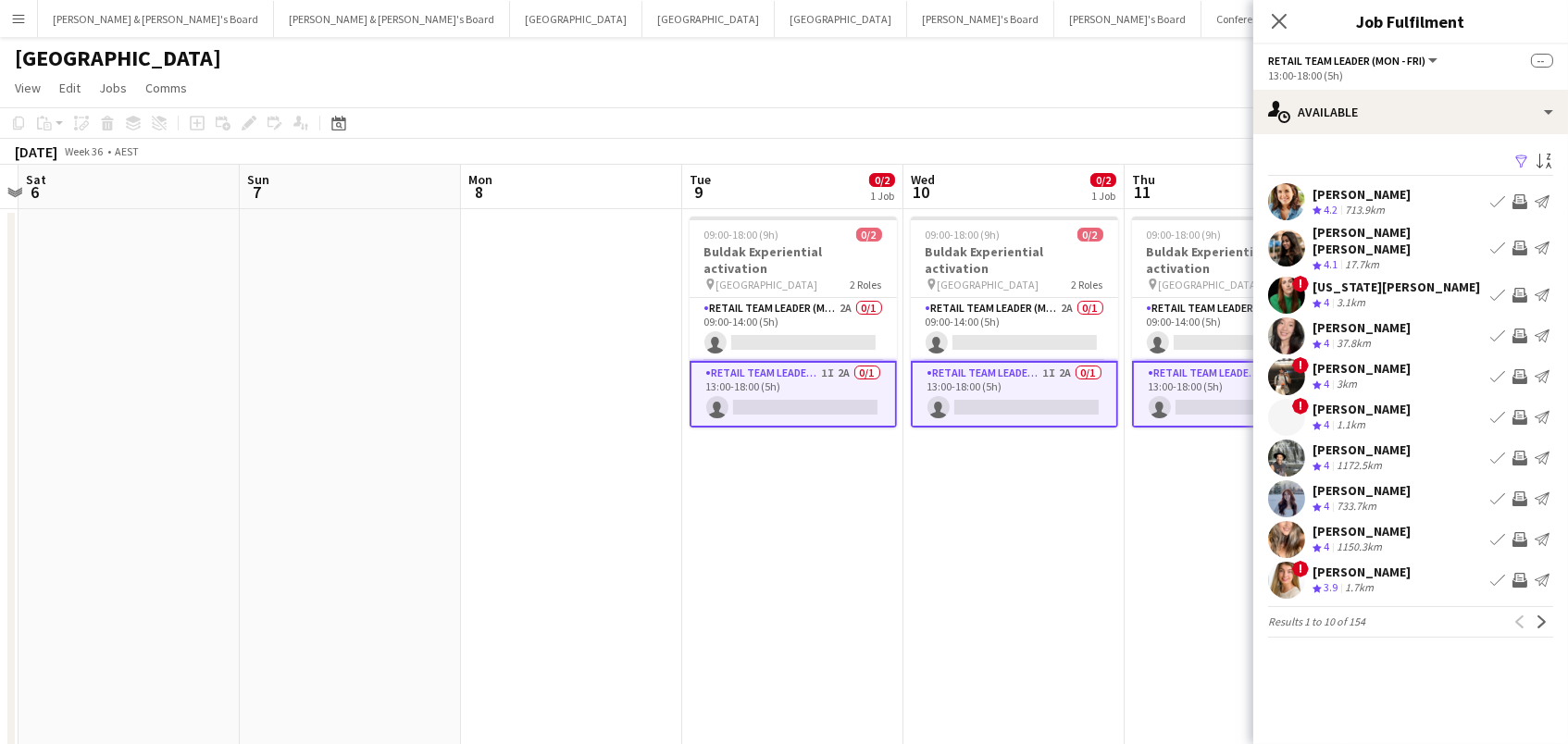
click at [1519, 159] on app-icon "Filter" at bounding box center [1521, 162] width 15 height 18
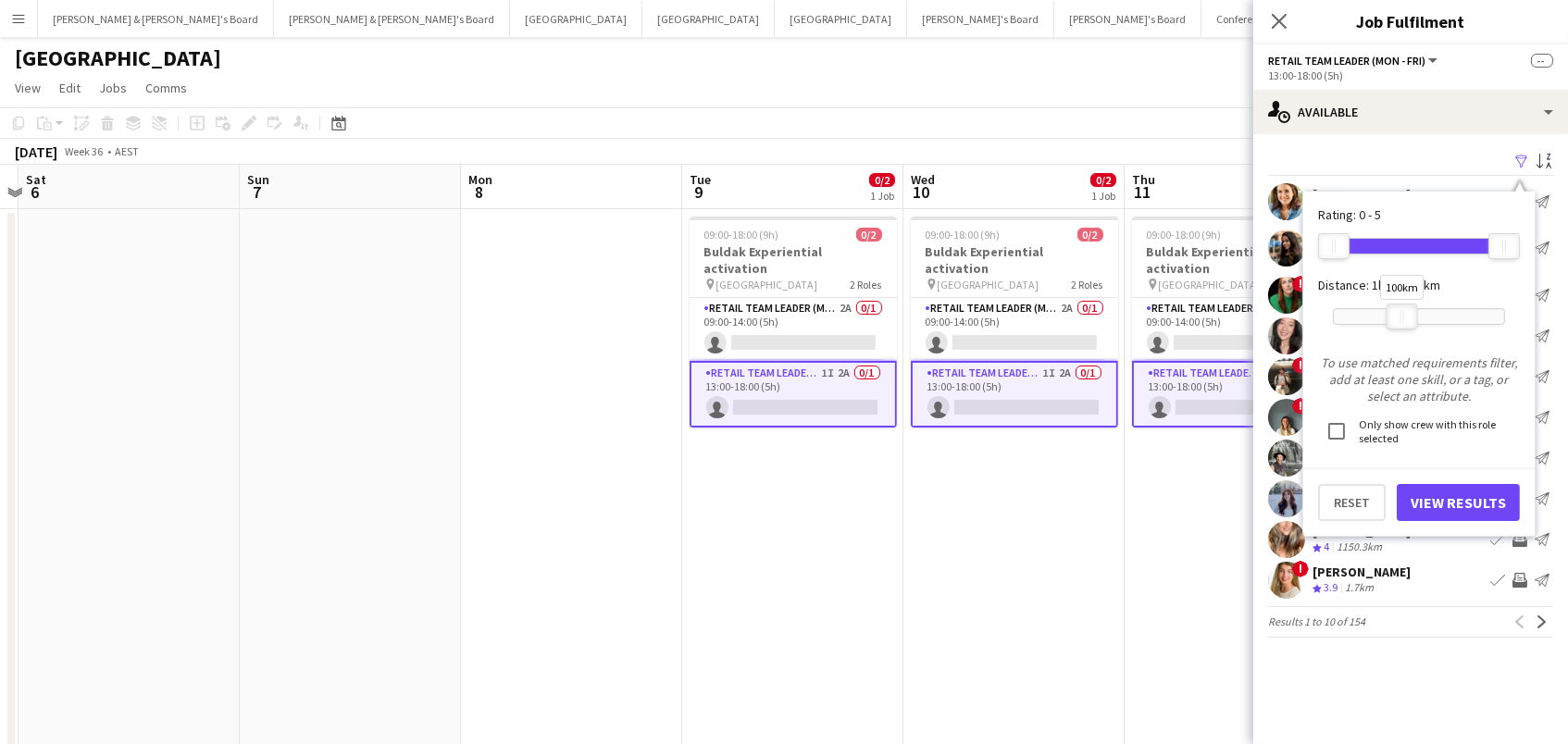
drag, startPoint x: 1504, startPoint y: 319, endPoint x: 1403, endPoint y: 324, distance: 101.1
click at [1403, 324] on div at bounding box center [1402, 316] width 30 height 24
click at [1430, 492] on button "View Results" at bounding box center [1458, 503] width 123 height 37
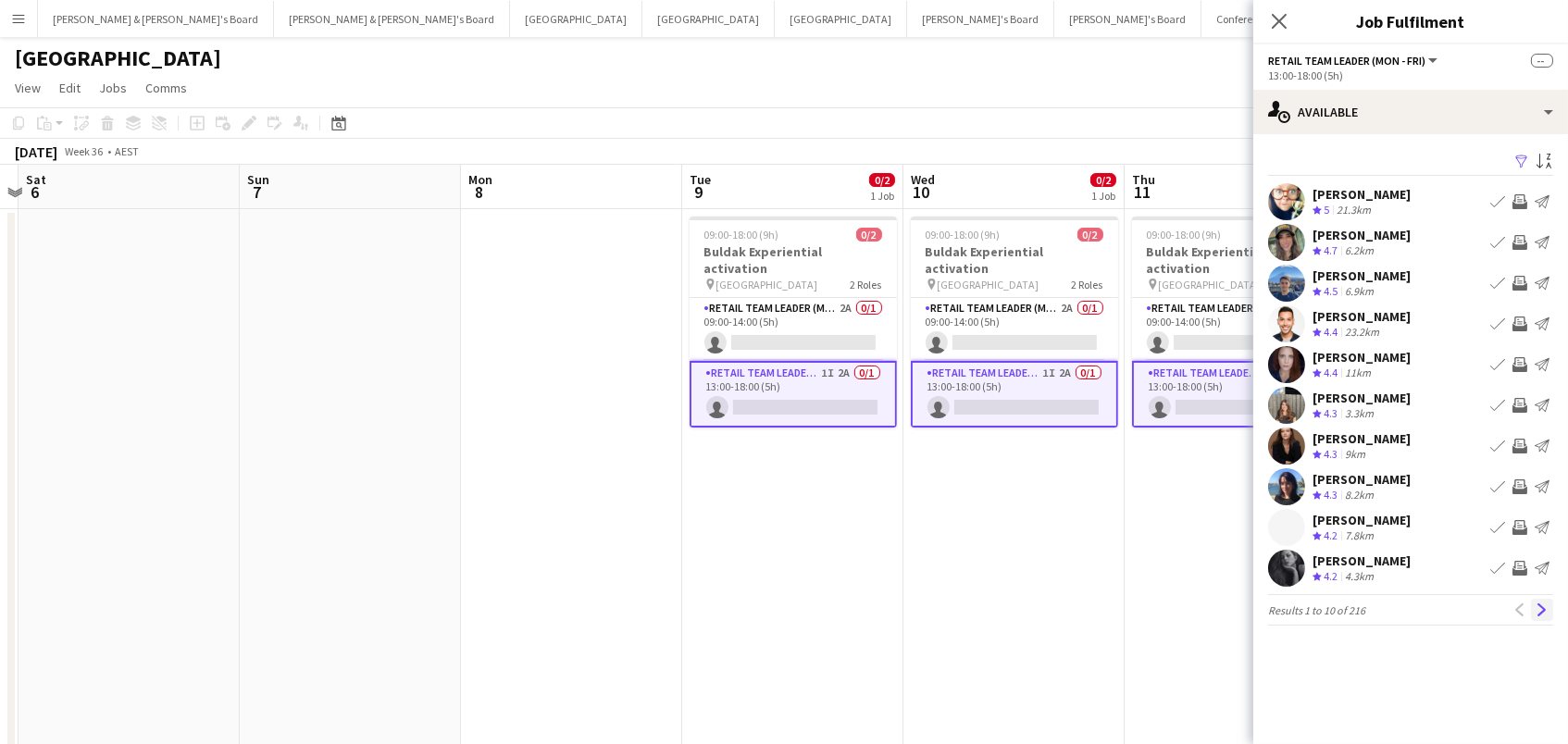
click at [1543, 610] on app-icon "Next" at bounding box center [1542, 610] width 13 height 13
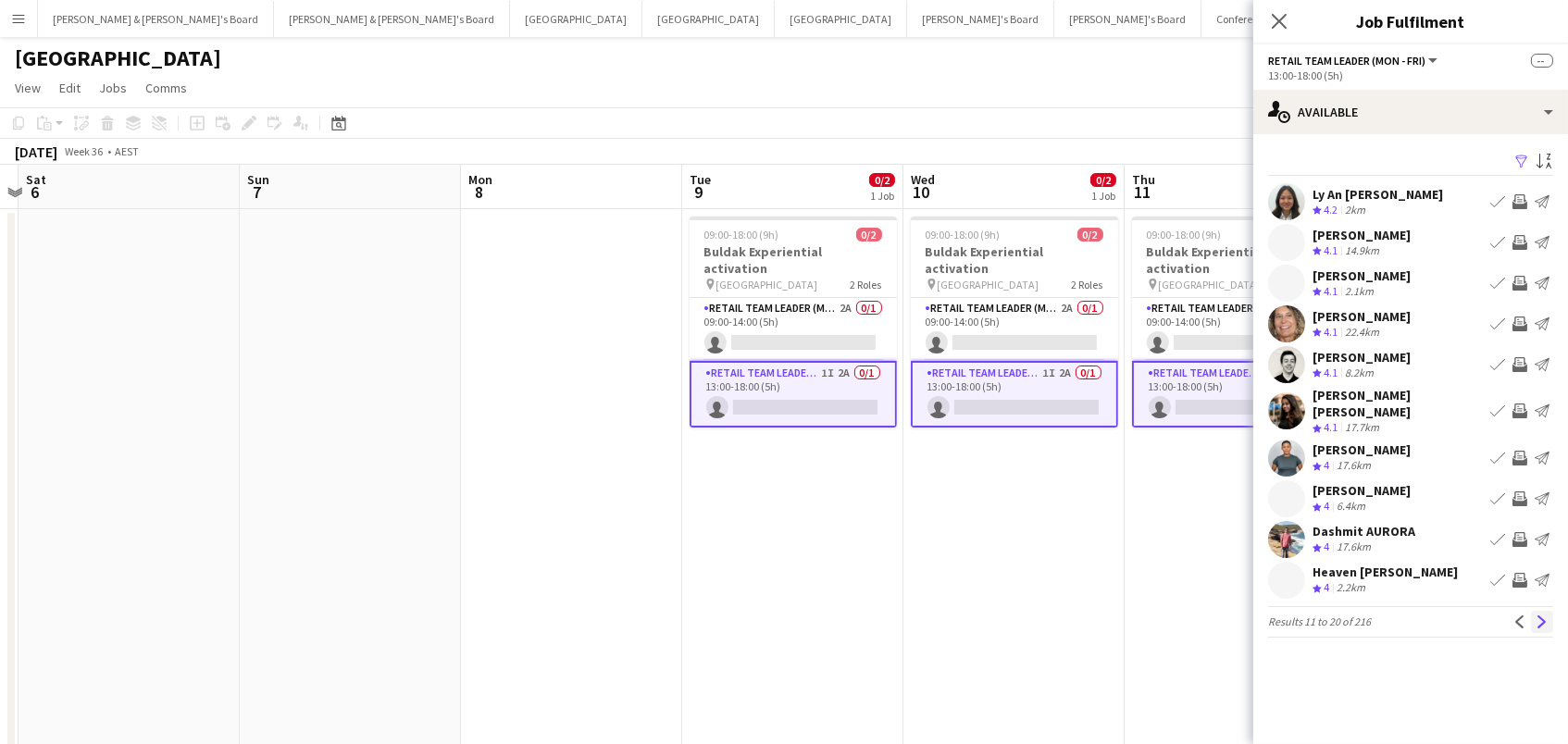
click at [1543, 615] on app-icon "Next" at bounding box center [1542, 622] width 13 height 13
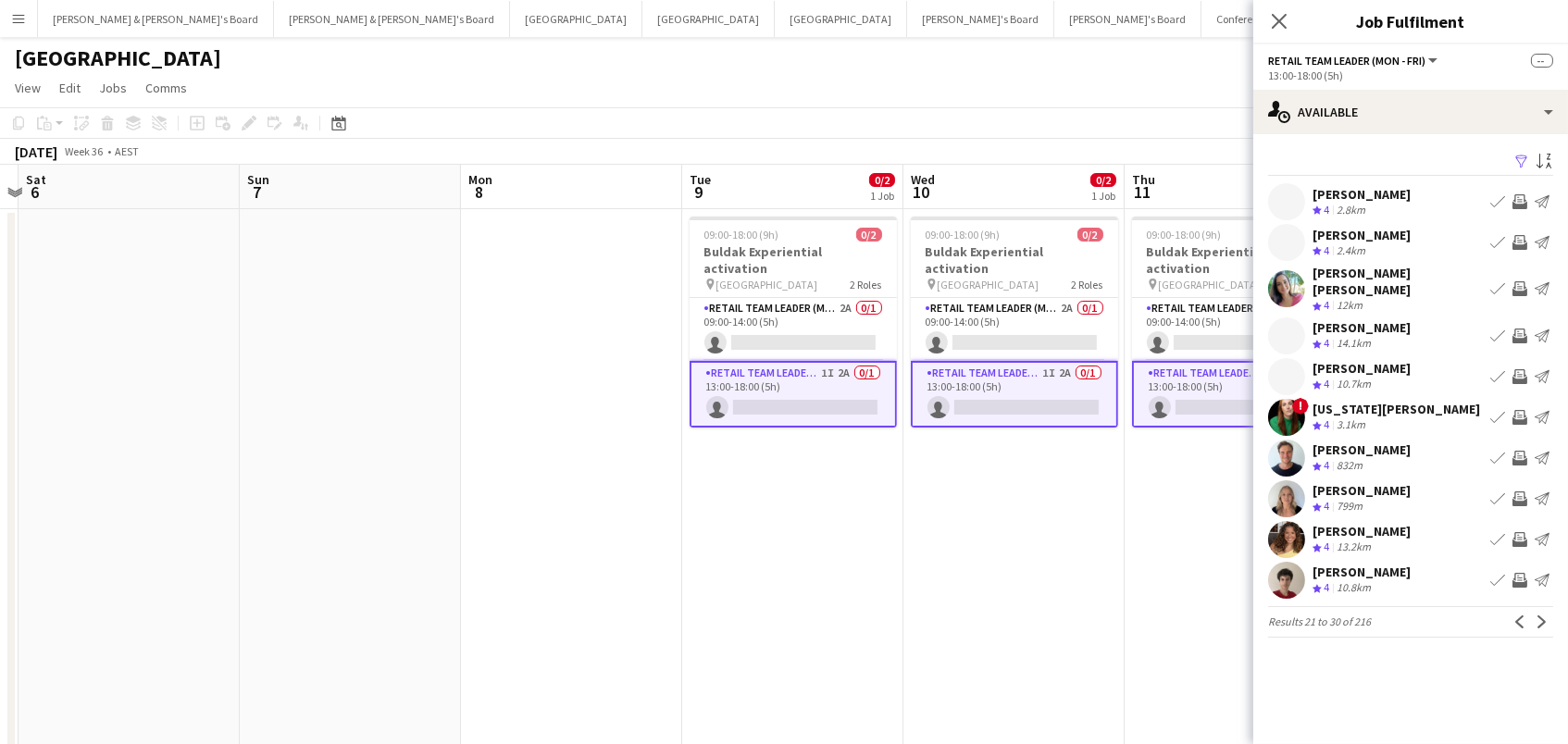
click at [1543, 615] on app-icon "Next" at bounding box center [1542, 622] width 13 height 13
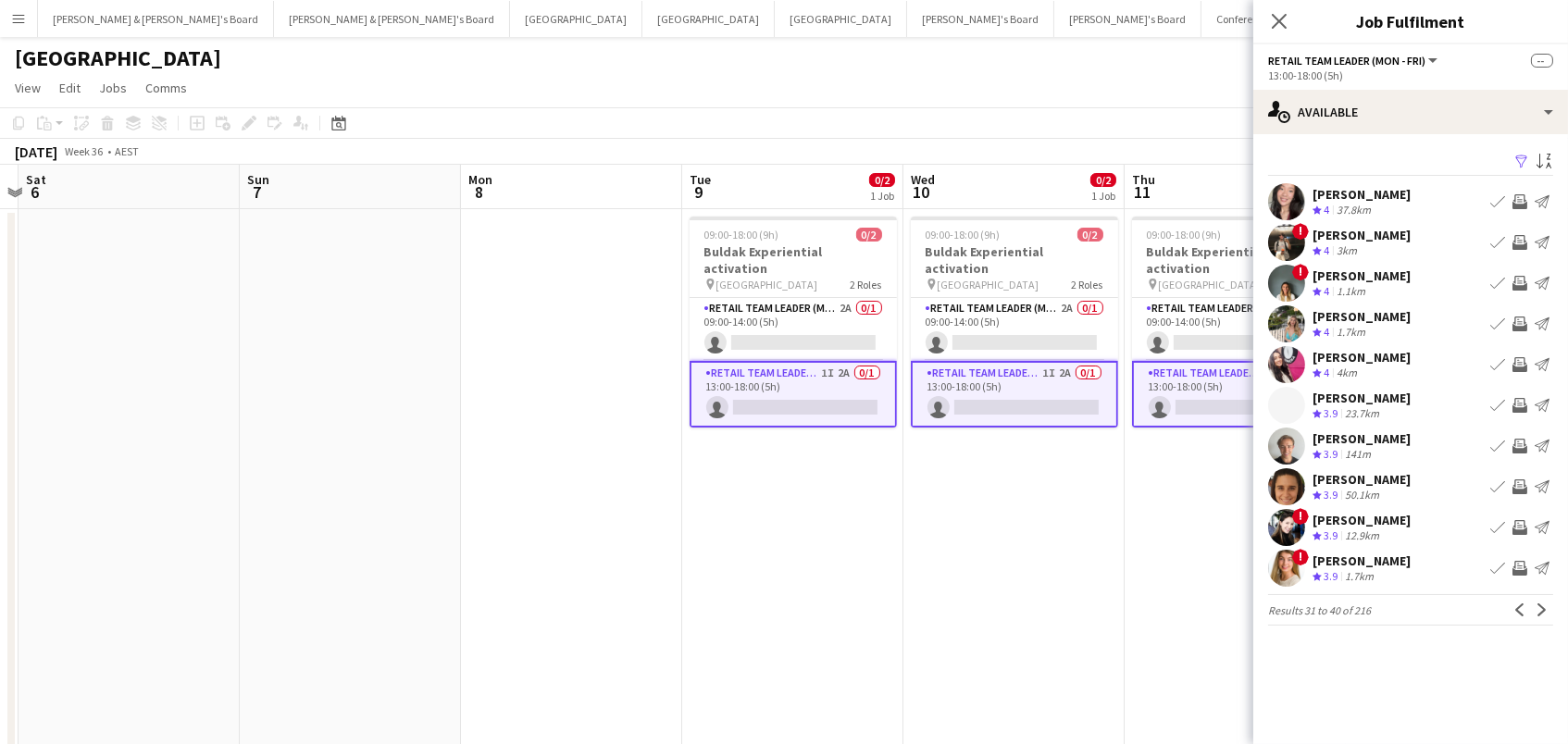
click at [1543, 603] on app-icon "Next" at bounding box center [1542, 610] width 13 height 13
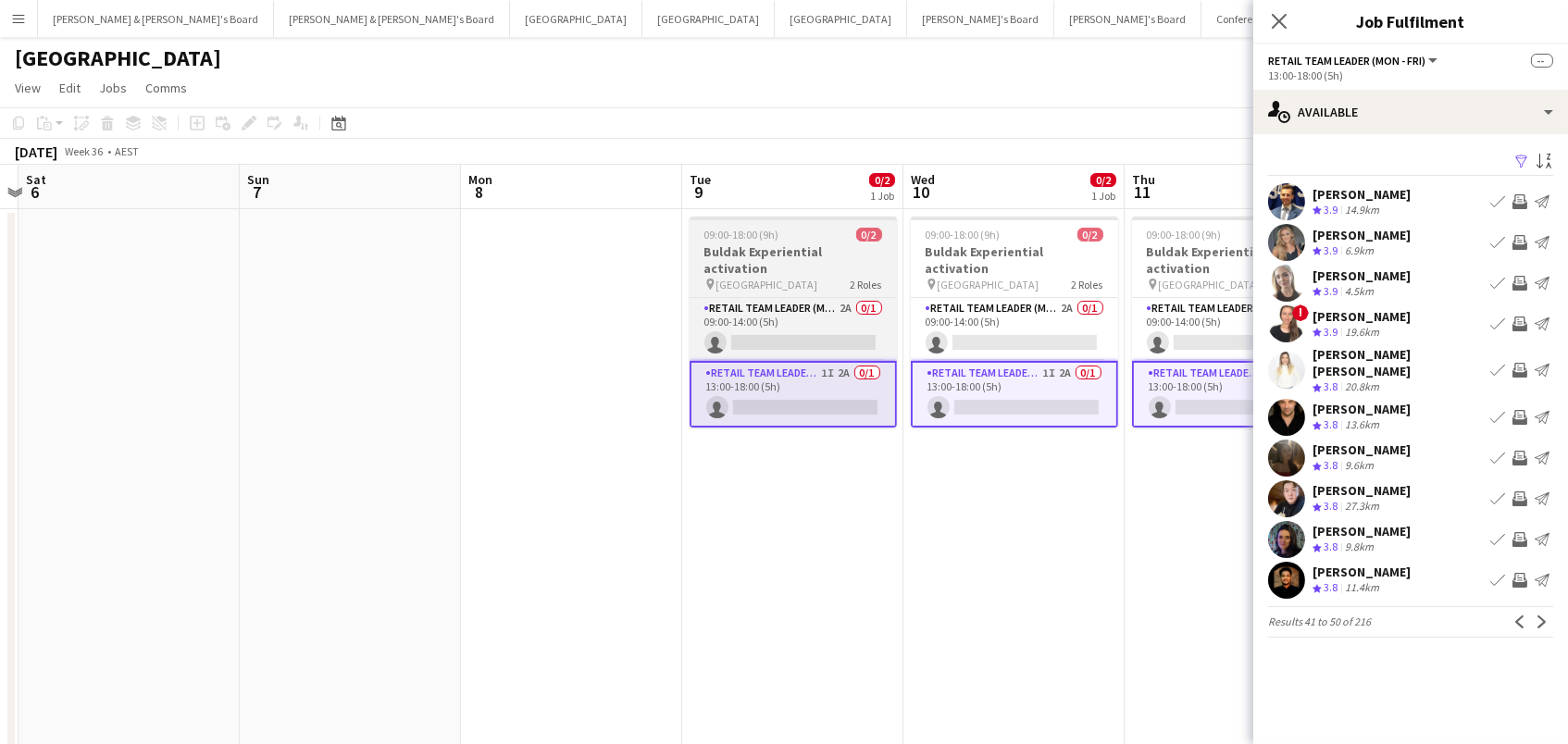
click at [831, 277] on div "pin Bondi Junction Westfield 2 Roles" at bounding box center [793, 284] width 207 height 15
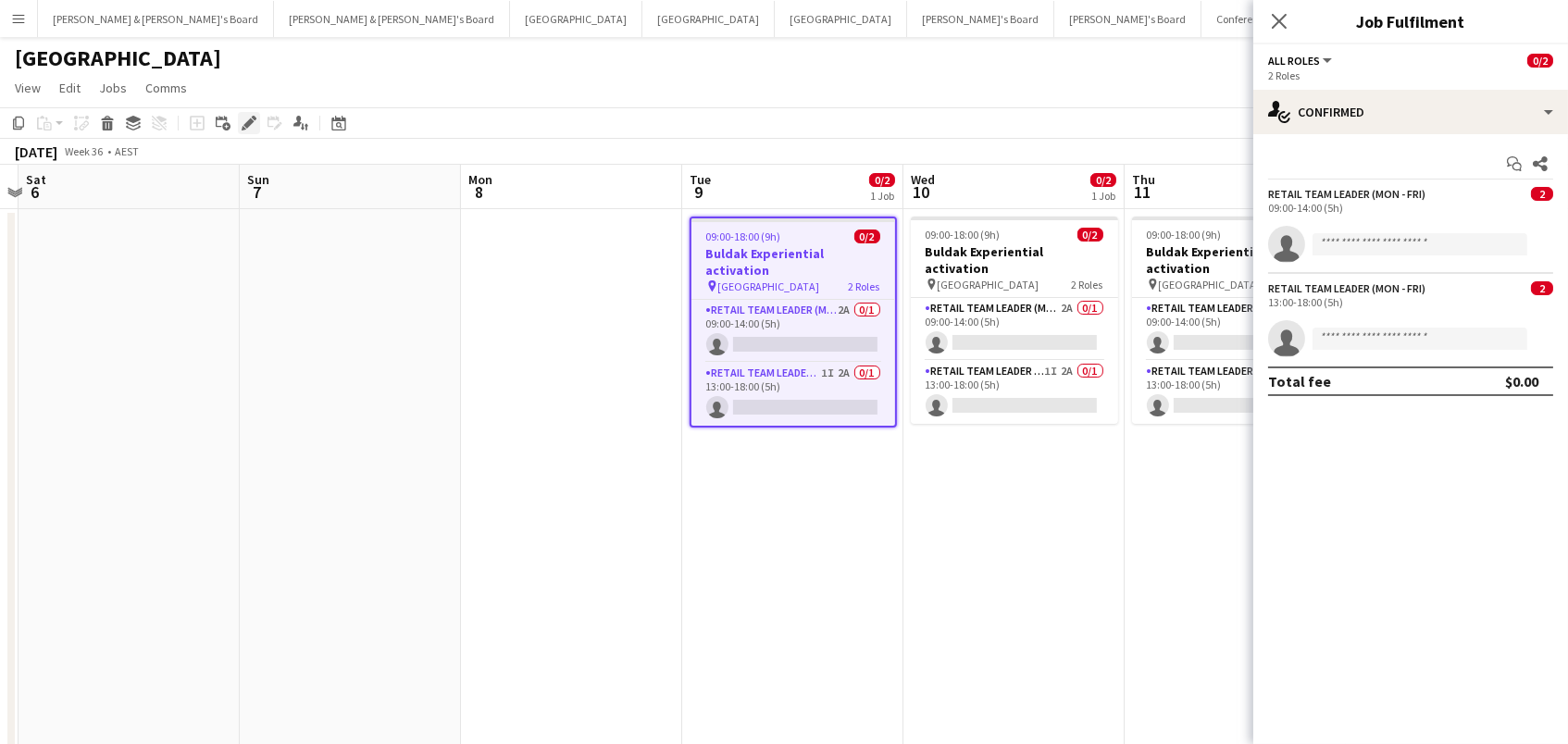
click at [250, 125] on icon "Edit" at bounding box center [249, 123] width 15 height 15
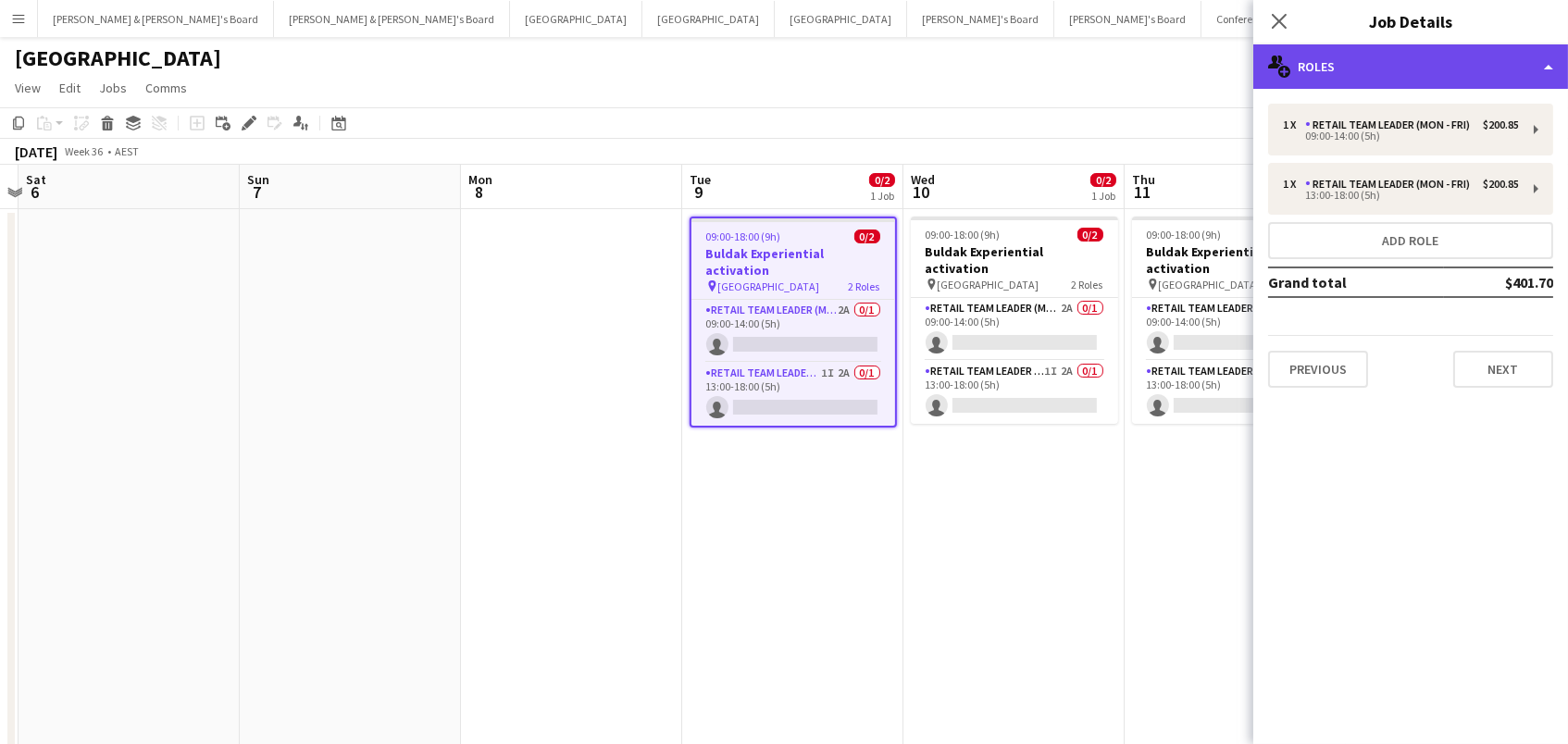
click at [1332, 65] on div "multiple-users-add Roles" at bounding box center [1409, 67] width 314 height 45
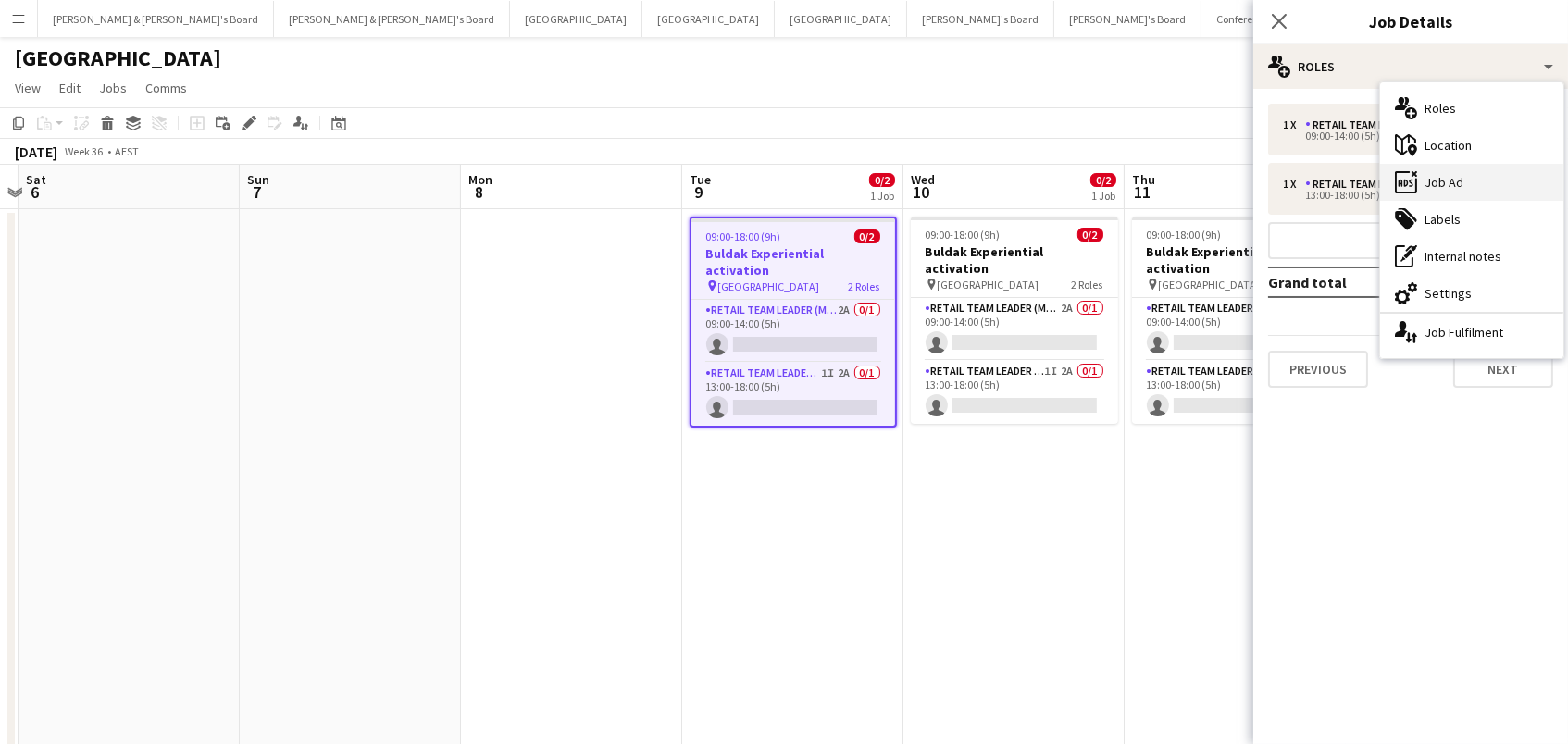
click at [1420, 186] on div "ads-window Job Ad" at bounding box center [1471, 183] width 183 height 37
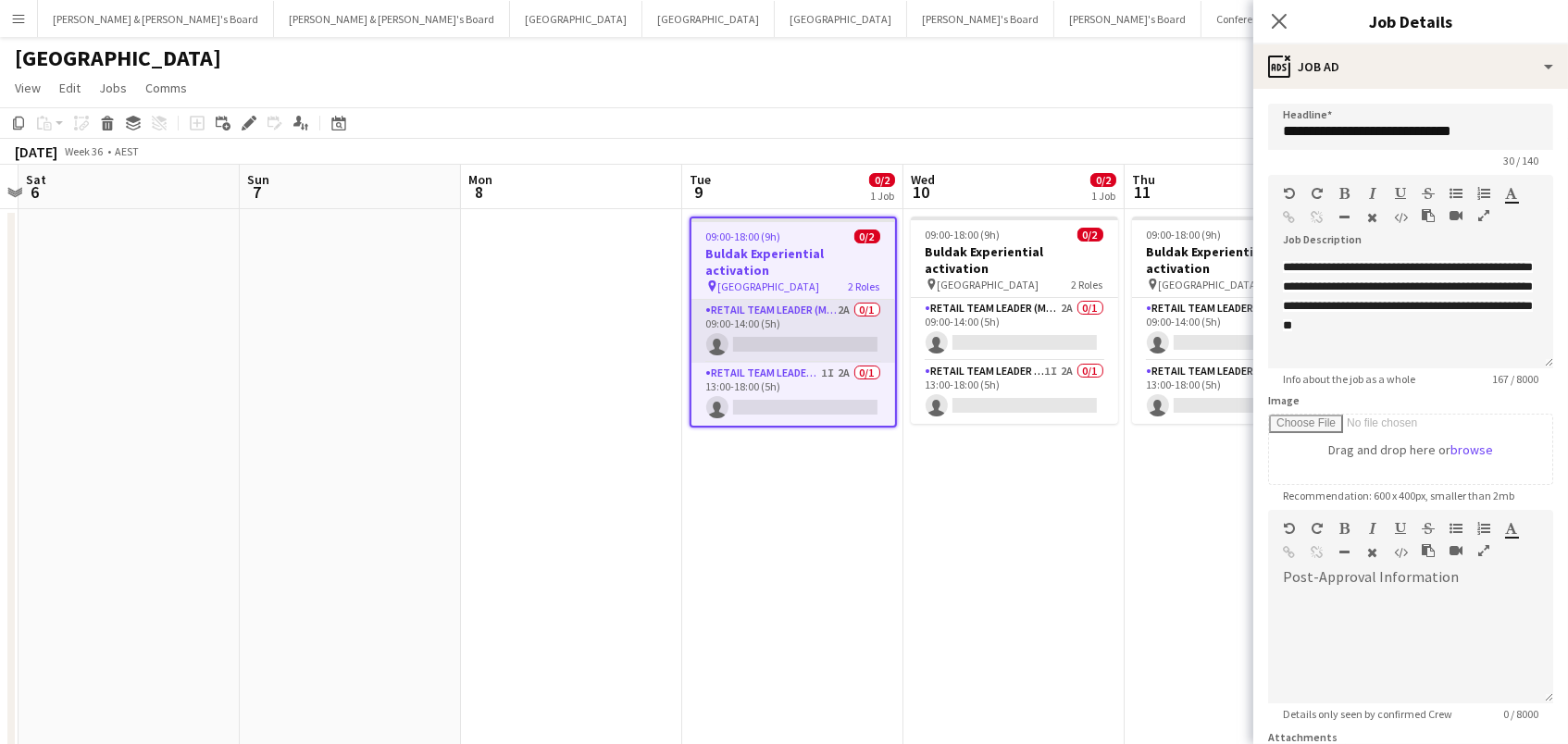
click at [860, 311] on app-card-role "RETAIL Team Leader (Mon - Fri) 2A 0/1 09:00-14:00 (5h) single-neutral-actions" at bounding box center [793, 330] width 203 height 62
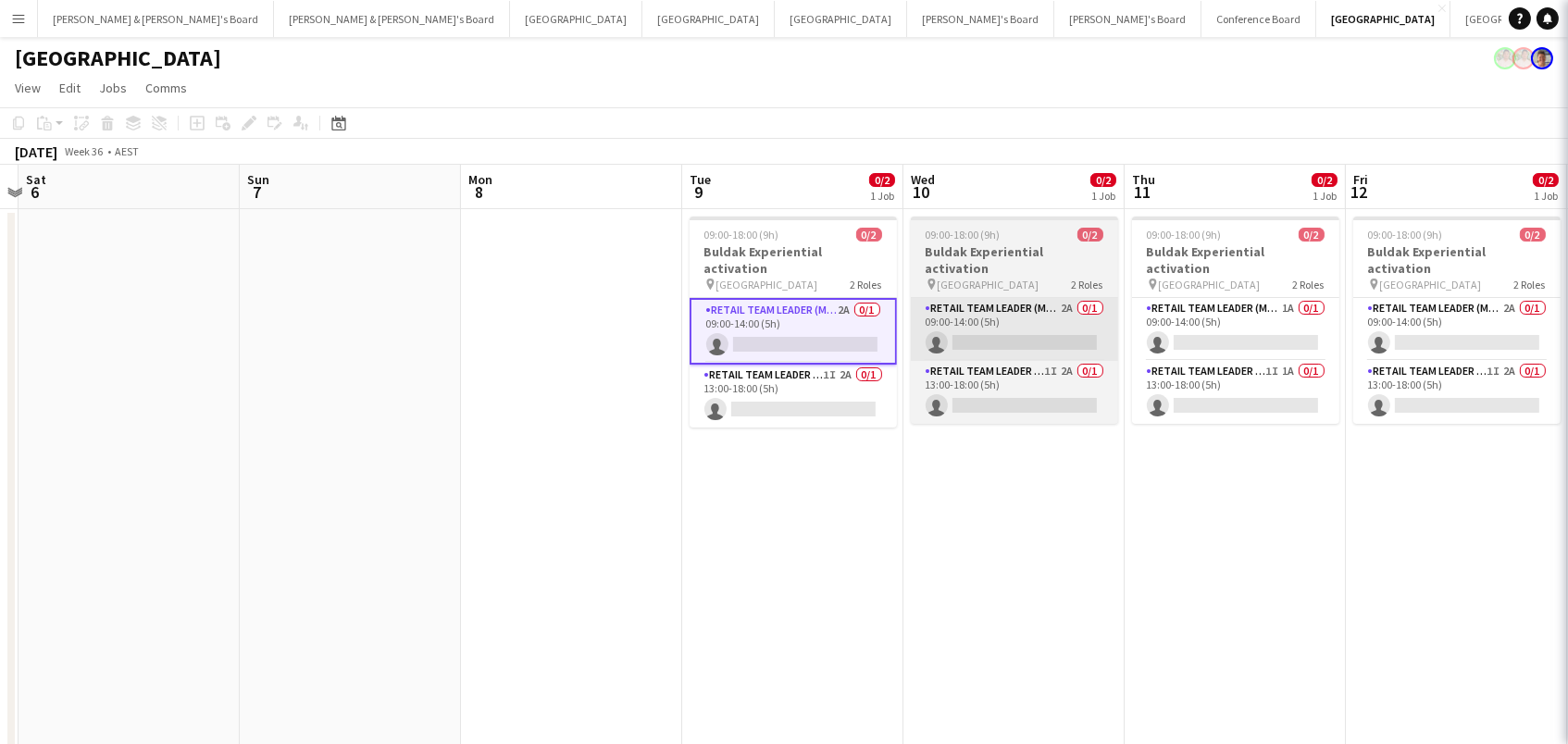
scroll to position [0, 645]
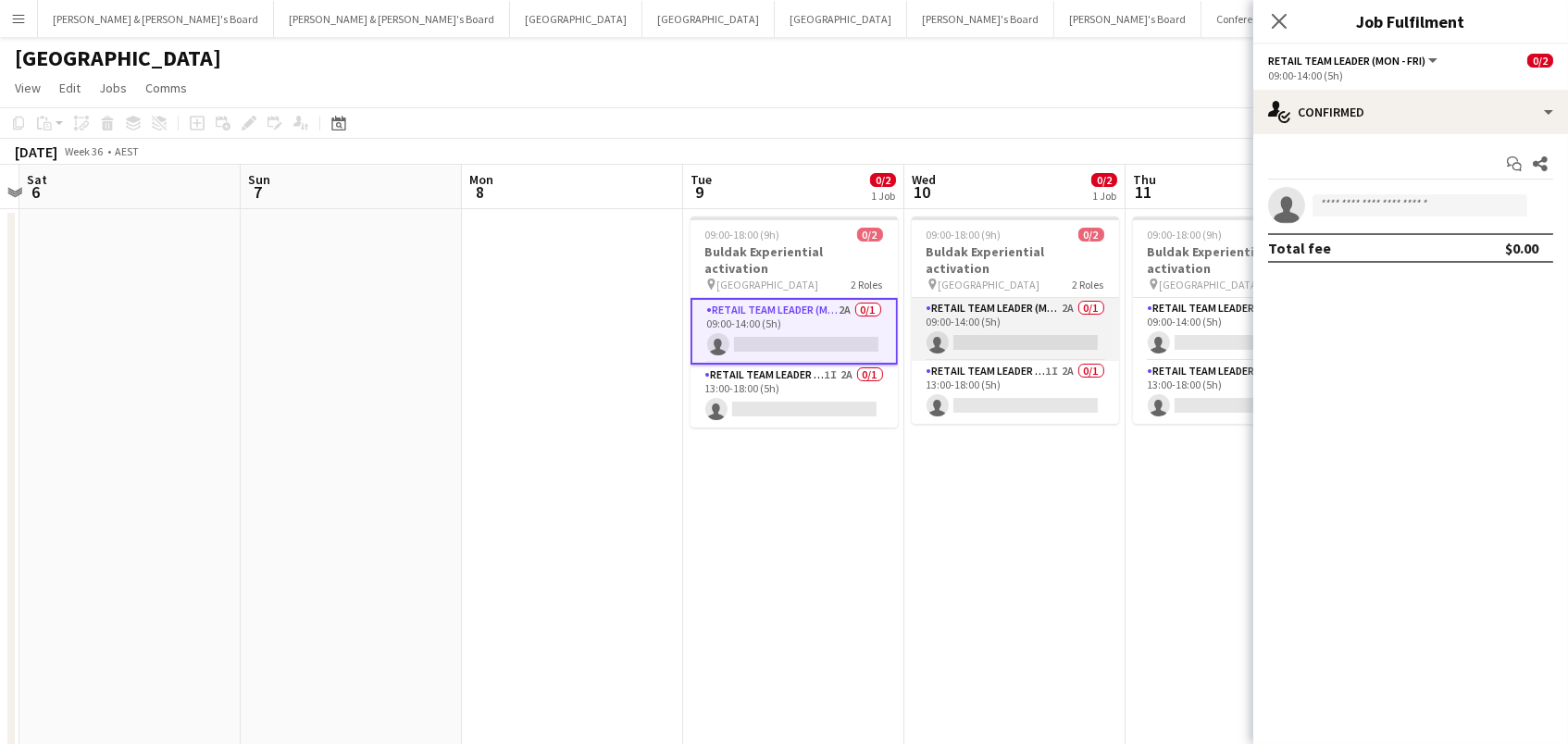
click at [996, 313] on app-card-role "RETAIL Team Leader (Mon - Fri) 2A 0/1 09:00-14:00 (5h) single-neutral-actions" at bounding box center [1015, 328] width 207 height 62
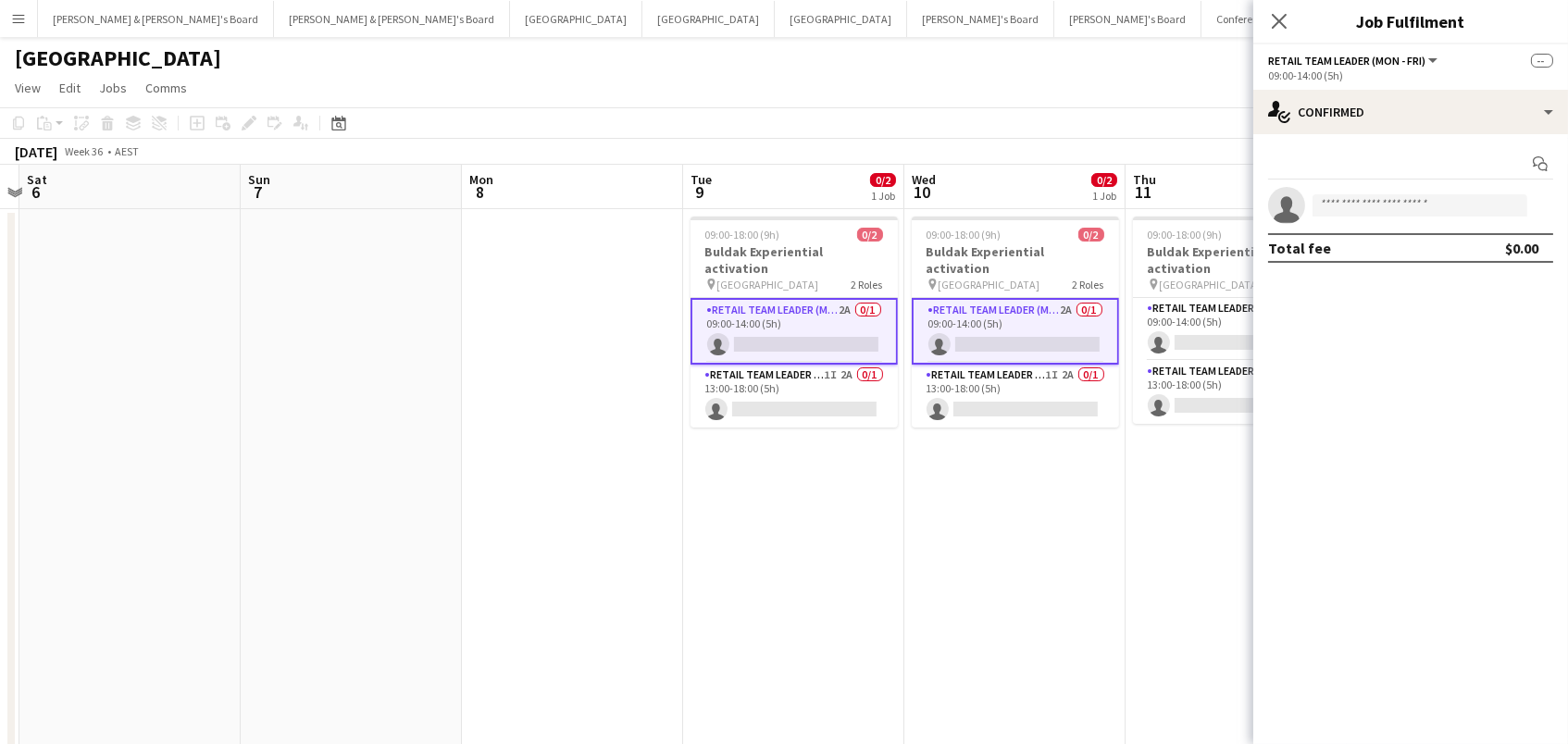
scroll to position [0, 644]
click at [1174, 303] on app-card-role "RETAIL Team Leader (Mon - Fri) 1A 0/1 09:00-14:00 (5h) single-neutral-actions" at bounding box center [1237, 328] width 207 height 62
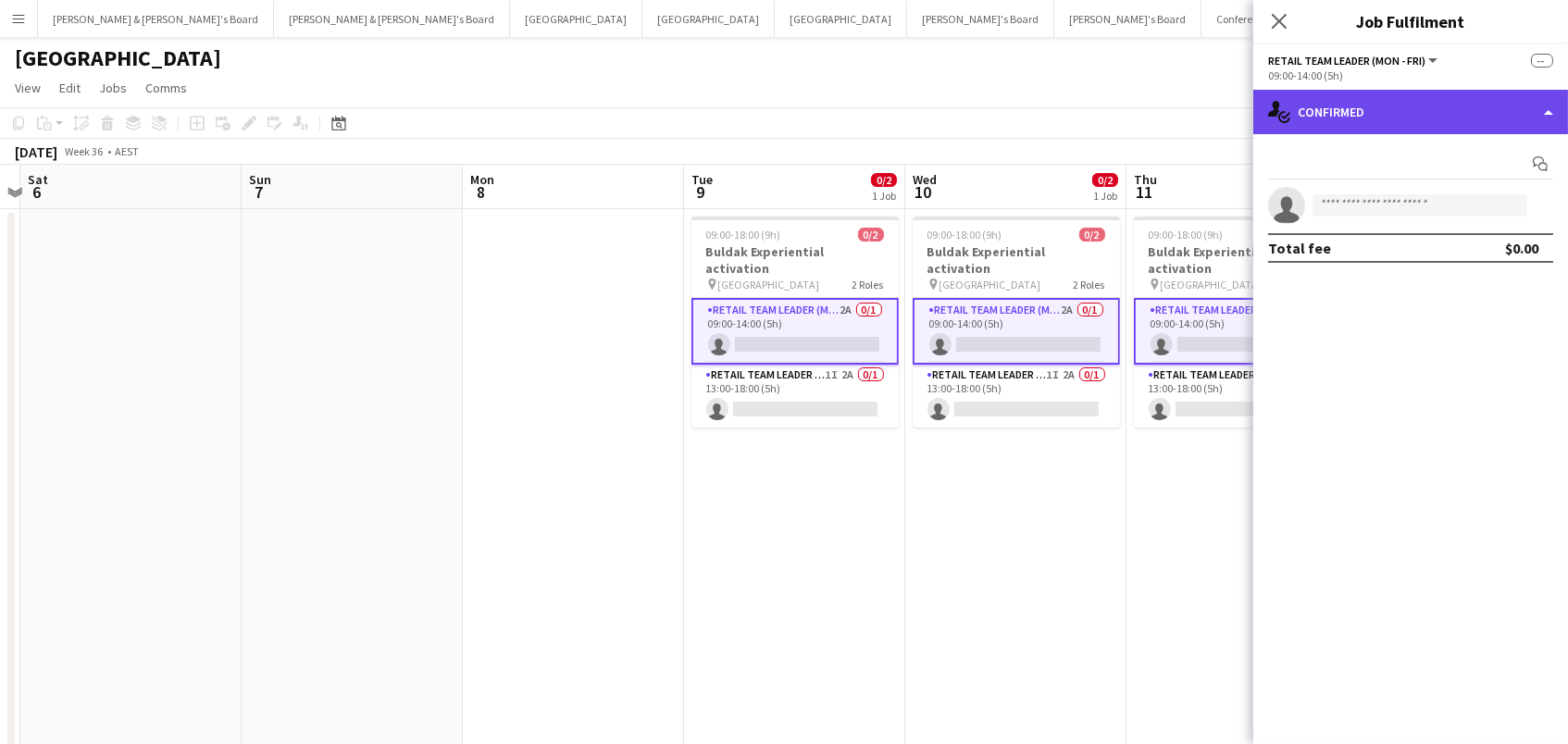
click at [1367, 126] on div "single-neutral-actions-check-2 Confirmed" at bounding box center [1409, 112] width 314 height 45
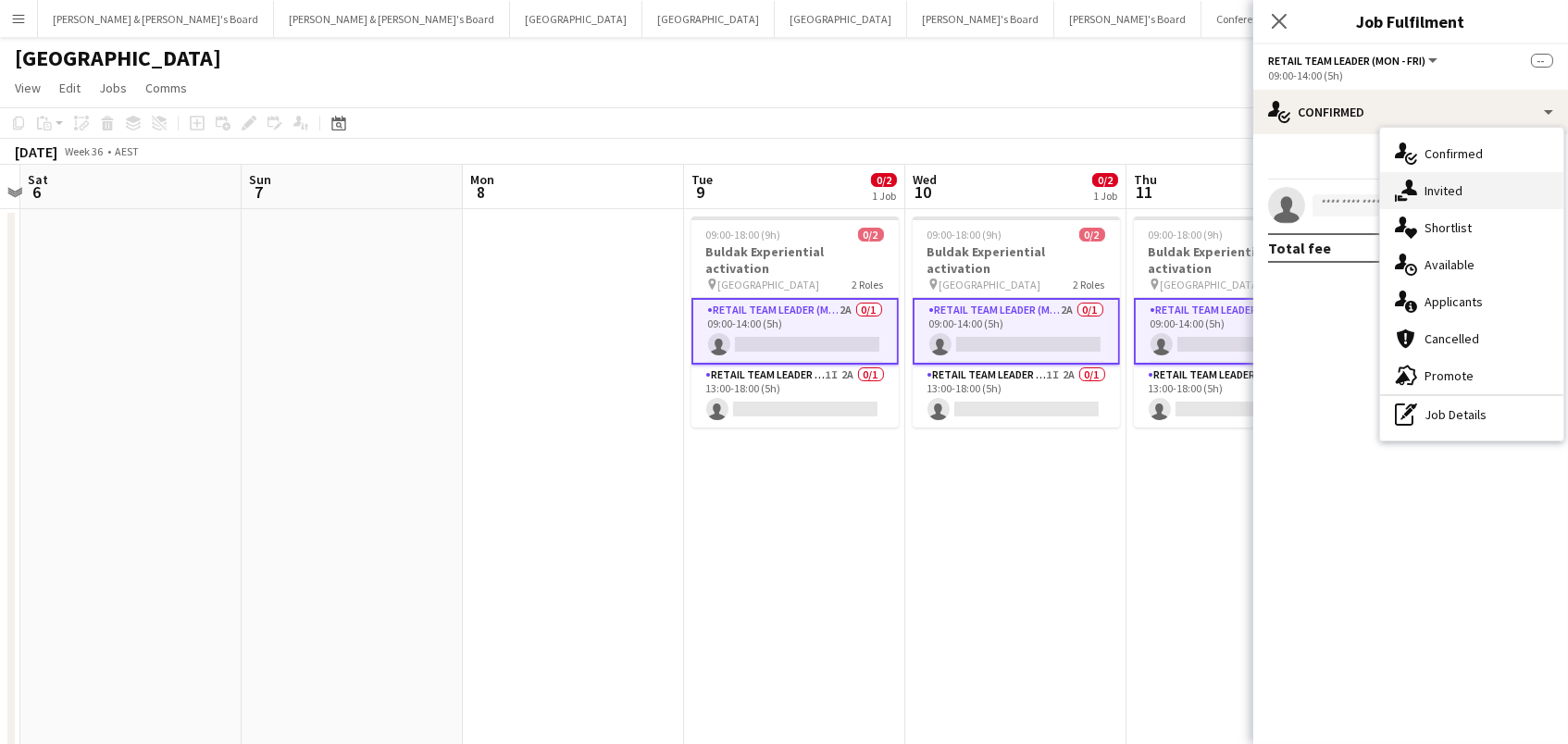
click at [1410, 187] on icon at bounding box center [1408, 186] width 16 height 16
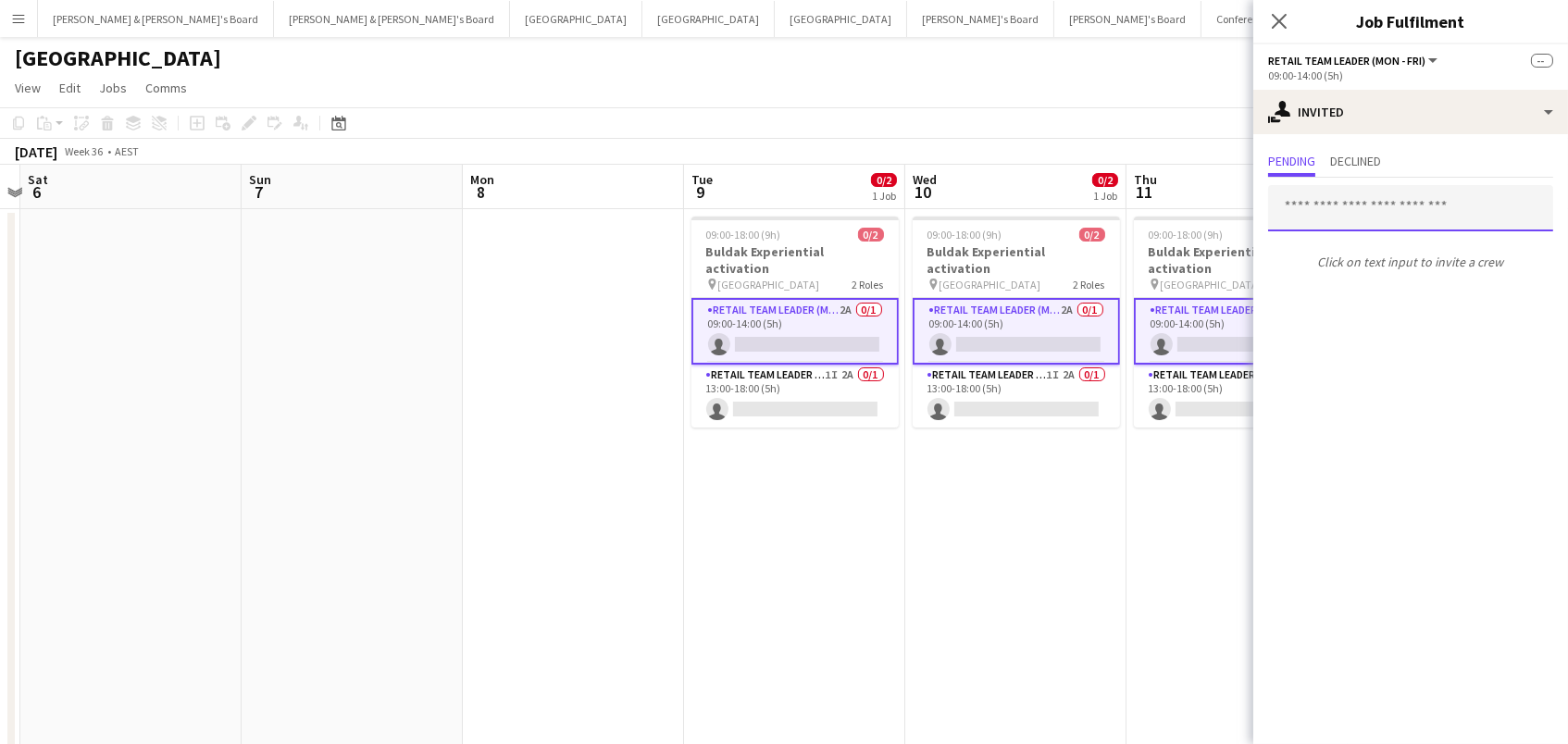
click at [1307, 208] on input "text" at bounding box center [1410, 208] width 285 height 47
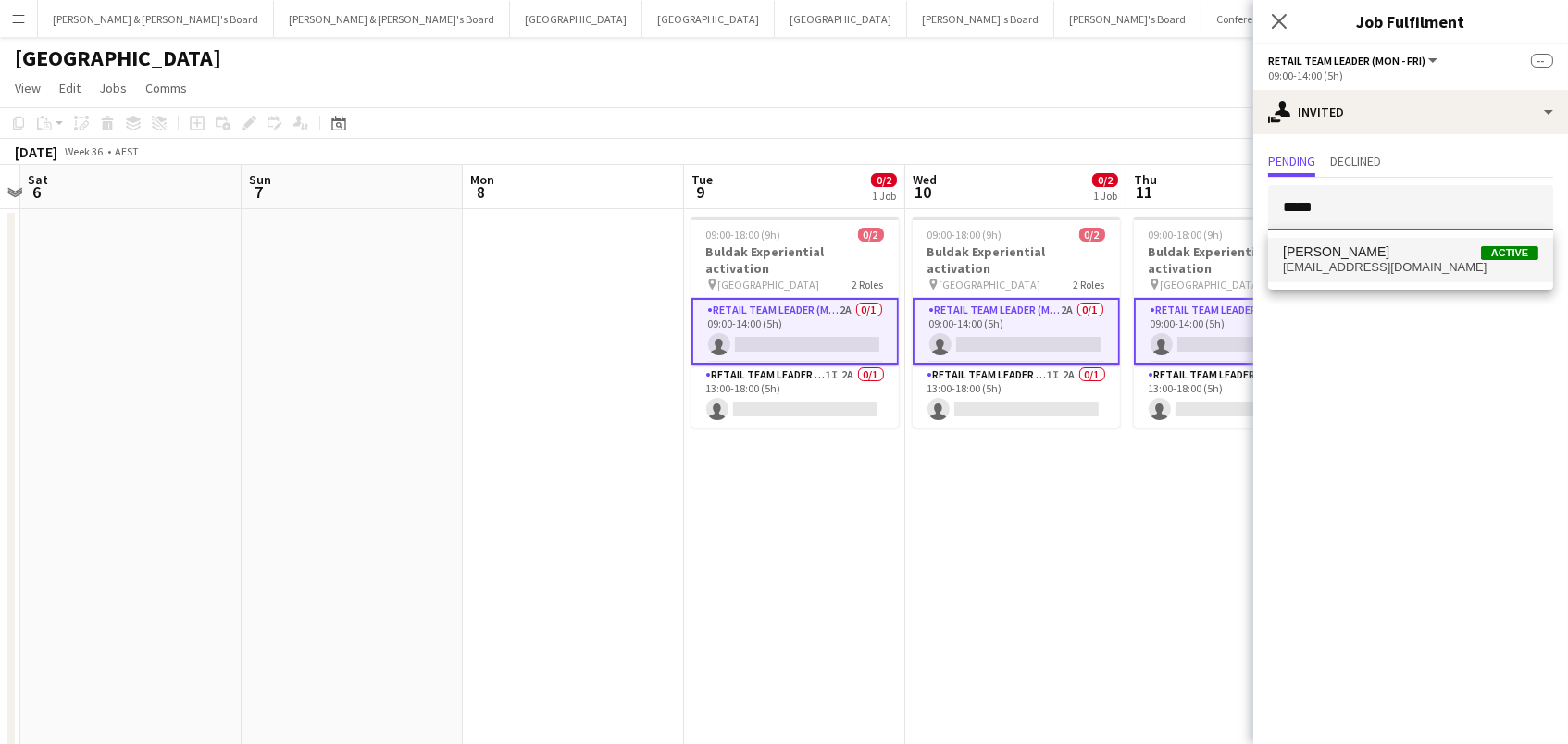
type input "*****"
click at [1330, 269] on span "tomcaley@ymail.com" at bounding box center [1410, 268] width 256 height 15
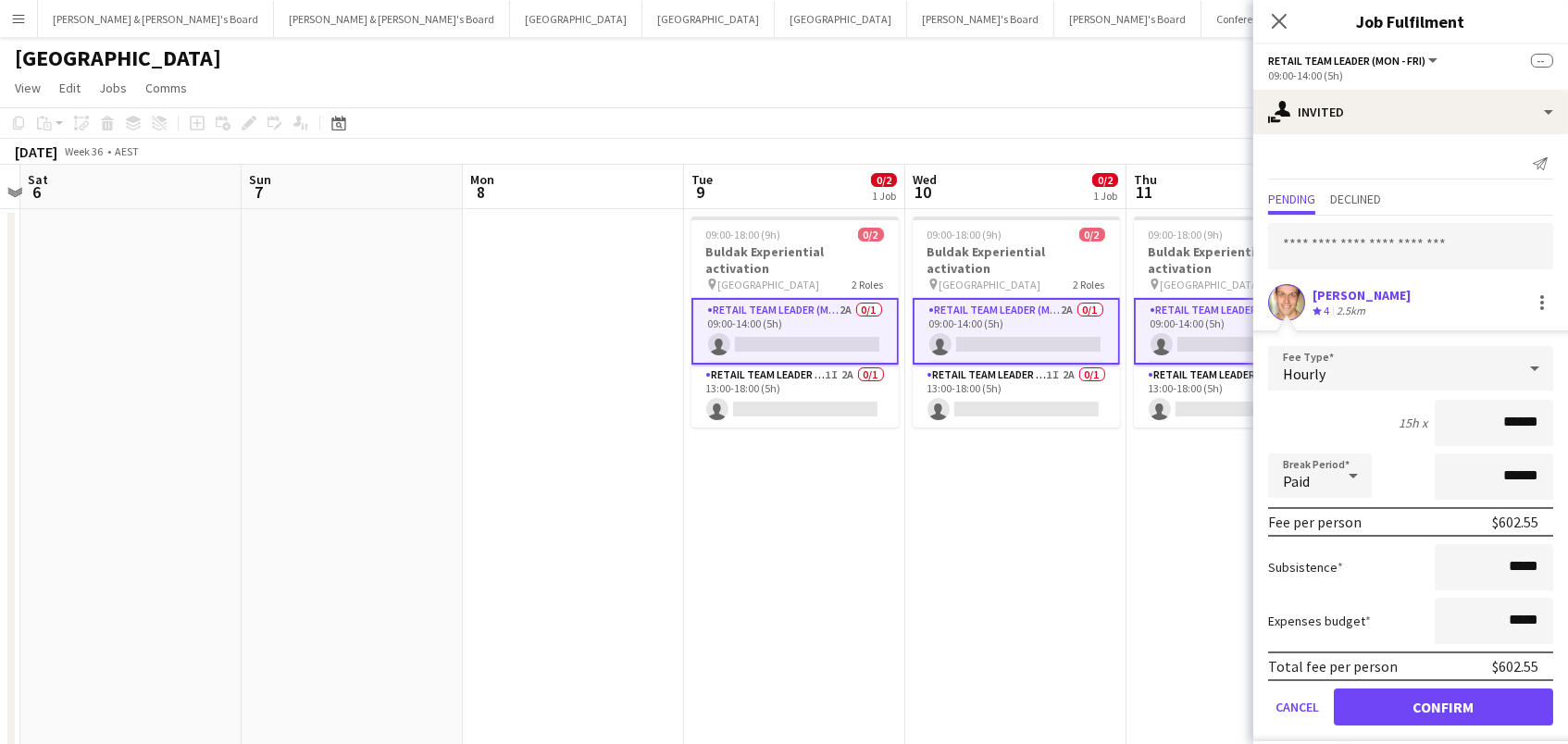
click at [1443, 704] on button "Confirm" at bounding box center [1443, 707] width 219 height 37
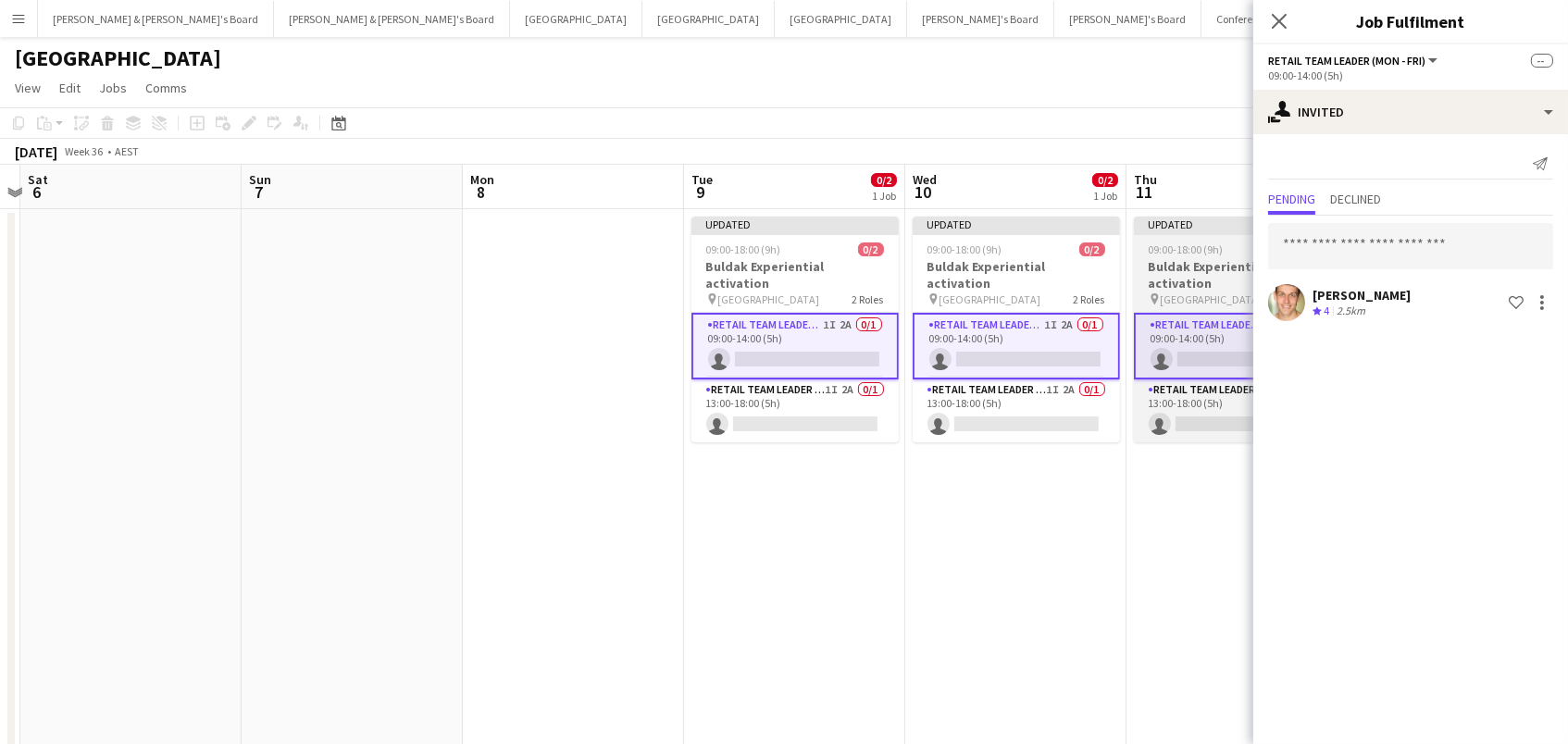
click at [1210, 243] on span "09:00-18:00 (9h)" at bounding box center [1186, 249] width 75 height 14
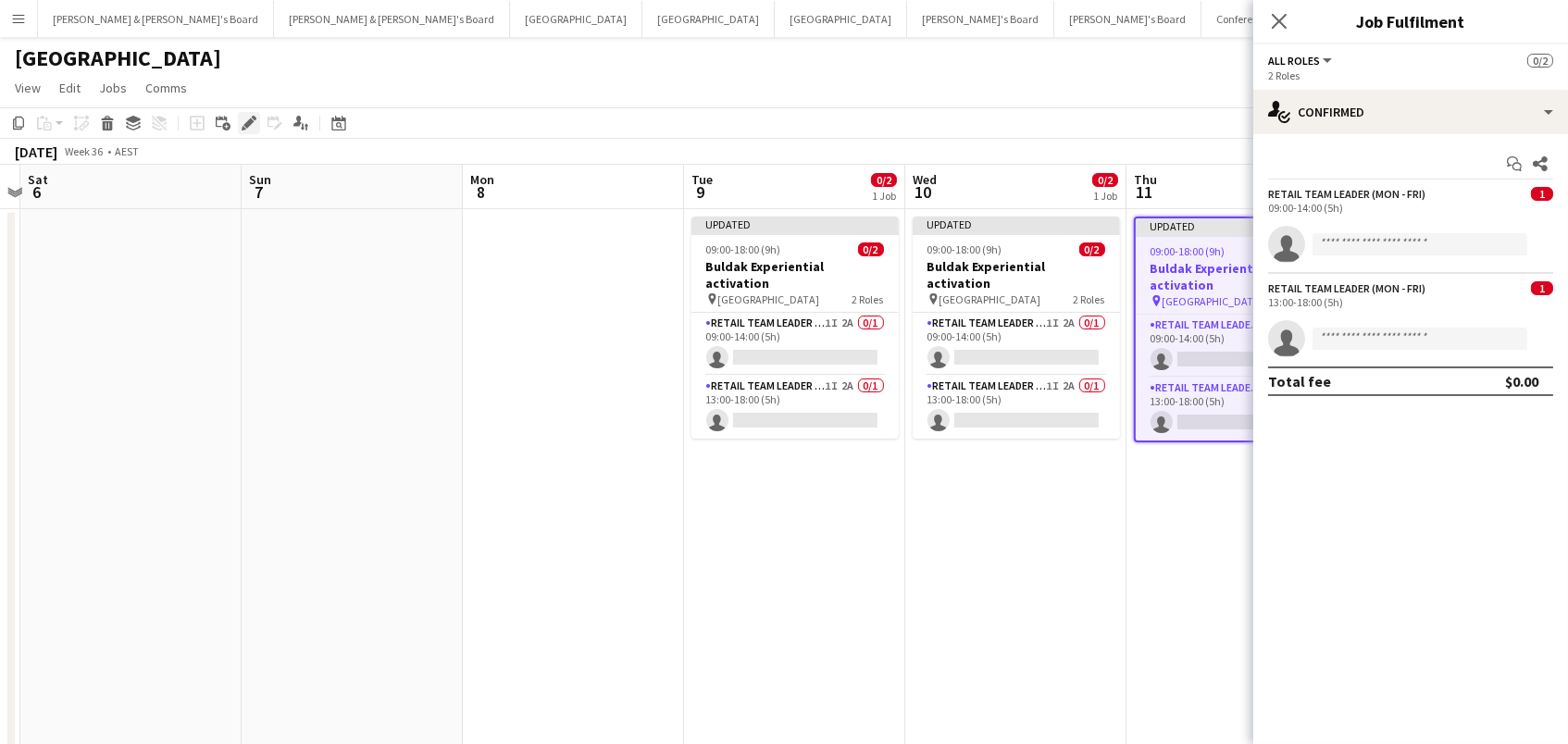
click at [248, 120] on icon at bounding box center [248, 123] width 10 height 10
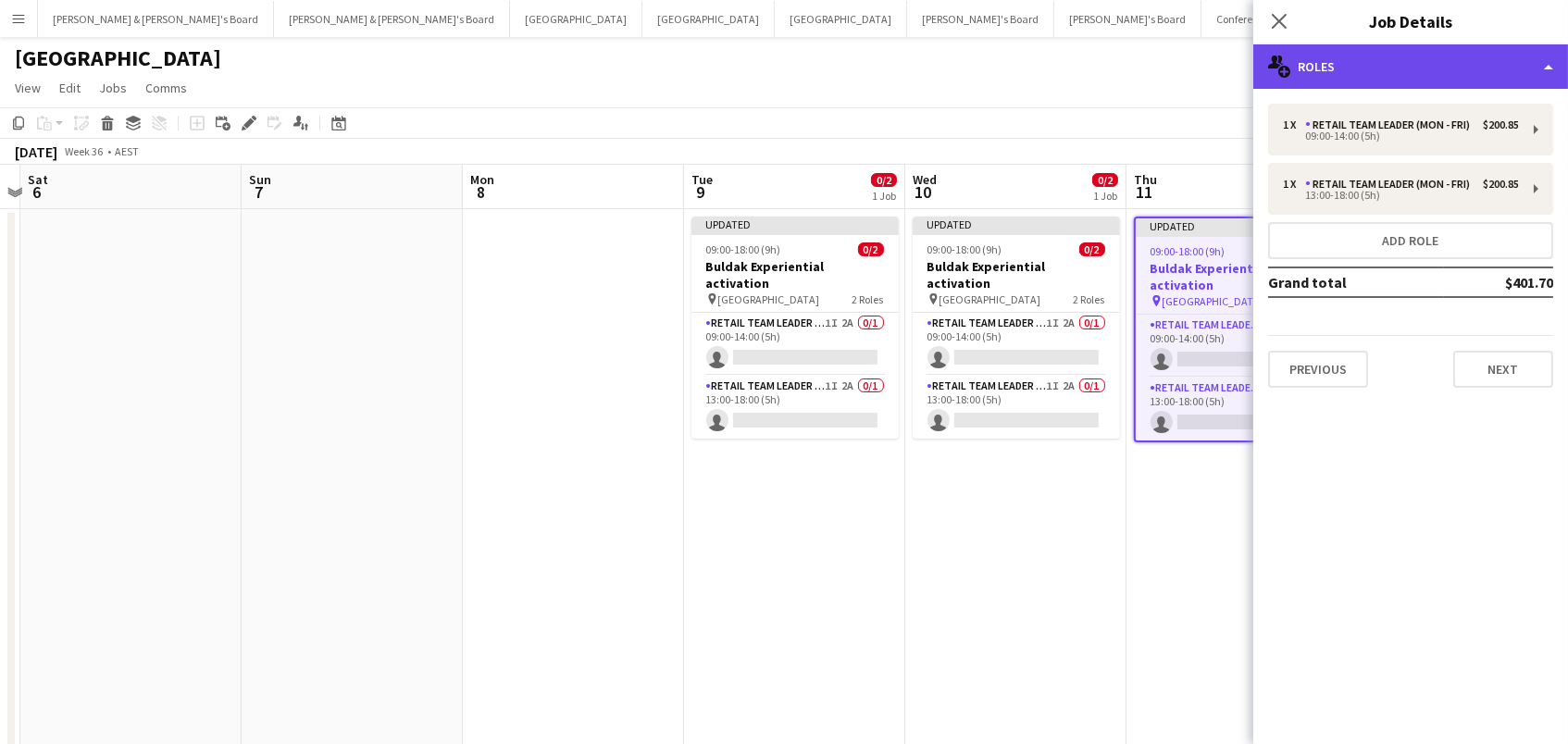
click at [1336, 76] on div "multiple-users-add Roles" at bounding box center [1409, 67] width 314 height 45
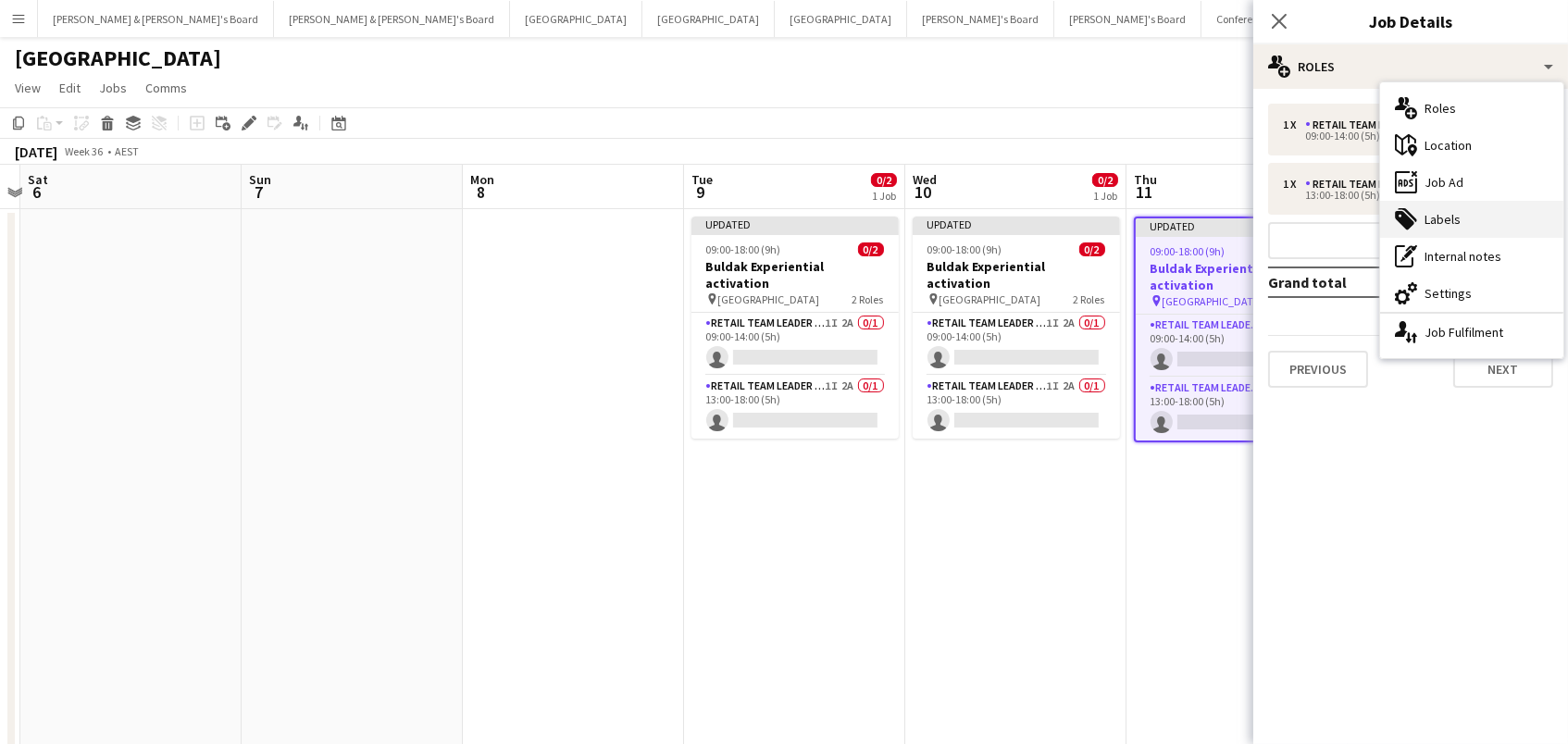
click at [1436, 207] on div "tags-double Labels" at bounding box center [1471, 219] width 183 height 37
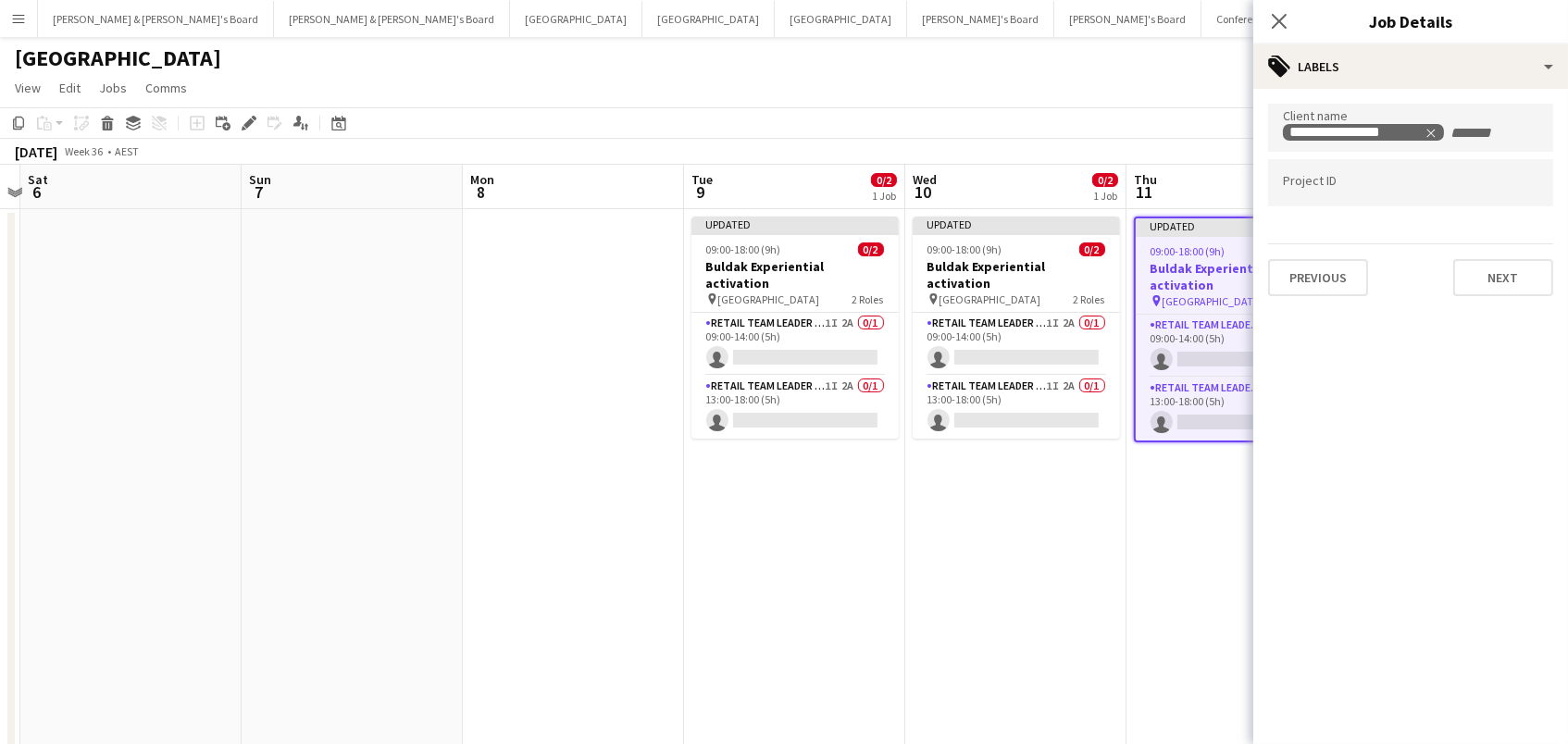
click at [946, 116] on app-toolbar "Copy Paste Paste Command V Paste with crew Command Shift V Paste linked Job [GE…" at bounding box center [784, 123] width 1568 height 32
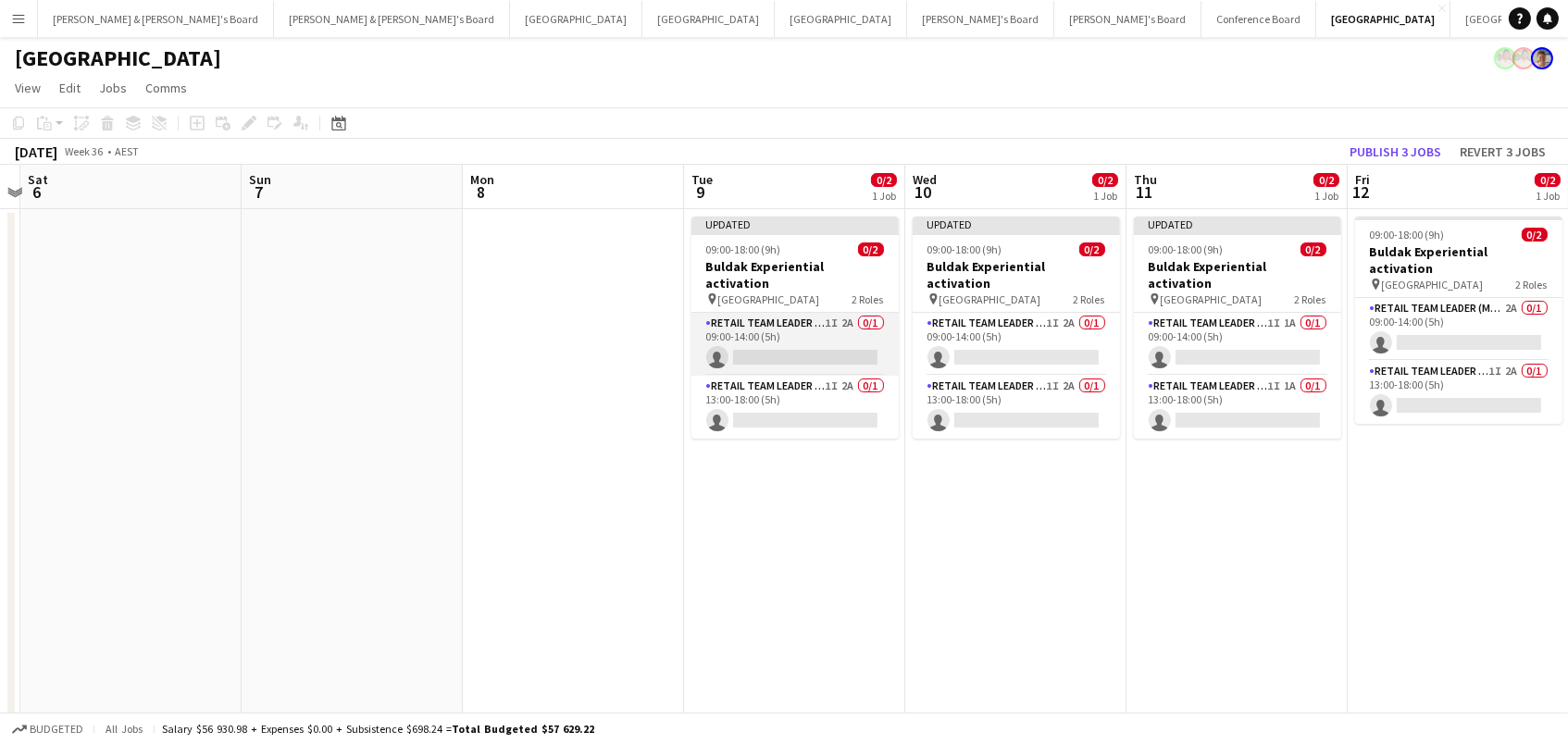
click at [817, 318] on app-card-role "RETAIL Team Leader (Mon - Fri) 1I 2A 0/1 09:00-14:00 (5h) single-neutral-actions" at bounding box center [795, 343] width 207 height 62
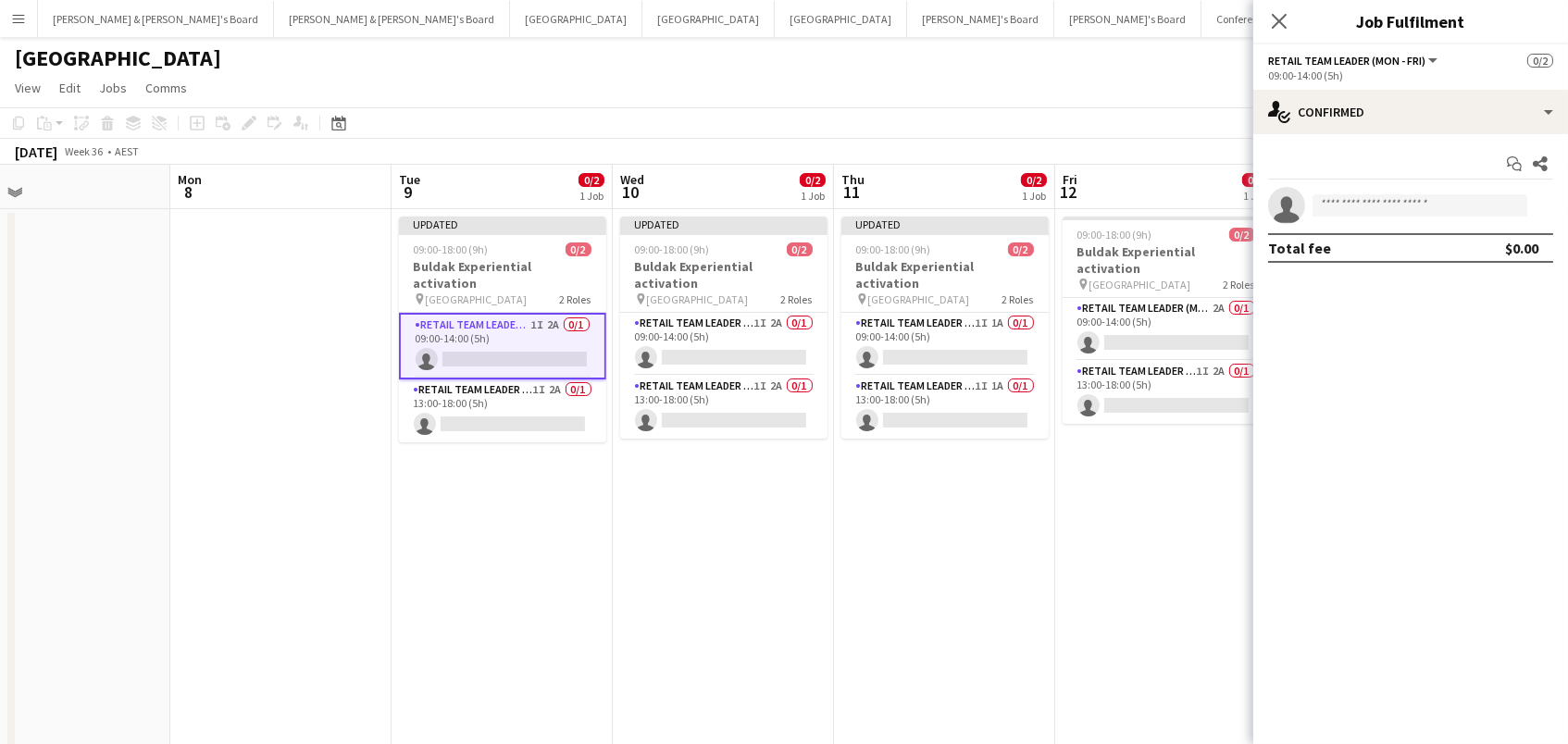
scroll to position [0, 553]
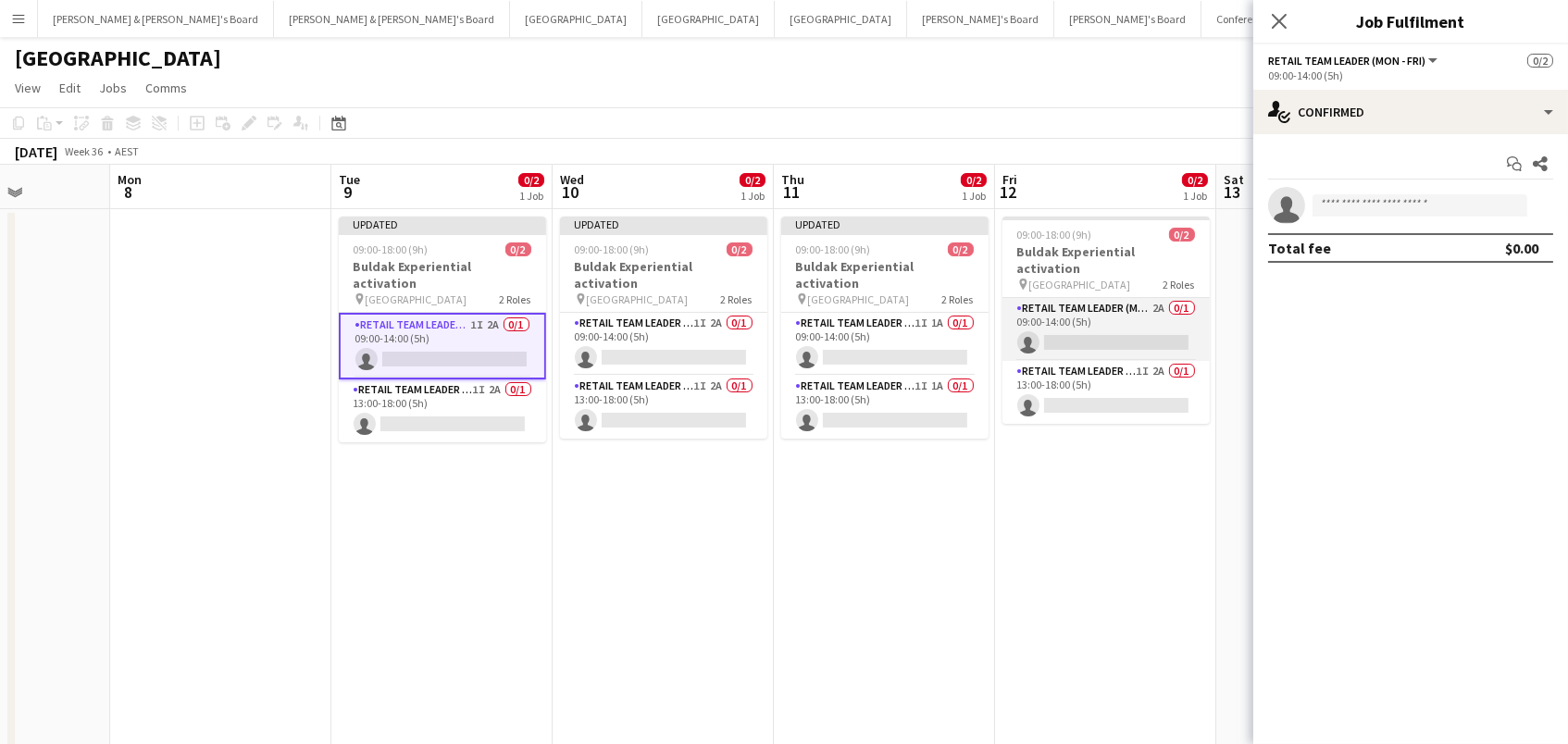
click at [1089, 319] on app-card-role "RETAIL Team Leader (Mon - Fri) 2A 0/1 09:00-14:00 (5h) single-neutral-actions" at bounding box center [1106, 328] width 207 height 62
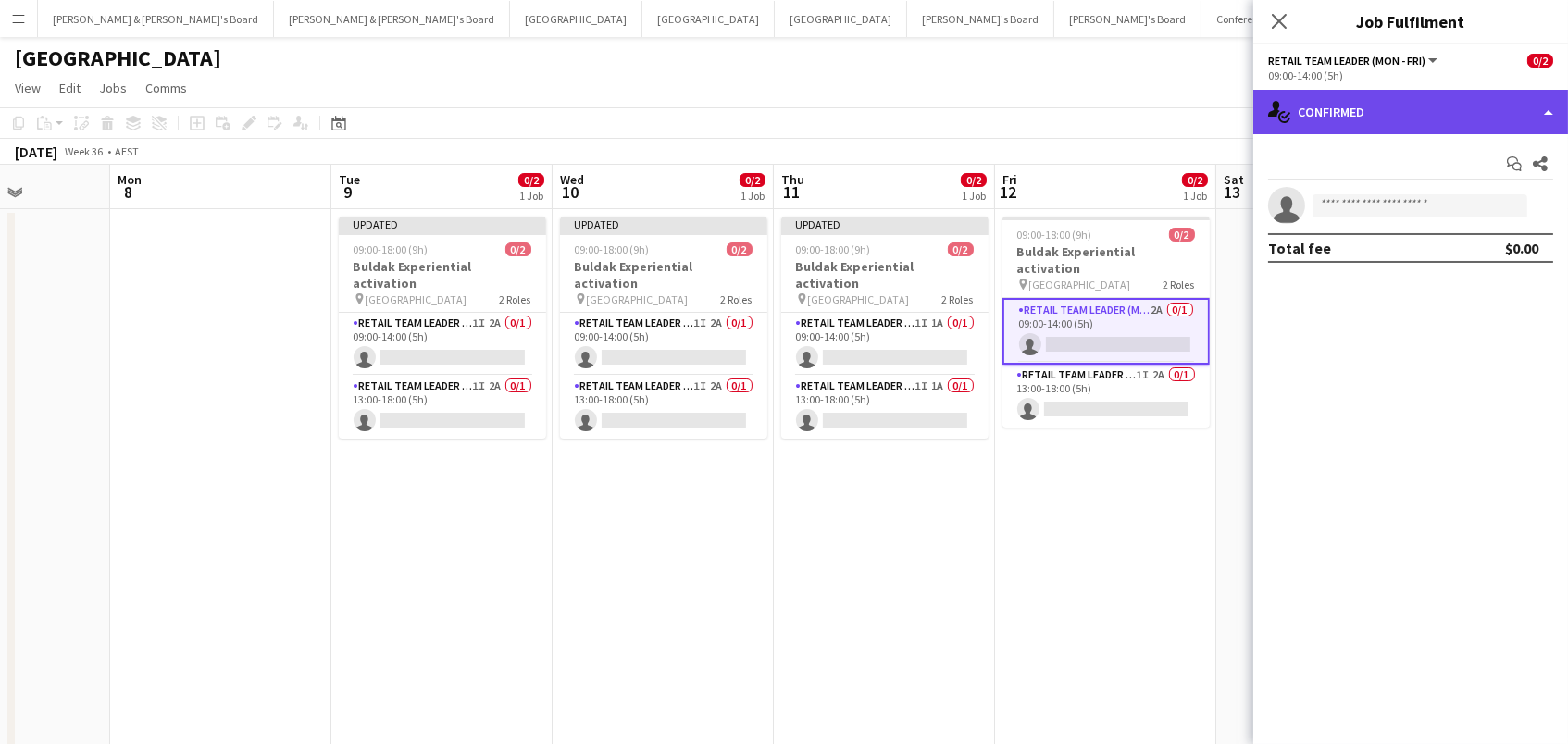
click at [1392, 120] on div "single-neutral-actions-check-2 Confirmed" at bounding box center [1409, 112] width 314 height 45
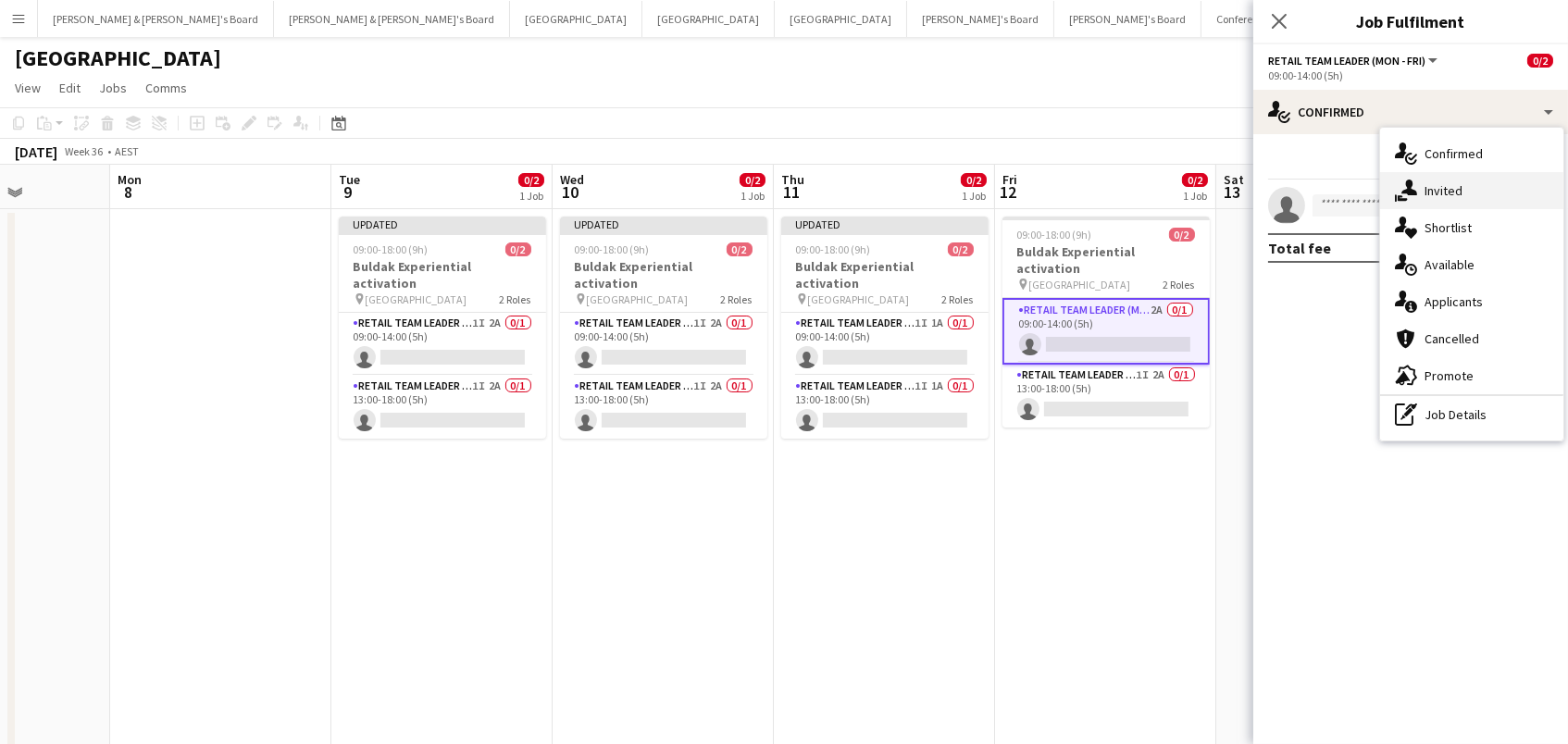
click at [1406, 179] on icon "single-neutral-actions-share-1" at bounding box center [1406, 190] width 22 height 22
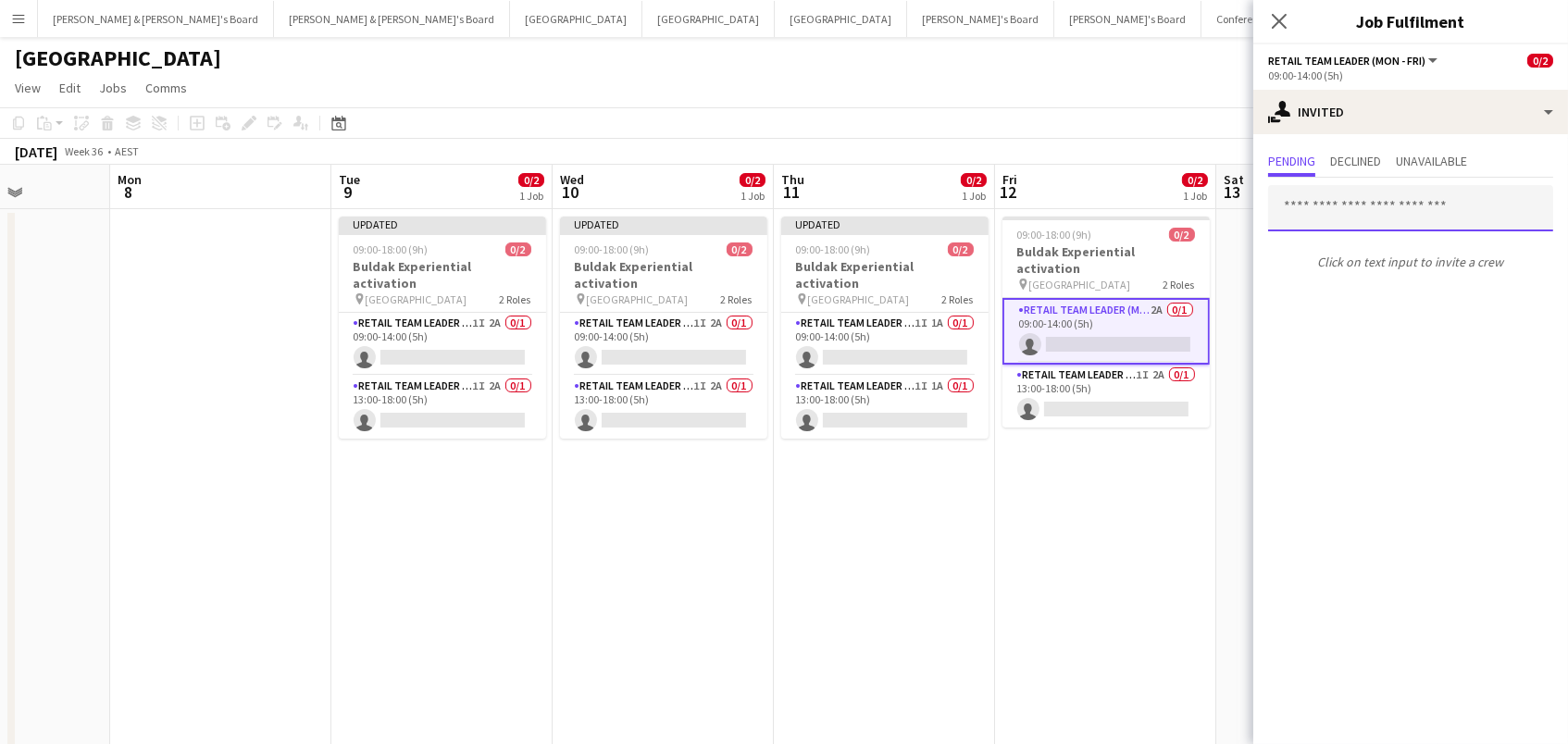
click at [1304, 202] on input "text" at bounding box center [1410, 208] width 285 height 47
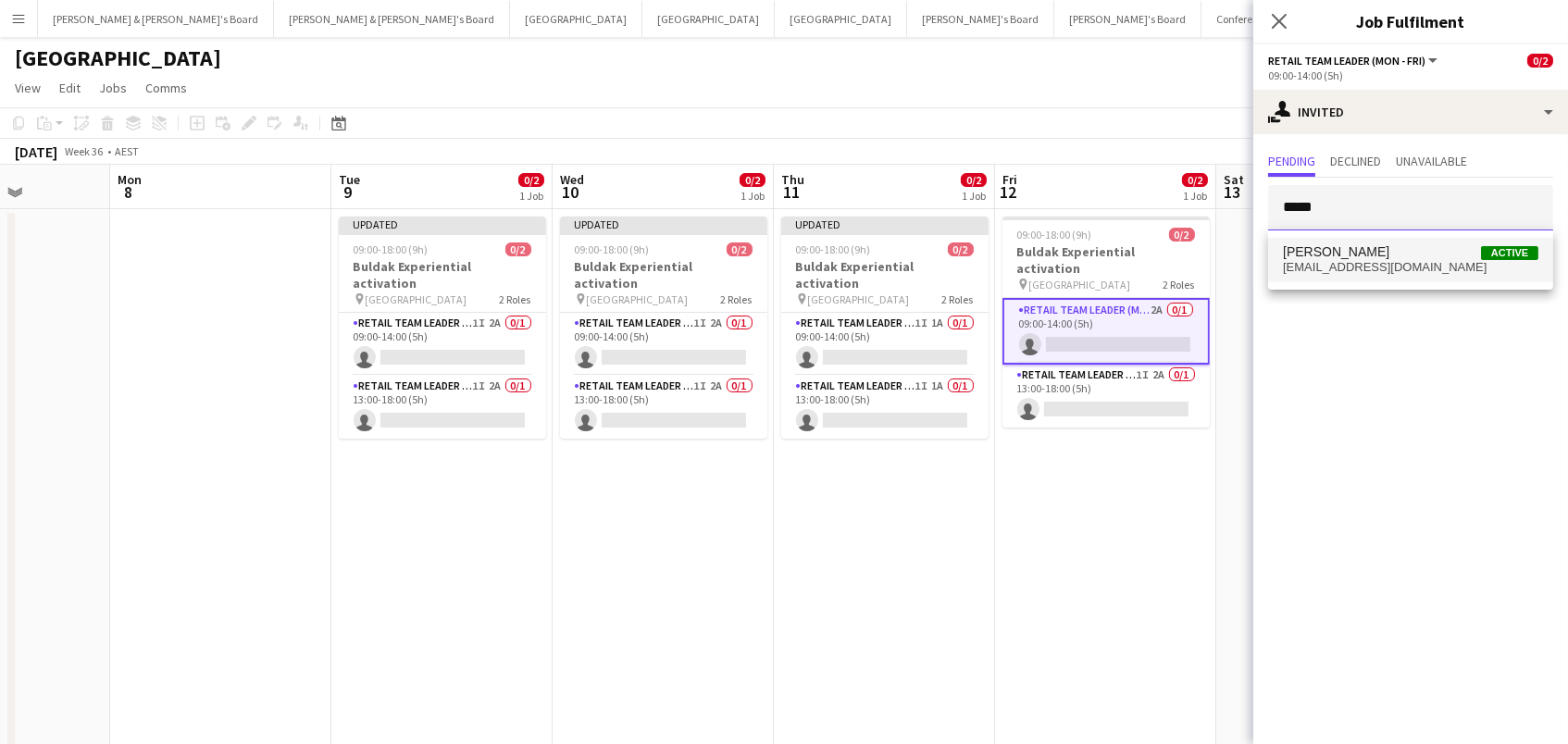
type input "*****"
click at [1313, 248] on span "[PERSON_NAME]" at bounding box center [1336, 252] width 106 height 16
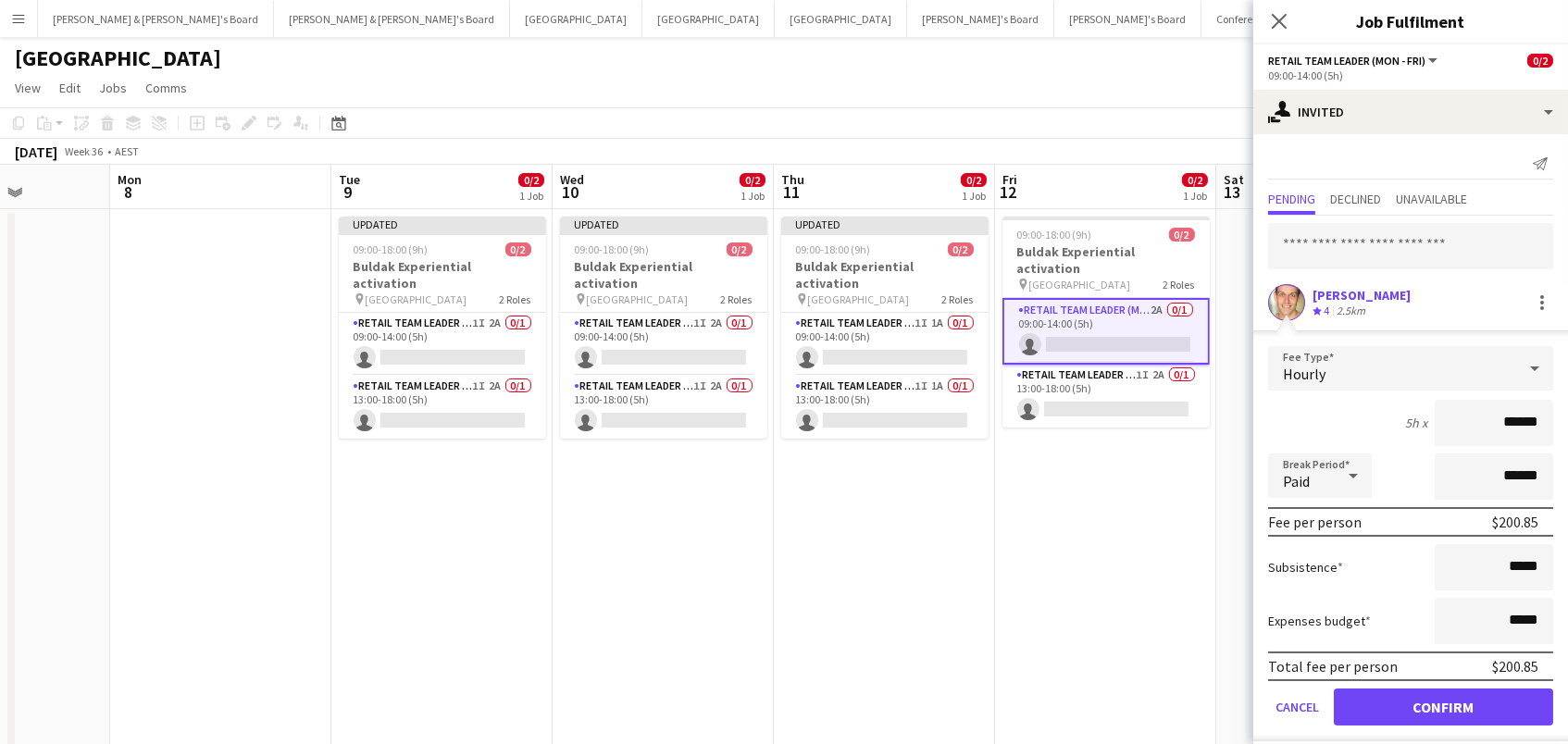
click at [1443, 704] on button "Confirm" at bounding box center [1443, 707] width 219 height 37
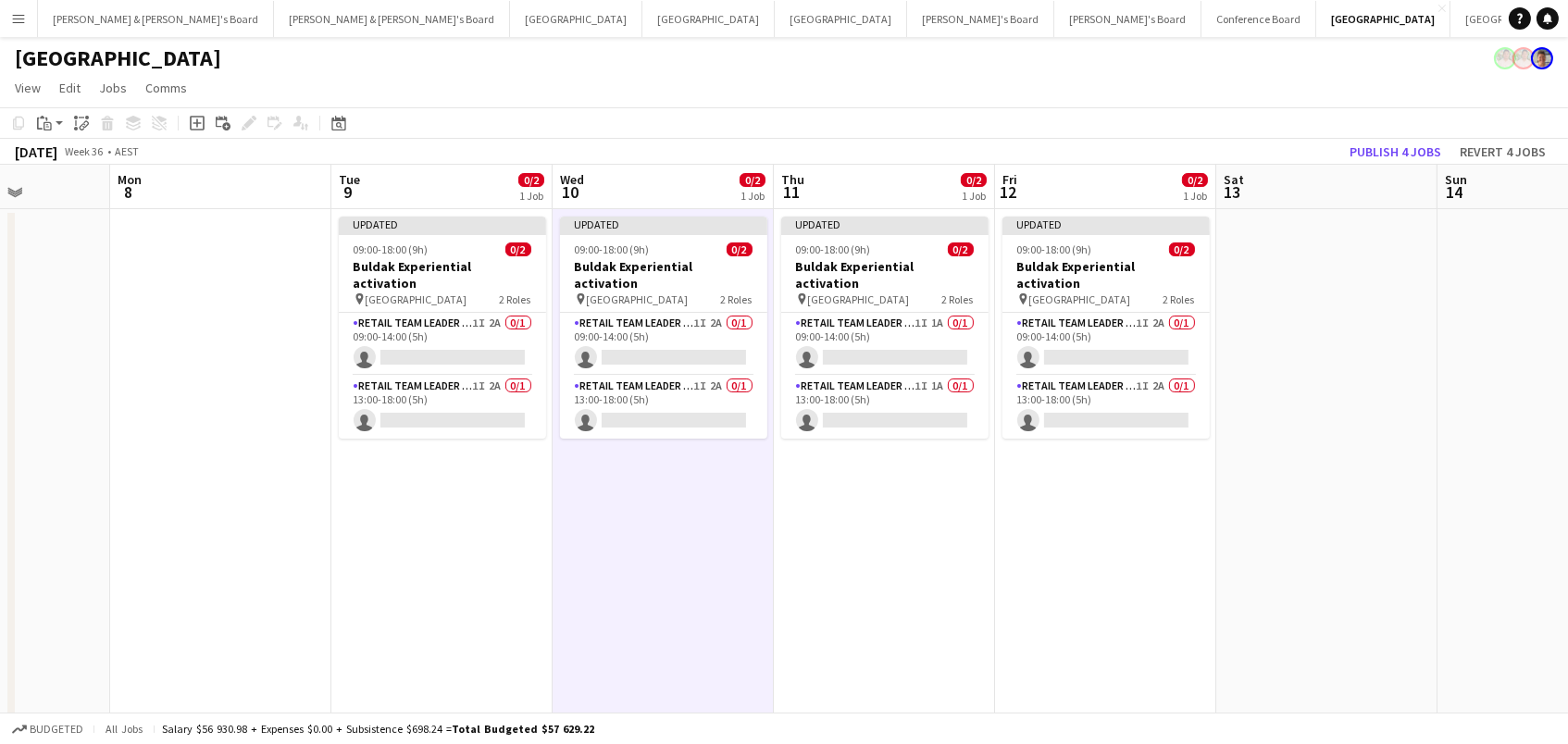
scroll to position [0, 552]
click at [460, 324] on app-card-role "RETAIL Team Leader (Mon - Fri) 1I 2A 0/1 09:00-14:00 (5h) single-neutral-actions" at bounding box center [443, 343] width 207 height 62
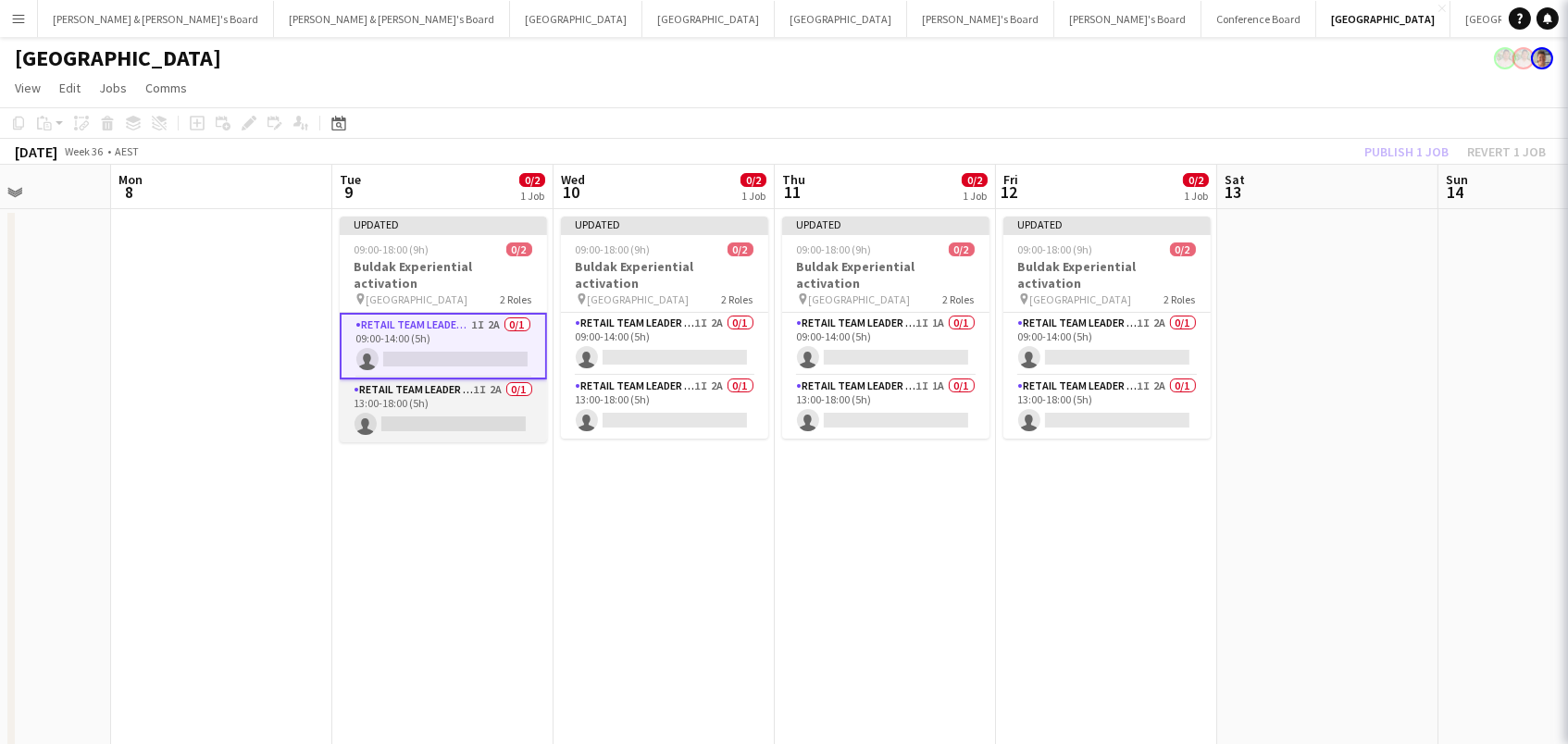
click at [476, 380] on app-card-role "RETAIL Team Leader (Mon - Fri) 1I 2A 0/1 13:00-18:00 (5h) single-neutral-actions" at bounding box center [443, 410] width 207 height 62
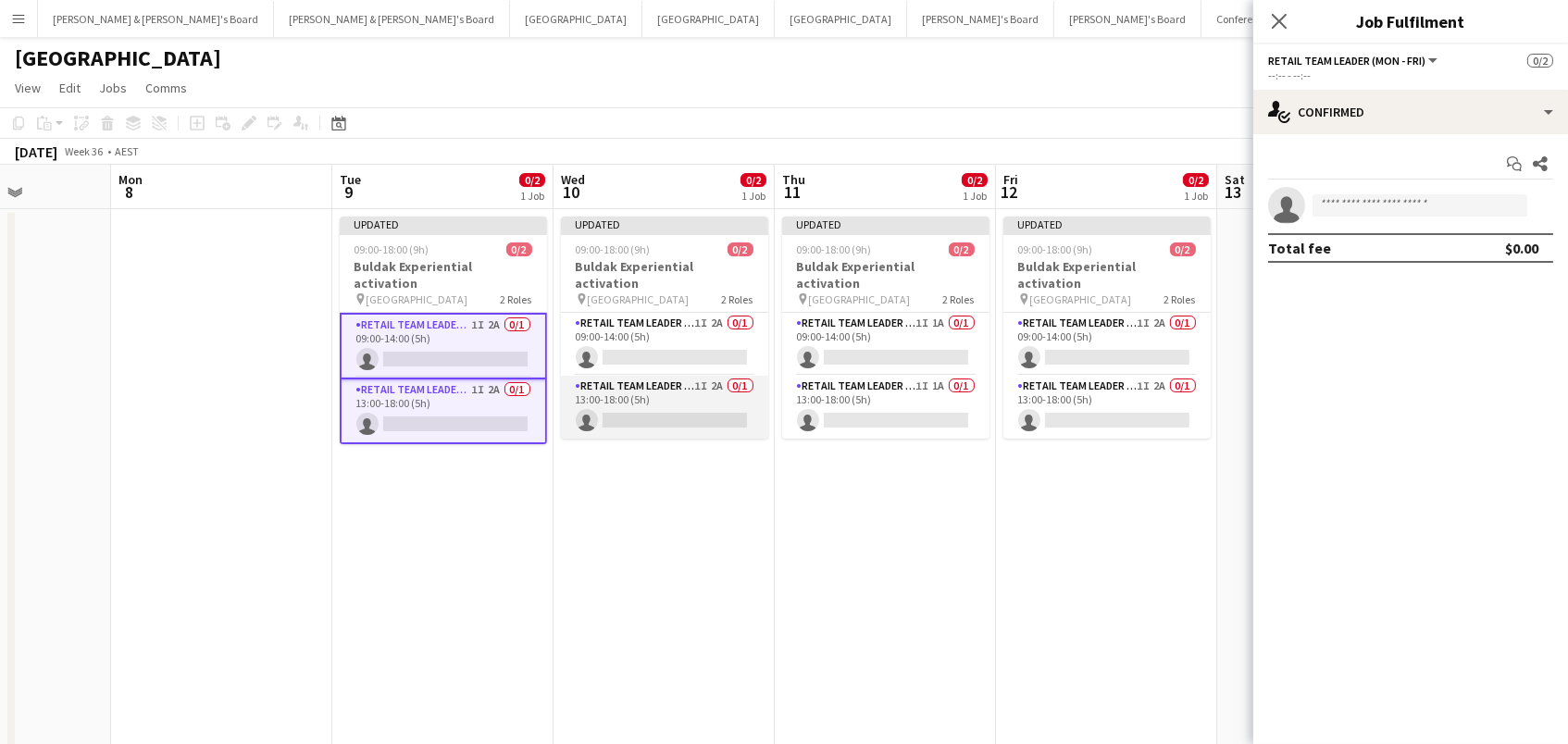
click at [655, 385] on app-card-role "RETAIL Team Leader (Mon - Fri) 1I 2A 0/1 13:00-18:00 (5h) single-neutral-actions" at bounding box center [664, 406] width 207 height 62
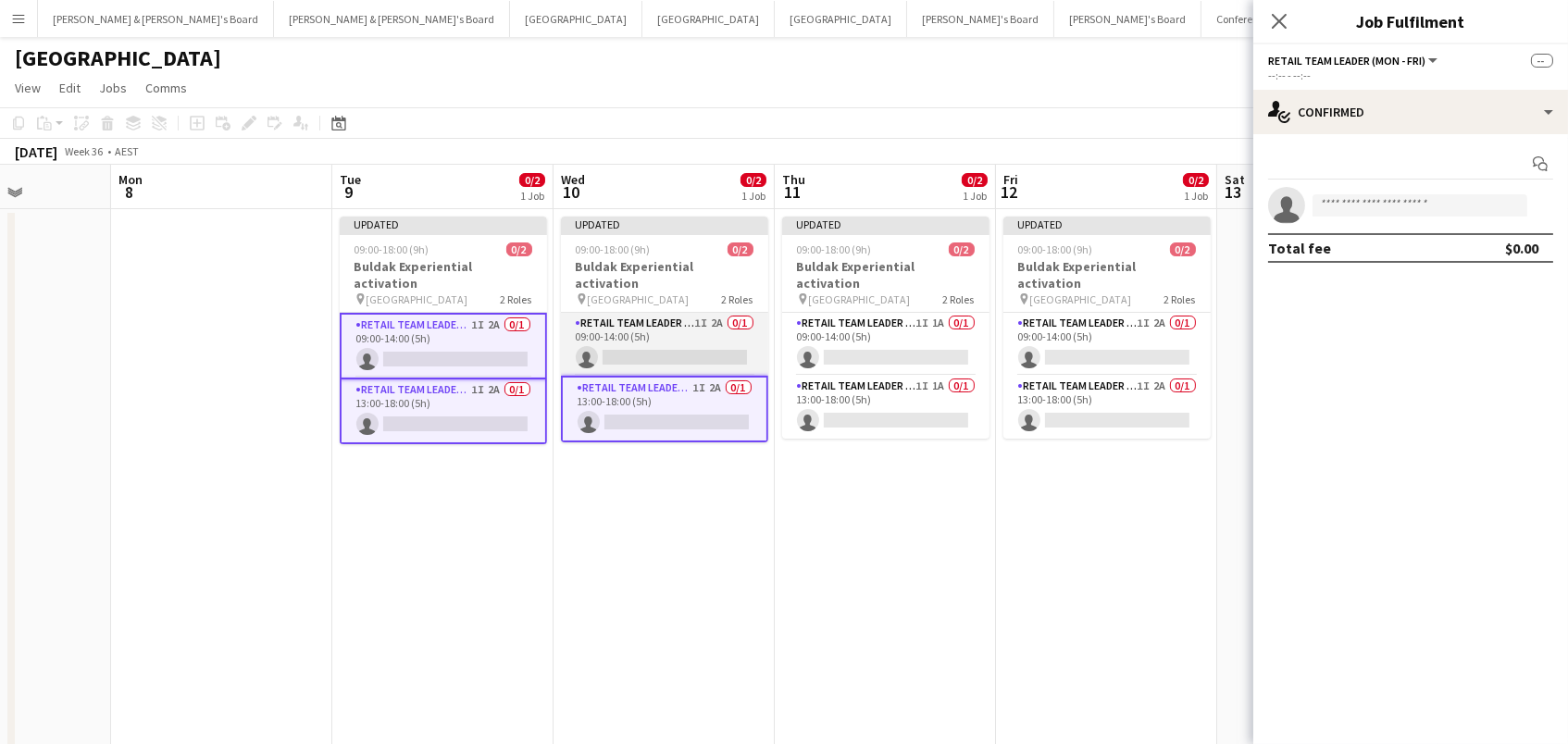
click at [675, 315] on app-card-role "RETAIL Team Leader (Mon - Fri) 1I 2A 0/1 09:00-14:00 (5h) single-neutral-actions" at bounding box center [664, 343] width 207 height 62
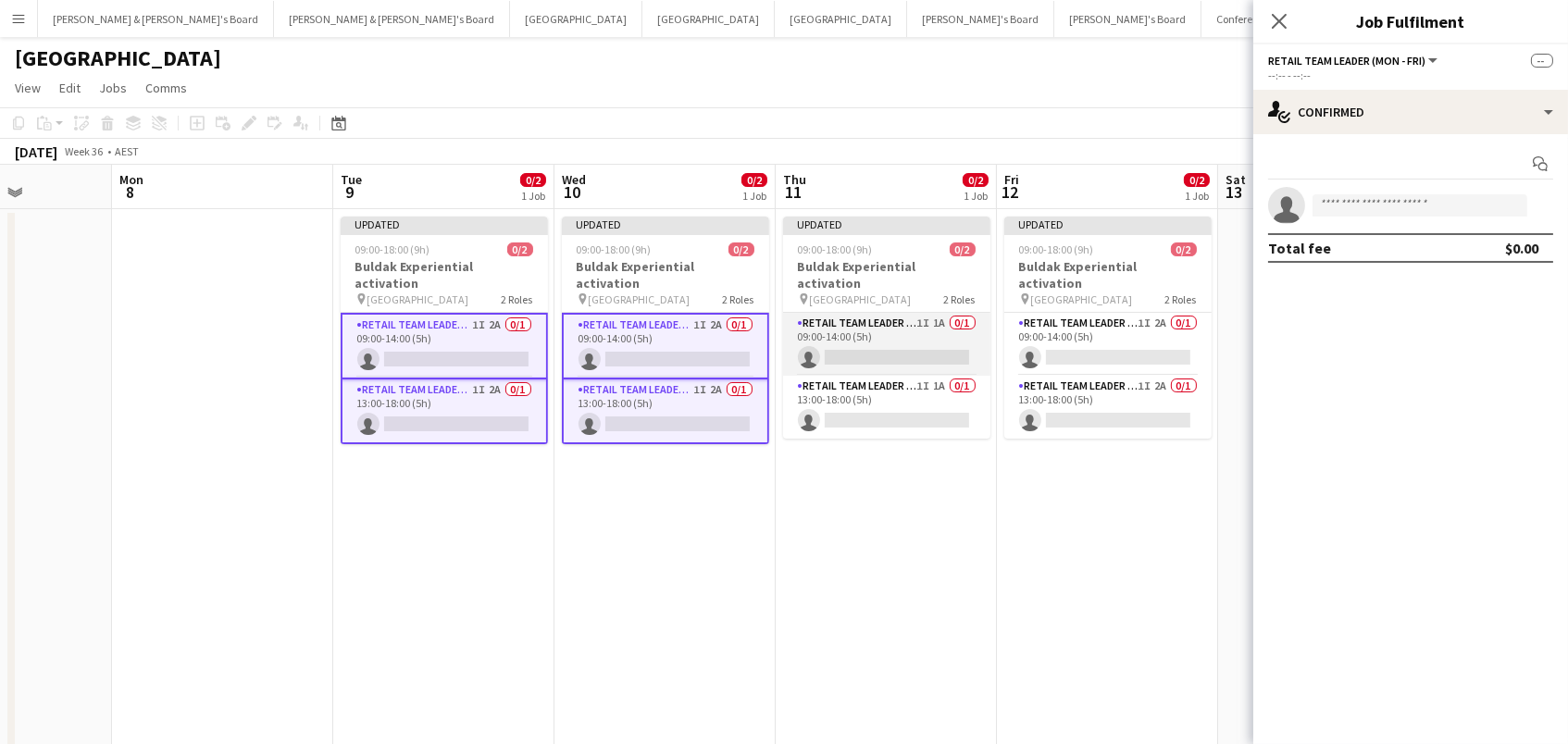
click at [867, 340] on app-card-role "RETAIL Team Leader (Mon - Fri) 1I 1A 0/1 09:00-14:00 (5h) single-neutral-actions" at bounding box center [886, 343] width 207 height 62
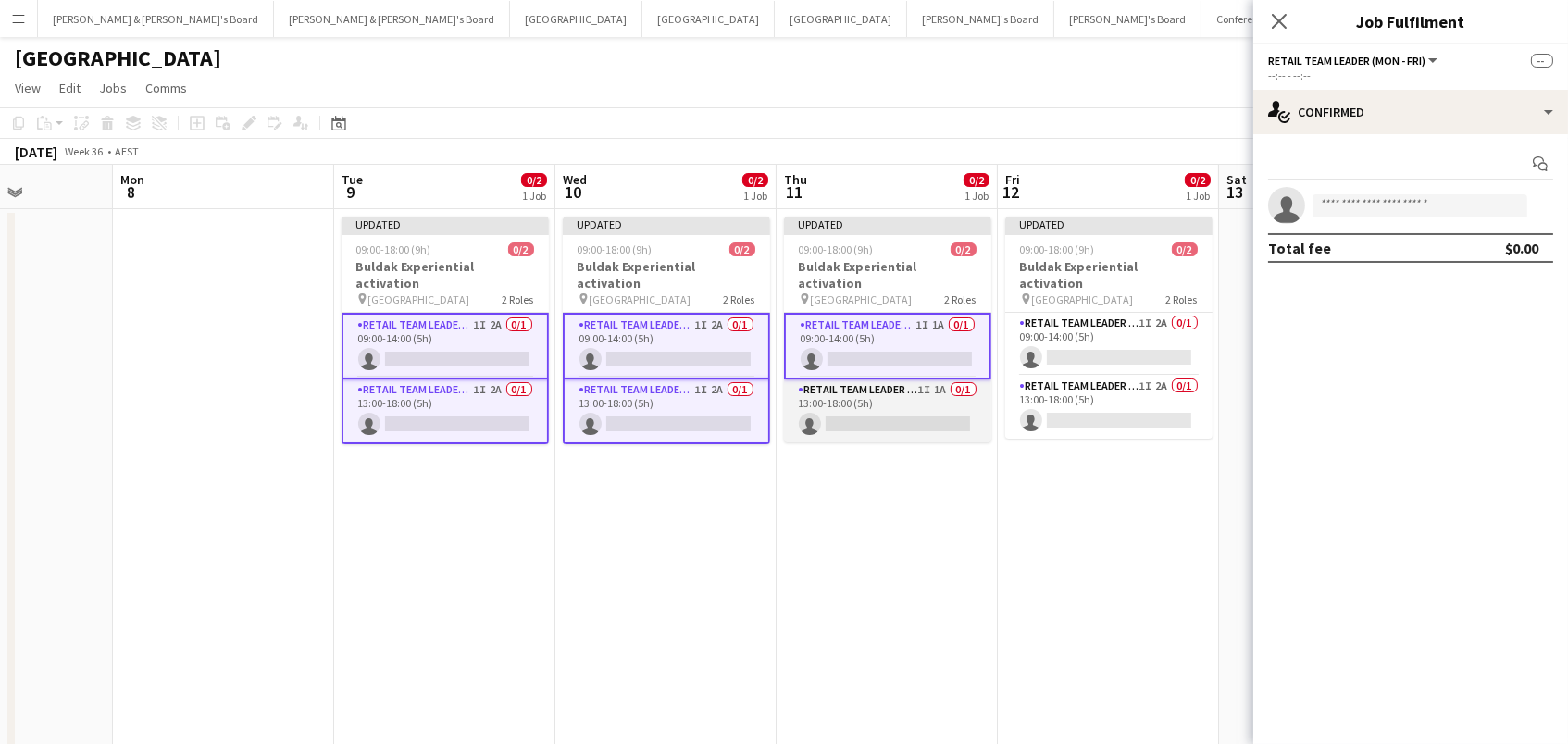
click at [875, 395] on app-card-role "RETAIL Team Leader (Mon - Fri) 1I 1A 0/1 13:00-18:00 (5h) single-neutral-actions" at bounding box center [887, 410] width 207 height 62
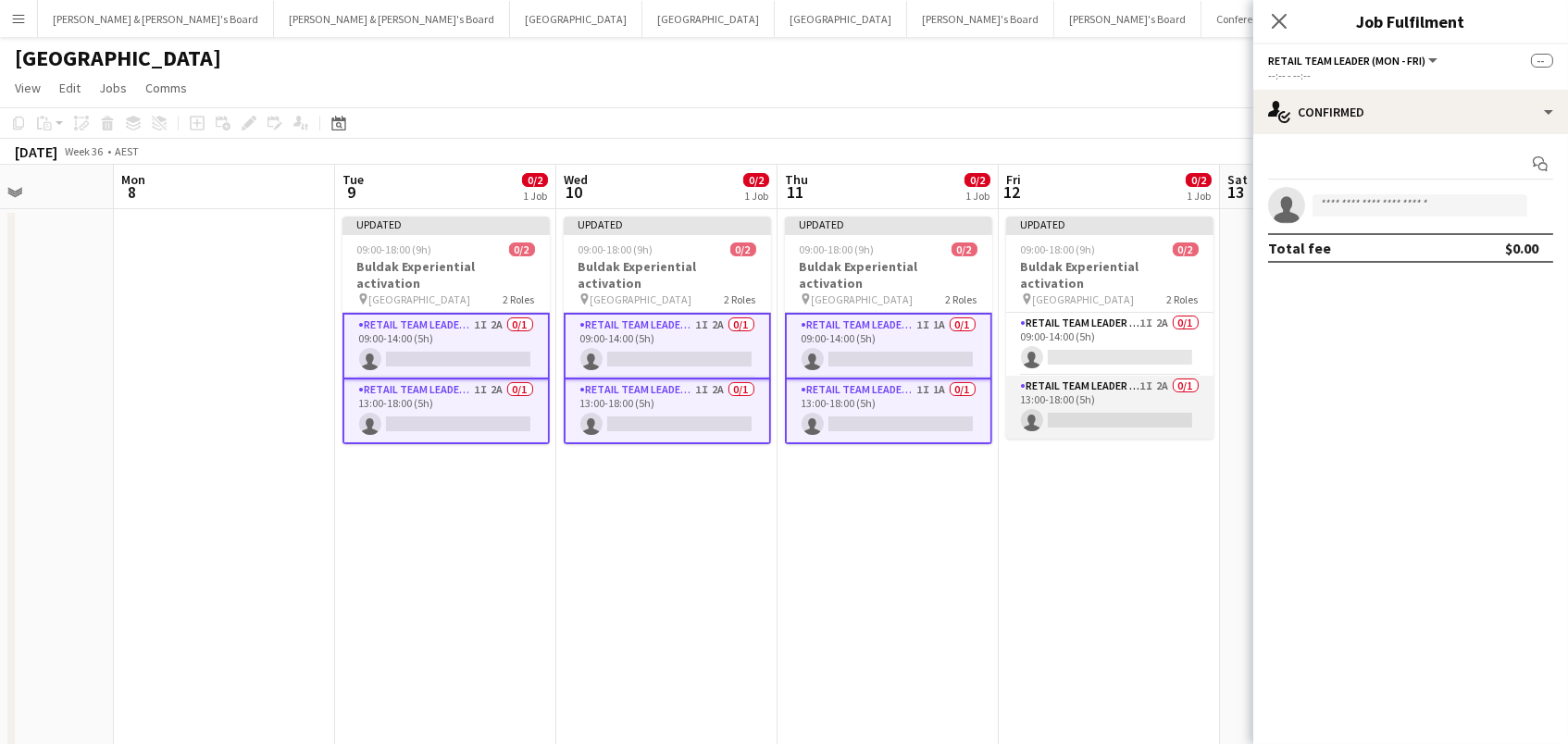
click at [1119, 387] on app-card-role "RETAIL Team Leader (Mon - Fri) 1I 2A 0/1 13:00-18:00 (5h) single-neutral-actions" at bounding box center [1110, 406] width 207 height 62
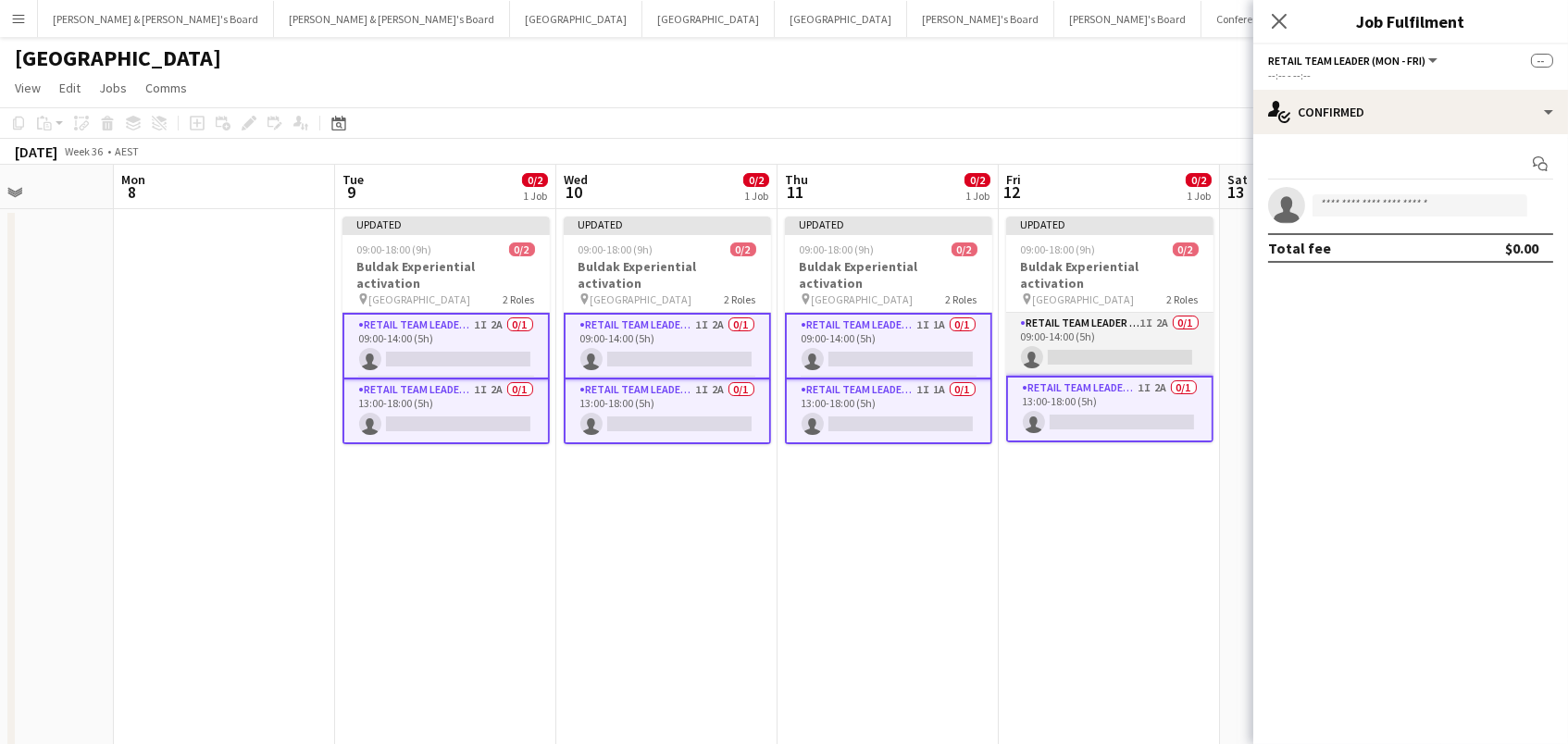
click at [1107, 312] on app-card-role "RETAIL Team Leader (Mon - Fri) 1I 2A 0/1 09:00-14:00 (5h) single-neutral-actions" at bounding box center [1110, 343] width 207 height 62
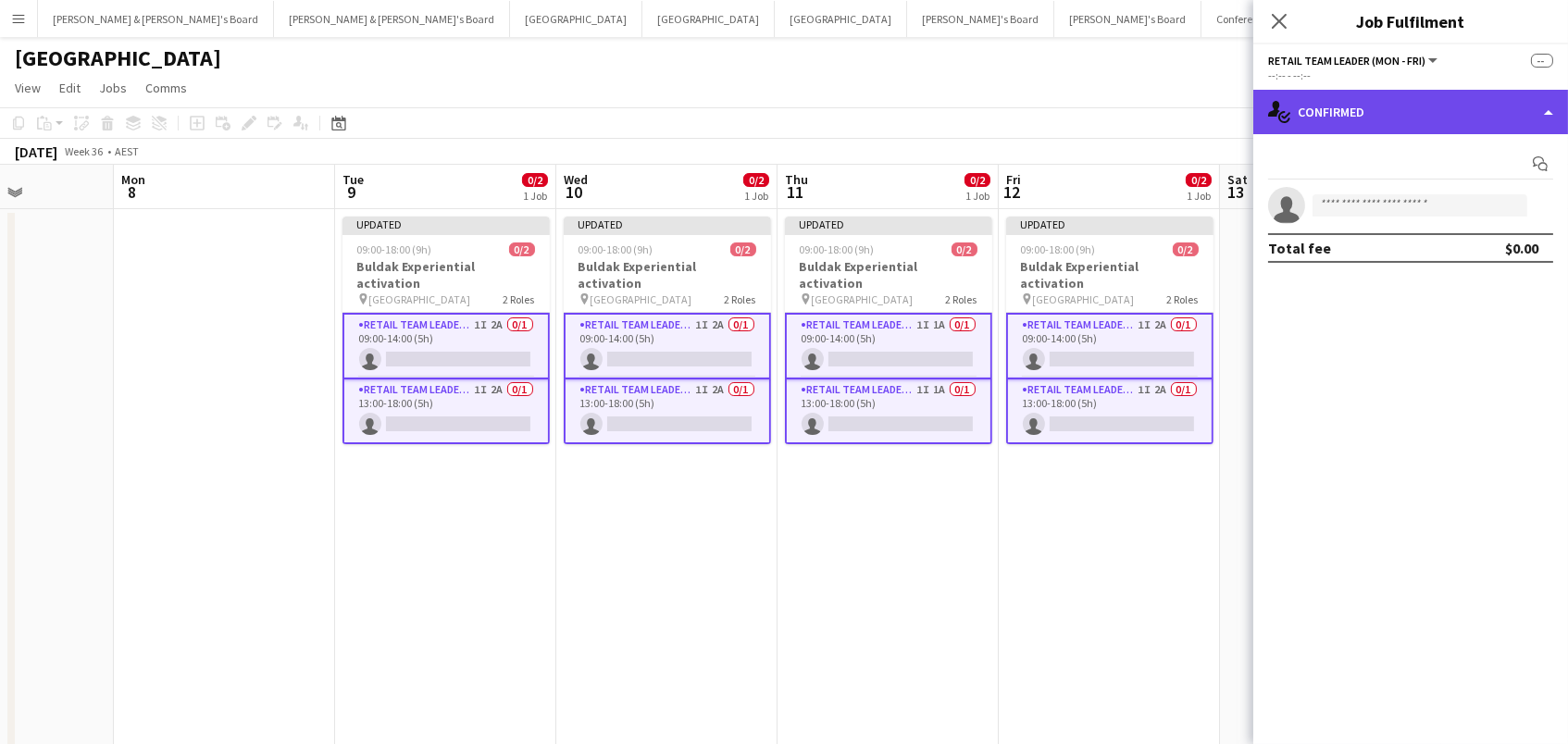
click at [1392, 108] on div "single-neutral-actions-check-2 Confirmed" at bounding box center [1409, 112] width 314 height 45
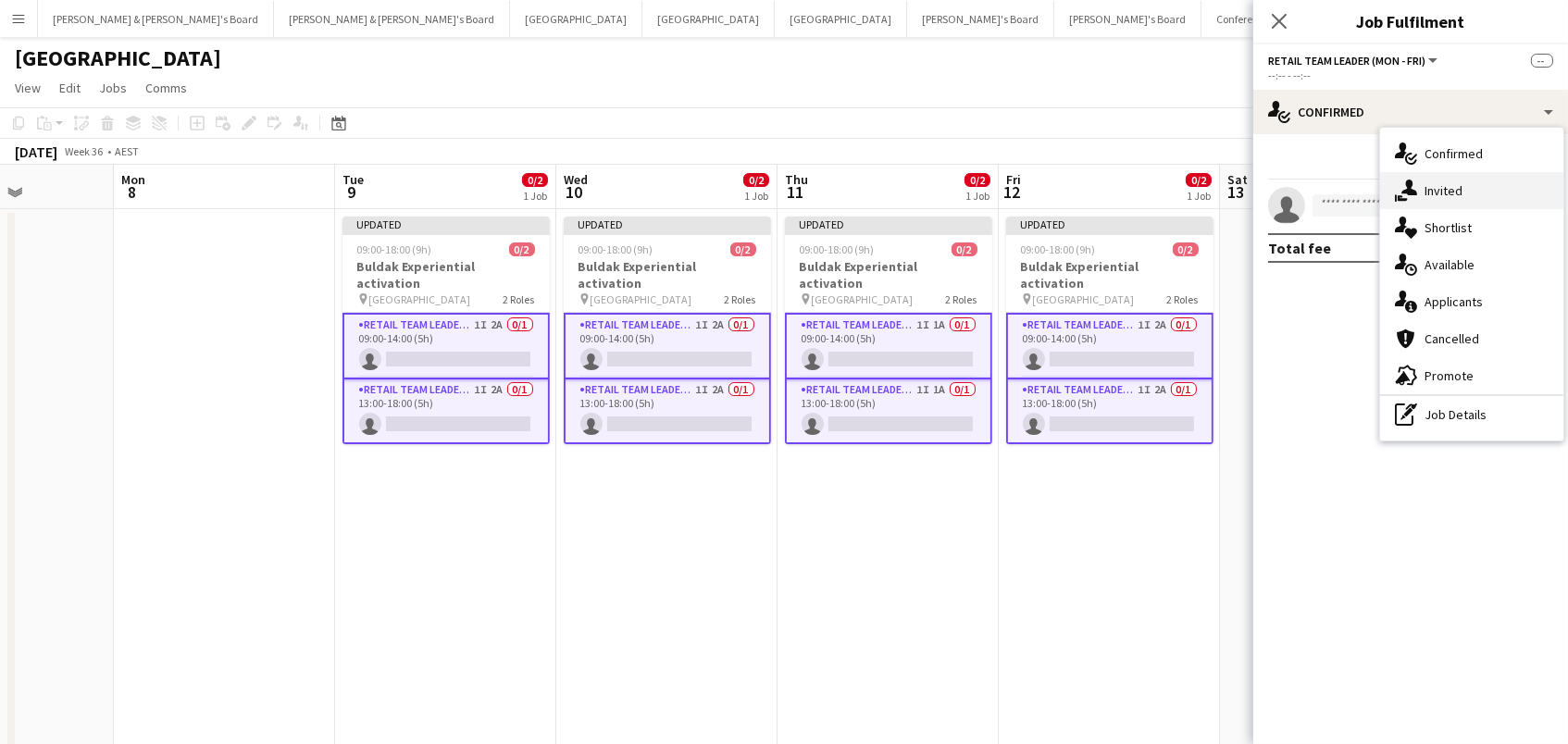
click at [1418, 188] on div "single-neutral-actions-share-1 Invited" at bounding box center [1471, 191] width 183 height 37
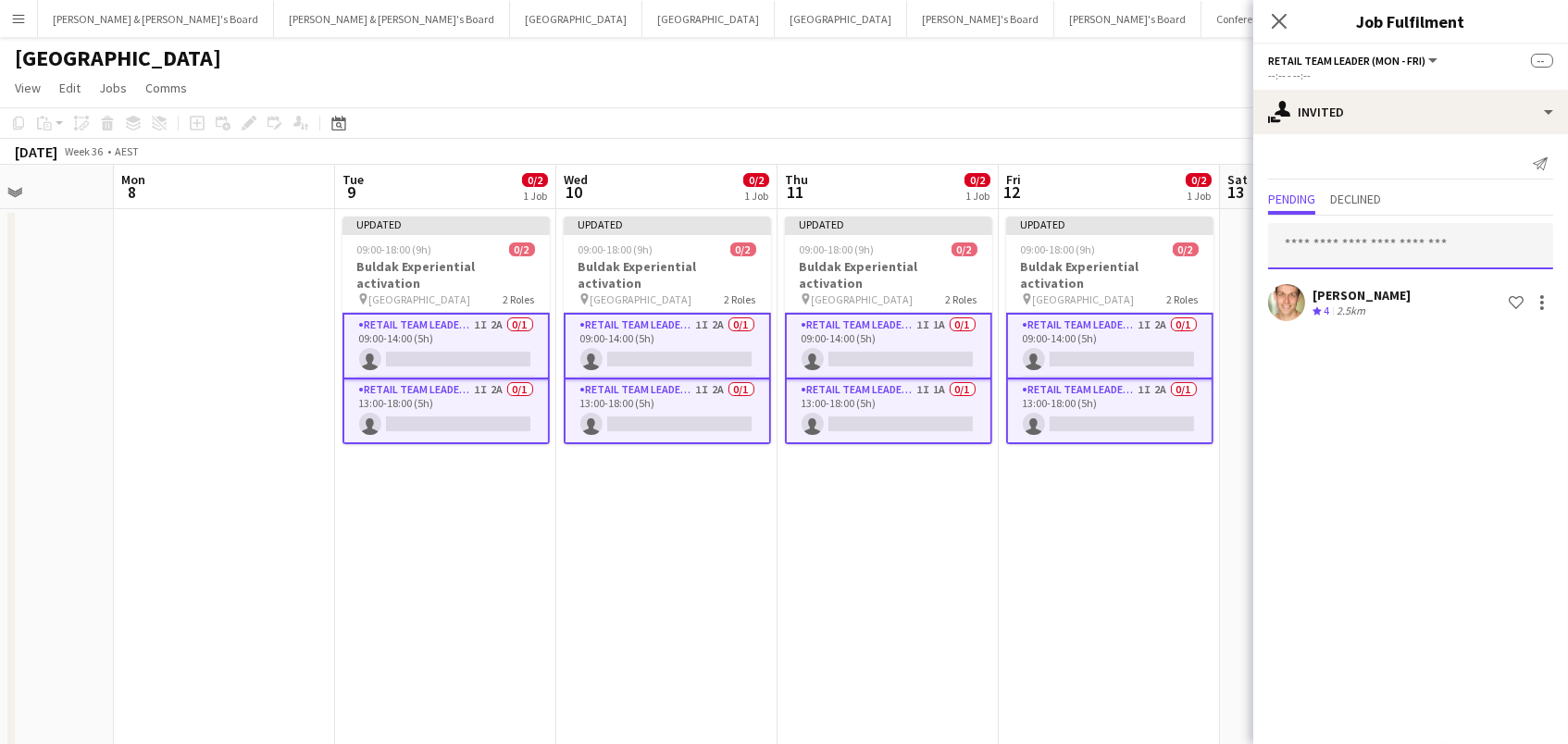
click at [1284, 242] on input "text" at bounding box center [1410, 246] width 285 height 47
type input "*"
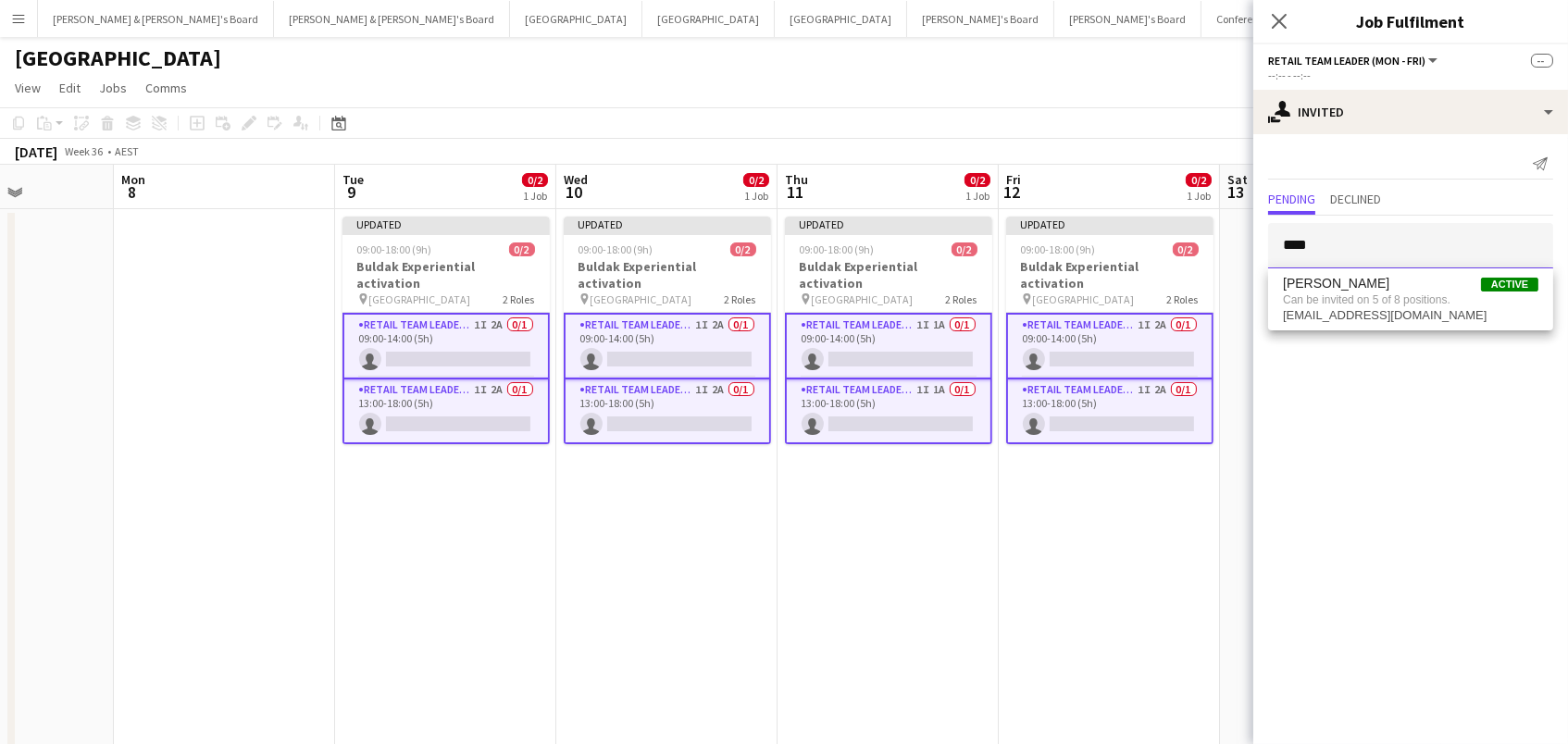
type input "****"
click at [1305, 302] on span "Can be invited on 5 of 8 positions." at bounding box center [1410, 300] width 256 height 17
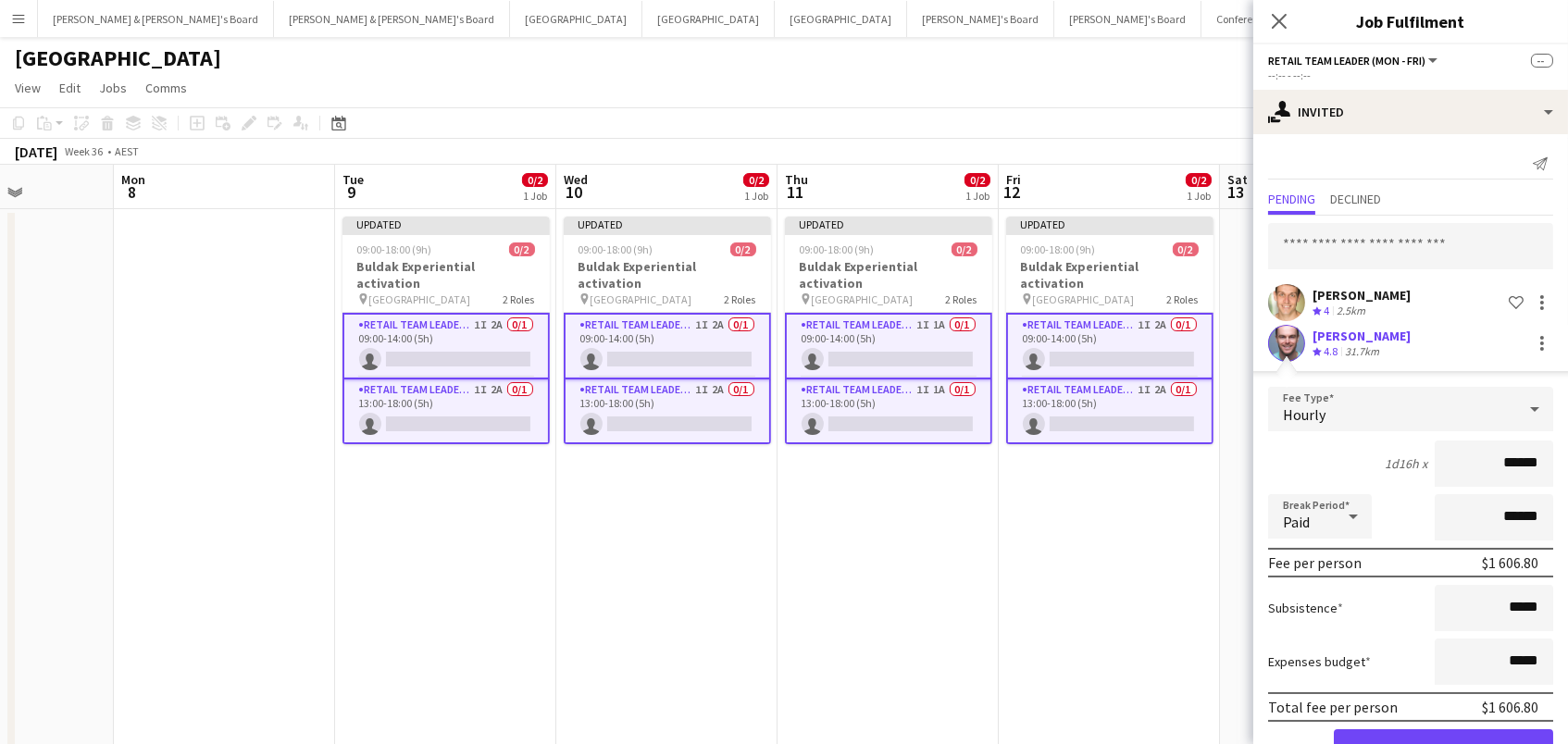
click at [1443, 743] on button "Confirm" at bounding box center [1443, 748] width 219 height 37
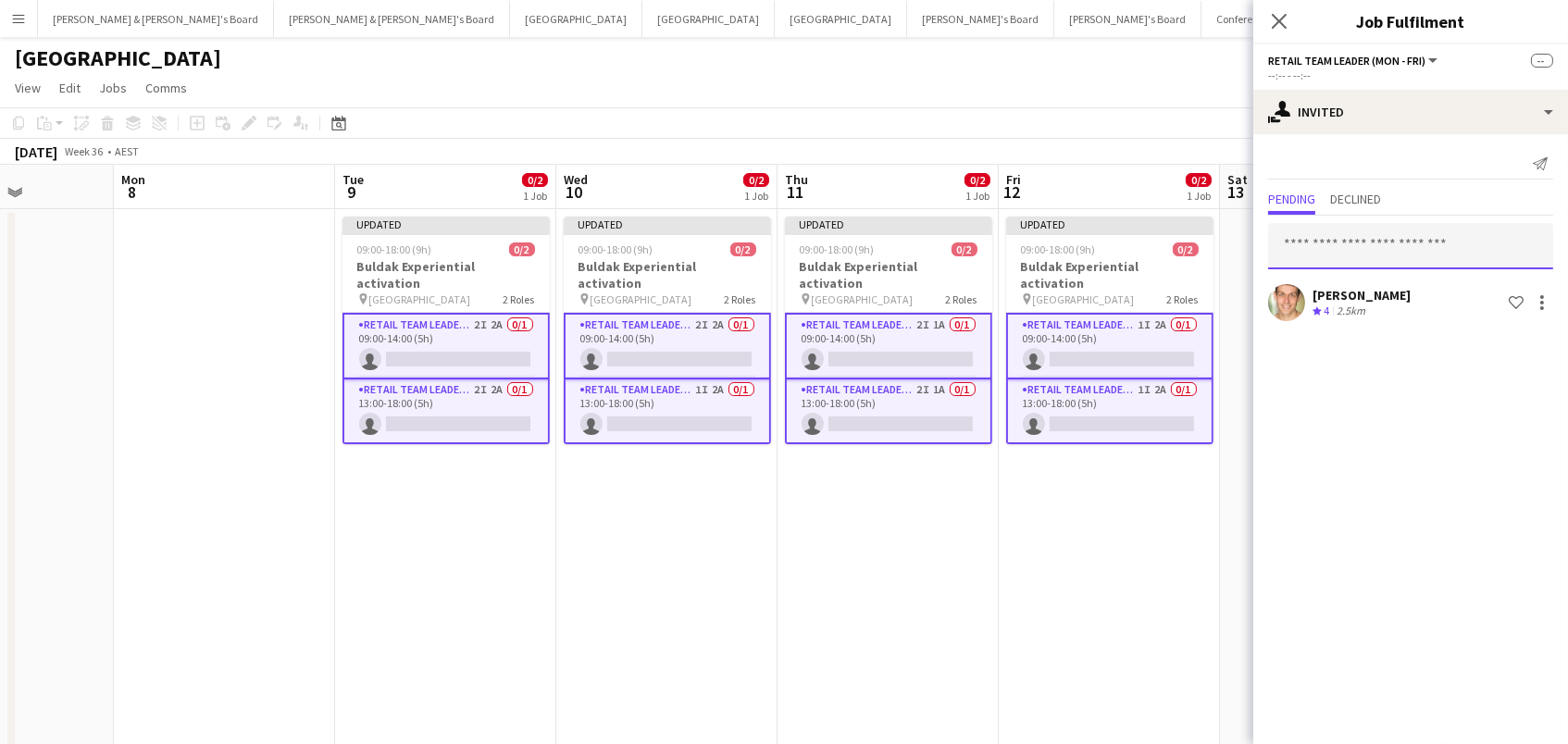
click at [1378, 245] on input "text" at bounding box center [1410, 246] width 285 height 47
type input "********"
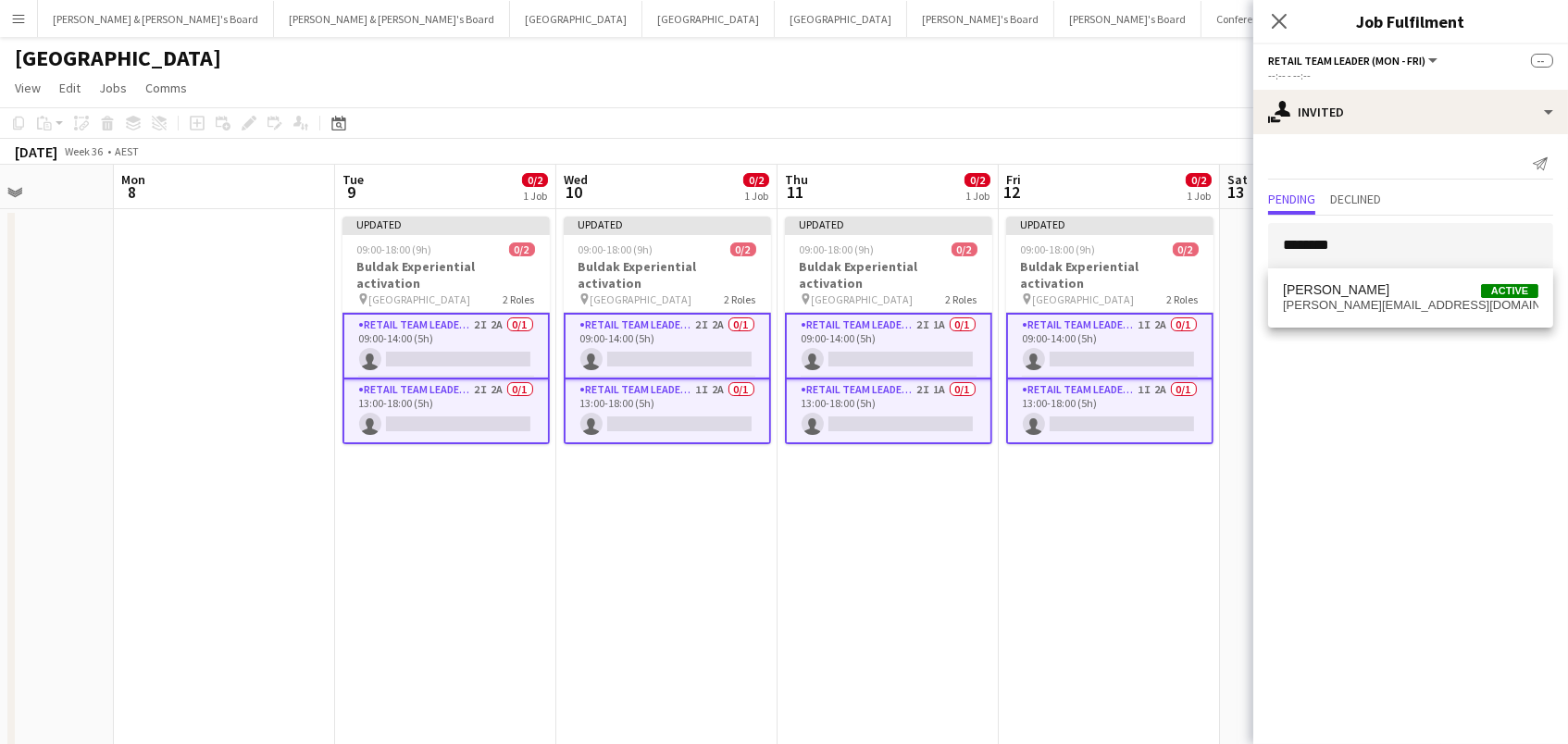
click at [1401, 291] on span "Beatrice McBride Active" at bounding box center [1410, 290] width 256 height 16
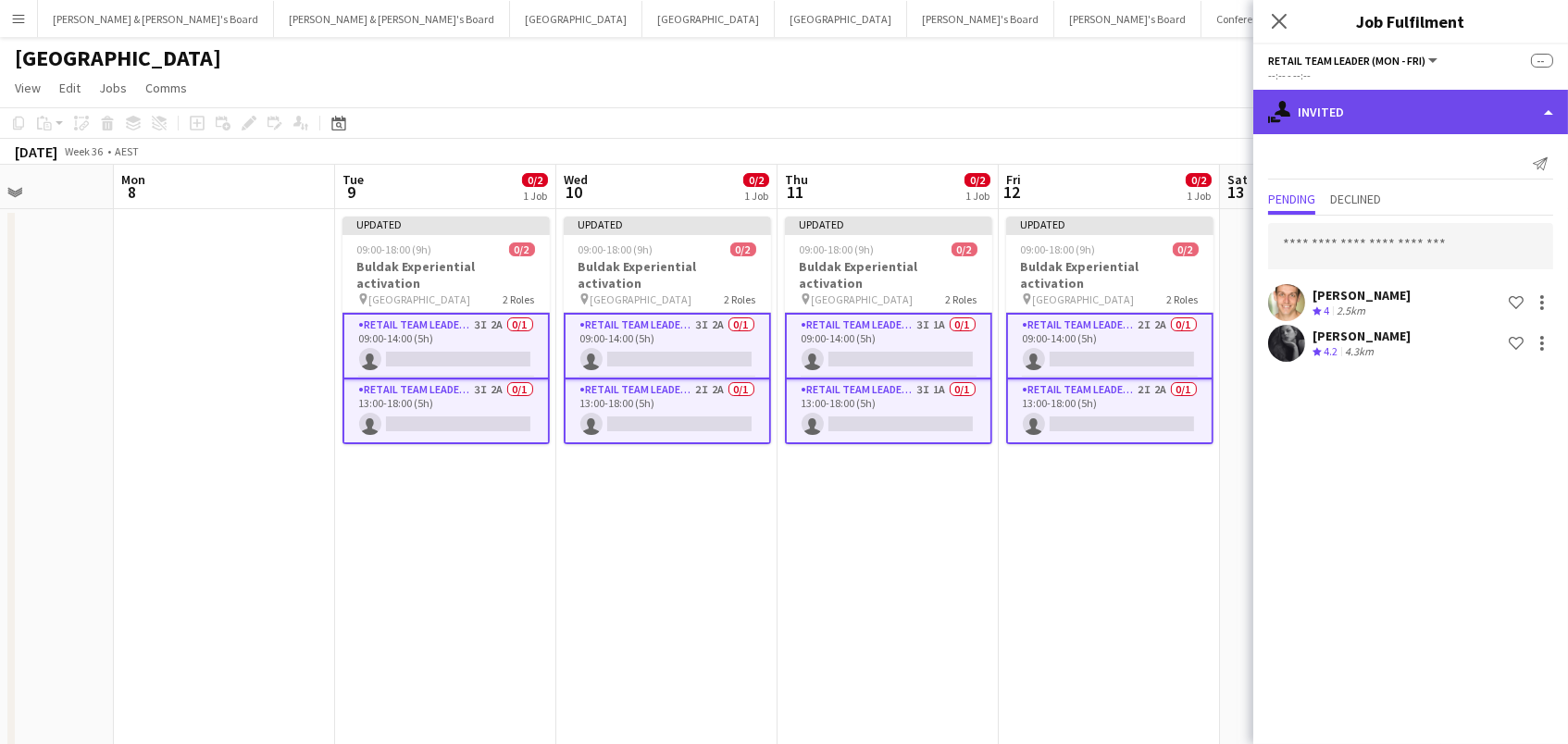
click at [1339, 114] on div "single-neutral-actions-share-1 Invited" at bounding box center [1409, 112] width 314 height 45
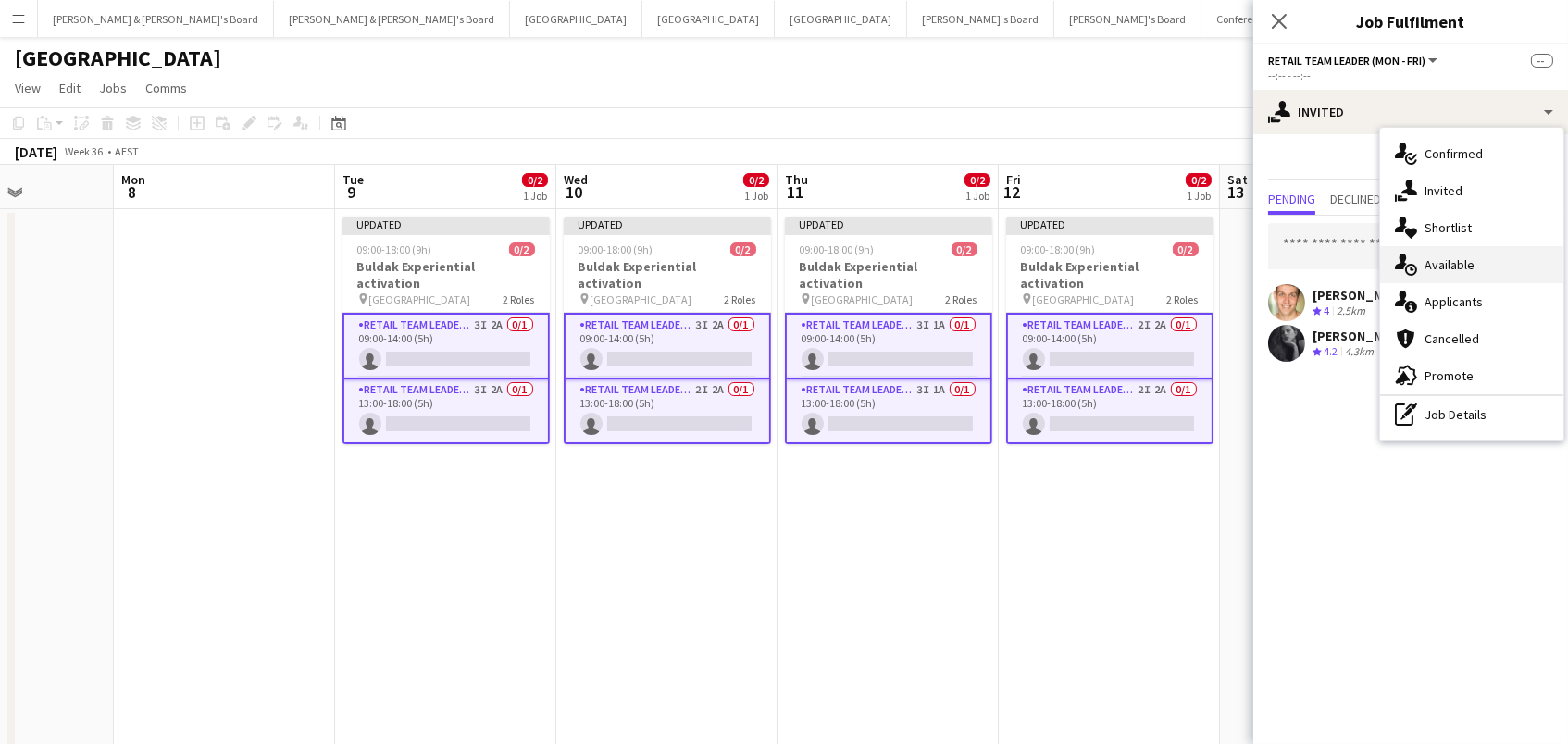
click at [1436, 268] on div "single-neutral-actions-upload Available" at bounding box center [1471, 265] width 183 height 37
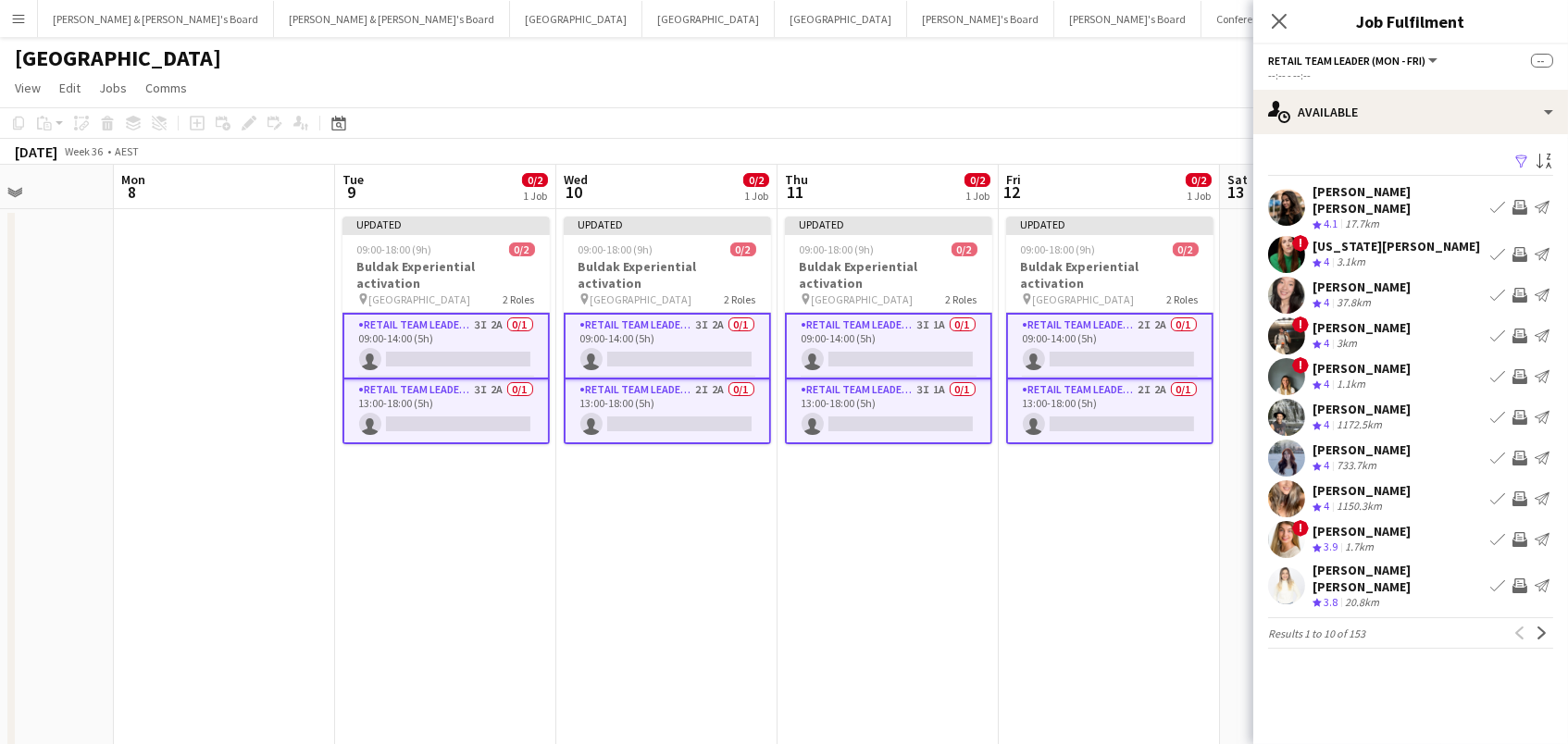
click at [1522, 158] on app-icon "Filter" at bounding box center [1521, 162] width 15 height 18
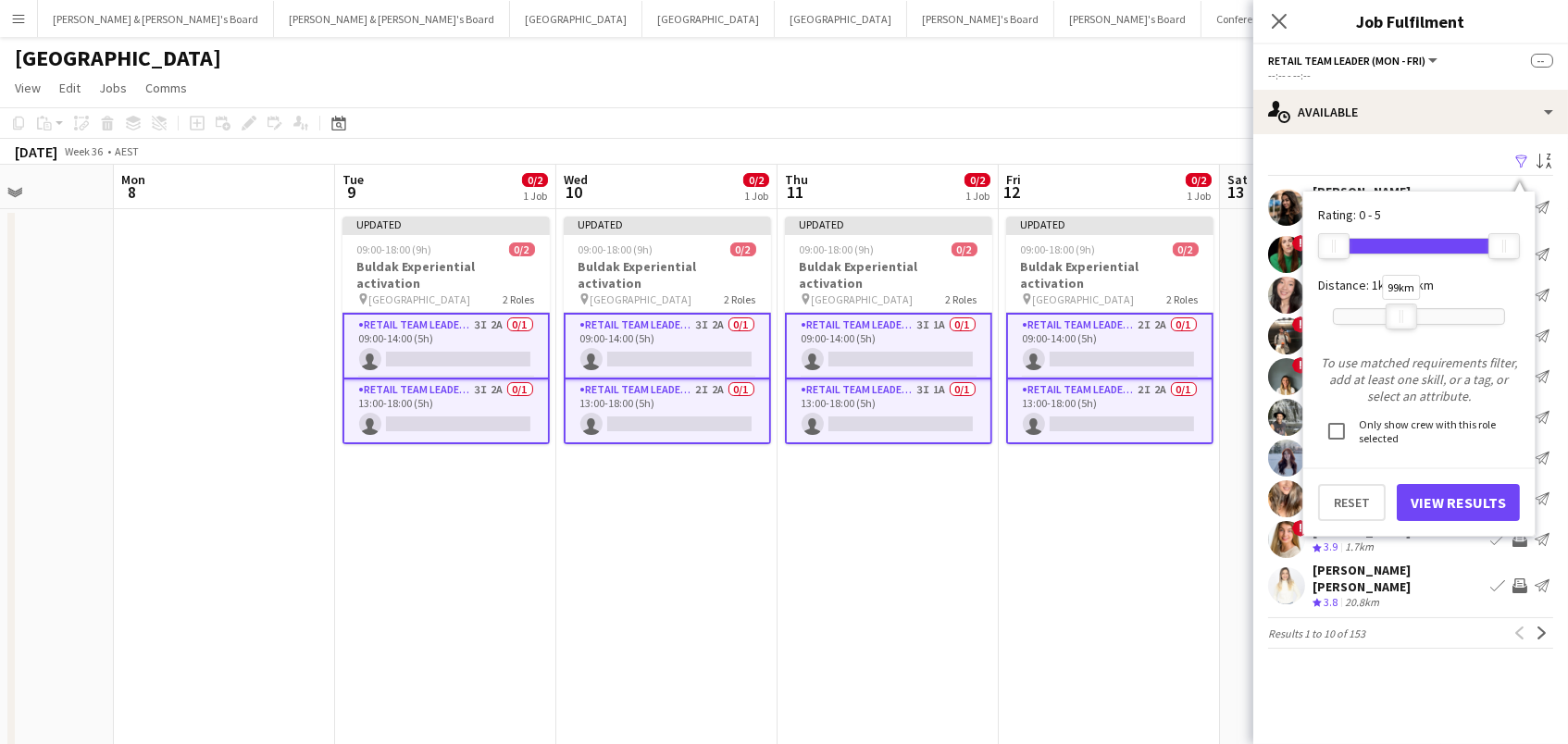
drag, startPoint x: 1508, startPoint y: 309, endPoint x: 1406, endPoint y: 310, distance: 102.0
click at [1406, 310] on div at bounding box center [1401, 316] width 30 height 24
click at [1436, 488] on button "View Results" at bounding box center [1458, 503] width 123 height 37
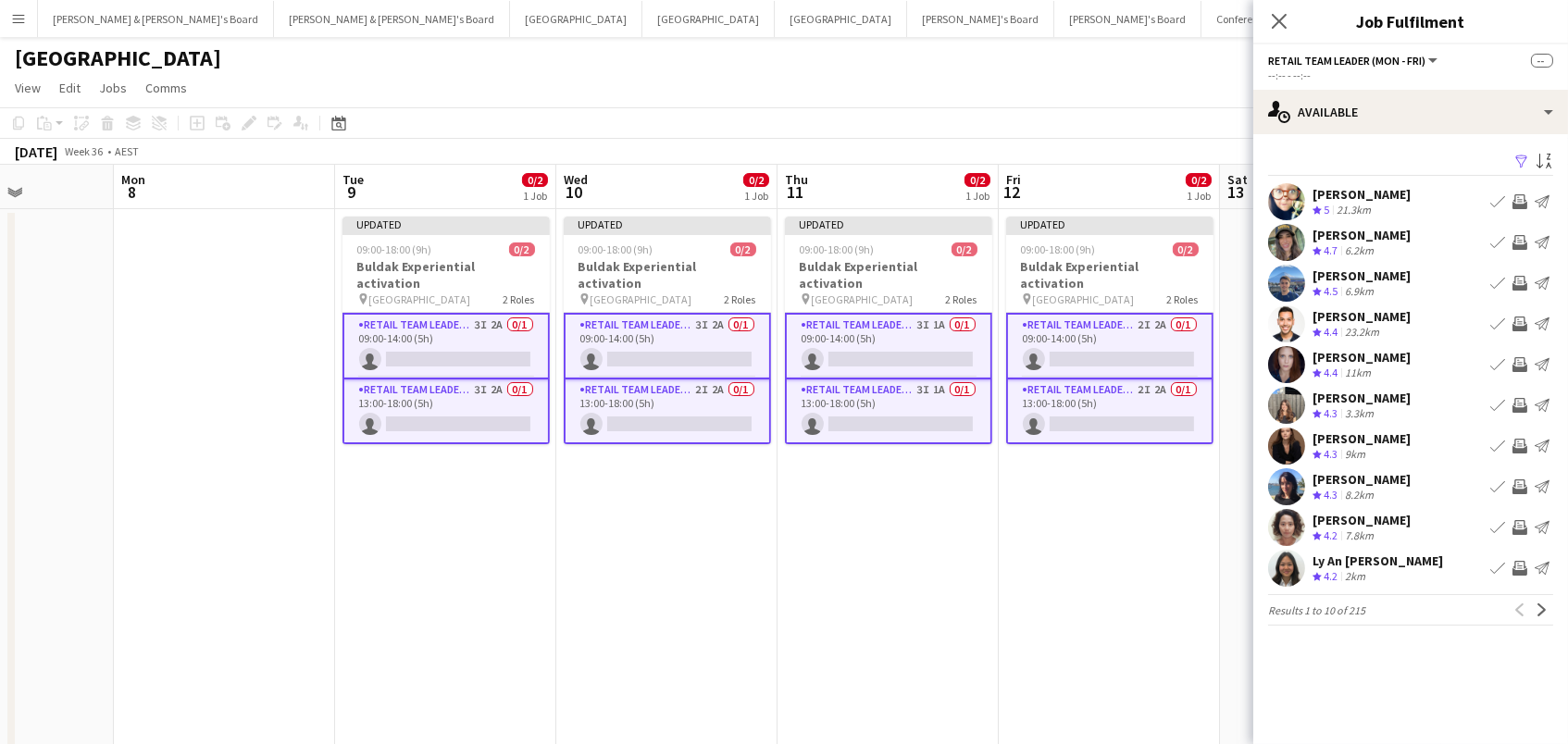
click at [1516, 317] on app-icon "Invite crew" at bounding box center [1519, 324] width 15 height 15
click at [1520, 443] on app-icon "Invite crew" at bounding box center [1519, 446] width 15 height 15
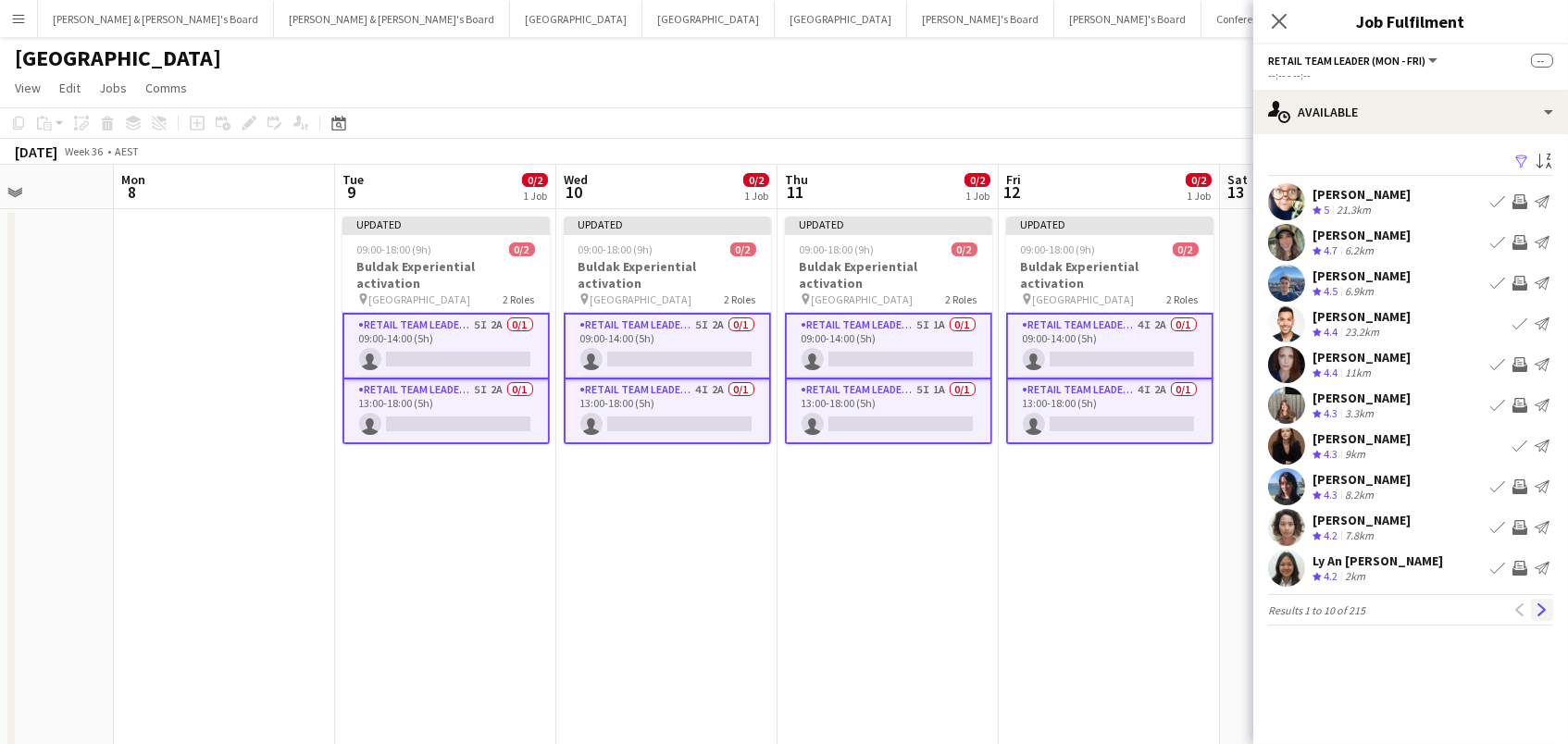
click at [1537, 610] on app-icon "Next" at bounding box center [1542, 610] width 13 height 13
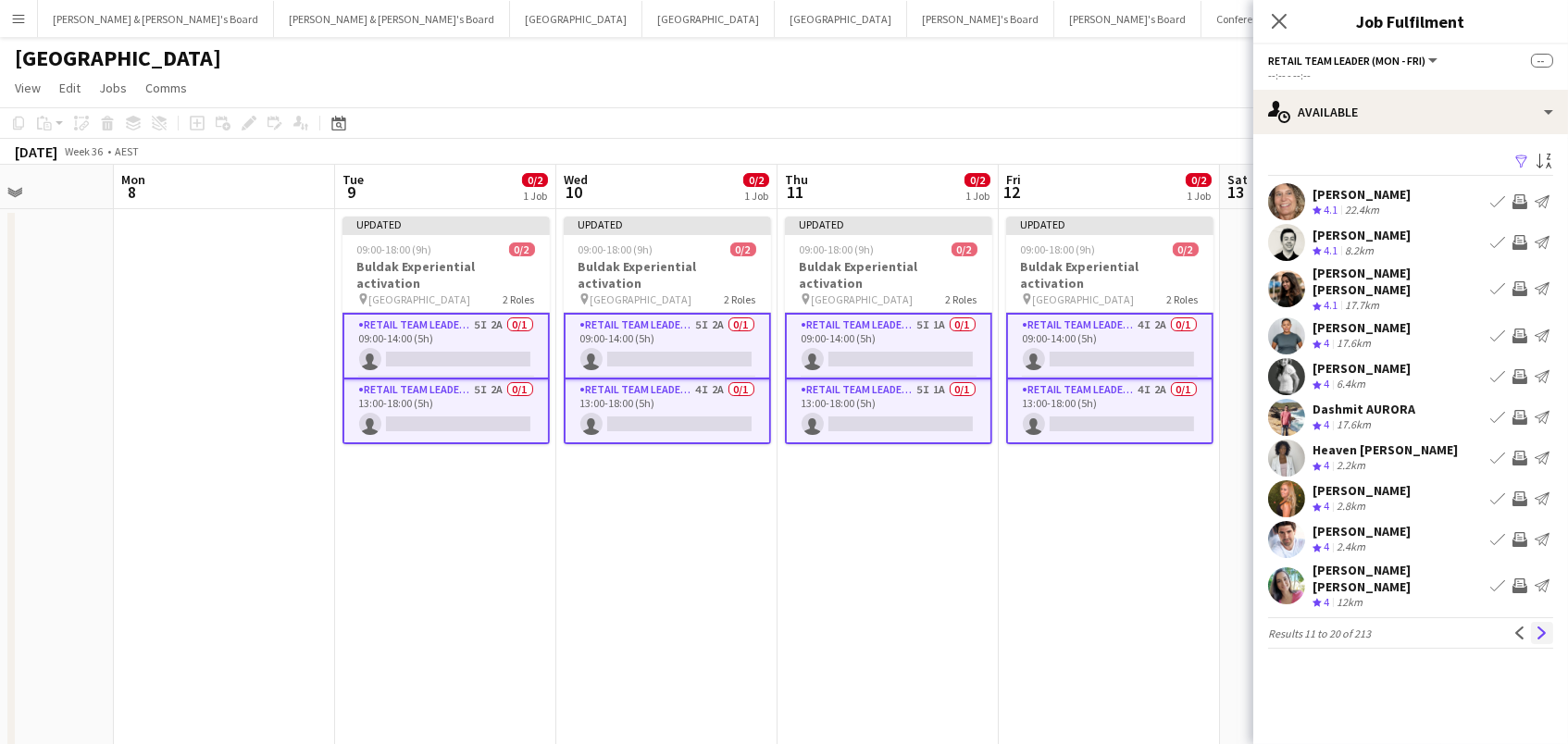
click at [1540, 627] on app-icon "Next" at bounding box center [1542, 633] width 13 height 13
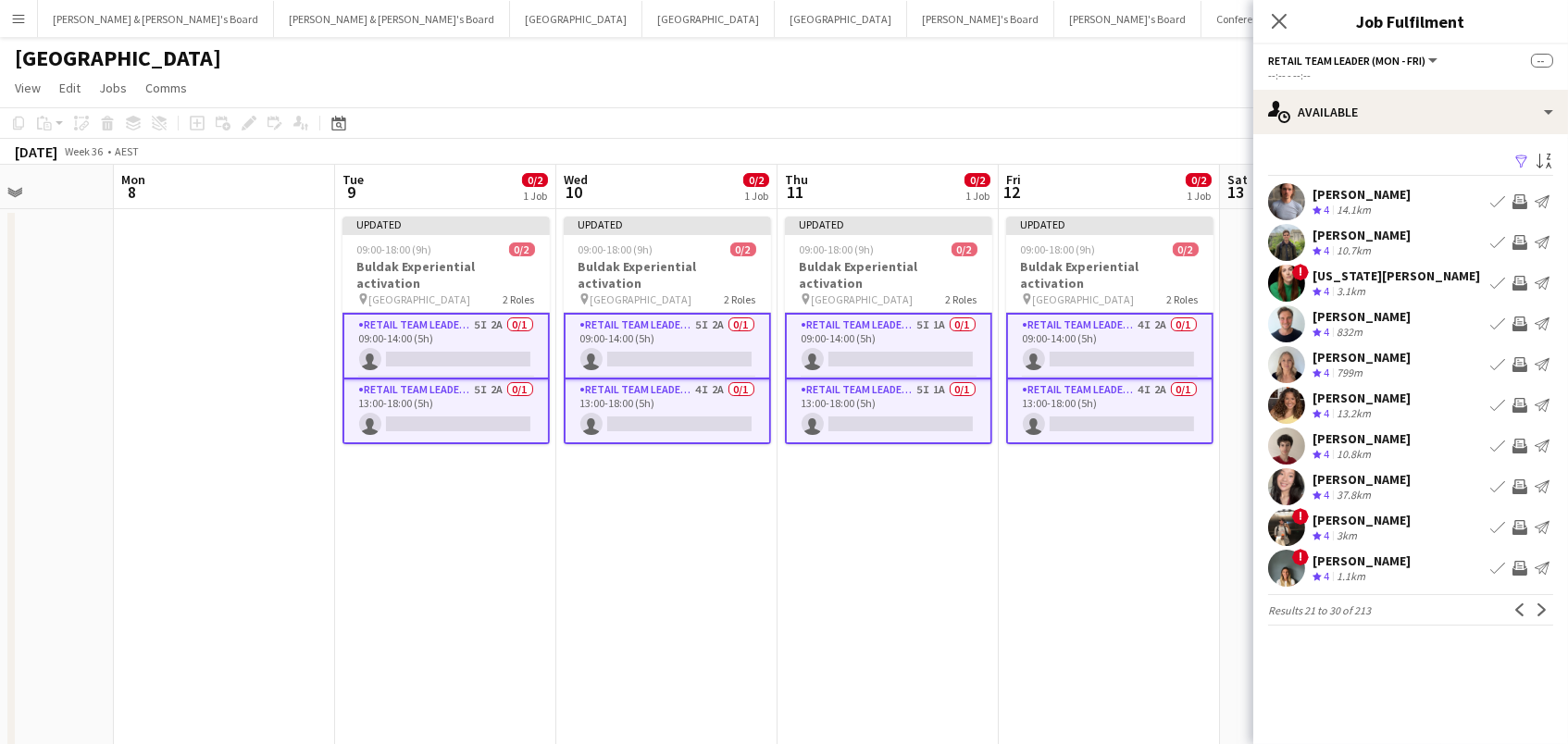
click at [1519, 527] on app-icon "Invite crew" at bounding box center [1519, 528] width 15 height 15
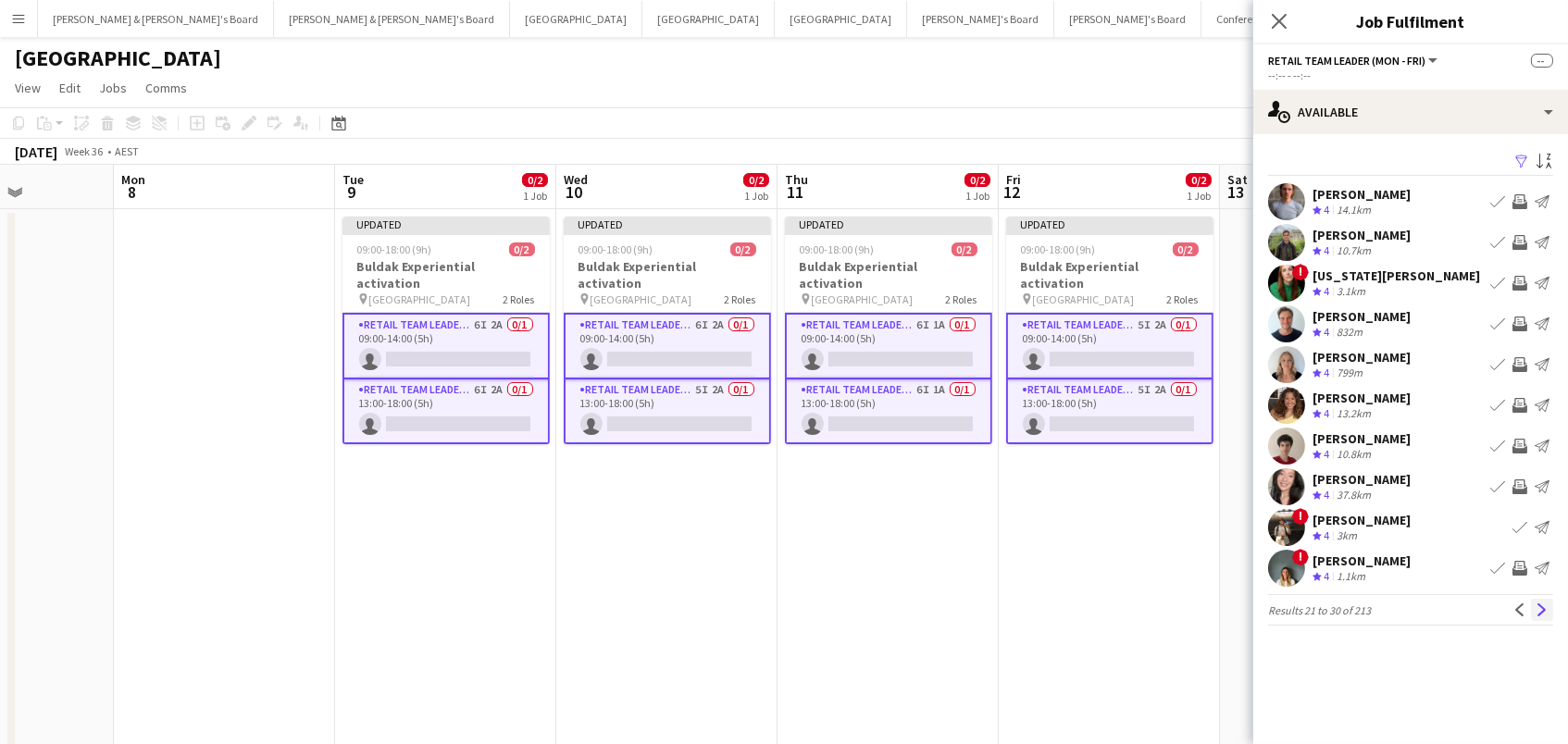
click at [1540, 609] on app-icon "Next" at bounding box center [1542, 610] width 13 height 13
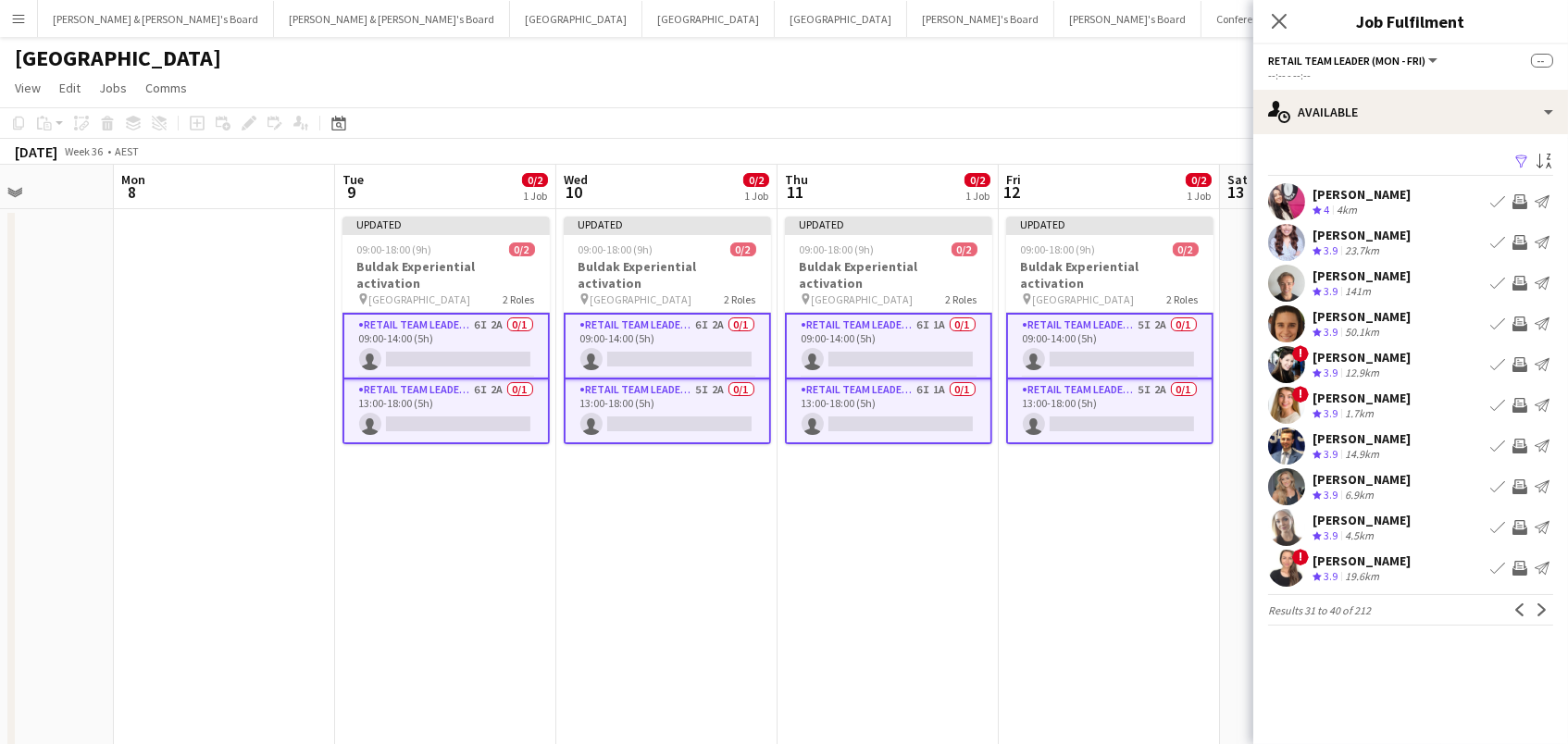
click at [1515, 526] on app-icon "Invite crew" at bounding box center [1519, 528] width 15 height 15
click at [1539, 607] on app-icon "Next" at bounding box center [1542, 610] width 13 height 13
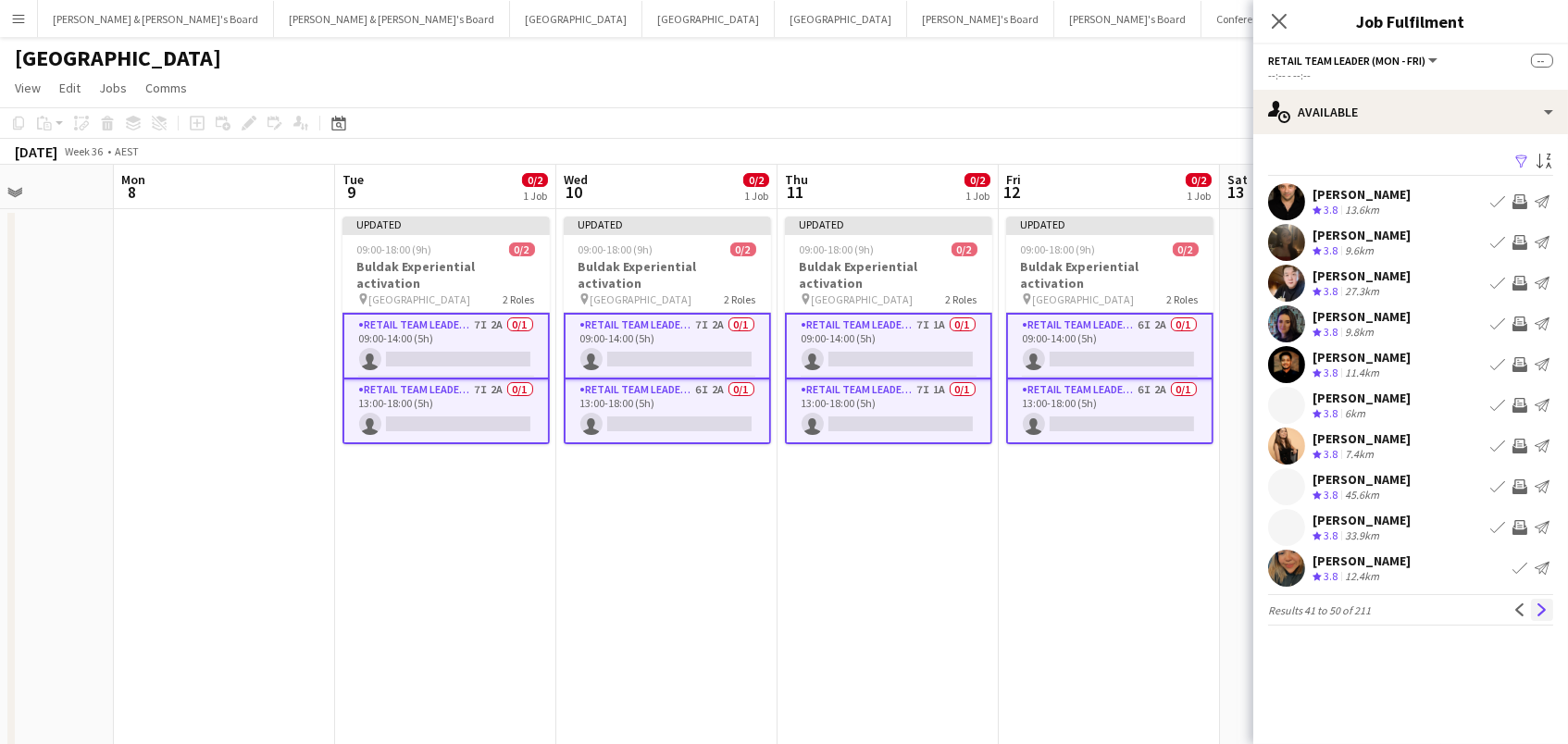
click at [1539, 603] on app-icon "Next" at bounding box center [1542, 610] width 13 height 13
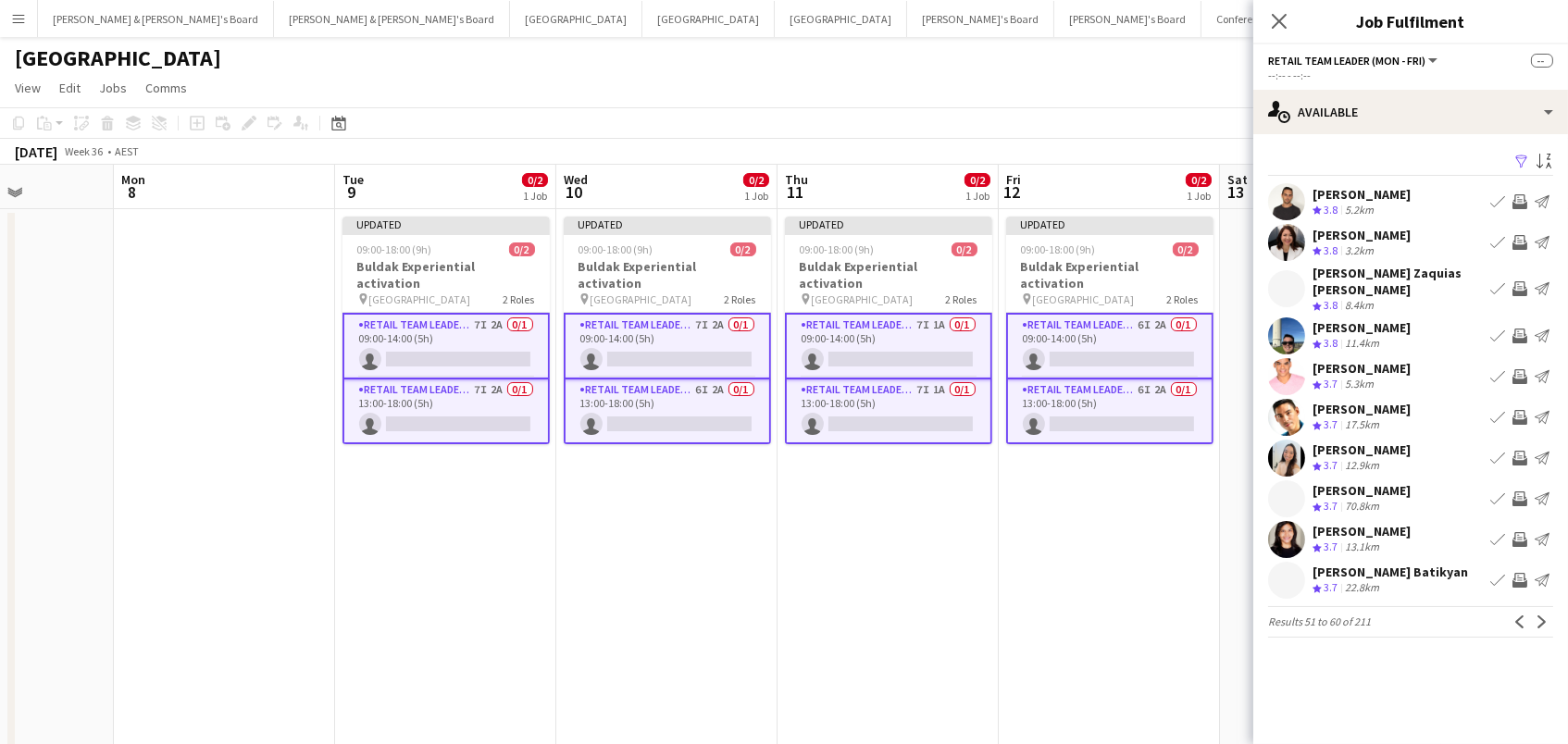
click at [1519, 238] on app-icon "Invite crew" at bounding box center [1519, 242] width 15 height 15
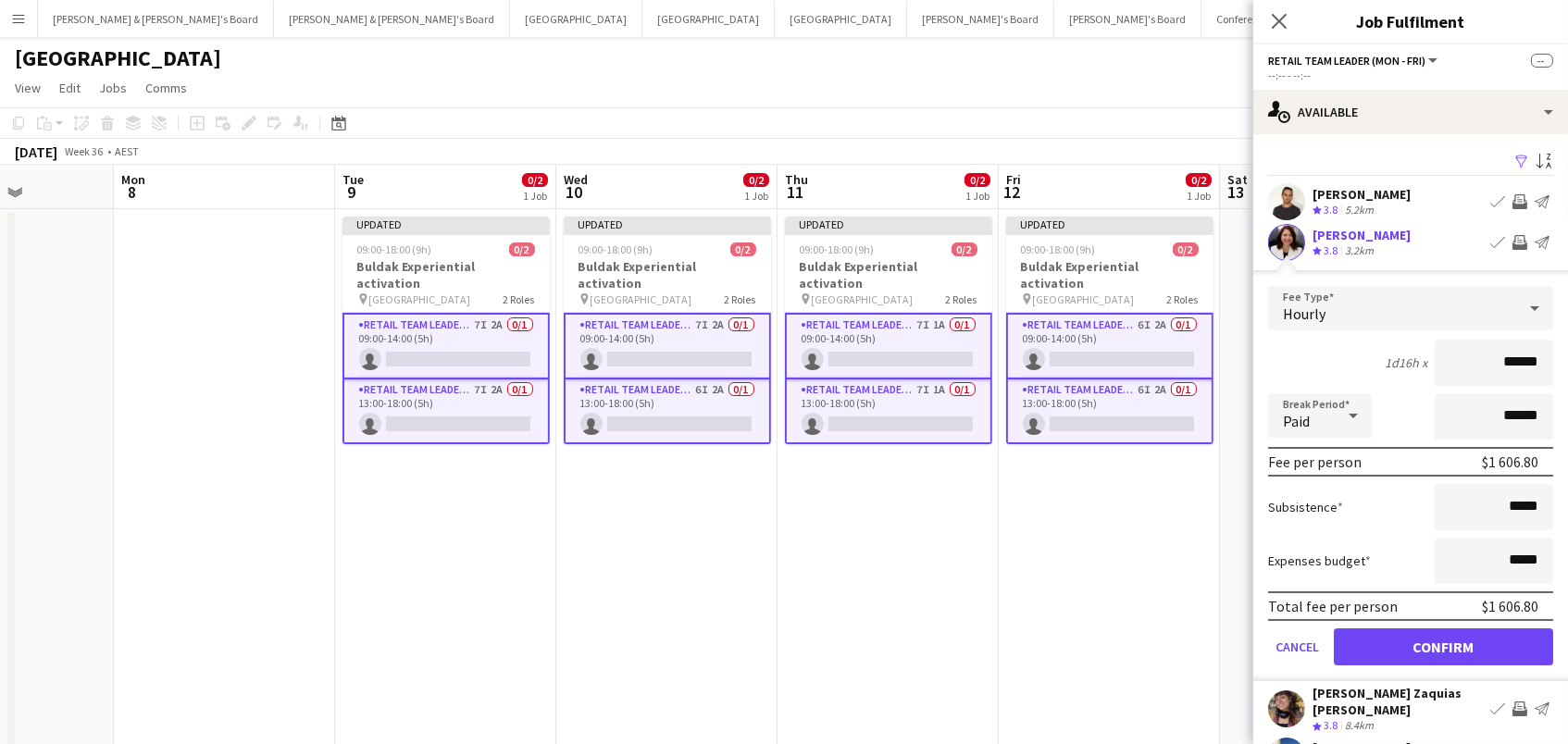
click at [1443, 644] on button "Confirm" at bounding box center [1443, 647] width 219 height 37
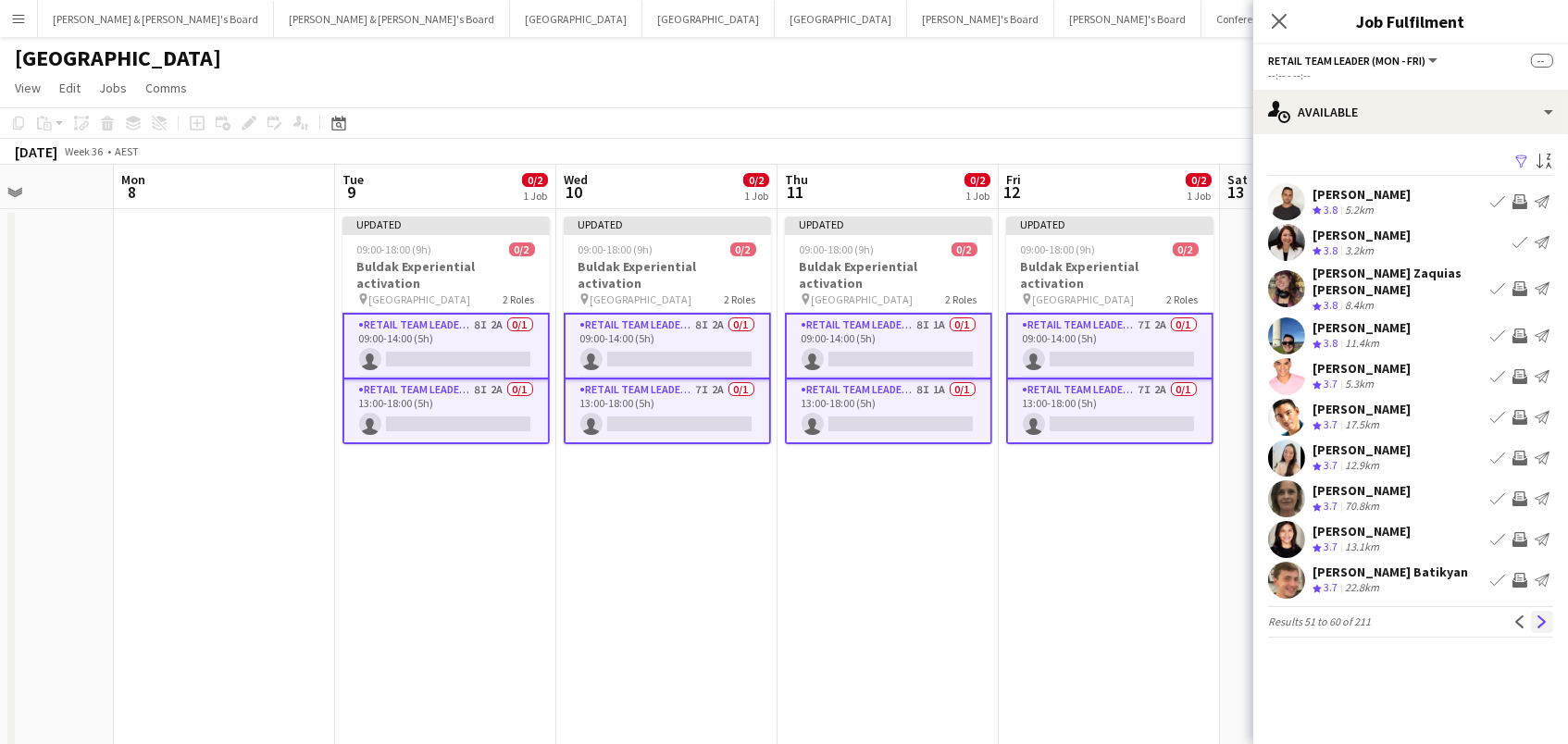
click at [1540, 615] on app-icon "Next" at bounding box center [1542, 622] width 13 height 13
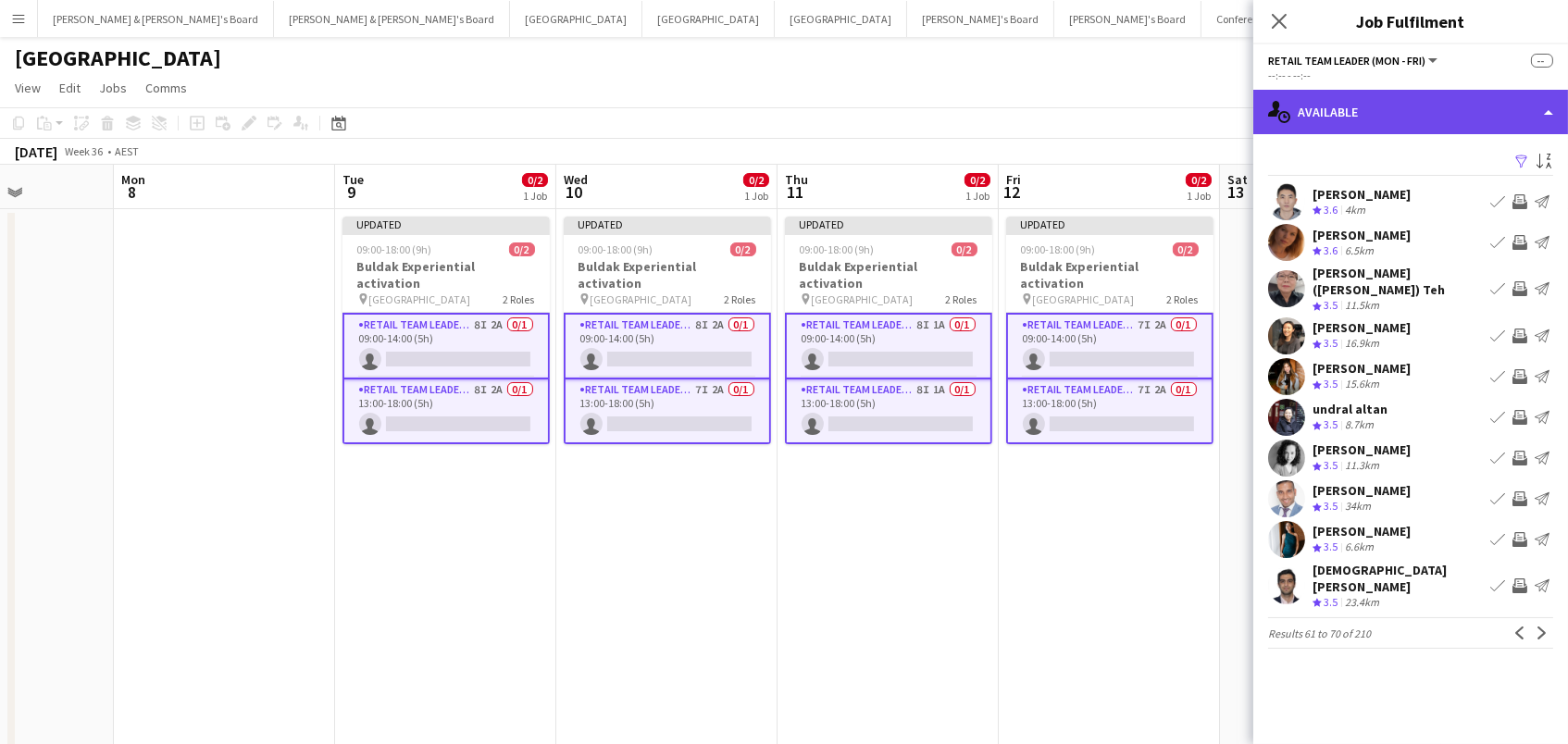
click at [1310, 113] on div "single-neutral-actions-upload Available" at bounding box center [1409, 112] width 314 height 45
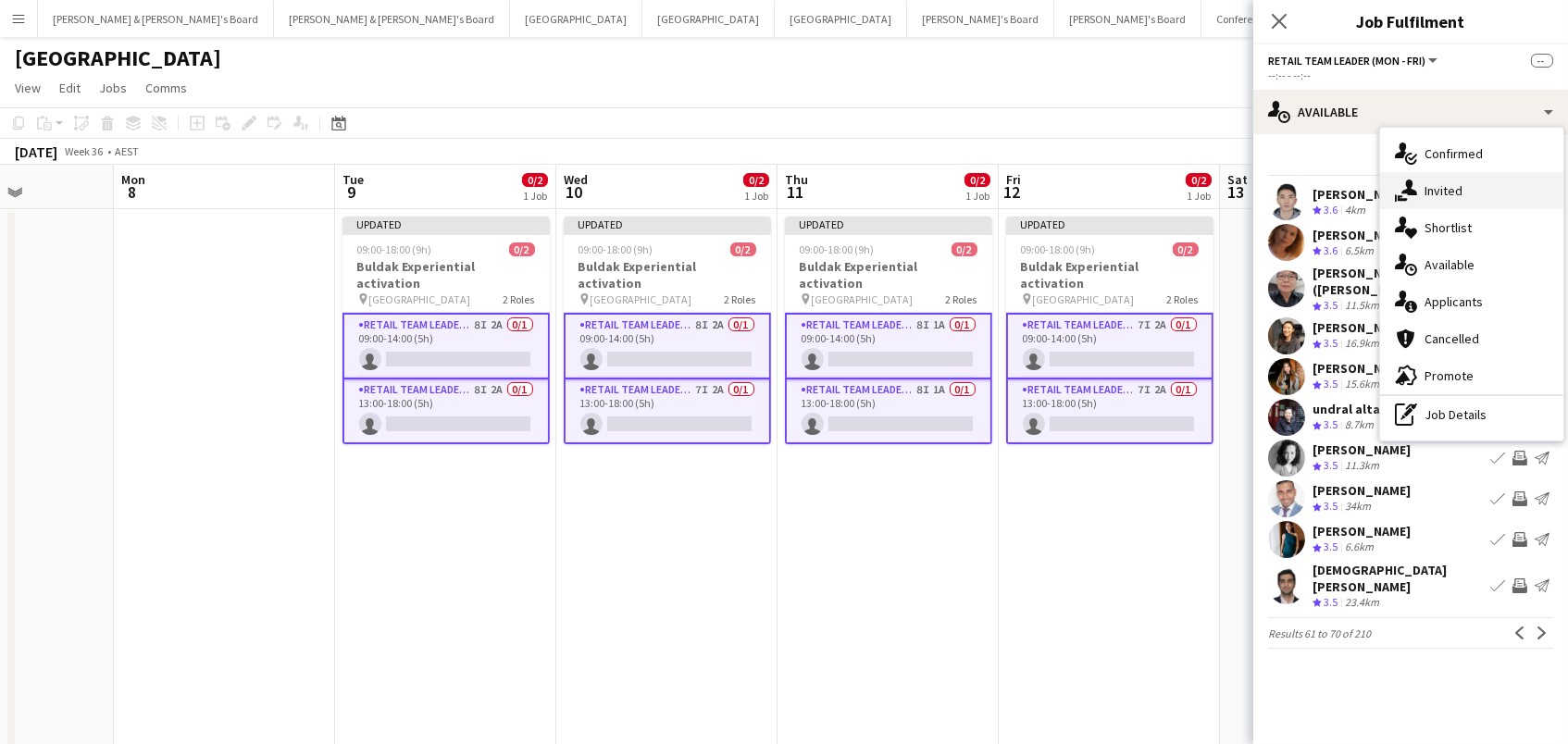
click at [1406, 180] on icon at bounding box center [1408, 186] width 16 height 16
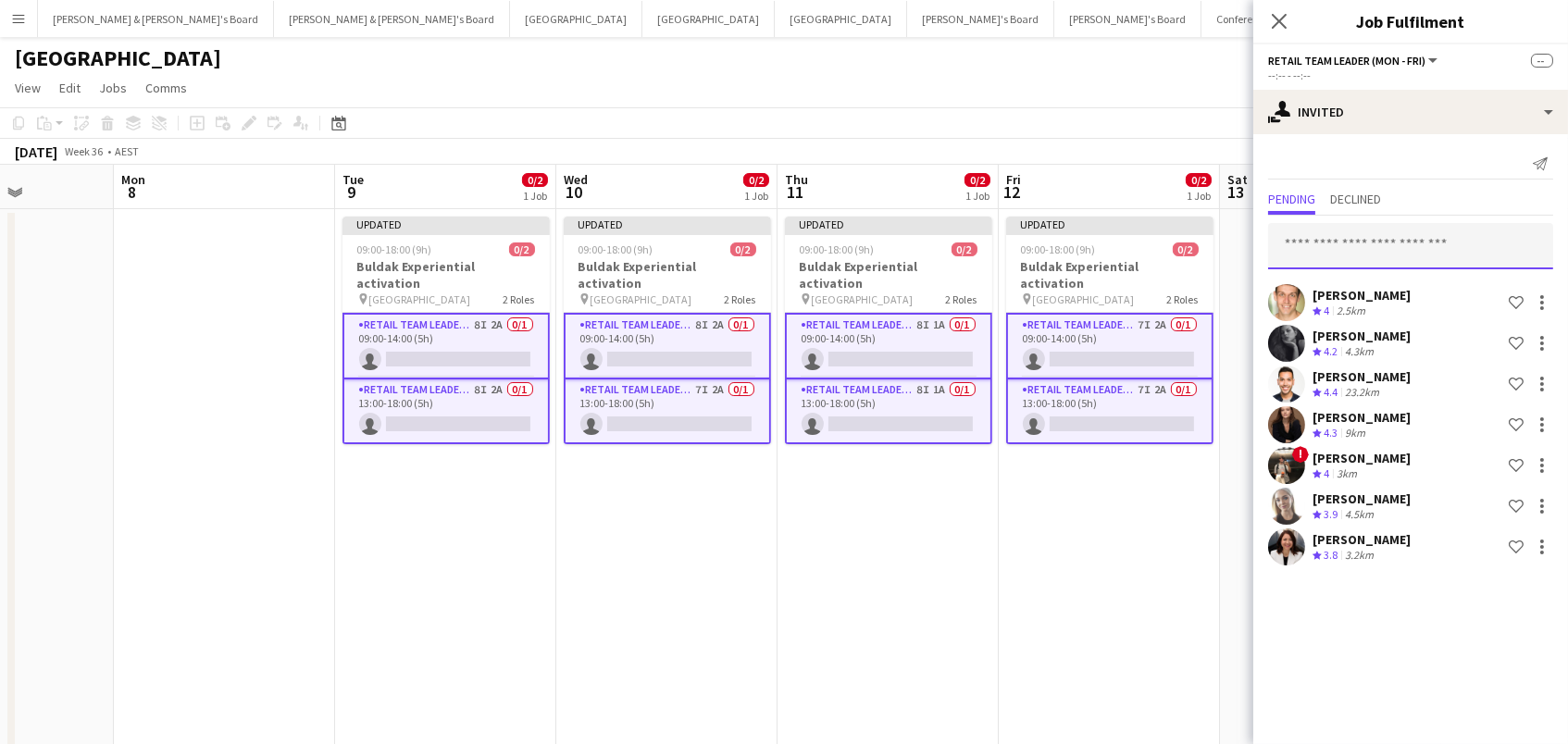
click at [1346, 239] on input "text" at bounding box center [1410, 246] width 285 height 47
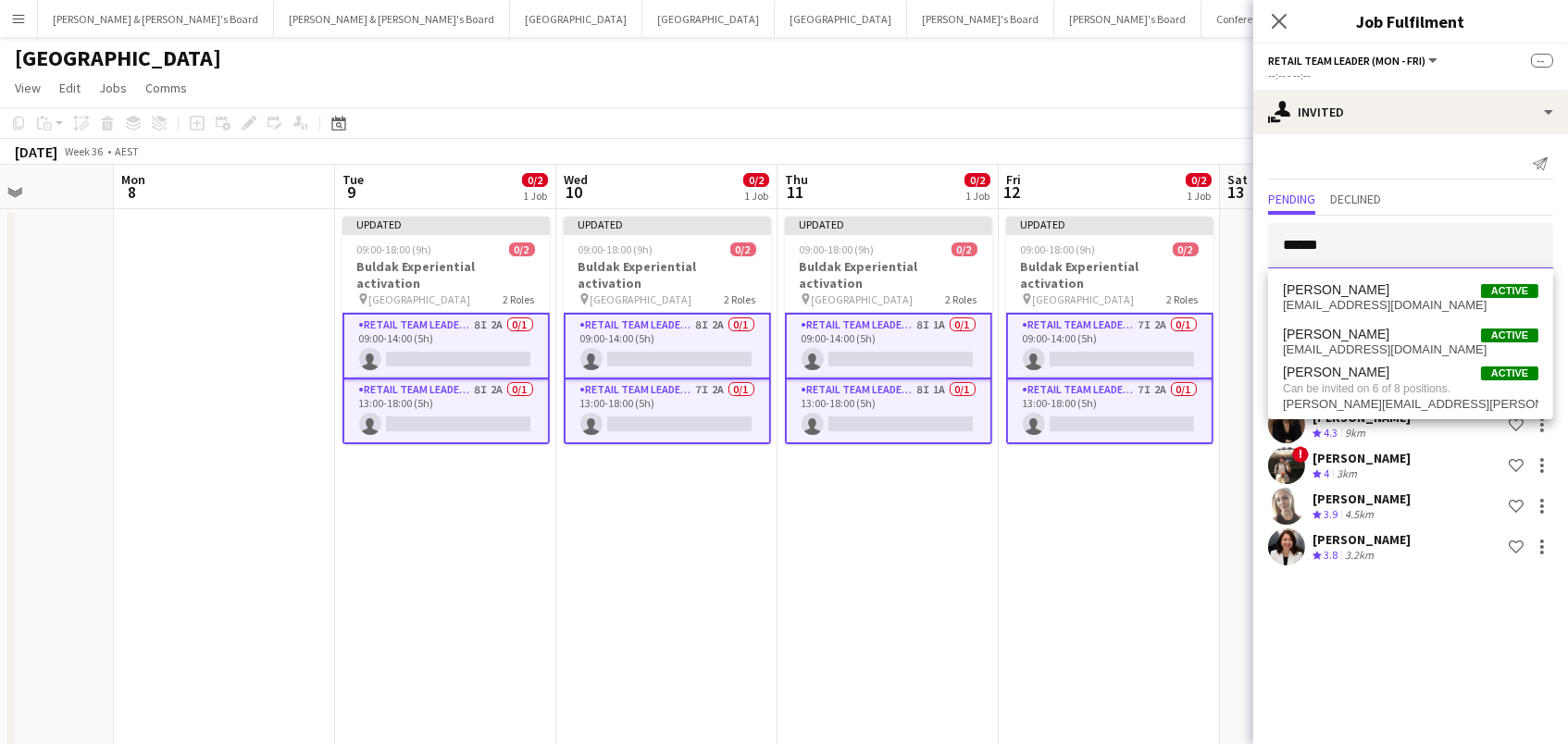
type input "******"
drag, startPoint x: 1346, startPoint y: 239, endPoint x: 1379, endPoint y: 406, distance: 170.2
click at [1379, 406] on span "isabel.macmaster@gmail.com" at bounding box center [1410, 405] width 256 height 15
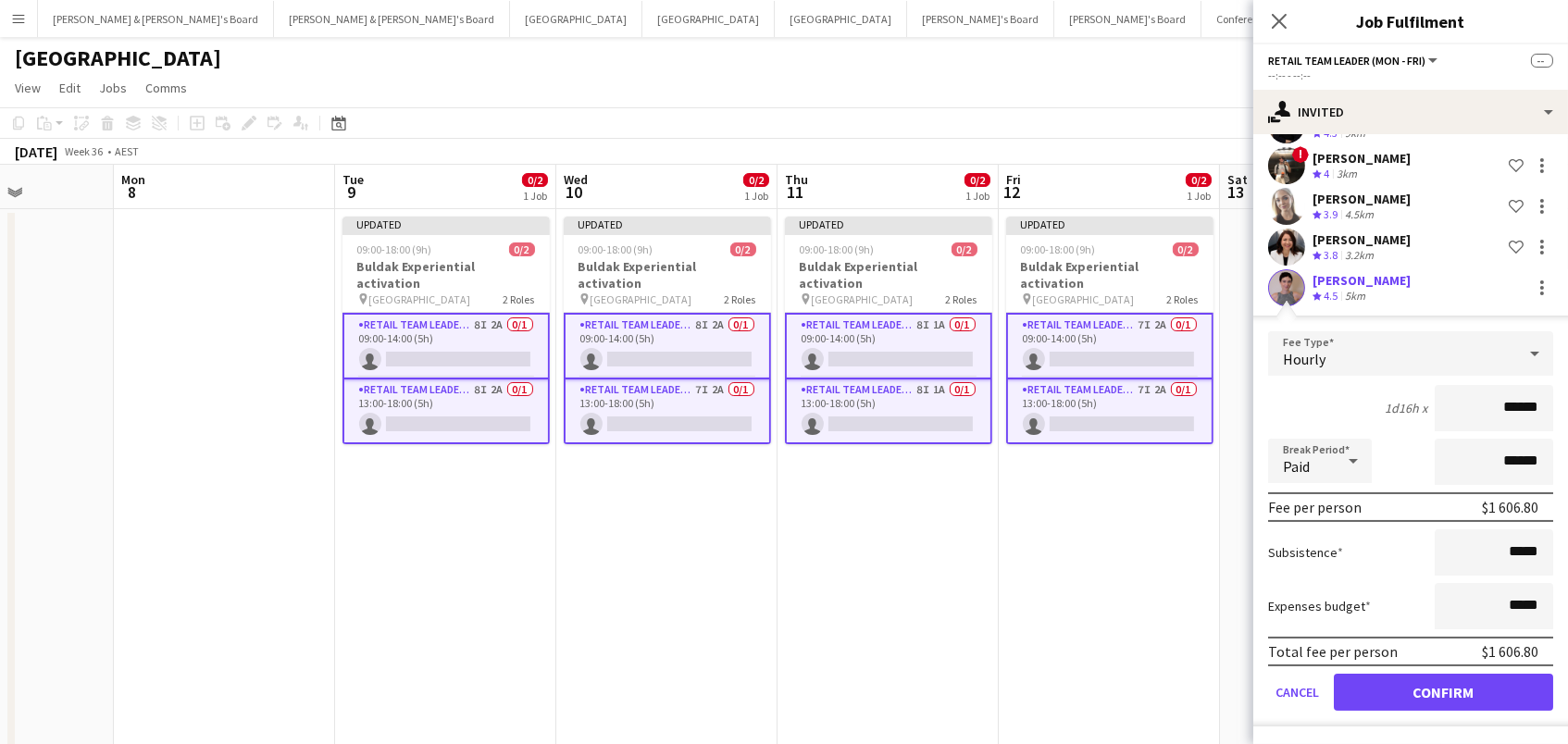
scroll to position [297, 0]
click at [1449, 689] on button "Confirm" at bounding box center [1443, 694] width 219 height 37
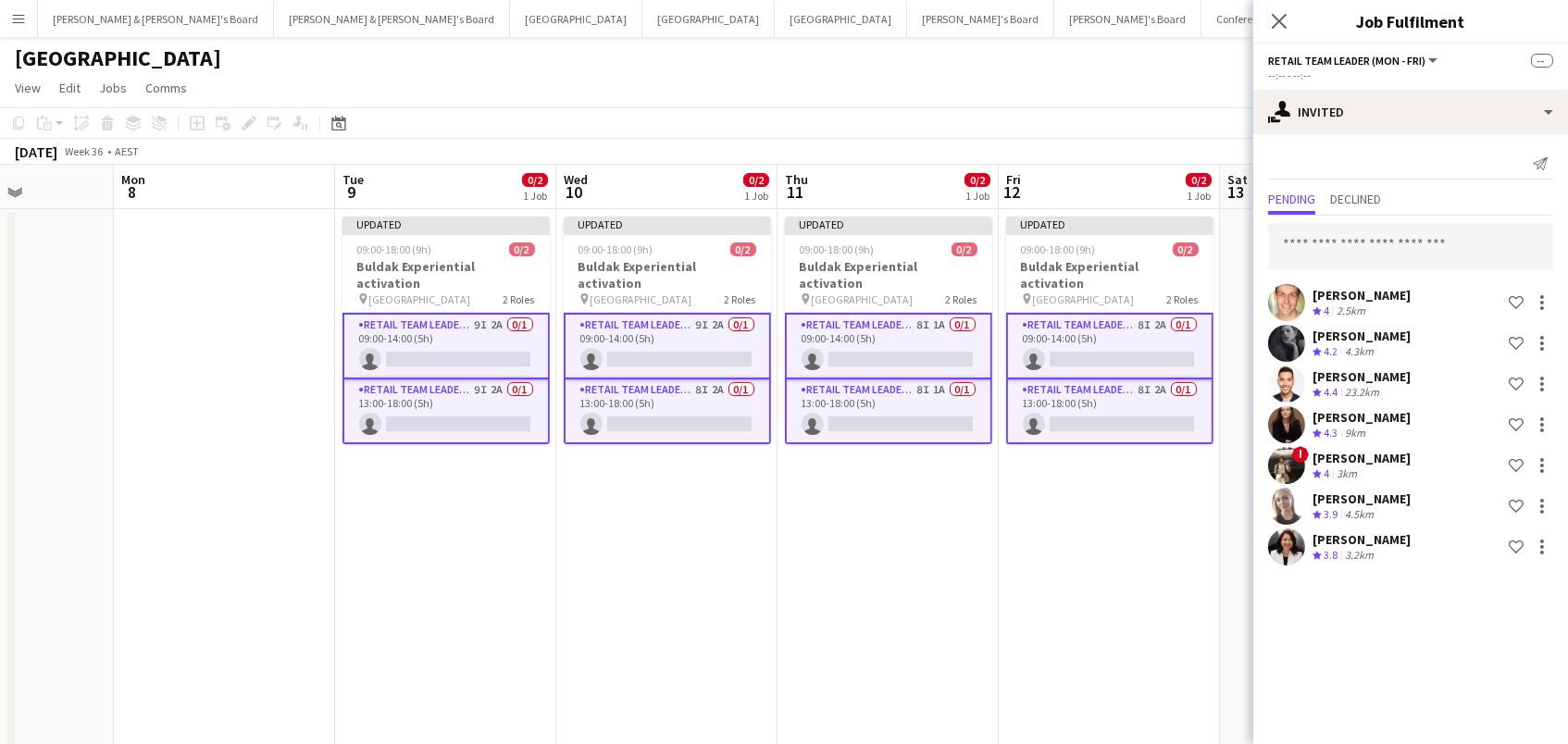
scroll to position [0, 0]
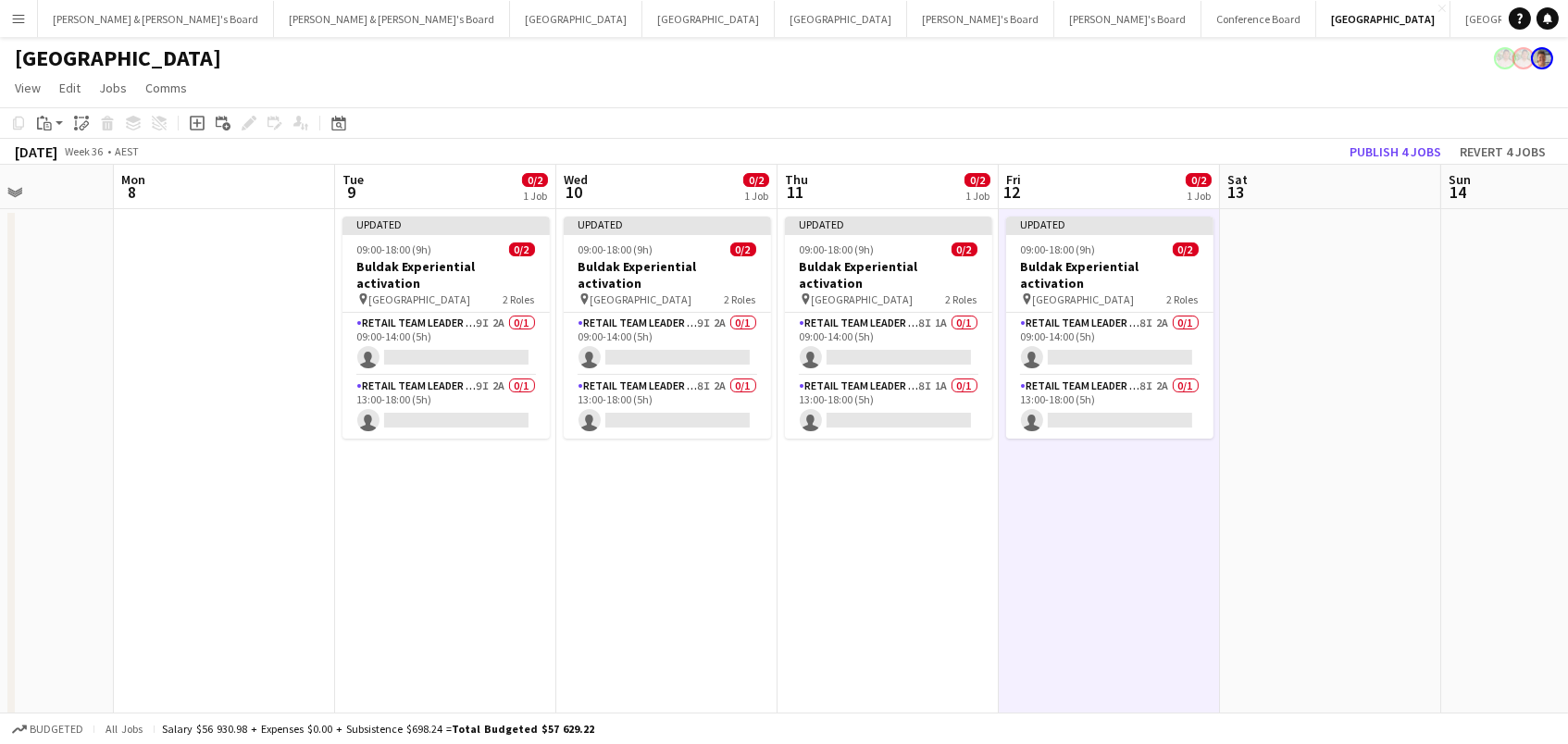
click at [1393, 139] on div "September 2025 Week 36 • AEST Publish 4 jobs Revert 4 jobs" at bounding box center [784, 152] width 1568 height 26
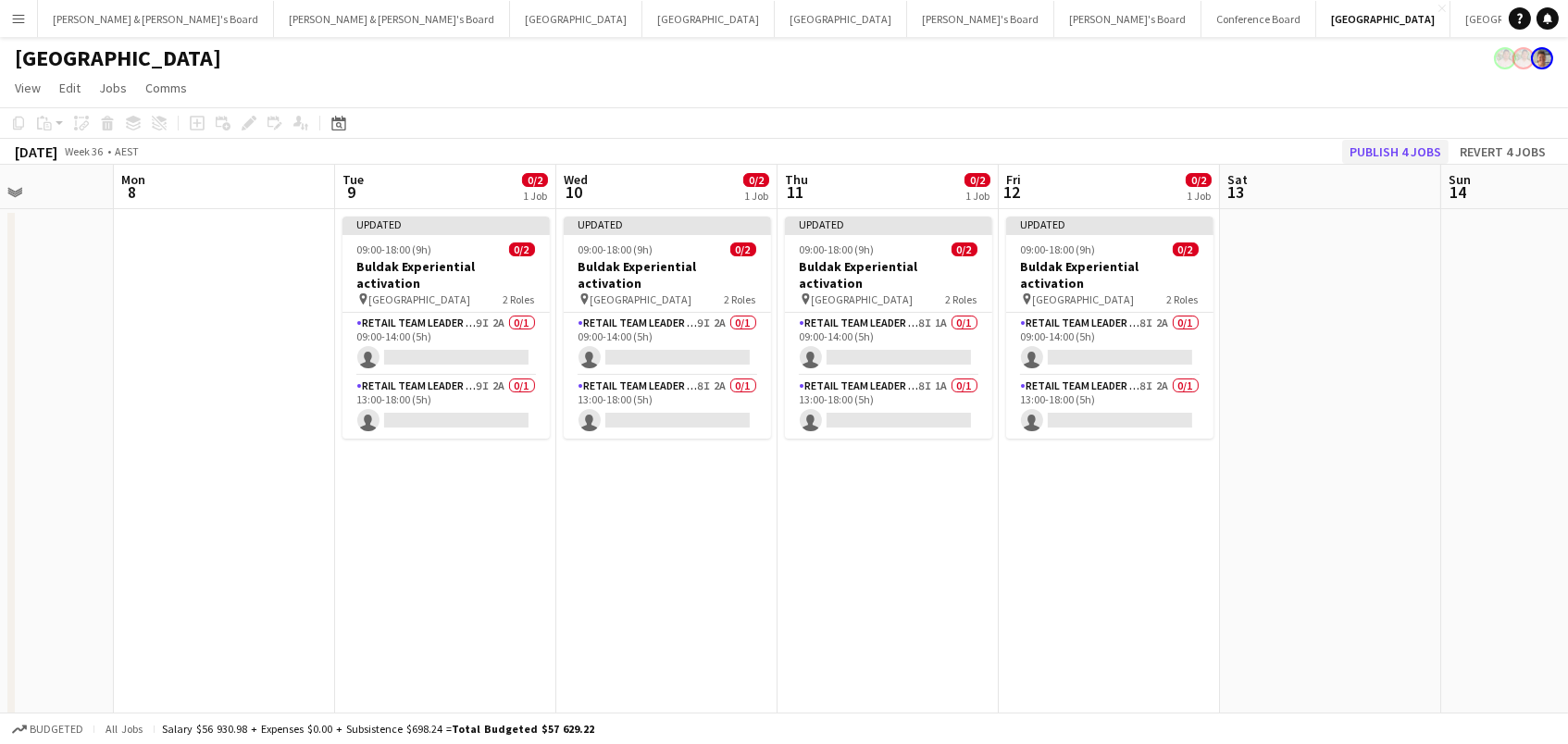
click at [1391, 149] on button "Publish 4 jobs" at bounding box center [1395, 152] width 106 height 24
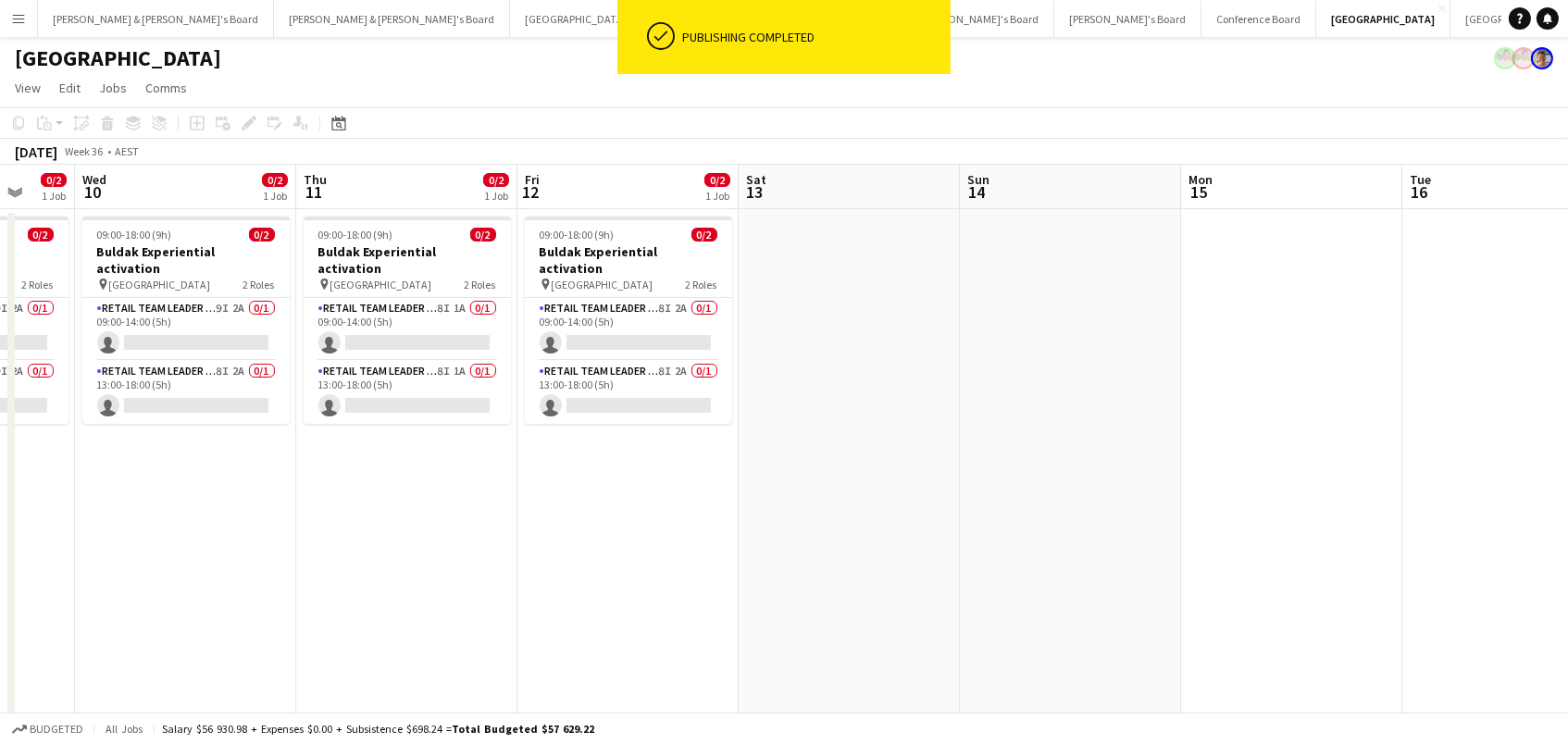
scroll to position [0, 583]
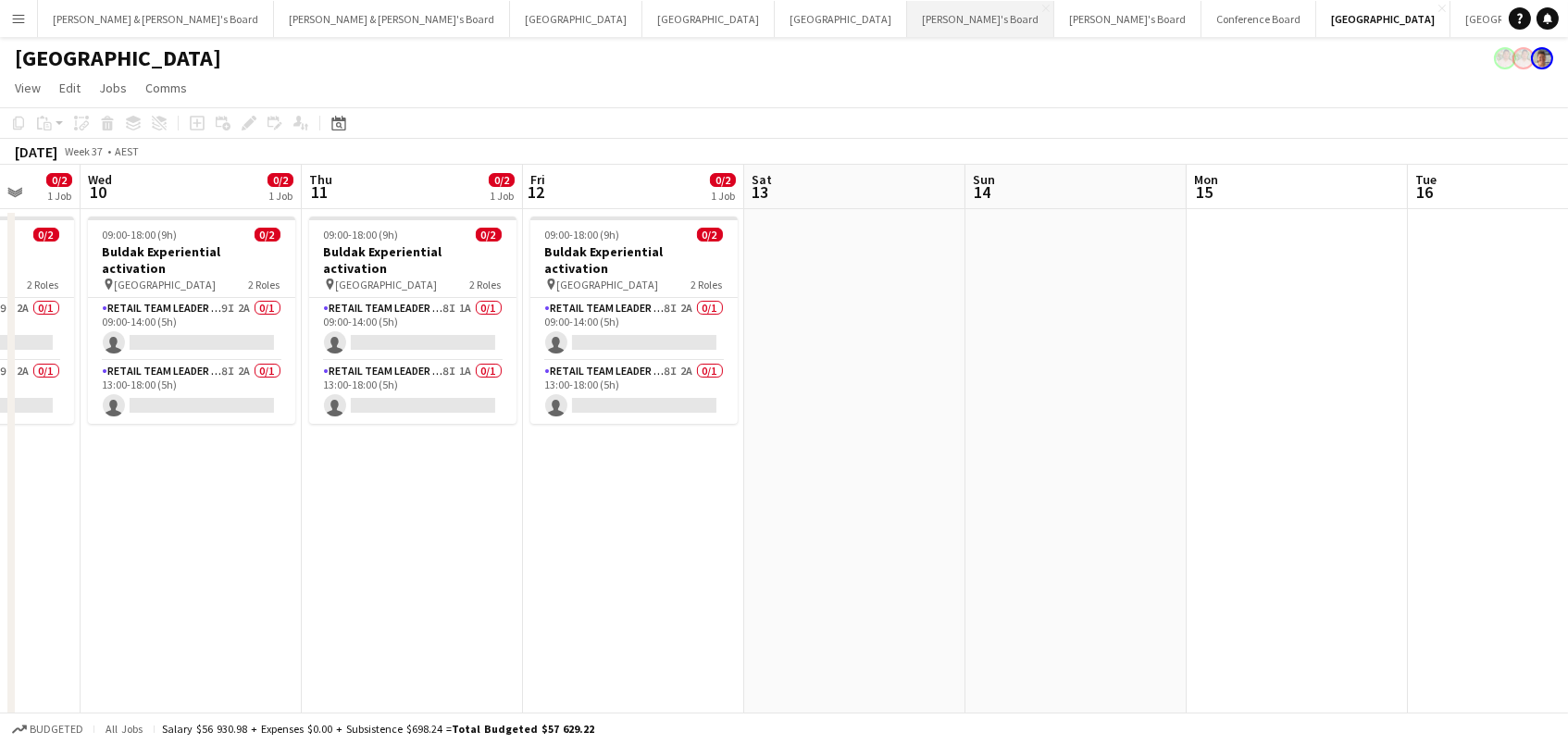
click at [907, 27] on button "Tennille's Board Close" at bounding box center [980, 19] width 147 height 36
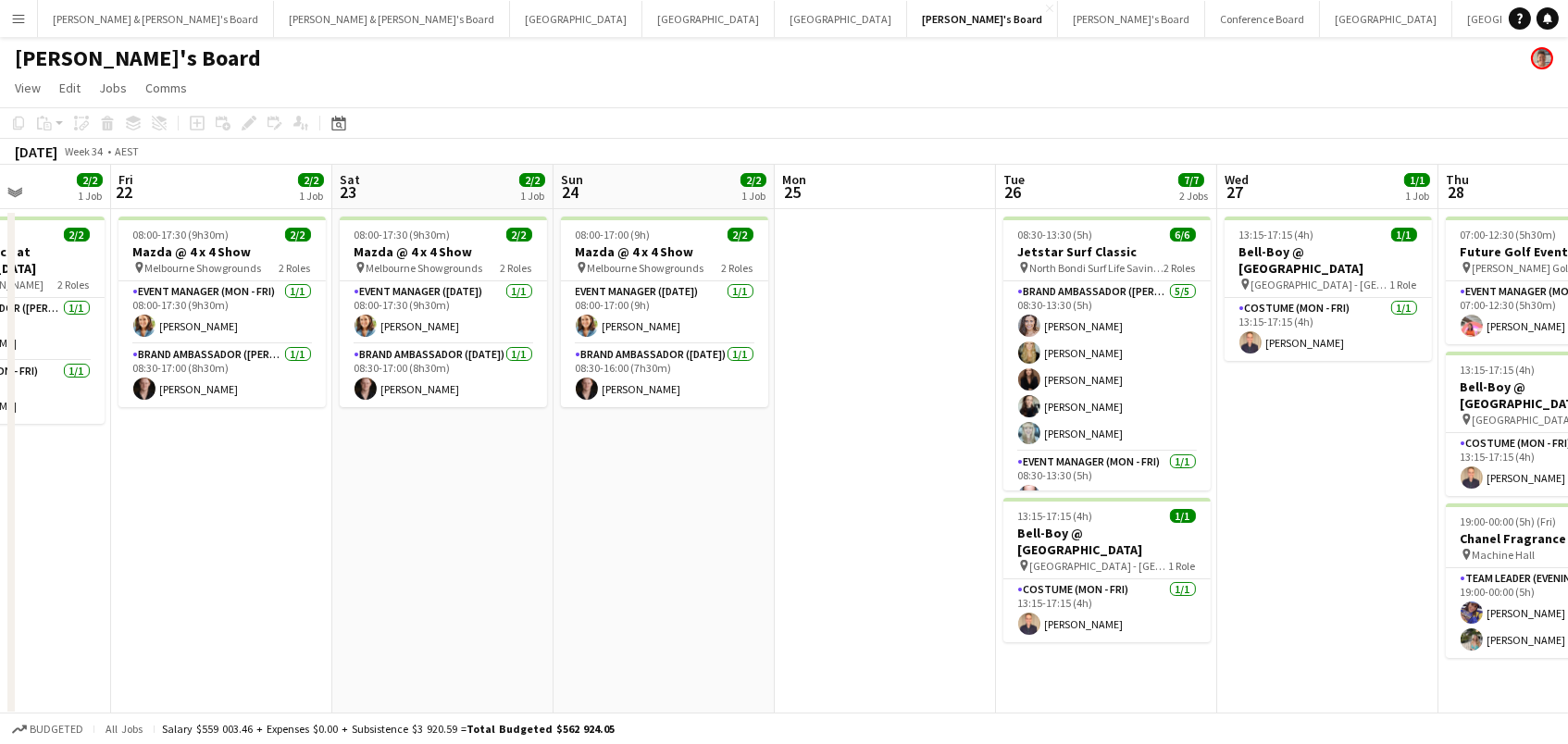
scroll to position [0, 884]
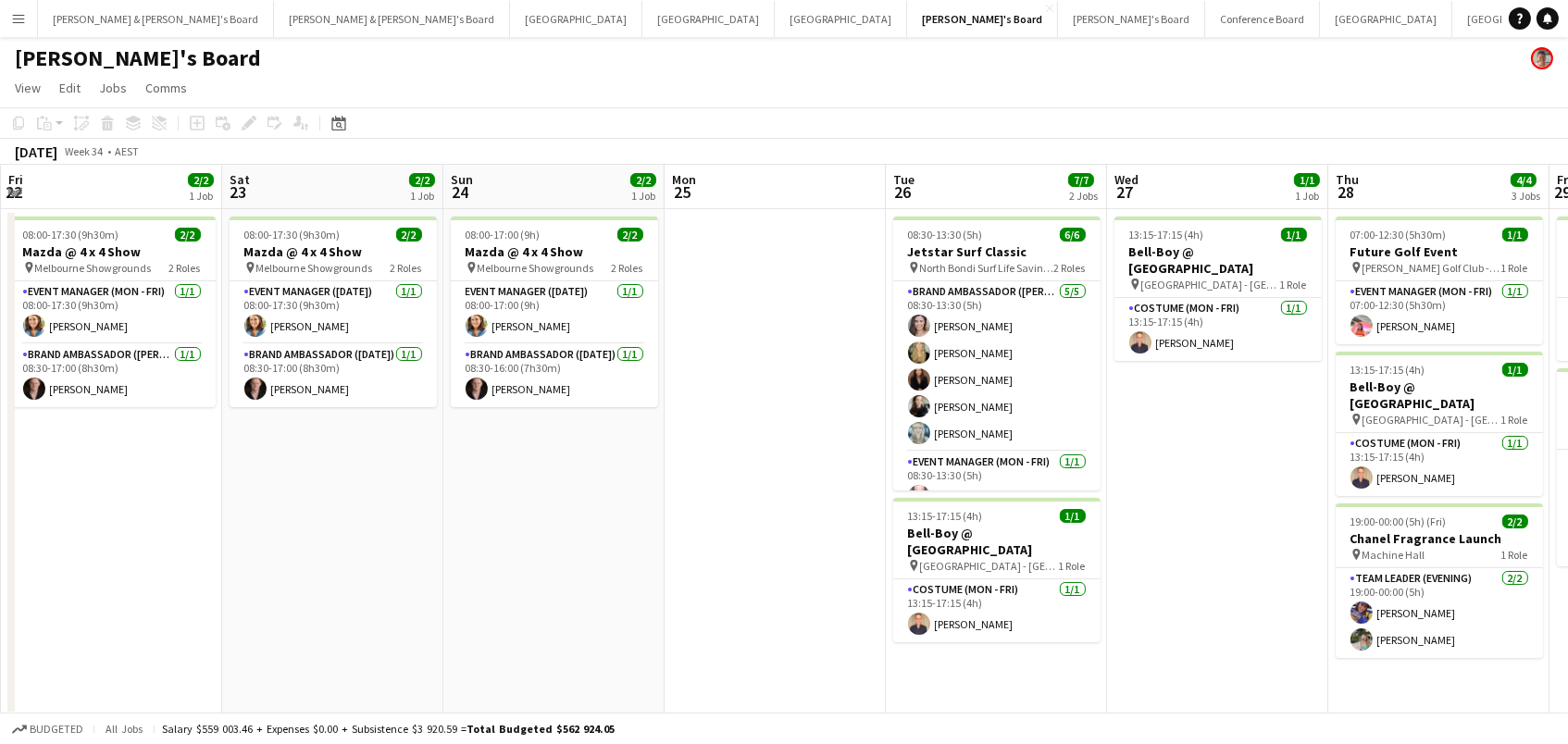
click at [965, 667] on app-date-cell "08:30-13:30 (5h) 6/6 Jetstar Surf Classic pin North Bondi Surf Life Saving Club…" at bounding box center [996, 462] width 221 height 507
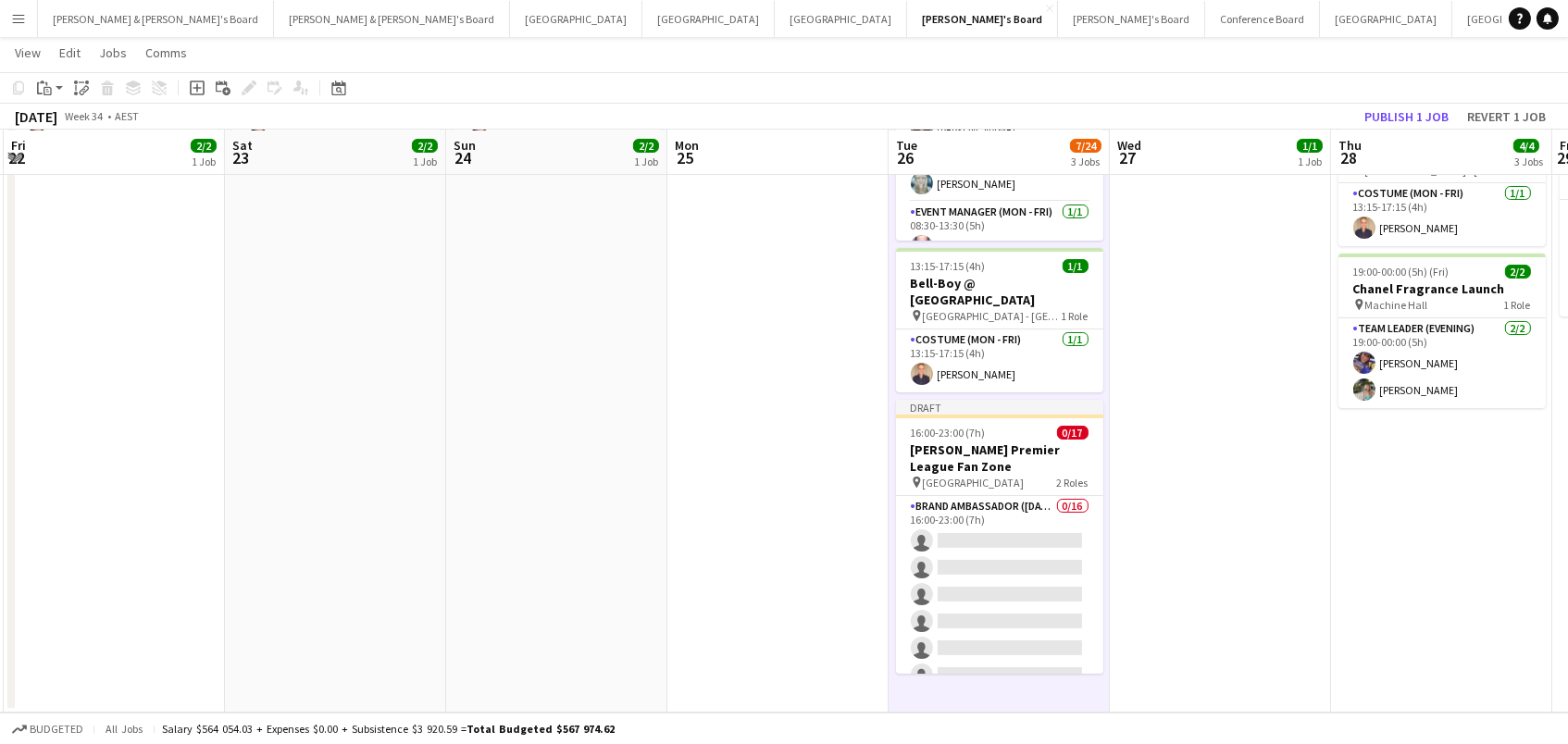
click at [1012, 475] on div "pin Federation Square 2 Roles" at bounding box center [999, 482] width 207 height 15
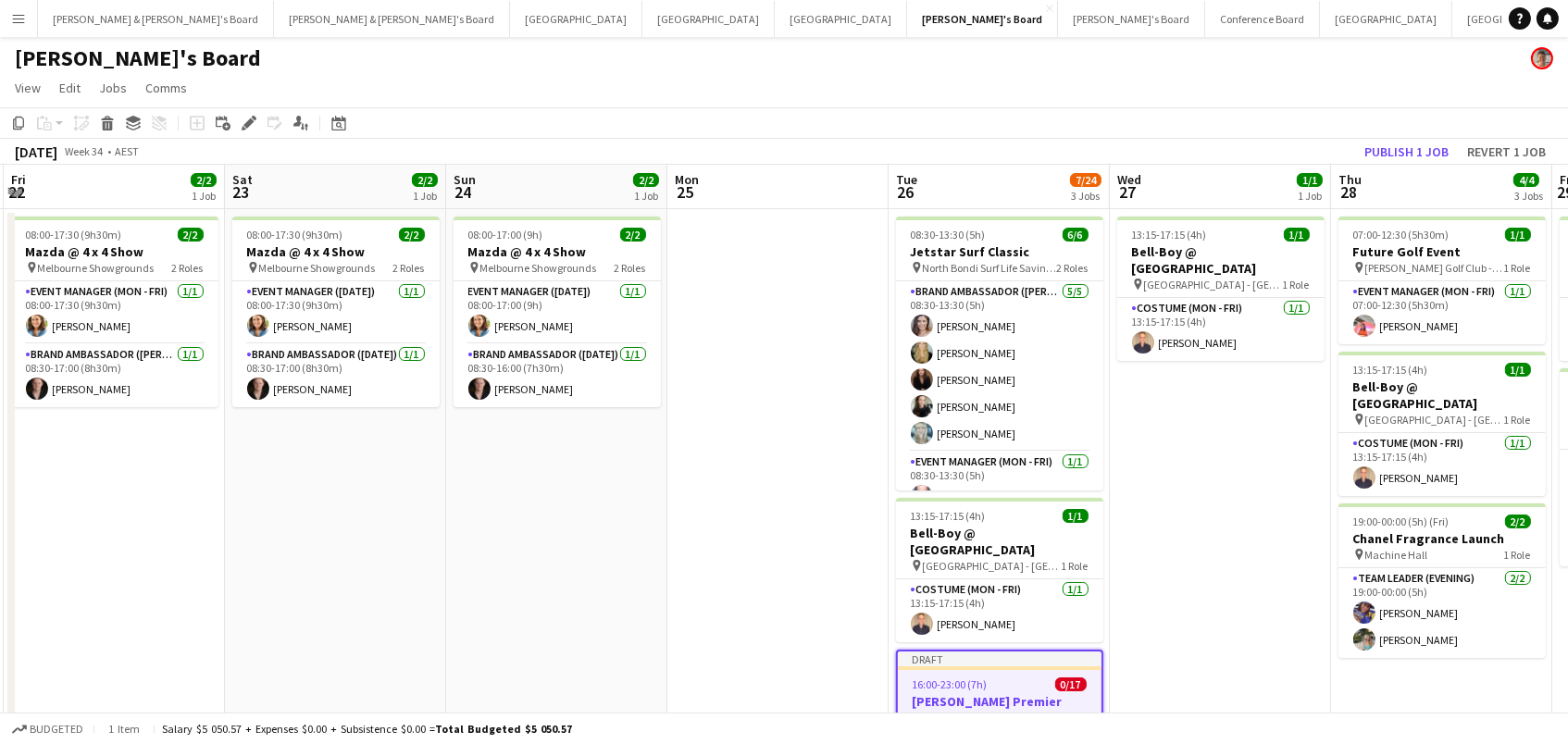
scroll to position [0, 0]
click at [1516, 155] on button "Revert 1 job" at bounding box center [1506, 152] width 93 height 24
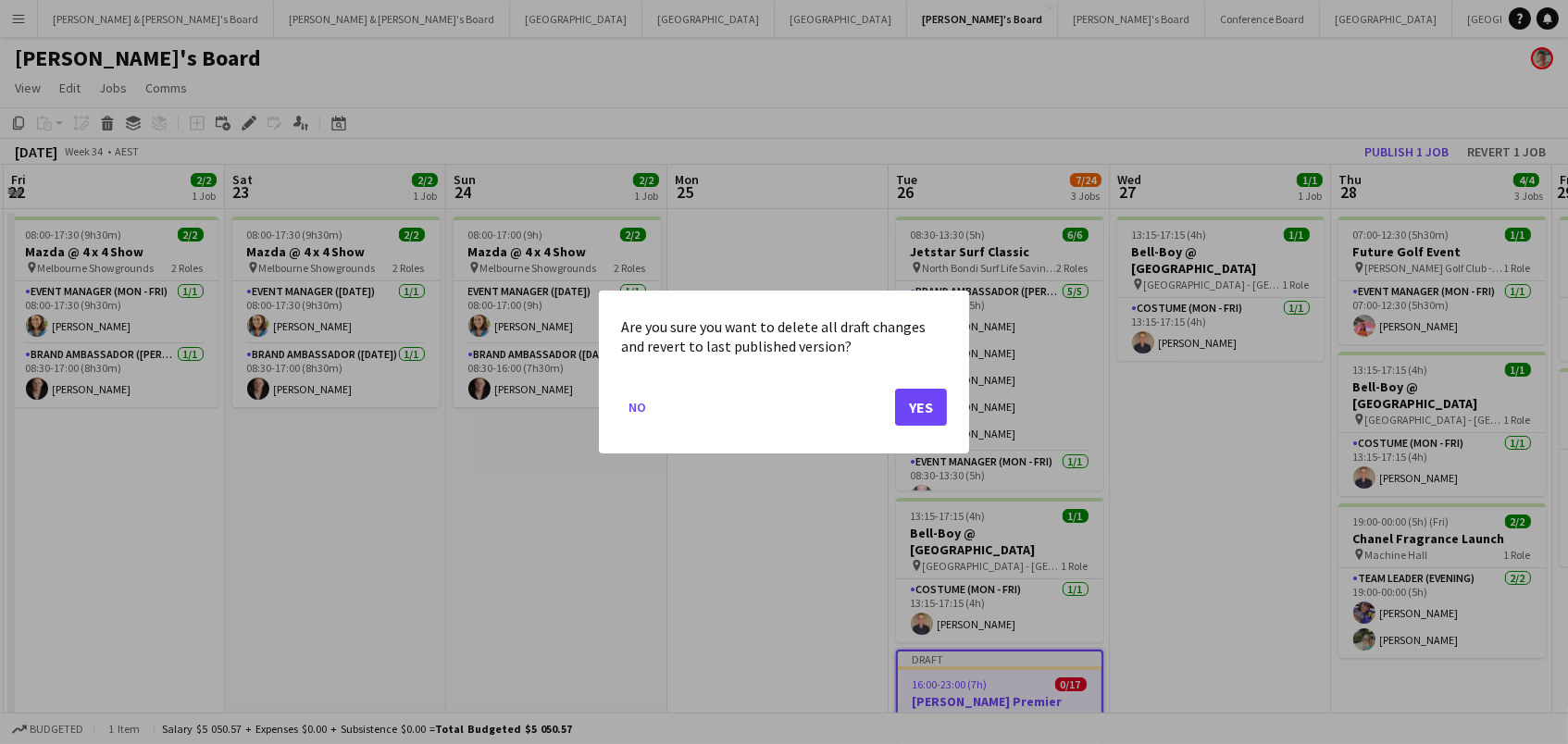
click at [923, 402] on button "Yes" at bounding box center [921, 407] width 52 height 37
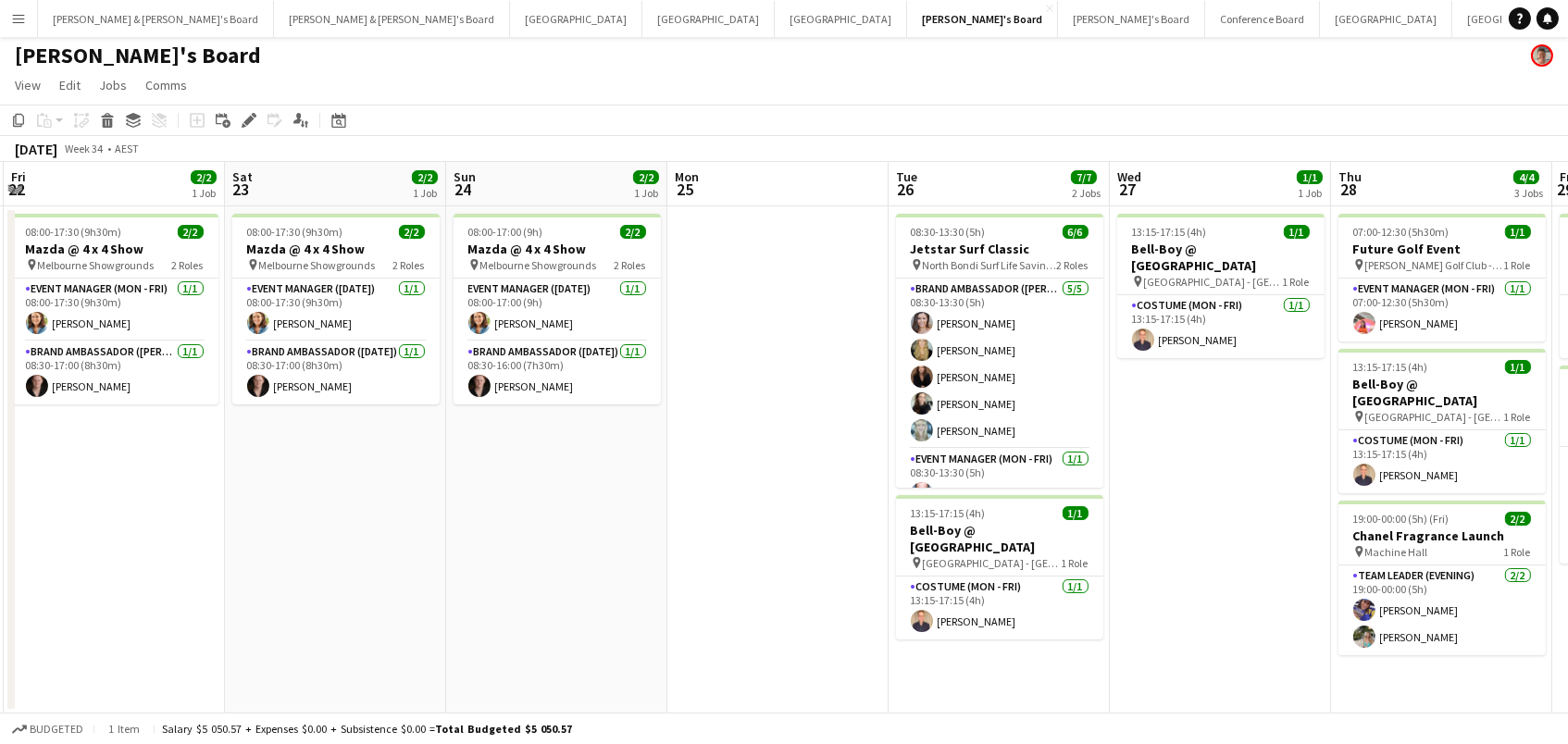
scroll to position [2, 0]
click at [971, 653] on app-date-cell "08:30-13:30 (5h) 6/6 Jetstar Surf Classic pin North Bondi Surf Life Saving Club…" at bounding box center [999, 461] width 221 height 507
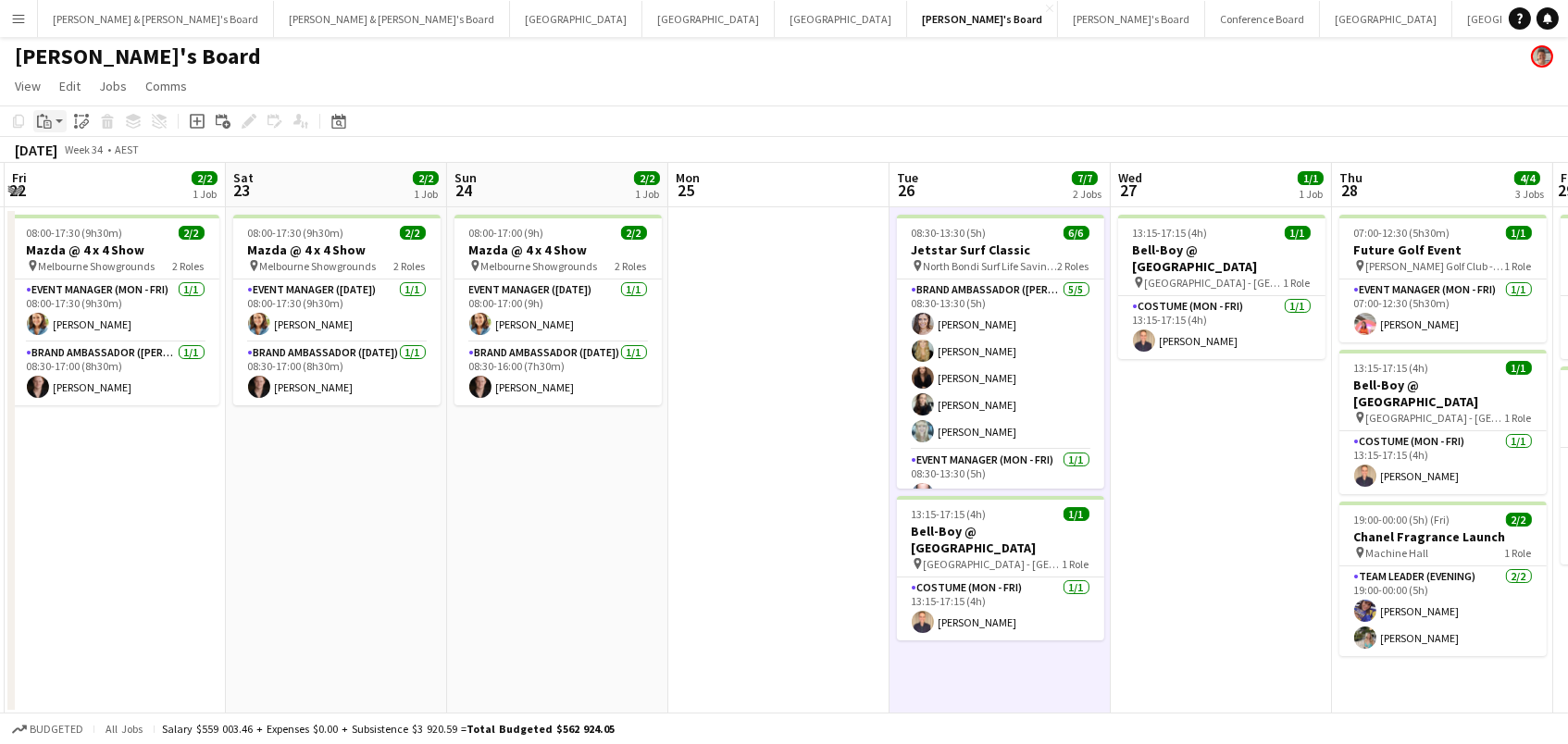
click at [39, 124] on icon "Paste" at bounding box center [45, 121] width 15 height 15
click at [60, 161] on link "Paste Command V" at bounding box center [122, 157] width 146 height 17
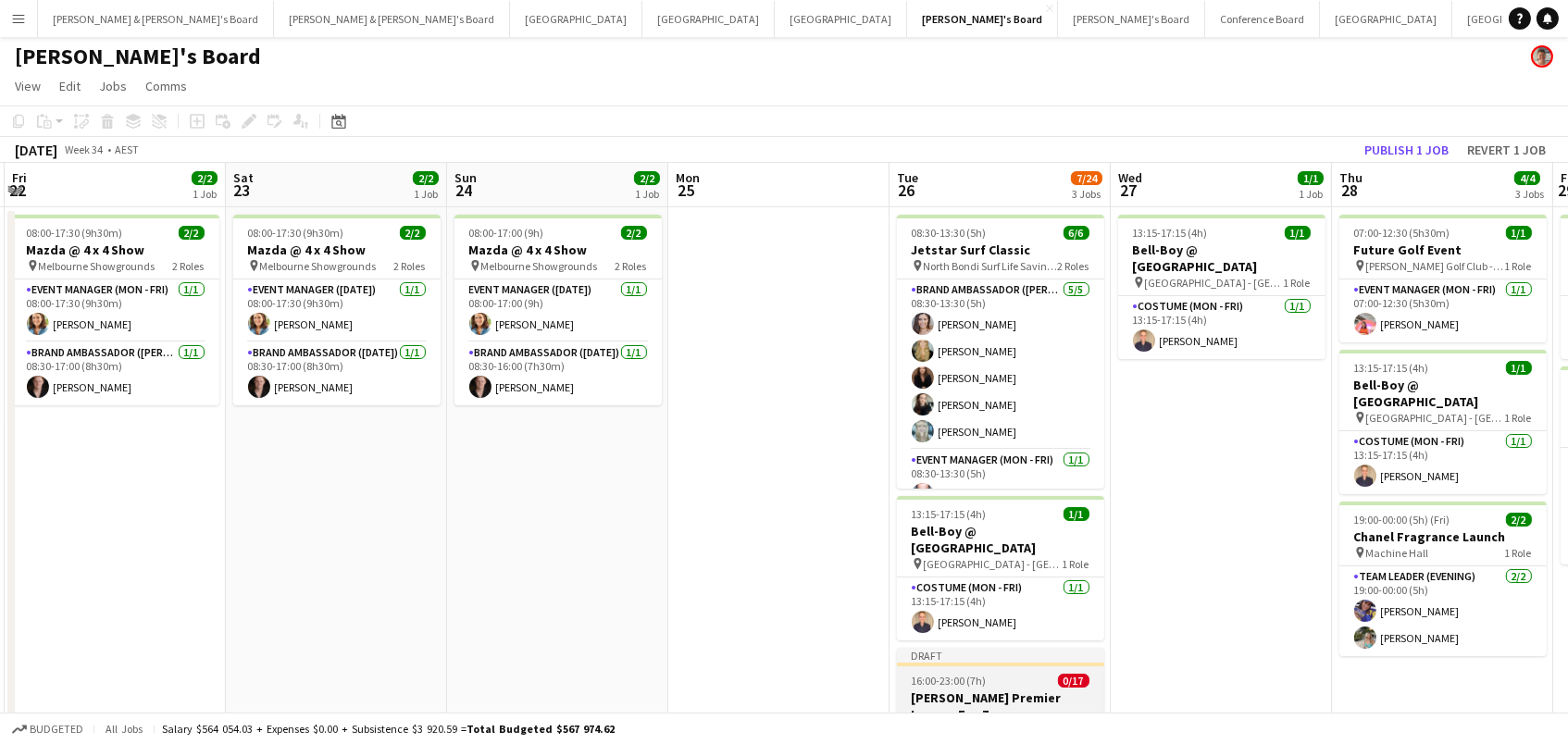
click at [937, 689] on h3 "STAN Premier League Fan Zone" at bounding box center [1000, 706] width 207 height 34
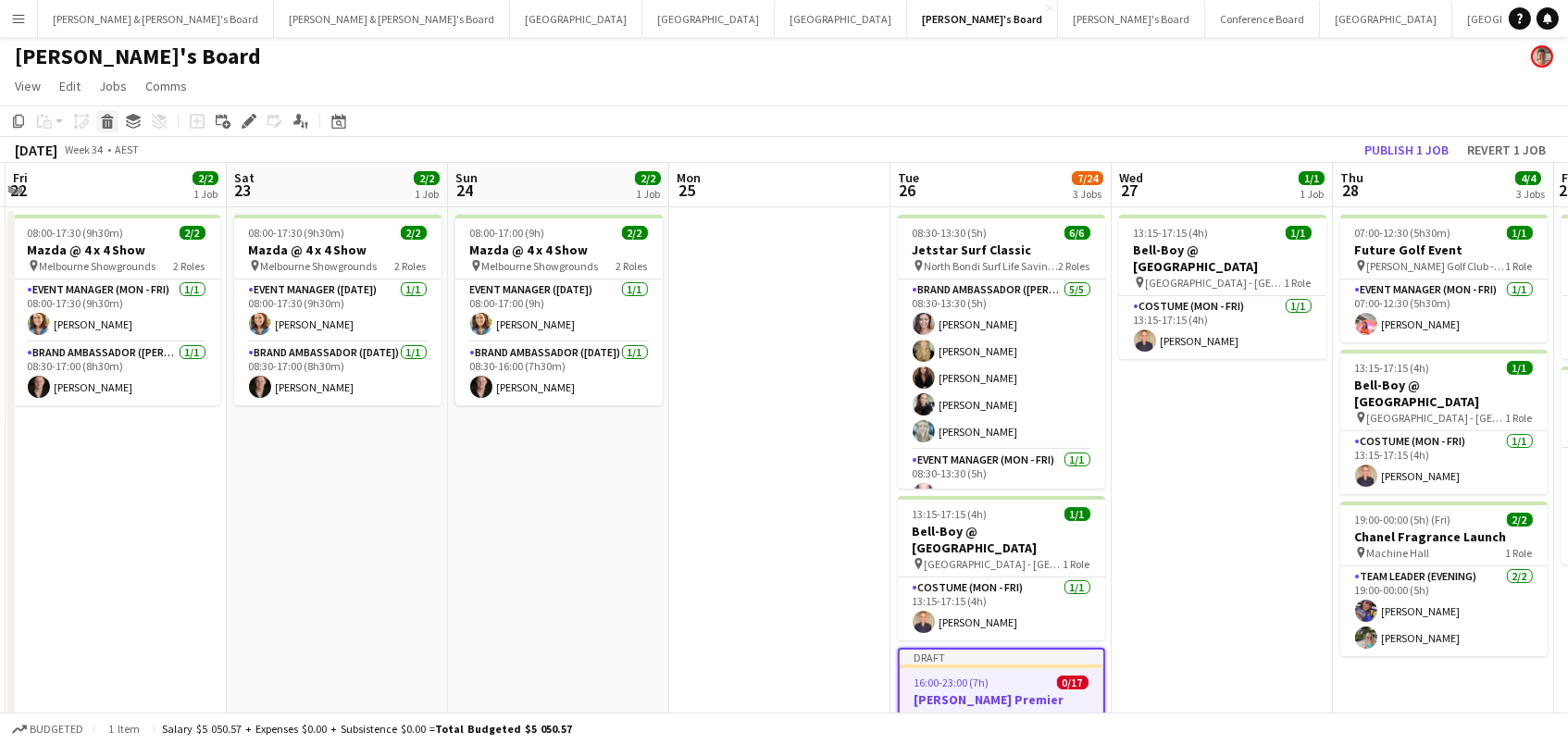
click at [105, 119] on icon at bounding box center [107, 124] width 10 height 9
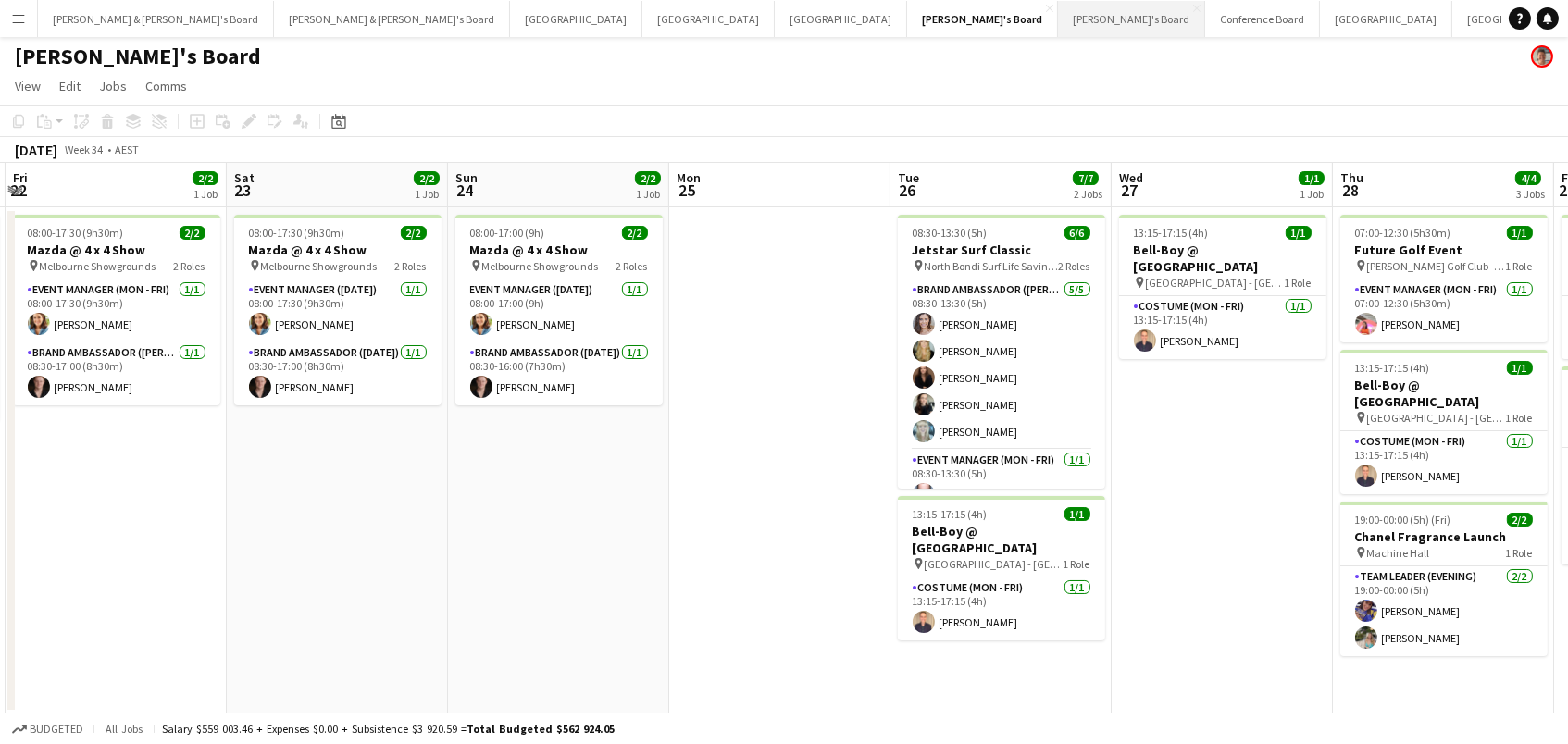
click at [1058, 15] on button "Vicky's Board Close" at bounding box center [1131, 19] width 147 height 36
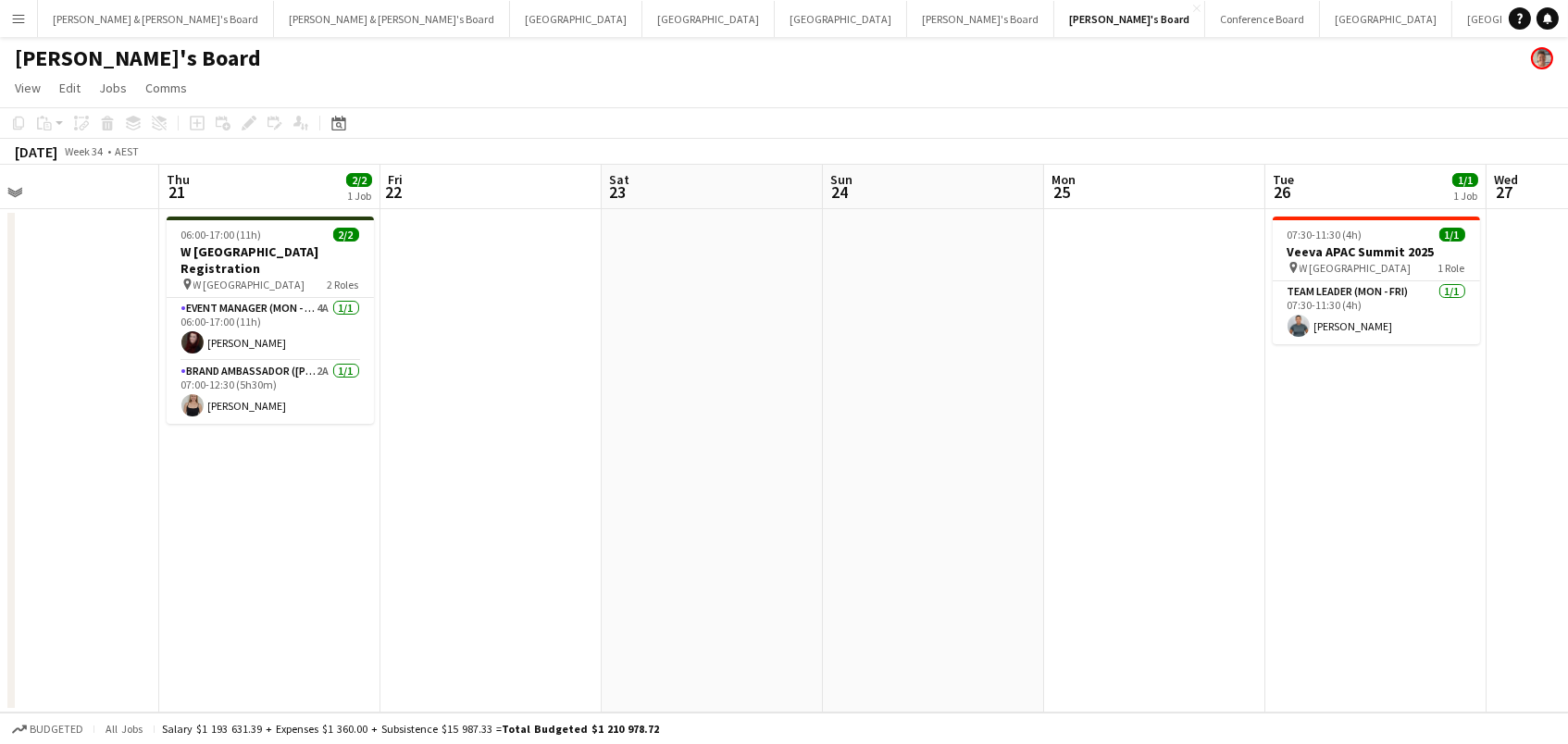
scroll to position [0, 505]
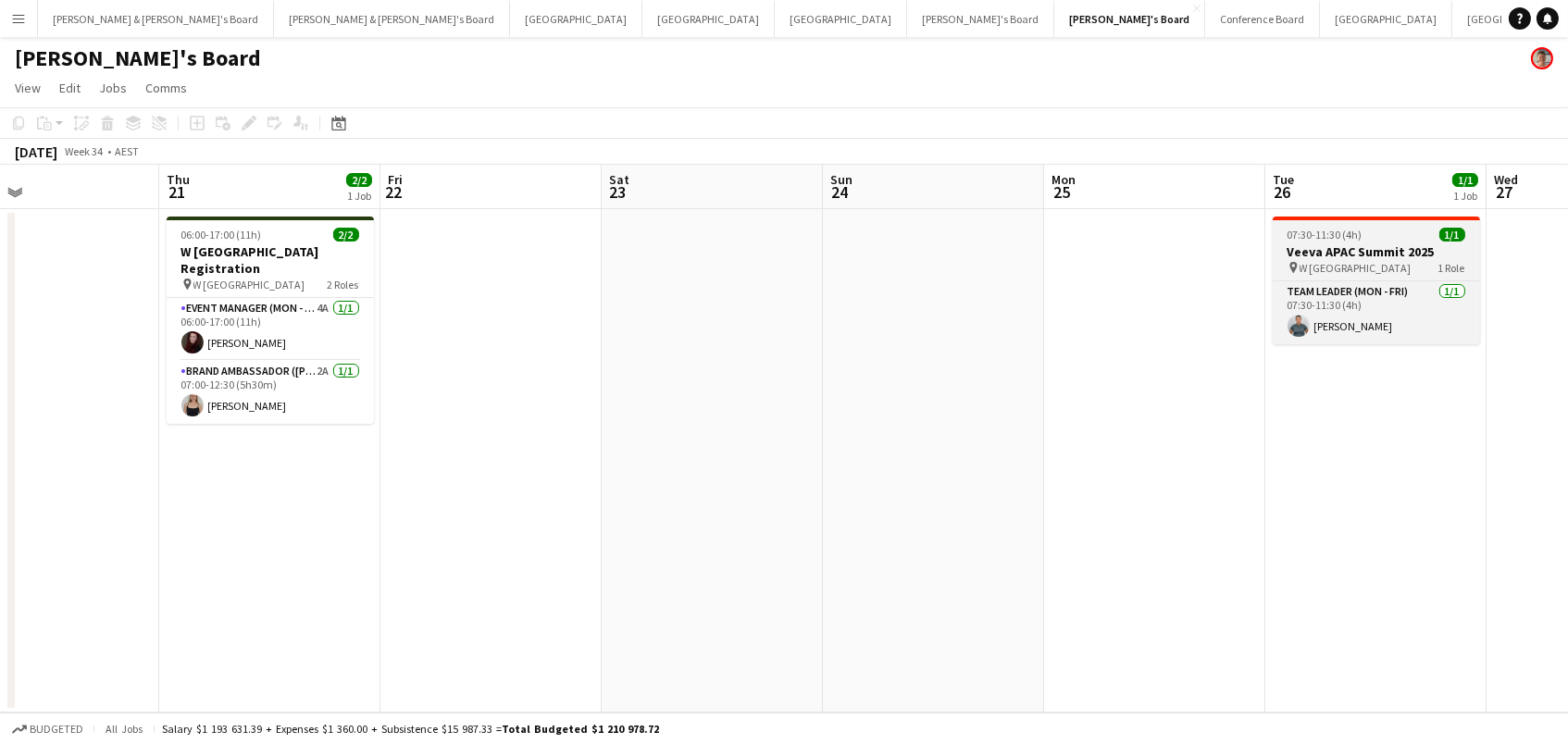
click at [1341, 241] on app-job-card "07:30-11:30 (4h) 1/1 Veeva APAC Summit 2025 pin W Hotel Sydney 1 Role Team Lead…" at bounding box center [1376, 280] width 207 height 128
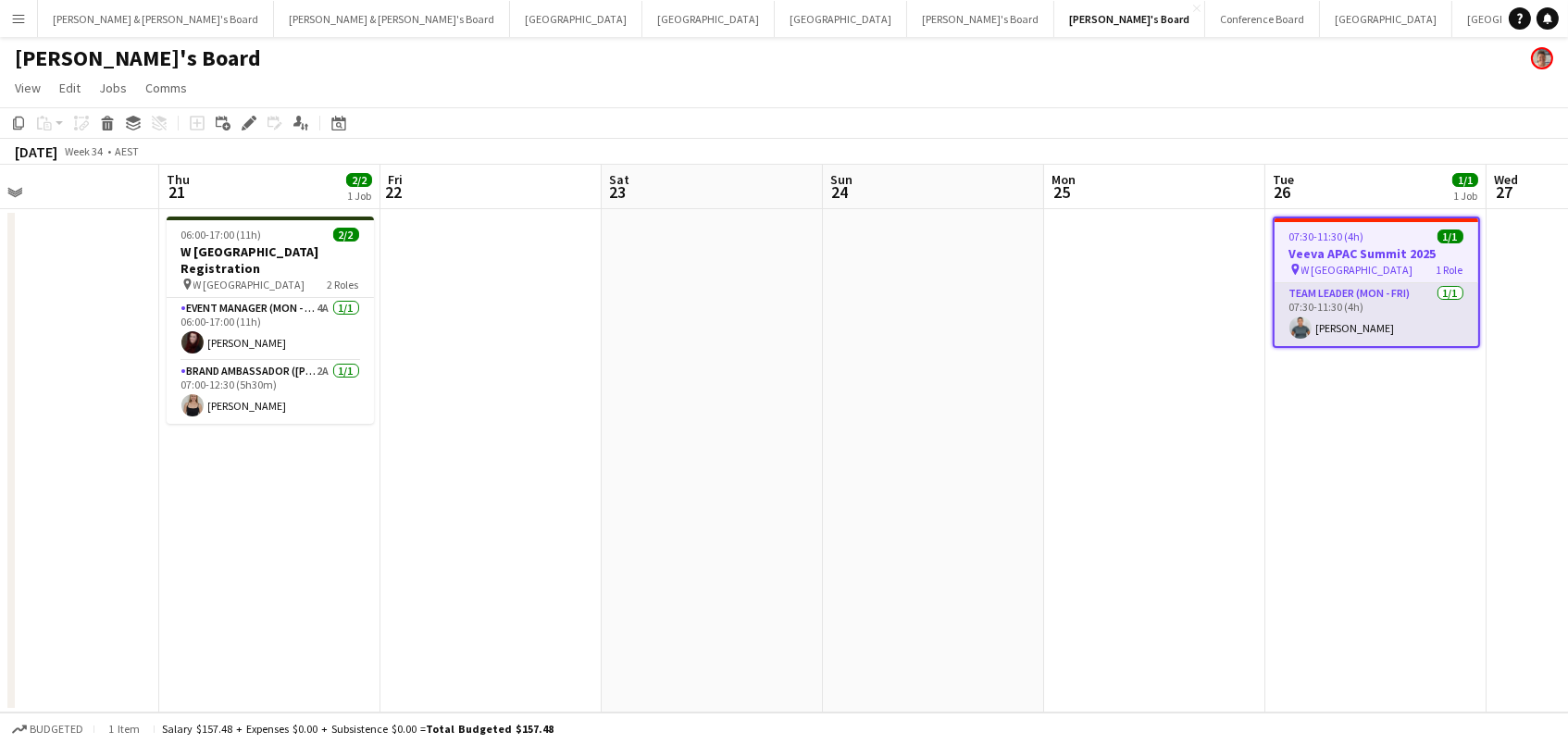
click at [1379, 324] on app-card-role "Team Leader (Mon - Fri) 1/1 07:30-11:30 (4h) Maria Ranford" at bounding box center [1376, 314] width 203 height 62
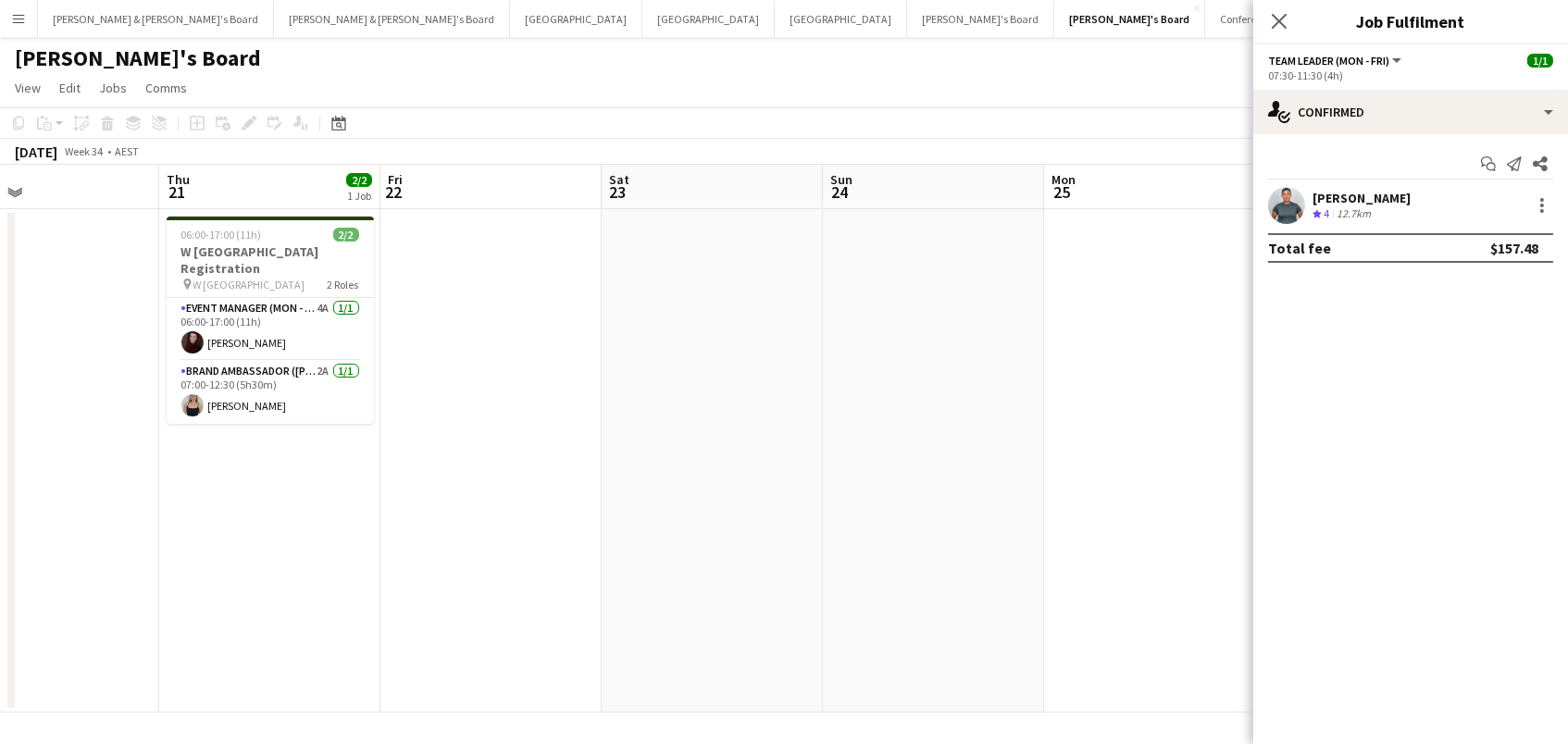
click at [1330, 200] on div "Maria Ranford" at bounding box center [1361, 198] width 98 height 17
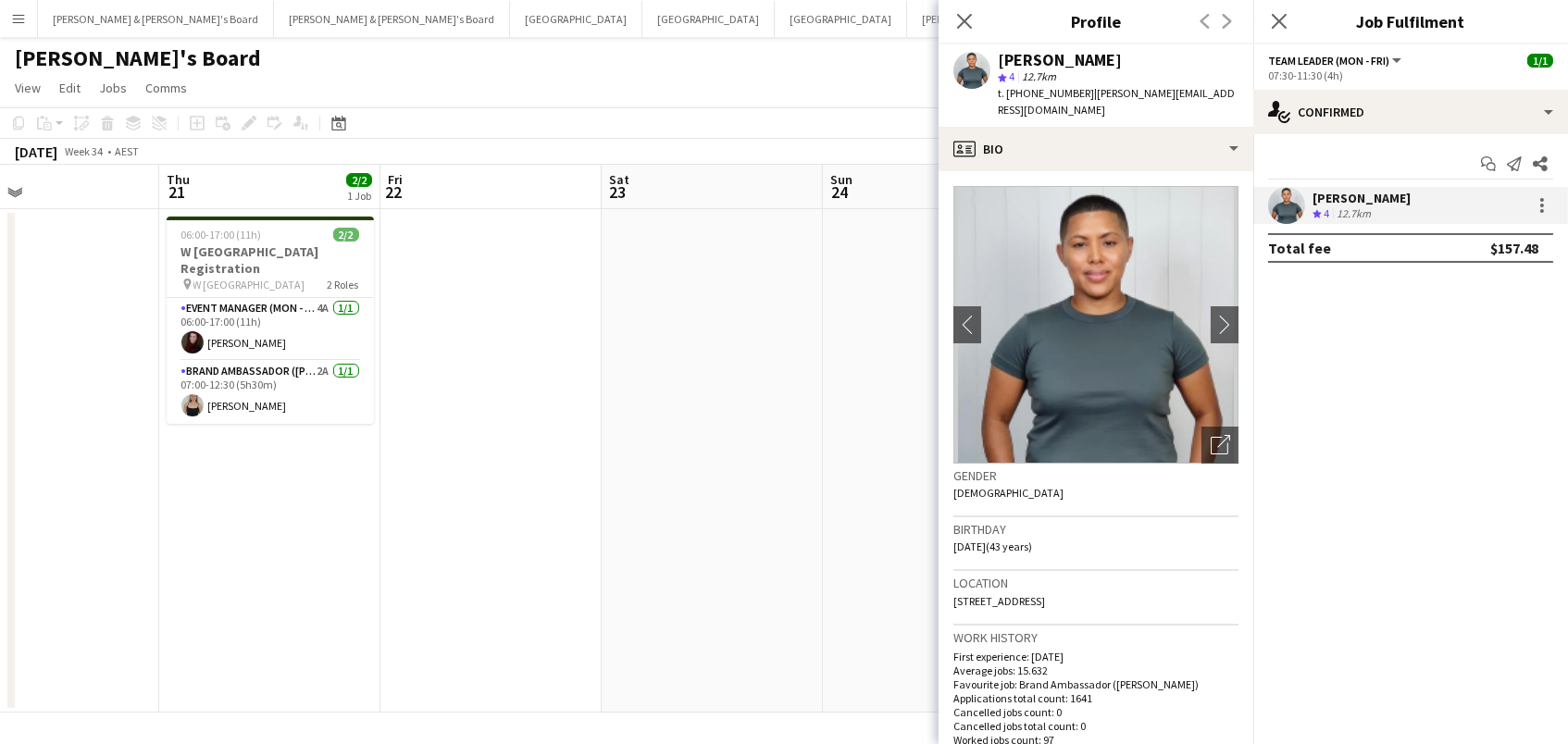
click at [1062, 94] on span "t. +61433131135" at bounding box center [1046, 92] width 96 height 14
copy span "61433131135"
